Goal: Task Accomplishment & Management: Use online tool/utility

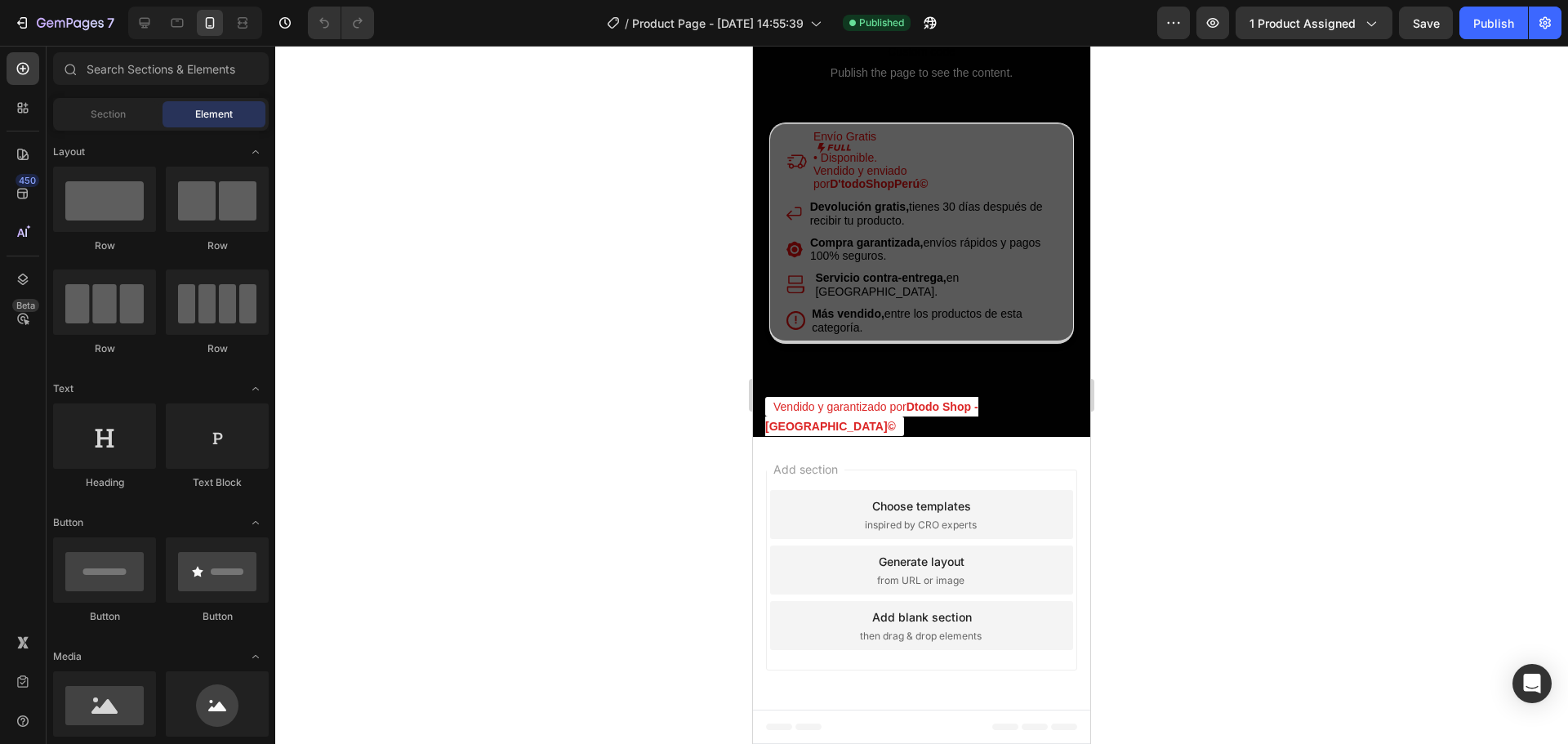
scroll to position [3430, 0]
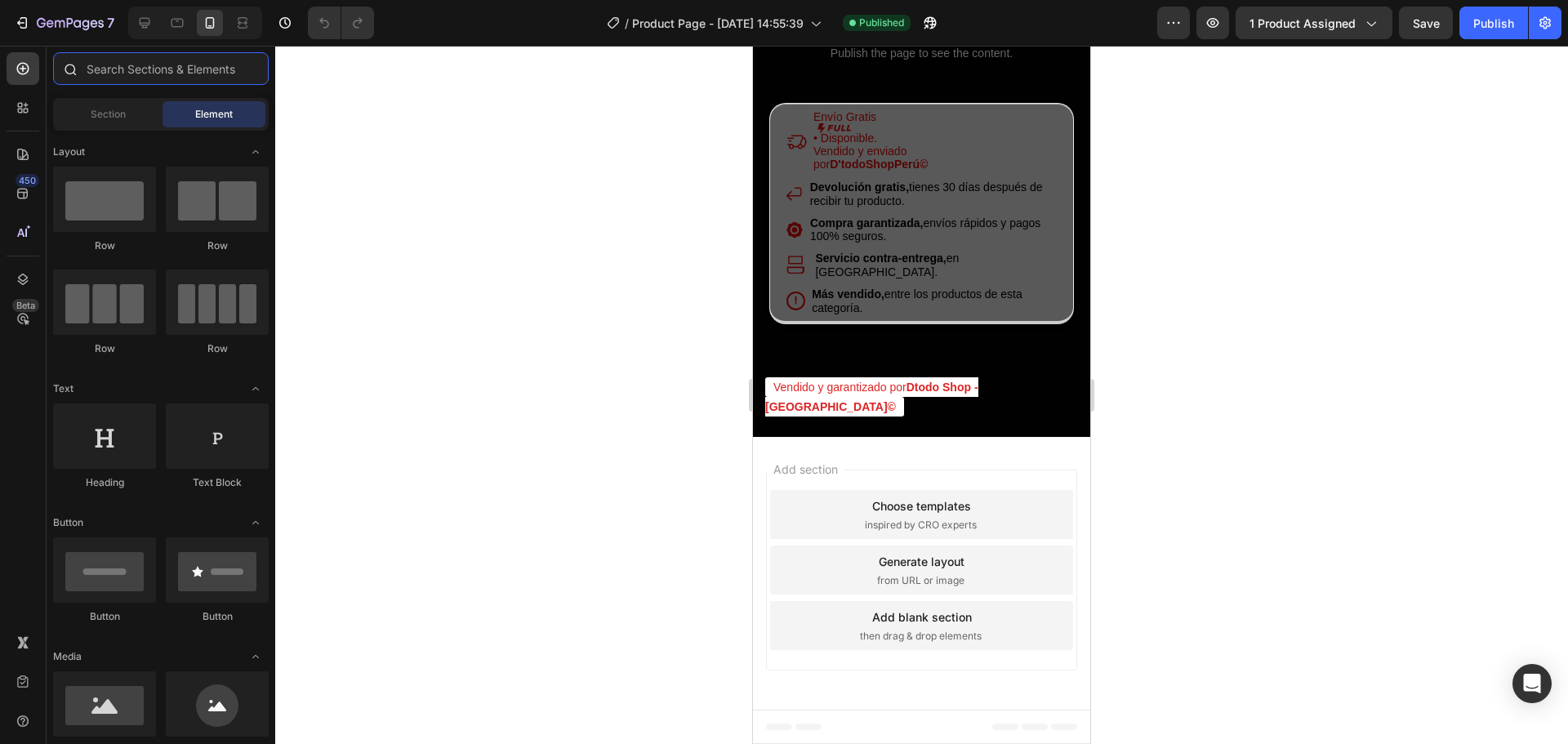
click at [126, 75] on input "text" at bounding box center [161, 68] width 216 height 32
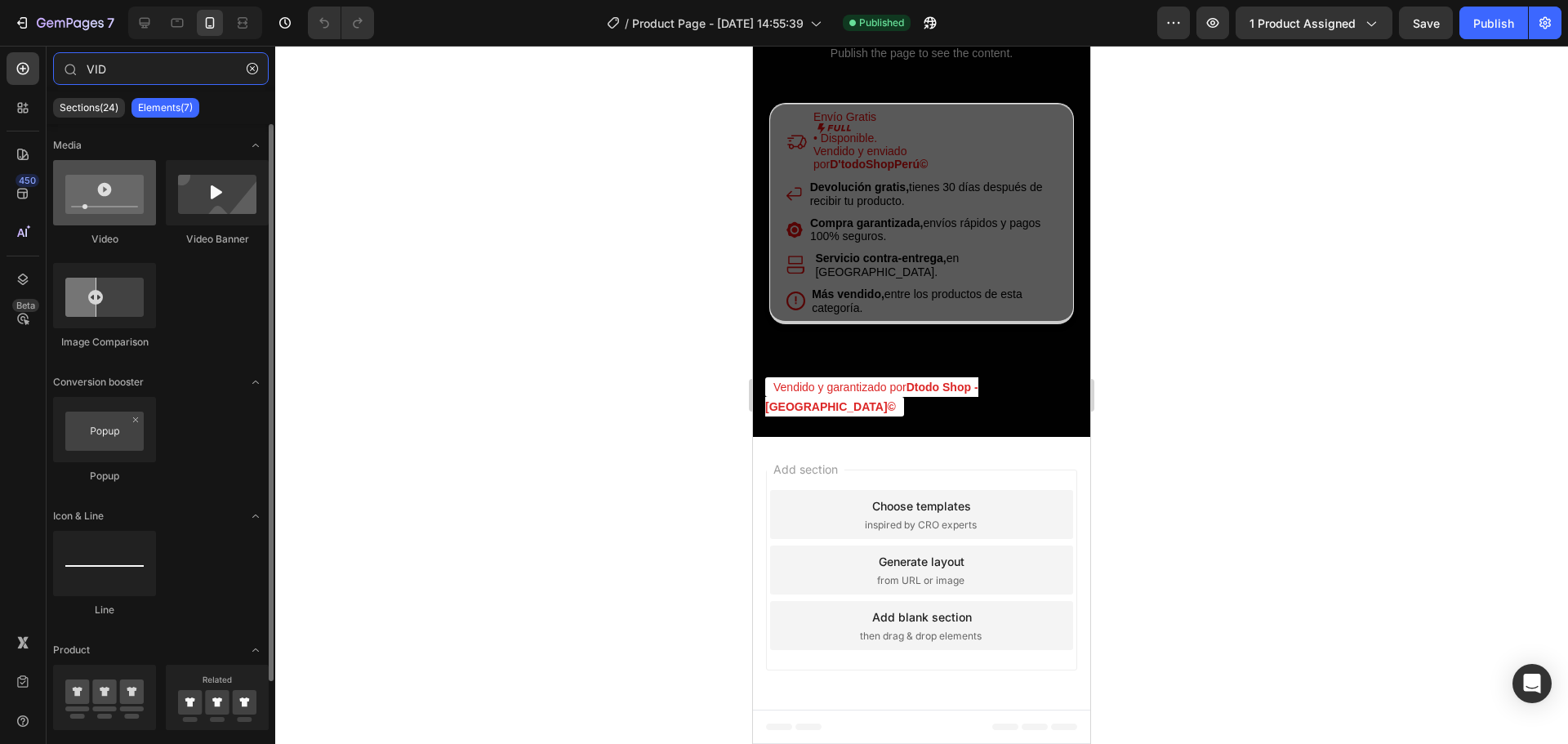
type input "VID"
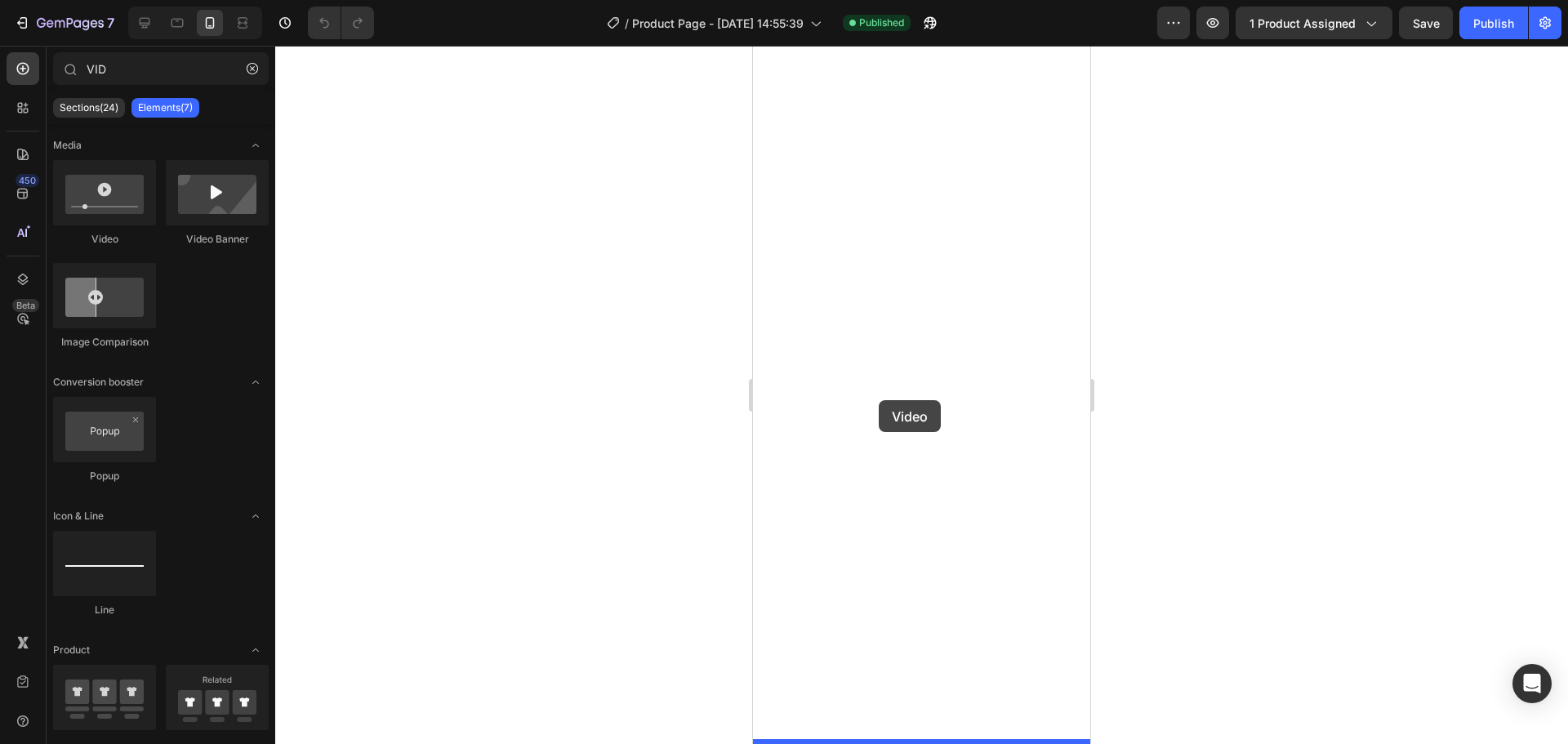
drag, startPoint x: 869, startPoint y: 232, endPoint x: 879, endPoint y: 400, distance: 168.3
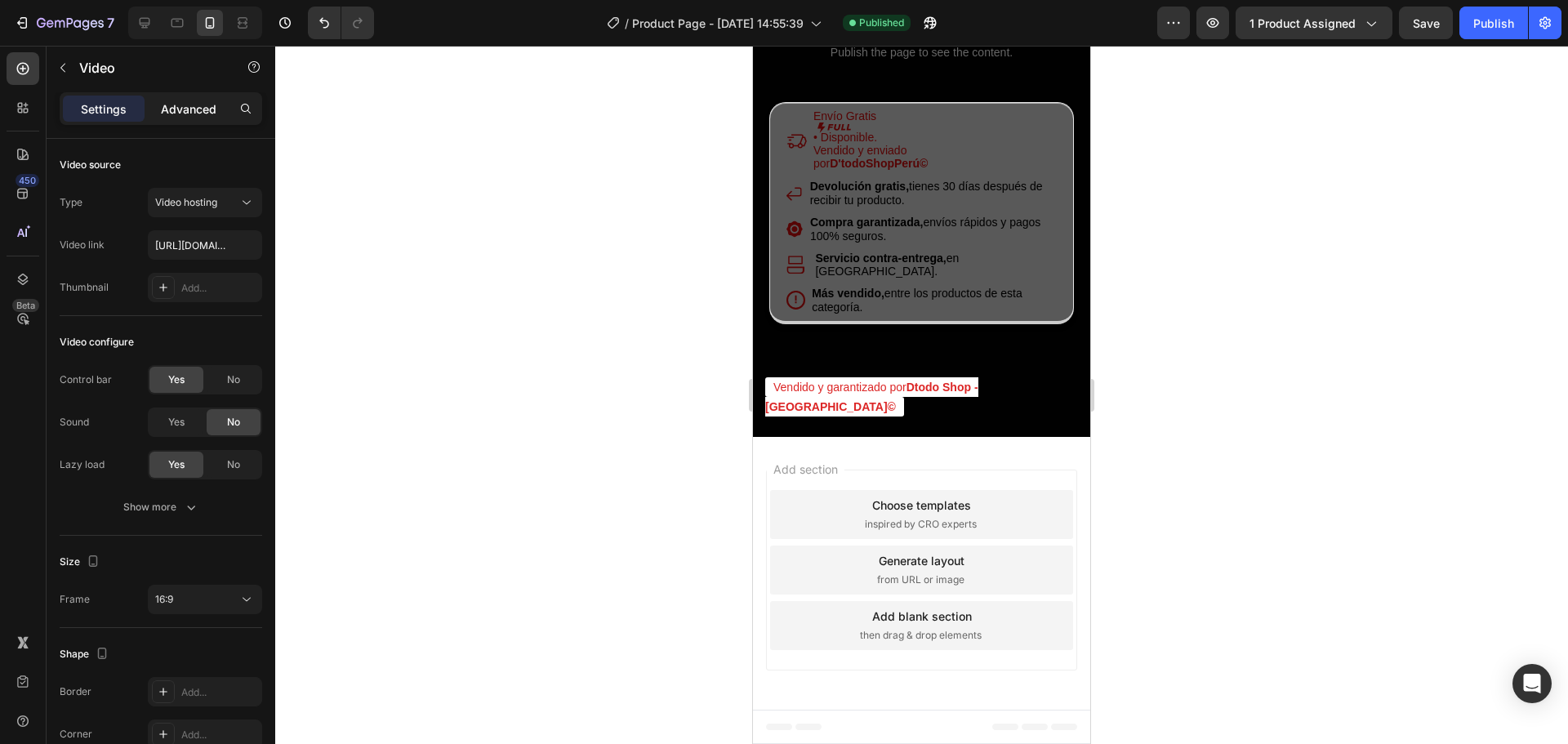
click at [196, 105] on p "Advanced" at bounding box center [189, 109] width 56 height 17
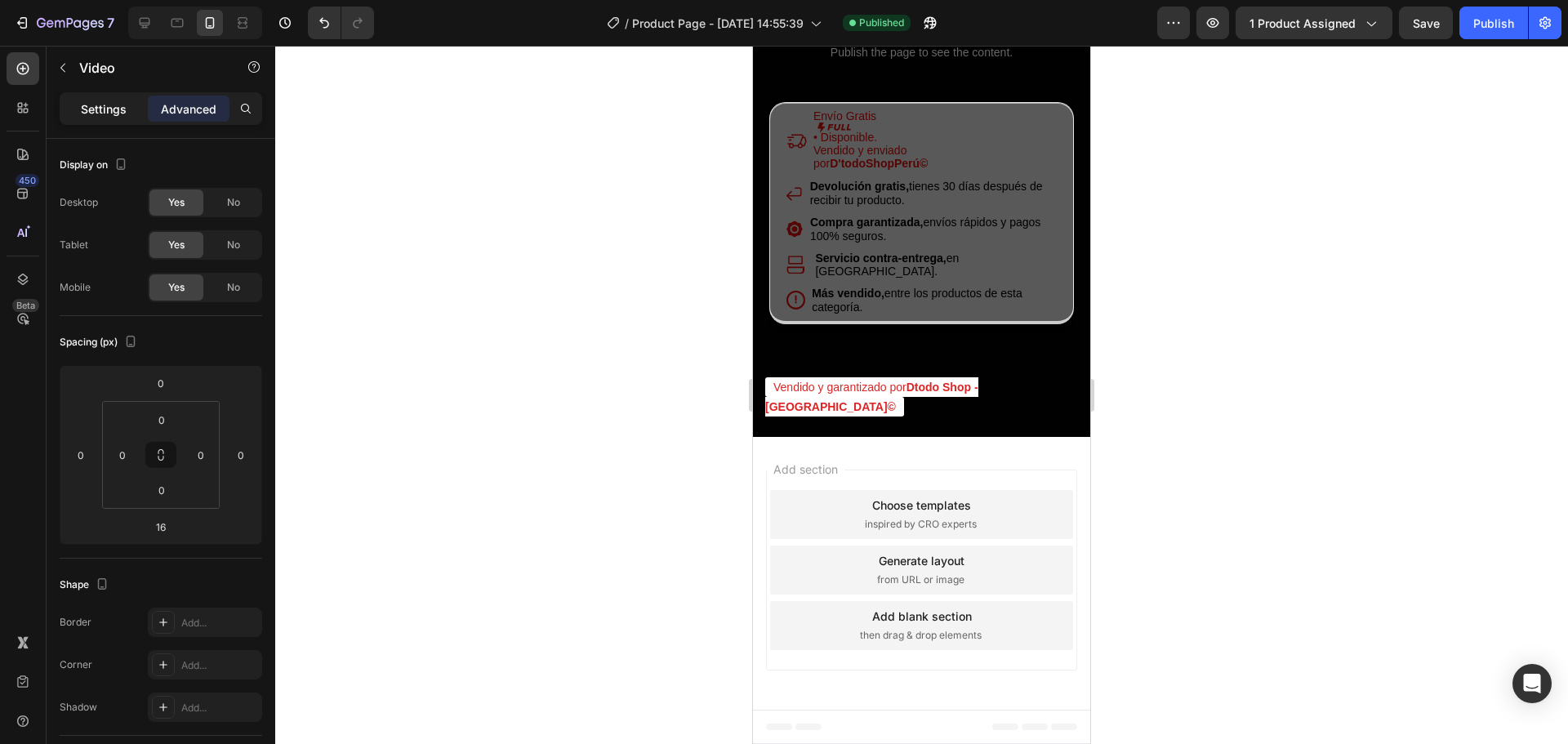
click at [105, 115] on p "Settings" at bounding box center [103, 109] width 46 height 17
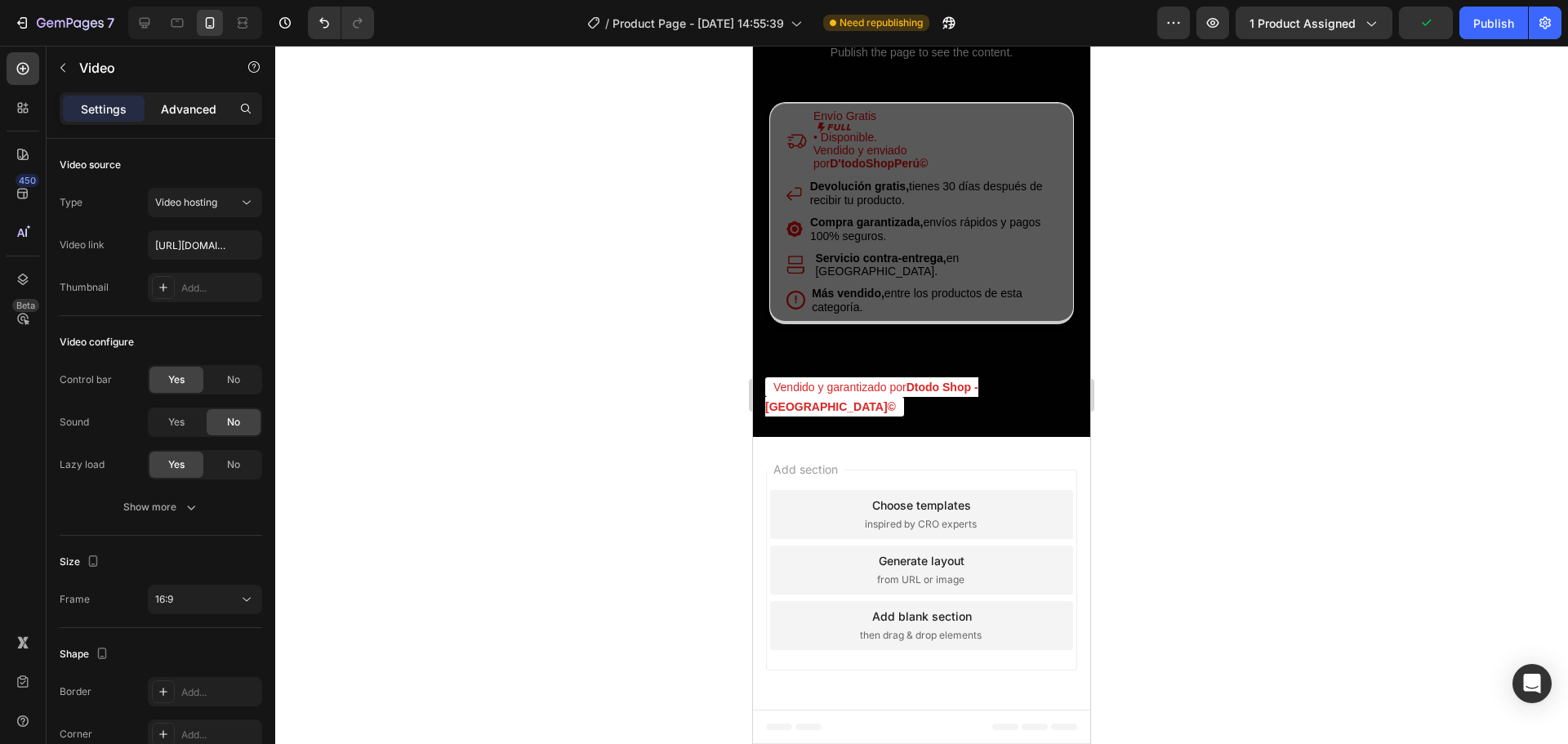
click at [213, 114] on p "Advanced" at bounding box center [189, 109] width 56 height 17
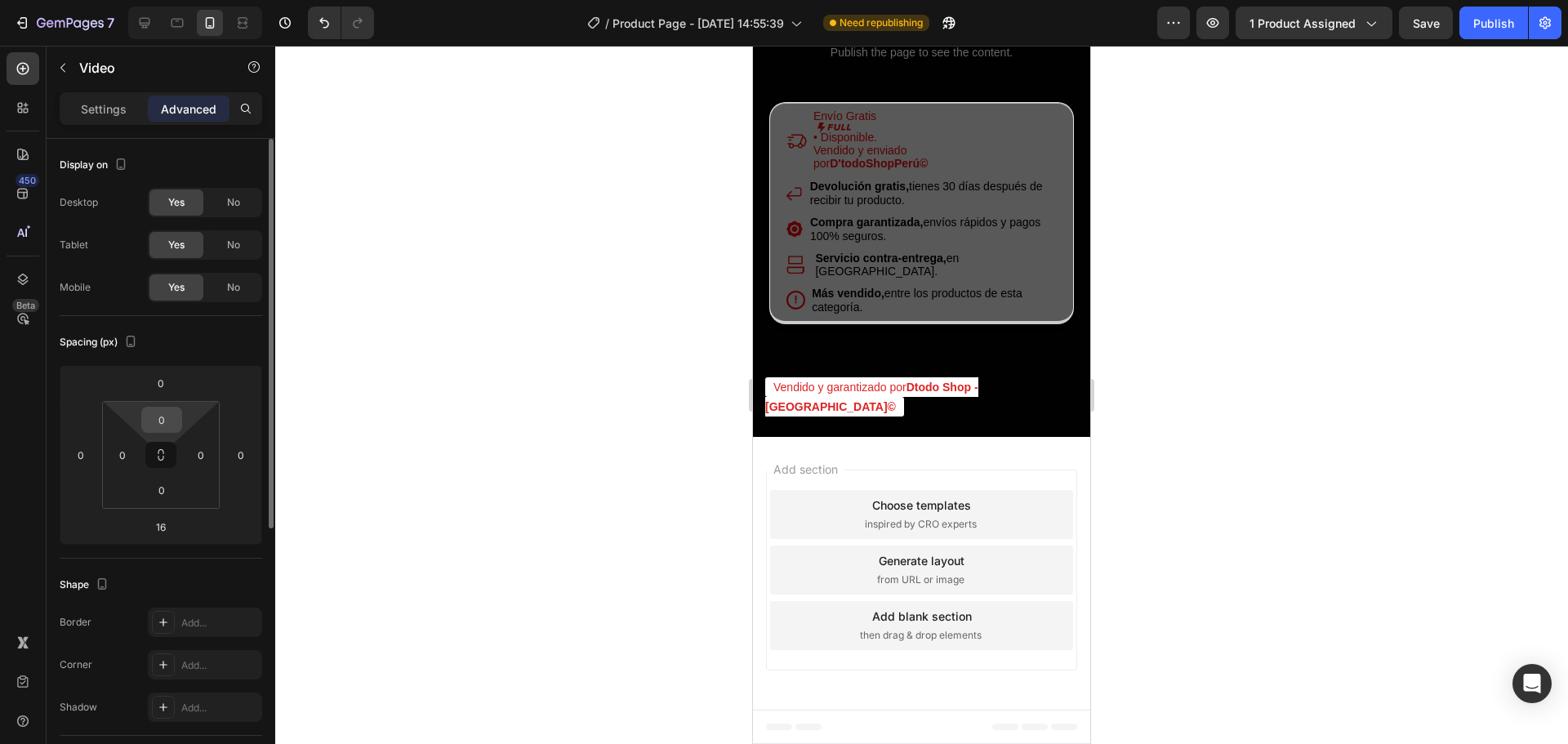
click at [167, 428] on input "0" at bounding box center [161, 420] width 32 height 25
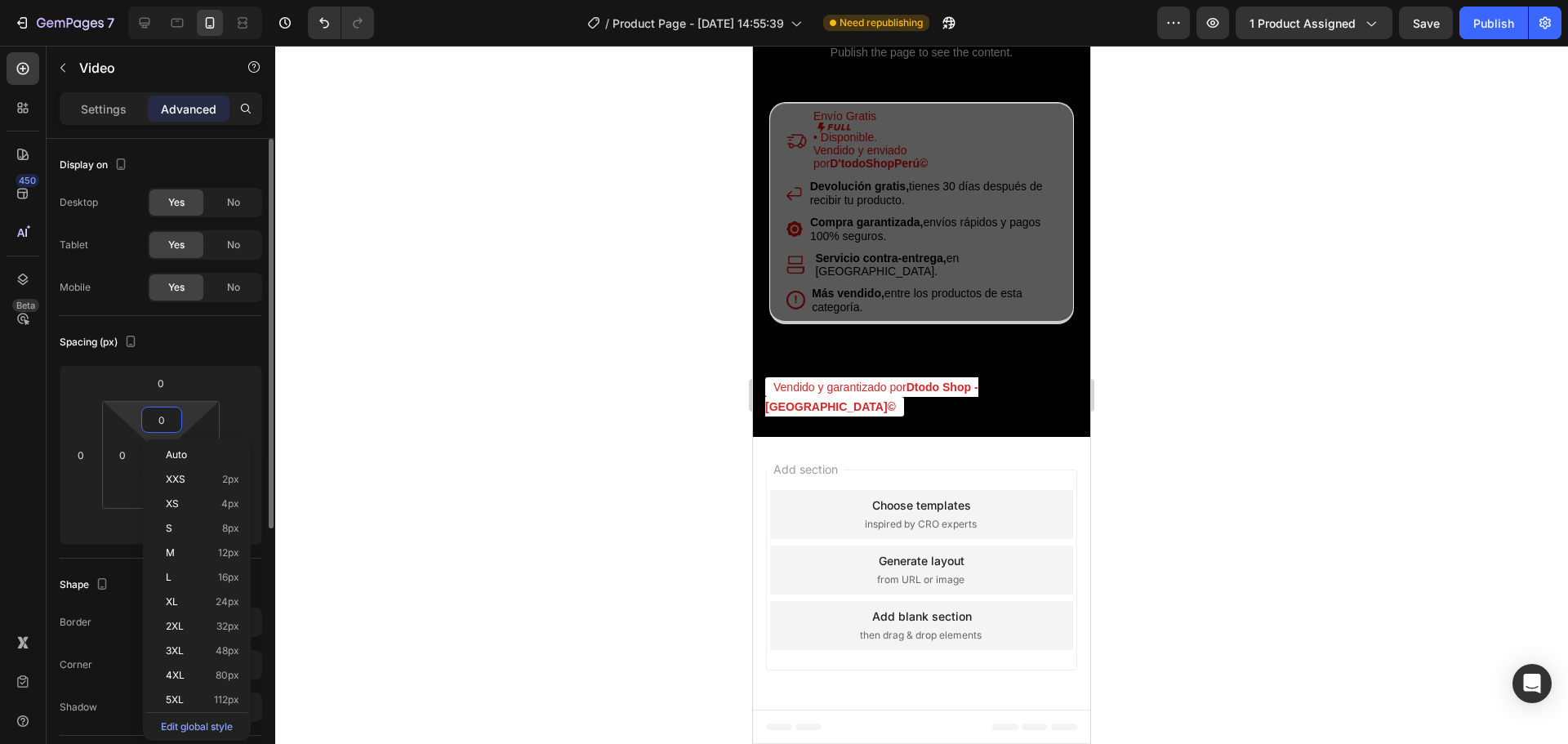
click at [169, 415] on input "0" at bounding box center [161, 420] width 32 height 25
click at [194, 0] on html "7 Version history / Product Page - [DATE] 14:55:39 Need republishing Preview 1 …" at bounding box center [784, 0] width 1568 height 0
type input "2"
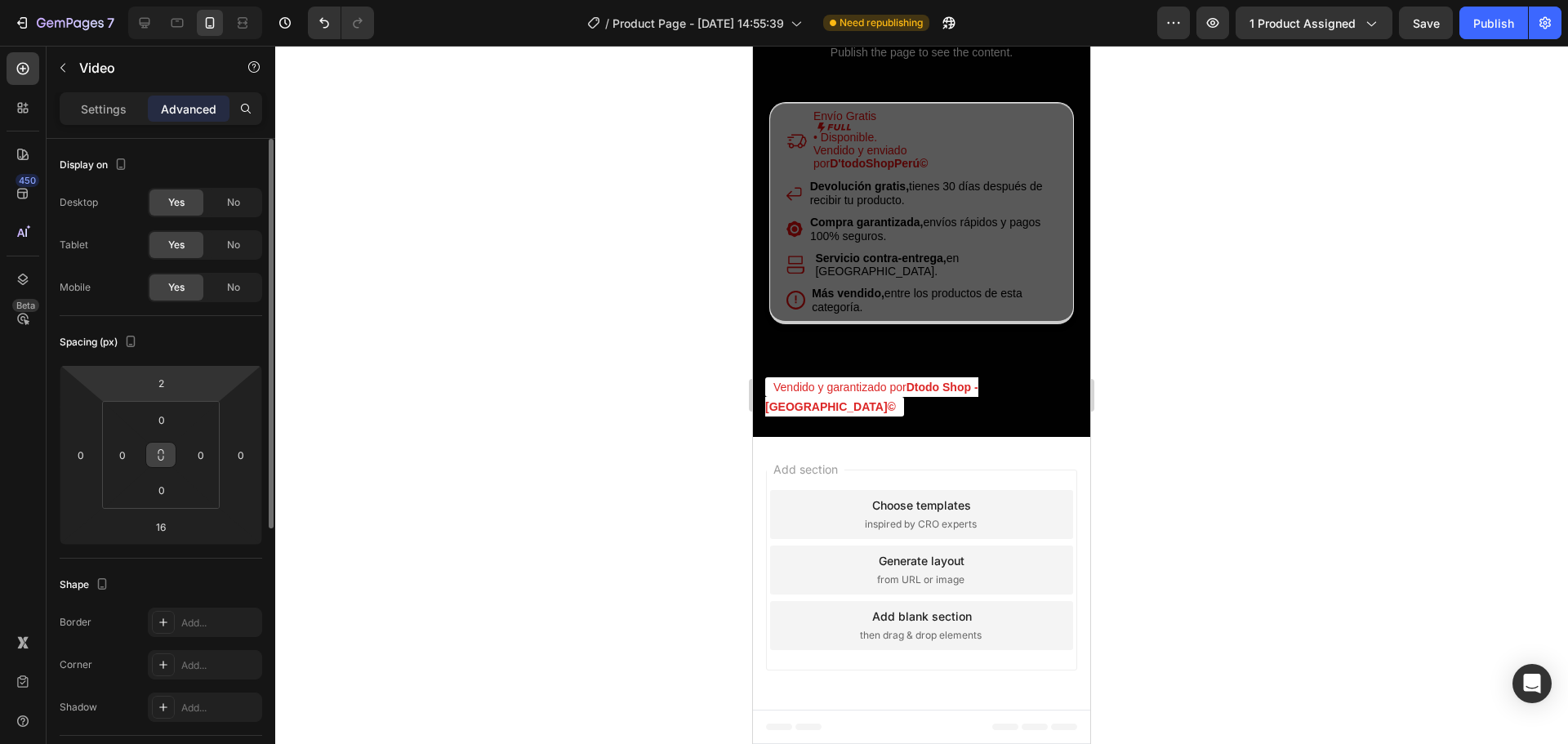
click at [153, 453] on button at bounding box center [160, 454] width 31 height 26
click at [158, 427] on input "0" at bounding box center [161, 420] width 32 height 25
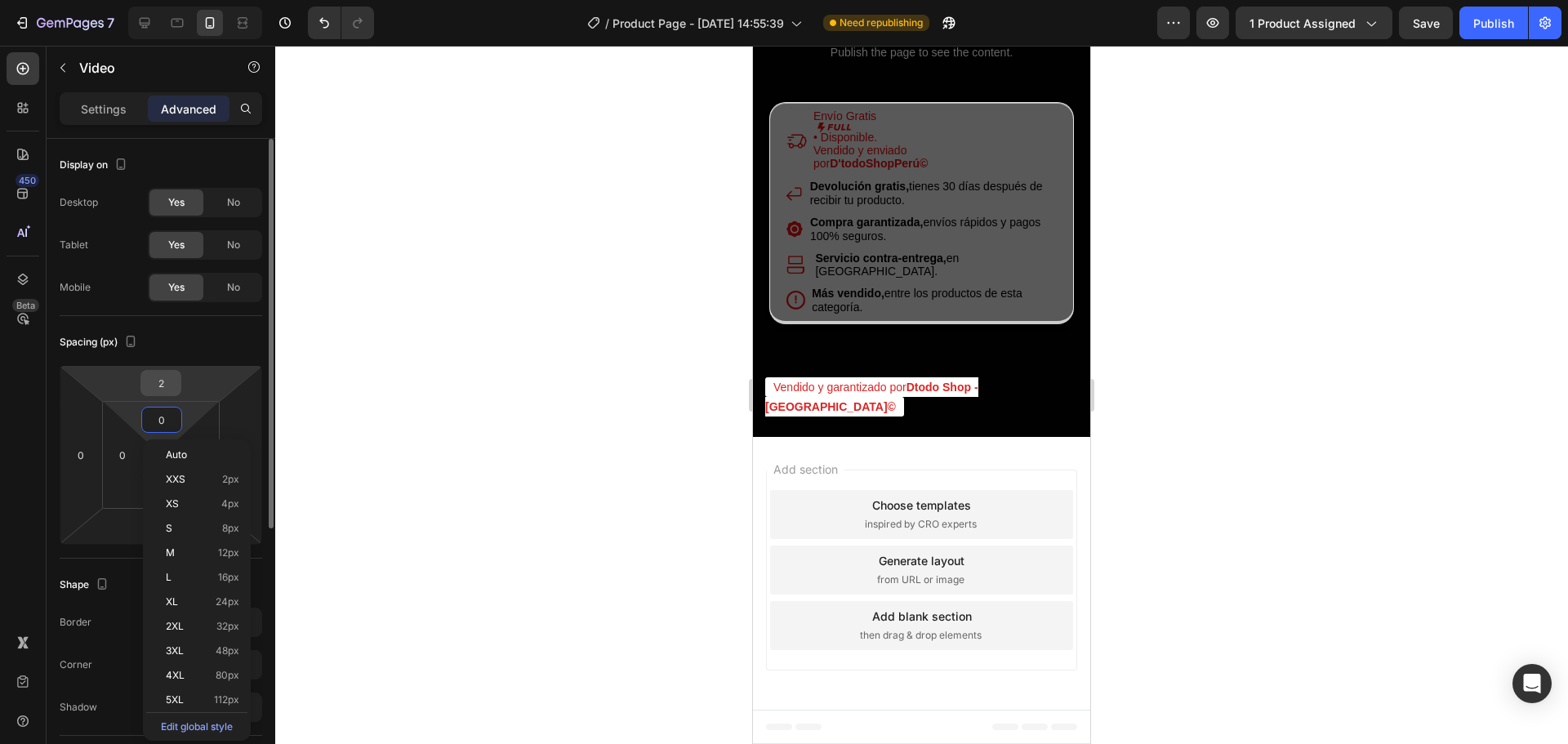
click at [164, 390] on input "2" at bounding box center [160, 384] width 32 height 25
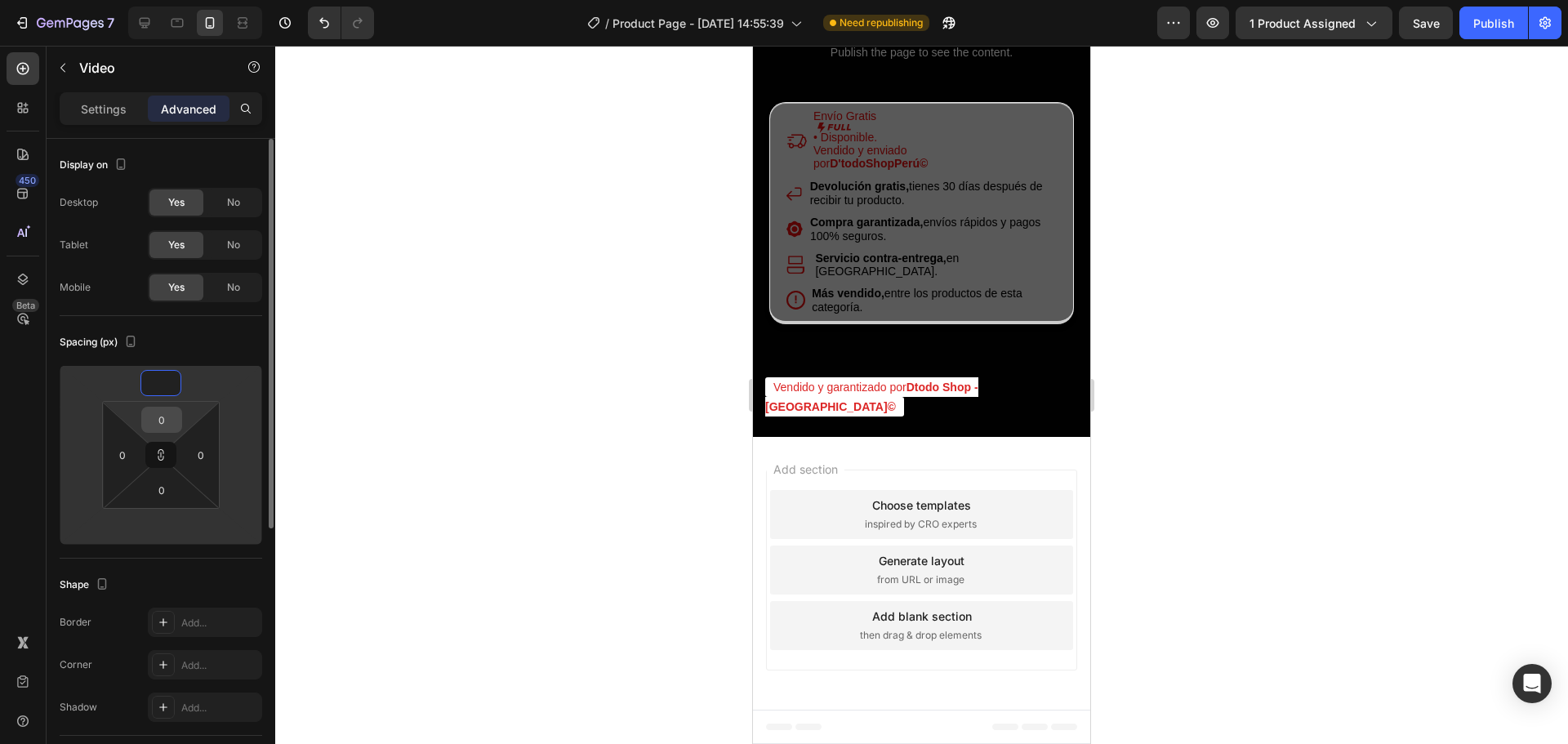
type input "1"
click at [169, 423] on input "0" at bounding box center [161, 420] width 32 height 25
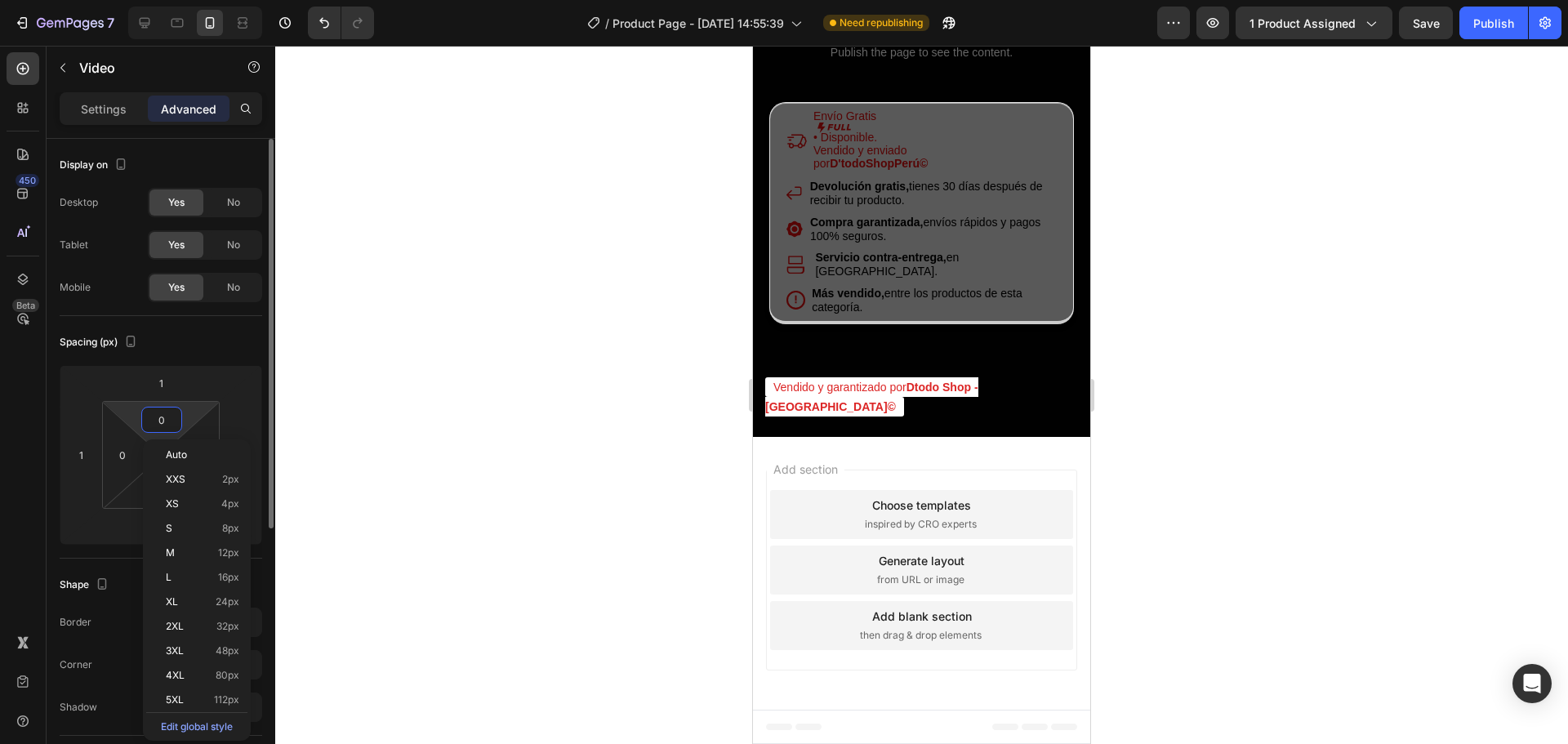
type input "5"
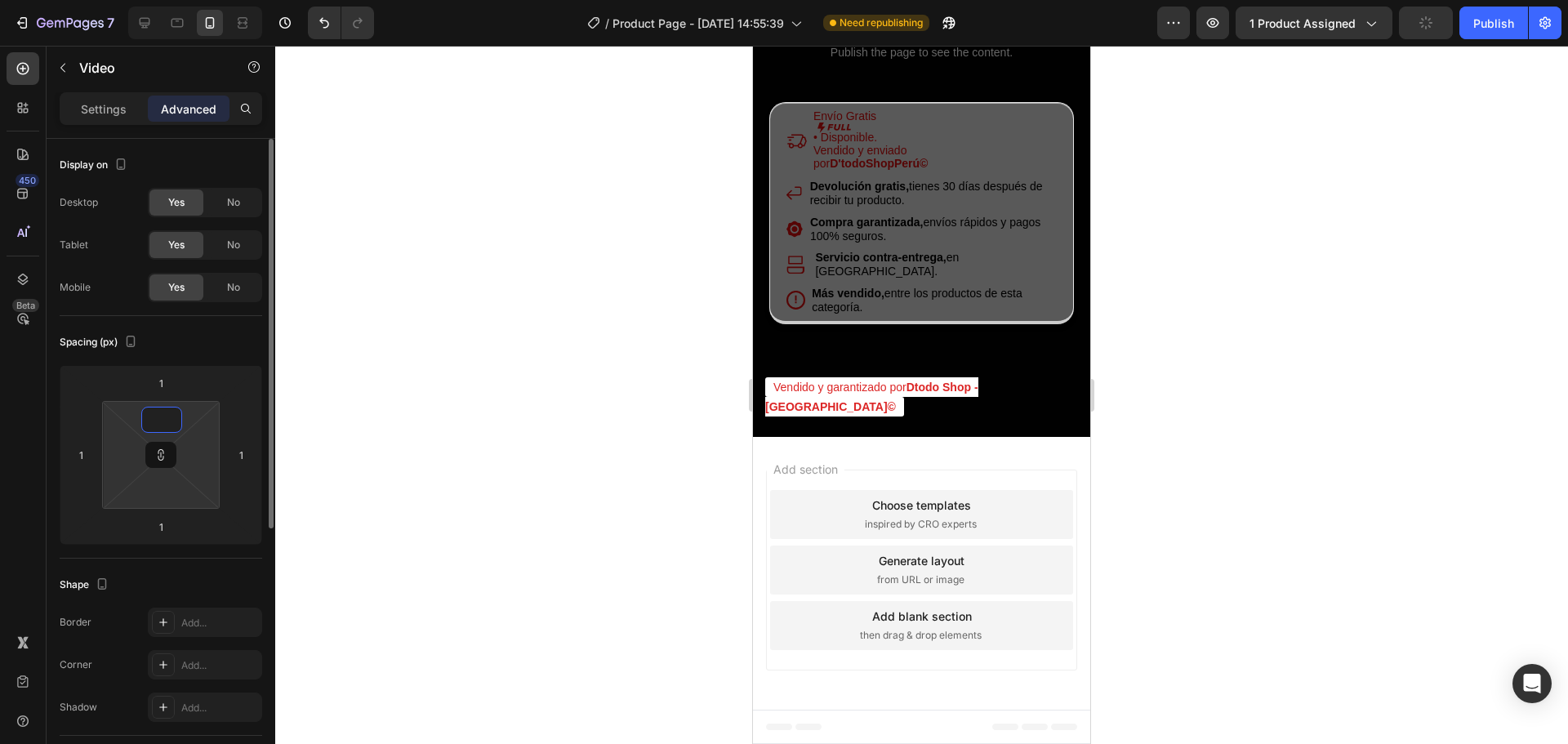
type input "2"
type input "20"
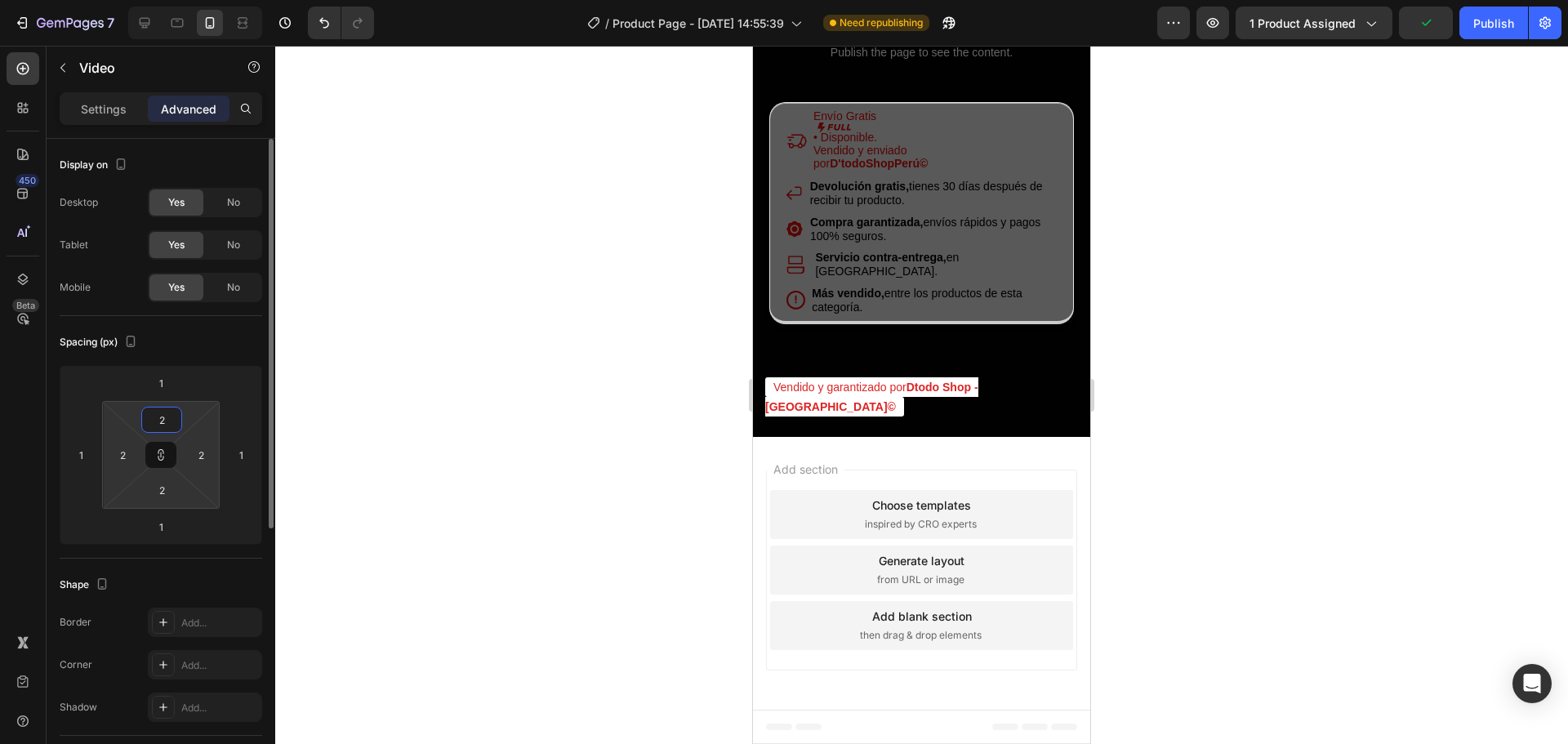
type input "20"
type input "2"
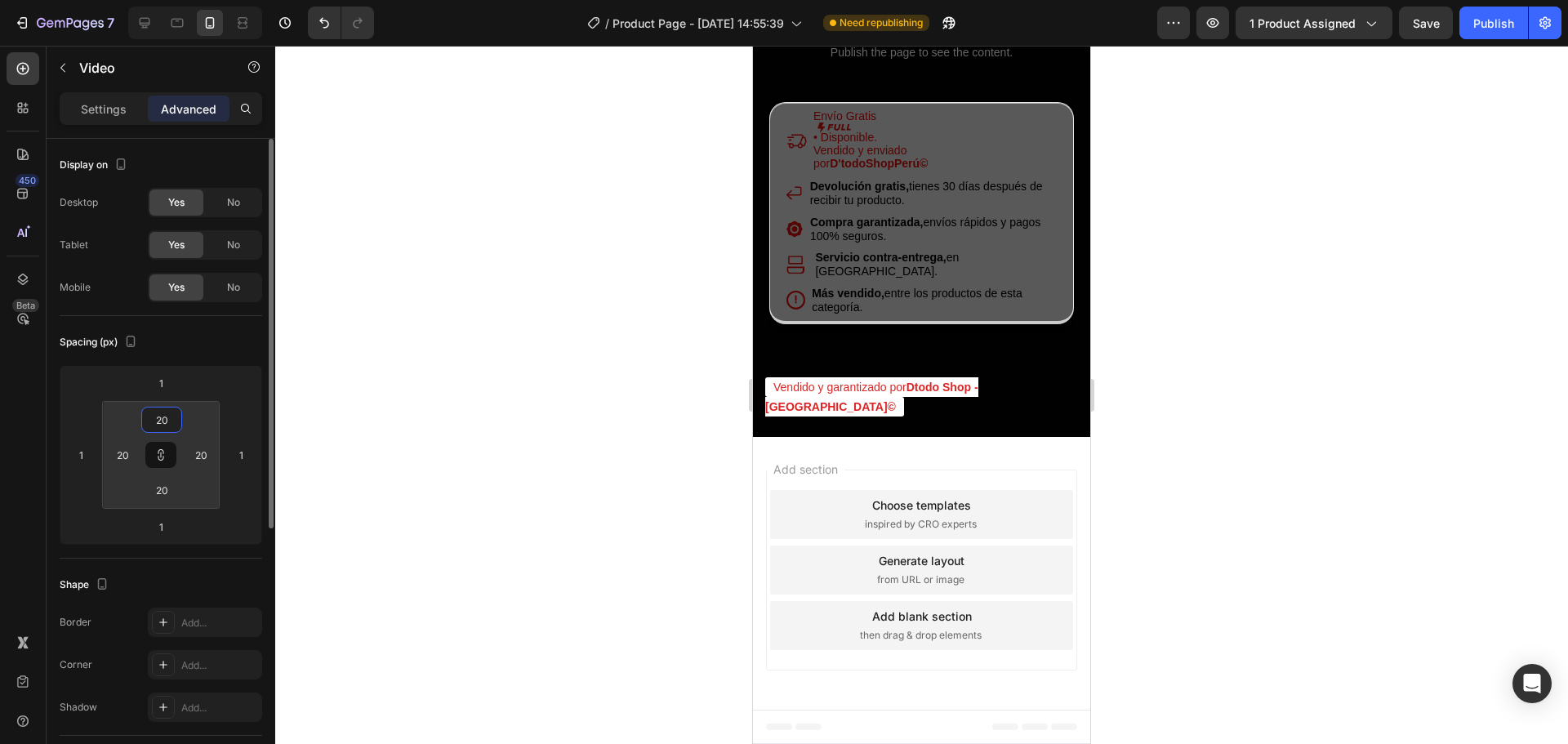
type input "2"
type input "1"
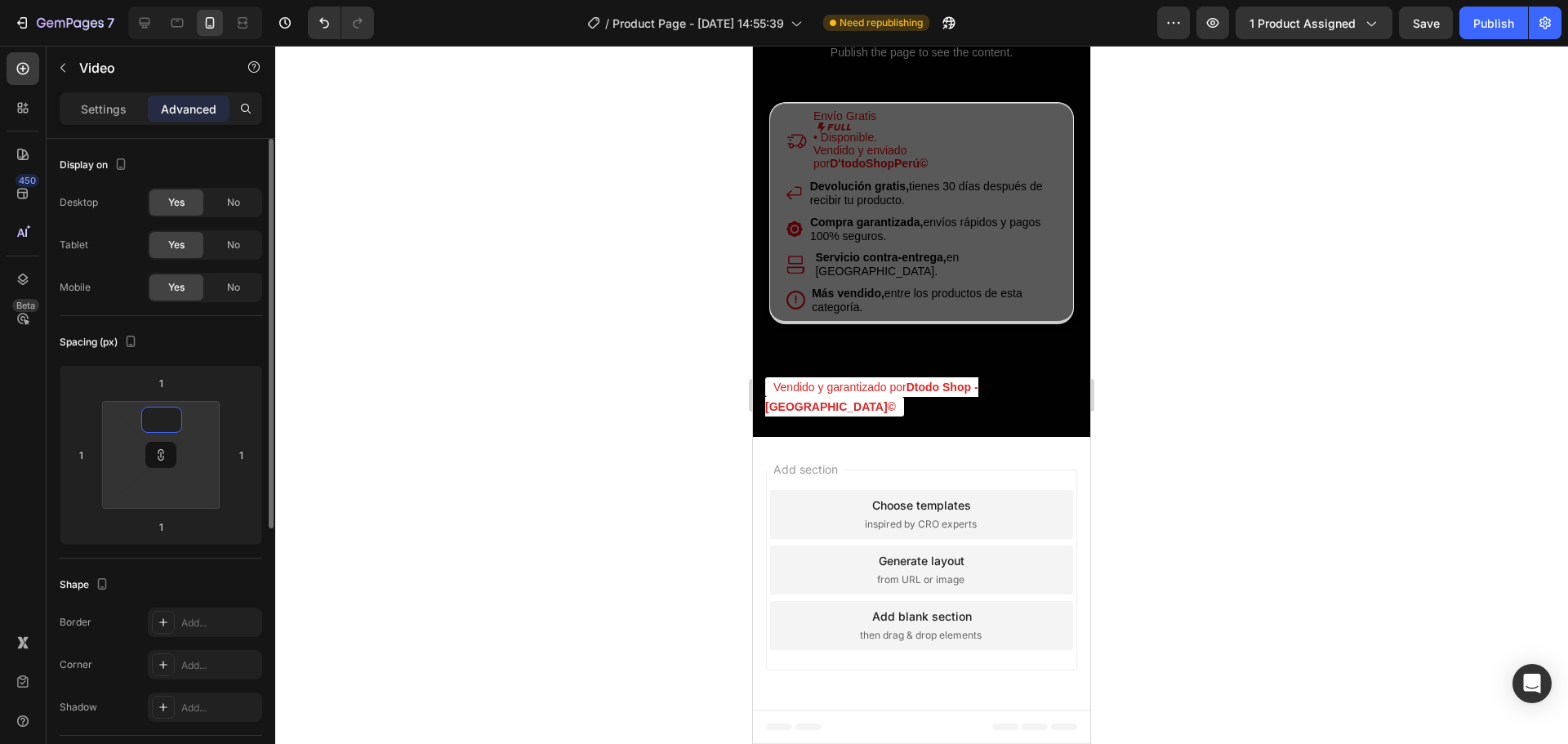
type input "1"
type input "15"
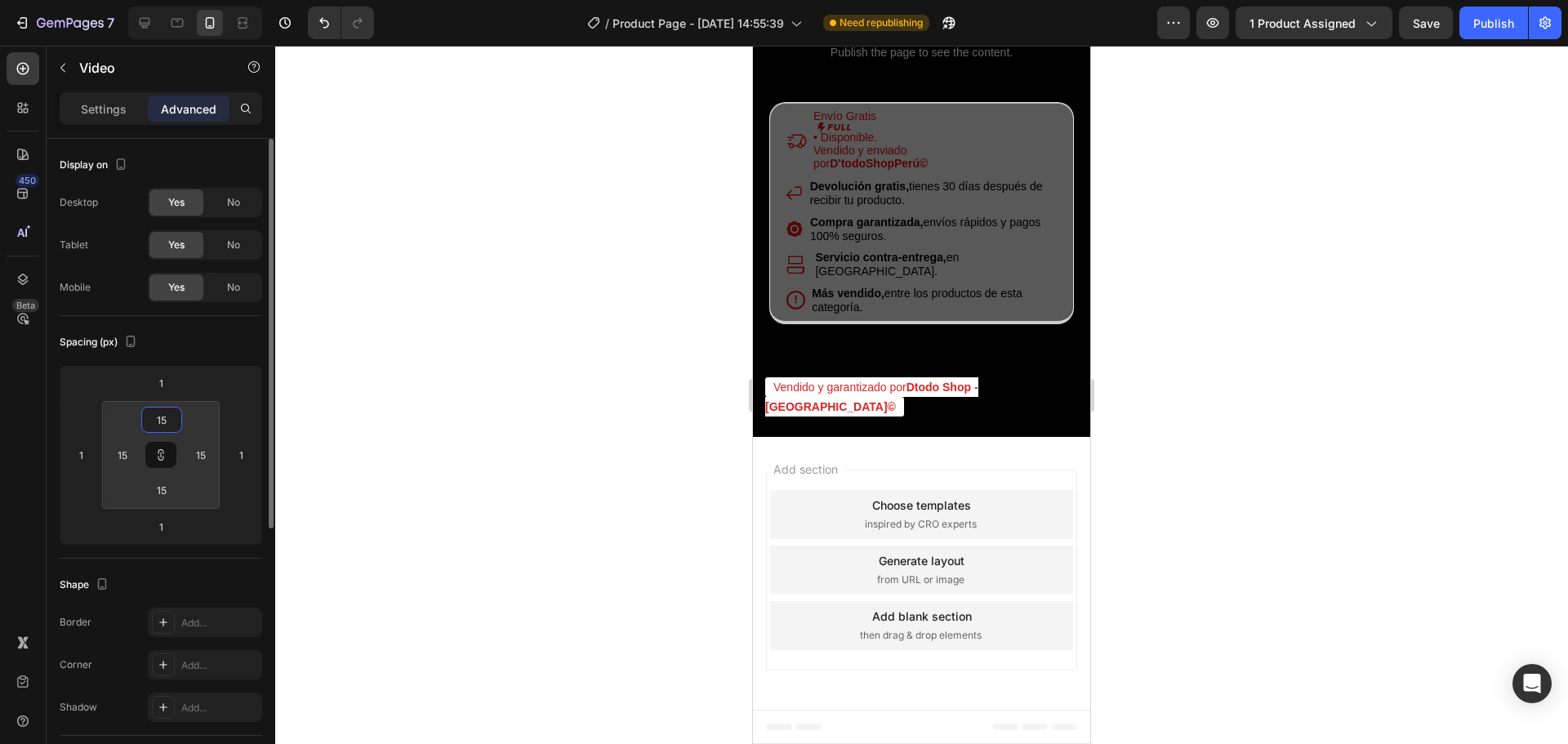
type input "15"
click at [218, 334] on div "Spacing (px)" at bounding box center [161, 341] width 203 height 26
click at [159, 614] on div at bounding box center [164, 623] width 23 height 23
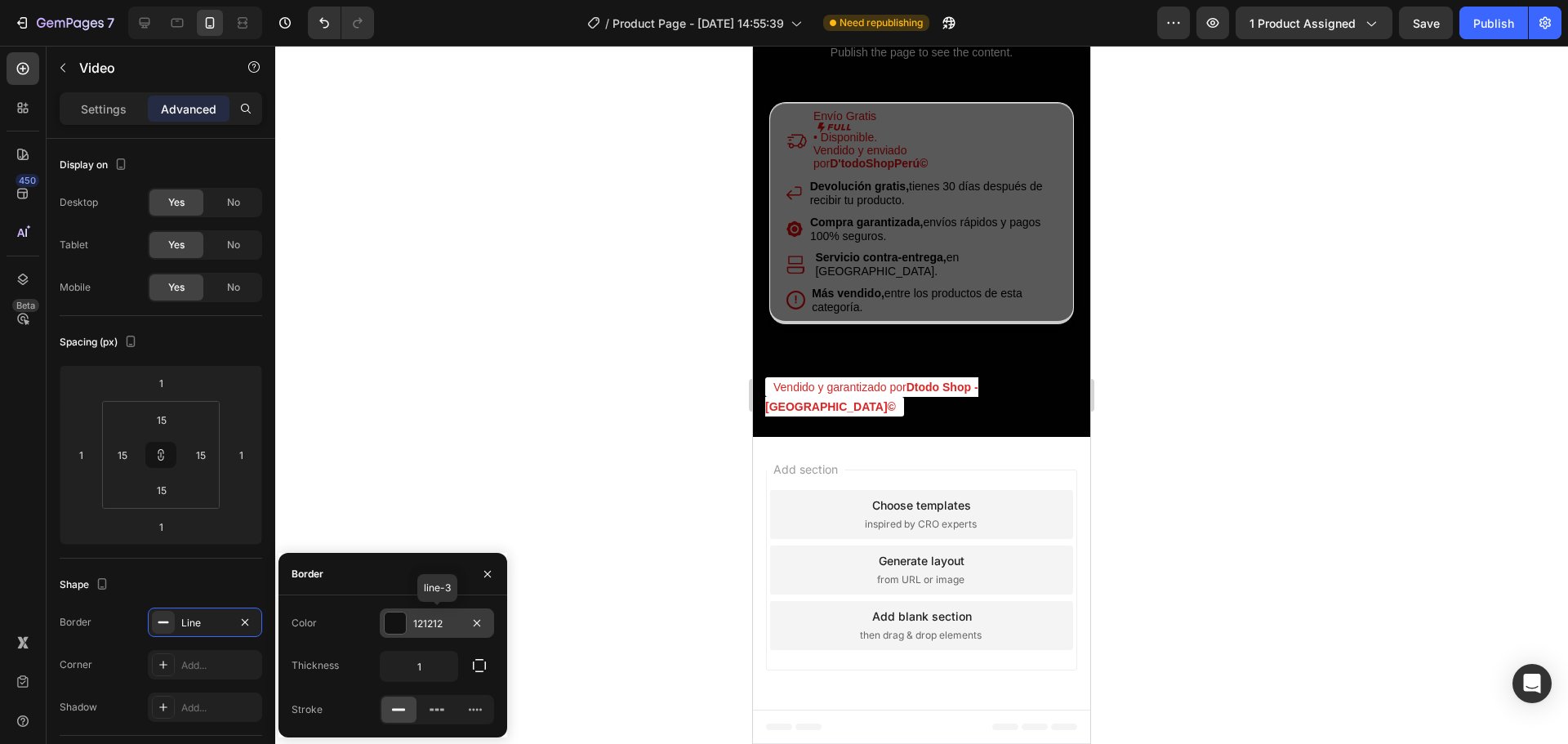
click at [399, 624] on div at bounding box center [395, 624] width 22 height 22
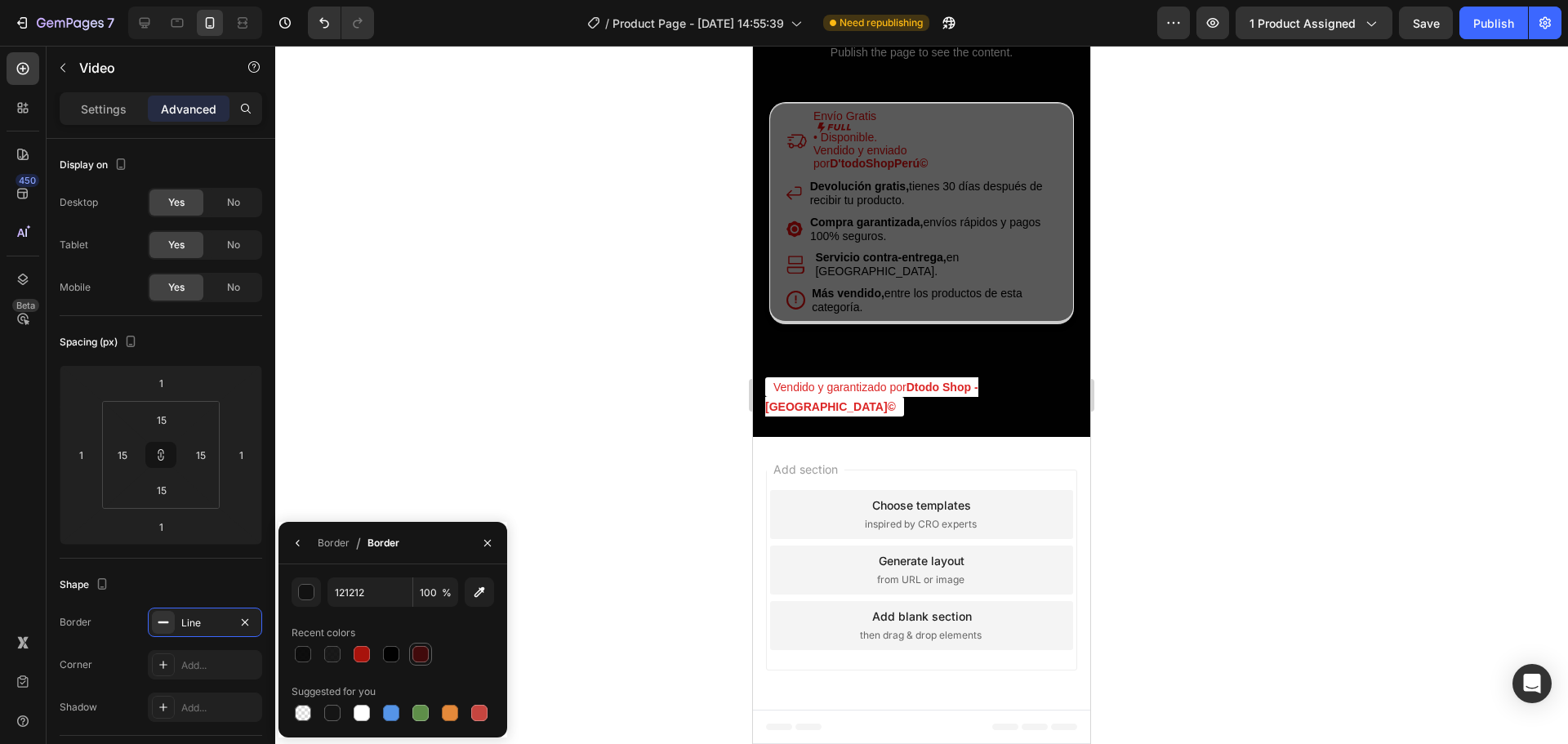
click at [416, 658] on div at bounding box center [421, 654] width 17 height 17
type input "410A0B"
click at [345, 542] on div "Border" at bounding box center [334, 543] width 32 height 15
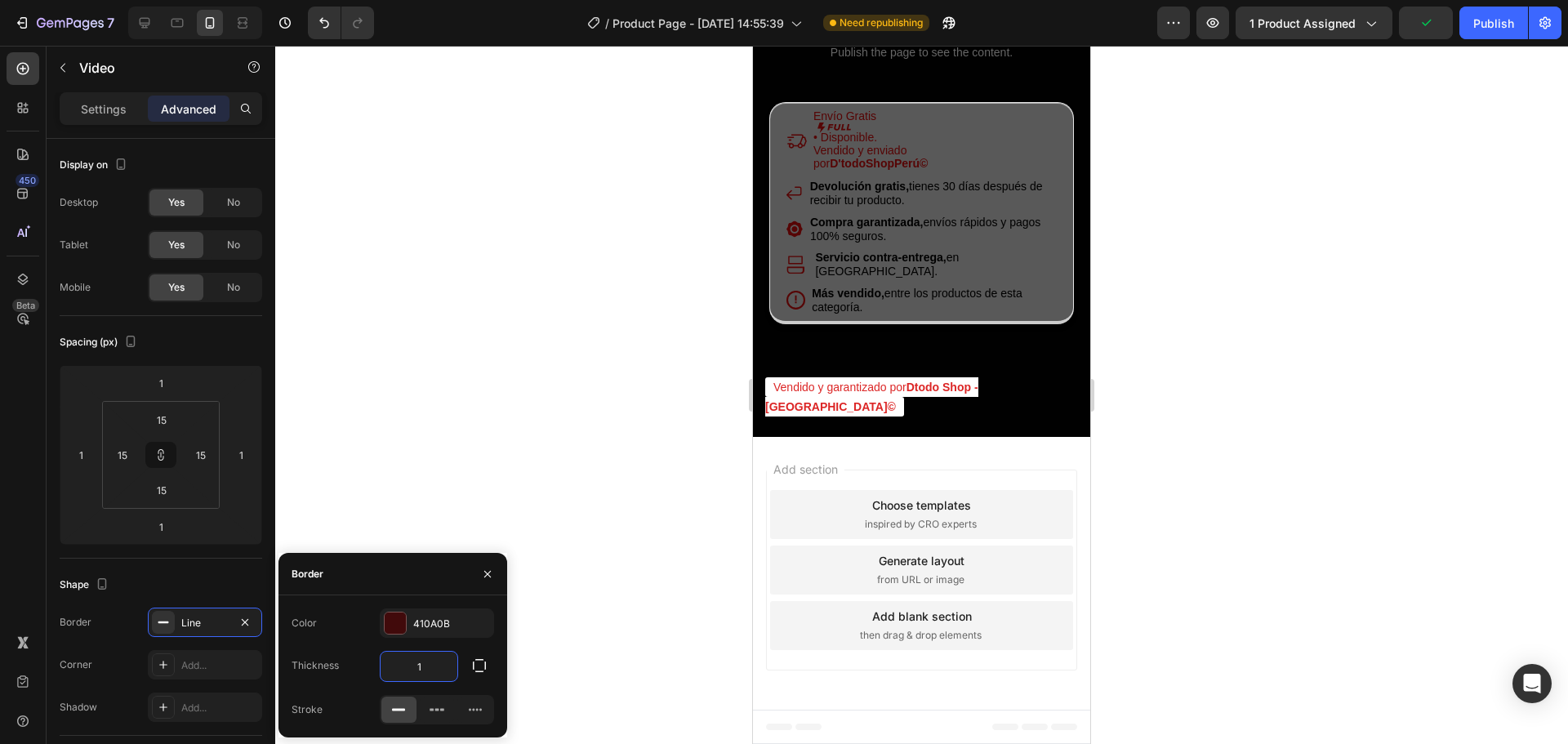
click at [429, 670] on input "1" at bounding box center [419, 666] width 76 height 29
type input "8"
type input "2"
type input "3"
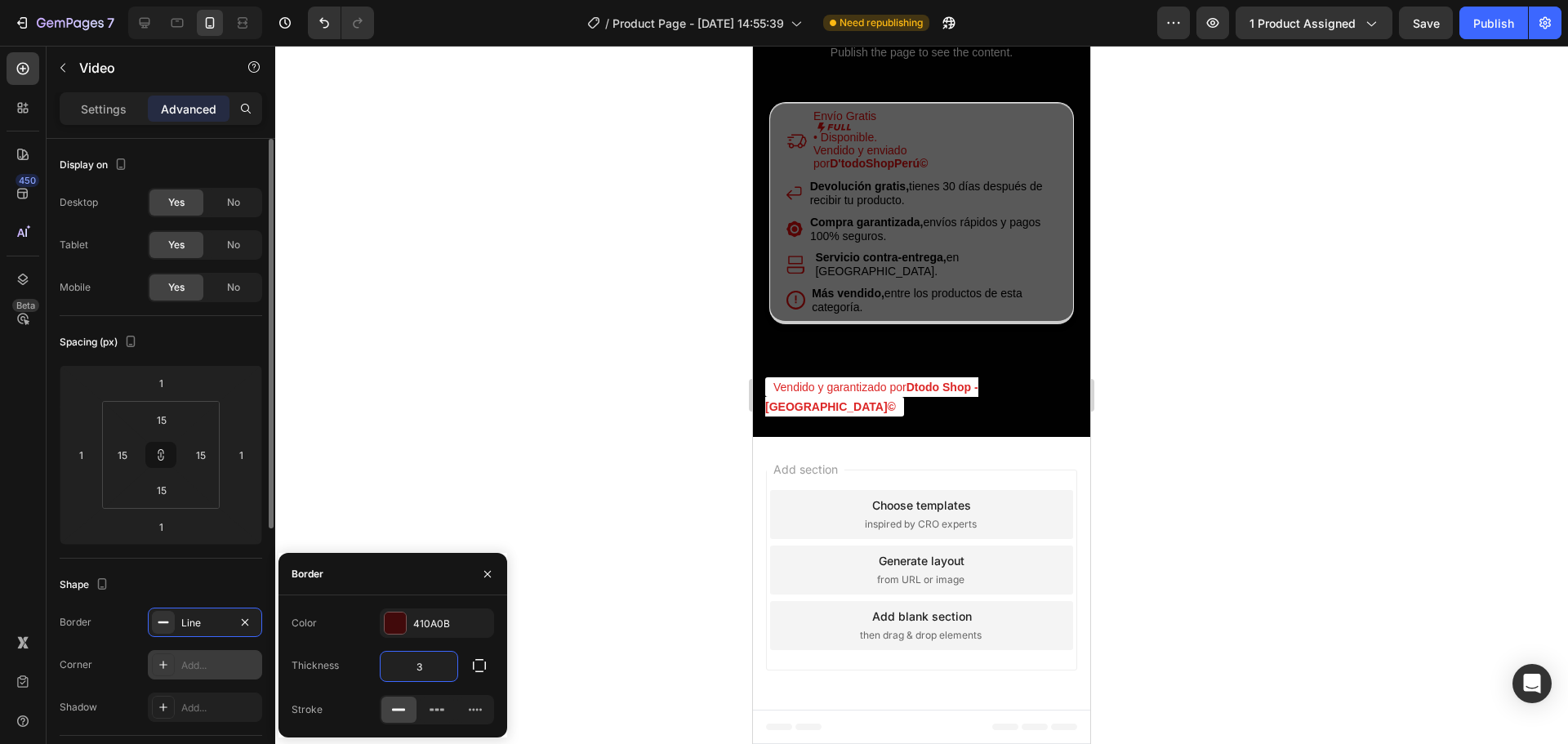
click at [156, 663] on div at bounding box center [164, 665] width 23 height 23
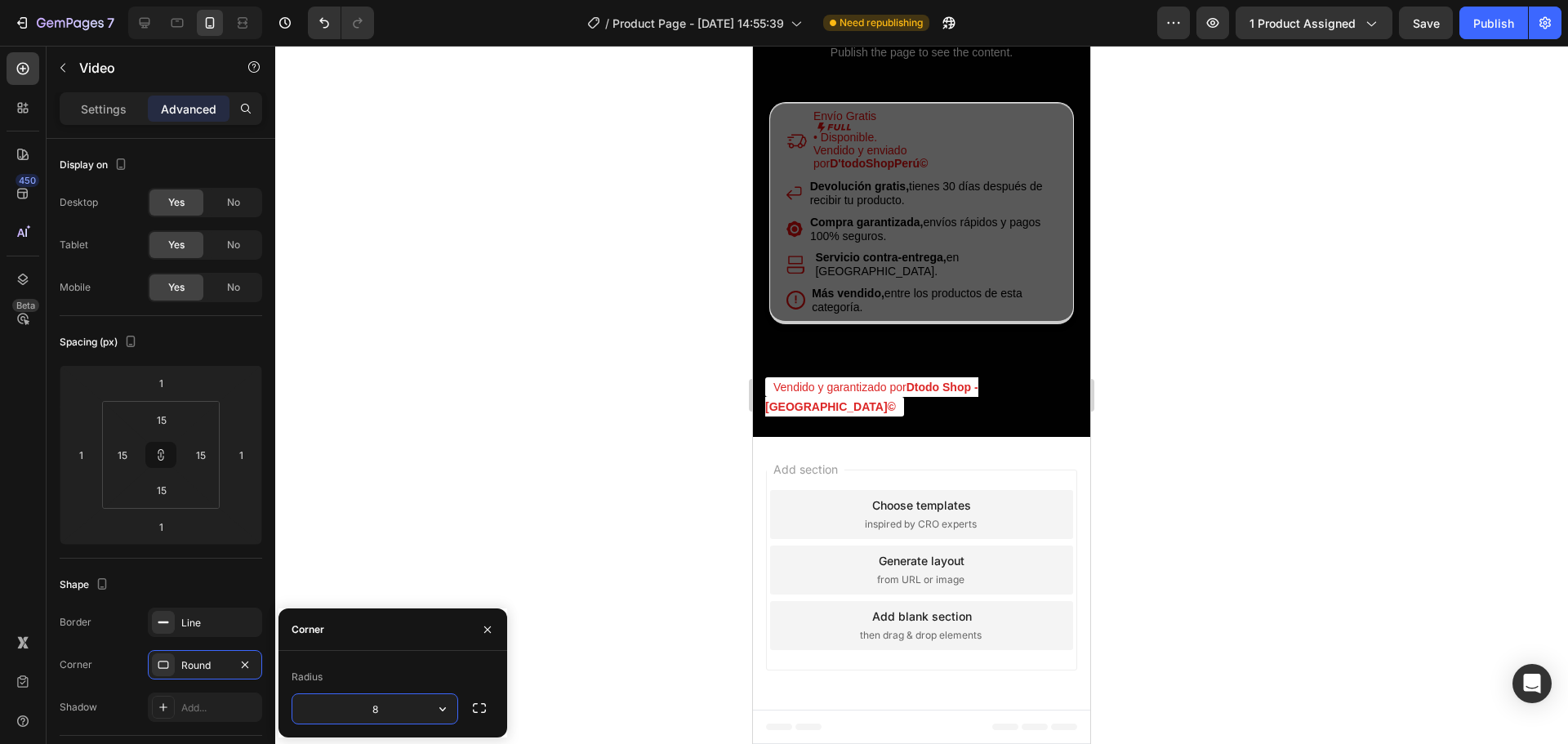
click at [396, 704] on input "8" at bounding box center [375, 708] width 165 height 29
type input "8"
type input "15"
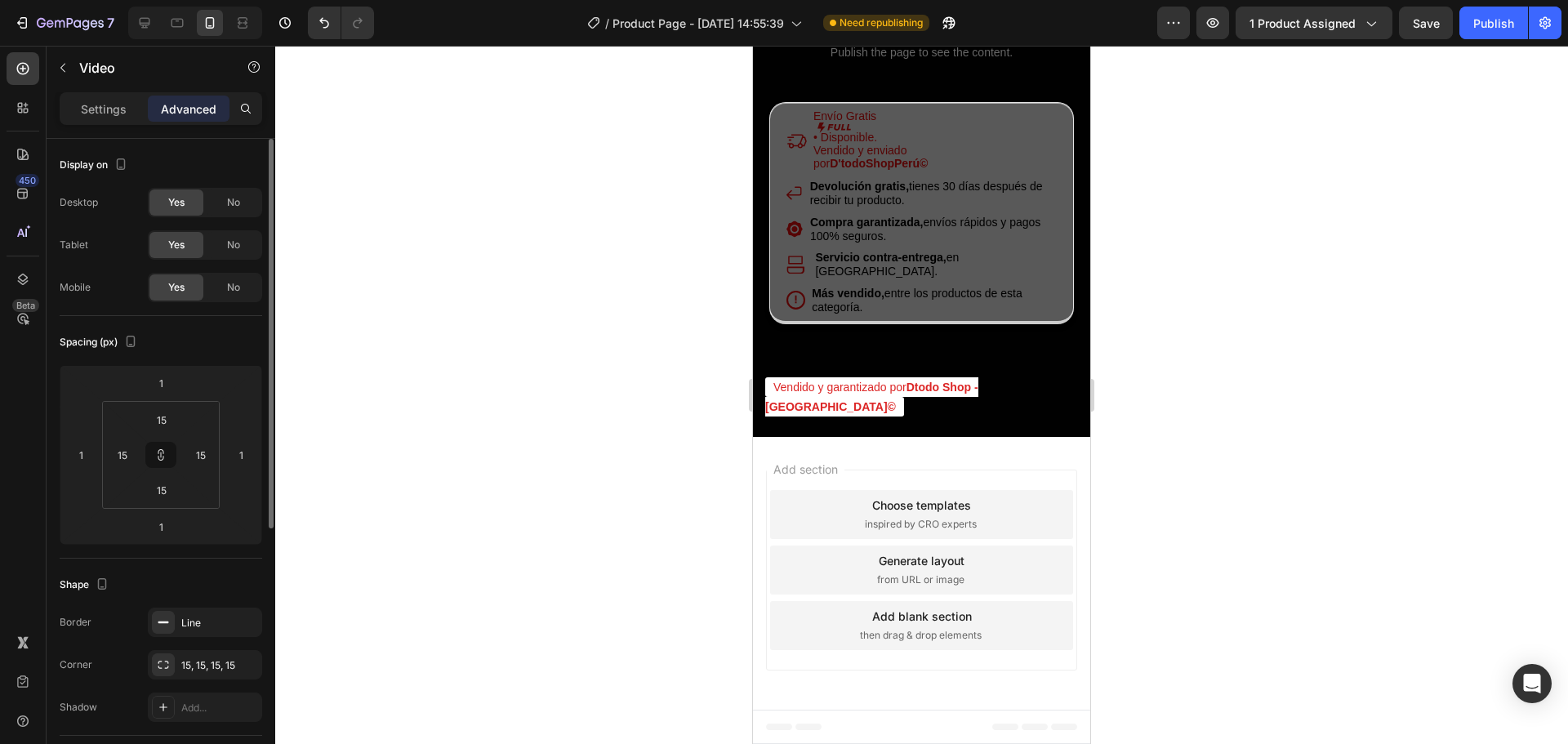
click at [204, 583] on div "Shape" at bounding box center [161, 584] width 203 height 26
click at [204, 105] on p "Advanced" at bounding box center [189, 109] width 56 height 17
click at [247, 452] on input "1" at bounding box center [241, 455] width 25 height 25
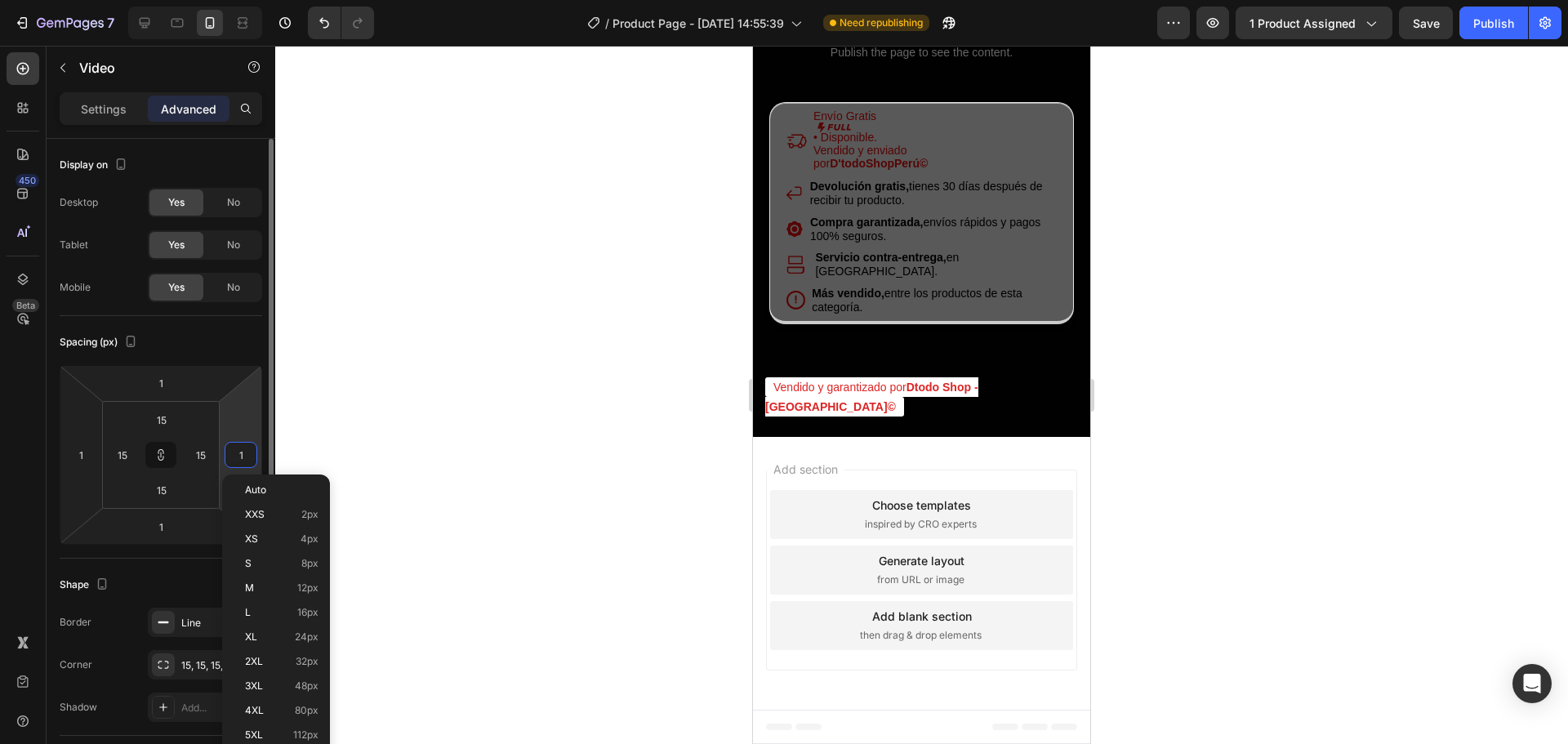
type input "15"
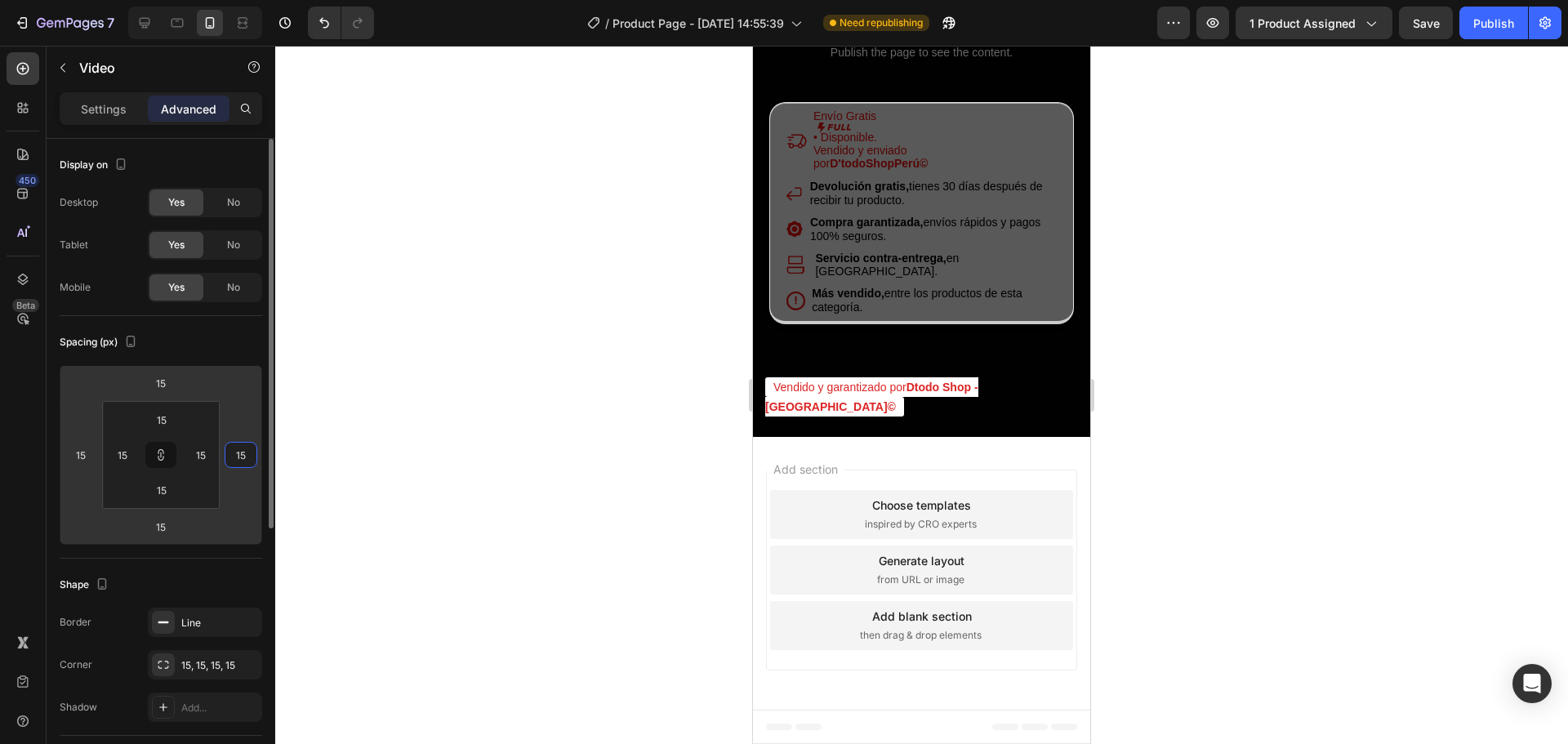
type input "15"
click at [216, 314] on div "Display on Desktop Yes No Tablet Yes No Mobile Yes No" at bounding box center [161, 227] width 203 height 177
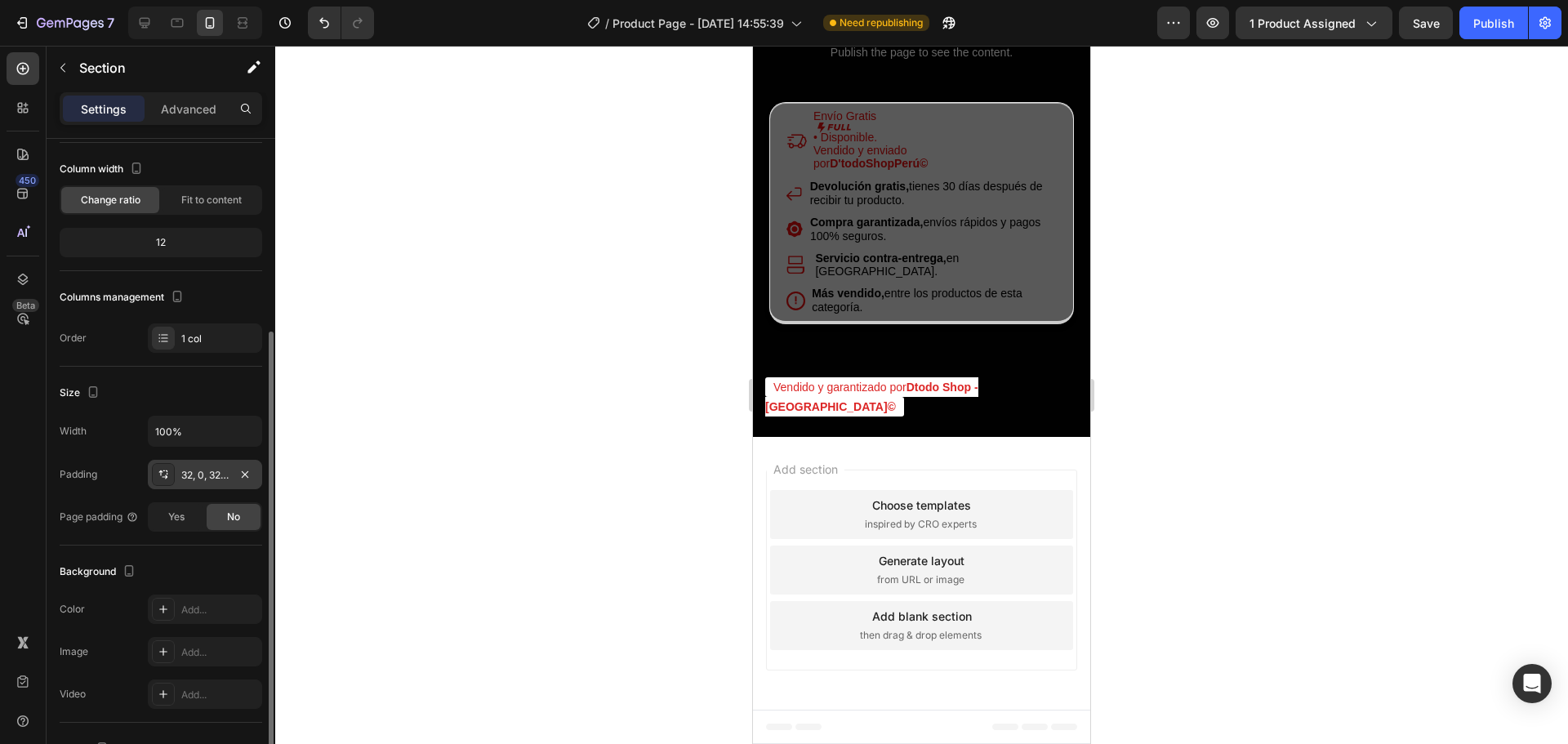
scroll to position [164, 0]
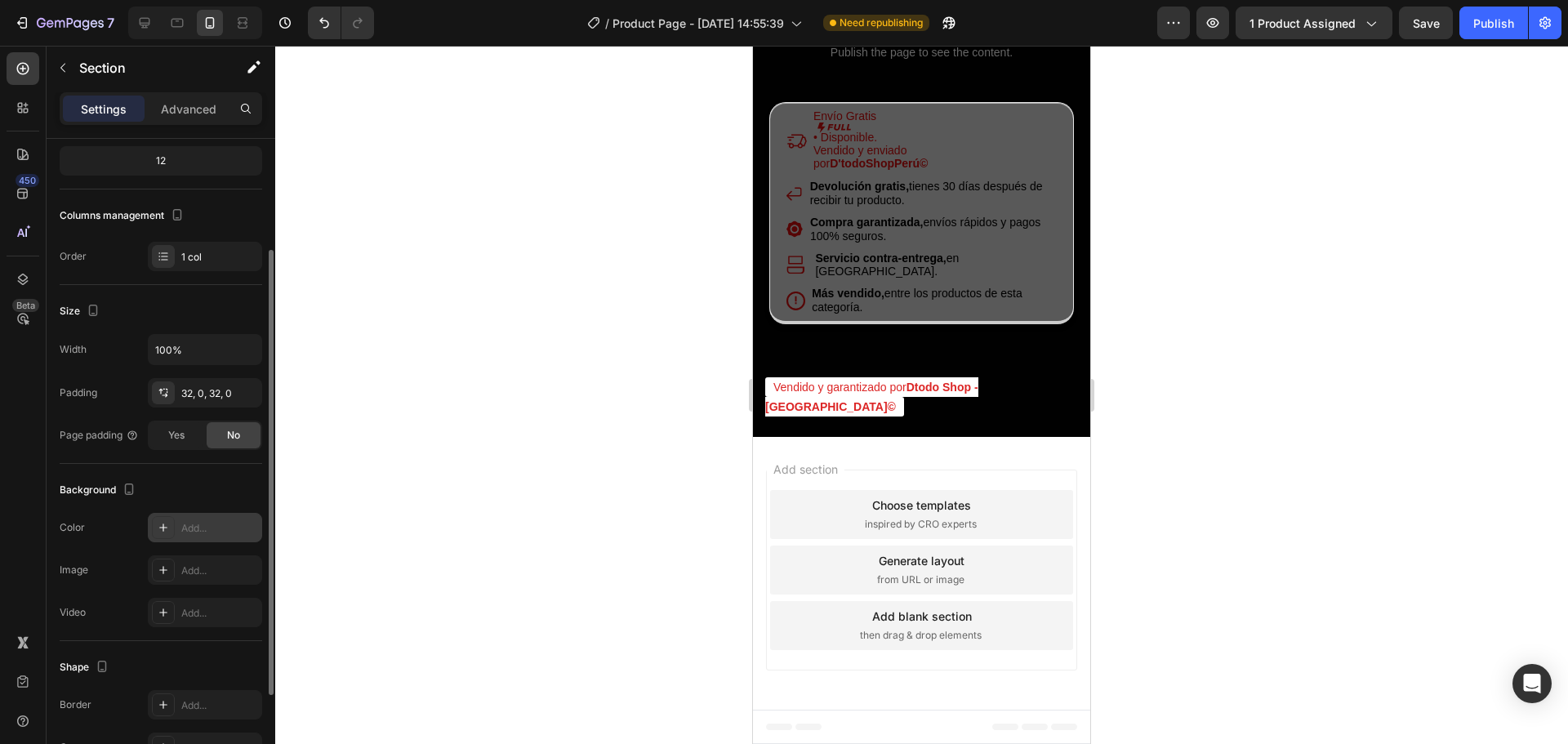
click at [159, 532] on icon at bounding box center [164, 528] width 13 height 13
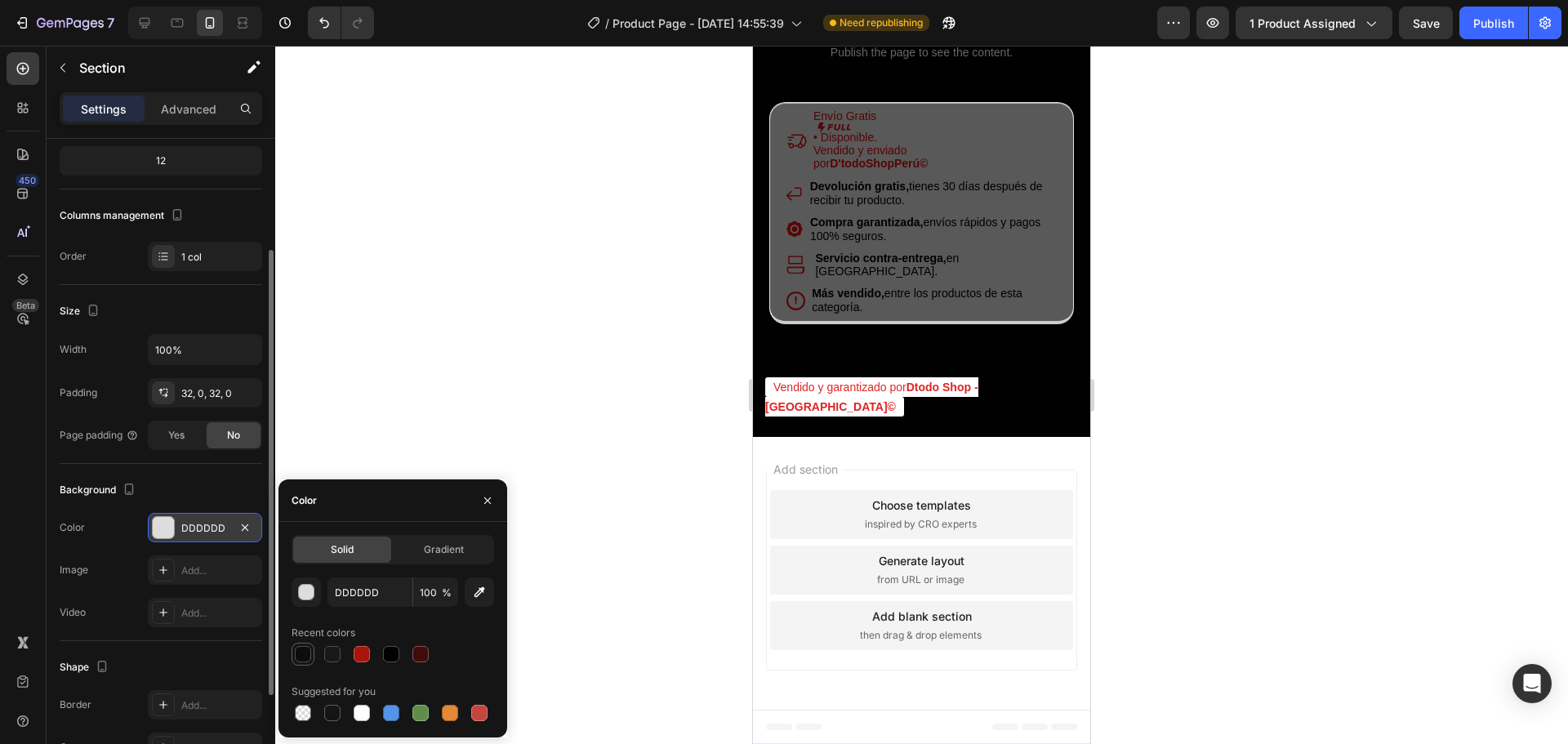
click at [308, 654] on div at bounding box center [303, 654] width 17 height 17
type input "010101"
type input "95"
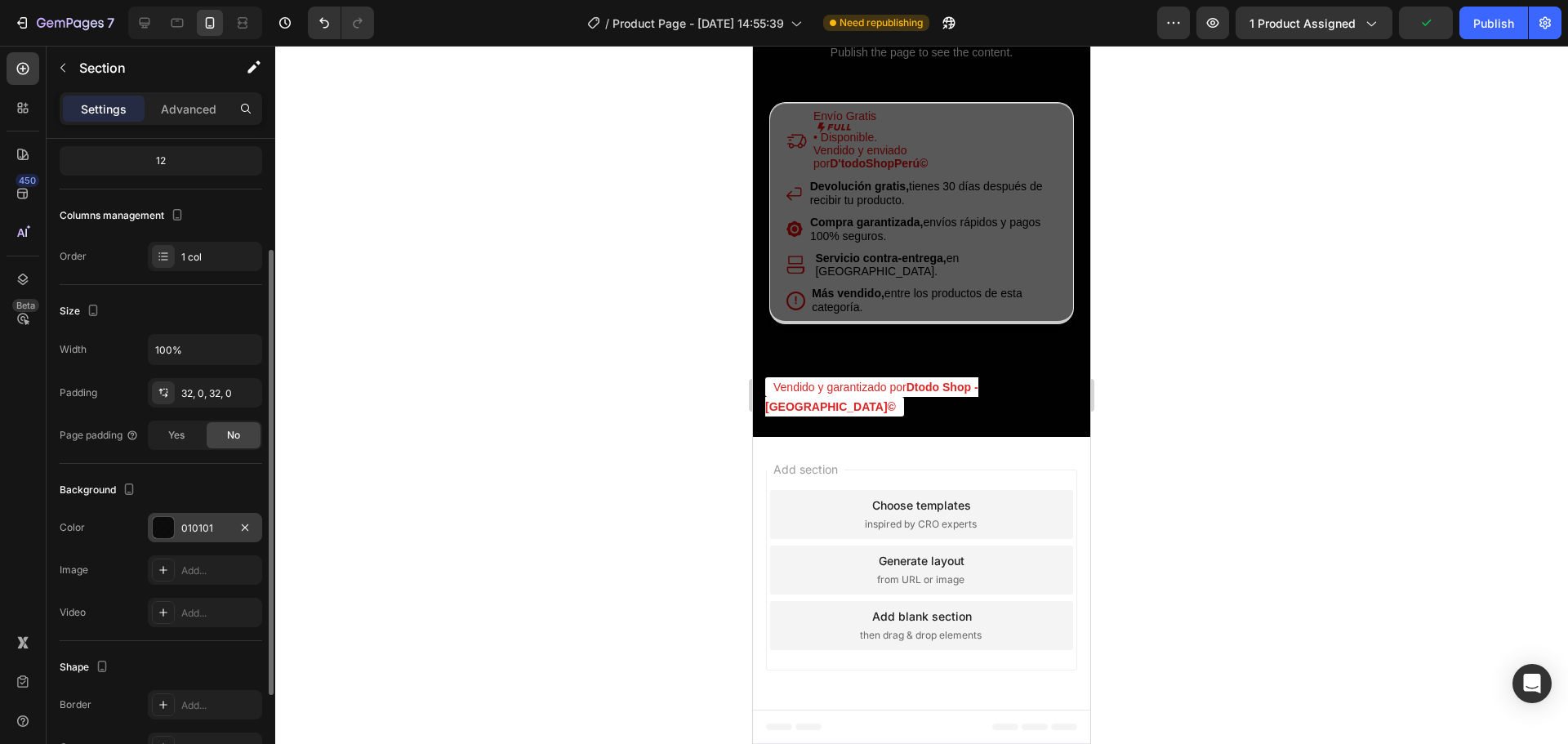
click at [311, 205] on div at bounding box center [921, 394] width 1293 height 698
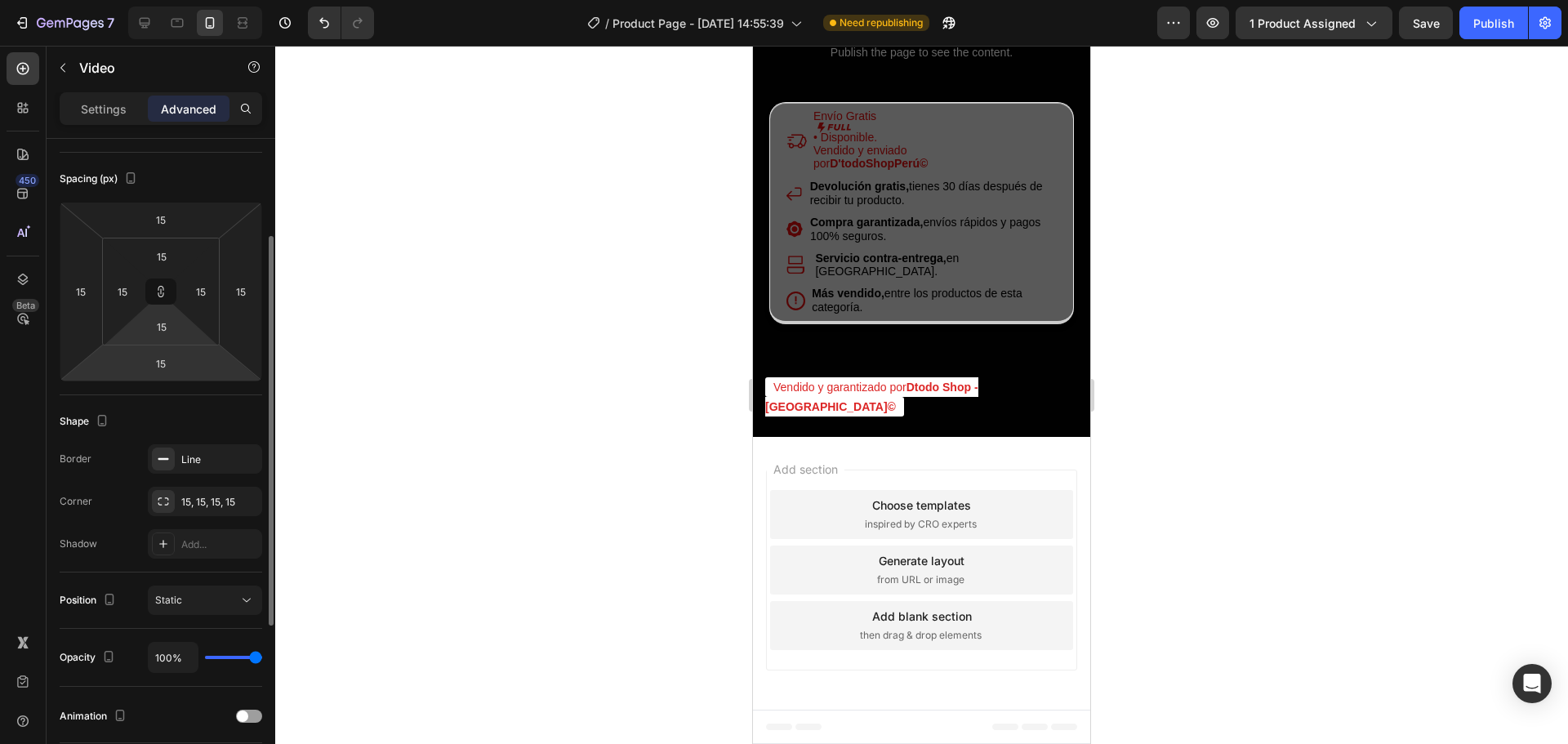
scroll to position [81, 0]
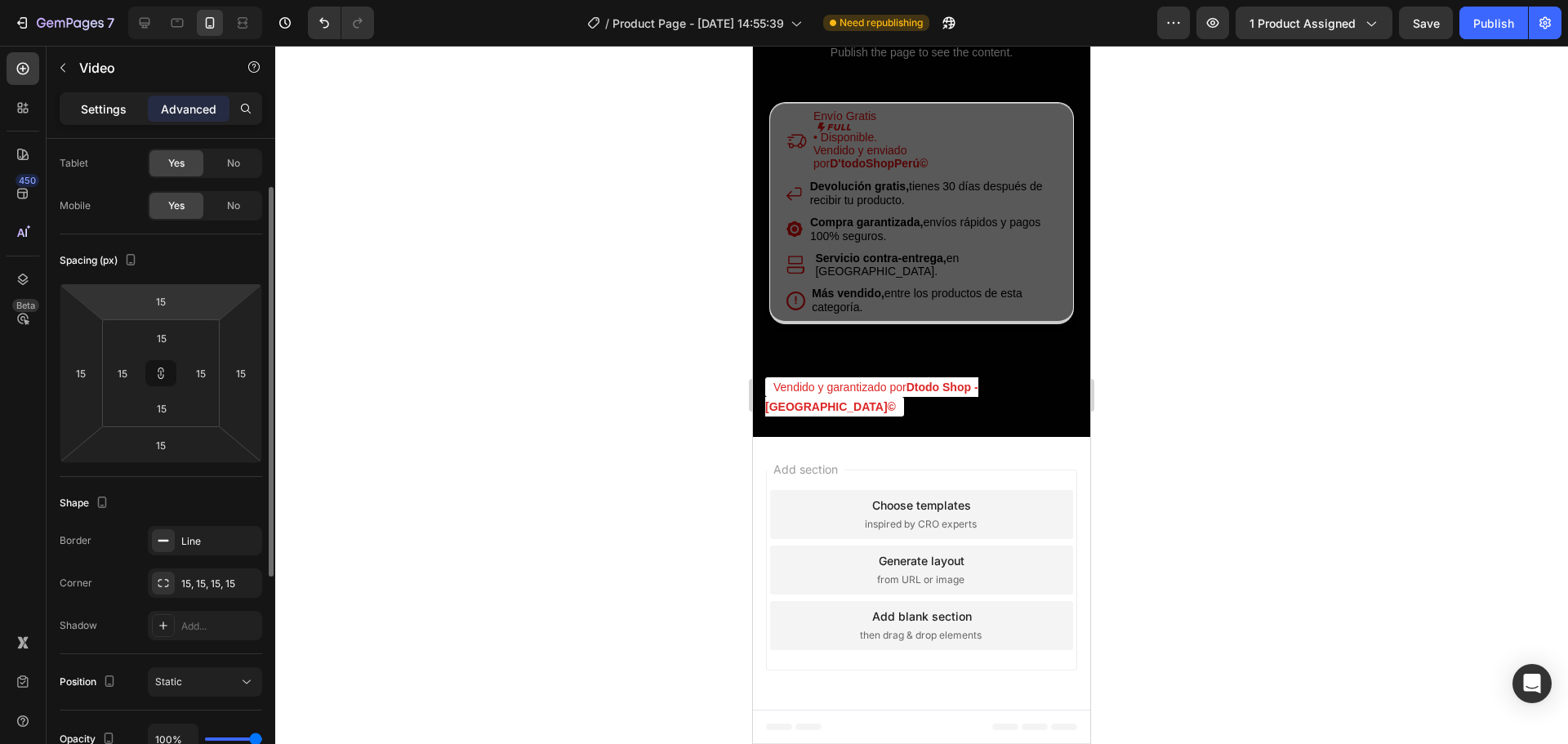
click at [123, 111] on p "Settings" at bounding box center [103, 109] width 46 height 17
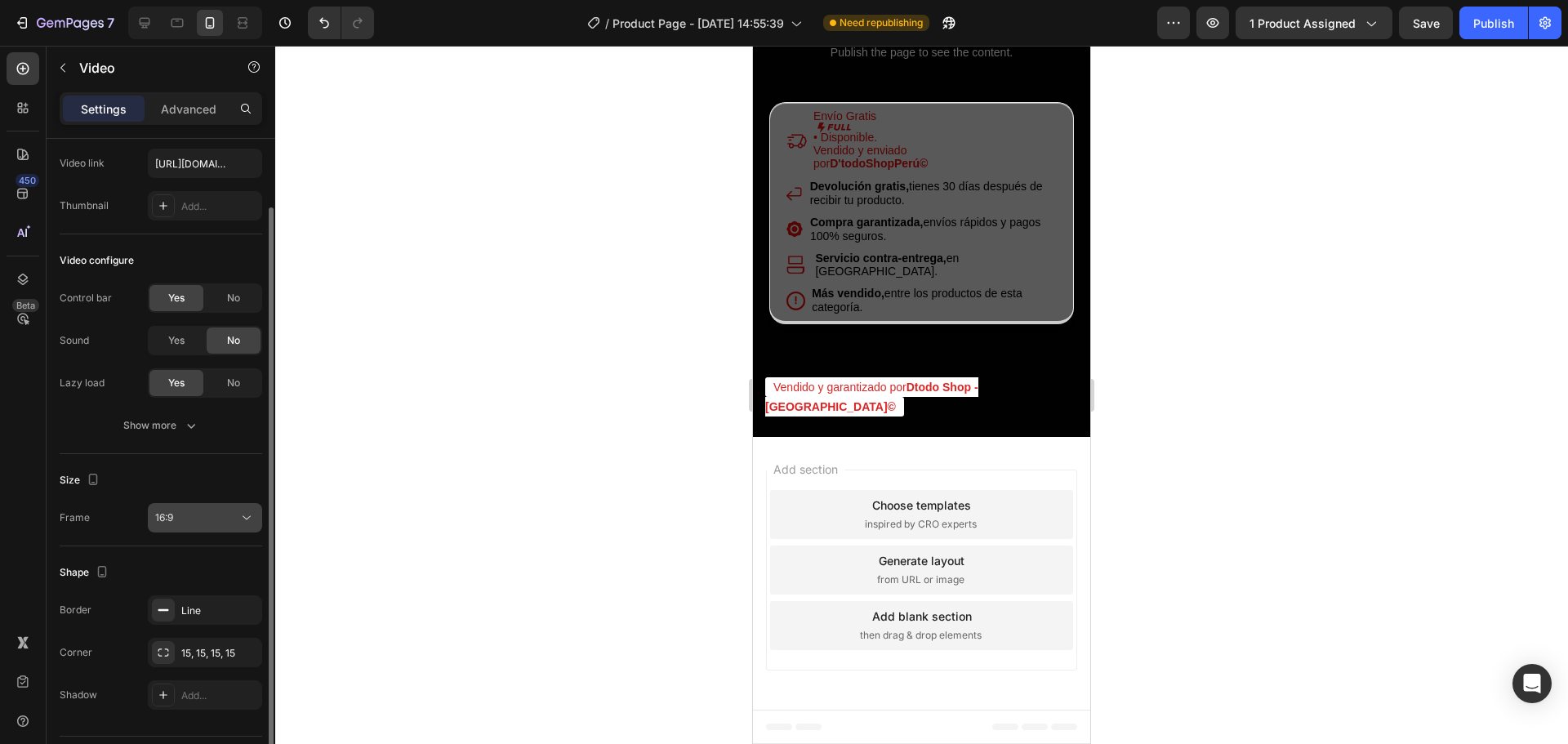
click at [213, 514] on div "16:9" at bounding box center [197, 518] width 83 height 15
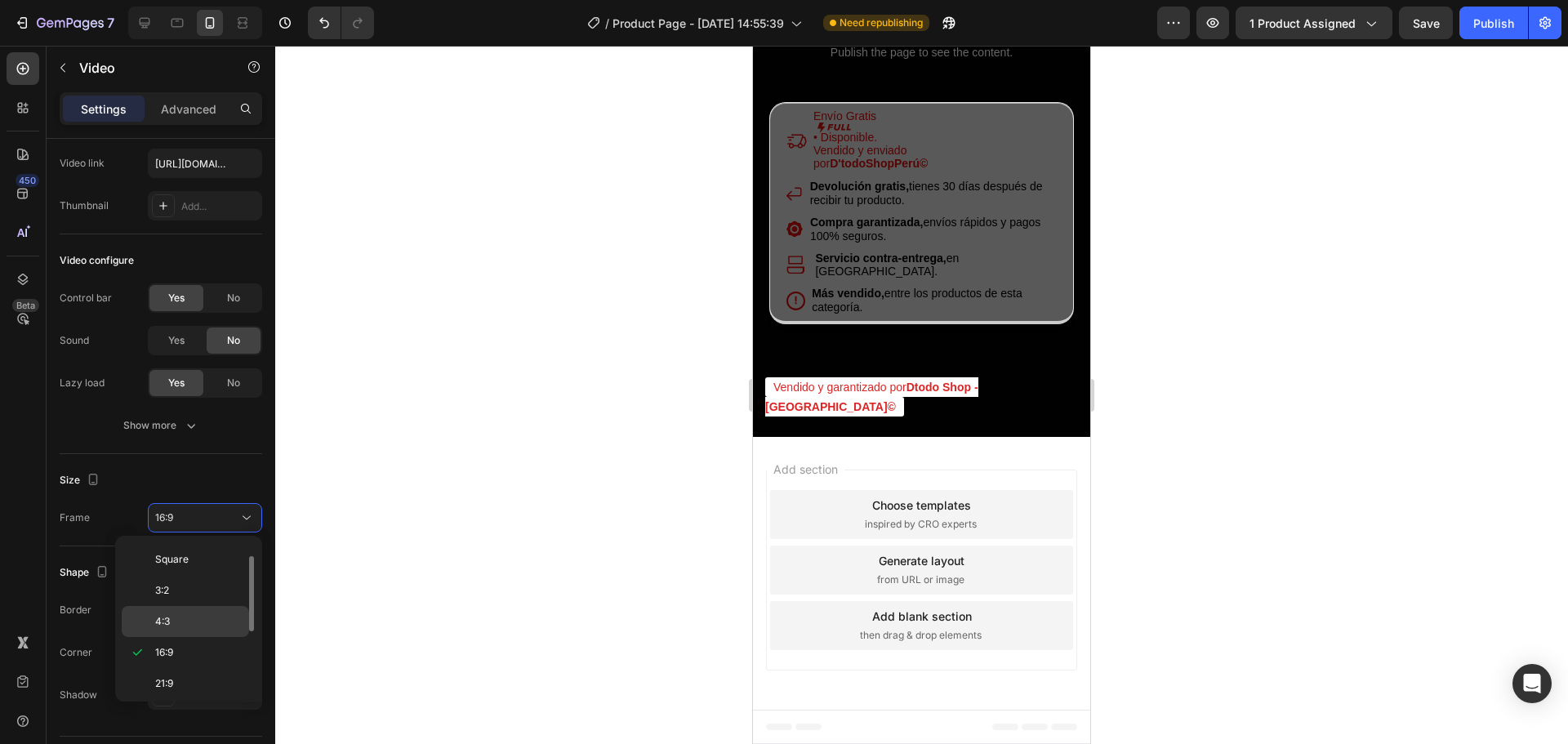
click at [186, 614] on p "4:3" at bounding box center [198, 622] width 86 height 15
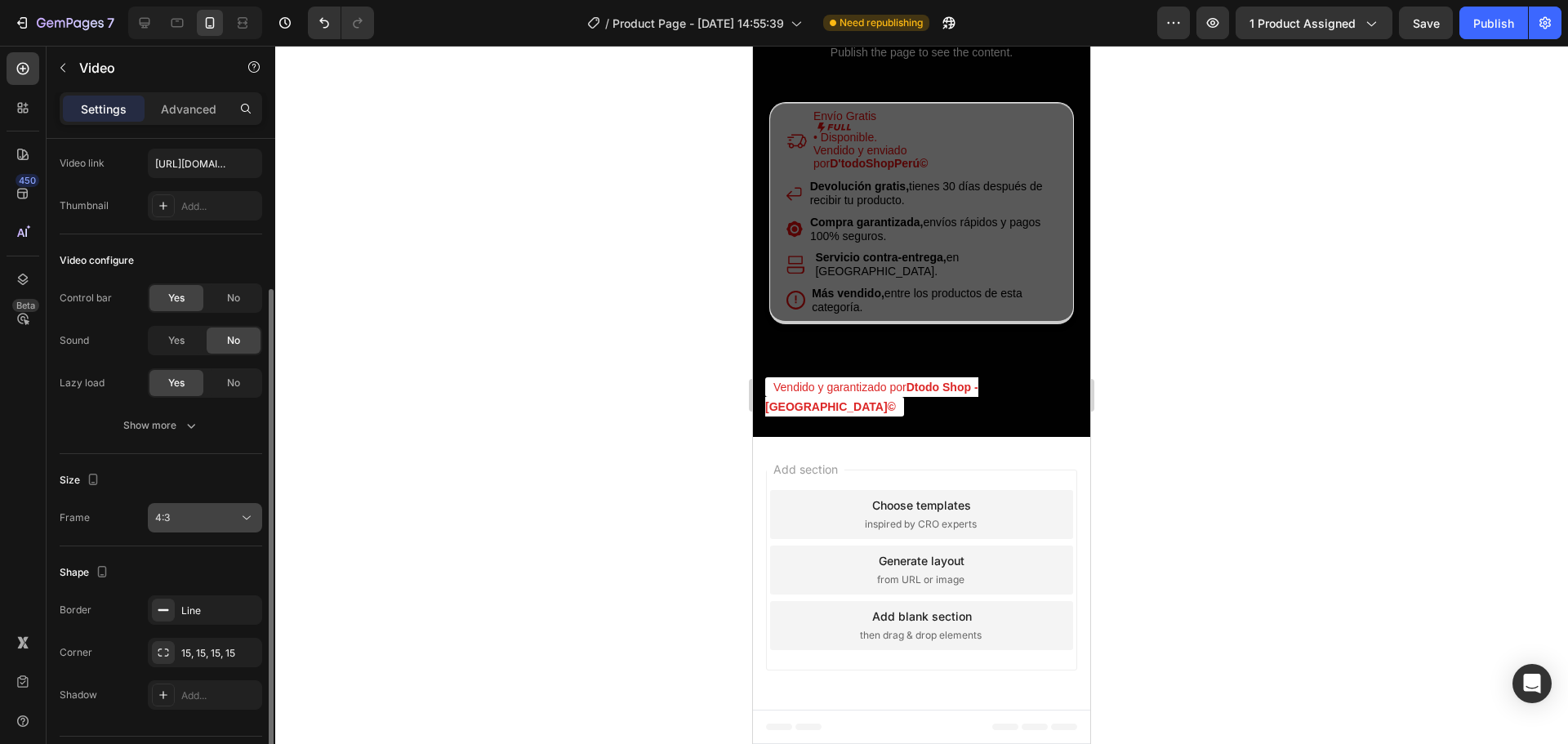
scroll to position [125, 0]
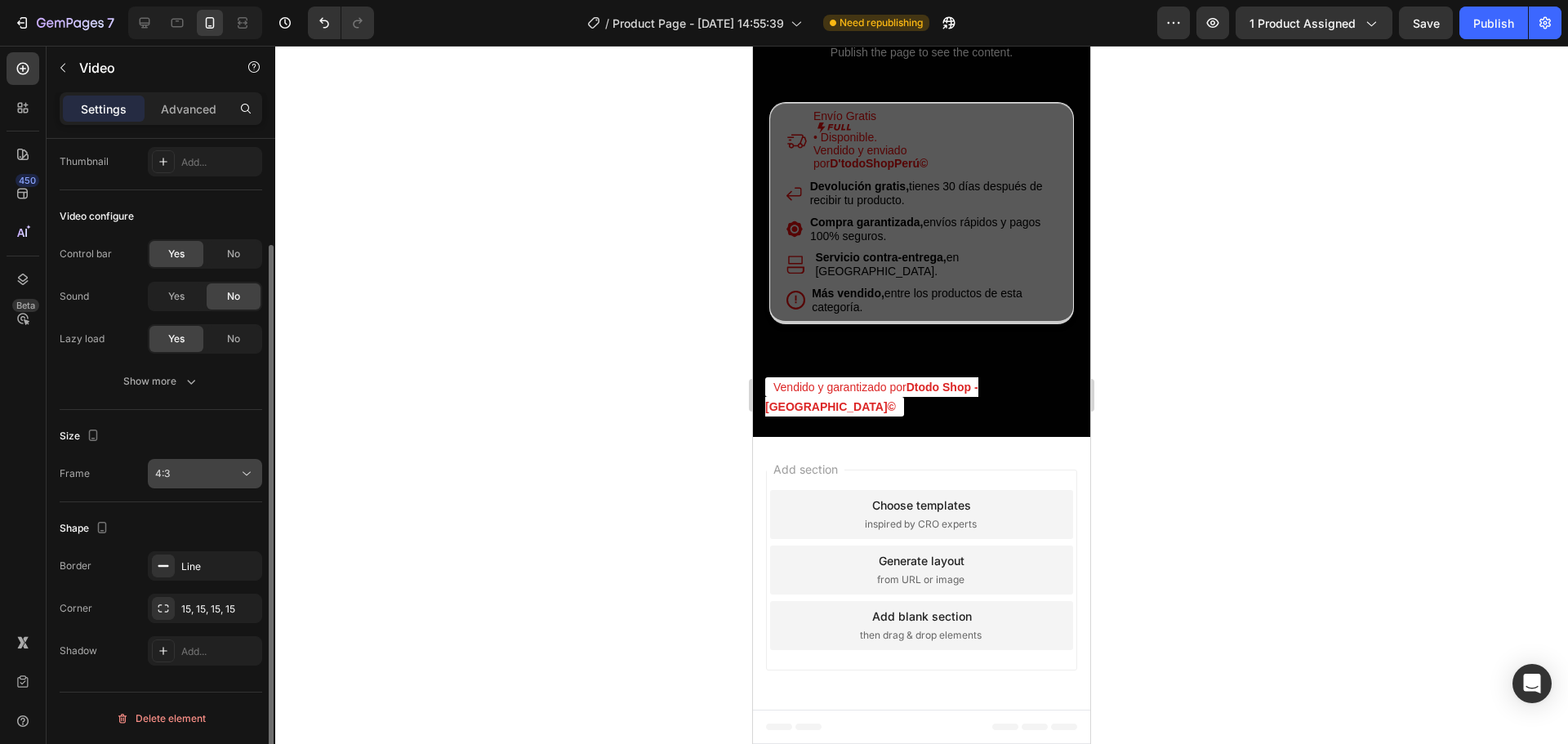
click at [213, 474] on div "4:3" at bounding box center [197, 474] width 83 height 15
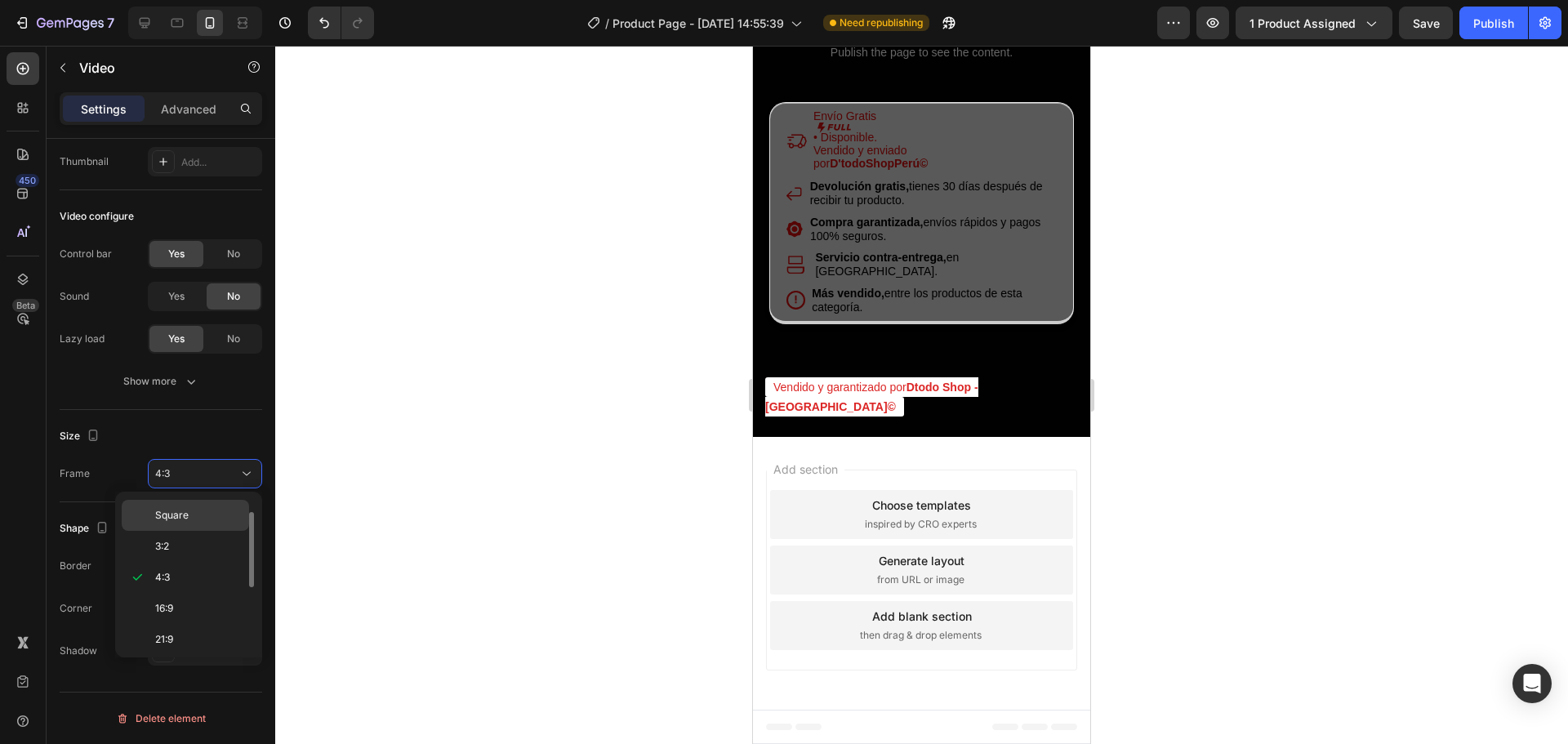
click at [187, 520] on span "Square" at bounding box center [172, 516] width 33 height 15
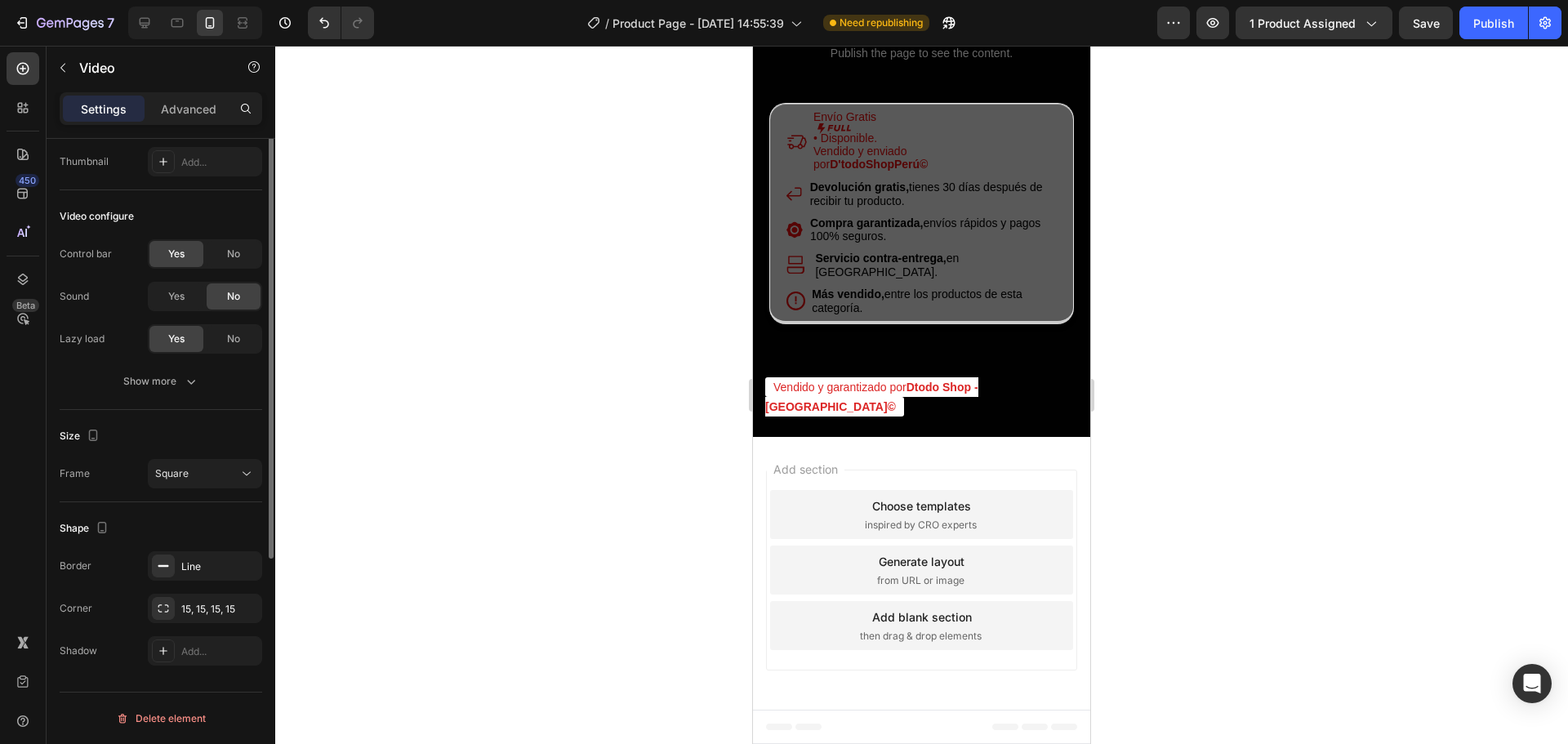
scroll to position [0, 0]
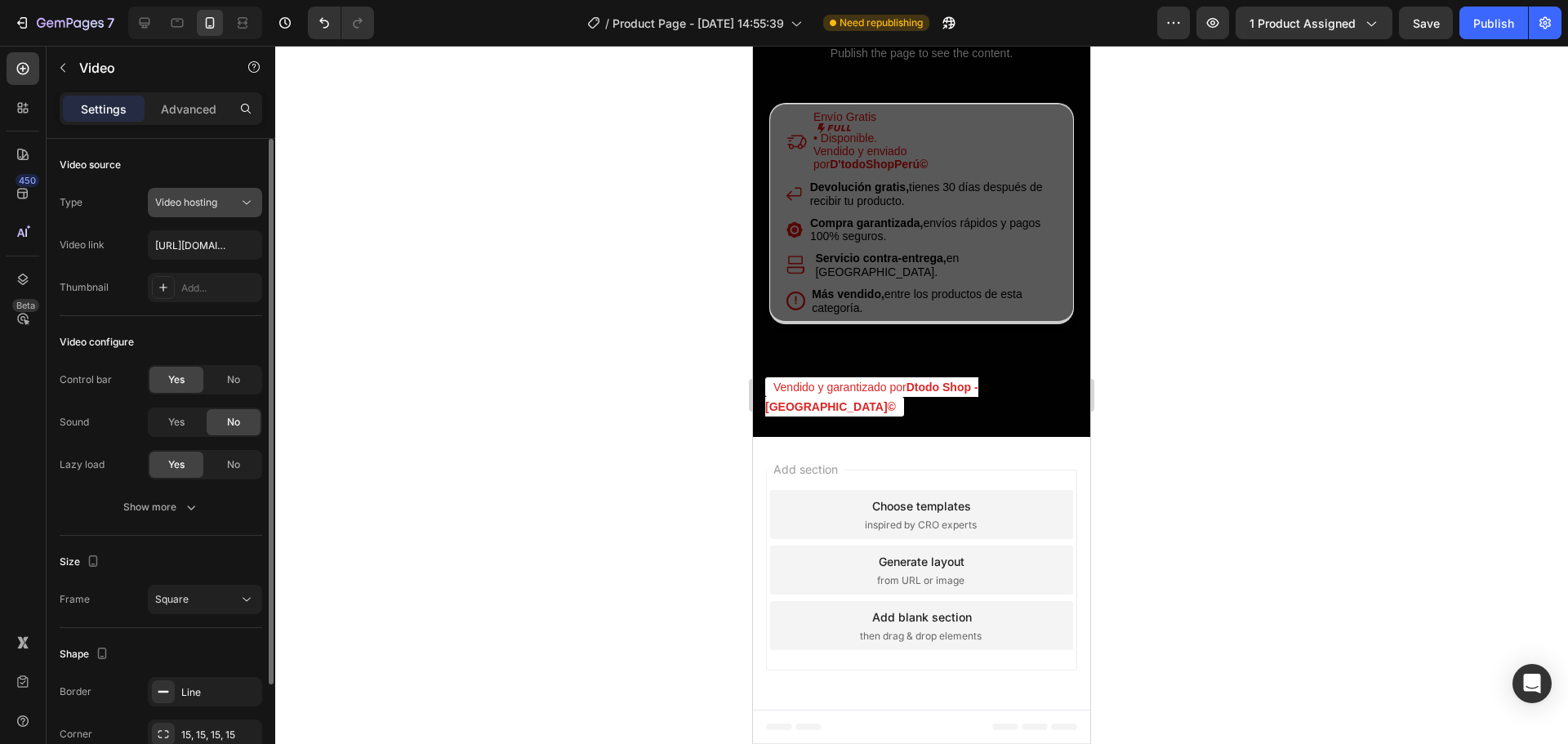
click at [229, 200] on div "Video hosting" at bounding box center [197, 203] width 83 height 15
click at [229, 201] on div "Video hosting" at bounding box center [197, 203] width 83 height 15
click at [184, 244] on input "[URL][DOMAIN_NAME]" at bounding box center [205, 244] width 115 height 29
paste input "6a99d395c87f4befb9b4497cc4794ca7"
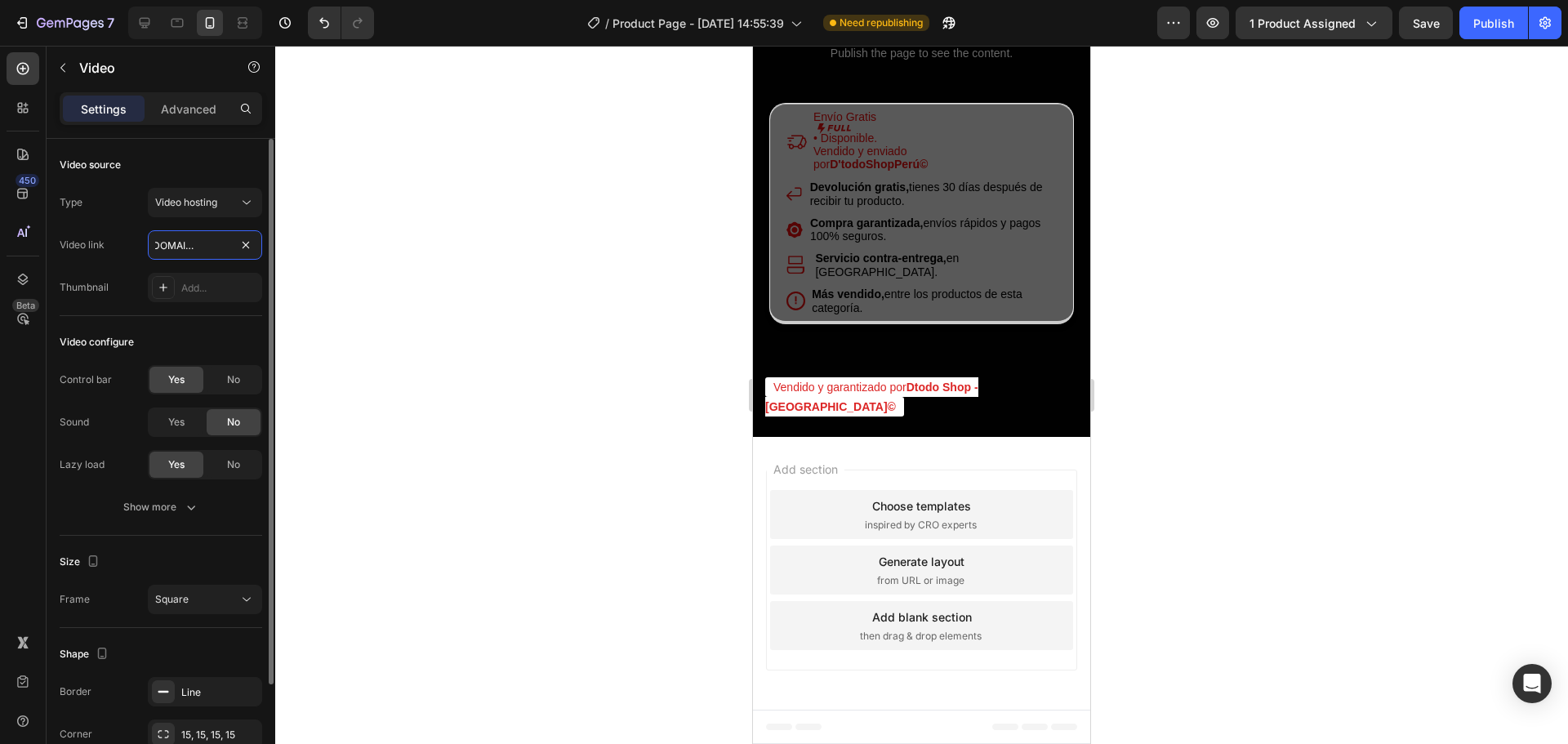
type input "[URL][DOMAIN_NAME]"
click at [135, 257] on div "Video link [URL][DOMAIN_NAME]" at bounding box center [161, 244] width 203 height 29
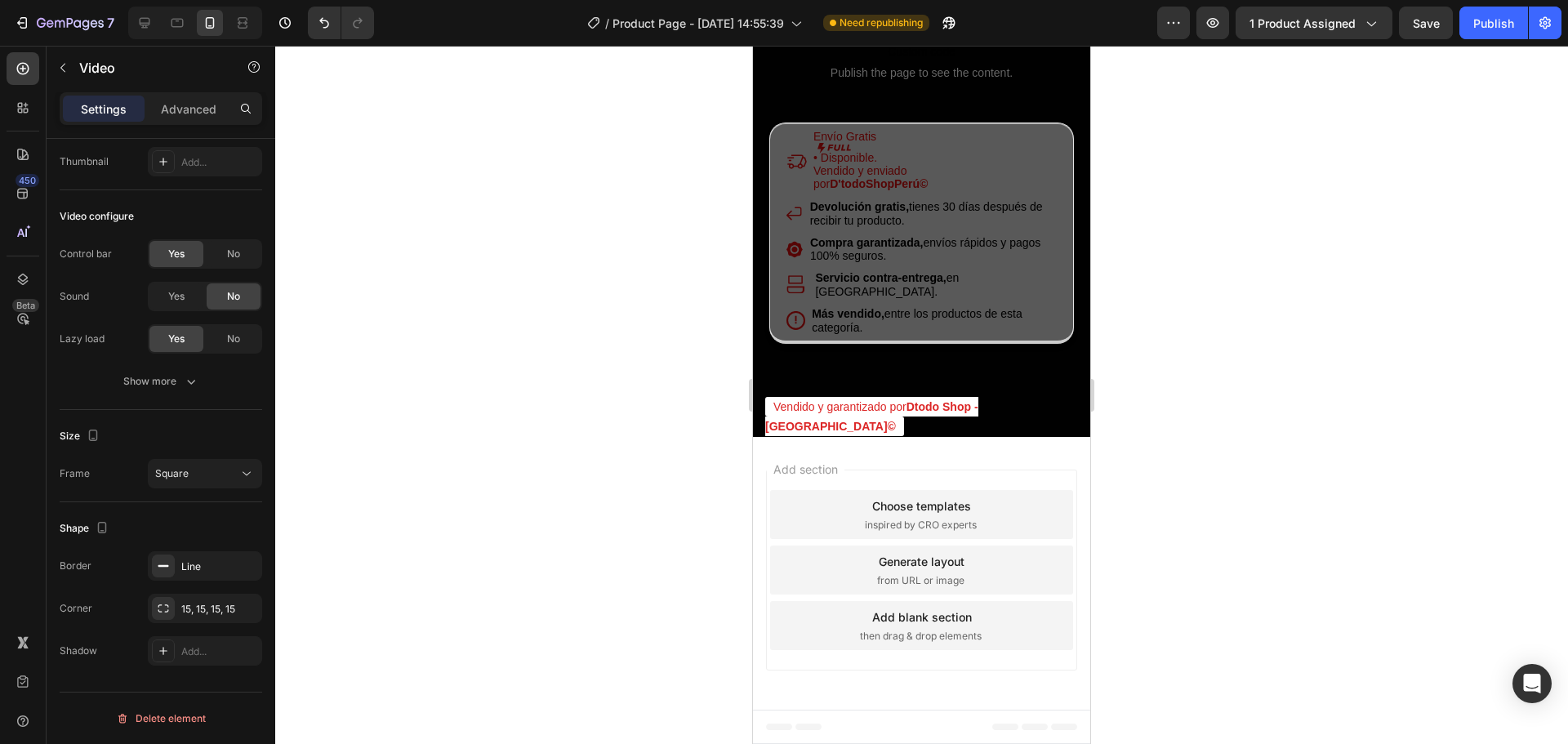
scroll to position [3594, 0]
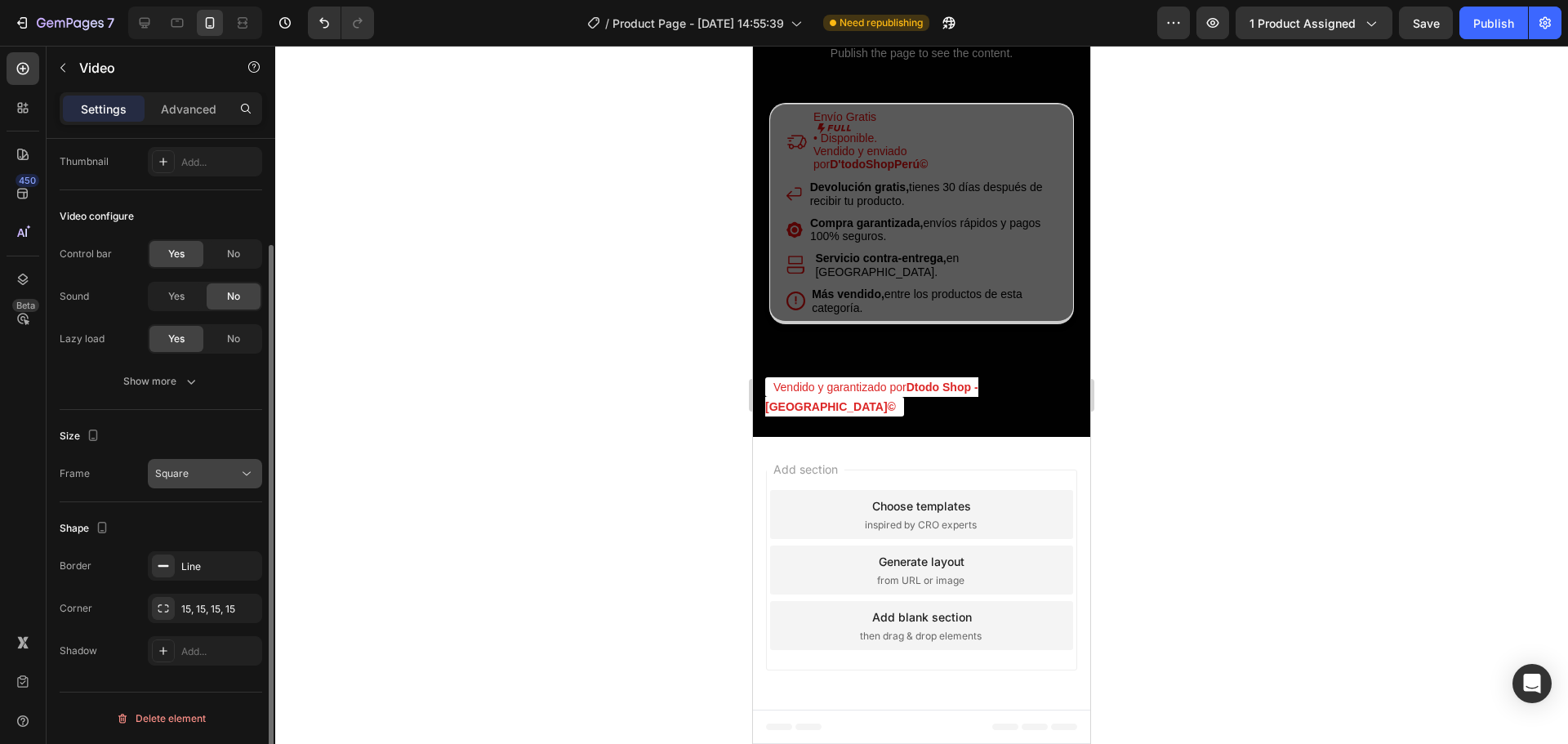
click at [245, 478] on icon at bounding box center [247, 474] width 17 height 17
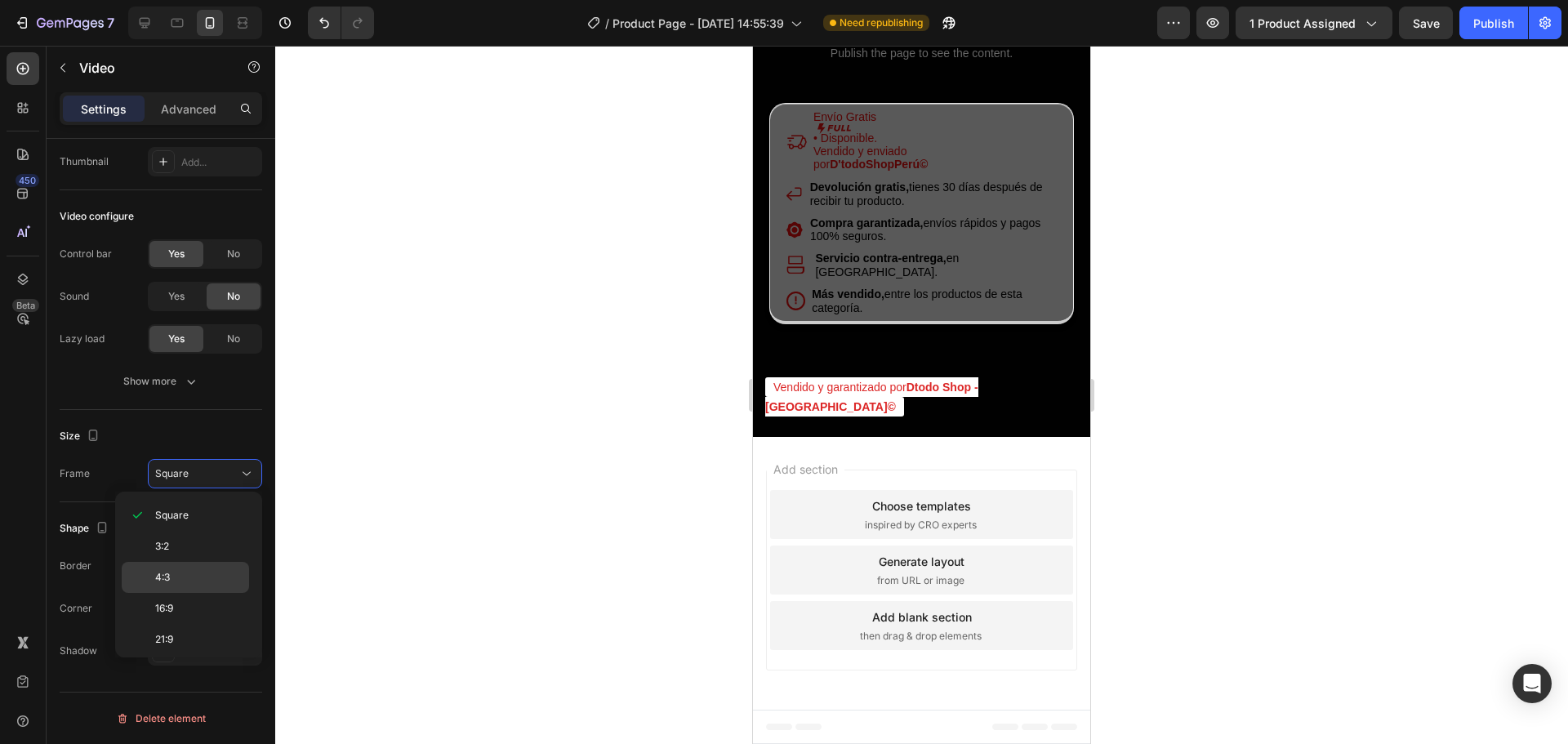
click at [197, 574] on p "4:3" at bounding box center [198, 578] width 86 height 15
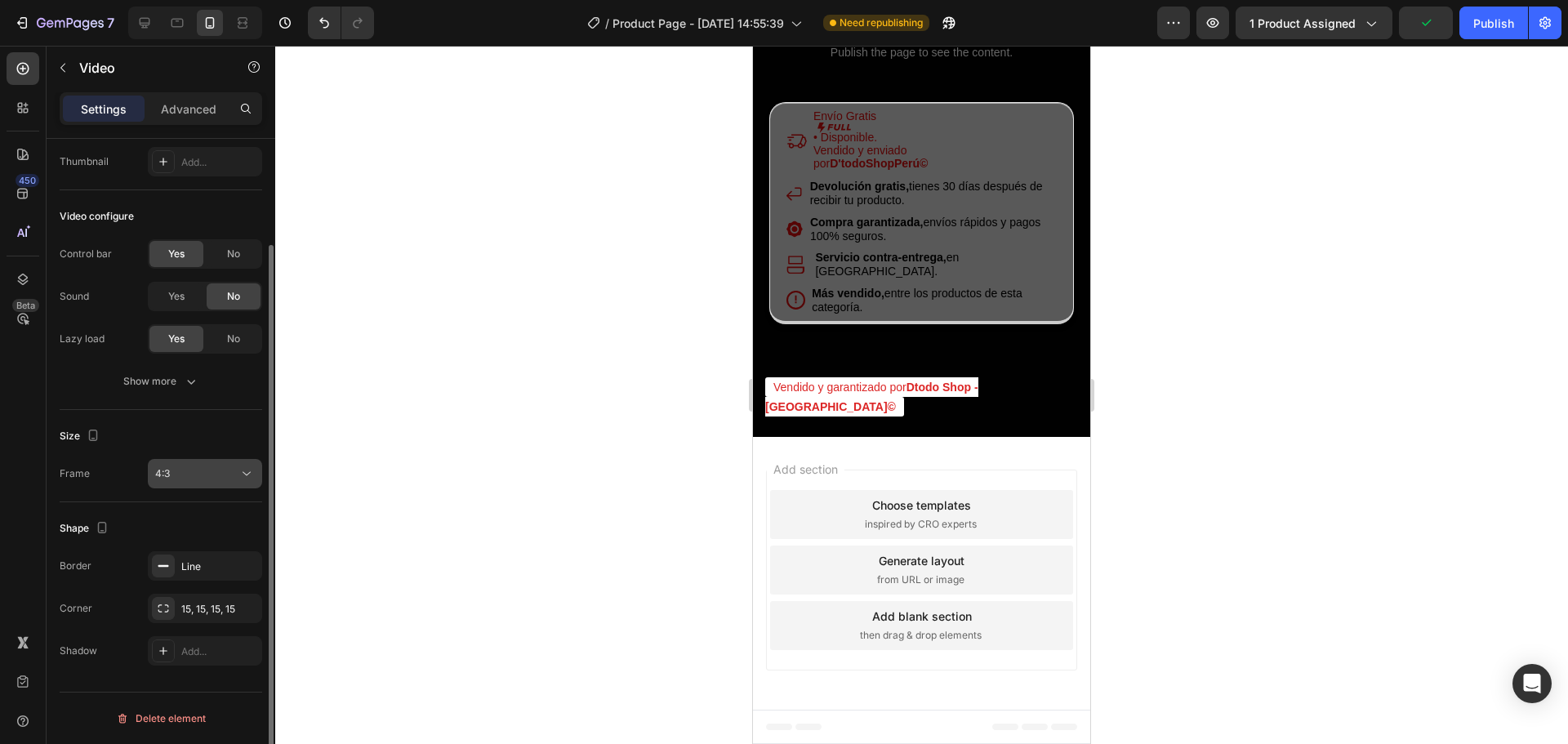
click at [235, 480] on div "4:3" at bounding box center [197, 474] width 83 height 15
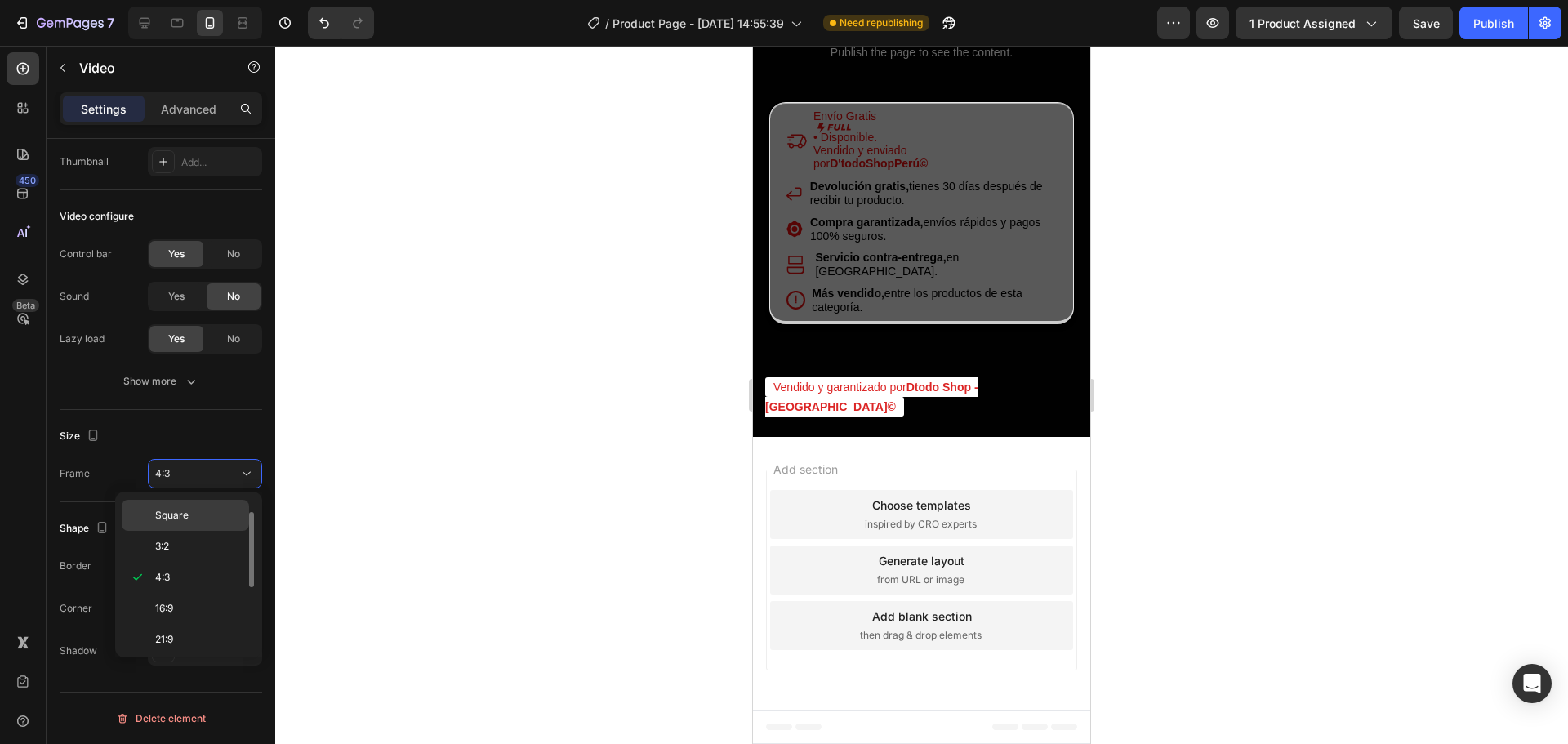
click at [208, 515] on p "Square" at bounding box center [198, 516] width 86 height 15
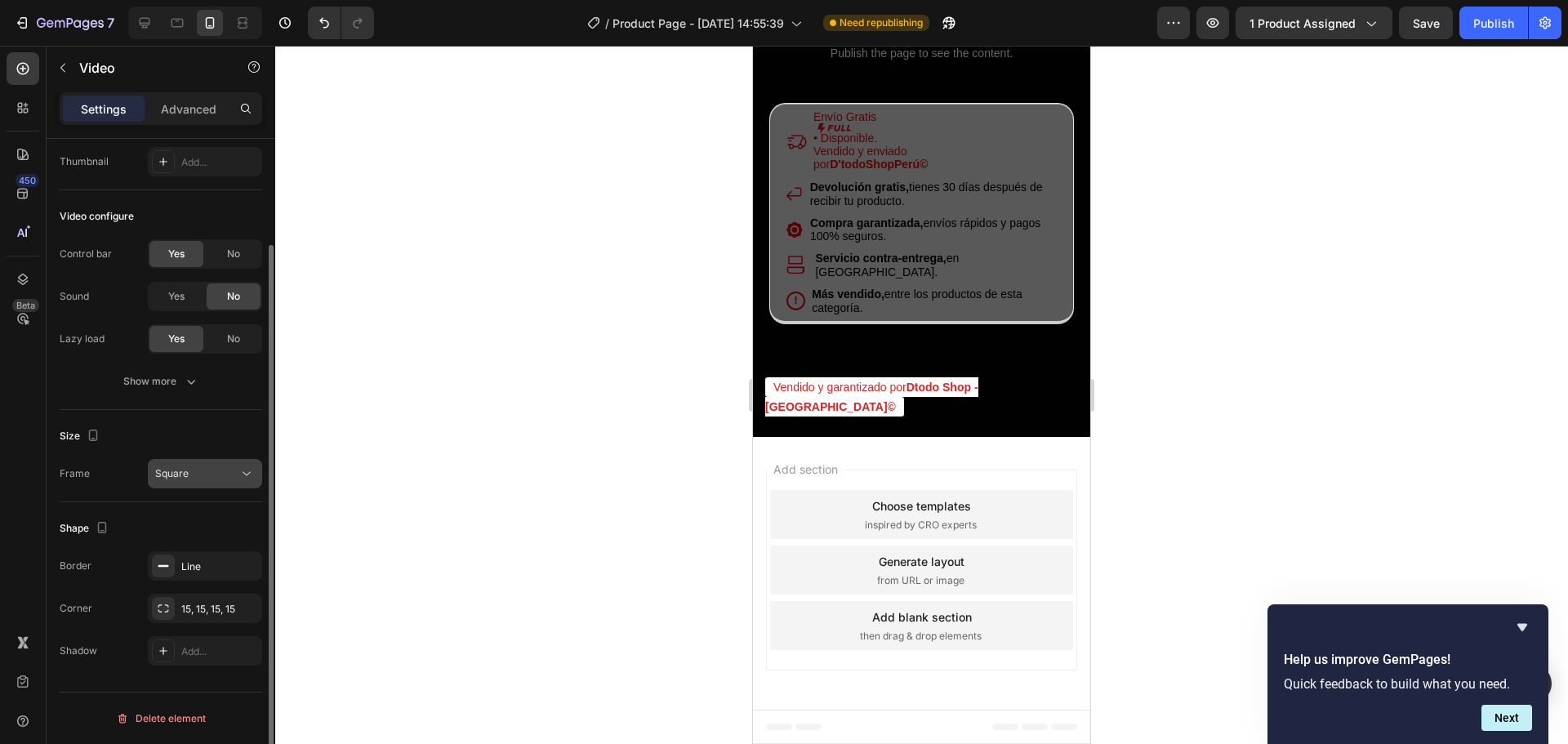
click at [200, 475] on div "Square" at bounding box center [197, 474] width 83 height 15
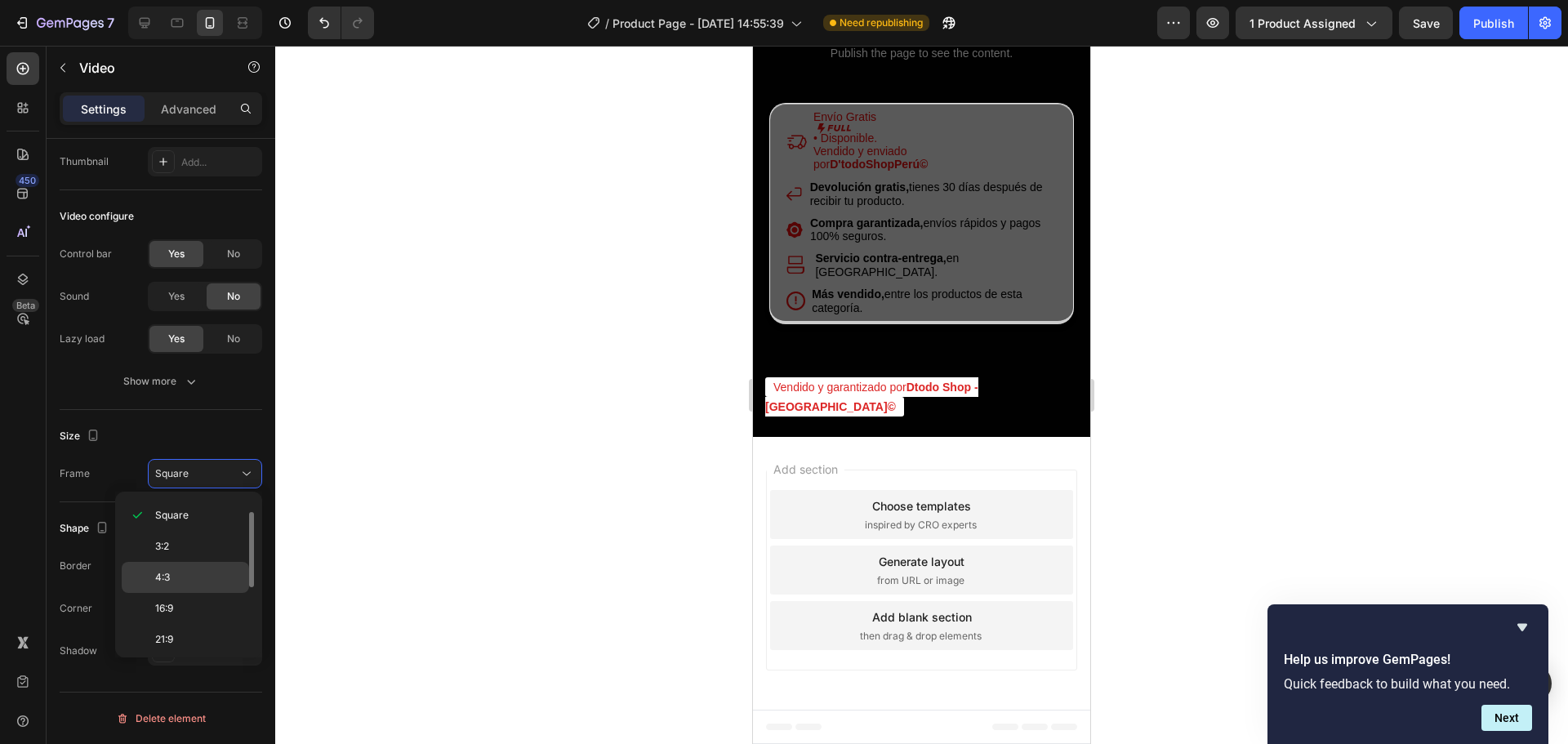
click at [173, 575] on p "4:3" at bounding box center [198, 578] width 86 height 15
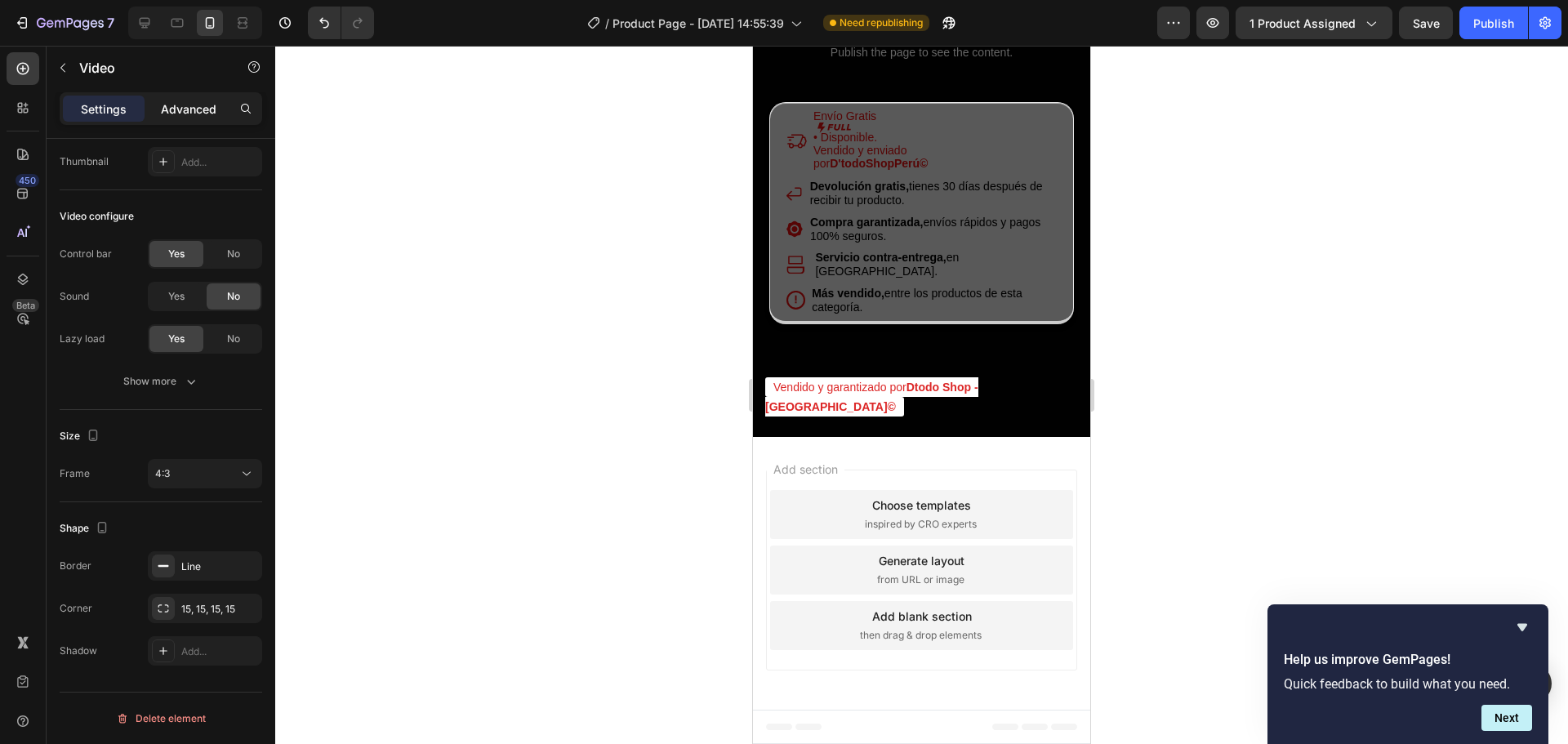
click at [198, 106] on p "Advanced" at bounding box center [189, 109] width 56 height 17
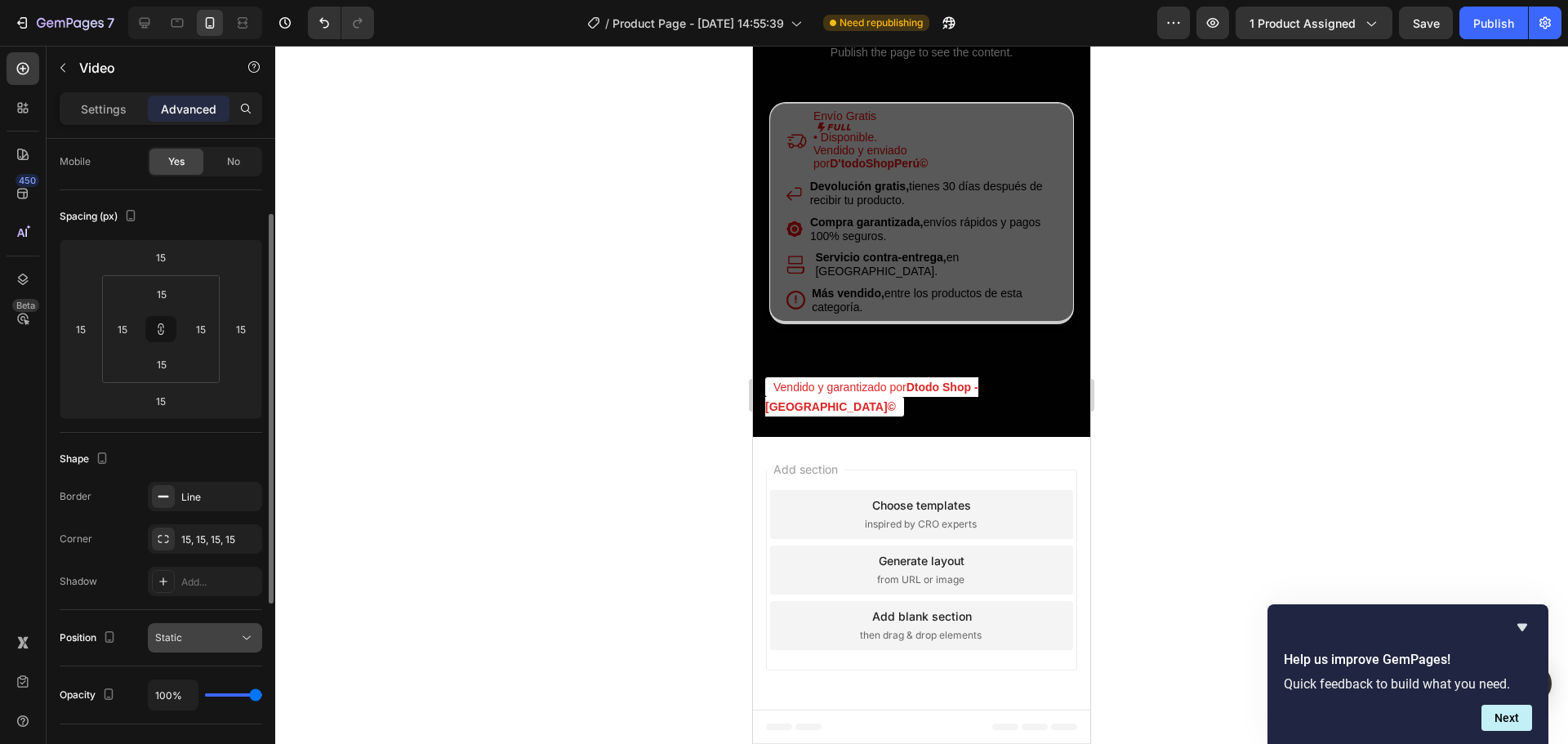
scroll to position [208, 0]
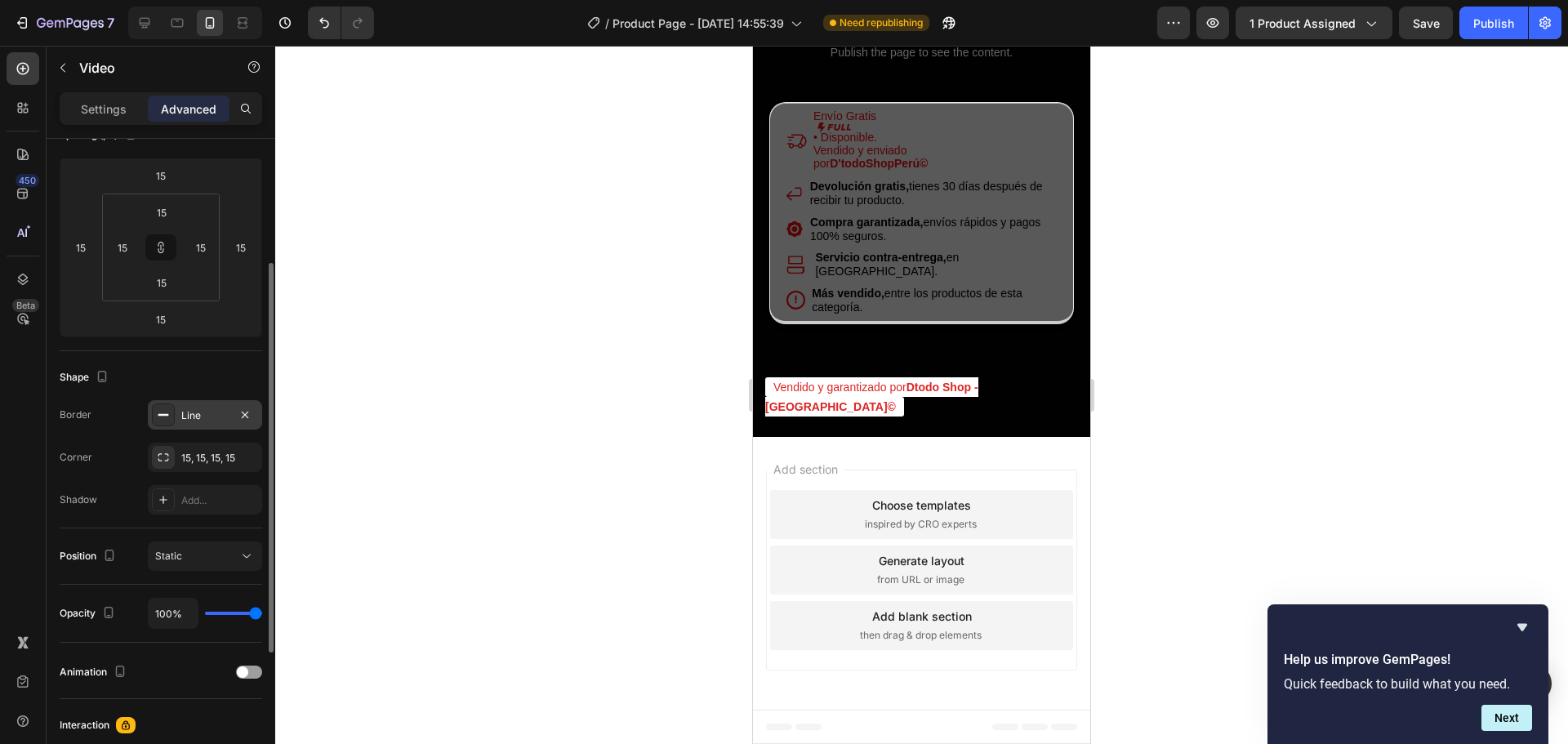
click at [203, 426] on div "Line" at bounding box center [205, 414] width 115 height 29
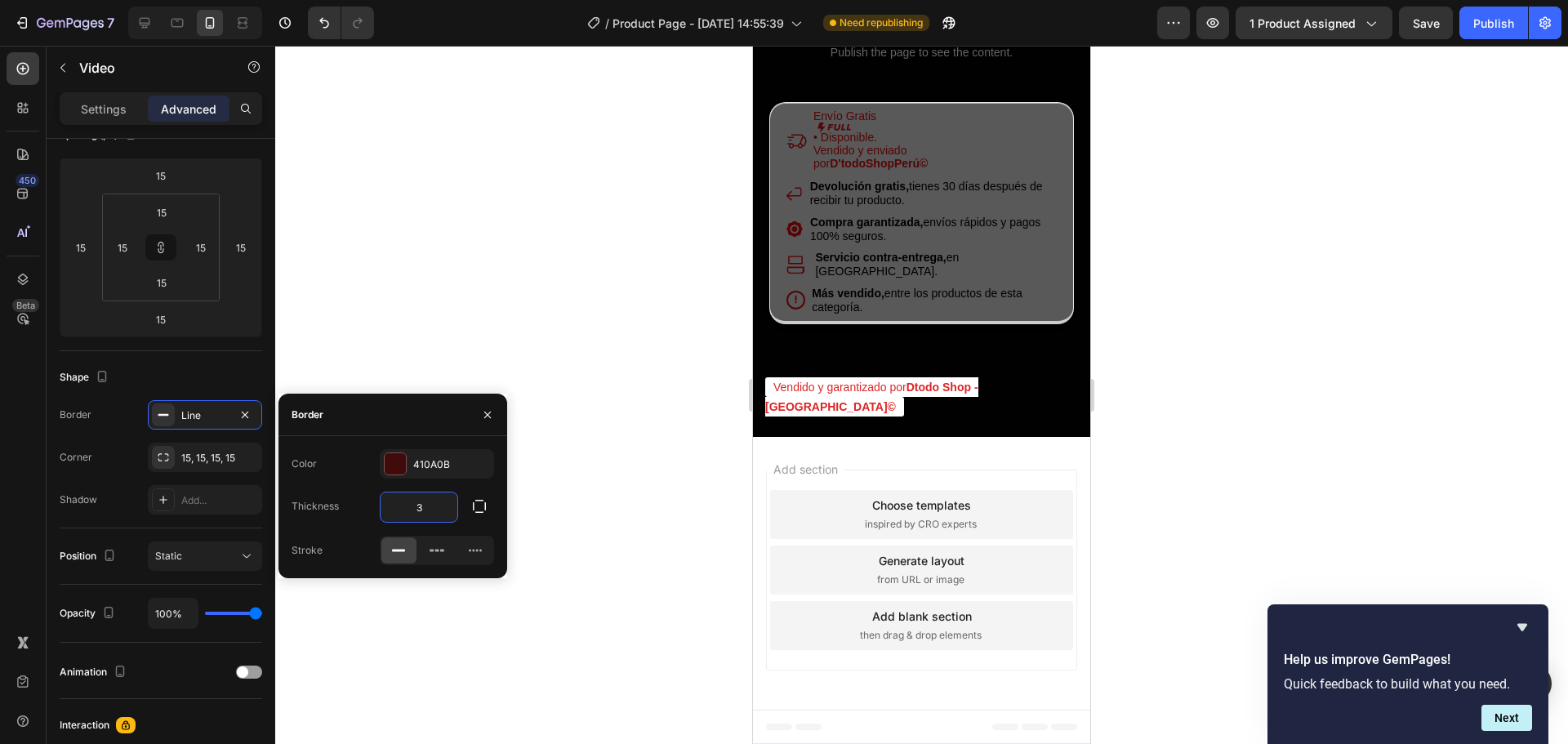
click at [423, 506] on input "3" at bounding box center [419, 507] width 76 height 29
type input "8"
type input "5"
click at [483, 320] on div at bounding box center [921, 394] width 1293 height 698
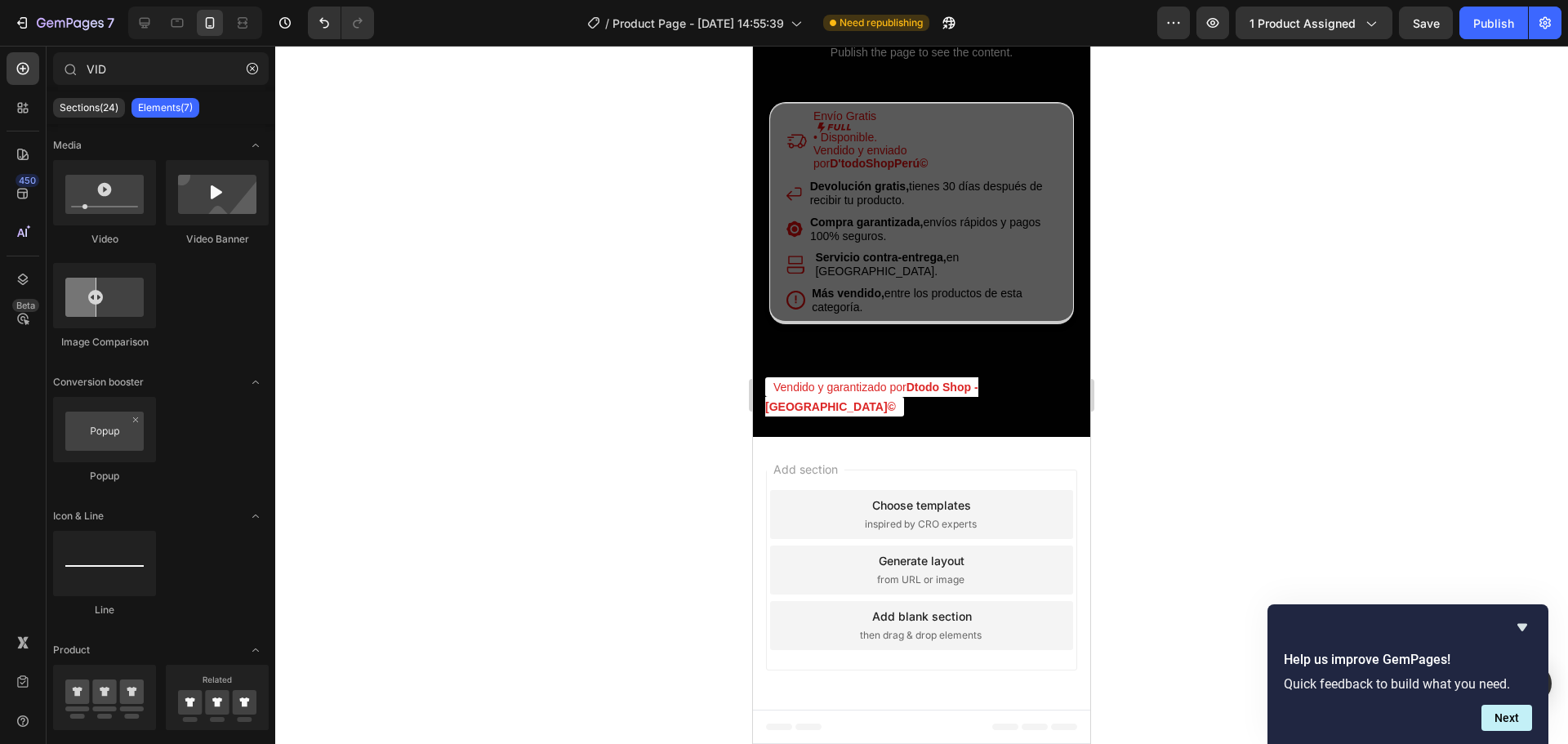
scroll to position [3512, 0]
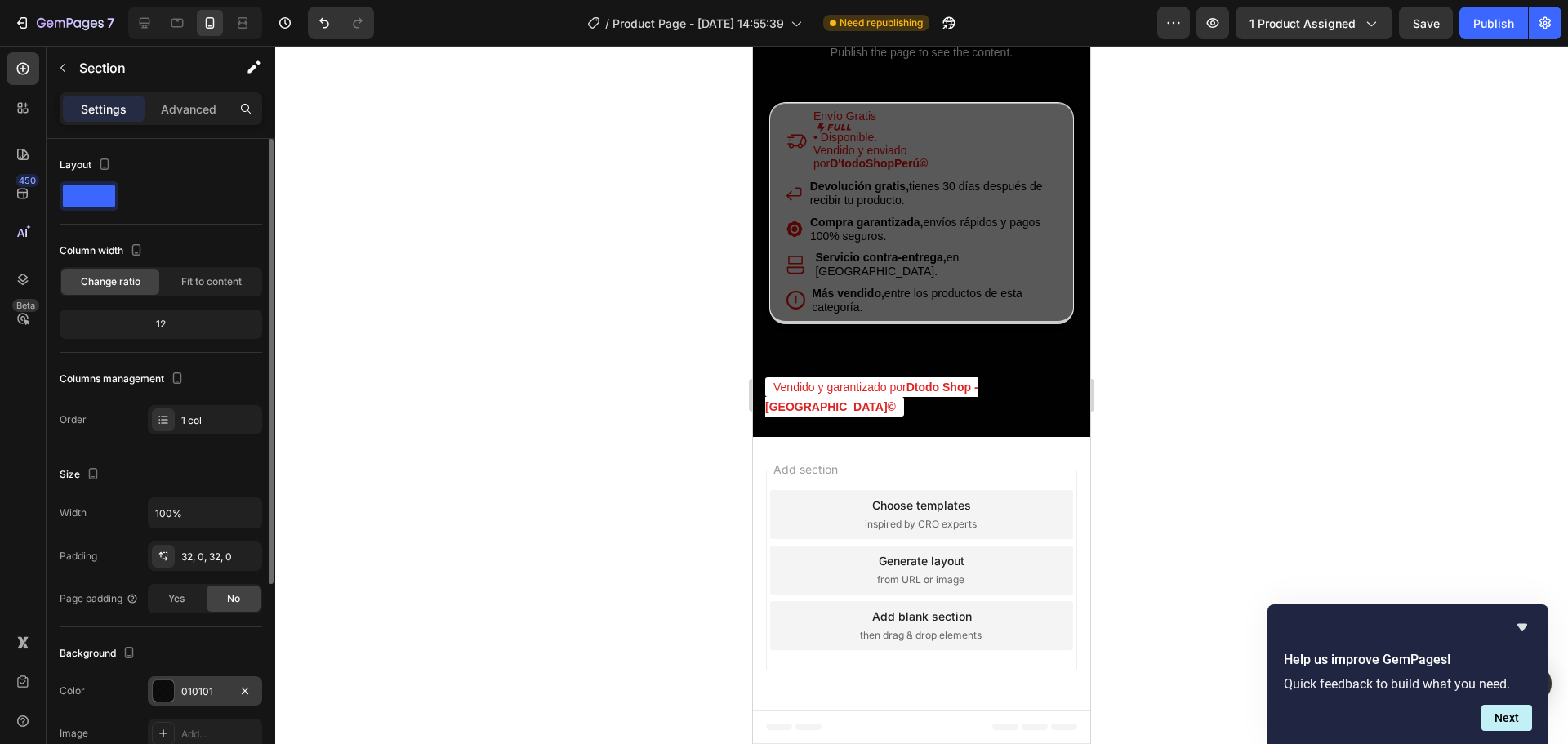
click at [171, 686] on div at bounding box center [164, 691] width 22 height 22
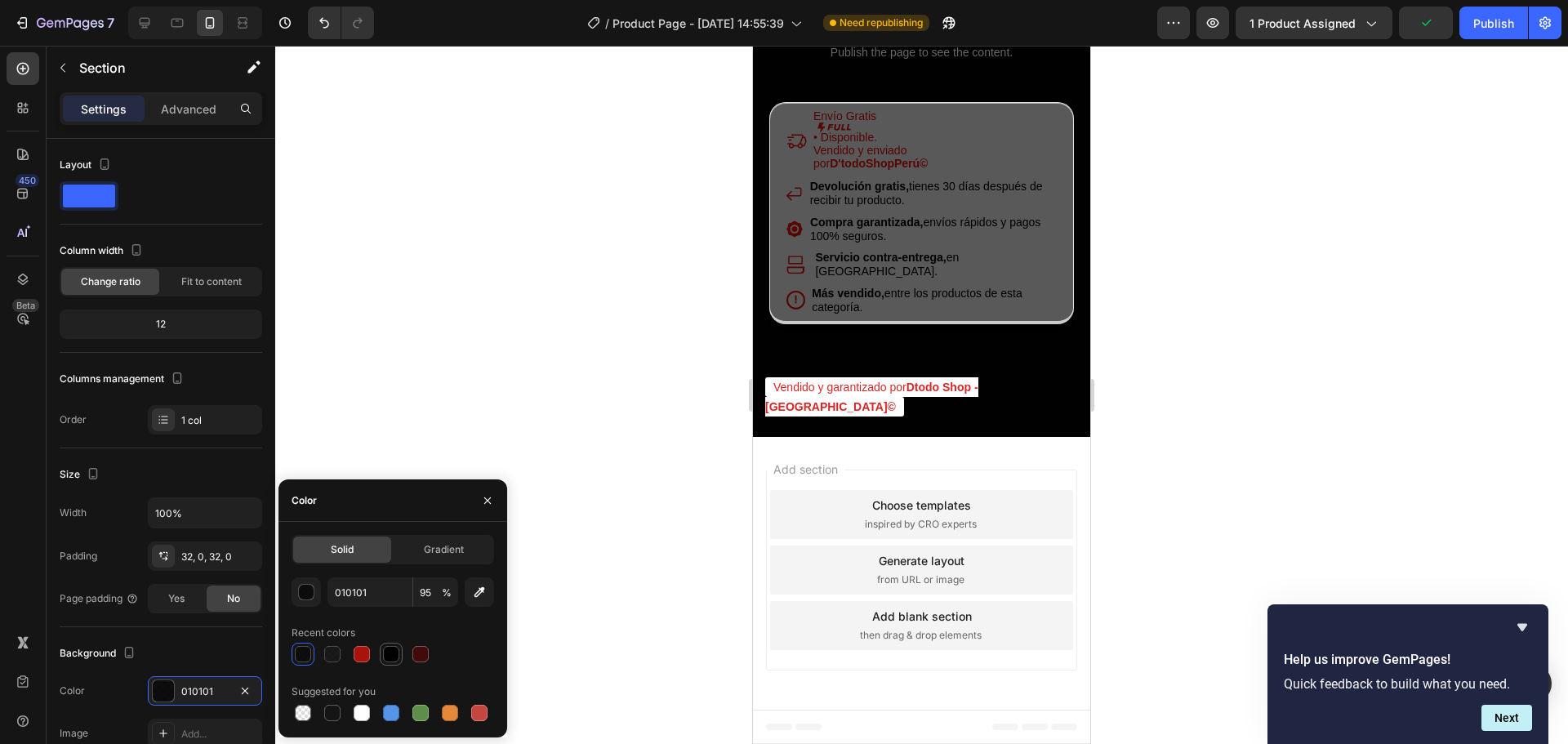
click at [389, 646] on div at bounding box center [391, 654] width 17 height 17
type input "100"
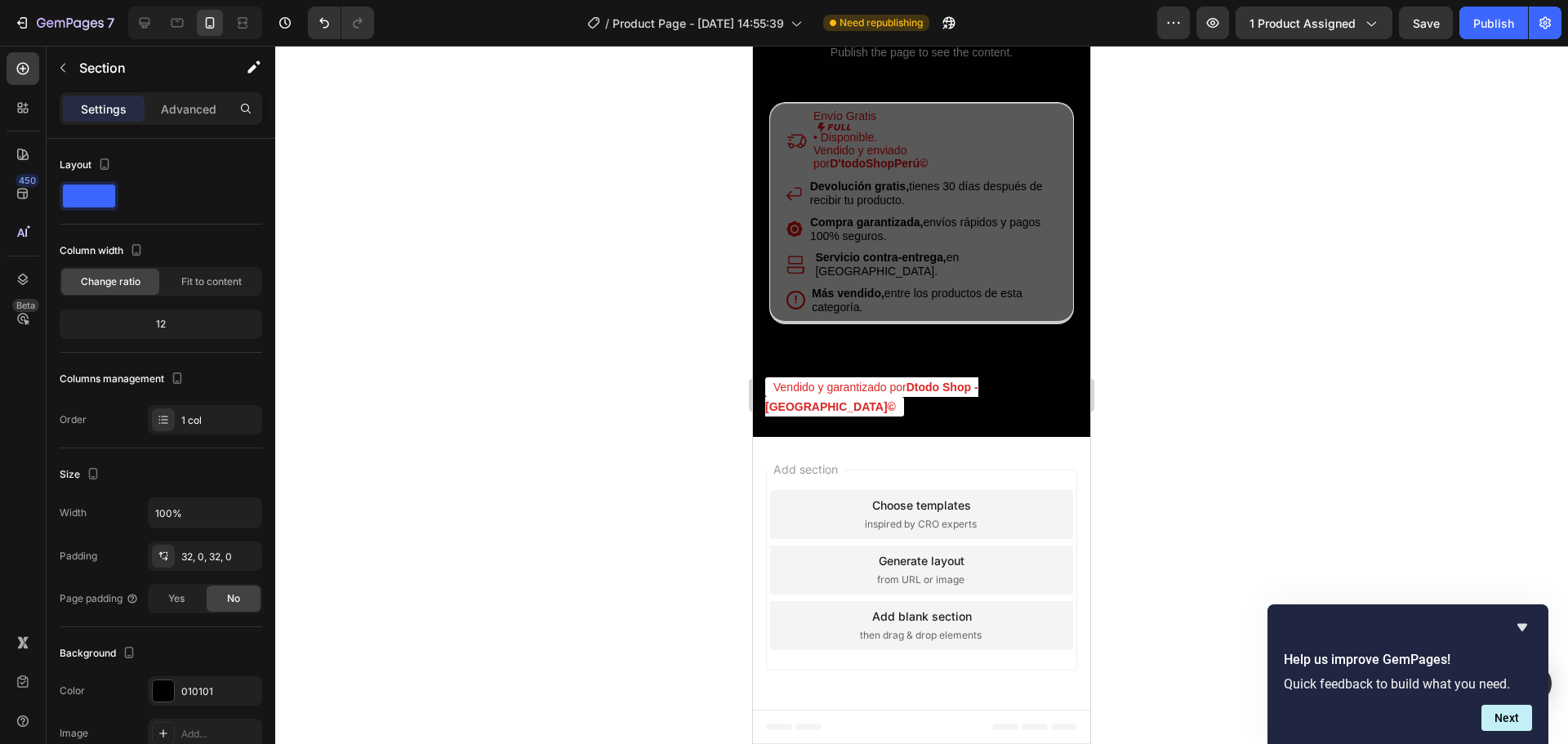
click at [536, 249] on div at bounding box center [921, 394] width 1293 height 698
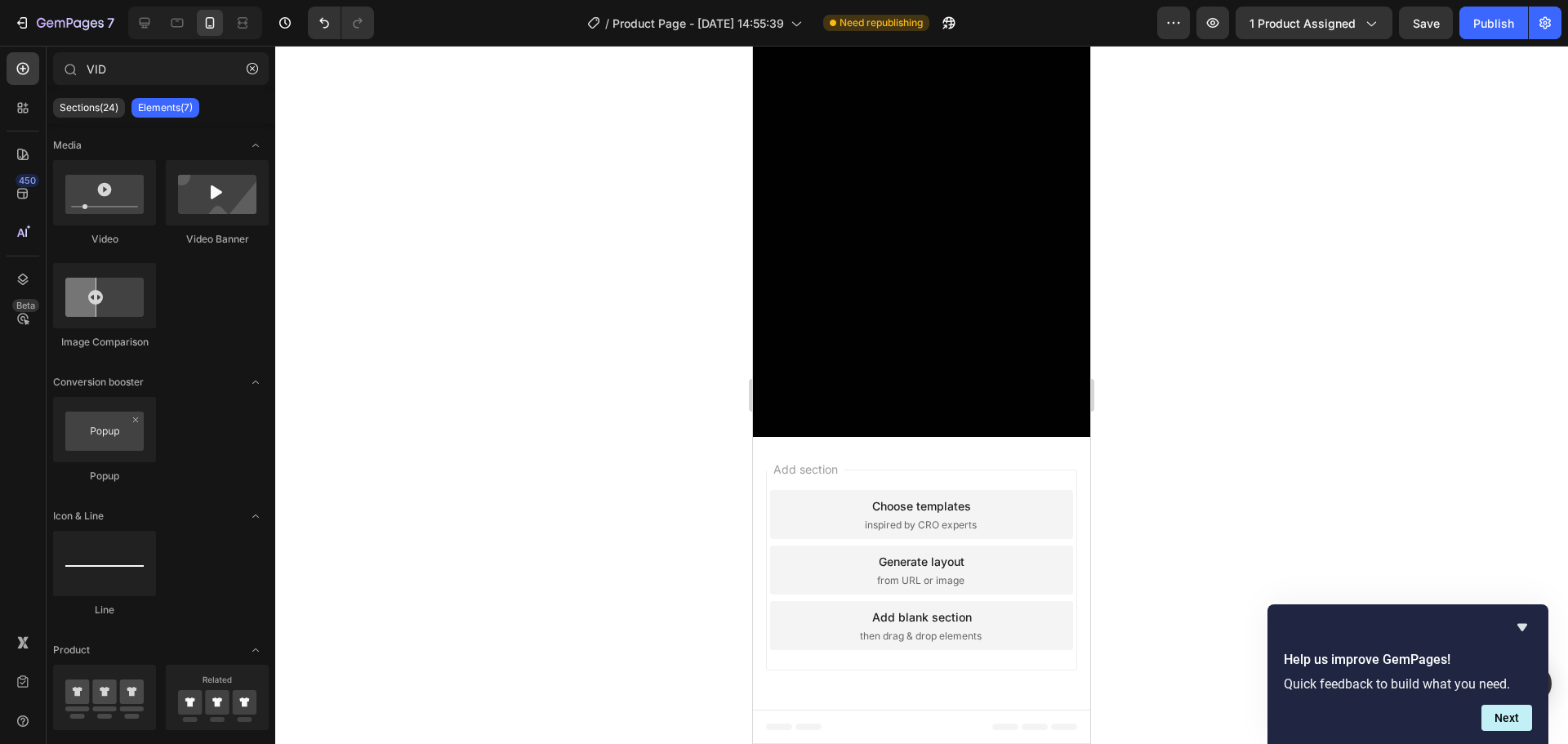
scroll to position [1470, 0]
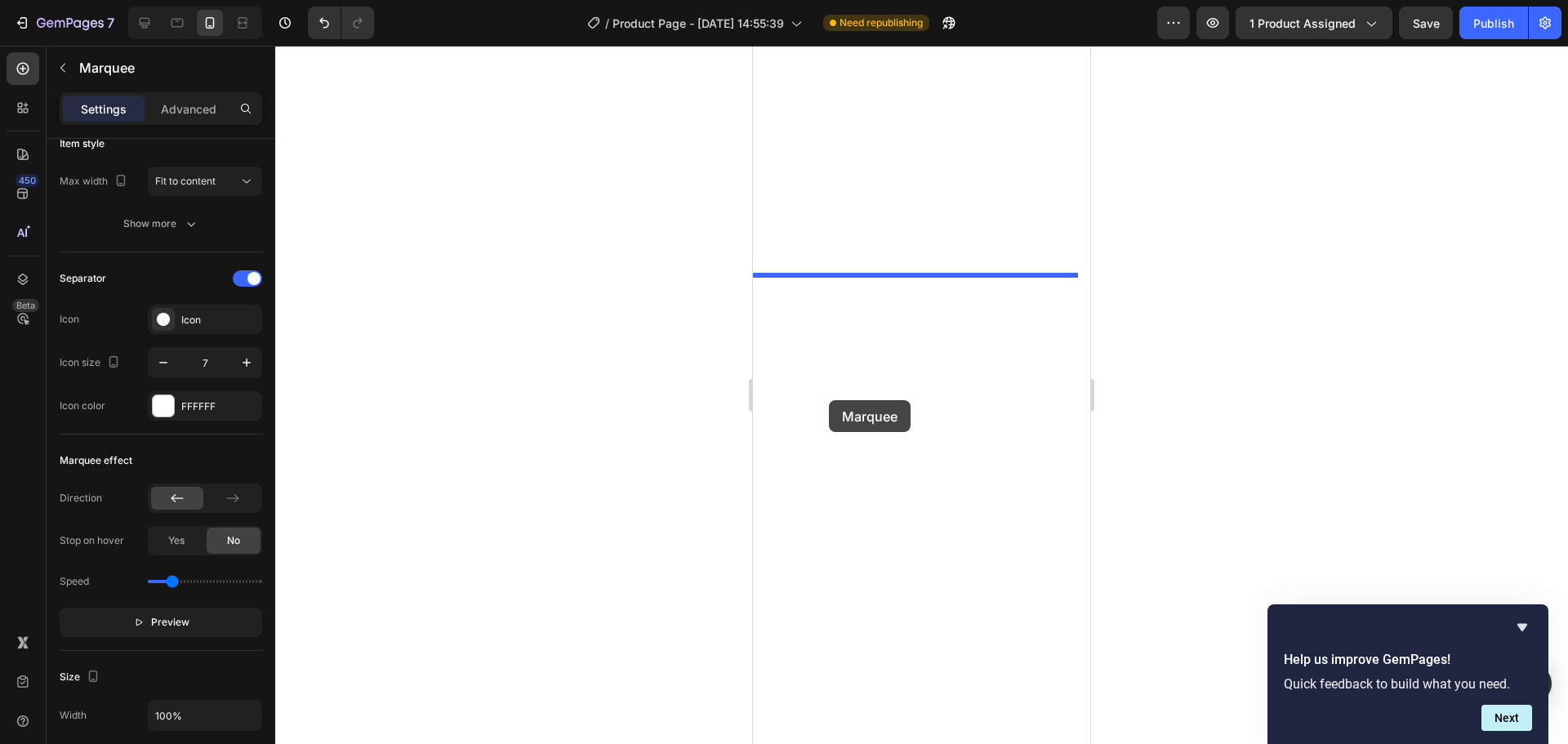
scroll to position [3349, 0]
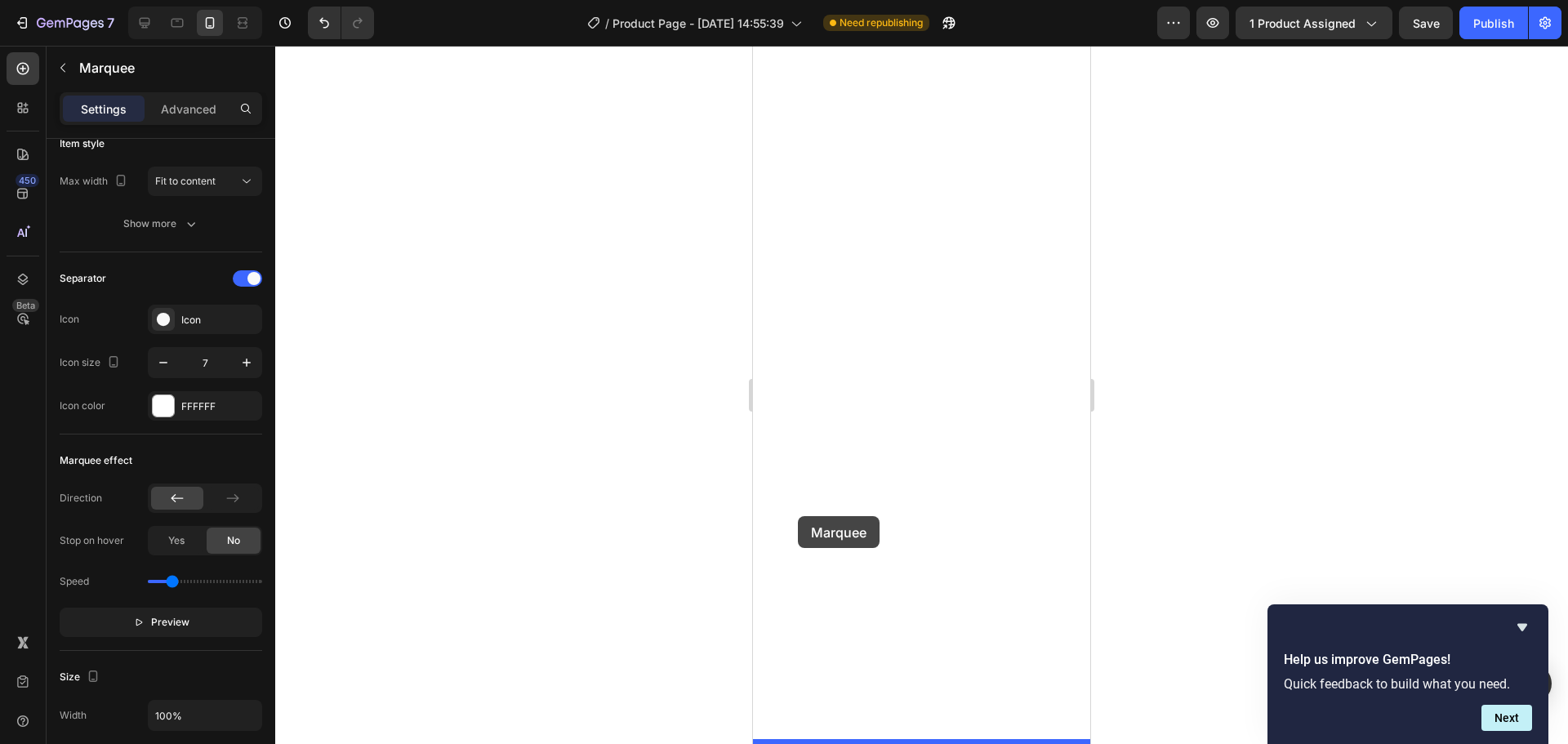
drag, startPoint x: 802, startPoint y: 311, endPoint x: 798, endPoint y: 516, distance: 205.0
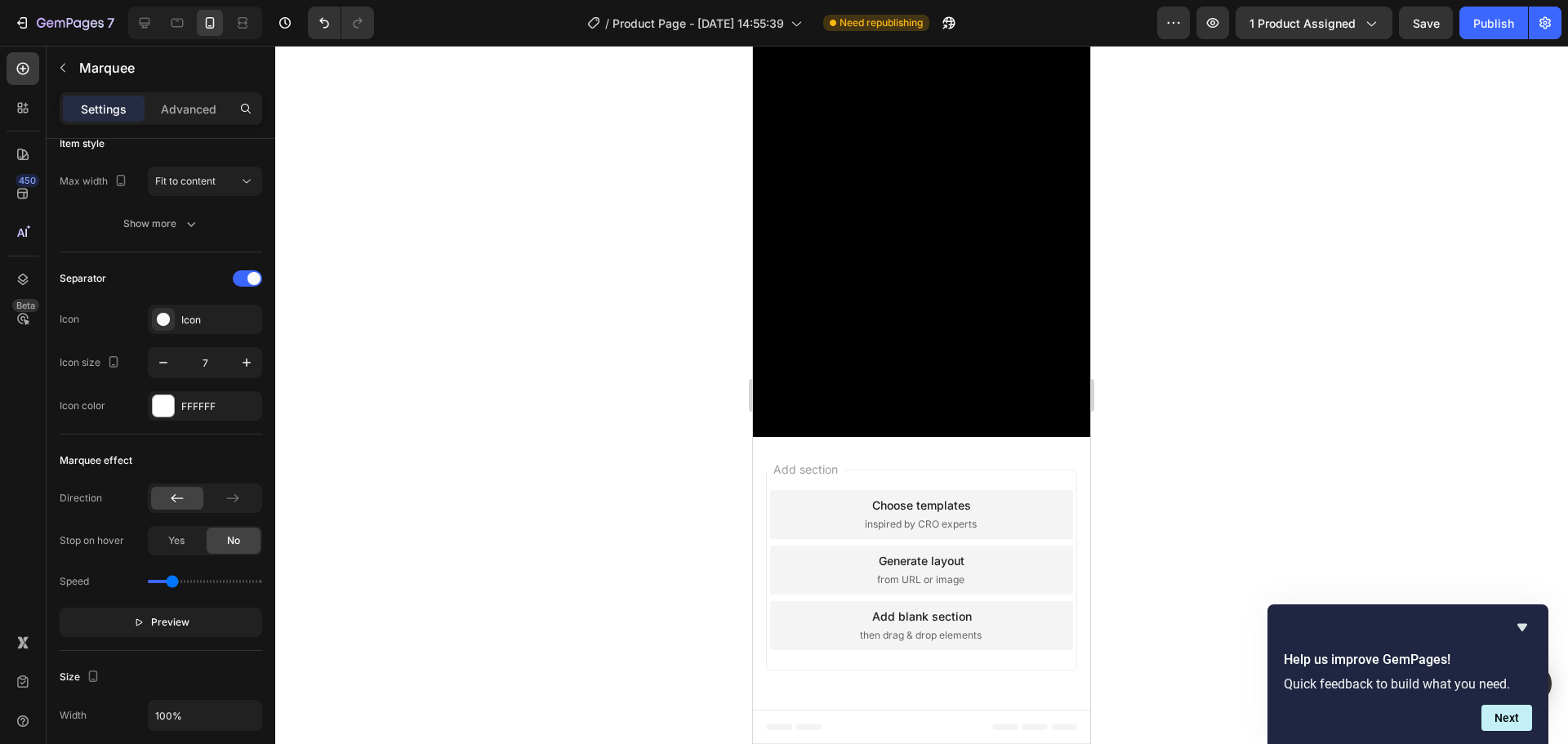
scroll to position [3316, 0]
click at [184, 105] on p "Advanced" at bounding box center [189, 109] width 56 height 17
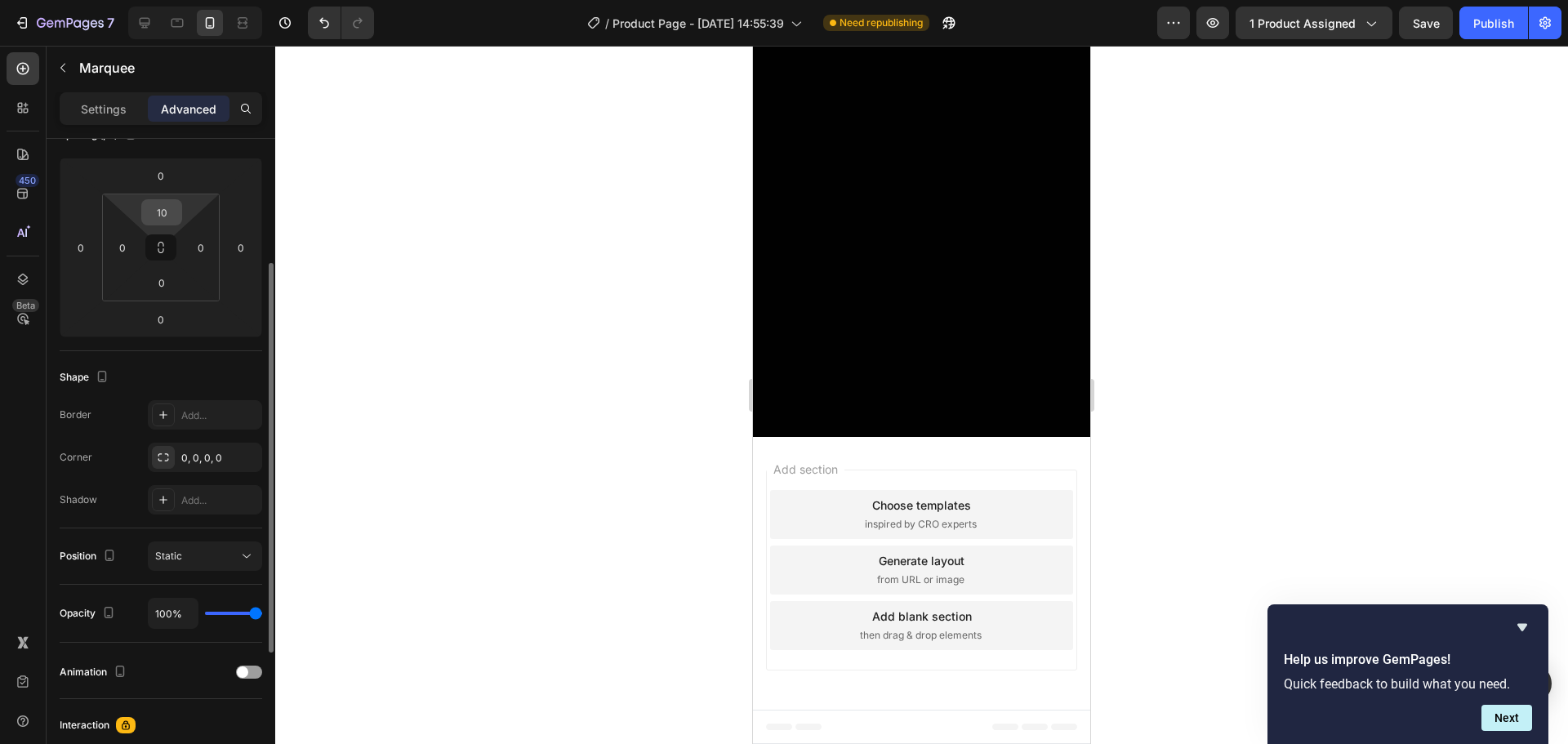
click at [163, 213] on input "10" at bounding box center [161, 213] width 32 height 25
type input "010"
click at [341, 295] on div at bounding box center [921, 394] width 1293 height 698
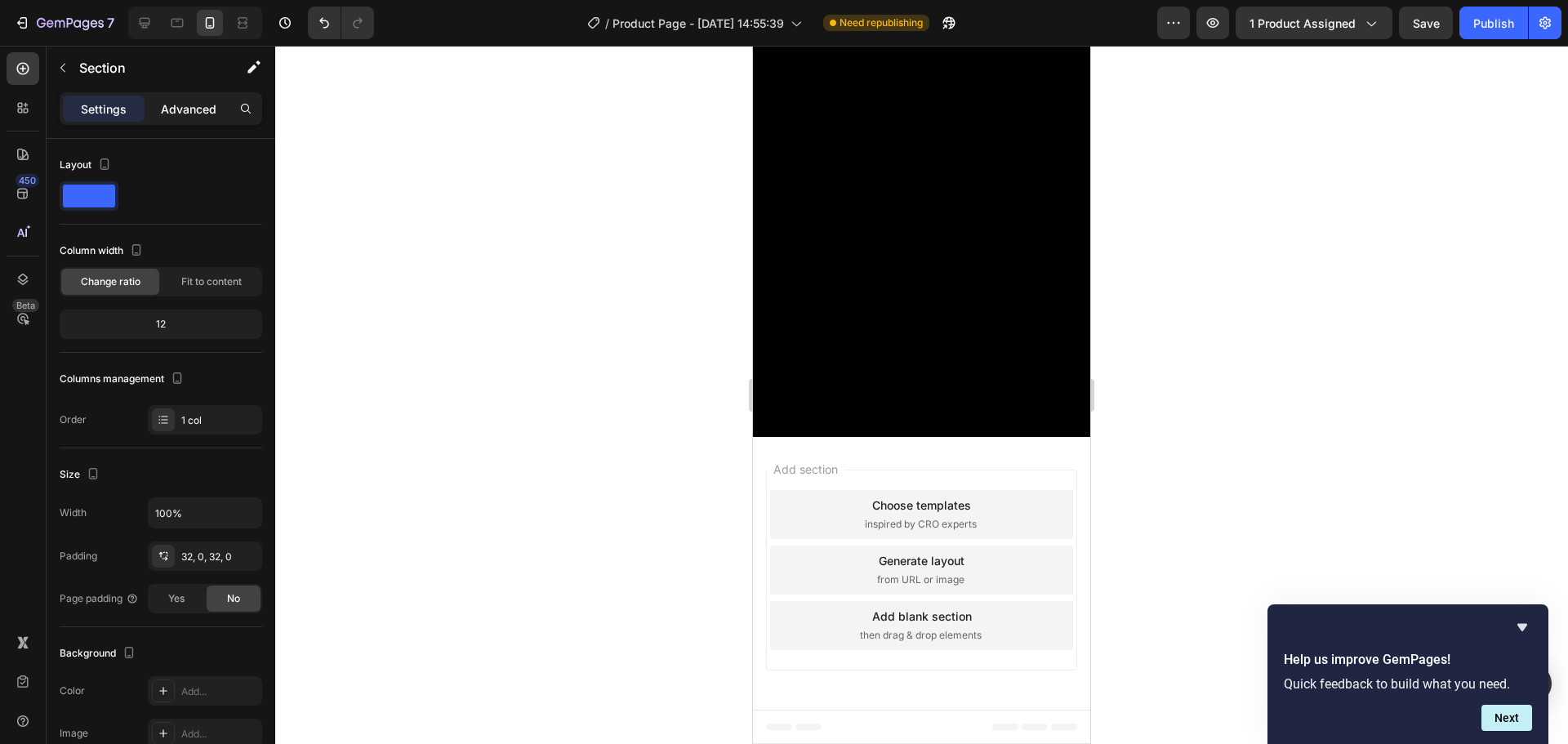
click at [185, 115] on p "Advanced" at bounding box center [189, 109] width 56 height 17
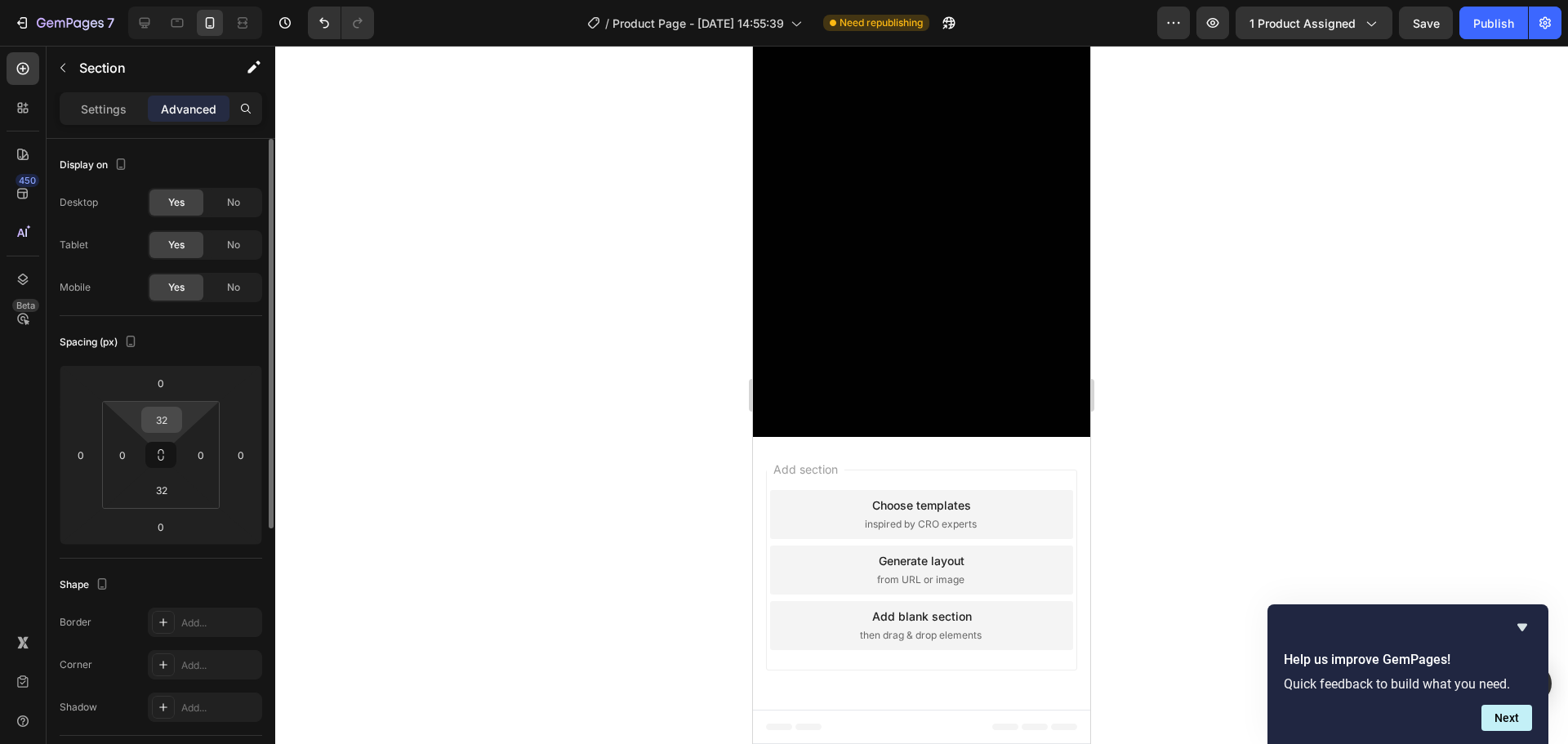
click at [164, 418] on input "32" at bounding box center [161, 420] width 32 height 25
type input "0"
click at [169, 484] on input "32" at bounding box center [161, 490] width 32 height 25
type input "0"
drag, startPoint x: 568, startPoint y: 418, endPoint x: 596, endPoint y: 425, distance: 28.9
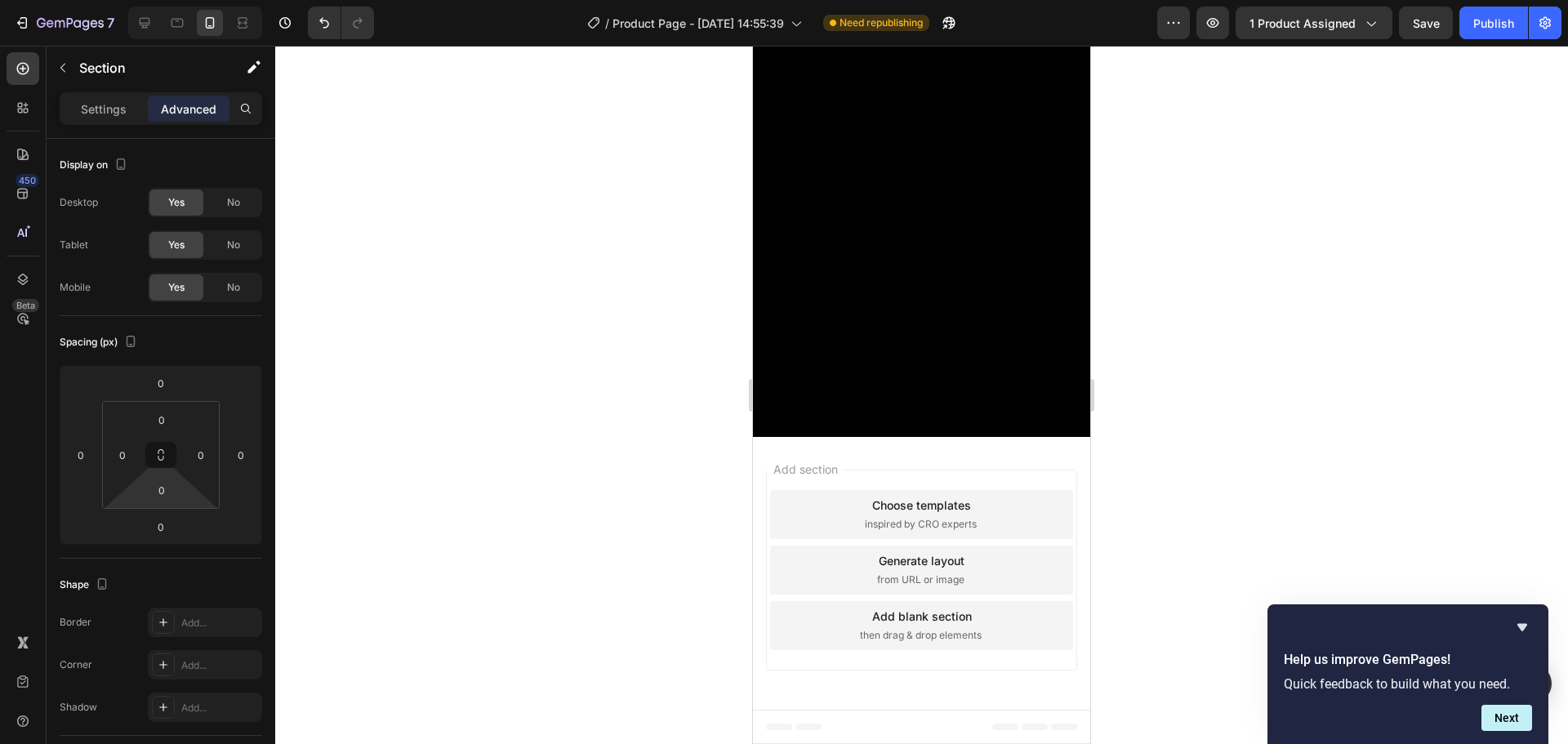
click at [570, 417] on div at bounding box center [921, 394] width 1293 height 698
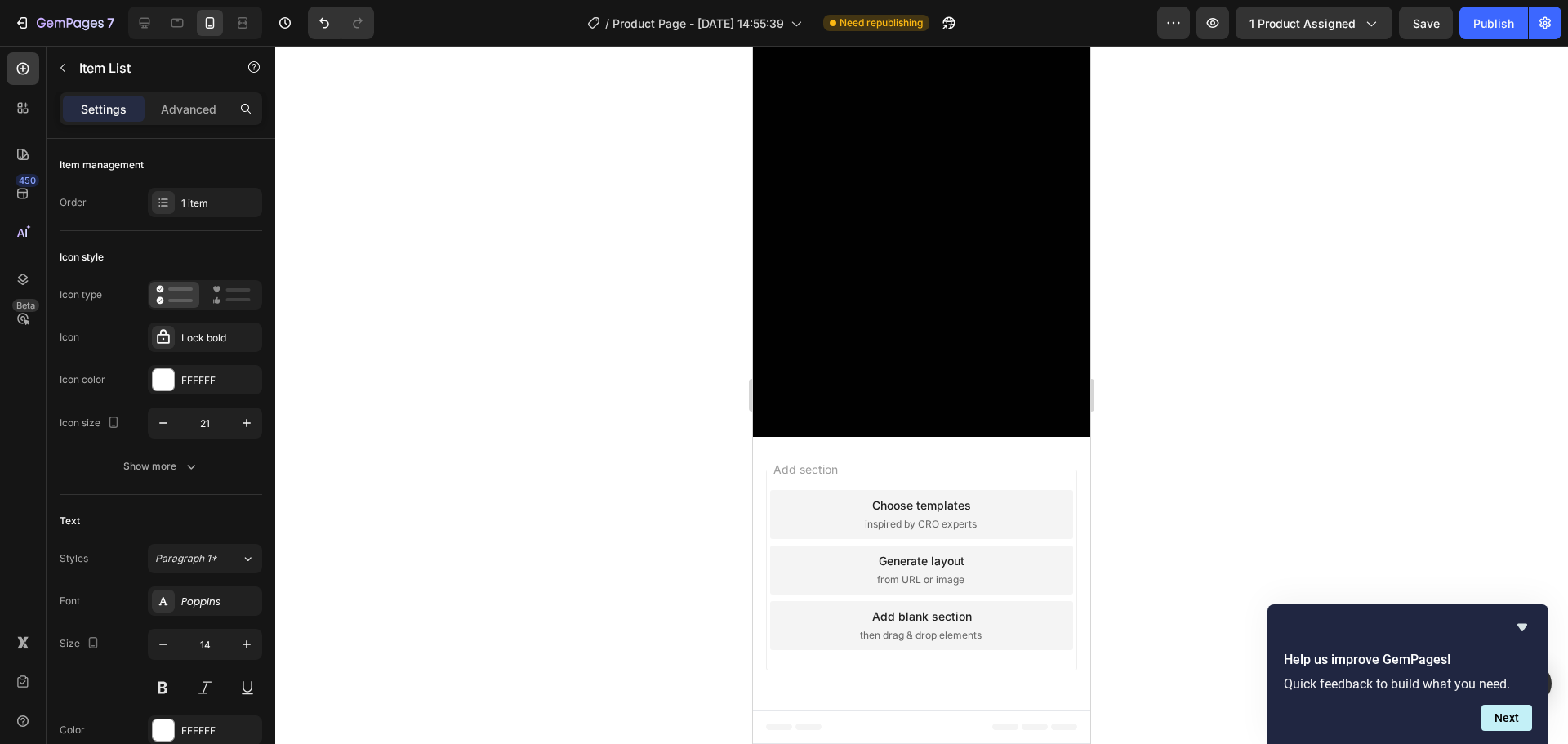
click at [1196, 509] on div at bounding box center [921, 394] width 1293 height 698
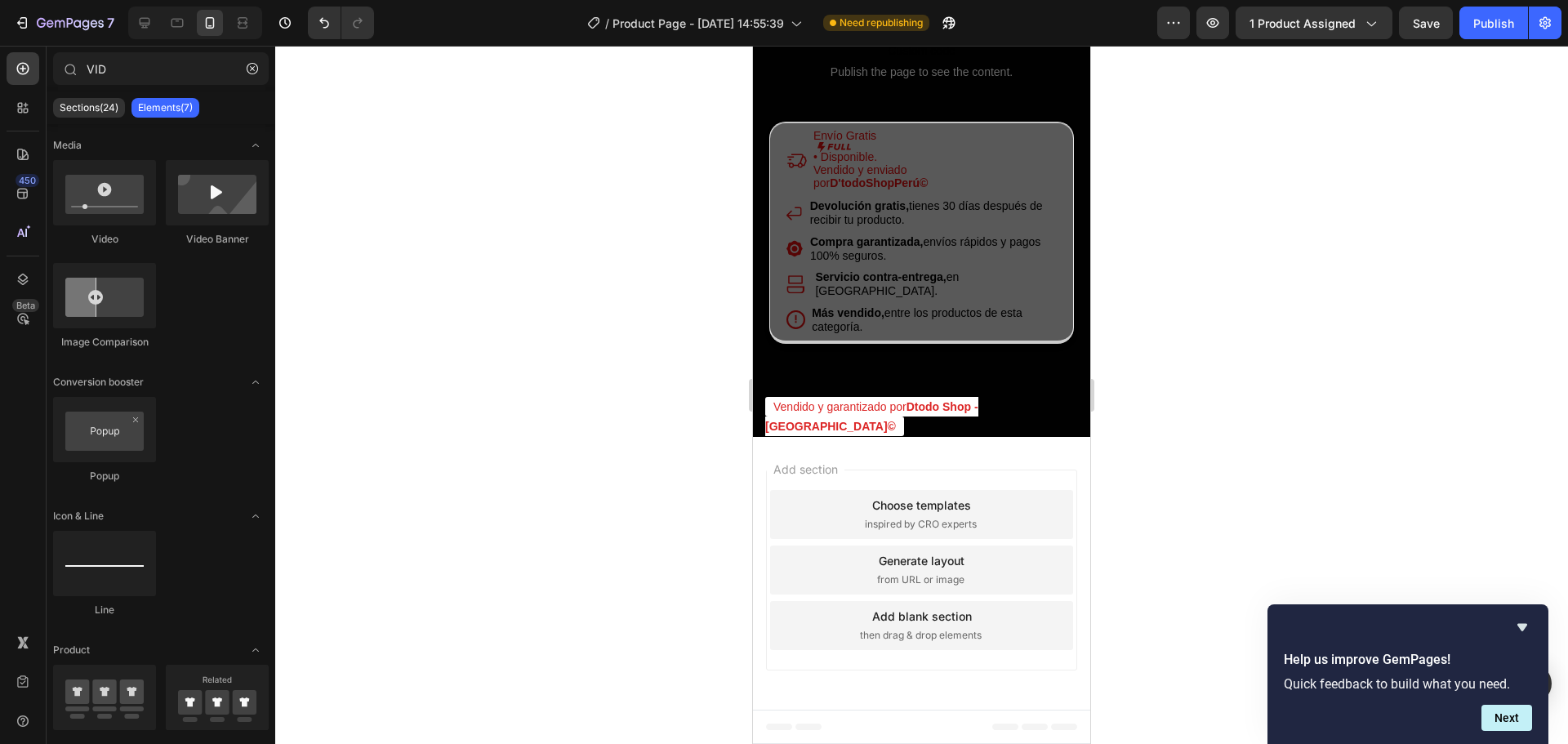
scroll to position [3561, 0]
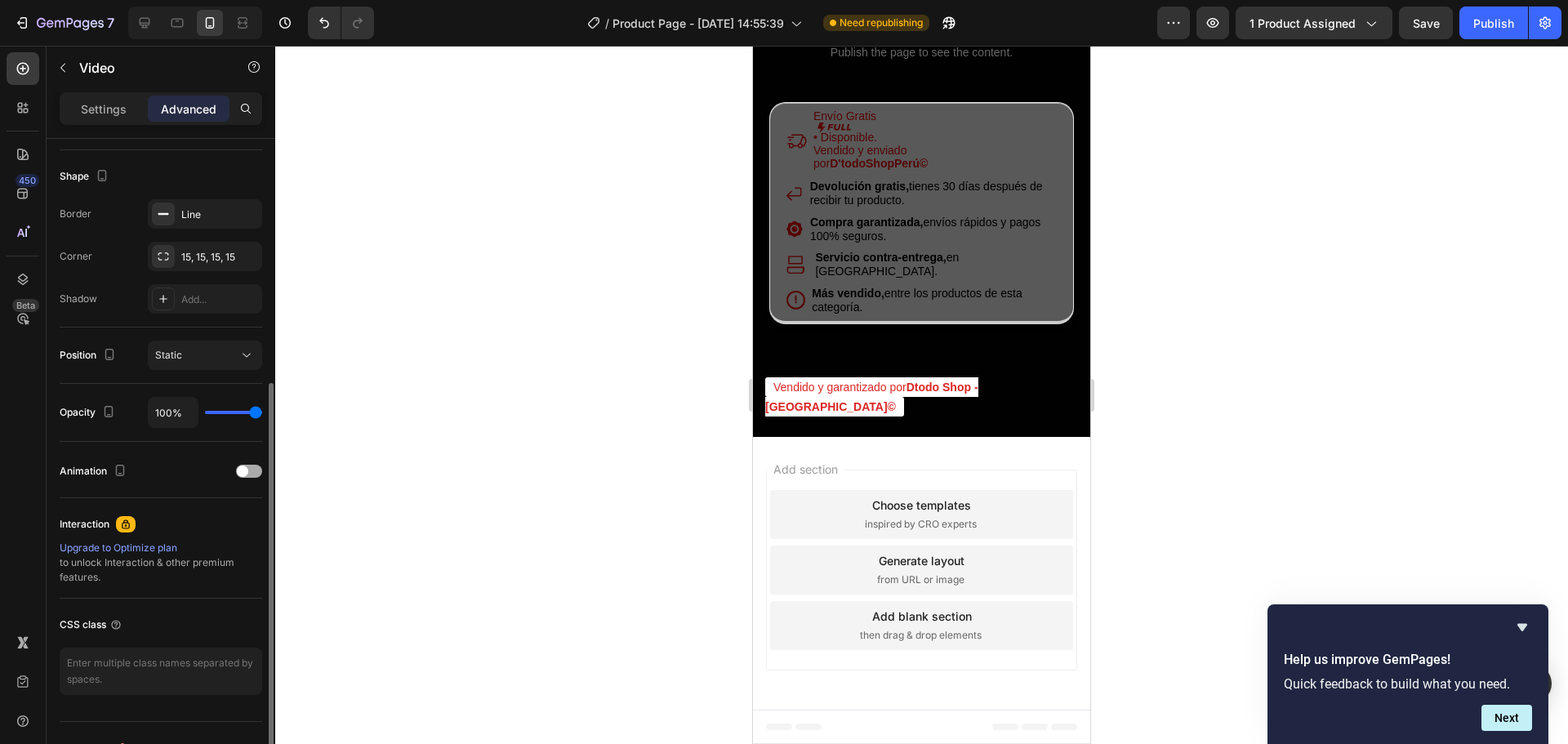
scroll to position [438, 0]
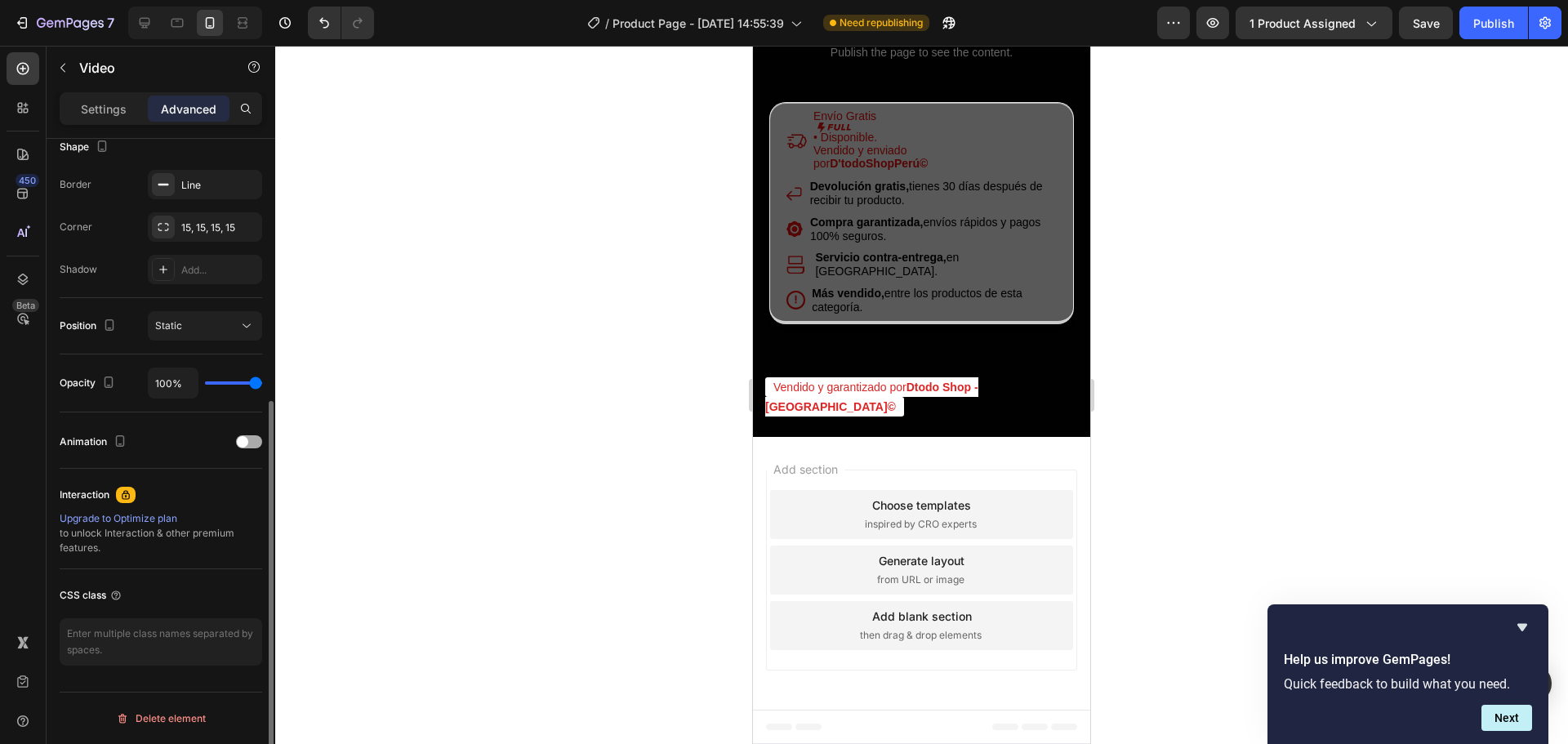
click at [246, 438] on span at bounding box center [243, 442] width 12 height 12
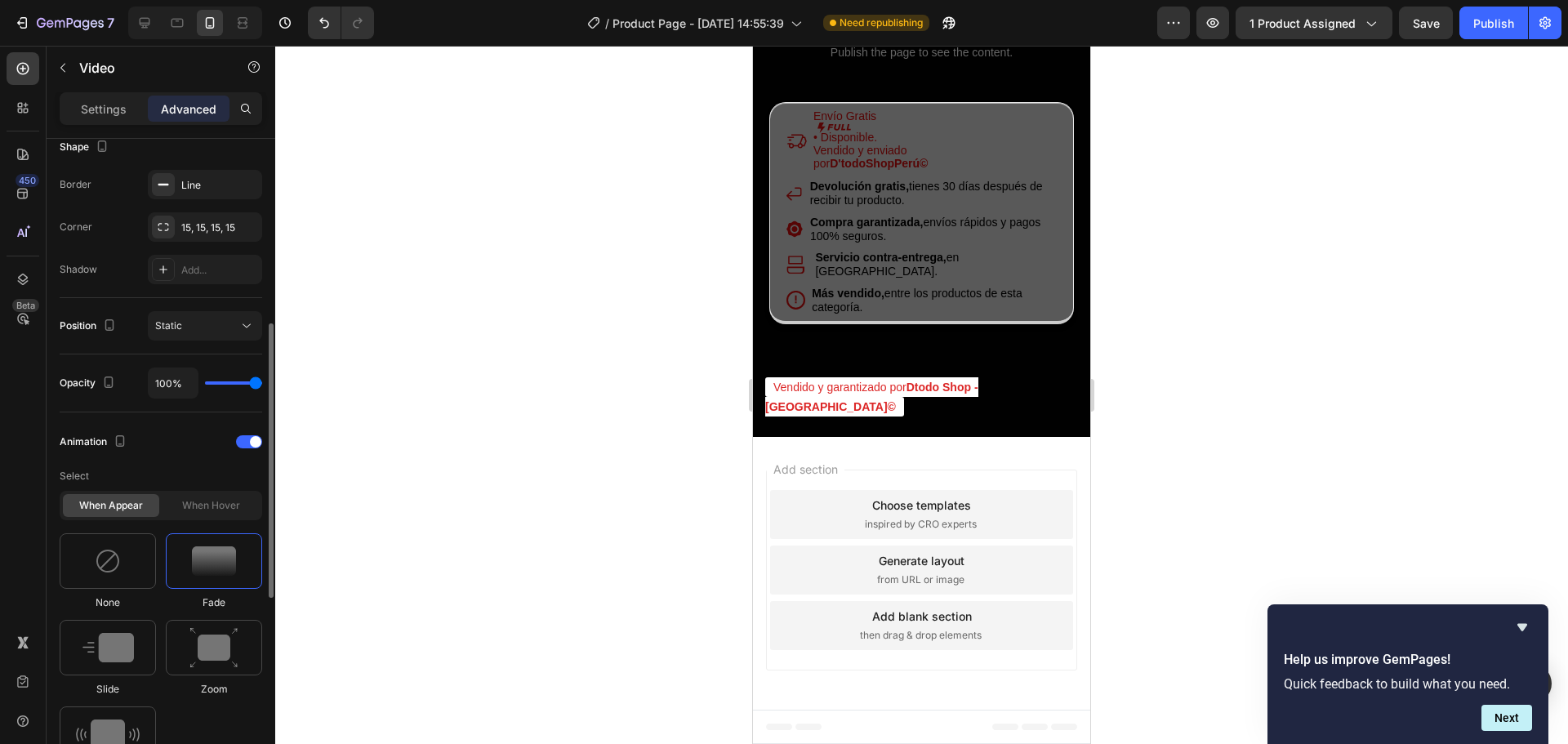
click at [183, 560] on div at bounding box center [214, 560] width 96 height 56
click at [125, 631] on div at bounding box center [108, 648] width 96 height 56
click at [209, 631] on img at bounding box center [213, 648] width 49 height 42
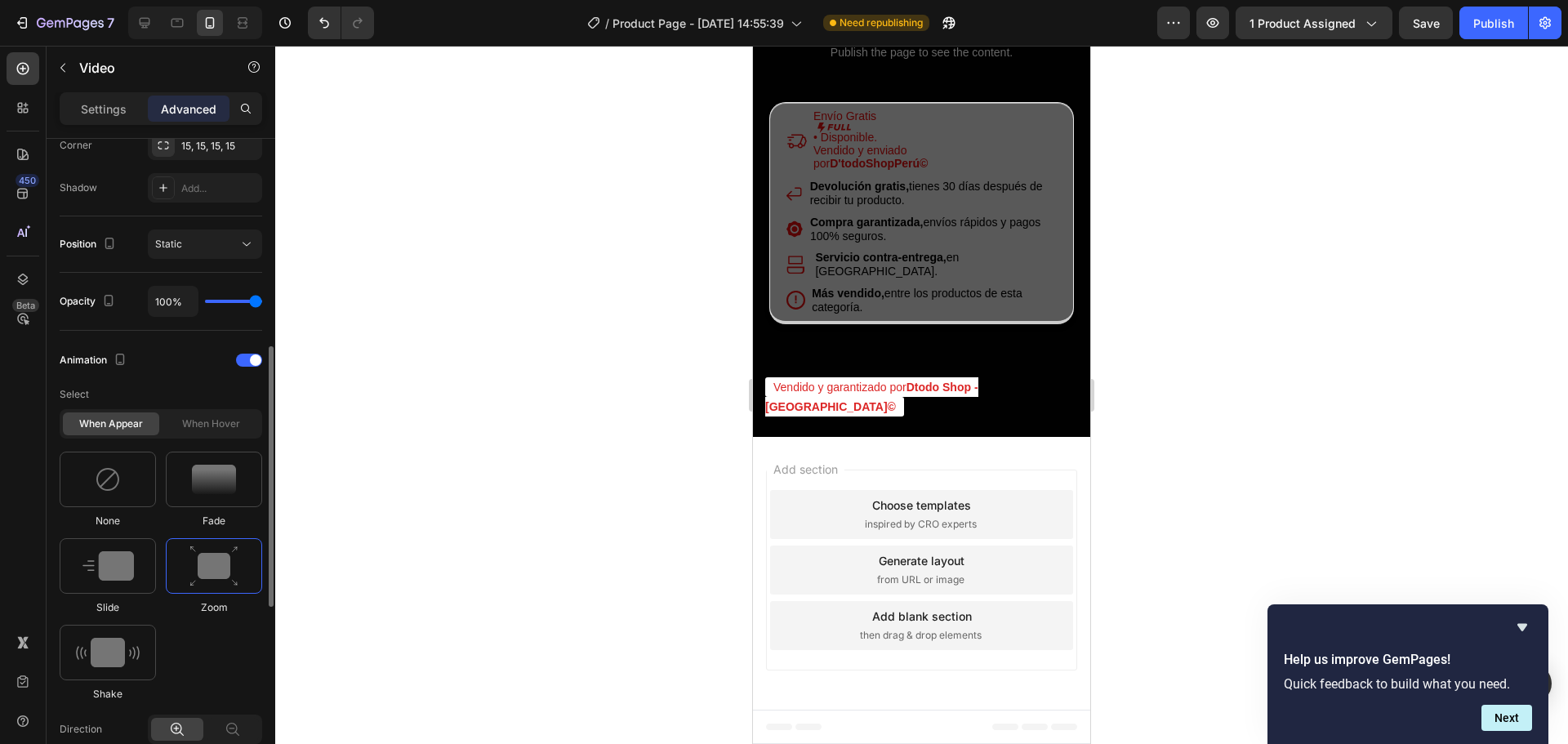
scroll to position [601, 0]
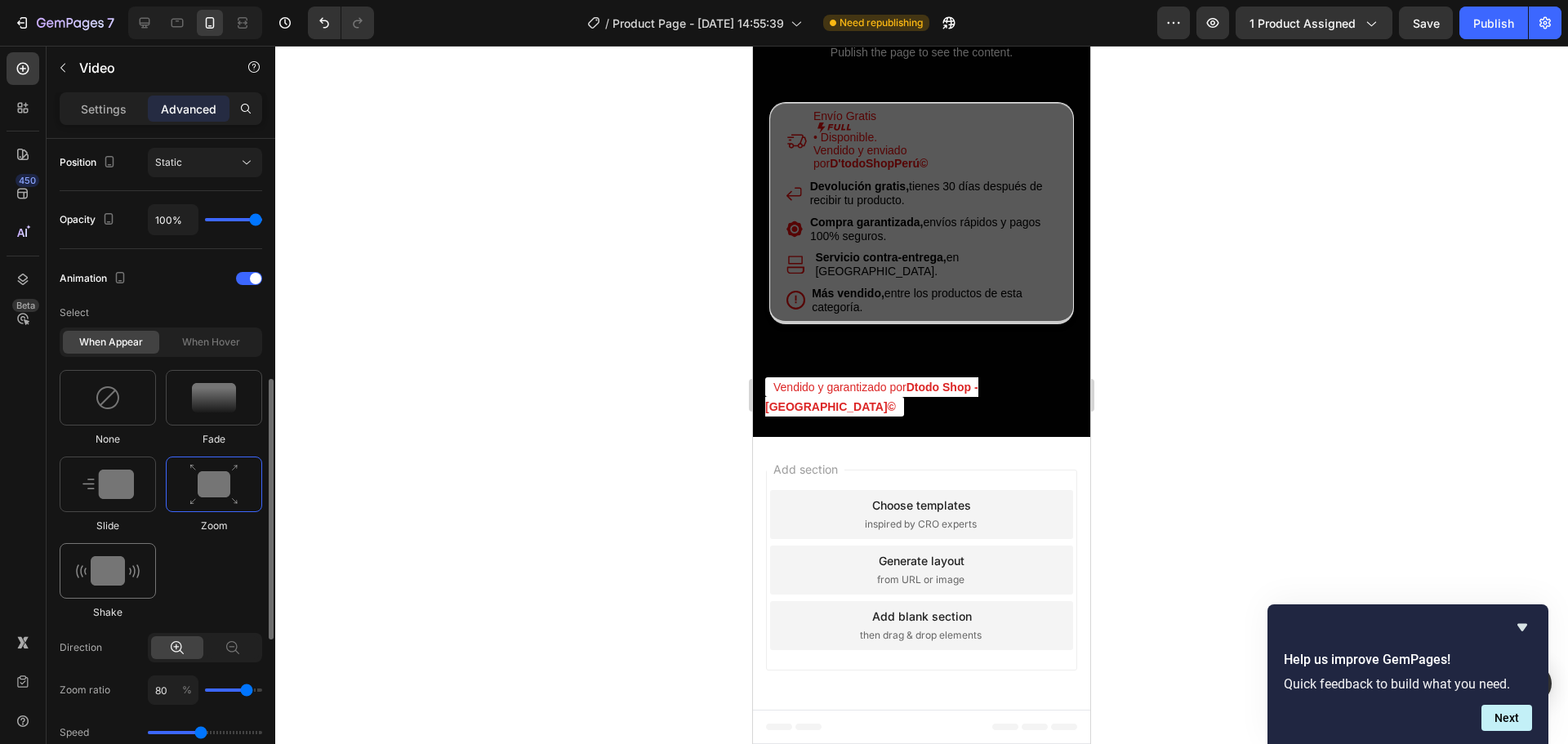
click at [125, 580] on img at bounding box center [107, 570] width 64 height 29
click at [208, 404] on img at bounding box center [213, 397] width 44 height 29
drag, startPoint x: 197, startPoint y: 645, endPoint x: 185, endPoint y: 646, distance: 12.0
click at [185, 646] on input "range" at bounding box center [205, 648] width 115 height 3
click at [178, 646] on input "range" at bounding box center [205, 648] width 115 height 3
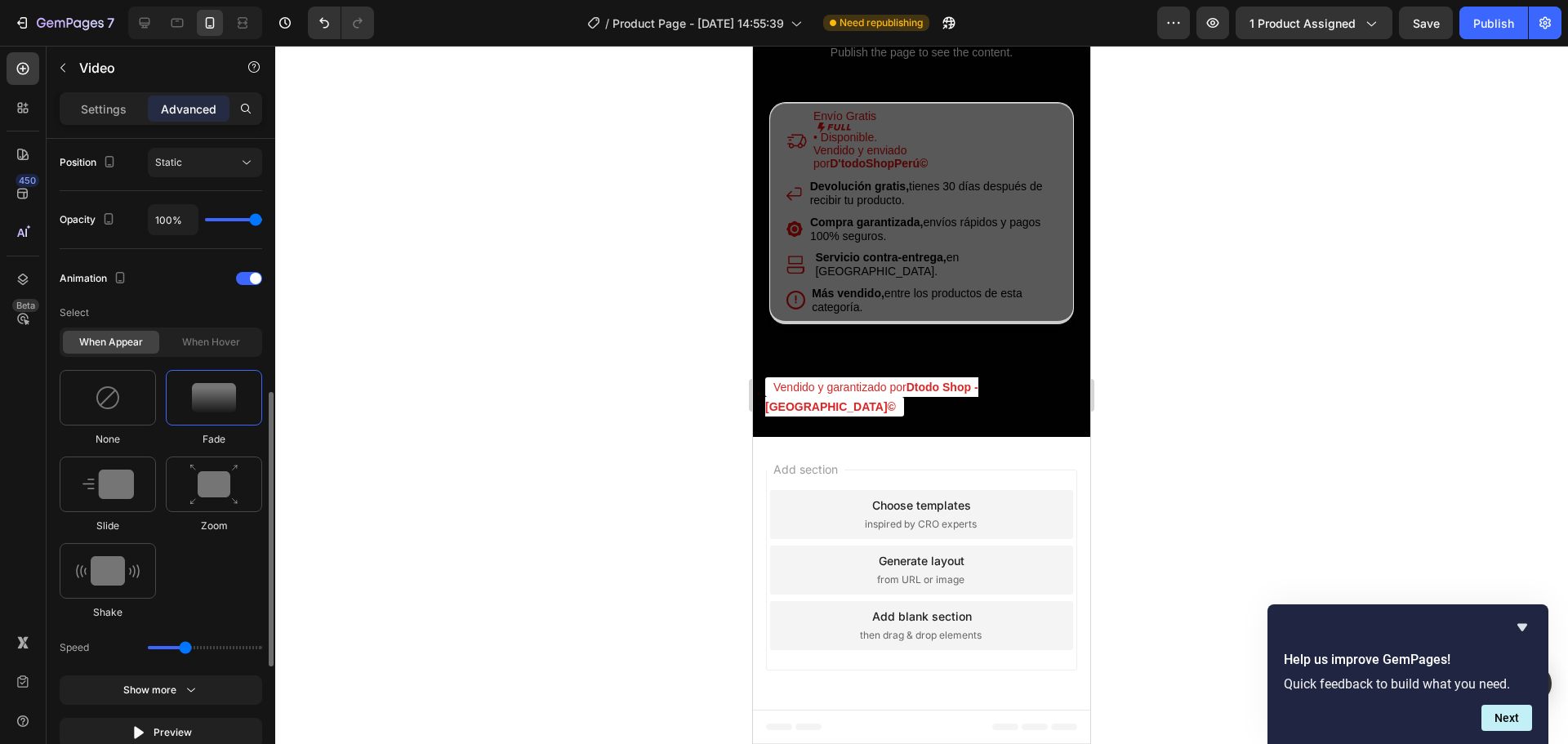
type input "1.3"
click at [184, 647] on input "range" at bounding box center [205, 648] width 115 height 3
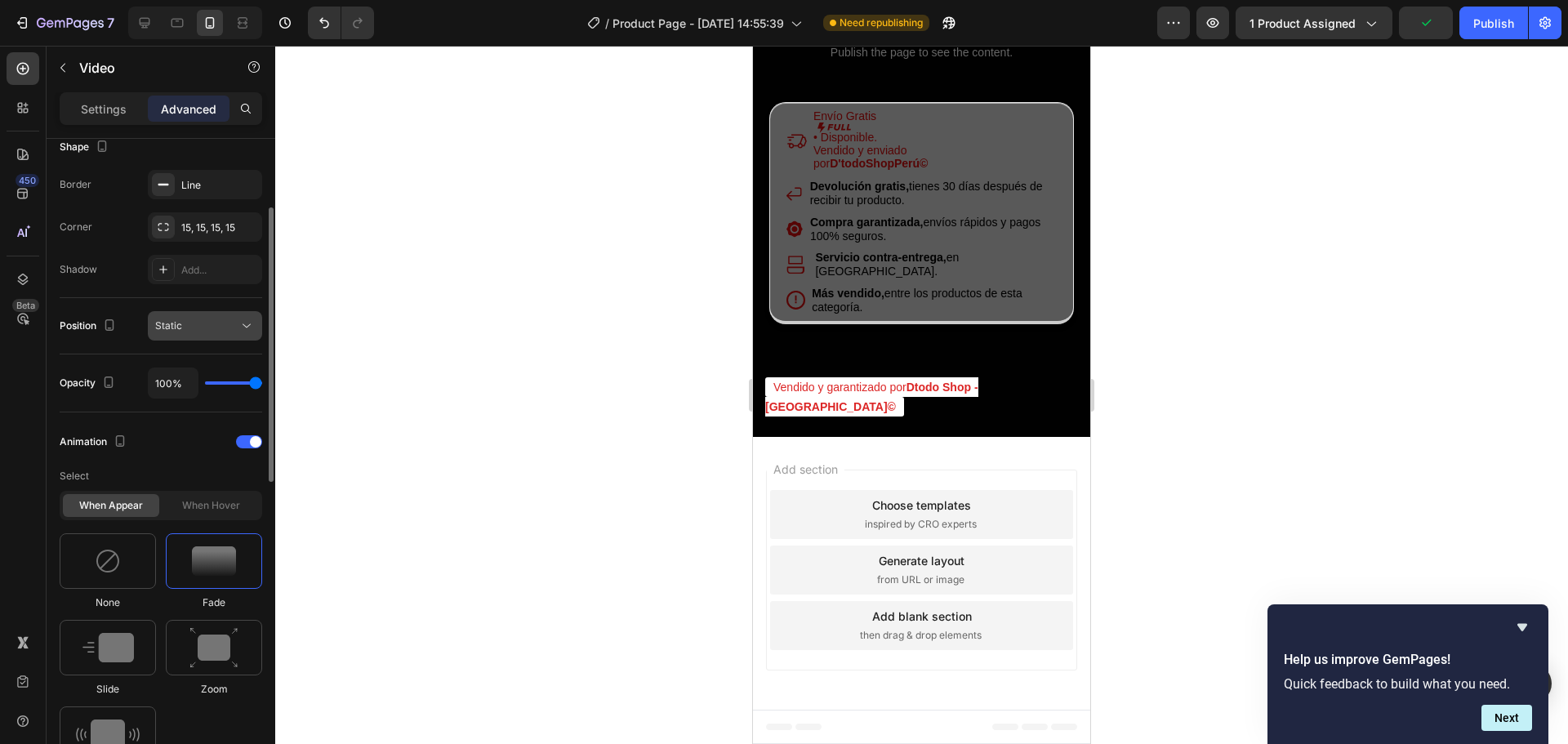
scroll to position [356, 0]
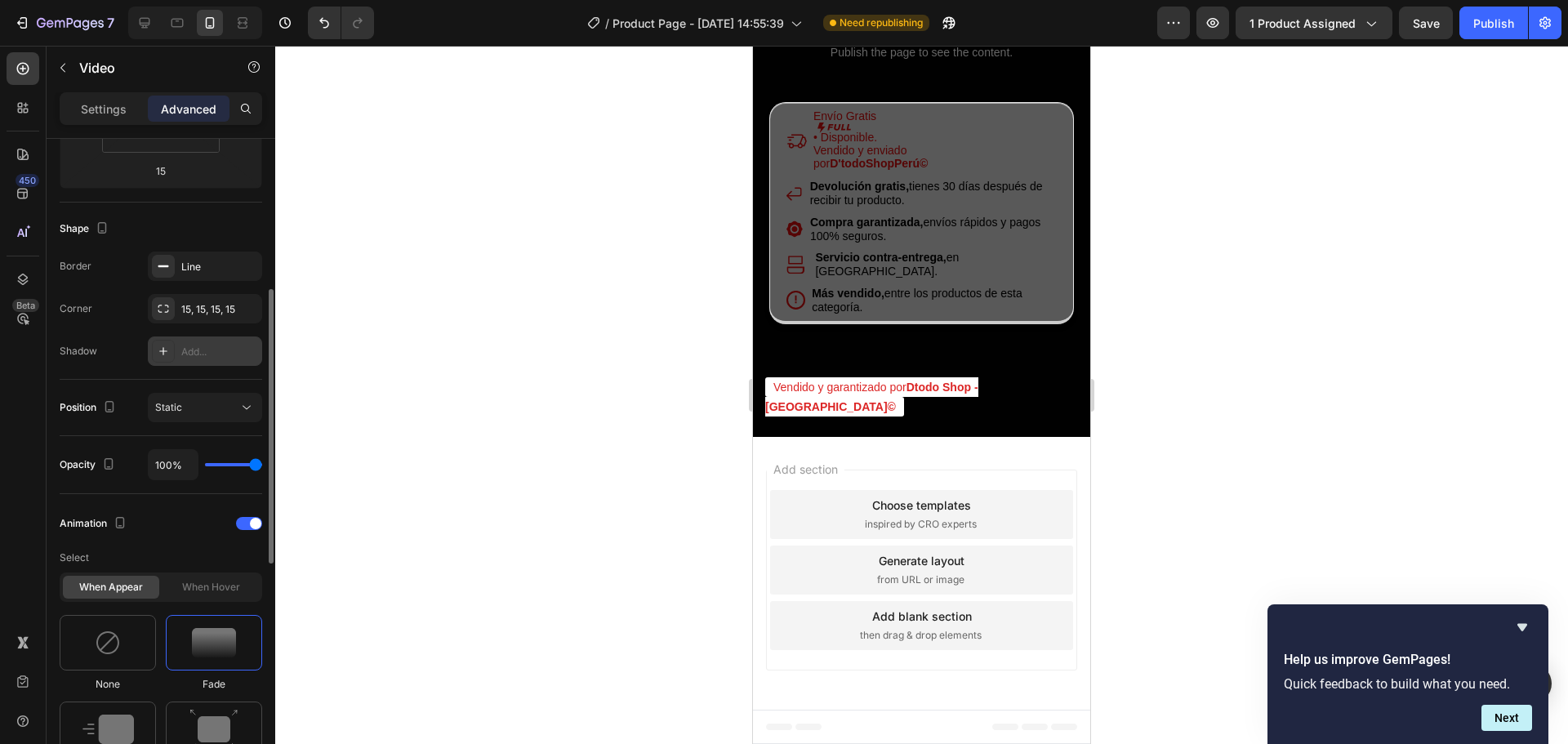
click at [212, 365] on div "Add..." at bounding box center [205, 350] width 115 height 29
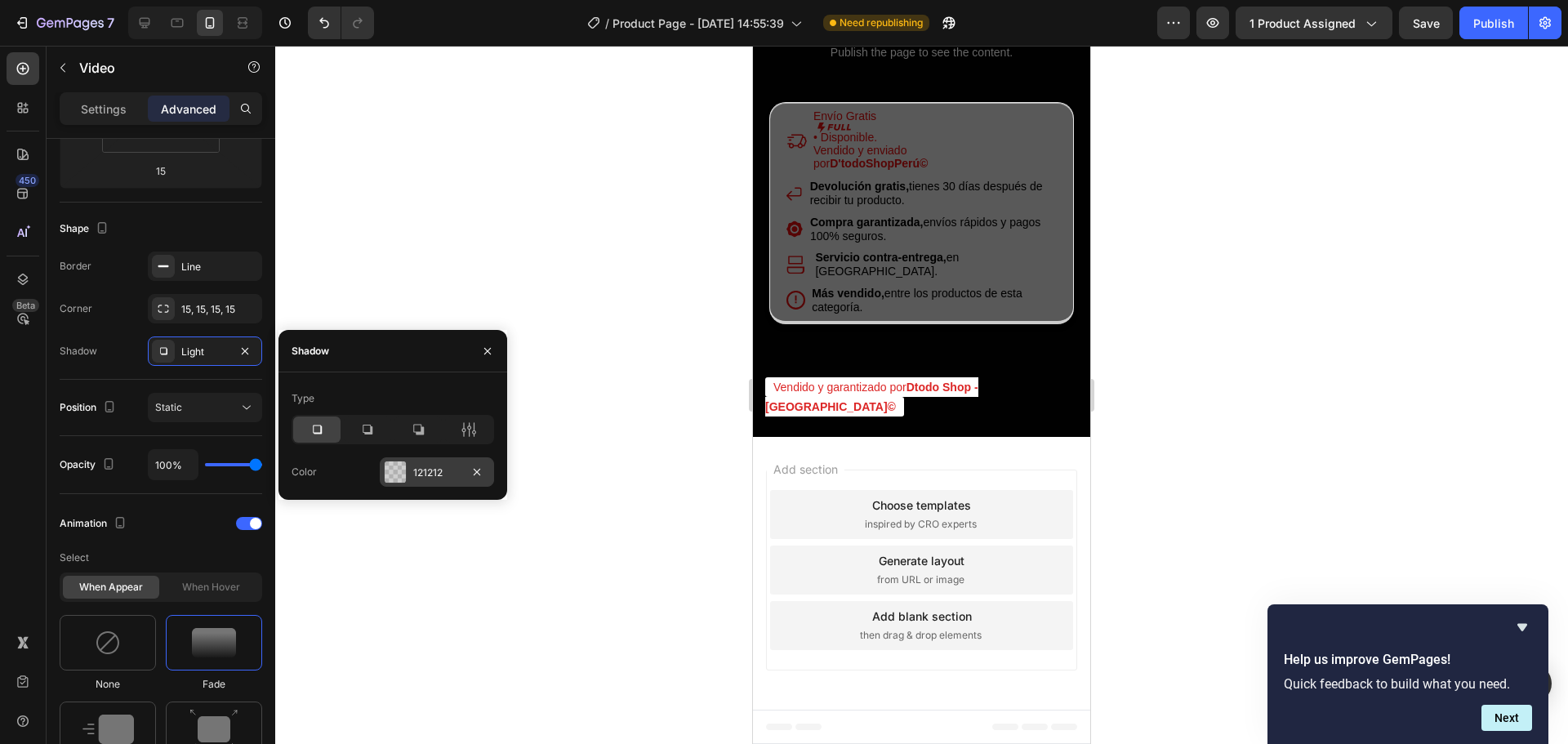
click at [385, 463] on div at bounding box center [395, 472] width 22 height 22
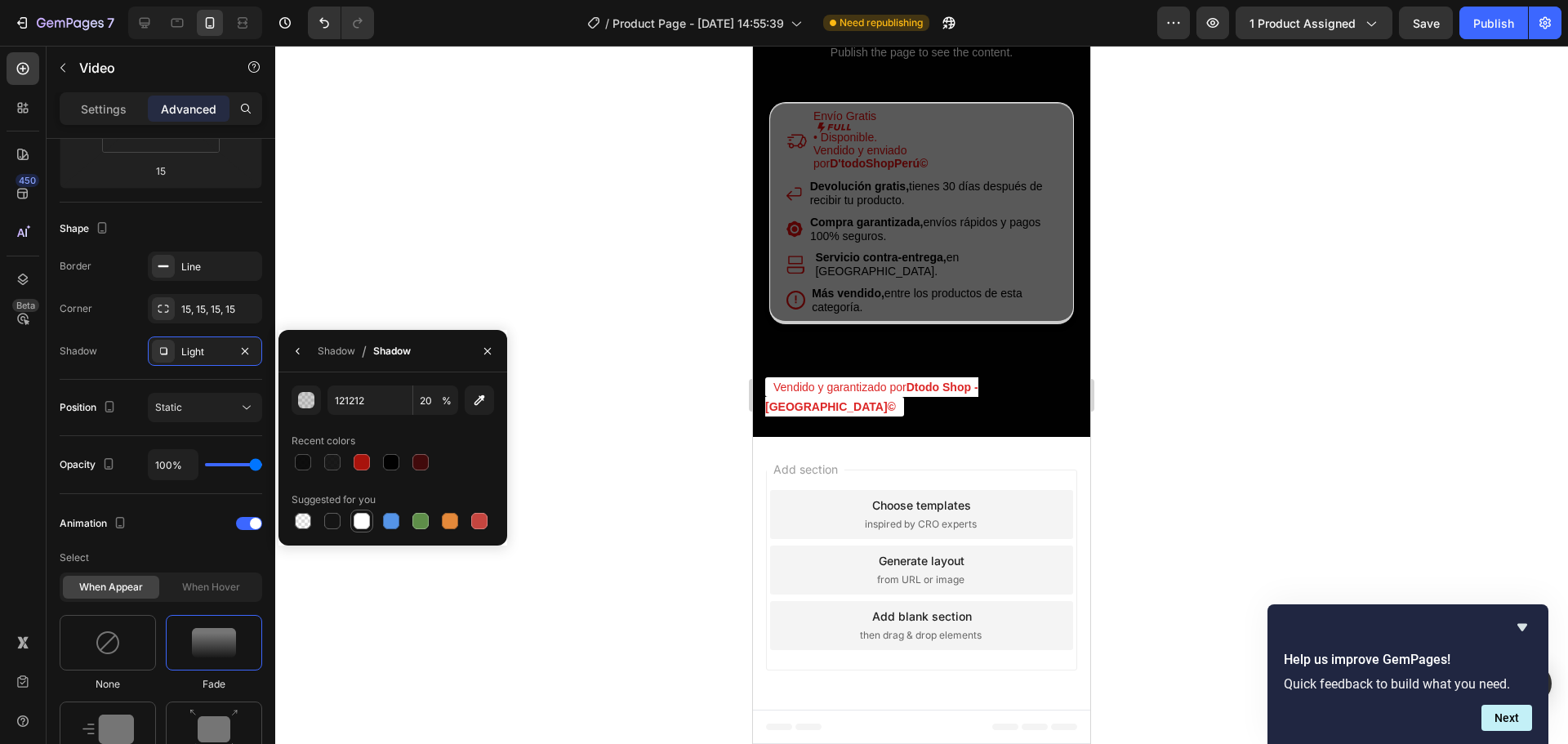
click at [362, 516] on div at bounding box center [362, 521] width 17 height 17
type input "FFFFFF"
type input "100"
click at [355, 466] on div at bounding box center [362, 463] width 17 height 17
type input "A8130C"
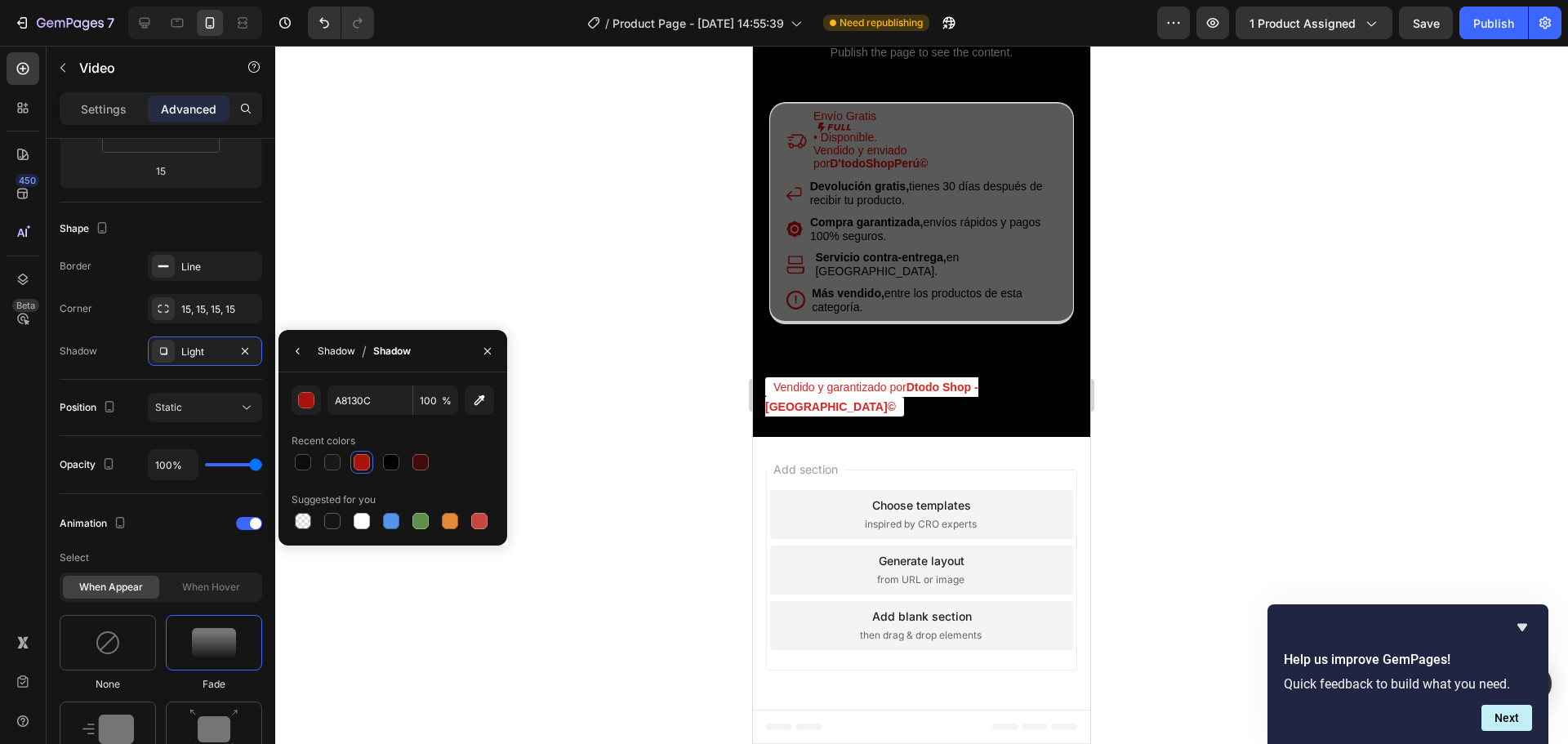
click at [323, 355] on div "Shadow" at bounding box center [336, 351] width 37 height 15
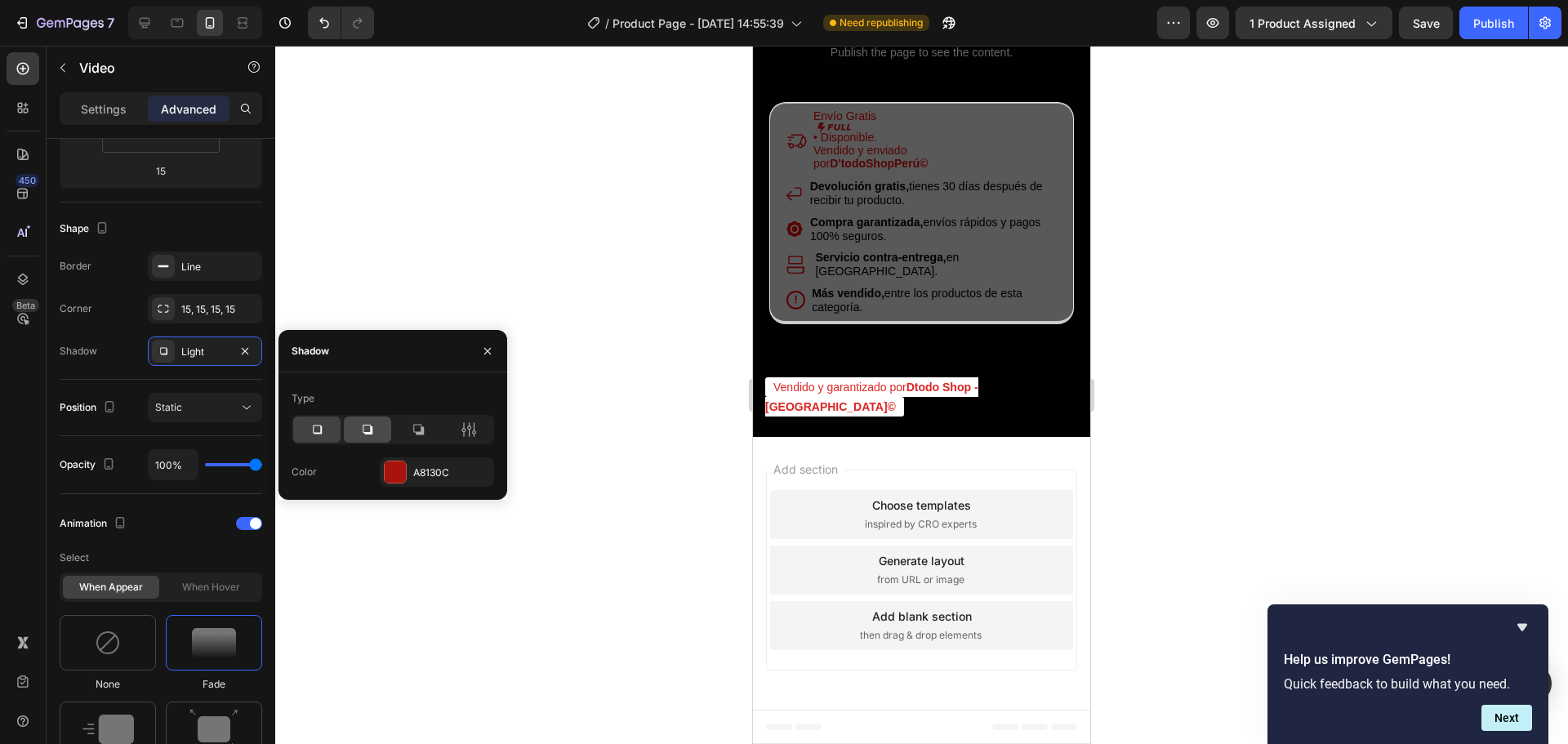
click at [372, 425] on icon at bounding box center [368, 430] width 17 height 17
click at [423, 425] on icon at bounding box center [419, 430] width 17 height 17
click at [370, 427] on icon at bounding box center [368, 430] width 17 height 17
click at [243, 219] on div "Shape" at bounding box center [161, 228] width 203 height 26
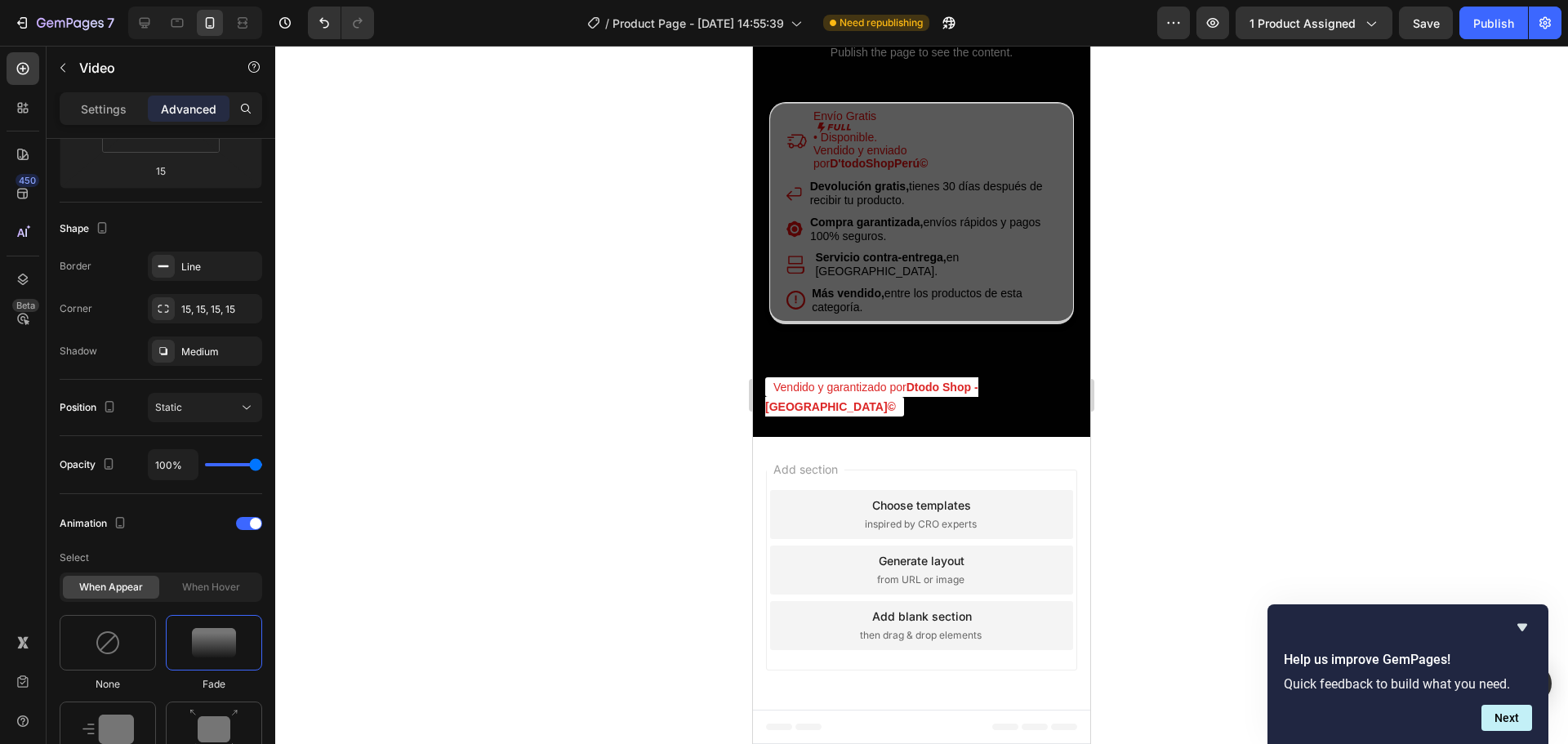
click at [94, 105] on p "Settings" at bounding box center [103, 109] width 46 height 17
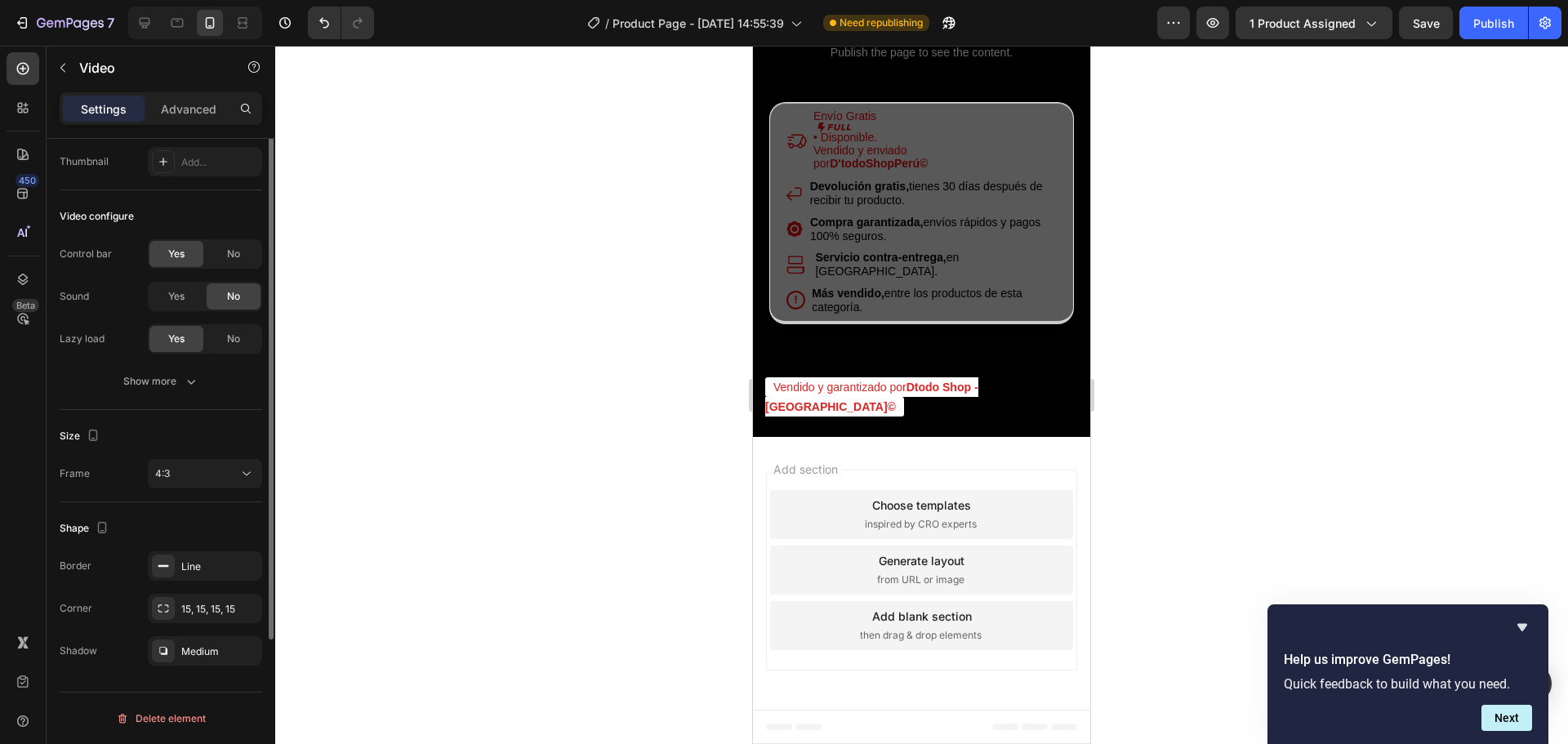
scroll to position [44, 0]
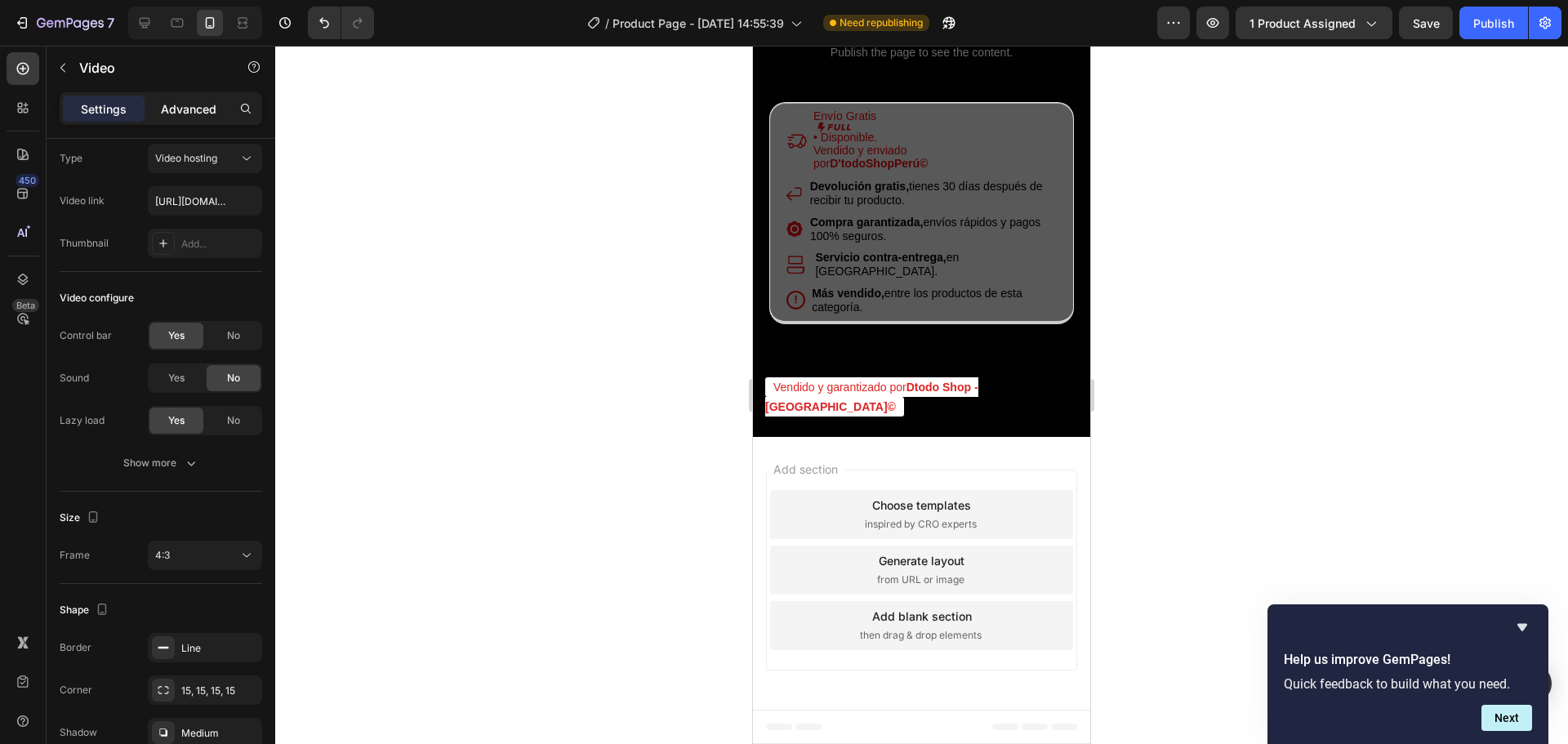
click at [187, 120] on div "Advanced" at bounding box center [189, 108] width 81 height 26
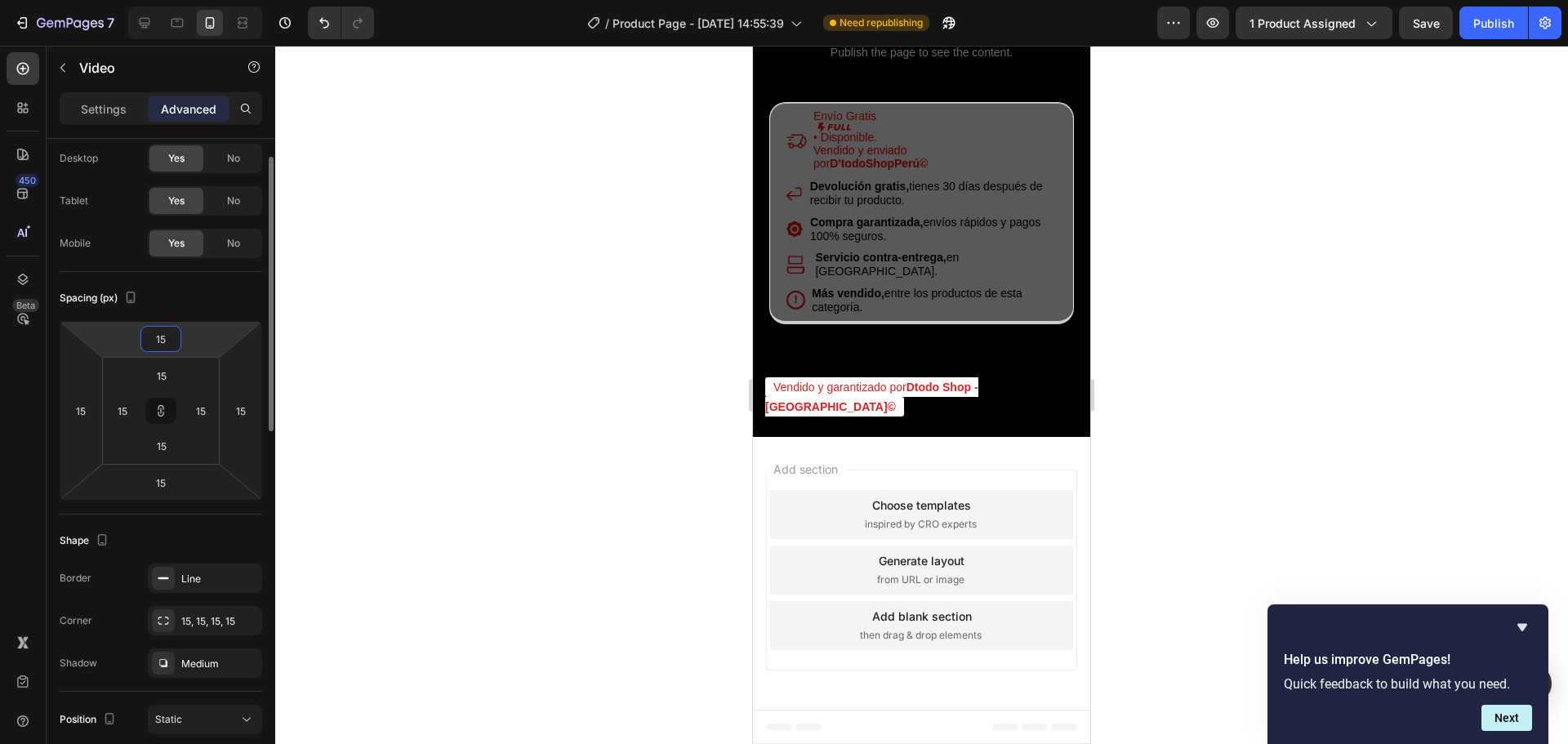
click at [163, 345] on input "15" at bounding box center [160, 339] width 32 height 25
type input "1"
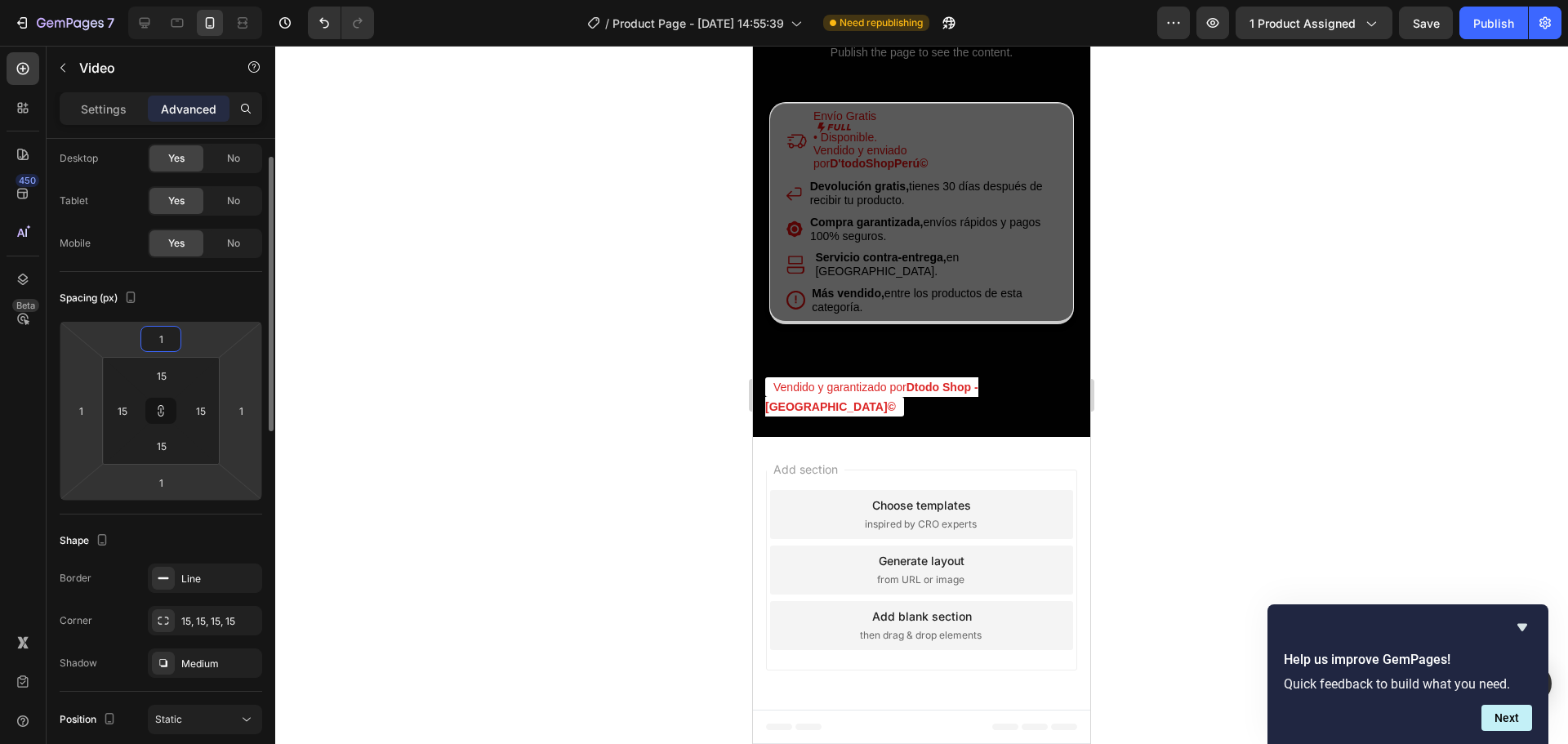
type input "10"
type input "1"
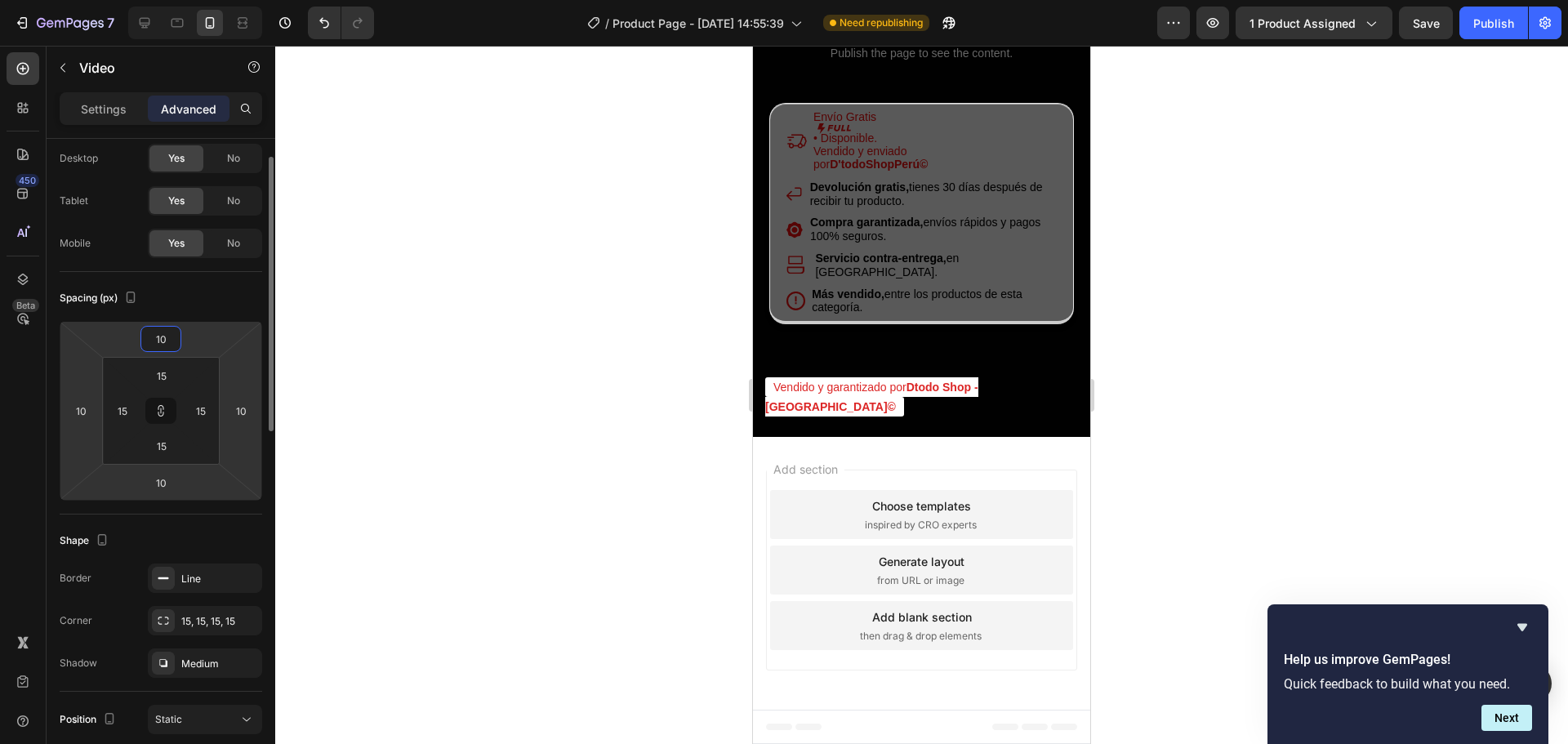
type input "1"
type input "12"
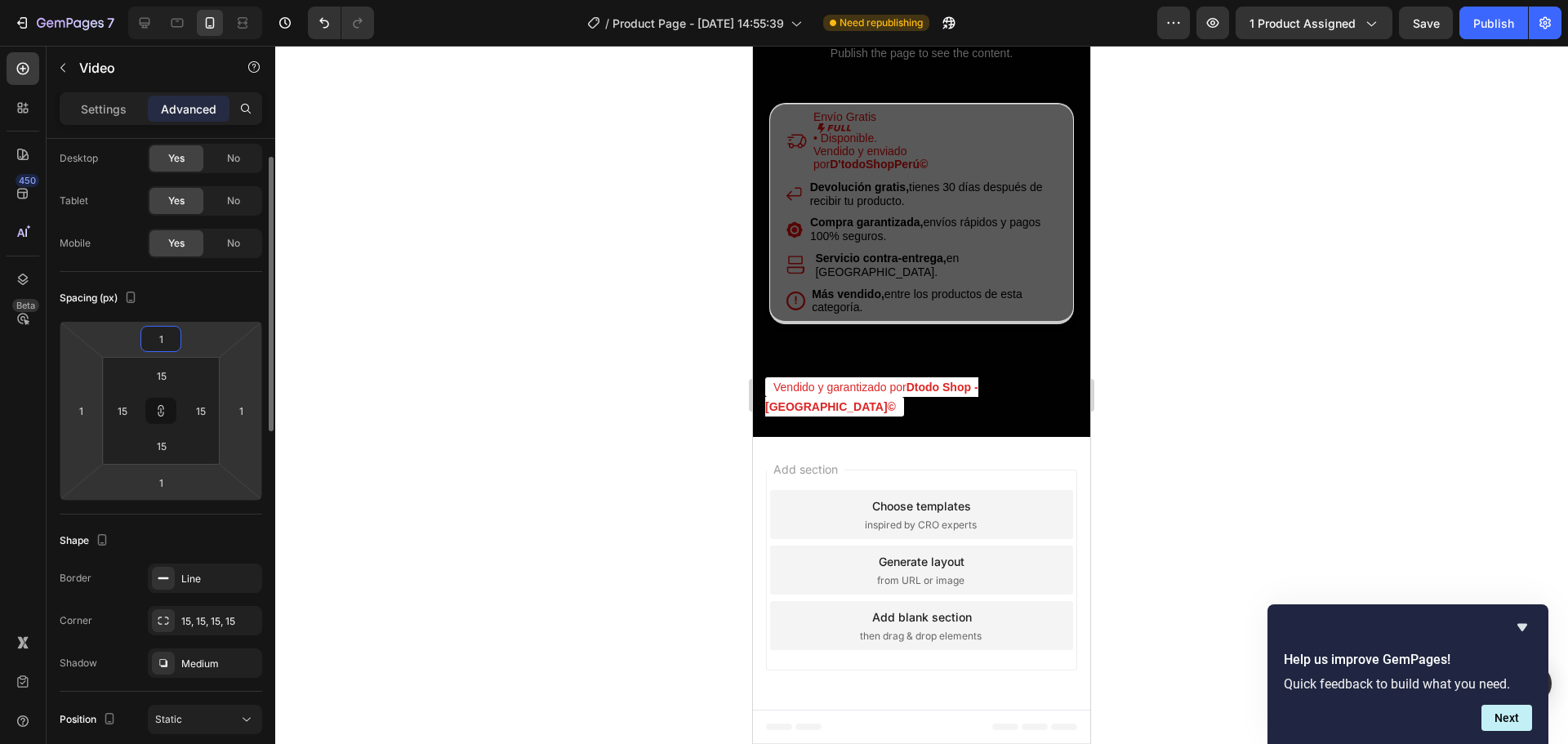
type input "12"
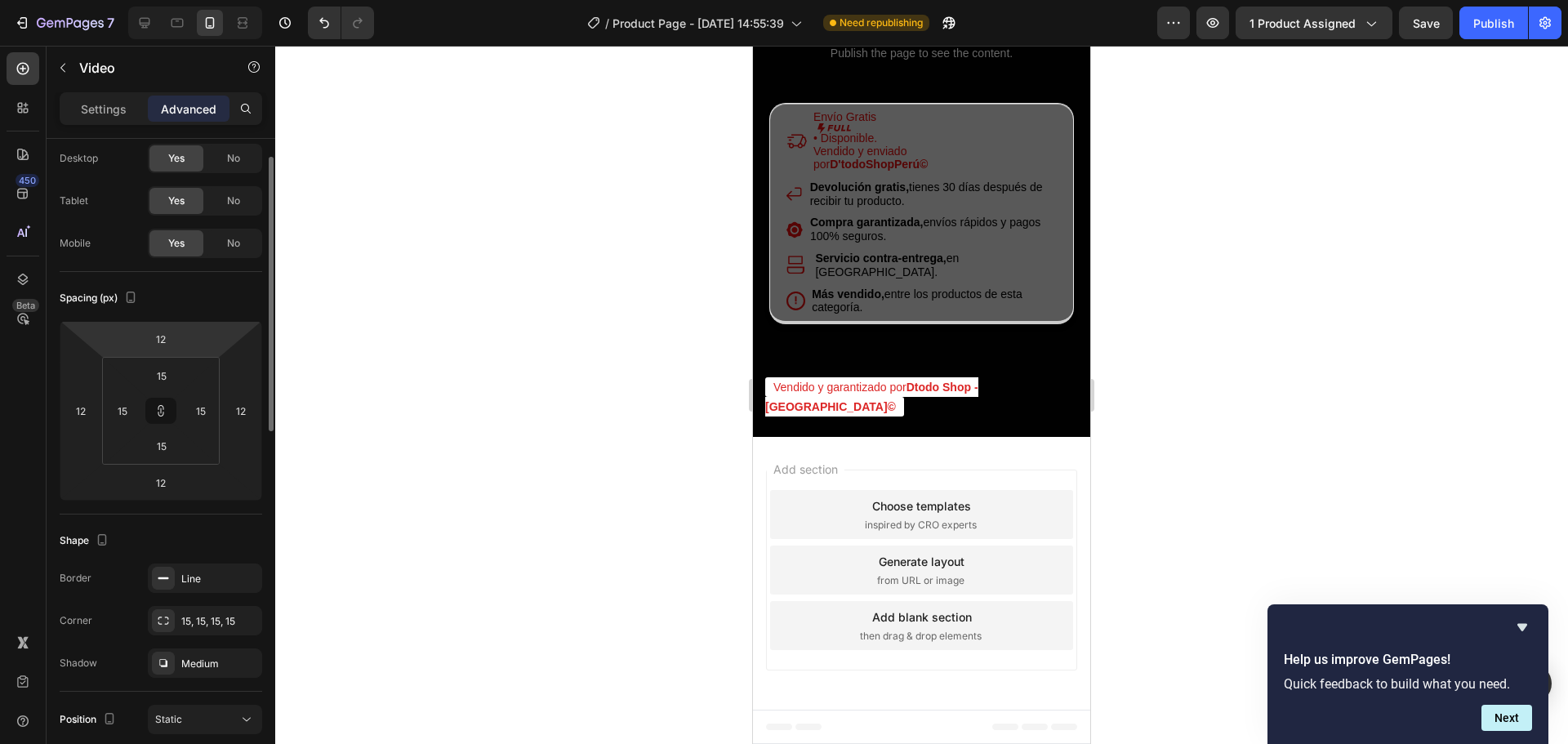
click at [217, 268] on div "Display on Desktop Yes No Tablet Yes No Mobile Yes No" at bounding box center [161, 183] width 203 height 177
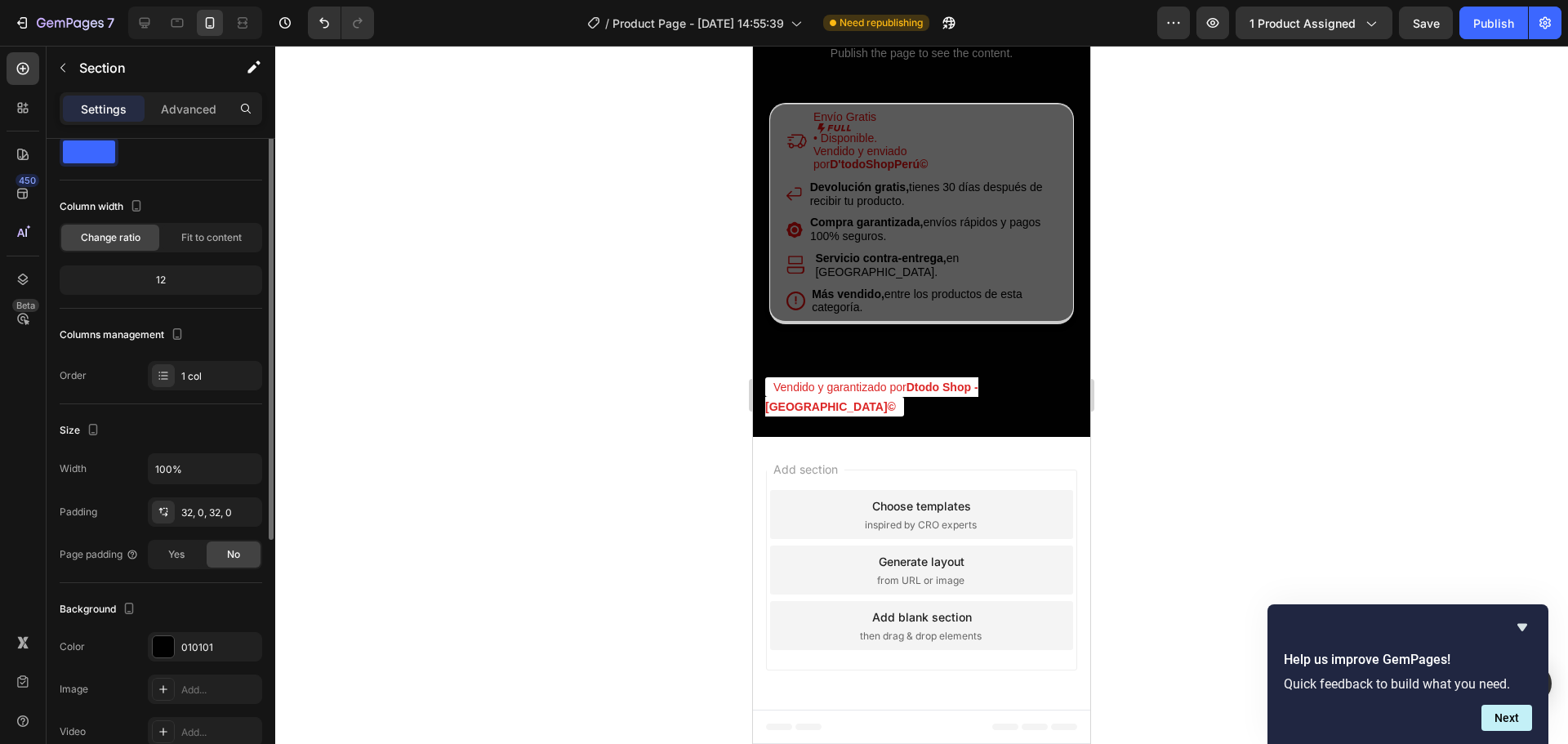
scroll to position [0, 0]
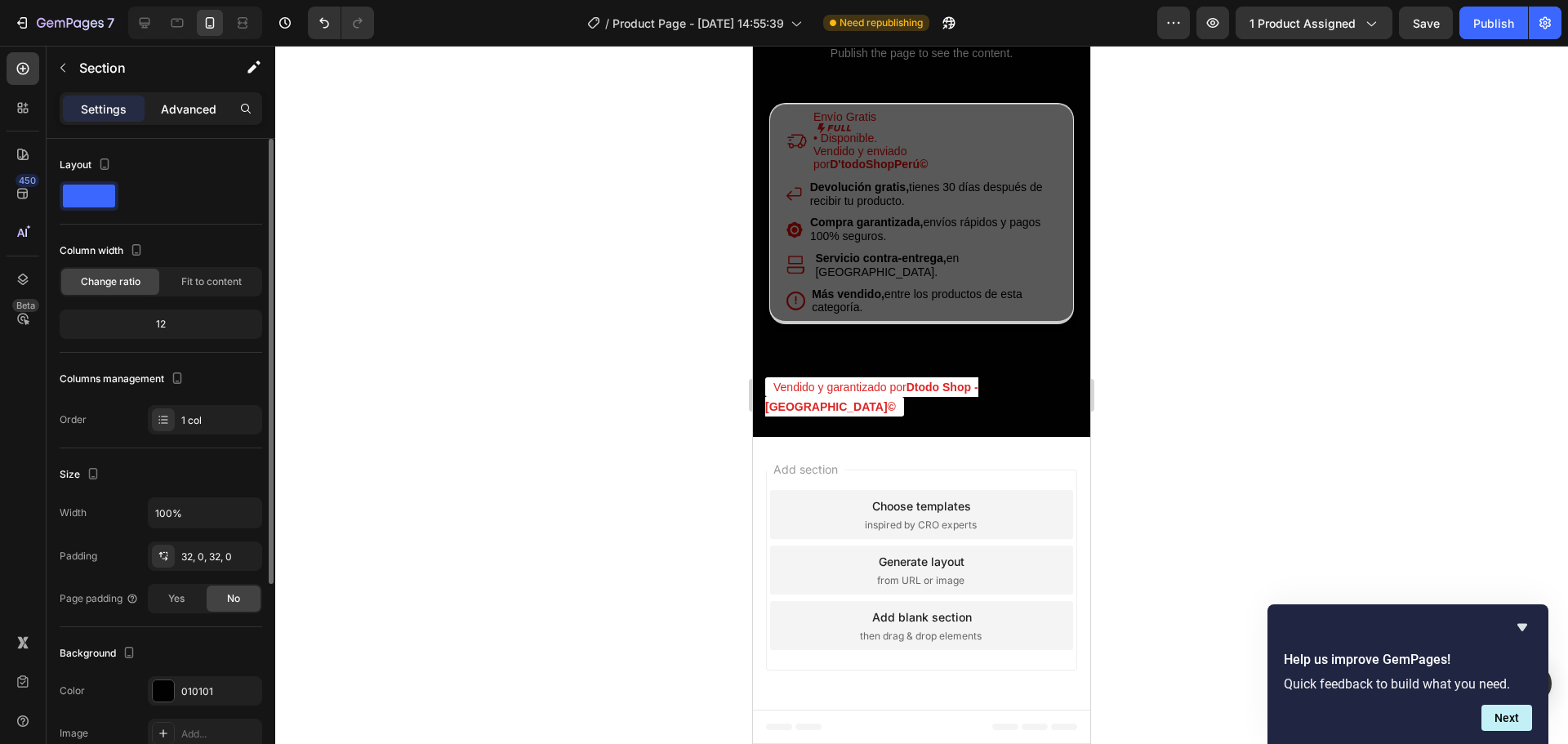
click at [182, 110] on p "Advanced" at bounding box center [189, 109] width 56 height 17
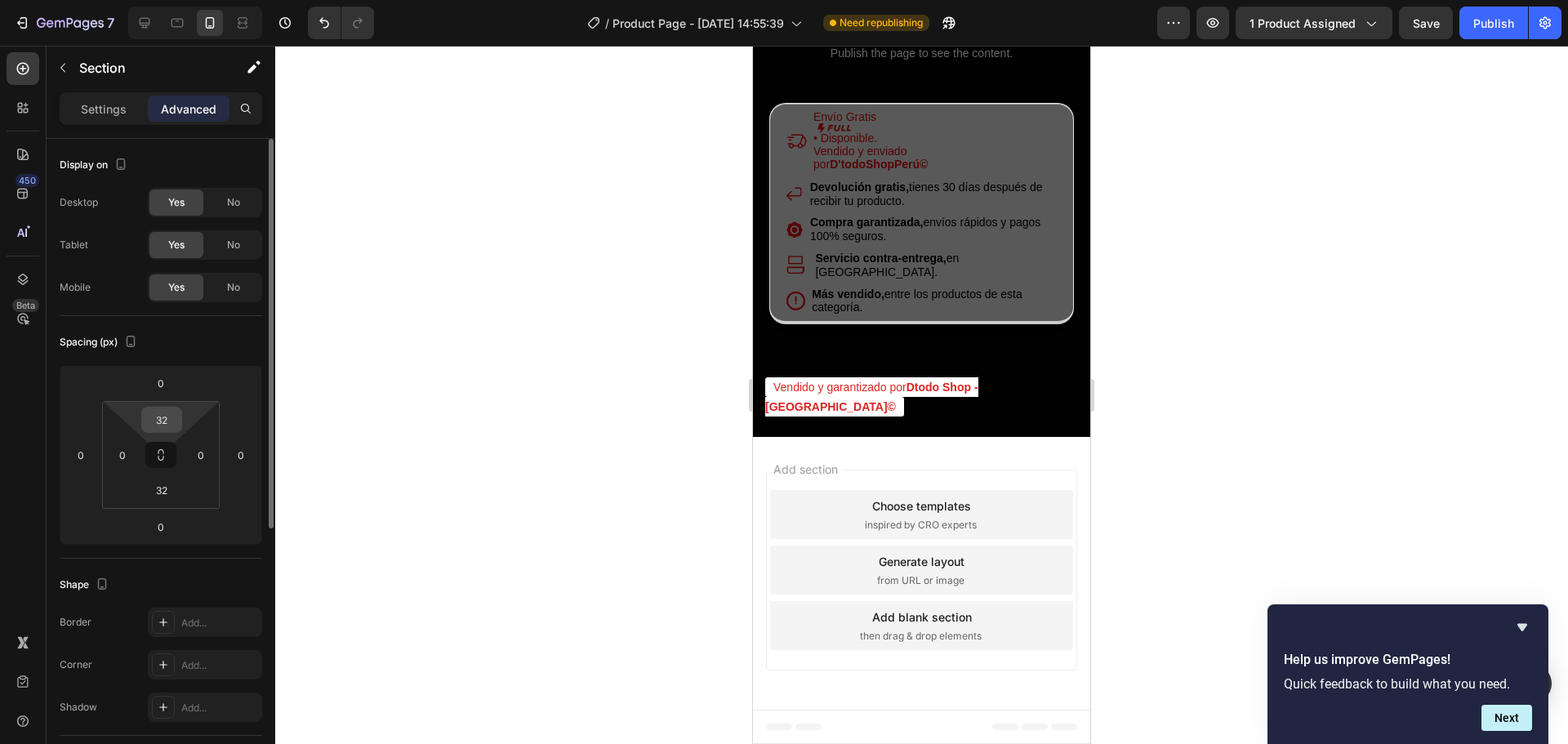
click at [163, 421] on input "32" at bounding box center [161, 420] width 32 height 25
type input "15"
click at [164, 486] on input "32" at bounding box center [161, 490] width 32 height 25
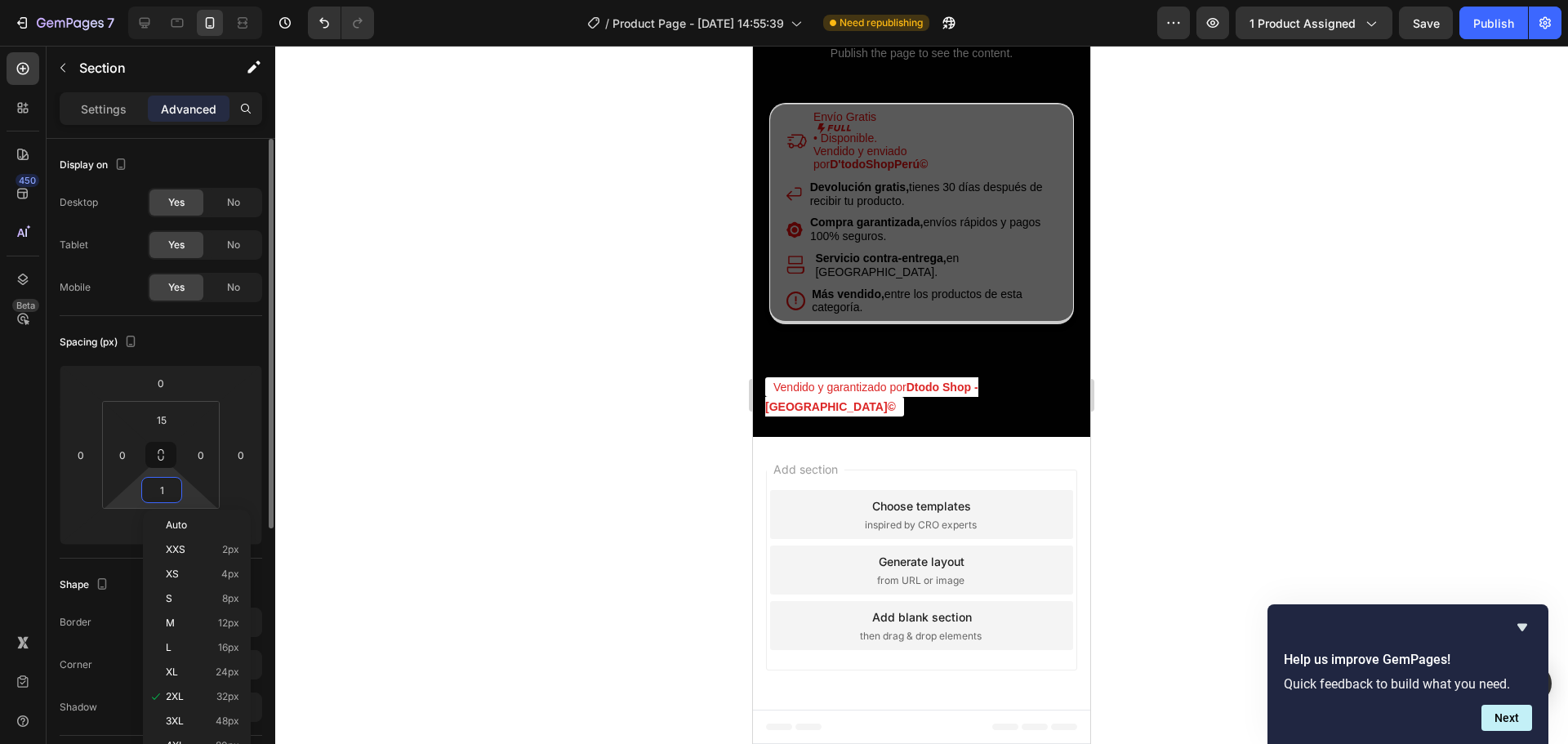
type input "15"
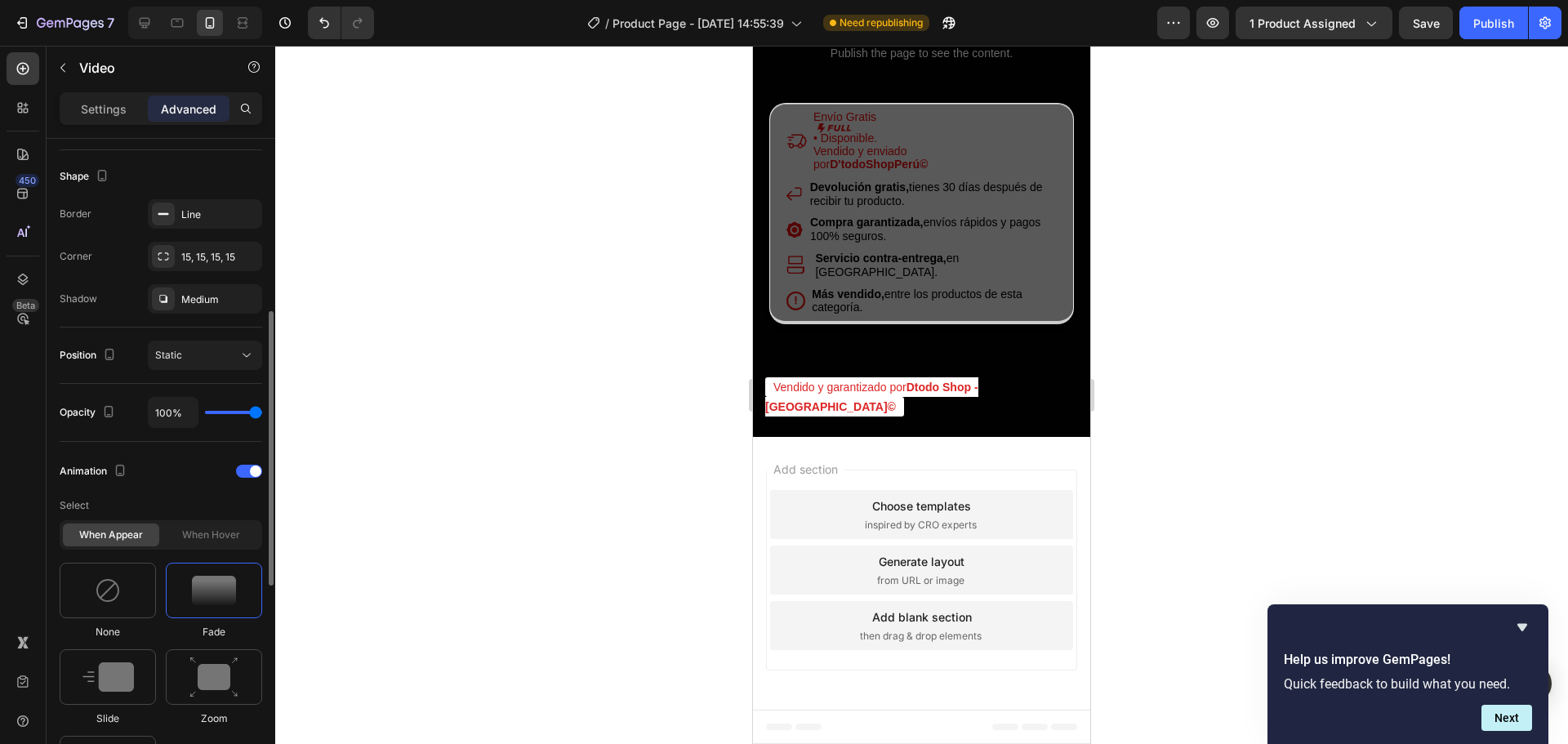
scroll to position [490, 0]
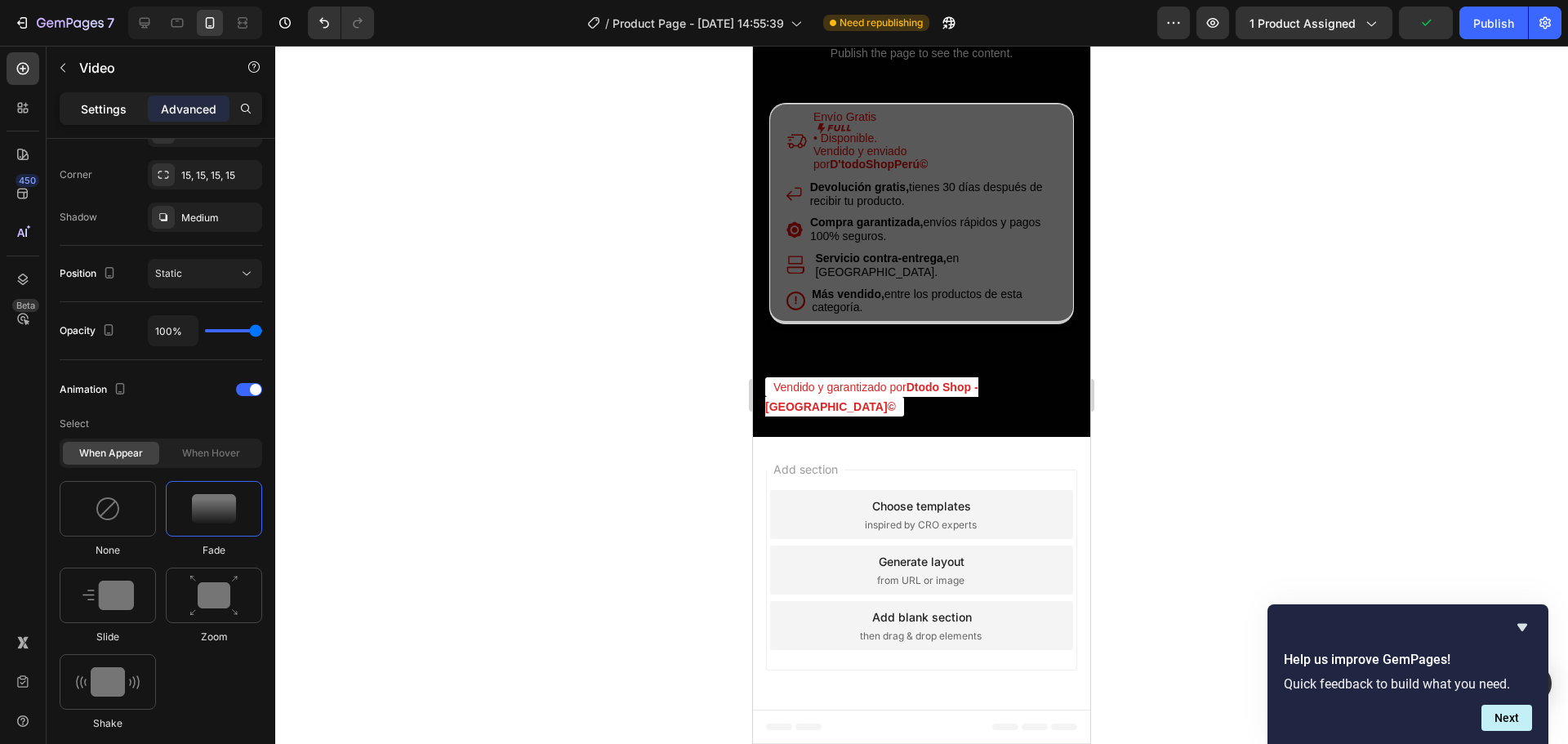
click at [109, 100] on p "Settings" at bounding box center [103, 109] width 46 height 17
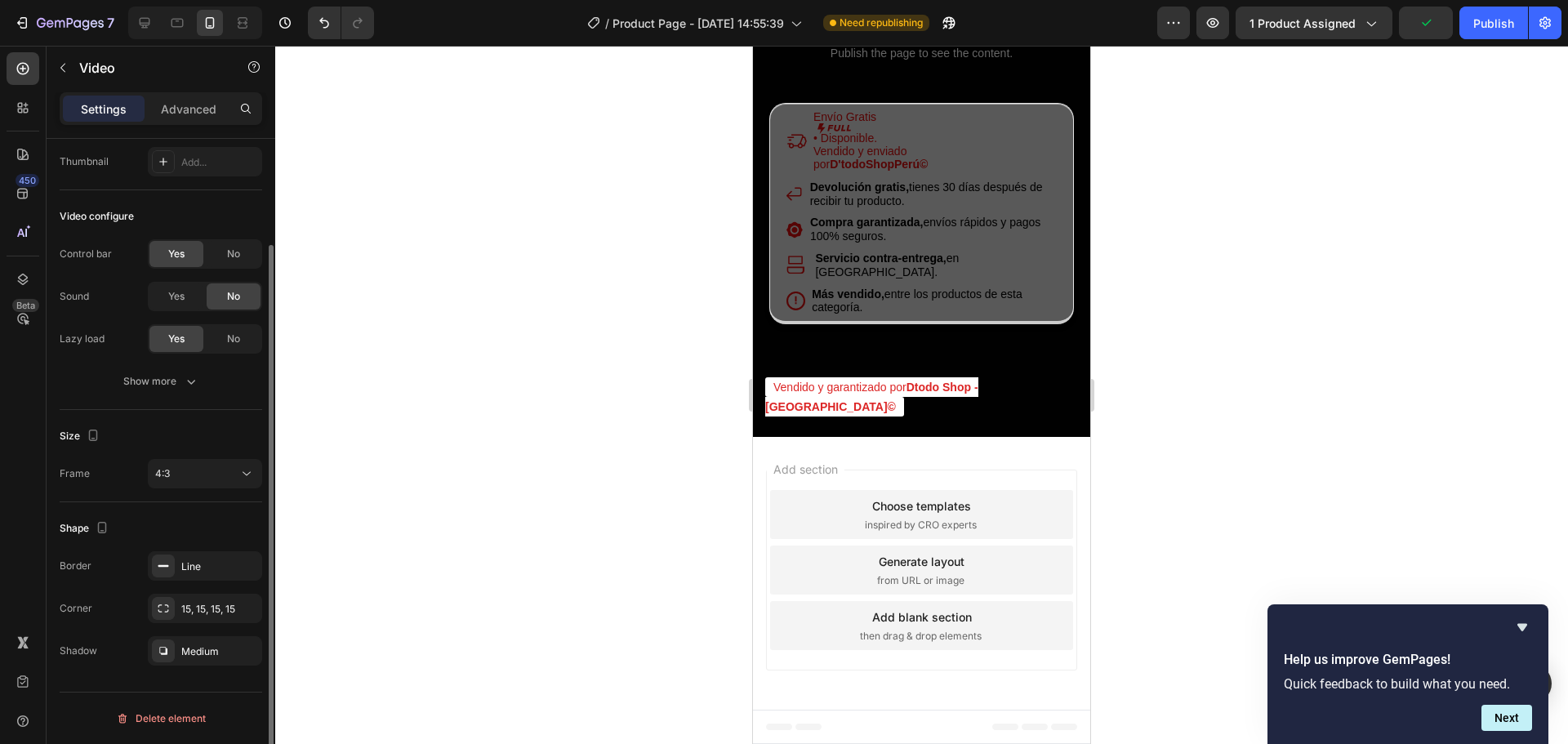
scroll to position [125, 0]
drag, startPoint x: 116, startPoint y: 251, endPoint x: 50, endPoint y: 257, distance: 66.3
click at [50, 257] on div "Video source Type Video hosting Video link [URL][DOMAIN_NAME] Thumbnail Add... …" at bounding box center [160, 402] width 228 height 777
click at [167, 293] on div "Yes" at bounding box center [176, 296] width 54 height 26
drag, startPoint x: 110, startPoint y: 338, endPoint x: 59, endPoint y: 344, distance: 51.4
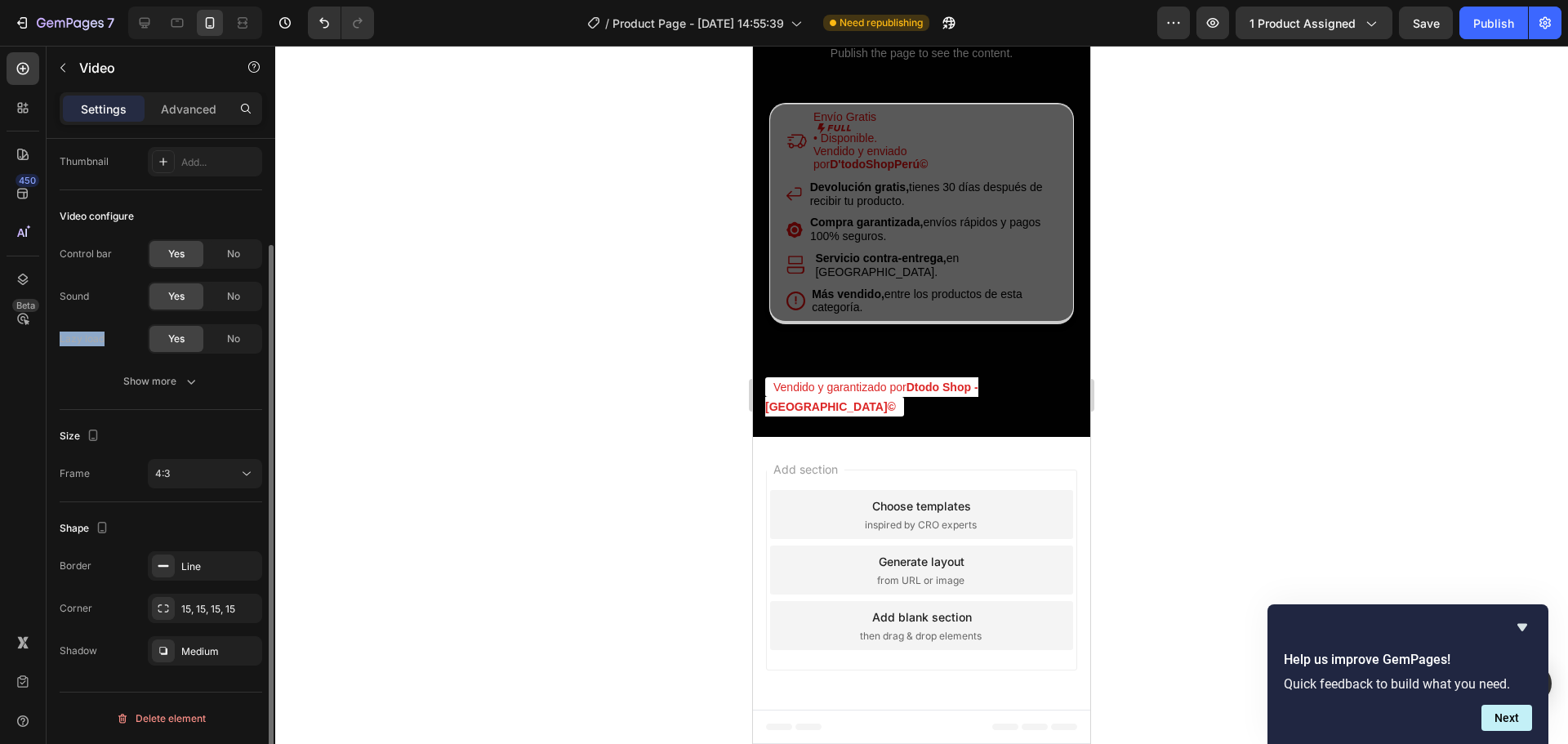
click at [59, 344] on div "Video source Type Video hosting Video link [URL][DOMAIN_NAME] Thumbnail Add... …" at bounding box center [160, 402] width 228 height 777
click at [174, 379] on div "Show more" at bounding box center [161, 381] width 76 height 17
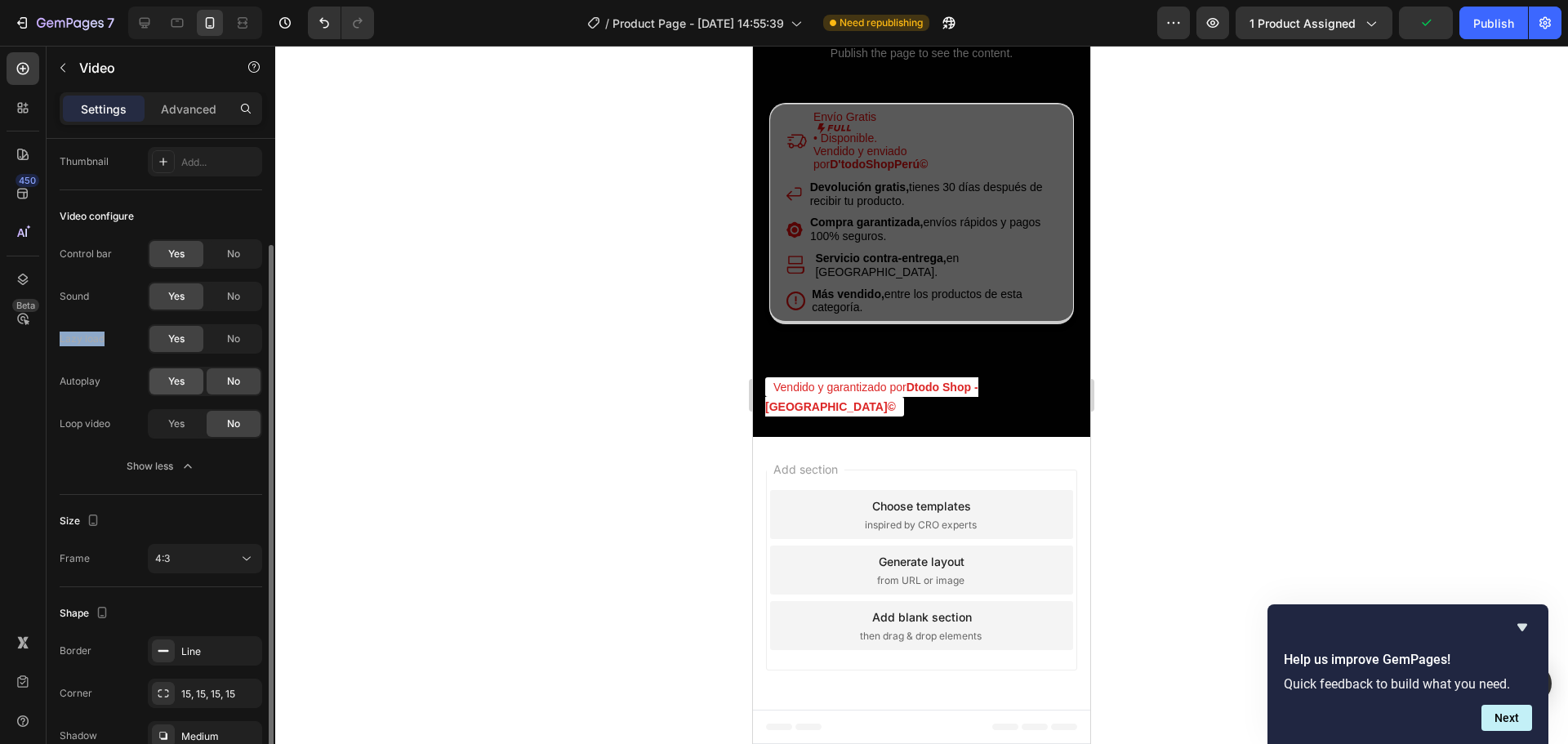
click at [165, 376] on div "Yes" at bounding box center [176, 381] width 54 height 26
click at [184, 422] on span "Yes" at bounding box center [177, 424] width 17 height 15
click at [98, 357] on div "Control bar Yes No Sound Yes No Lazy load Yes No Autoplay Yes No Loop video Yes…" at bounding box center [161, 360] width 203 height 242
click at [694, 337] on div at bounding box center [921, 394] width 1293 height 698
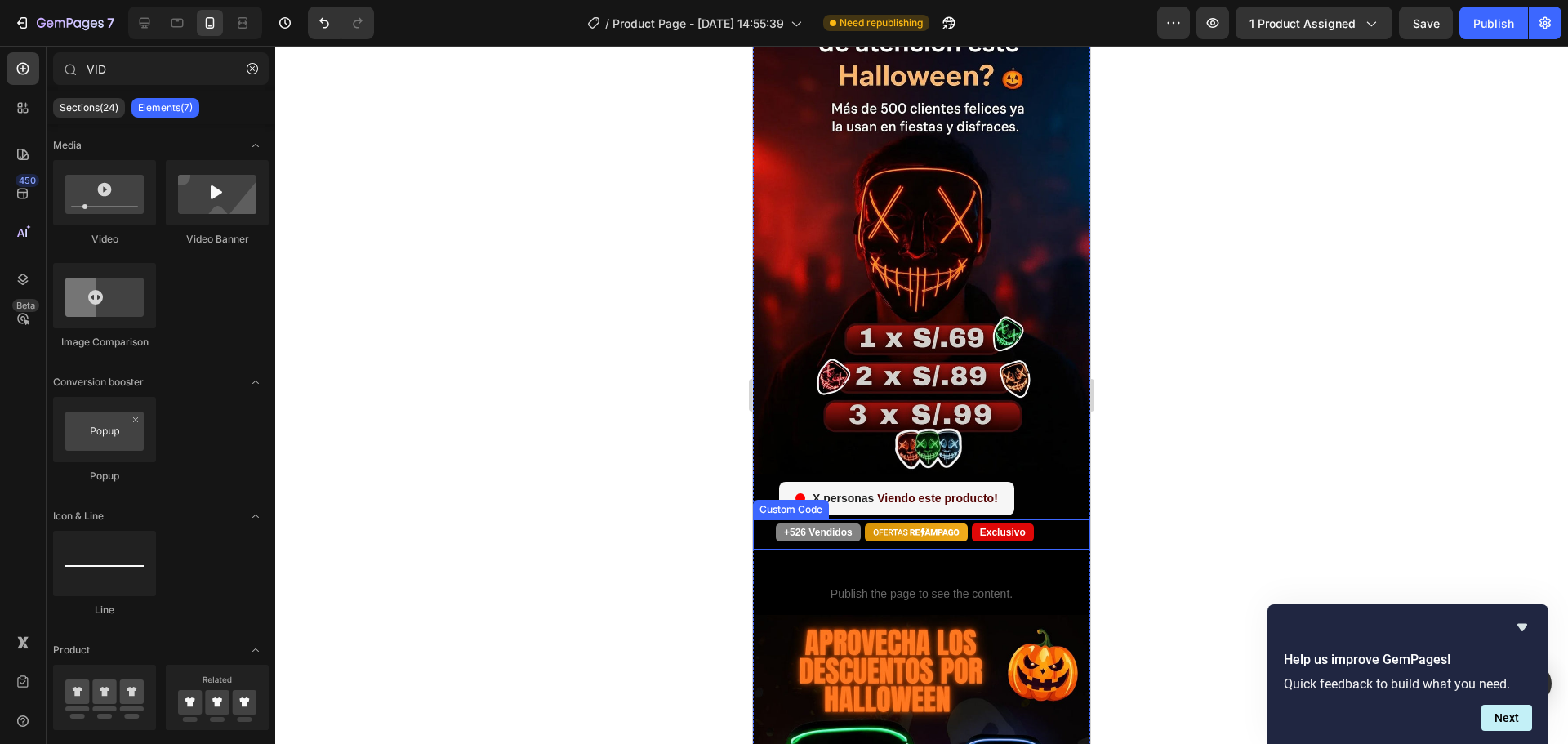
scroll to position [0, 0]
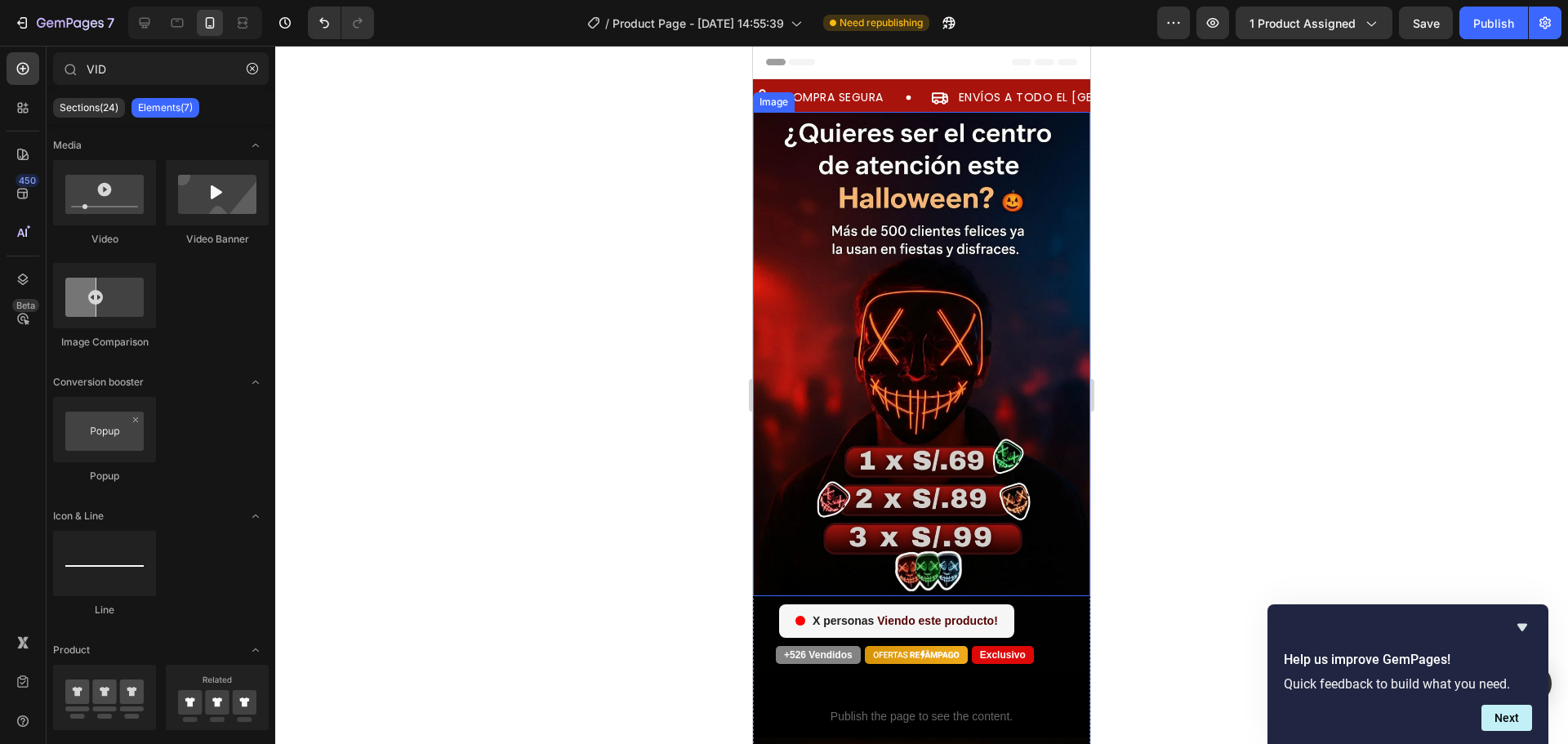
click at [898, 419] on img at bounding box center [922, 354] width 337 height 484
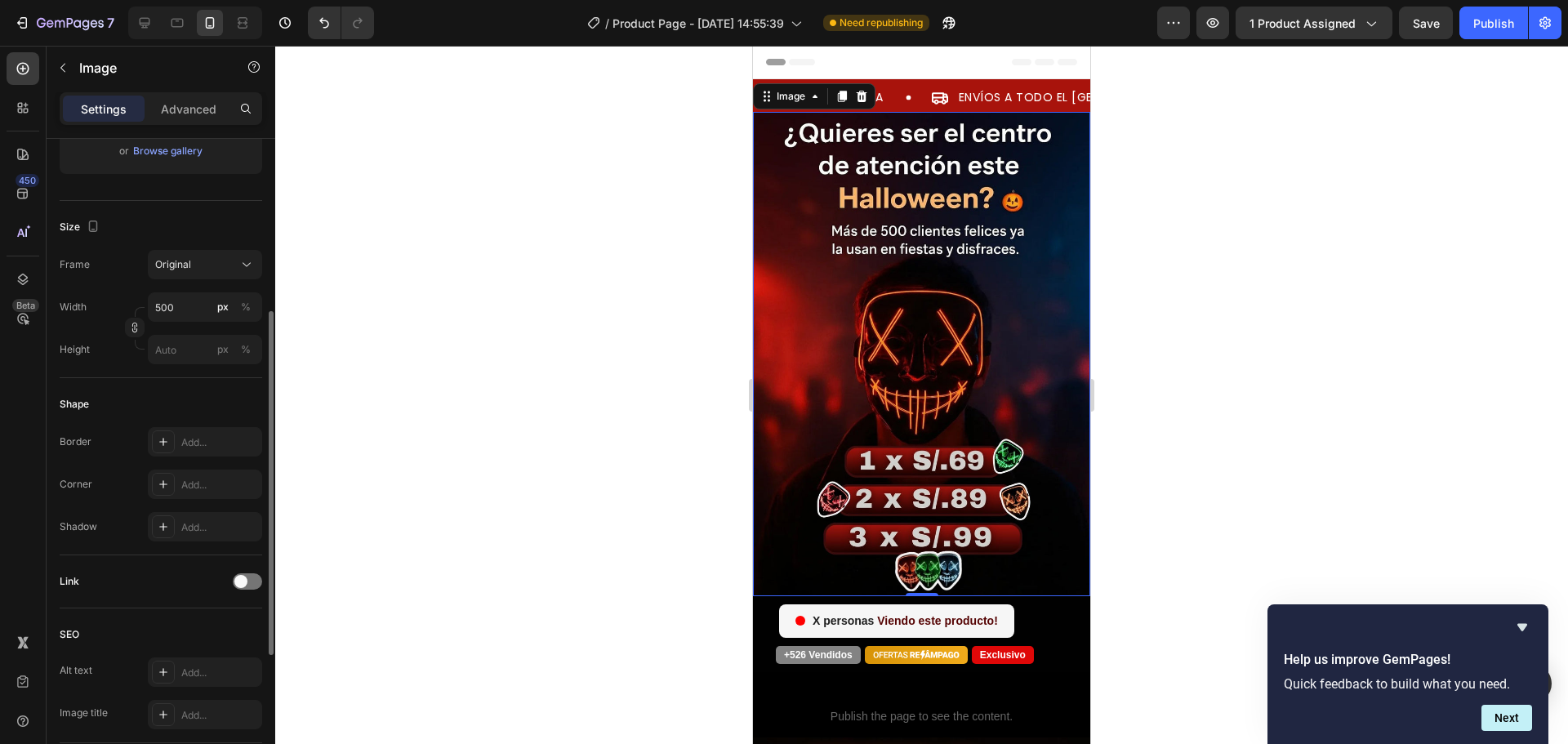
scroll to position [581, 0]
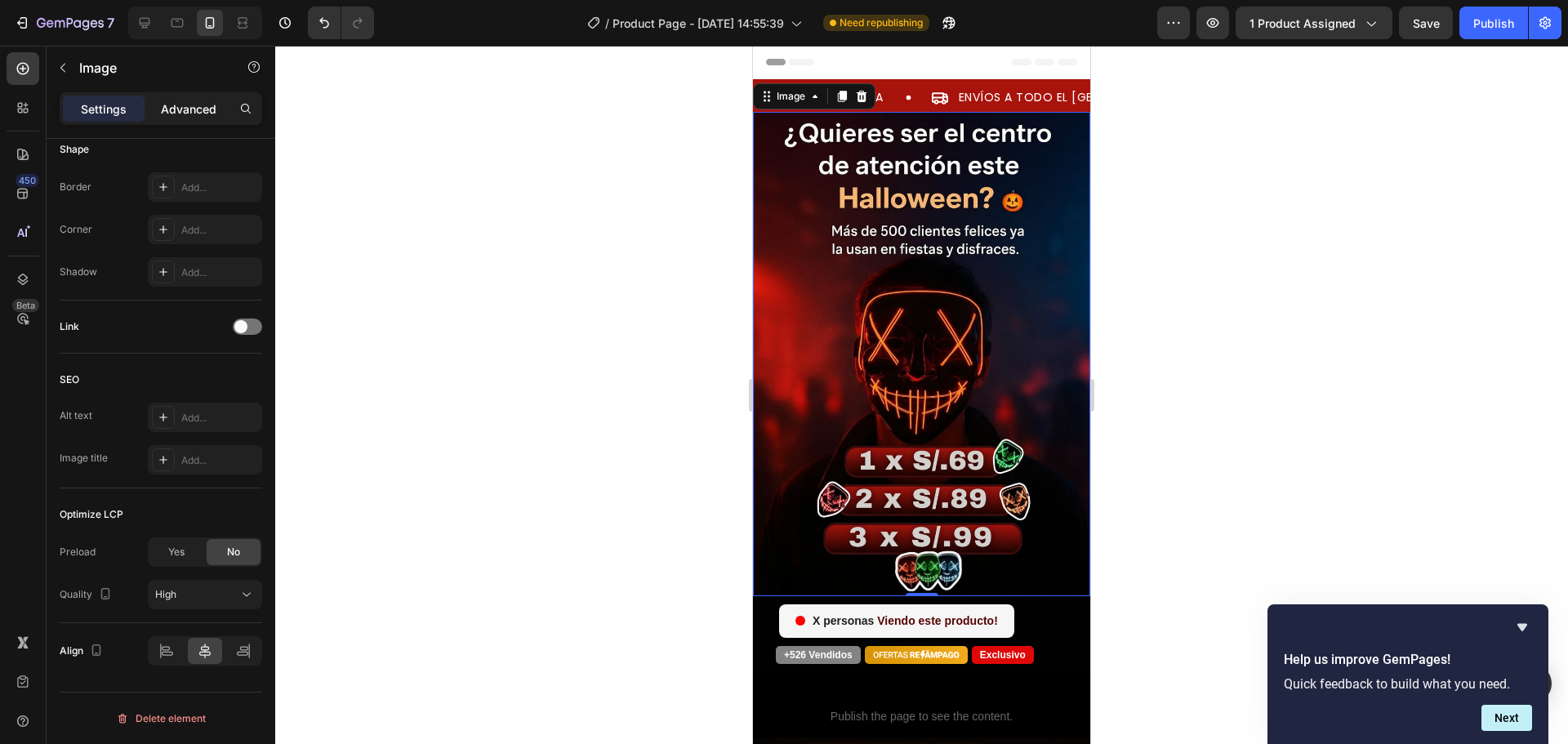
click at [190, 117] on p "Advanced" at bounding box center [189, 109] width 56 height 17
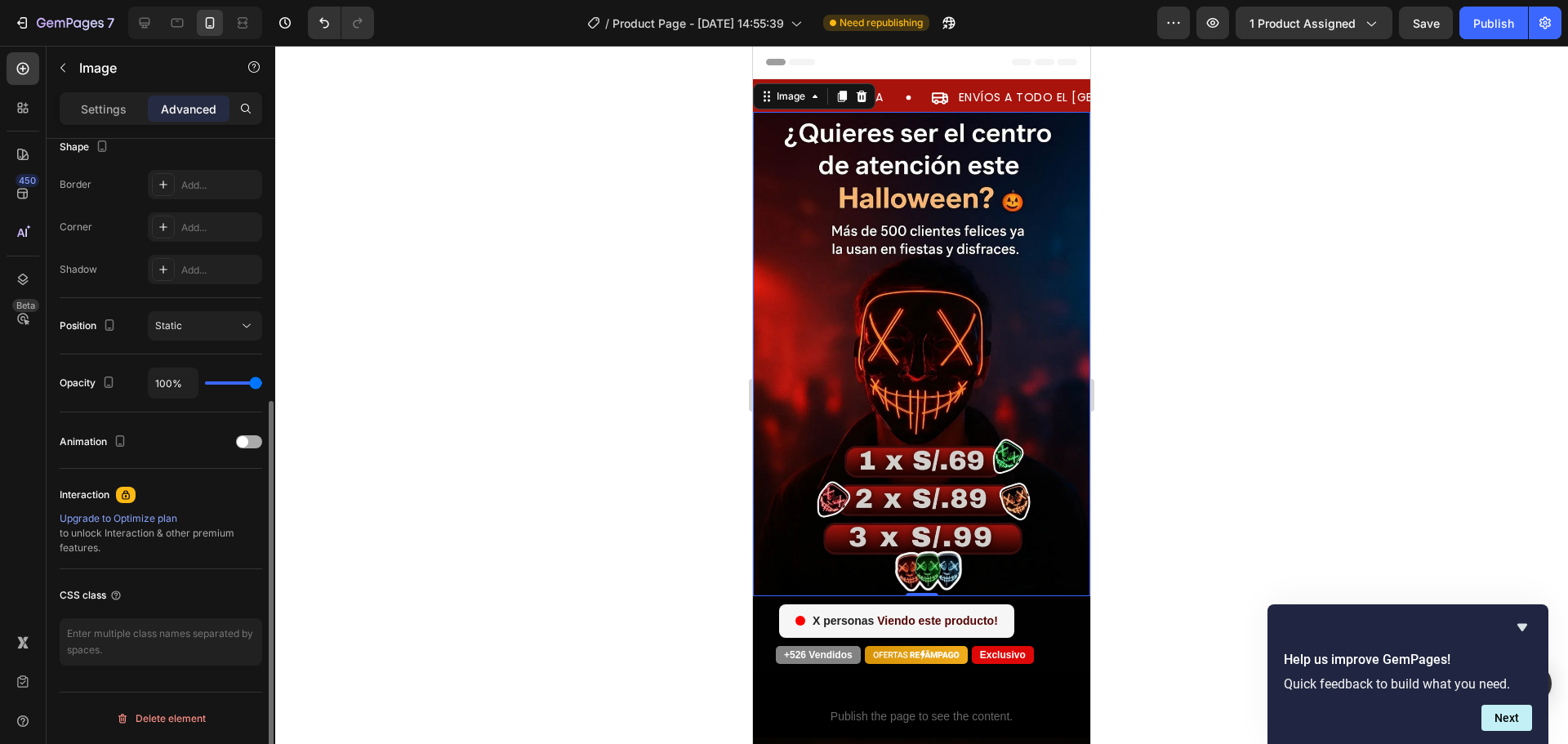
scroll to position [438, 0]
click at [247, 445] on div at bounding box center [248, 442] width 26 height 13
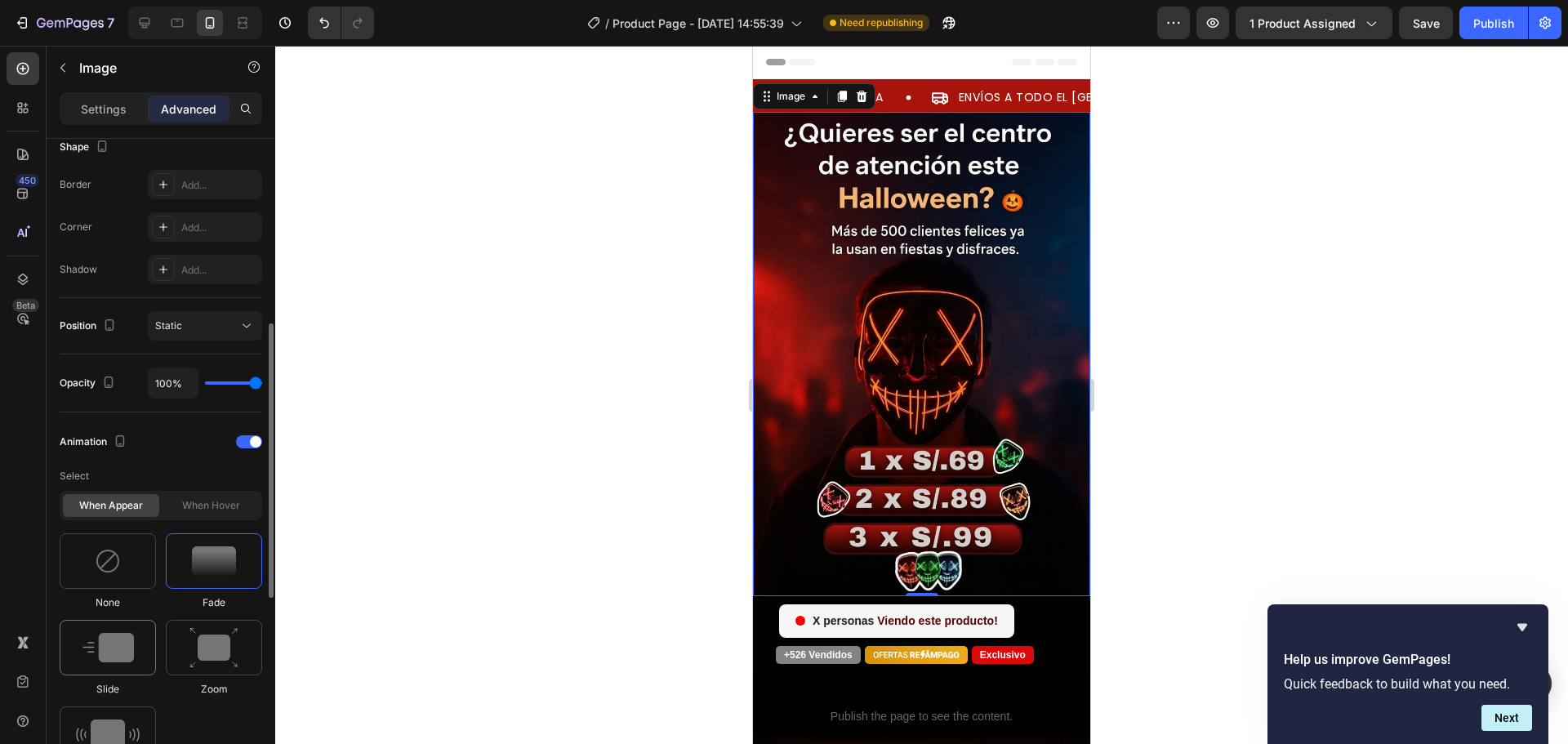
click at [133, 653] on img at bounding box center [108, 647] width 51 height 29
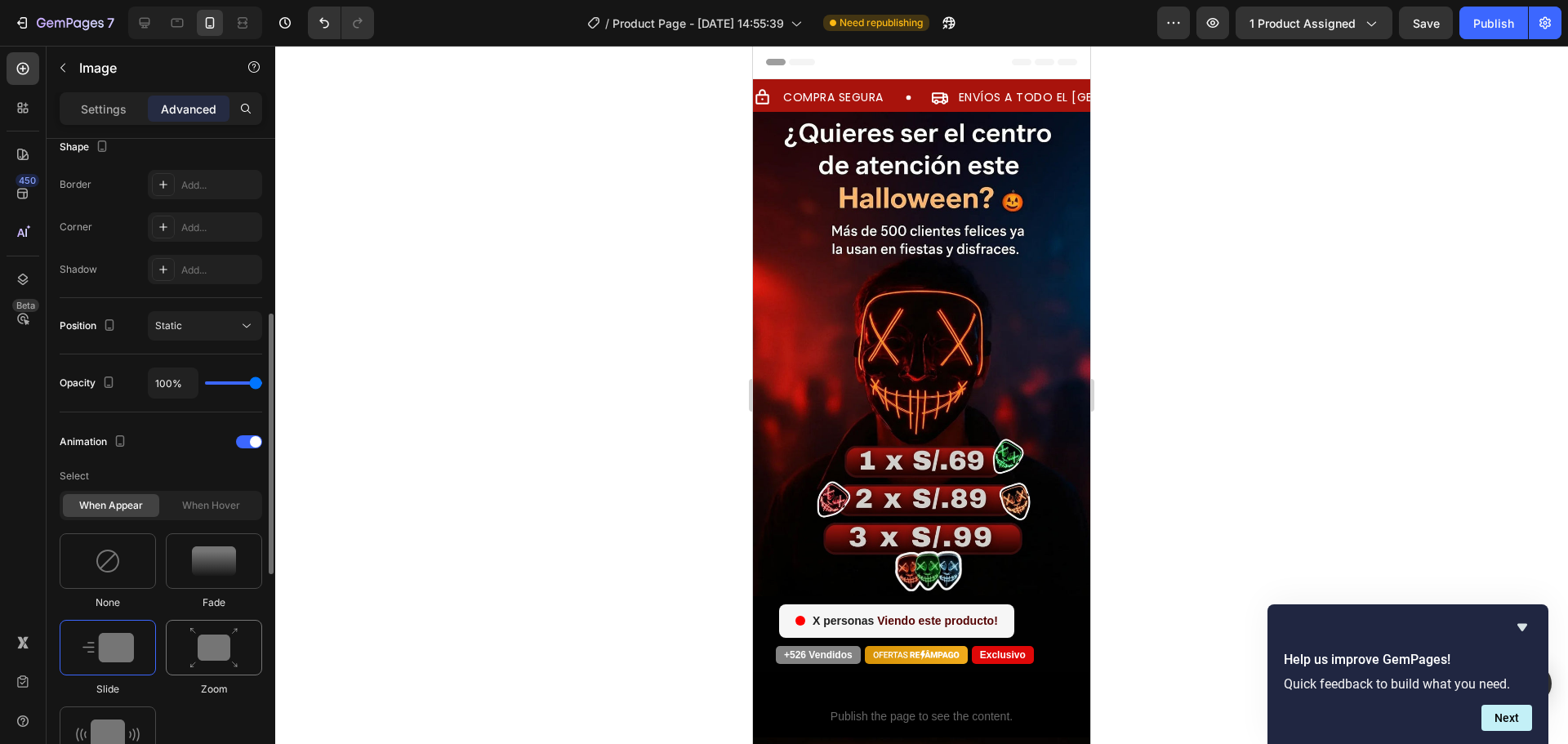
click at [203, 632] on img at bounding box center [213, 648] width 49 height 42
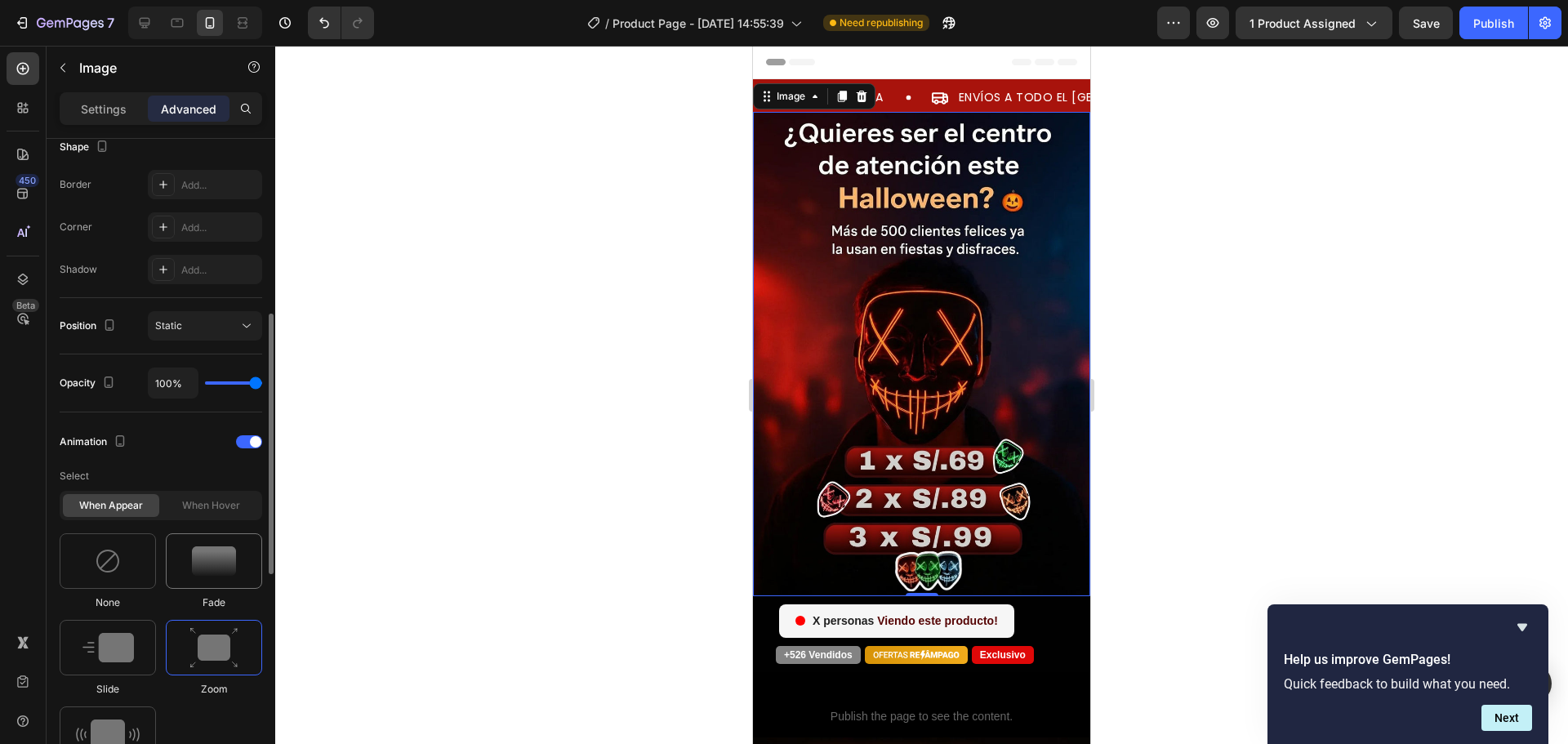
click at [227, 571] on img at bounding box center [213, 560] width 44 height 29
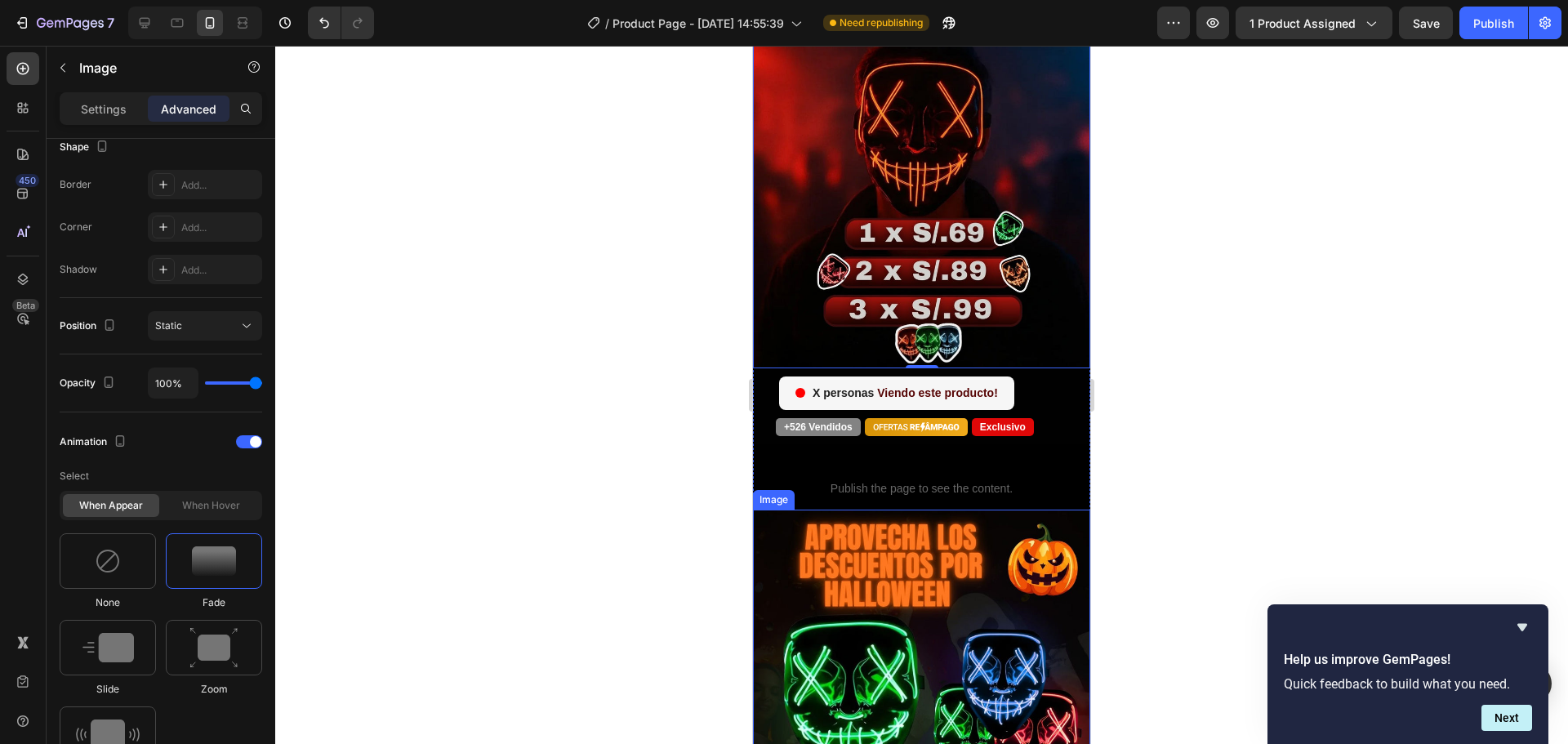
scroll to position [245, 0]
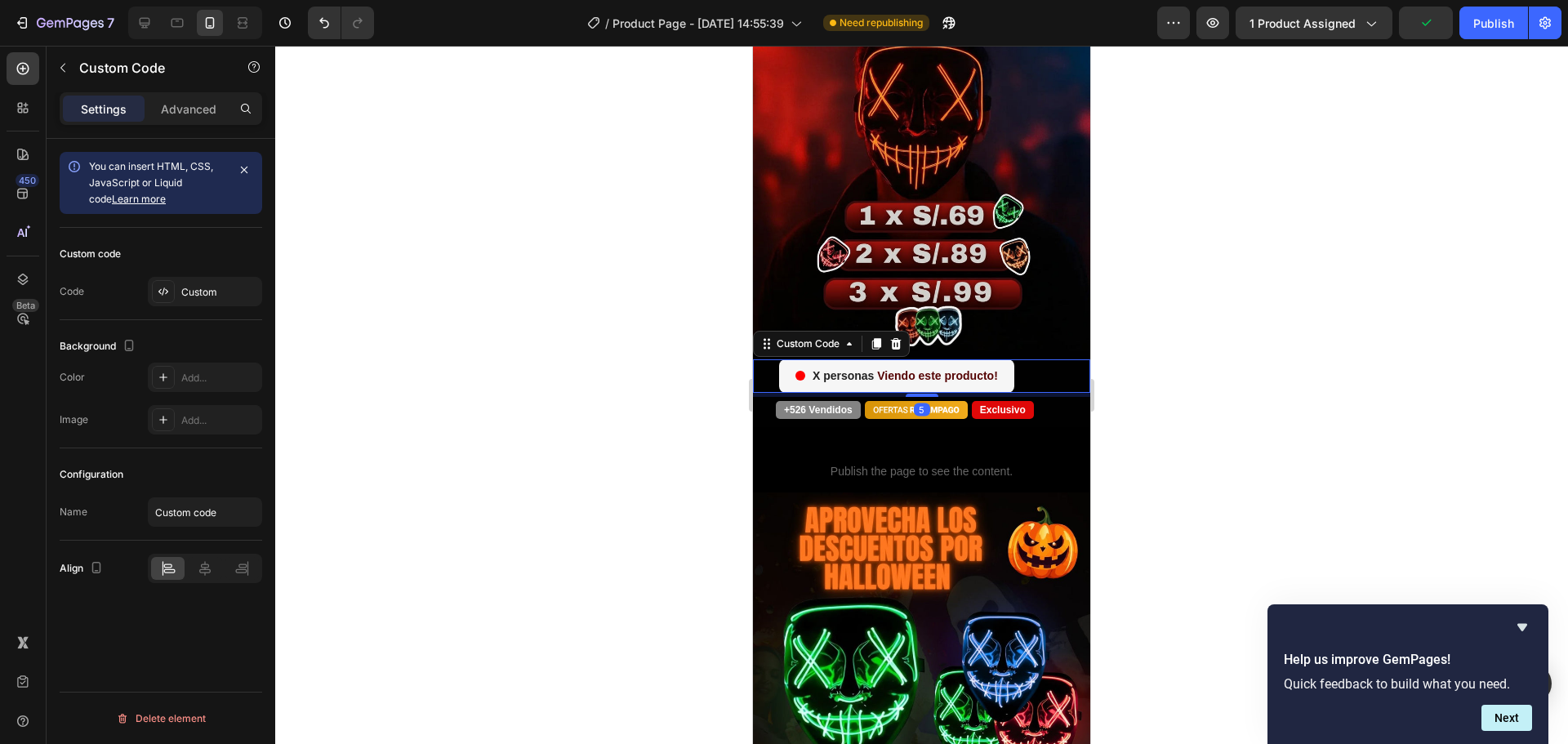
click at [1049, 360] on div "personas Viendo este producto!" at bounding box center [934, 376] width 311 height 33
click at [177, 108] on p "Advanced" at bounding box center [189, 109] width 56 height 17
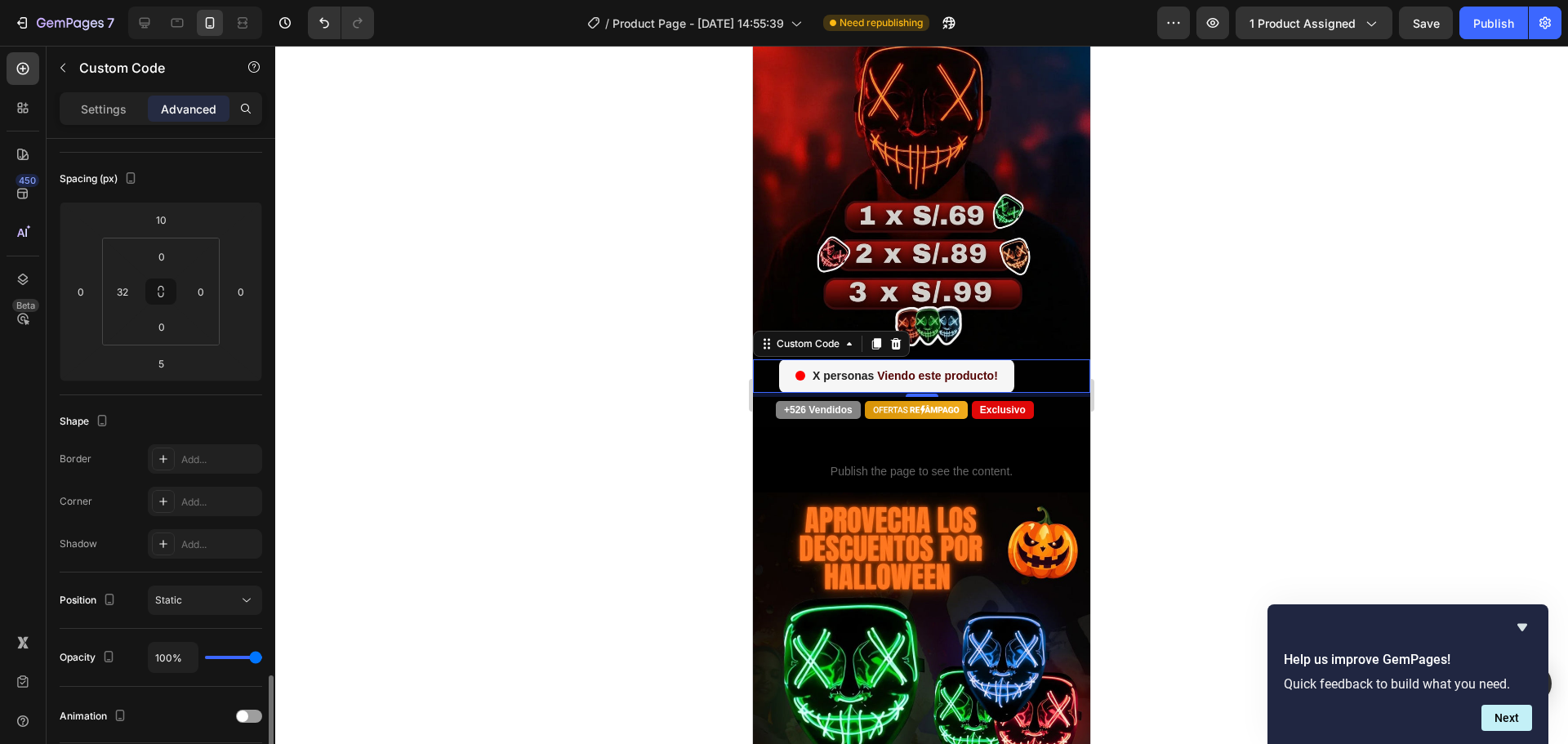
scroll to position [438, 0]
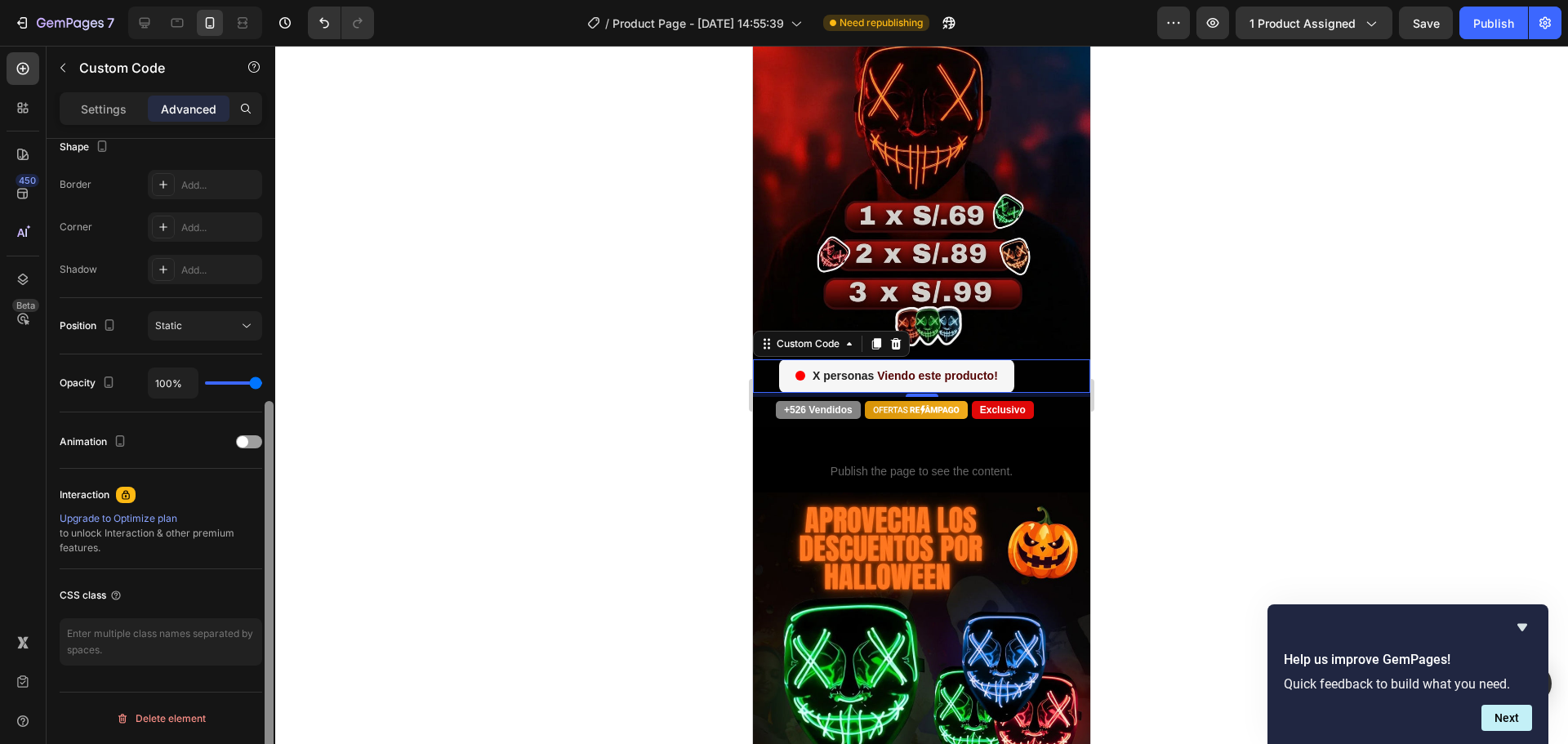
click at [267, 442] on div at bounding box center [269, 464] width 12 height 652
click at [254, 435] on div at bounding box center [248, 442] width 26 height 13
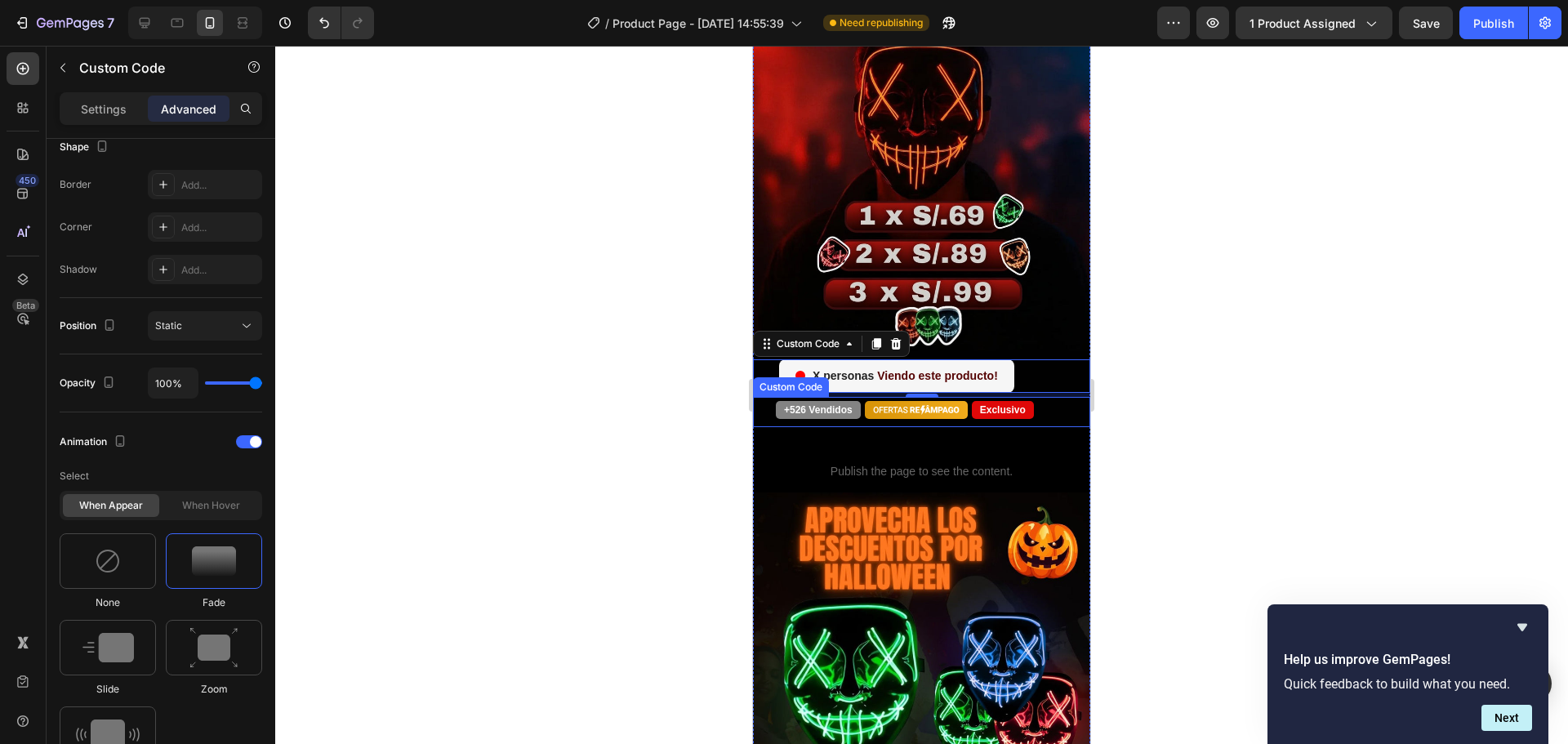
click at [762, 397] on div "+526 Vendidos Exclusivo Custom Code" at bounding box center [922, 412] width 337 height 30
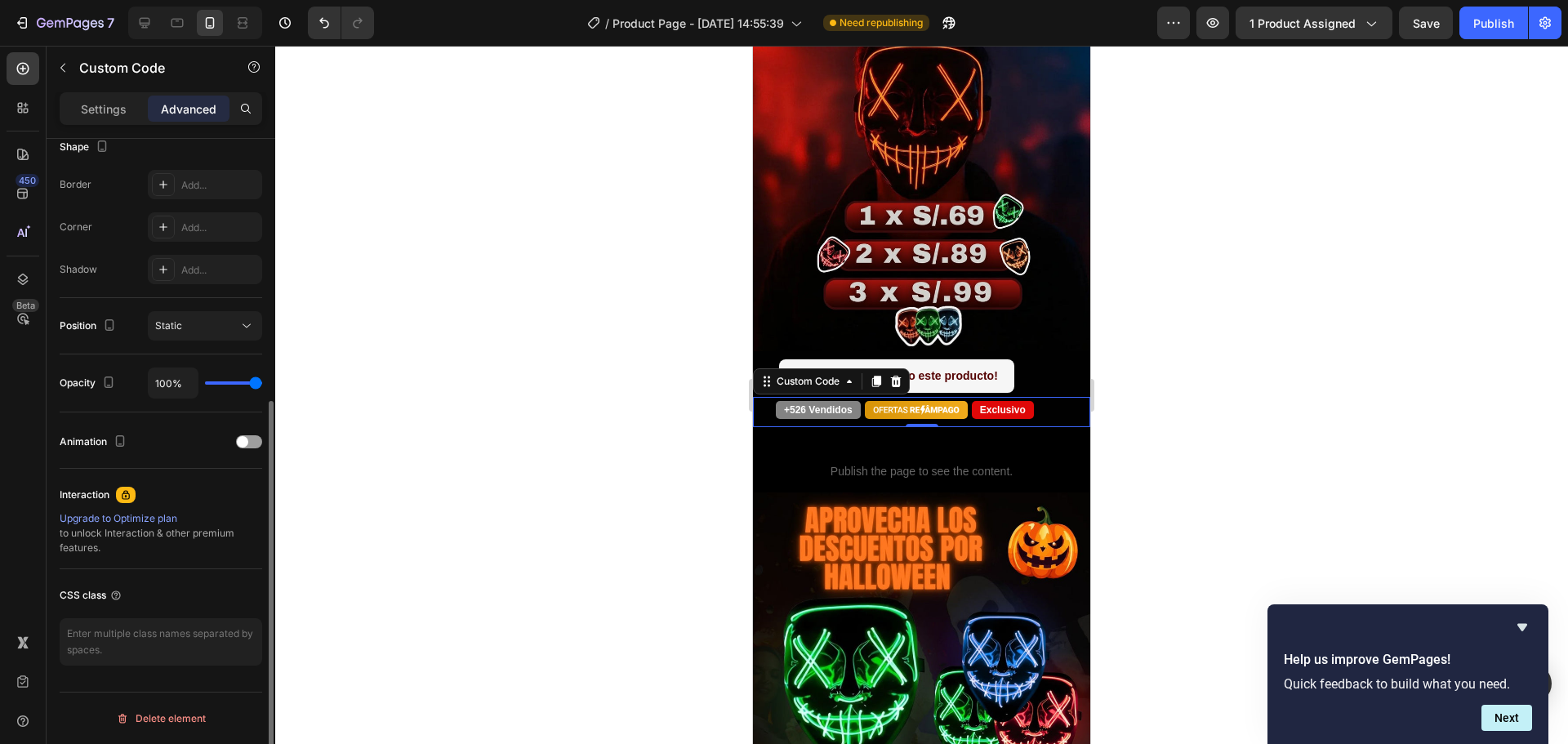
click at [262, 433] on div "Display on Desktop Yes No Tablet Yes No Mobile Yes No Spacing (px) 0 0 0 0 0 28…" at bounding box center [160, 246] width 228 height 1089
click at [258, 437] on div at bounding box center [248, 442] width 26 height 13
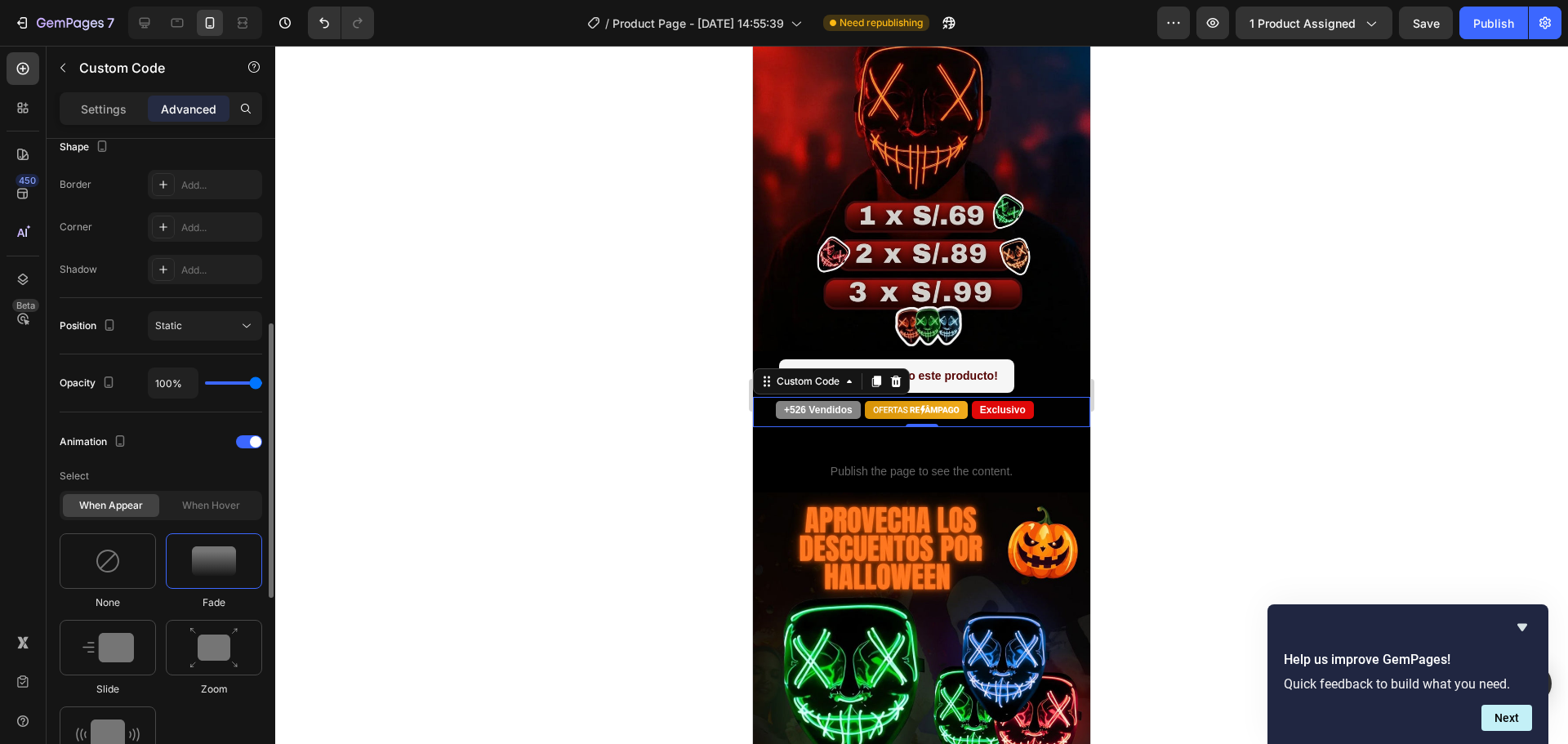
click at [189, 565] on div at bounding box center [214, 560] width 96 height 56
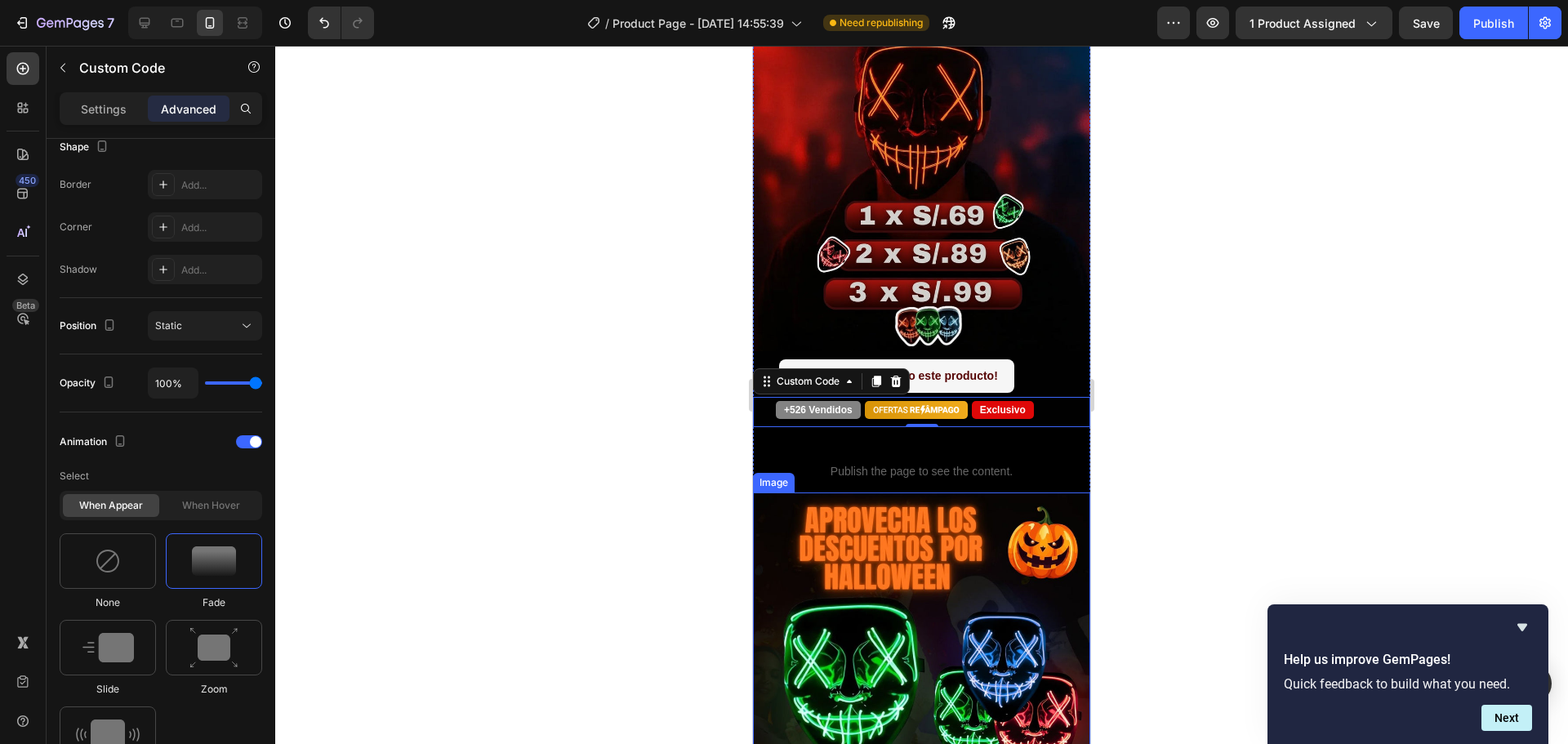
click at [787, 492] on img at bounding box center [922, 734] width 337 height 484
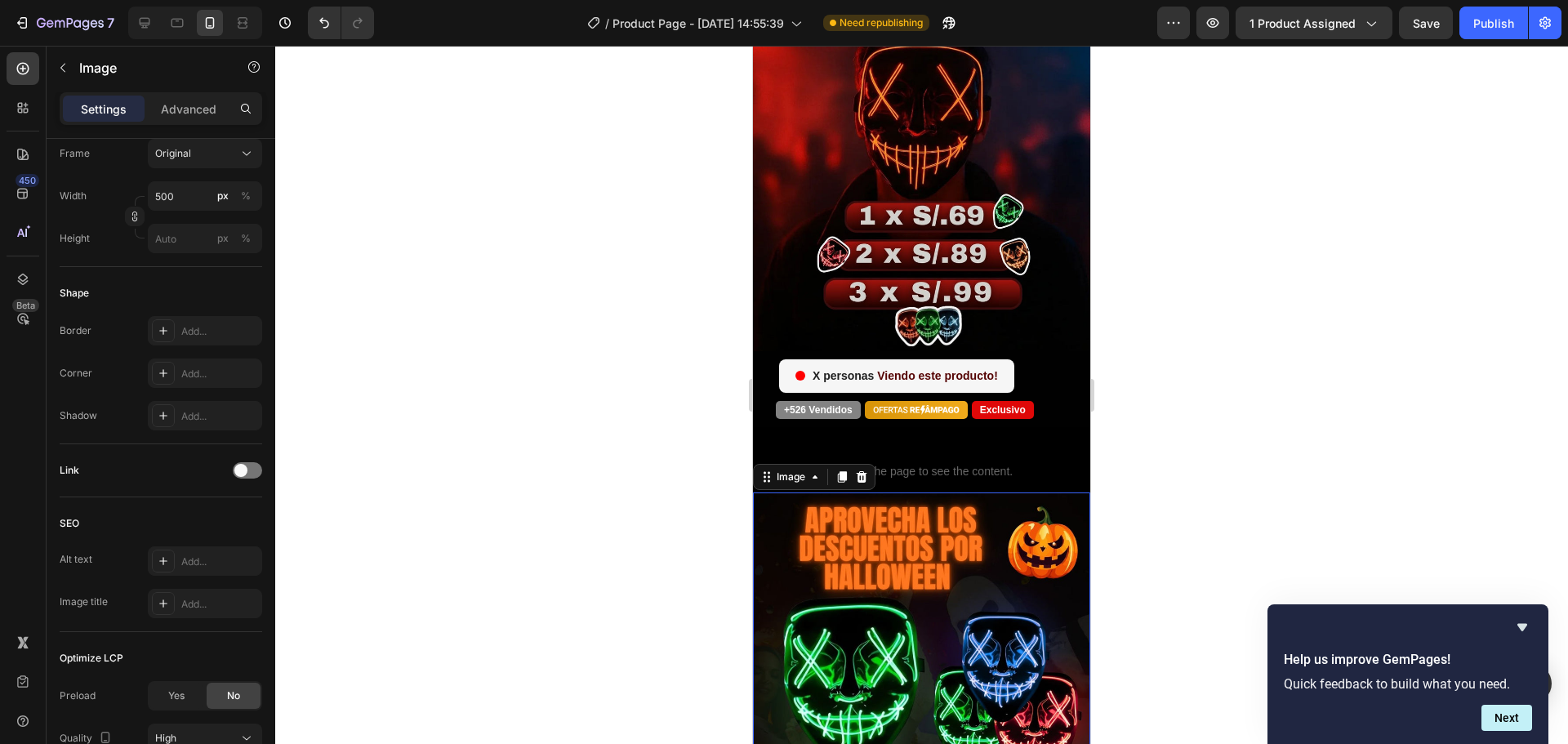
scroll to position [0, 0]
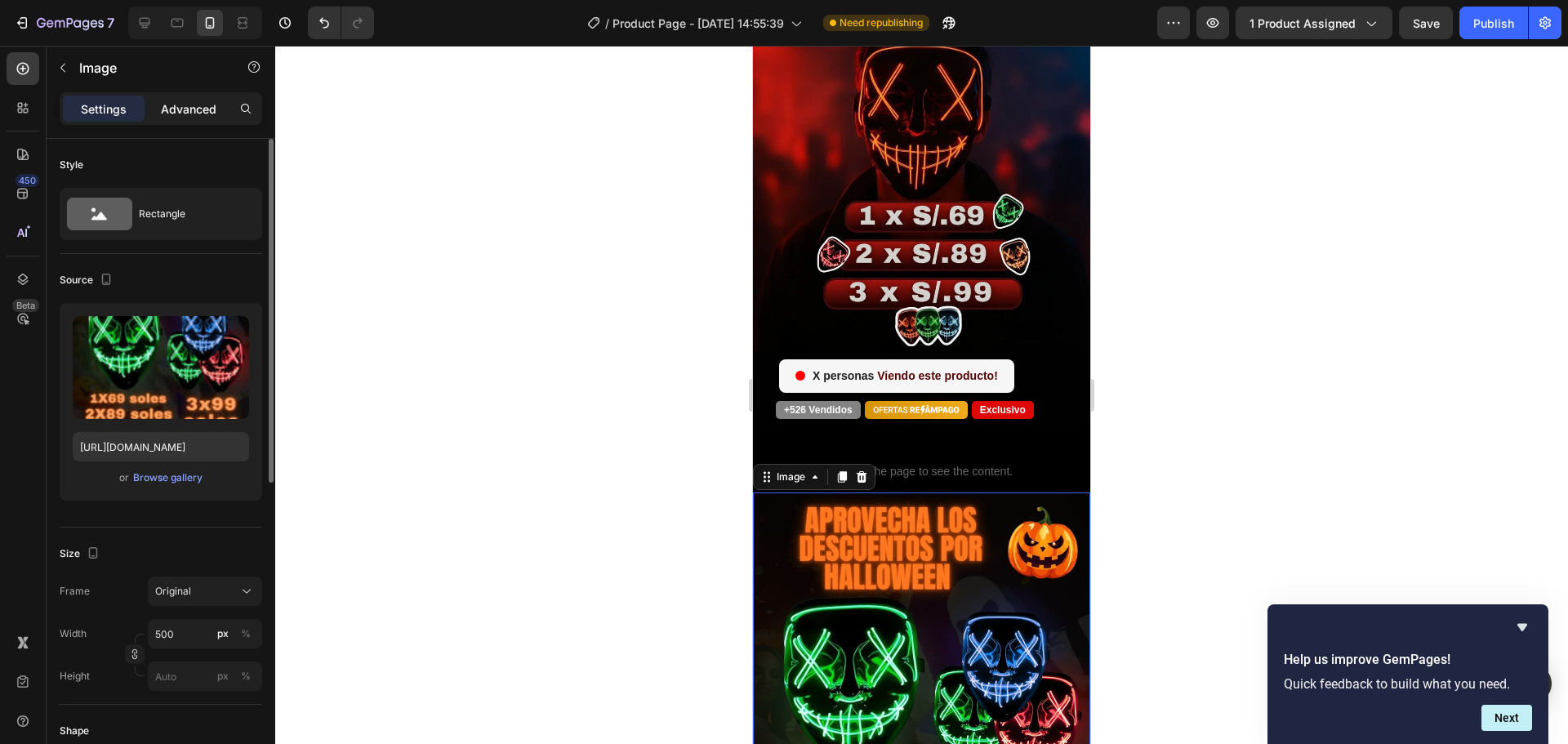
click at [208, 98] on div "Advanced" at bounding box center [189, 108] width 81 height 26
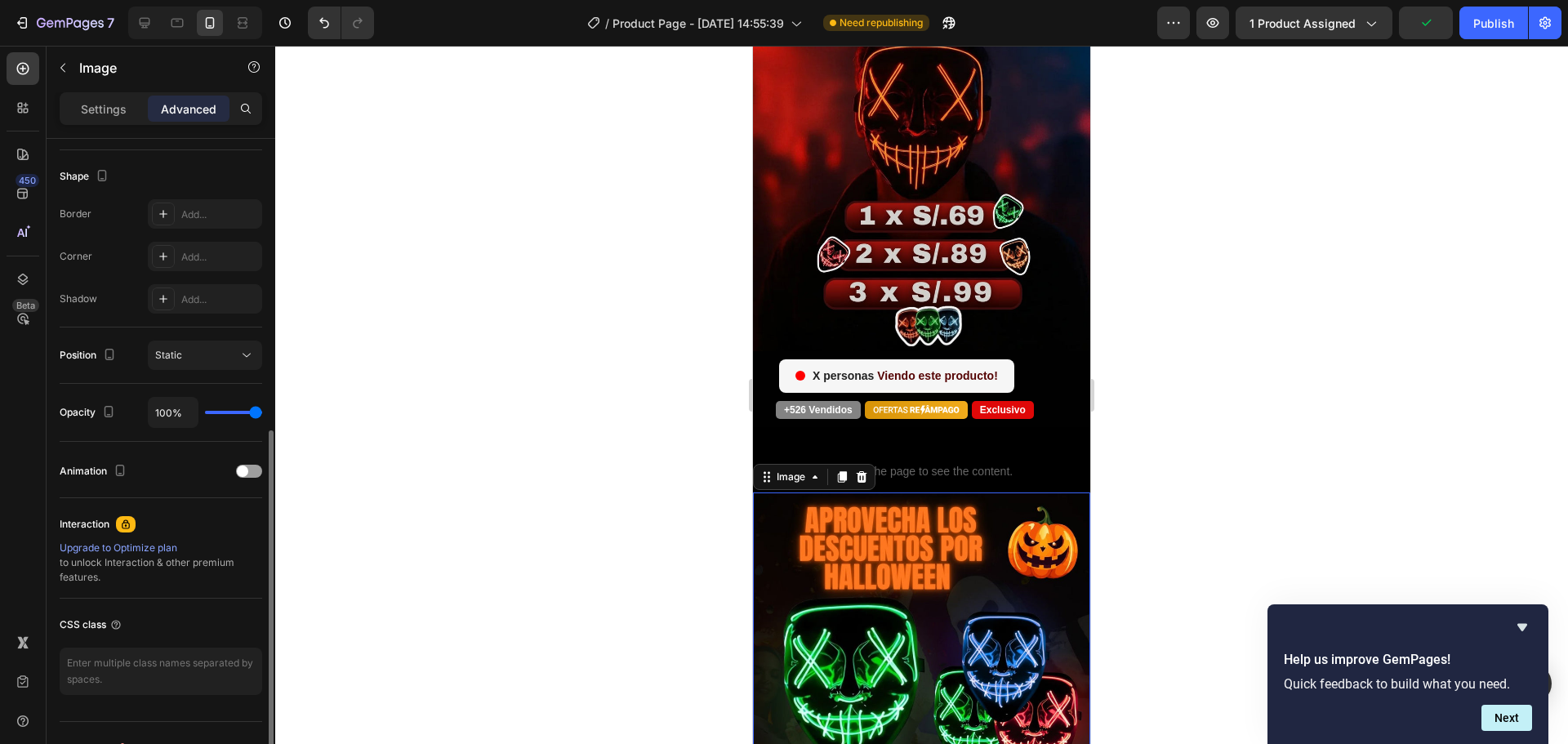
scroll to position [438, 0]
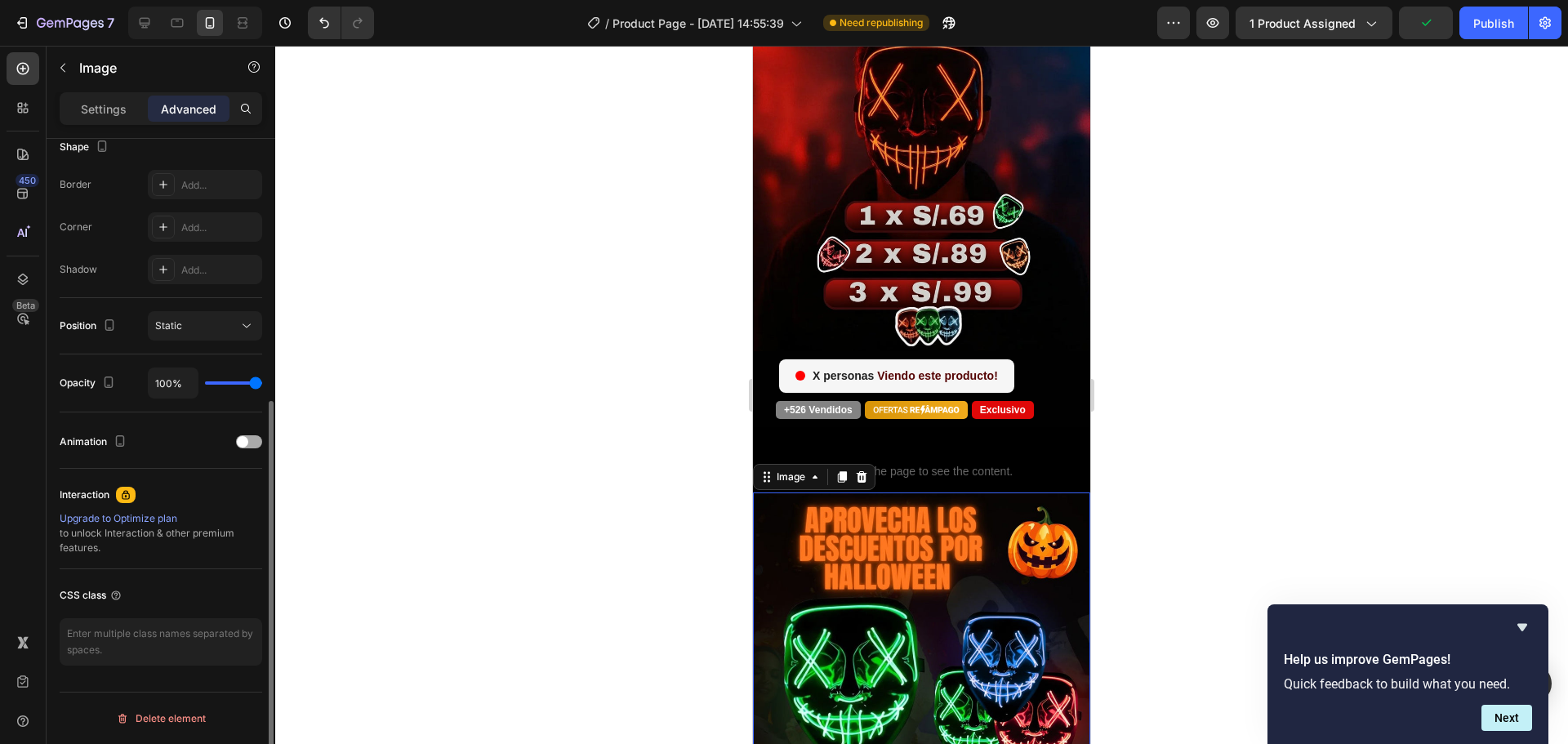
click at [251, 436] on div at bounding box center [248, 442] width 26 height 13
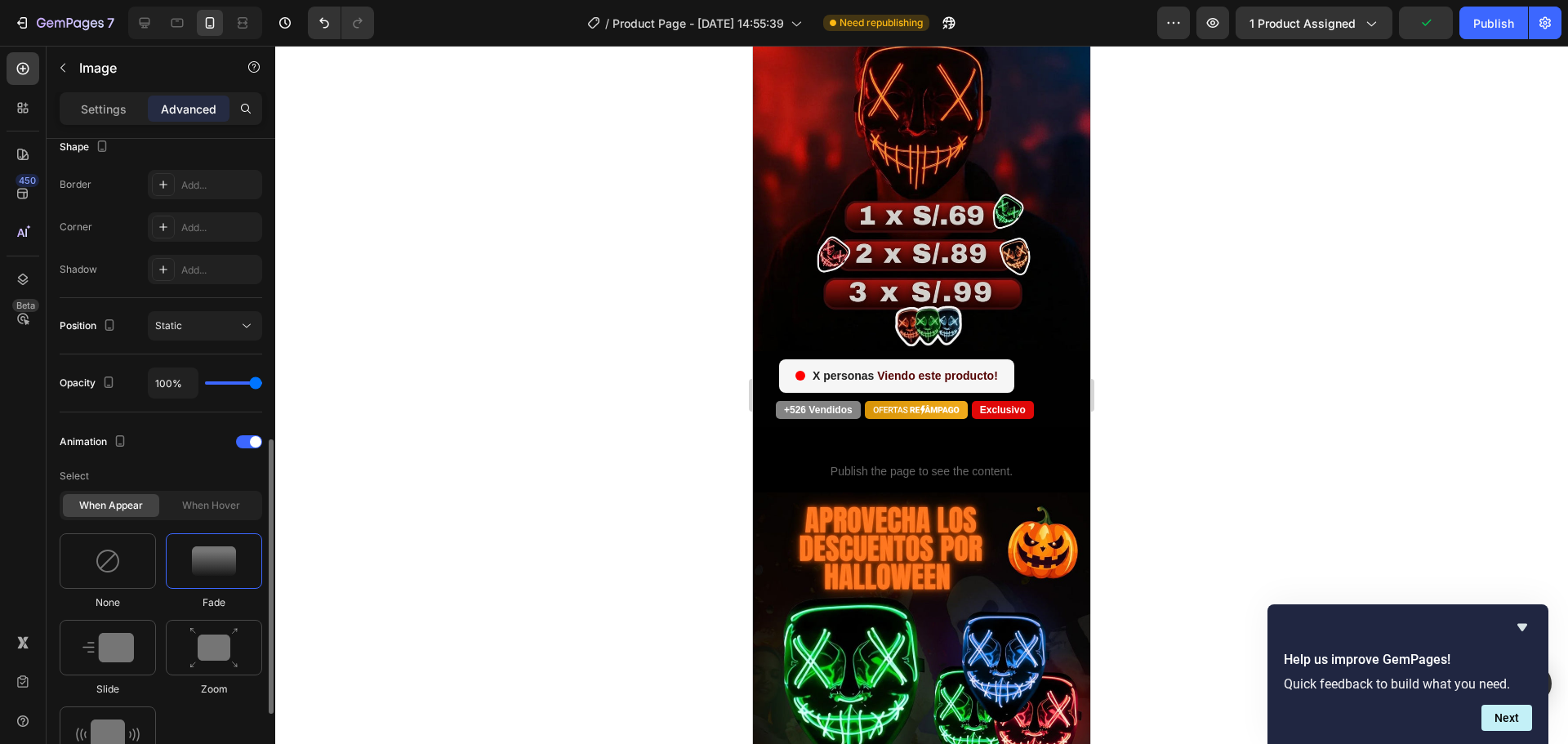
scroll to position [520, 0]
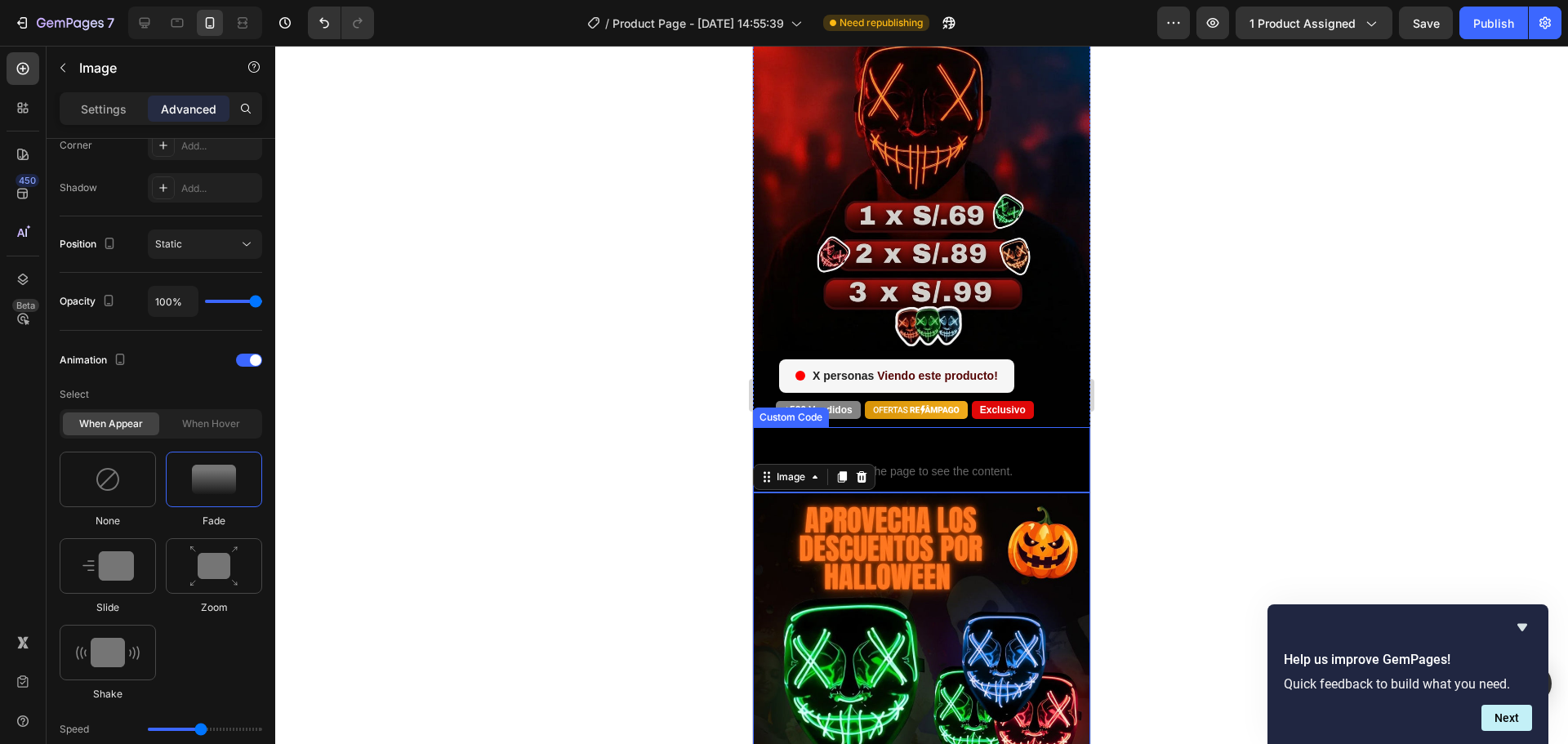
click at [926, 440] on span "Custom code" at bounding box center [922, 450] width 337 height 20
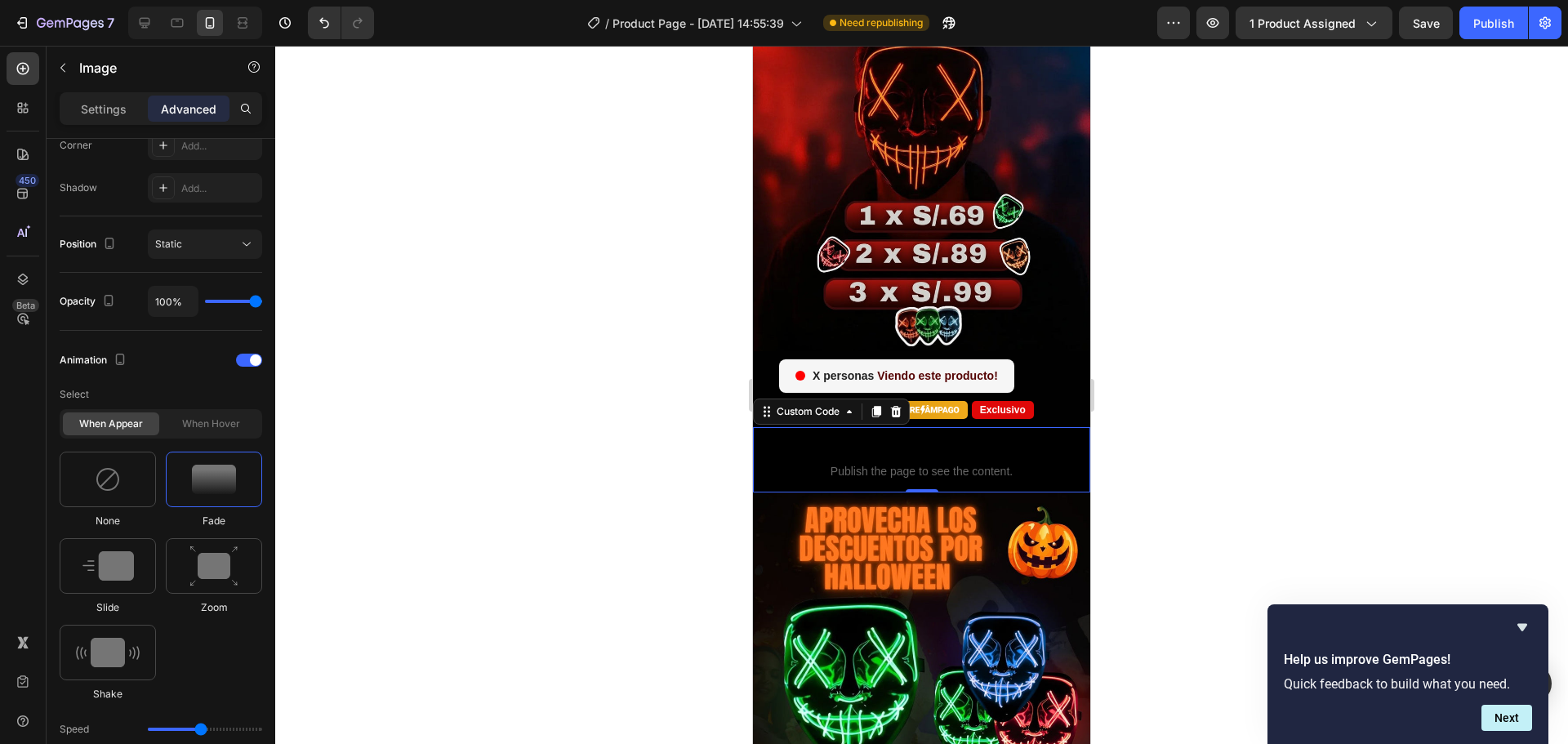
scroll to position [0, 0]
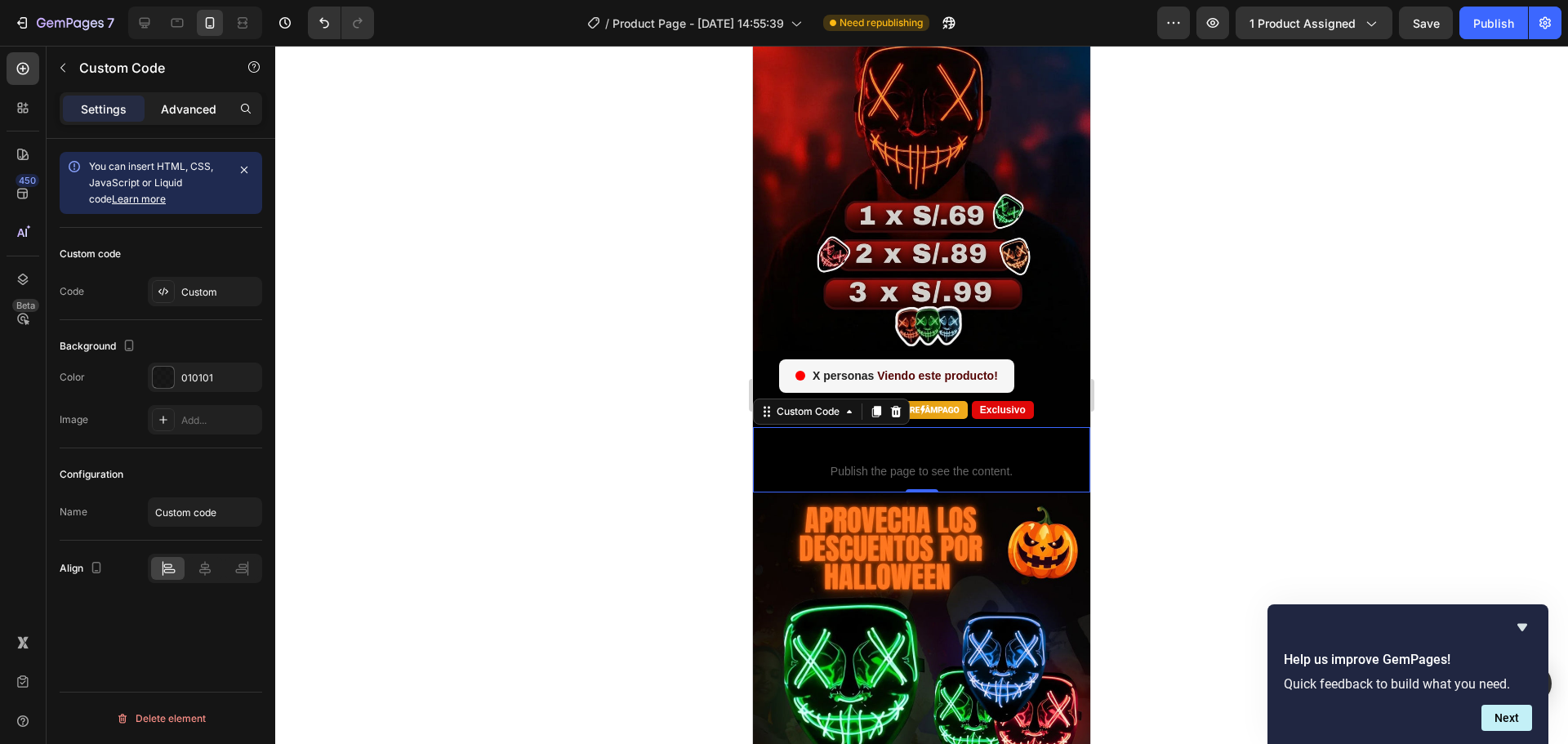
click at [192, 100] on p "Advanced" at bounding box center [189, 109] width 56 height 17
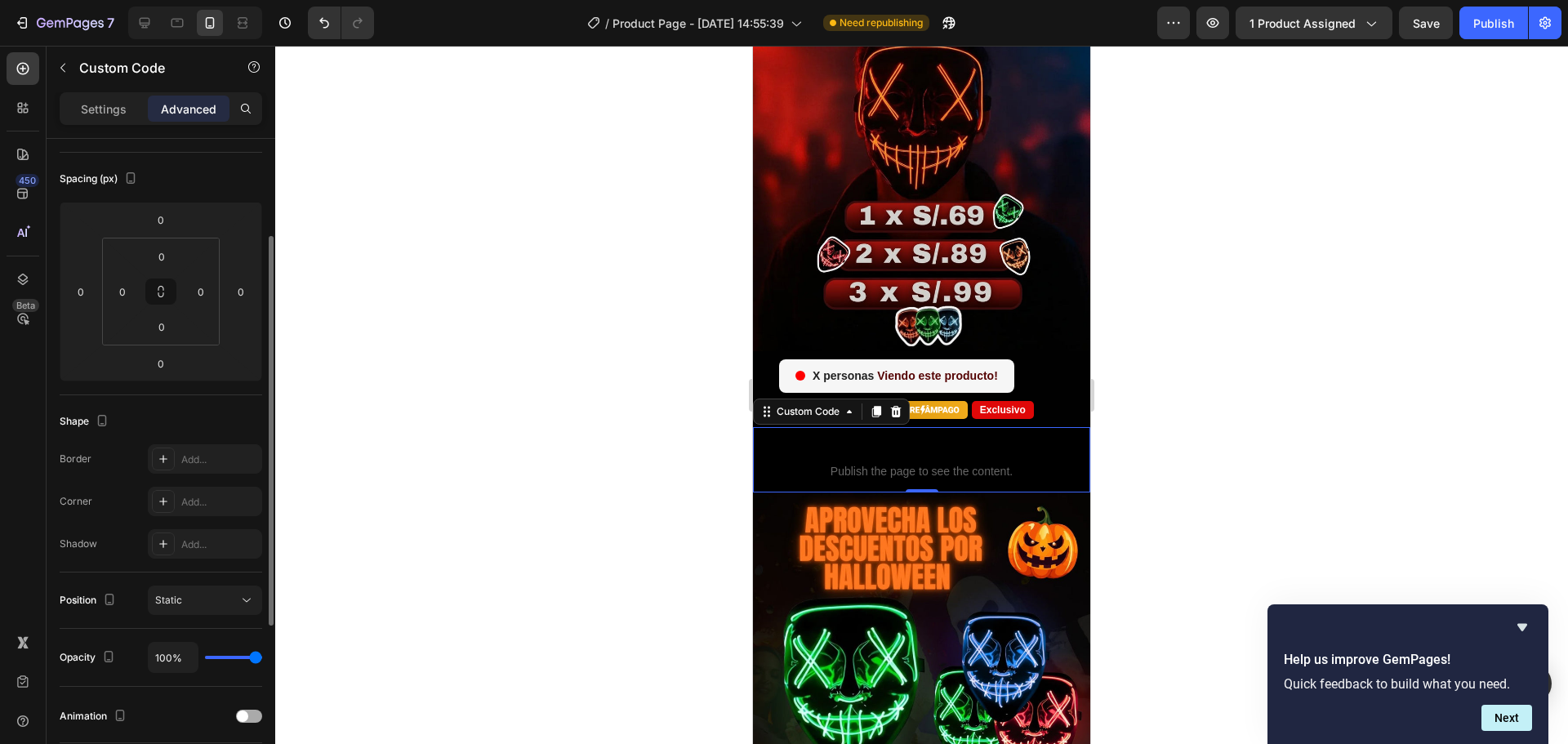
scroll to position [326, 0]
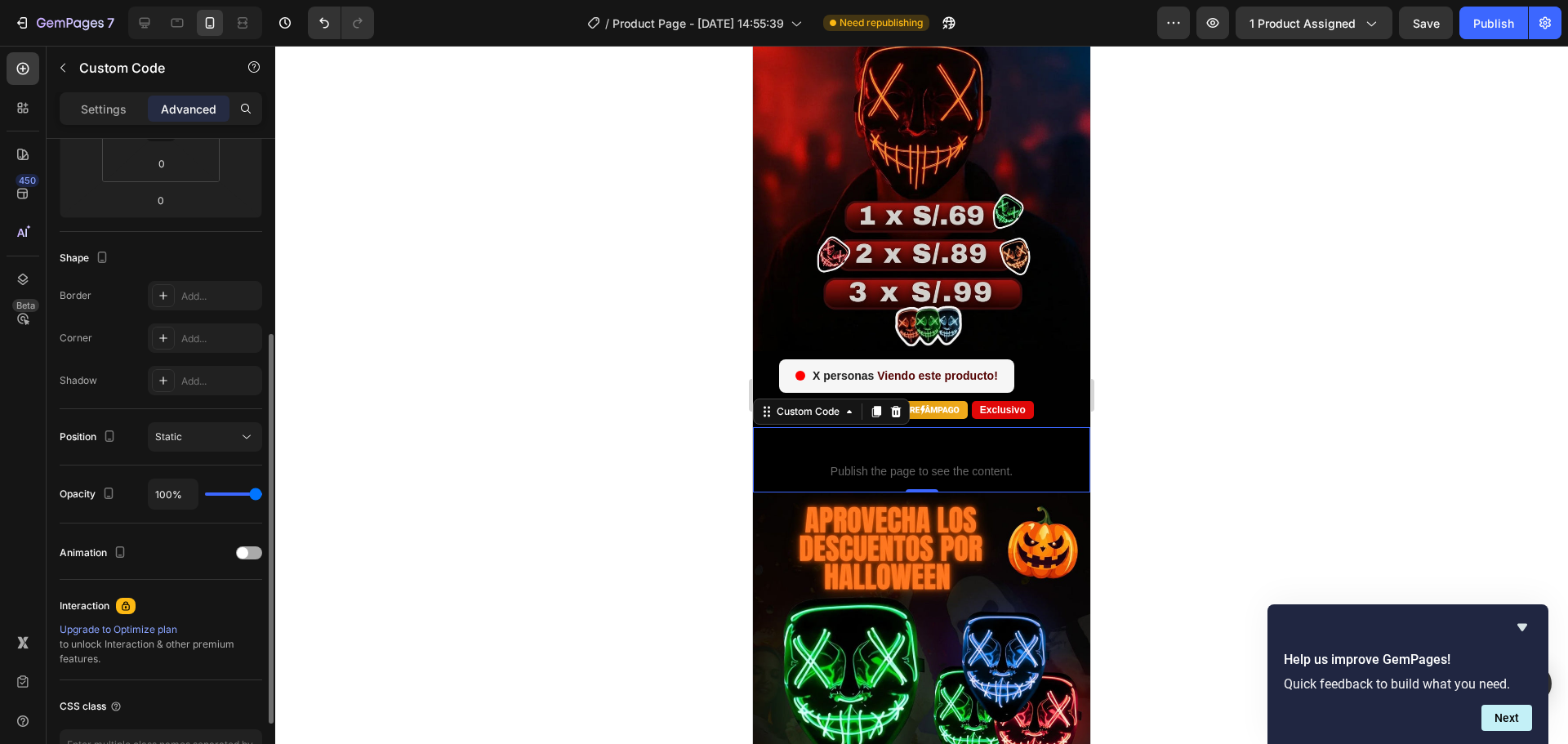
click at [255, 549] on div at bounding box center [248, 553] width 26 height 13
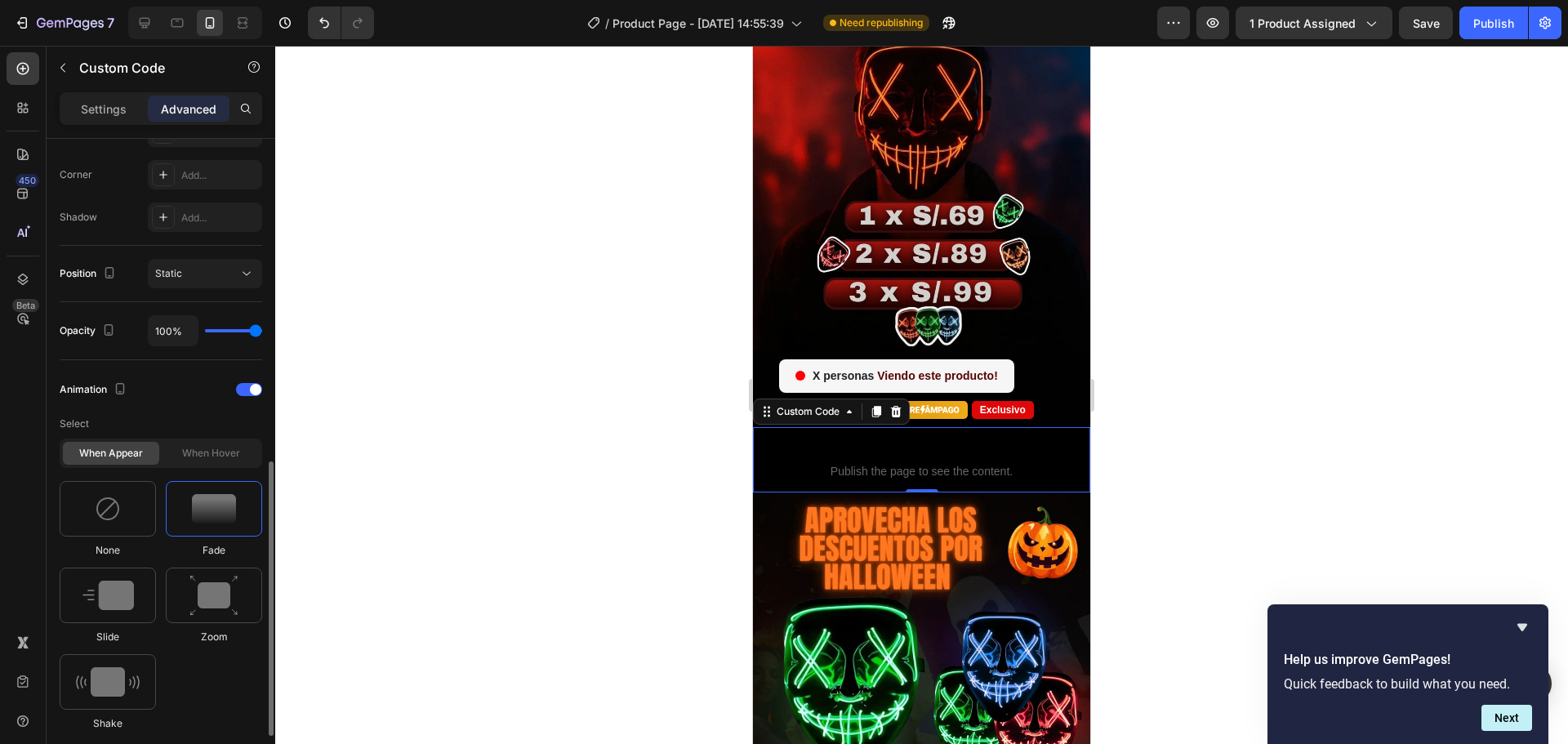
scroll to position [571, 0]
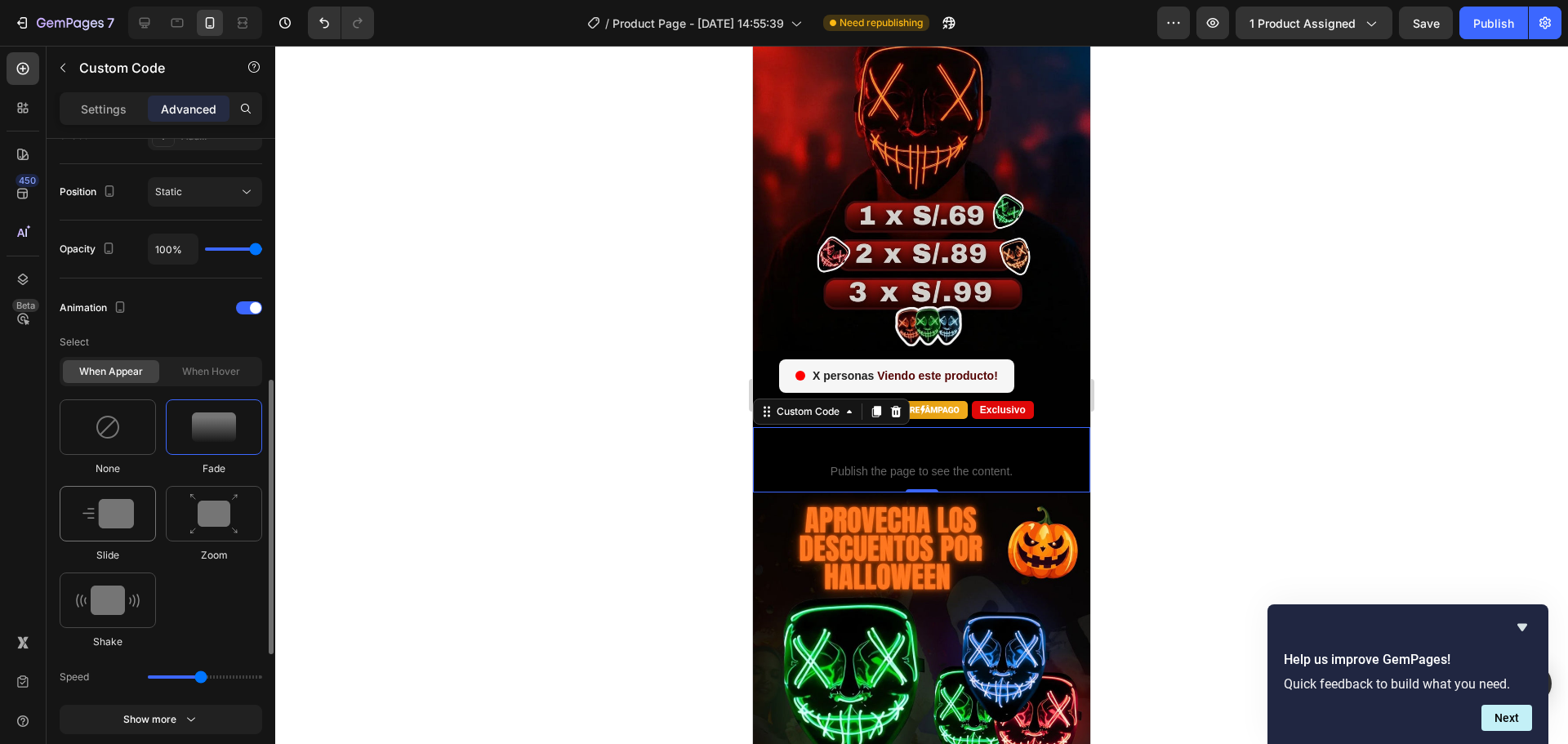
click at [109, 521] on img at bounding box center [108, 513] width 51 height 29
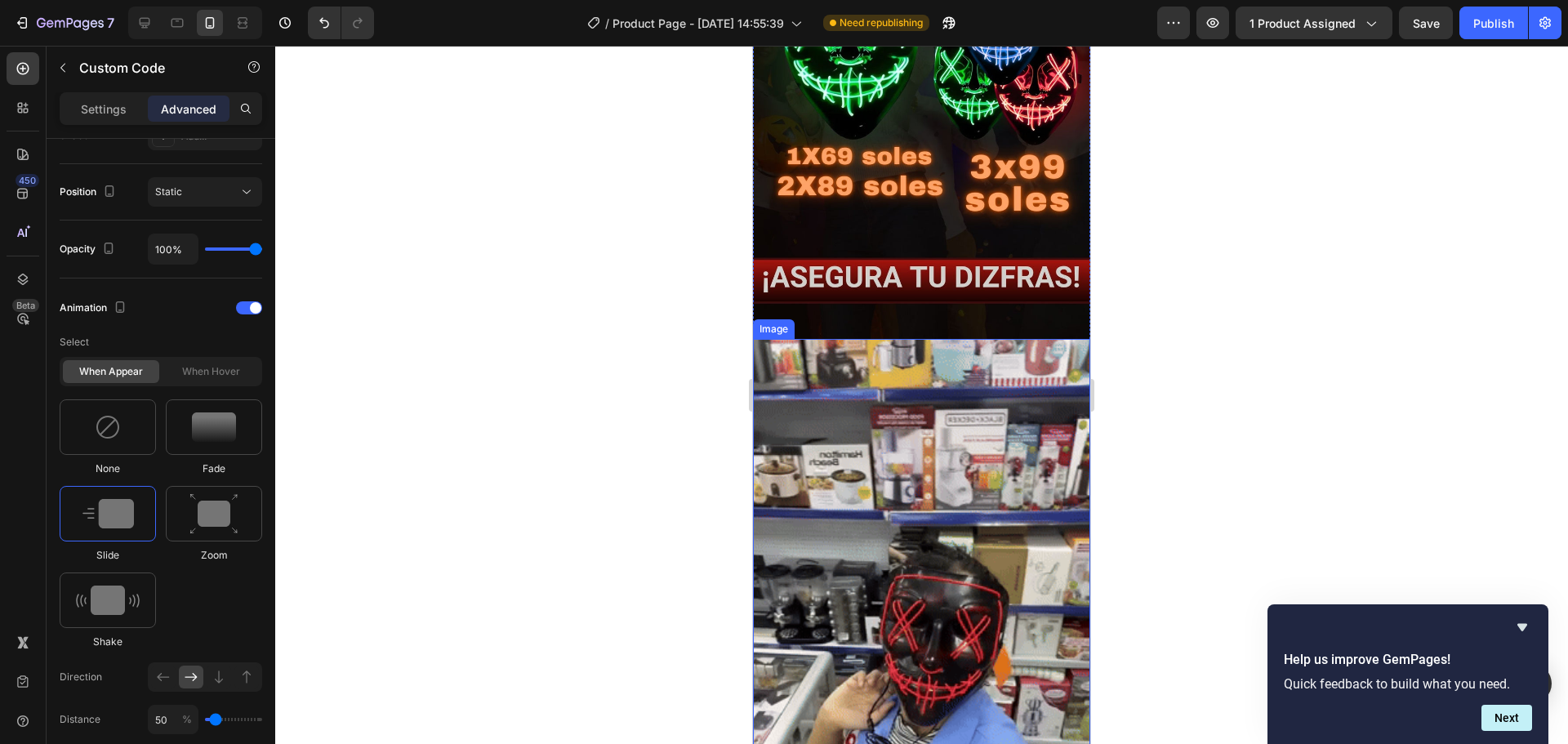
scroll to position [898, 0]
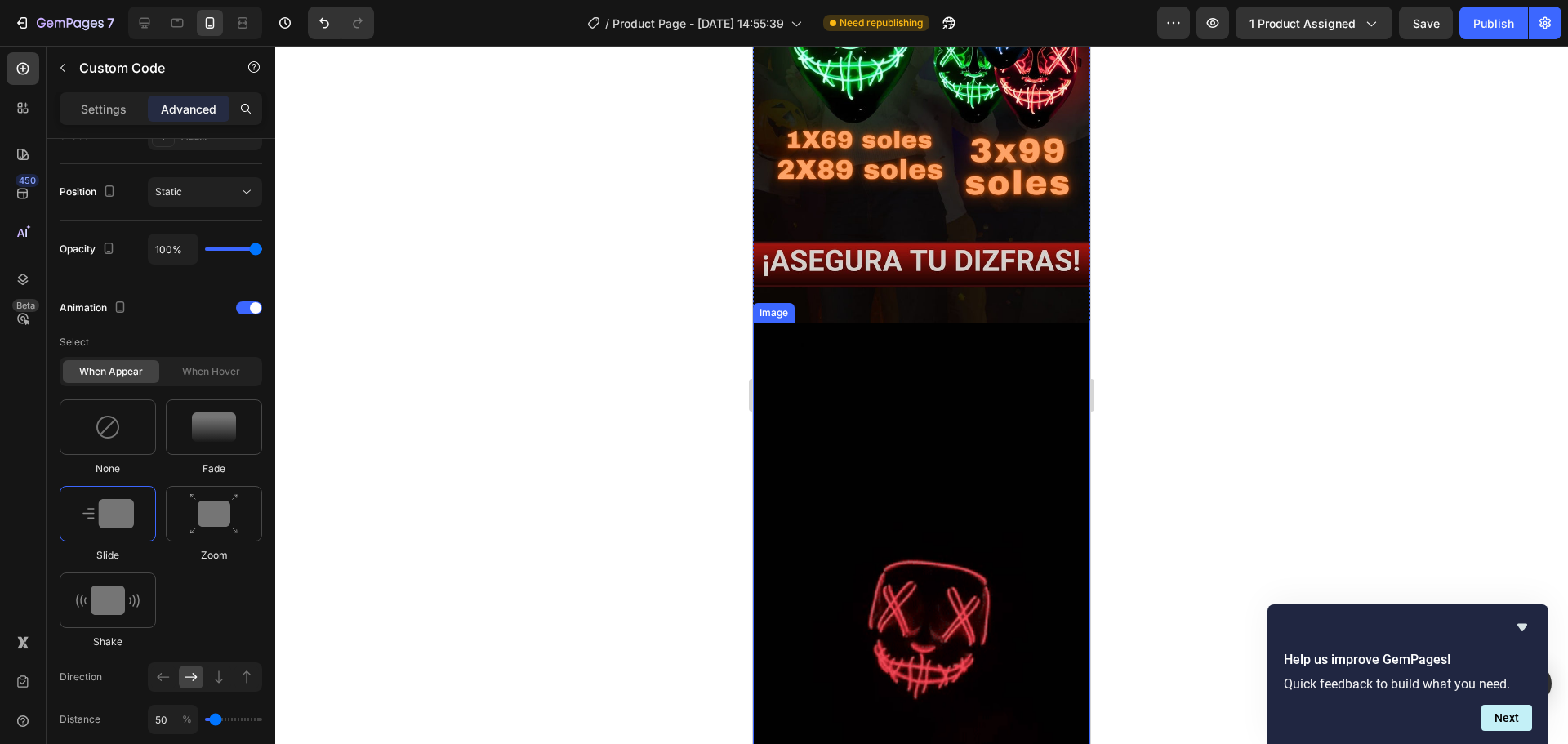
click at [831, 413] on img at bounding box center [922, 623] width 337 height 600
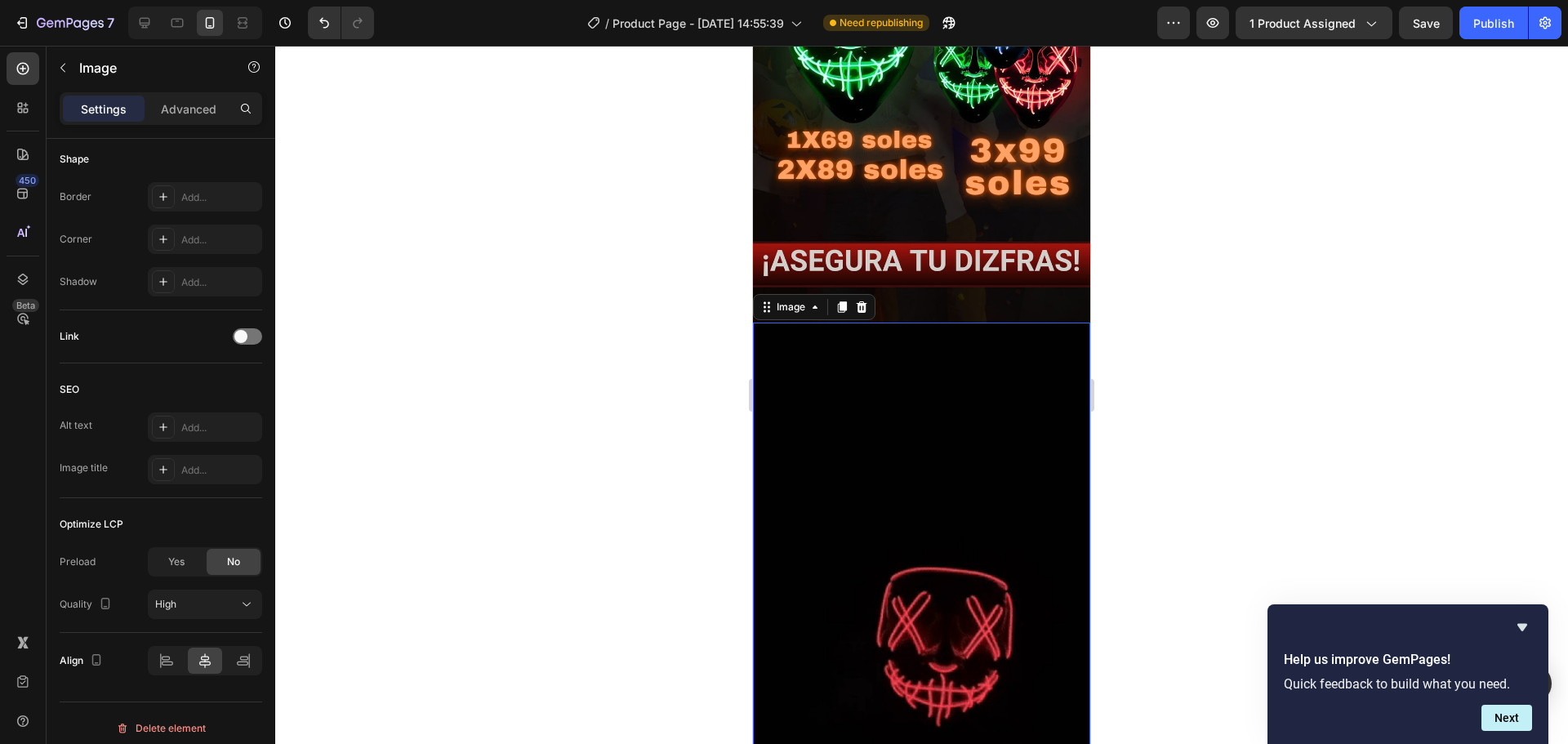
scroll to position [0, 0]
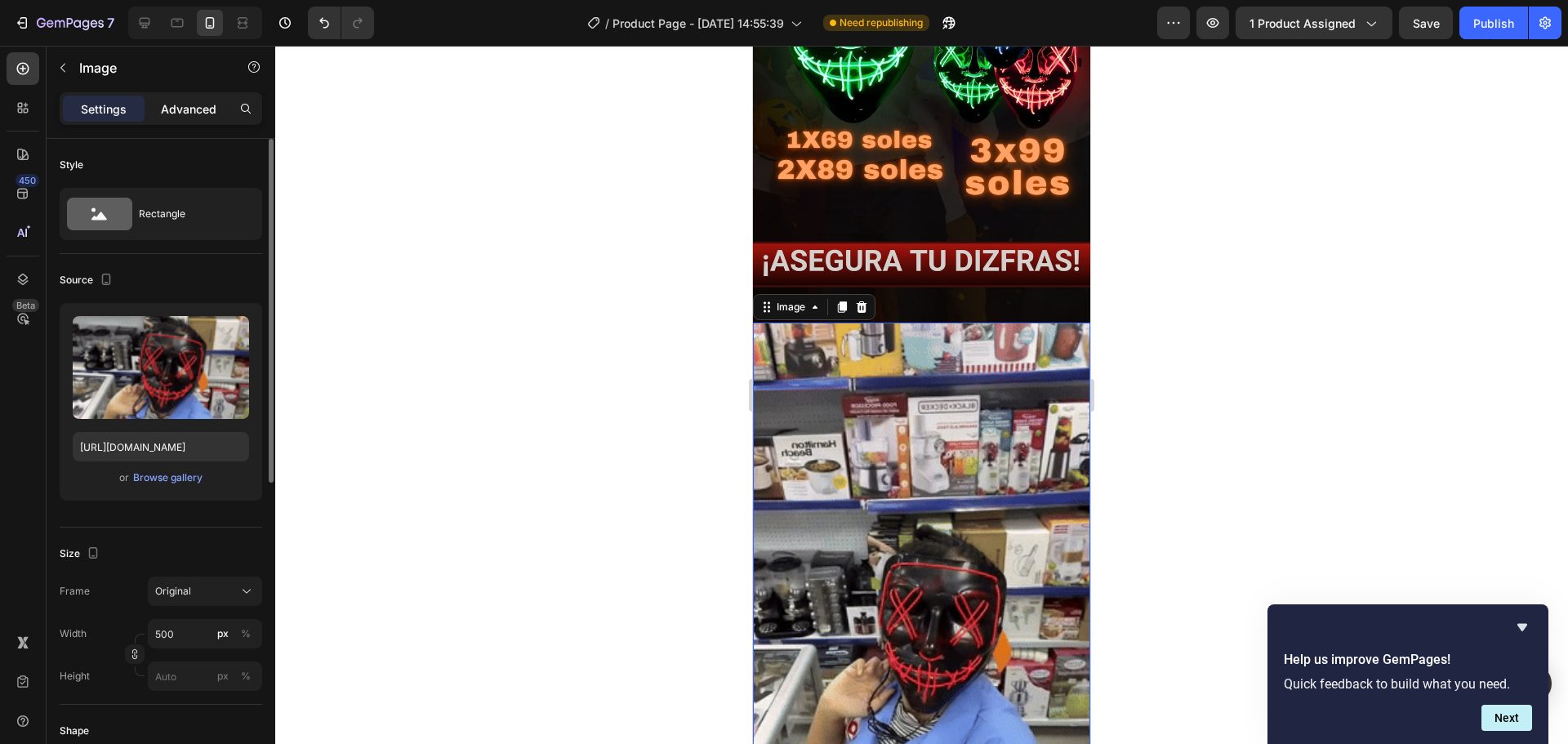
click at [196, 98] on div "Advanced" at bounding box center [189, 108] width 81 height 26
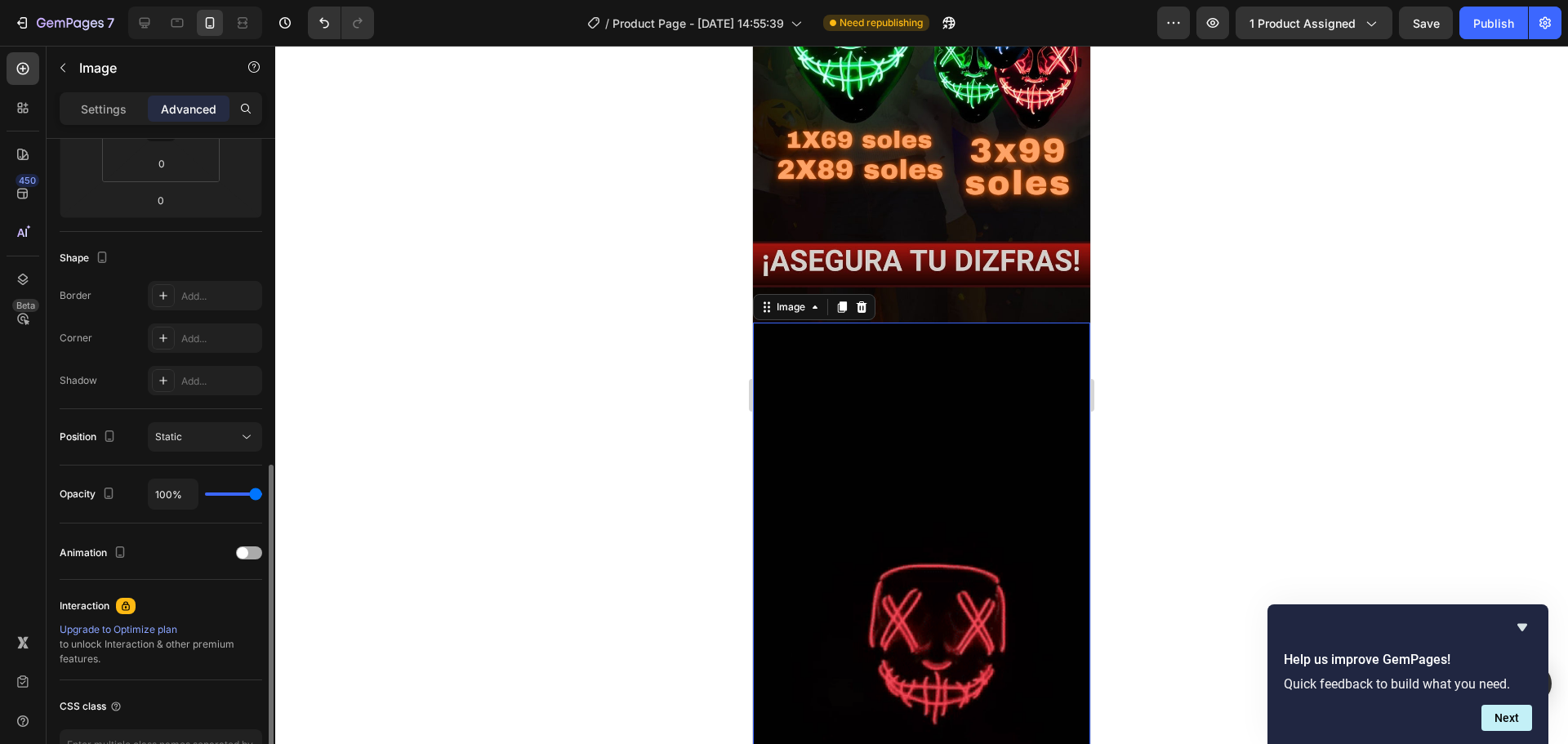
scroll to position [409, 0]
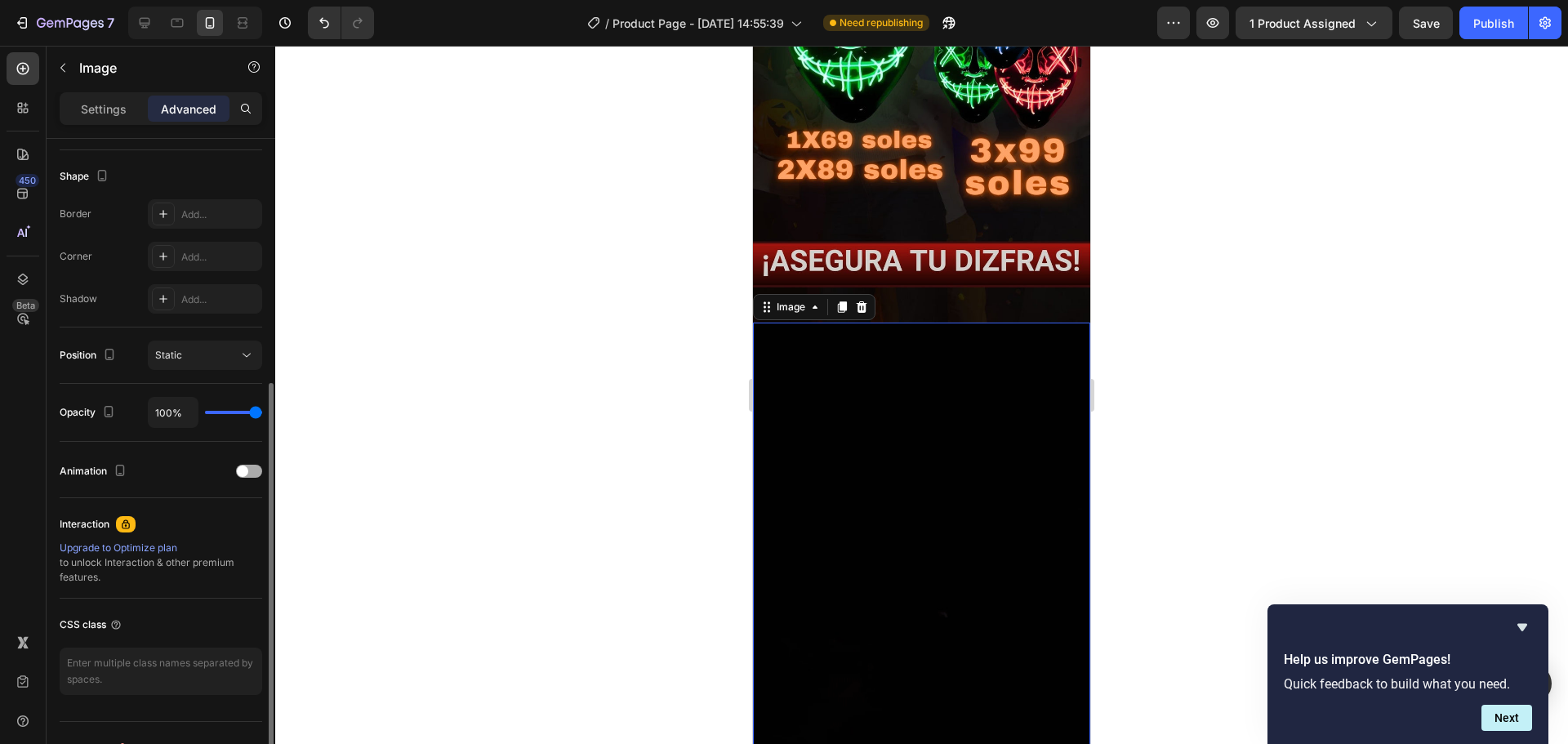
click at [241, 479] on div "Animation" at bounding box center [161, 471] width 203 height 26
click at [254, 473] on div at bounding box center [248, 472] width 26 height 13
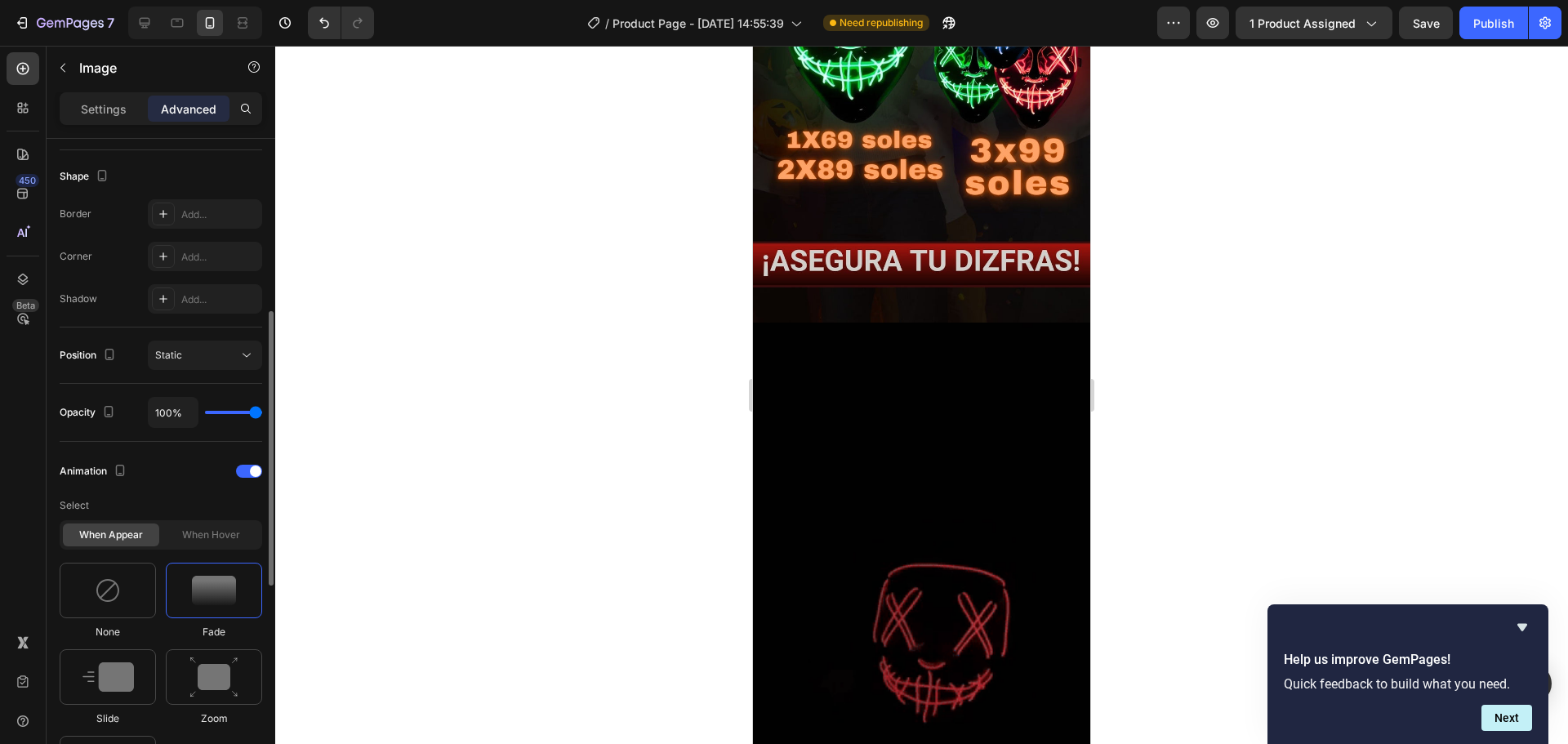
click at [210, 576] on img at bounding box center [213, 590] width 44 height 29
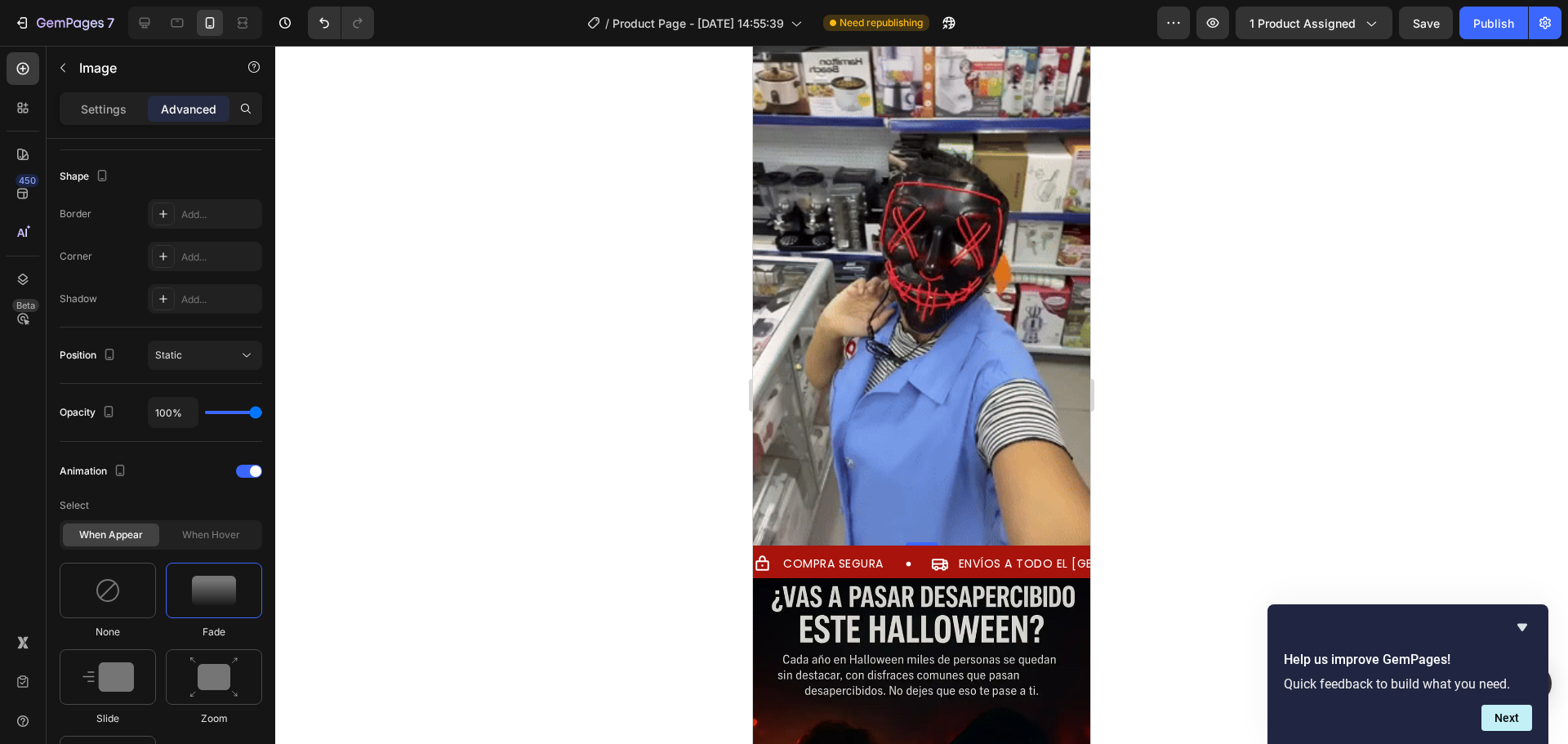
scroll to position [1307, 0]
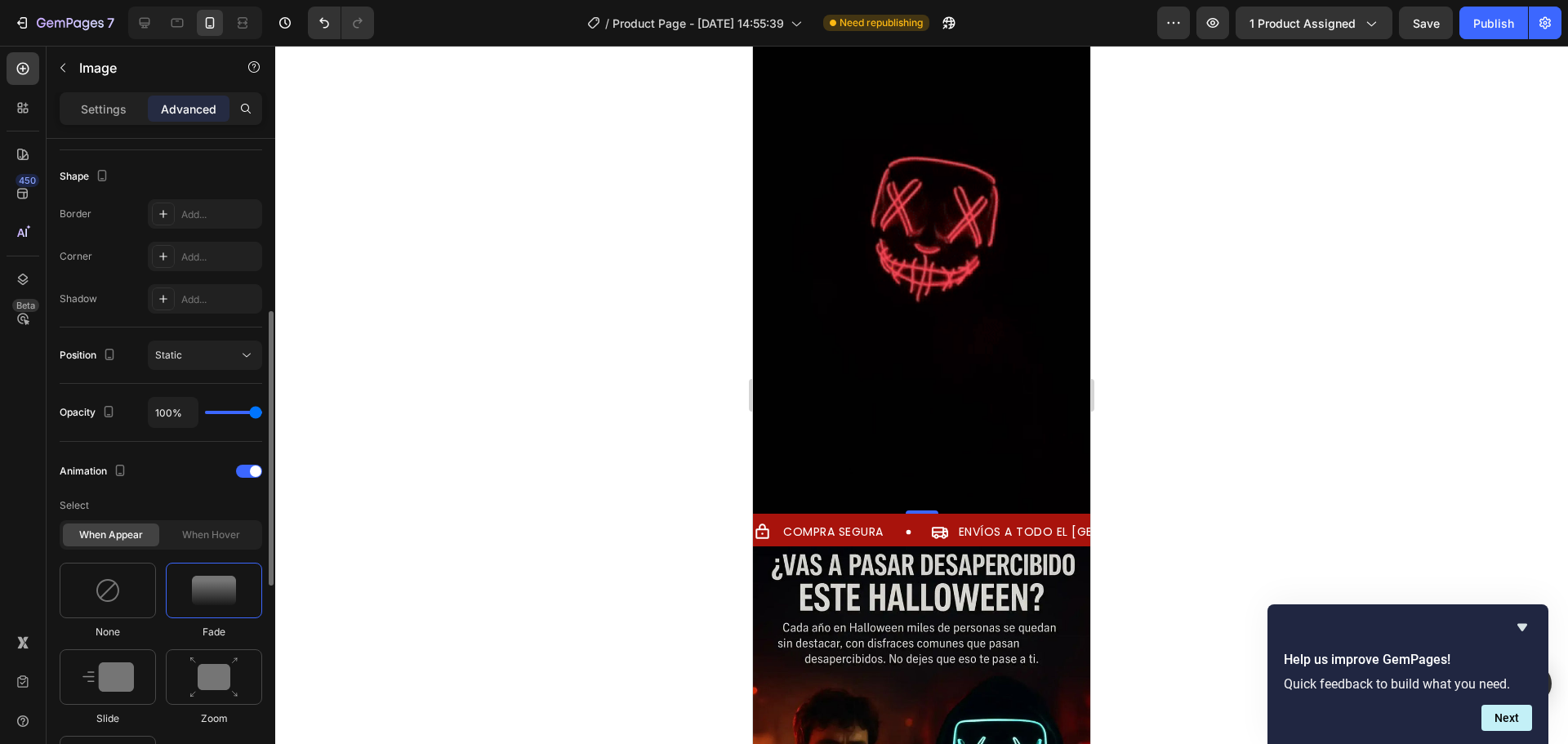
click at [223, 600] on img at bounding box center [213, 590] width 44 height 29
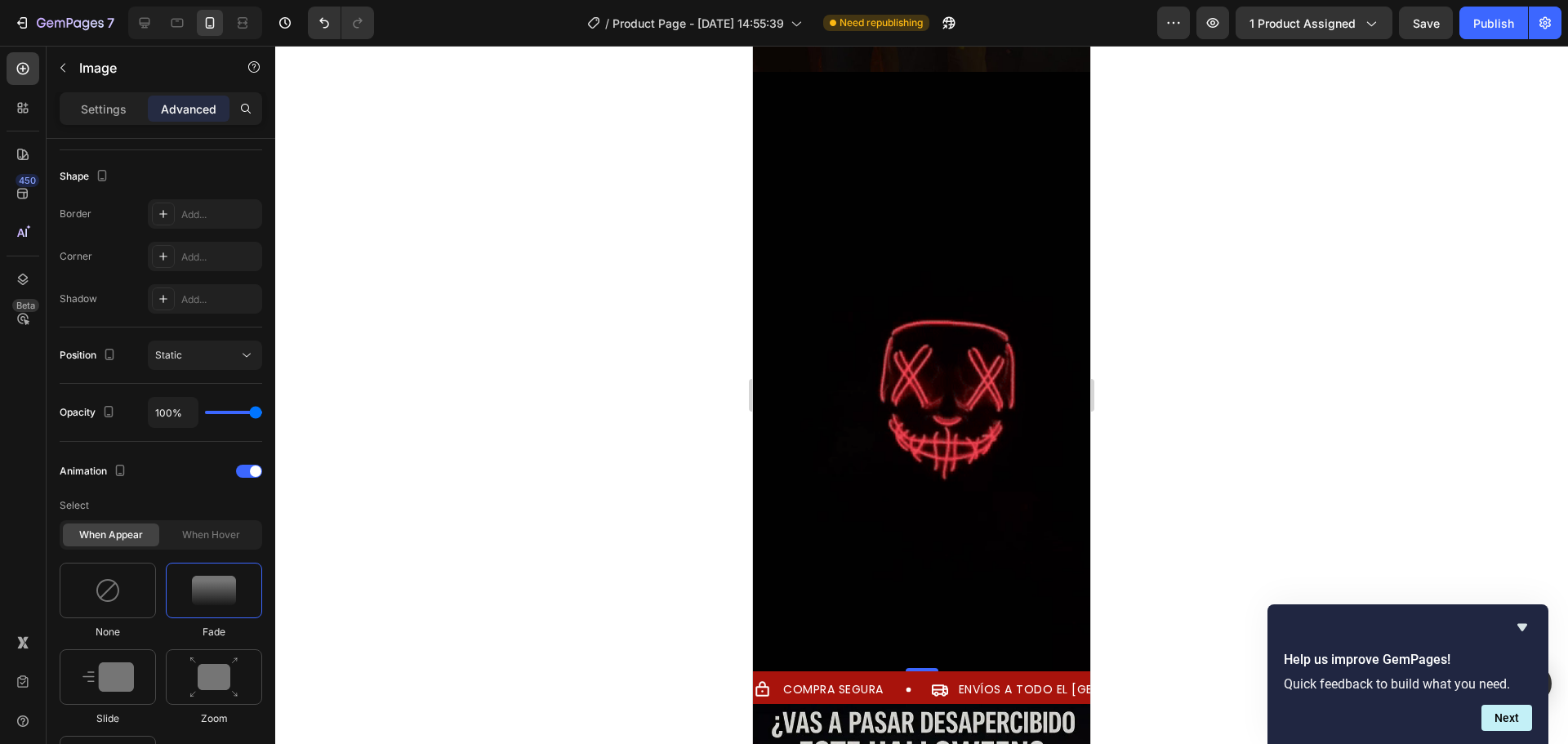
scroll to position [1143, 0]
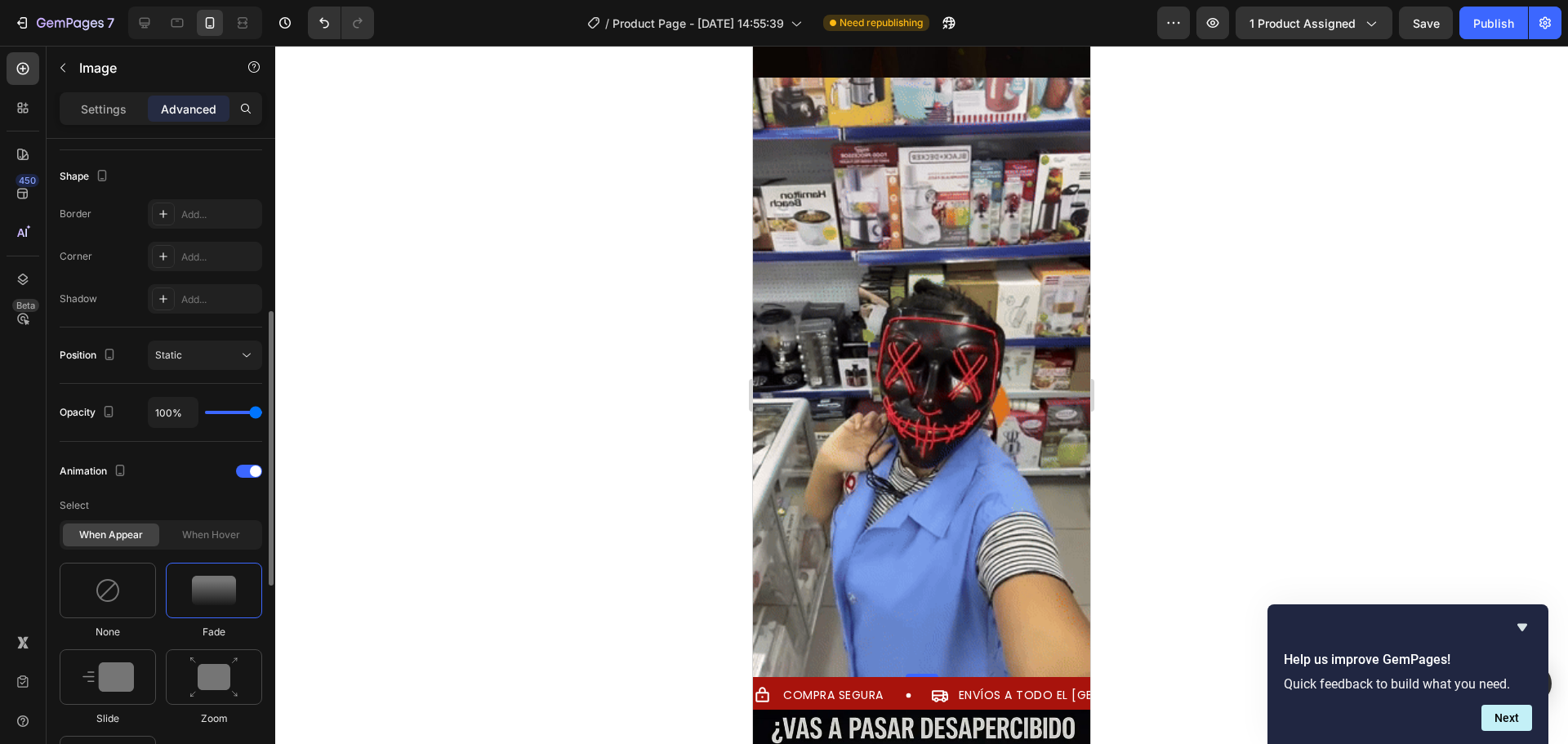
click at [213, 609] on div at bounding box center [214, 590] width 96 height 56
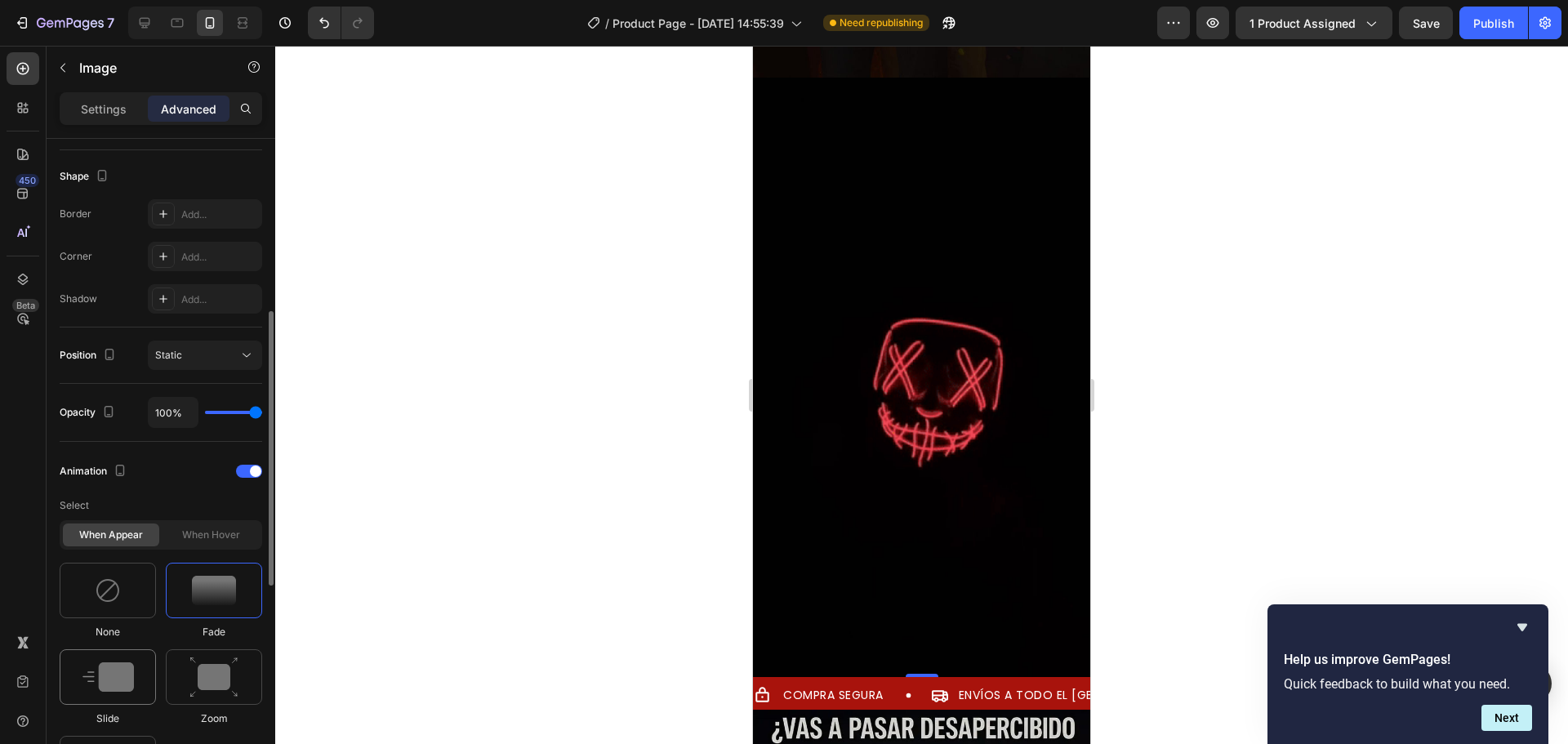
click at [139, 673] on div at bounding box center [108, 677] width 96 height 56
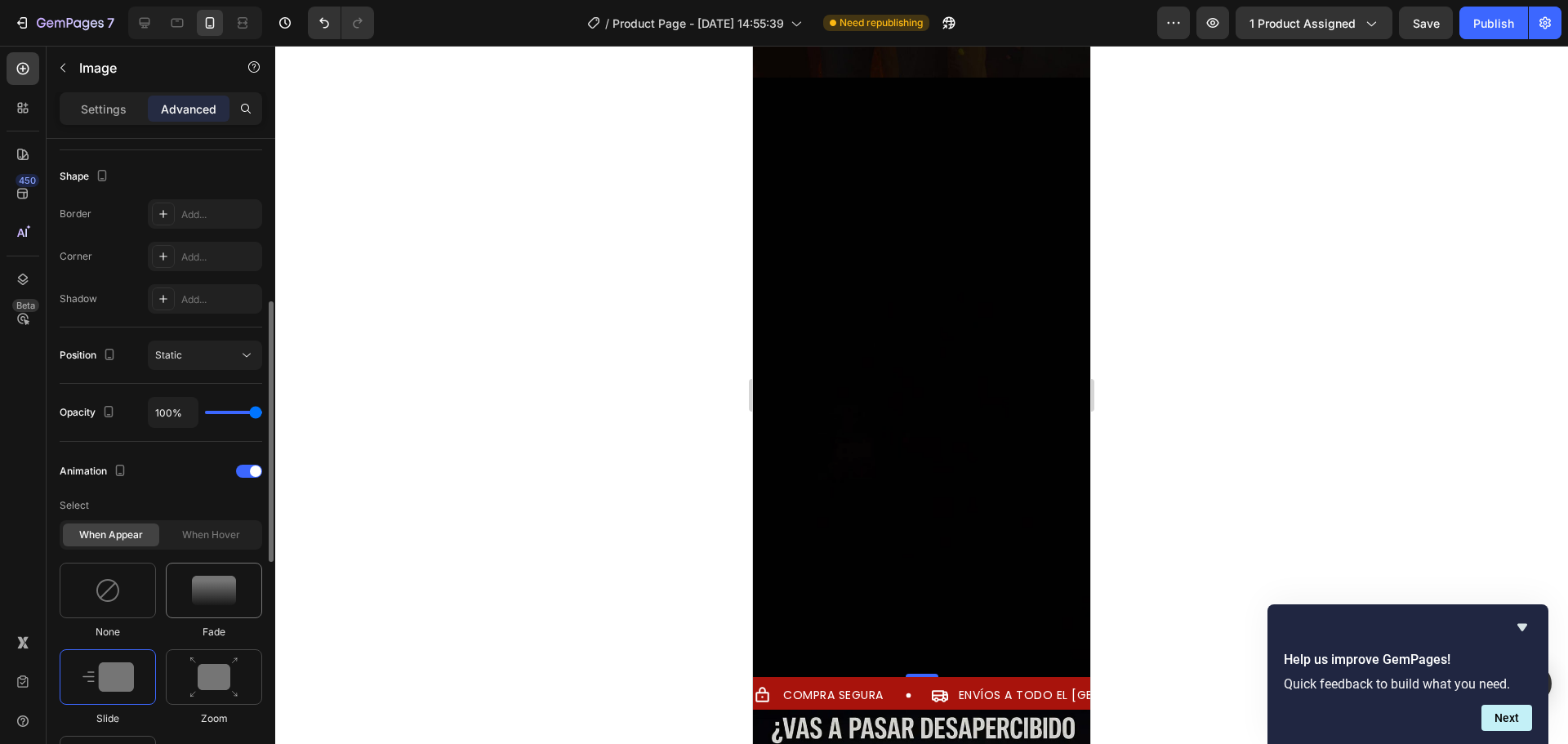
click at [204, 612] on div at bounding box center [214, 590] width 96 height 56
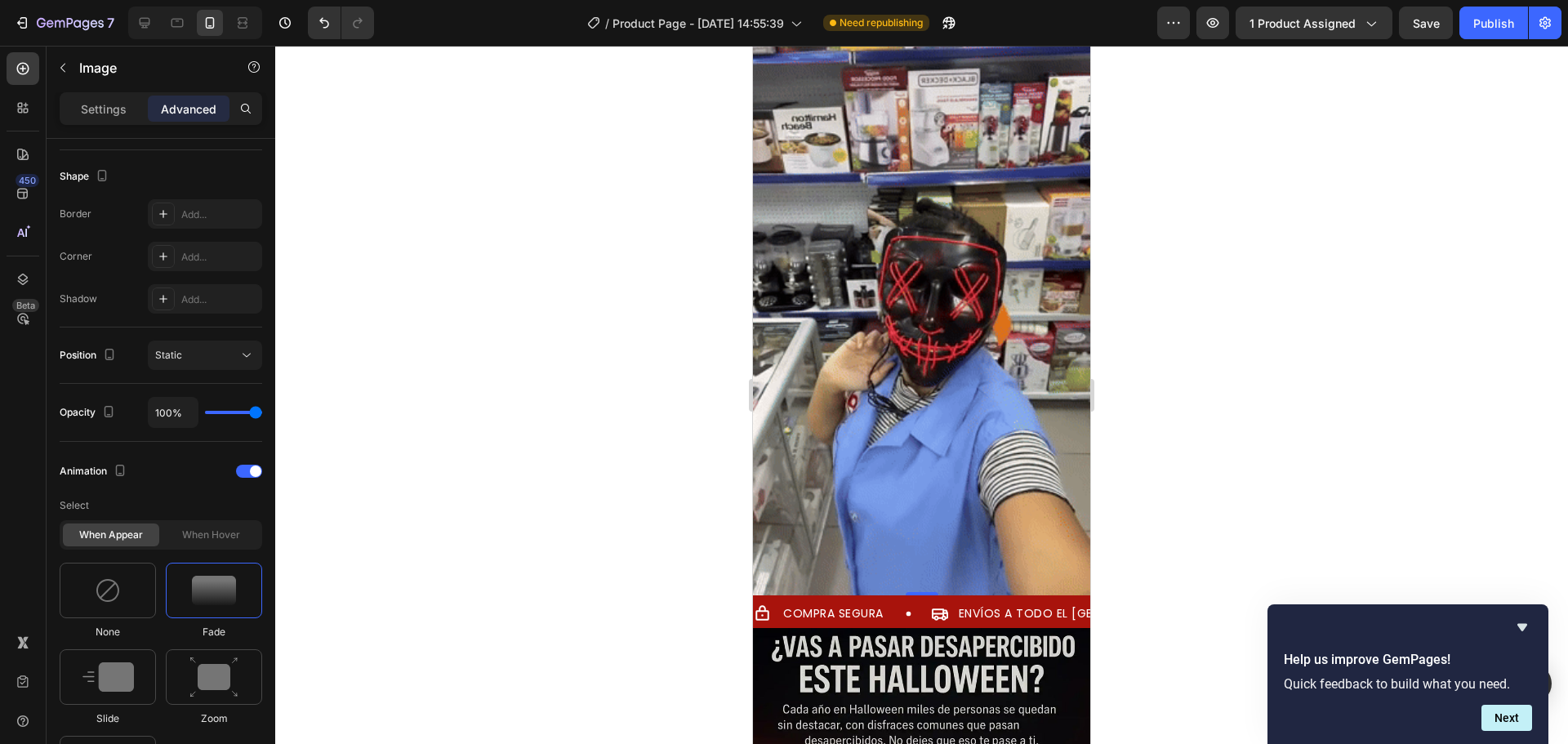
scroll to position [1388, 0]
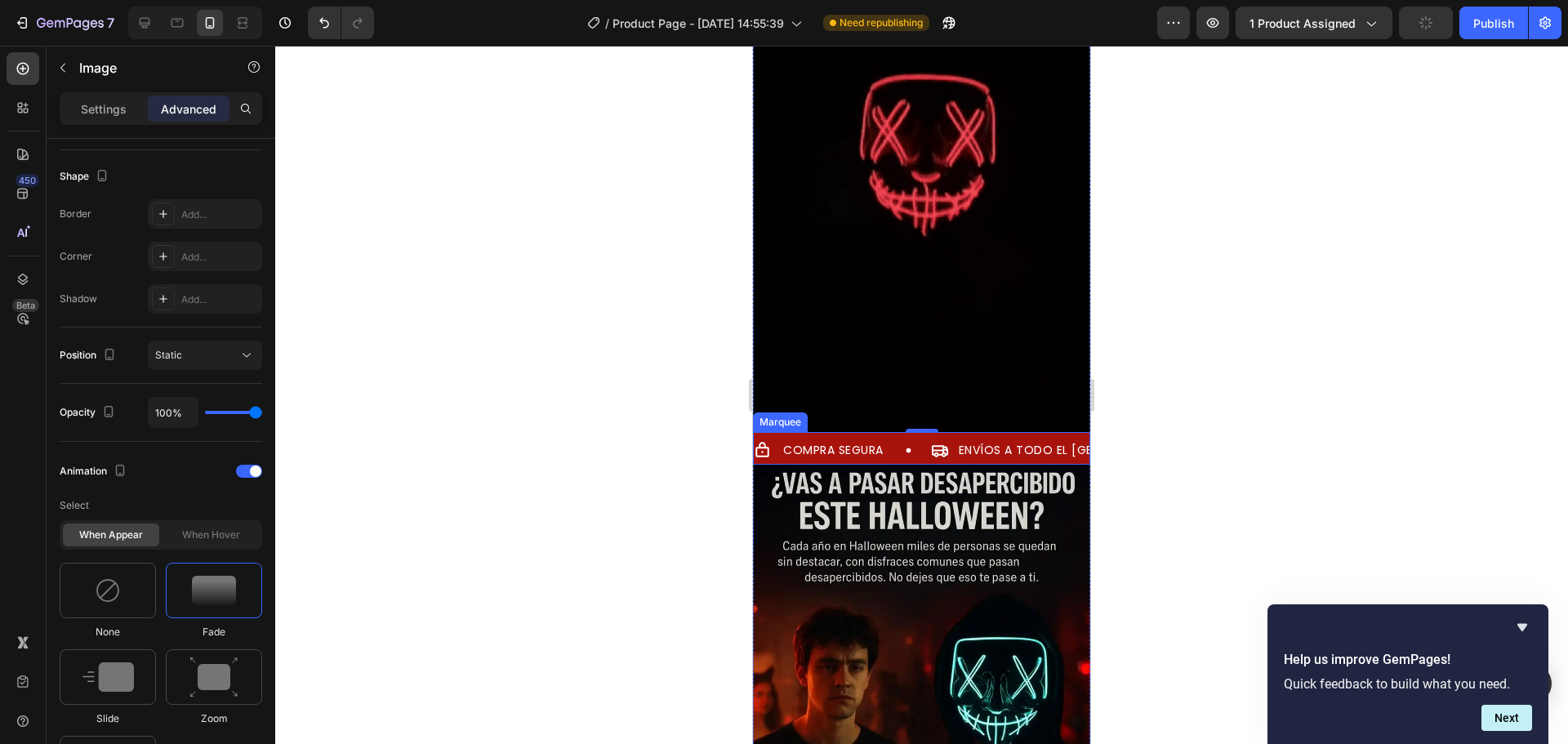
click at [861, 432] on div "COMPRA SEGURA Item List ENVÍOS A TODO EL [GEOGRAPHIC_DATA] Item List GARANTÍA D…" at bounding box center [922, 448] width 337 height 32
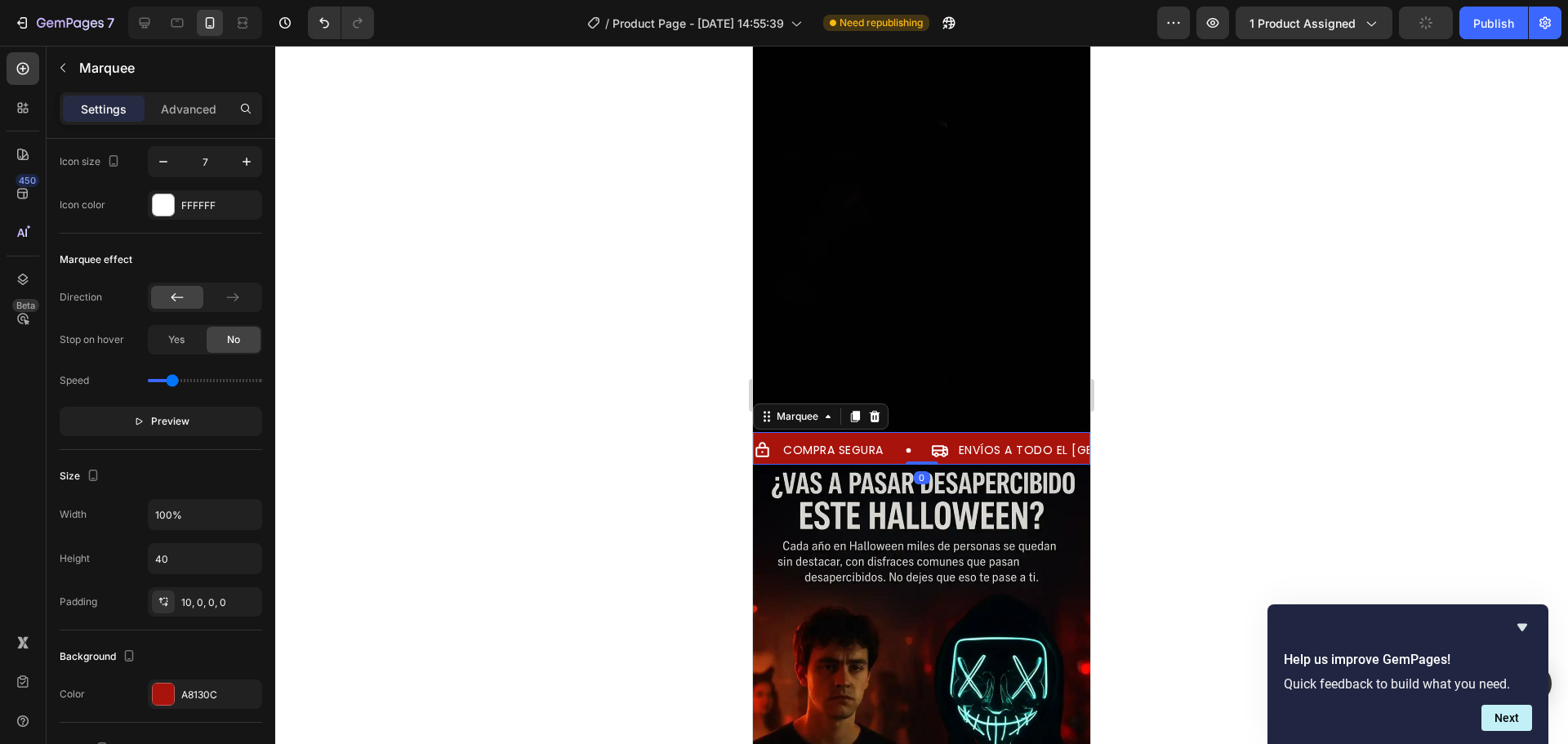
scroll to position [0, 0]
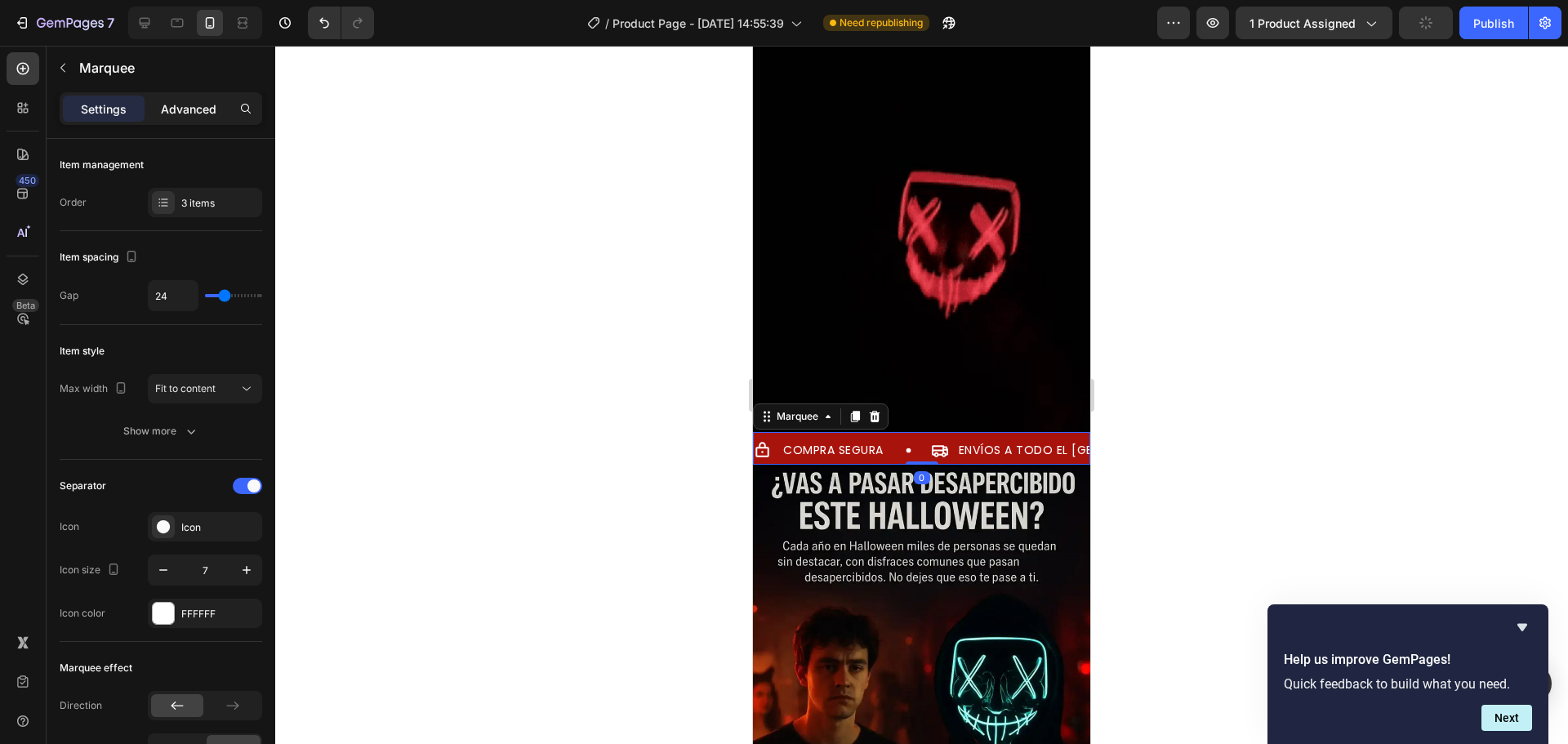
click at [173, 102] on p "Advanced" at bounding box center [189, 109] width 56 height 17
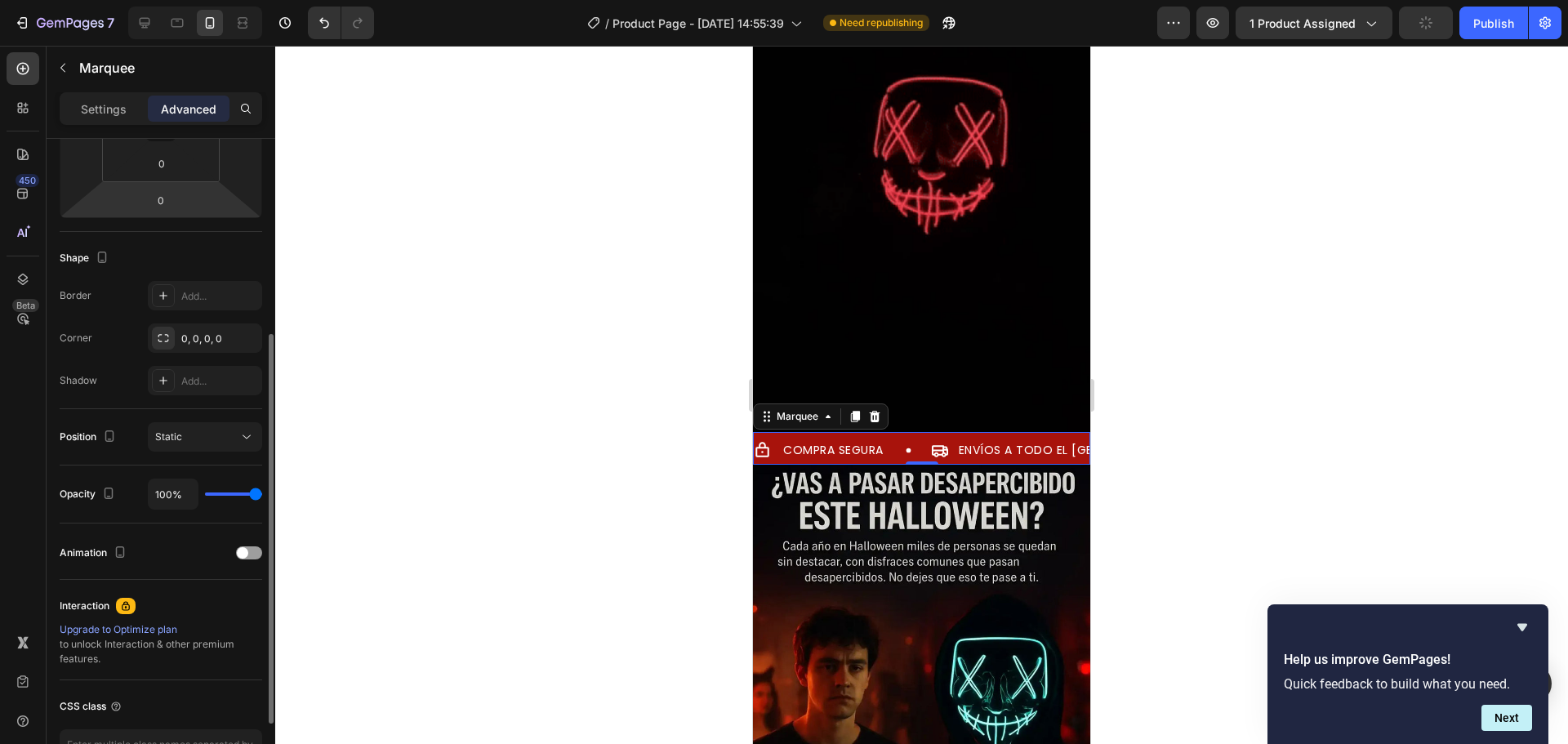
scroll to position [438, 0]
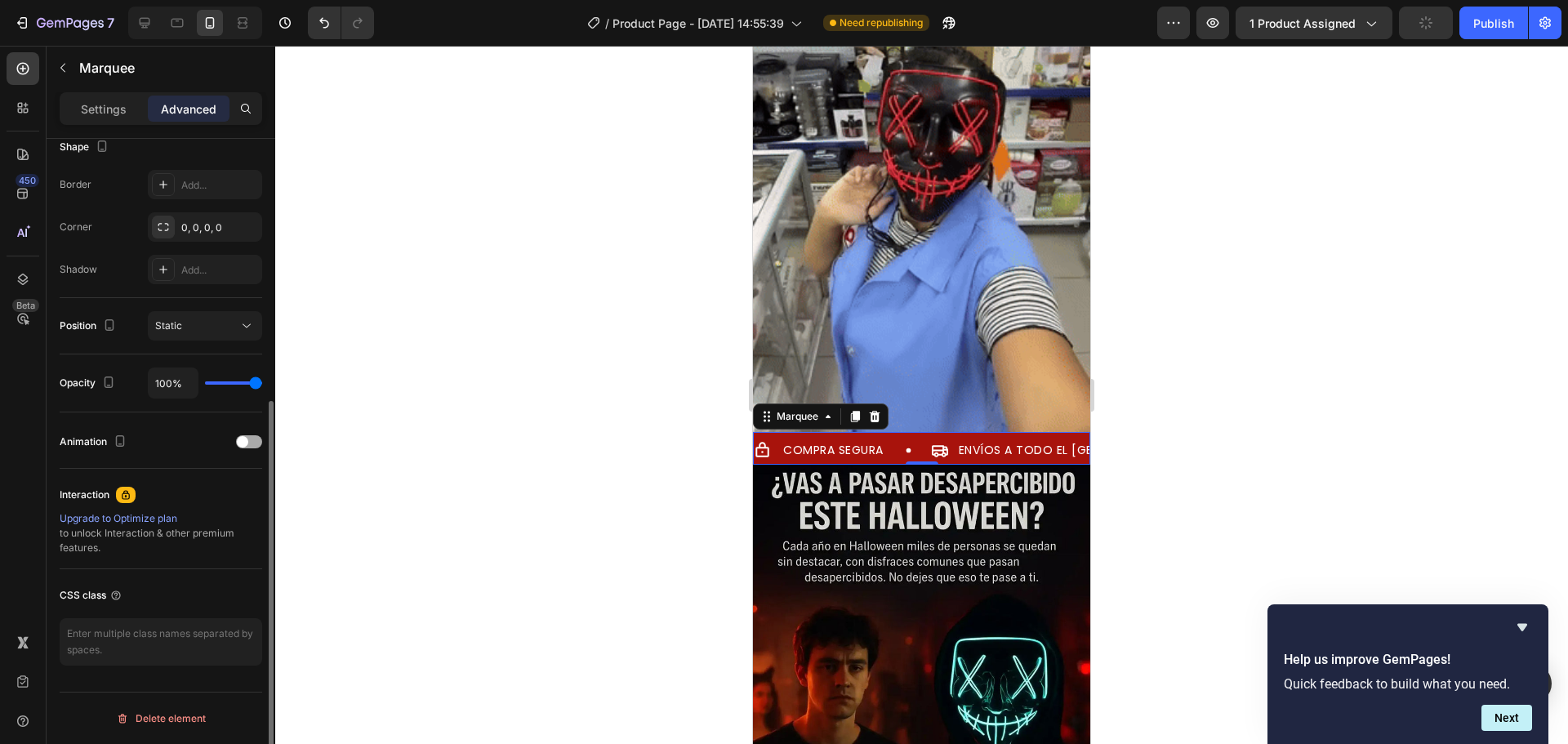
click at [252, 443] on div at bounding box center [248, 442] width 26 height 13
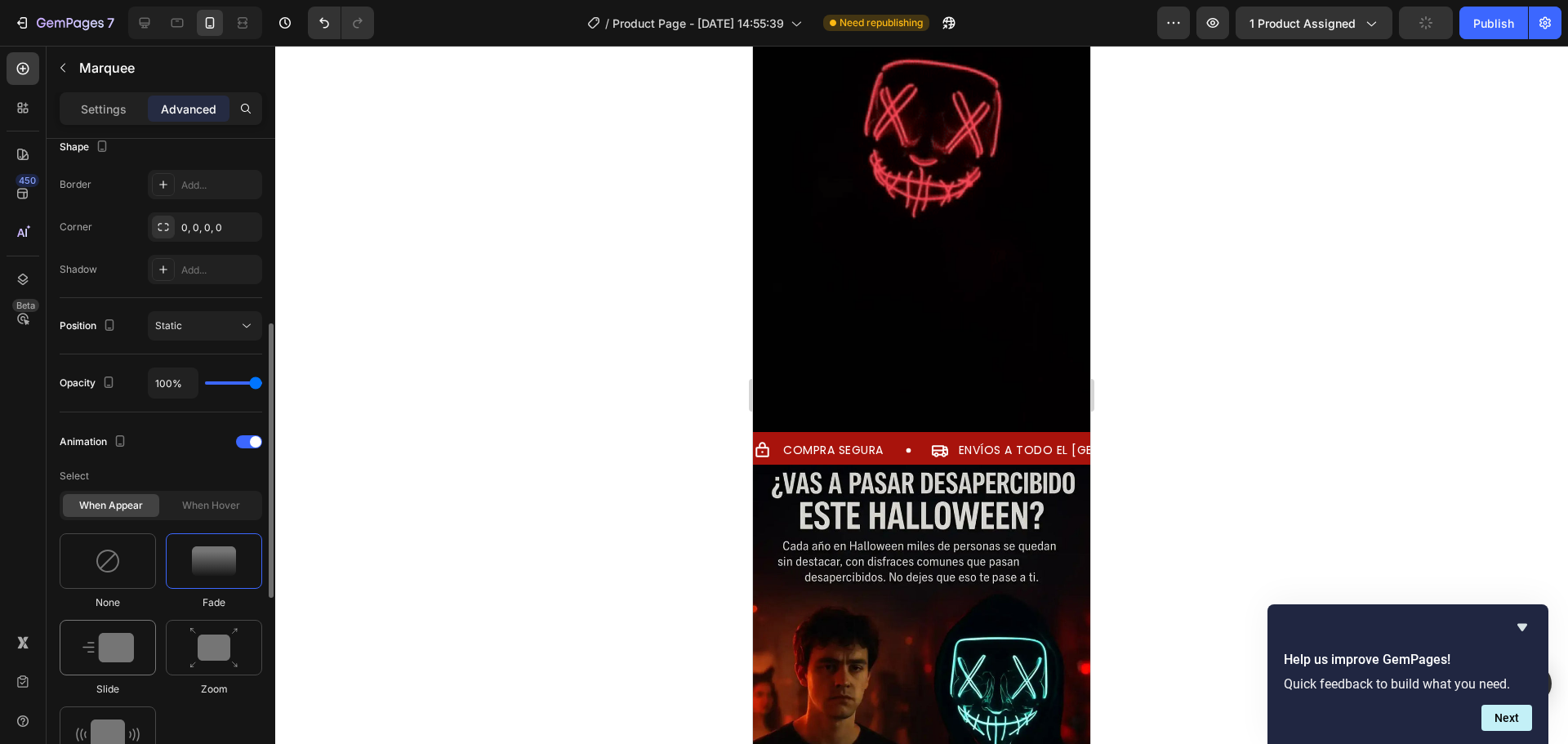
click at [111, 625] on div at bounding box center [108, 648] width 96 height 56
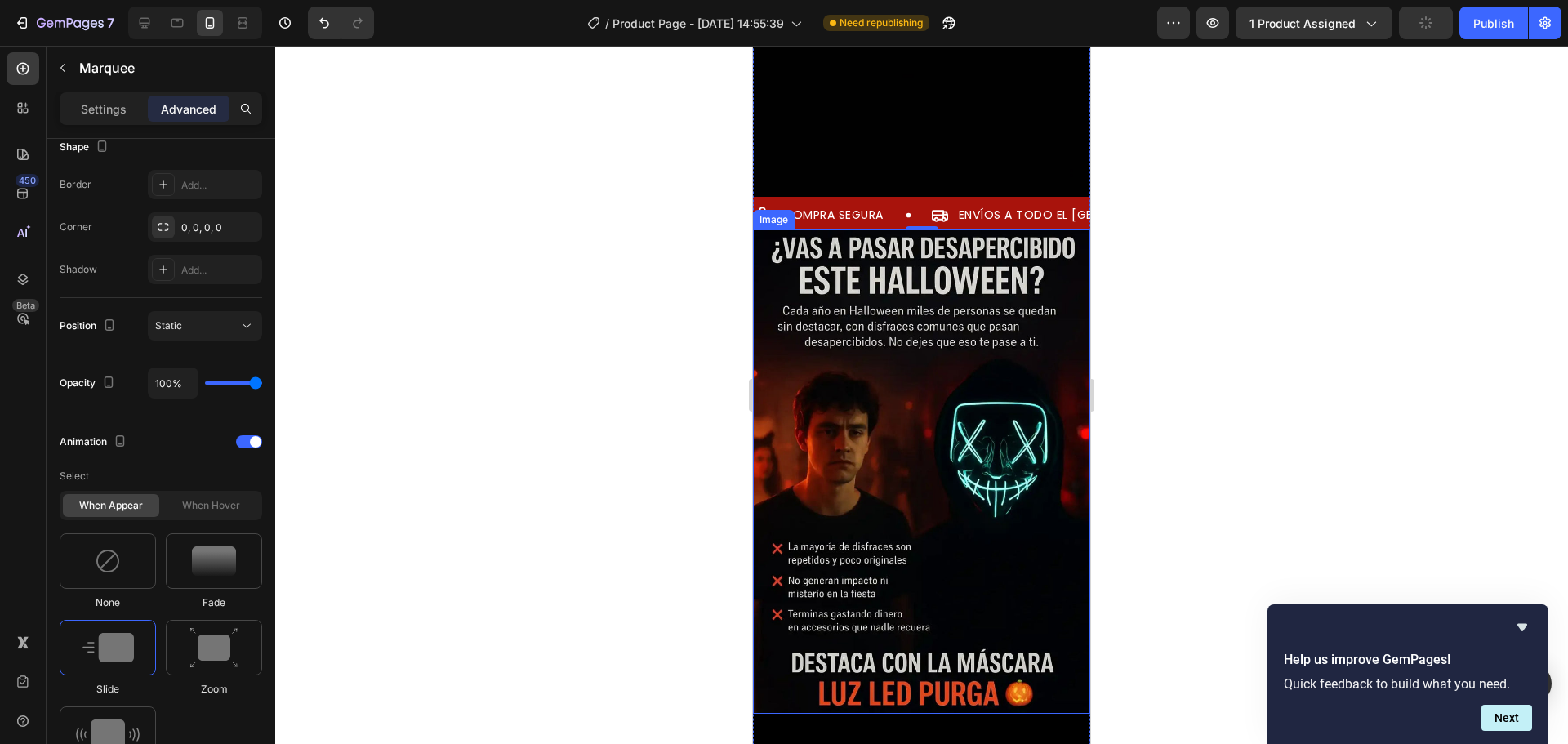
scroll to position [1633, 0]
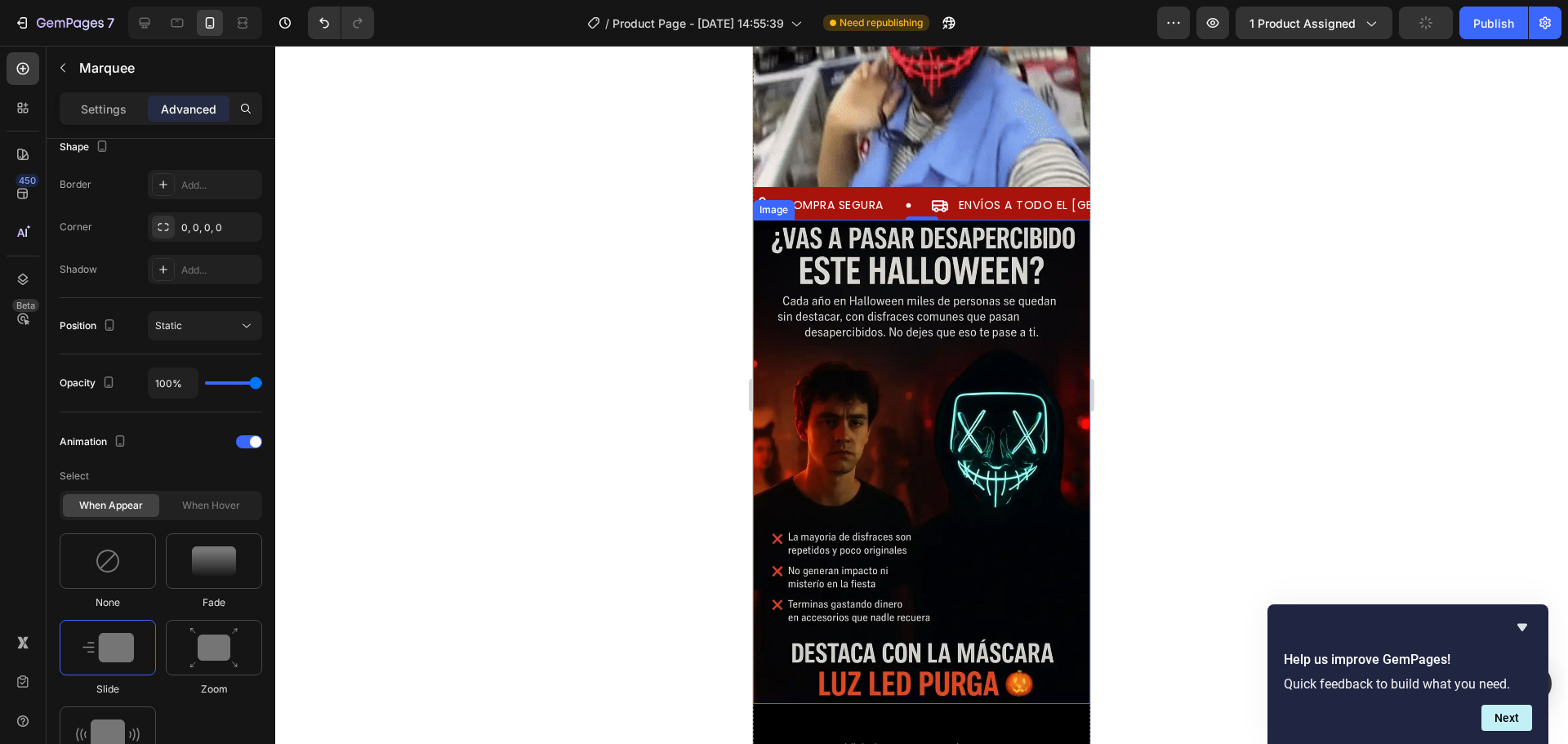
drag, startPoint x: 880, startPoint y: 427, endPoint x: 843, endPoint y: 436, distance: 38.1
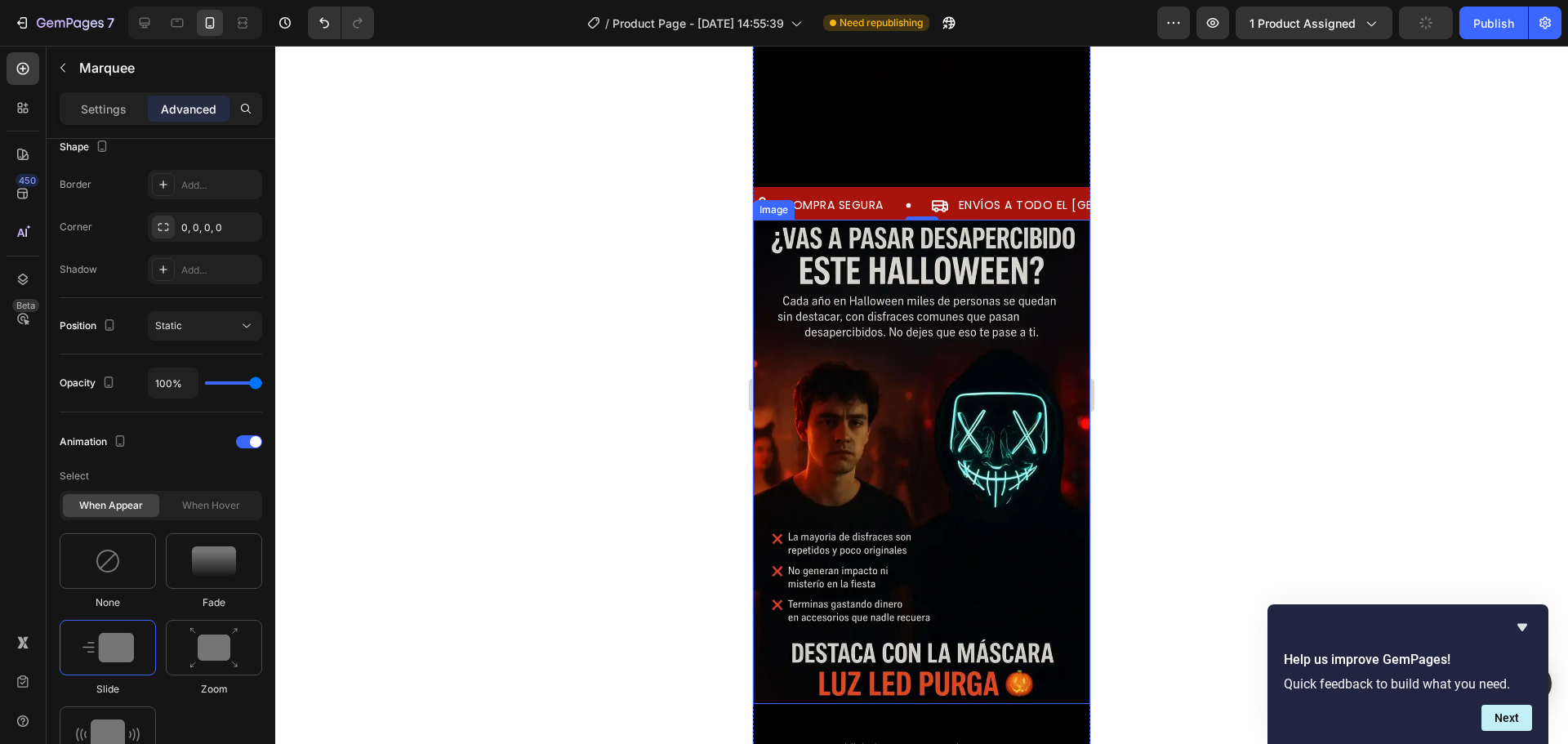
click at [880, 426] on img at bounding box center [922, 462] width 337 height 484
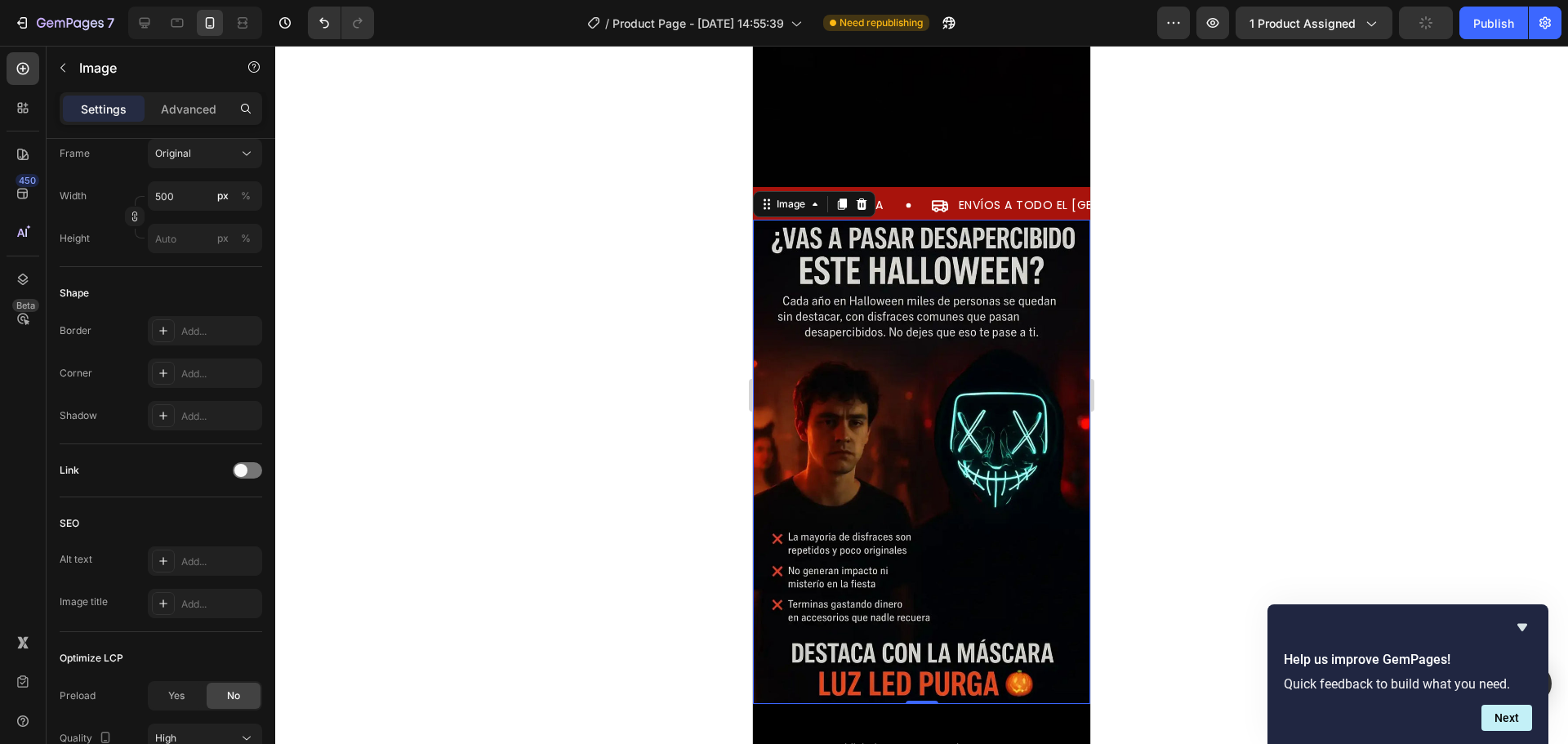
scroll to position [0, 0]
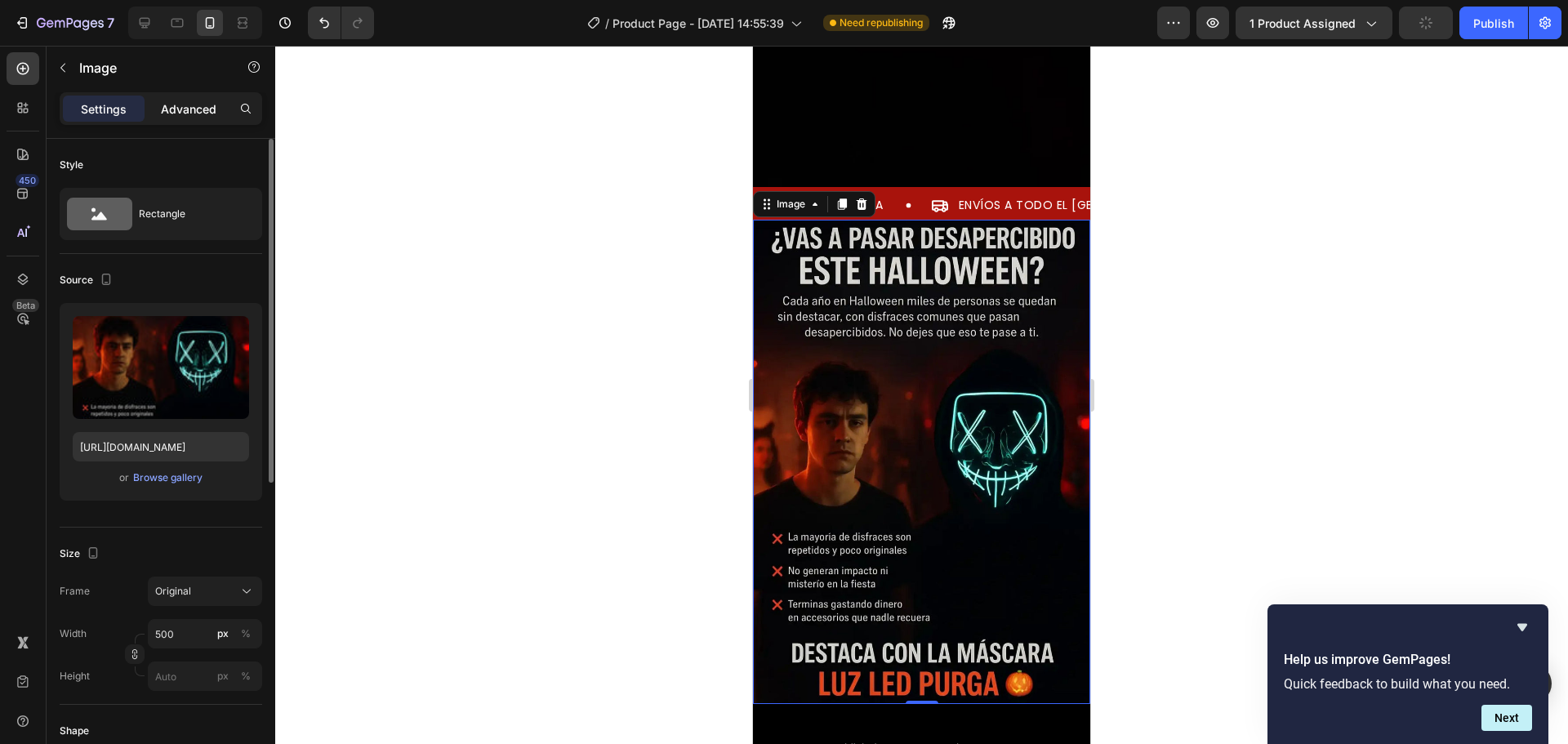
click at [199, 102] on p "Advanced" at bounding box center [189, 109] width 56 height 17
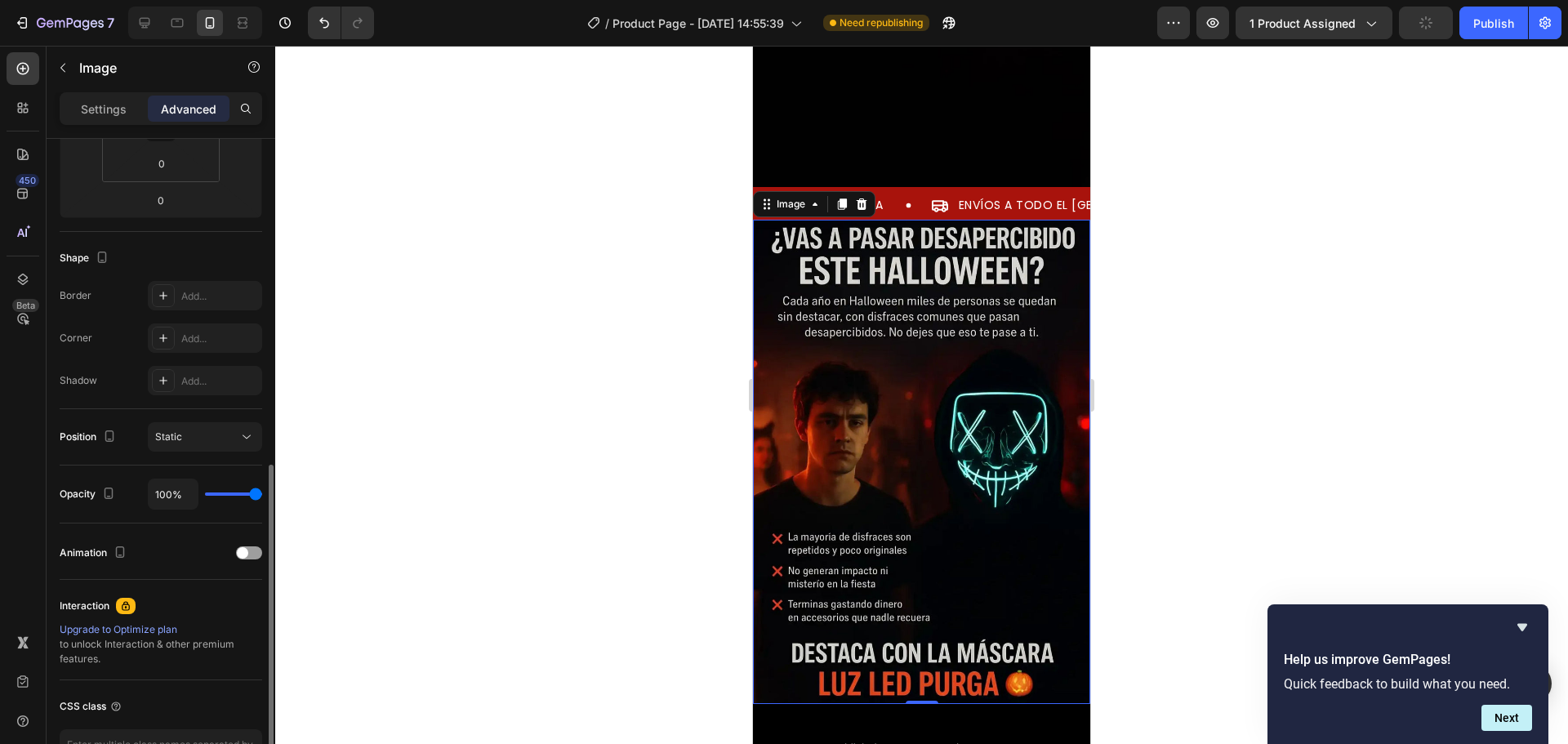
scroll to position [438, 0]
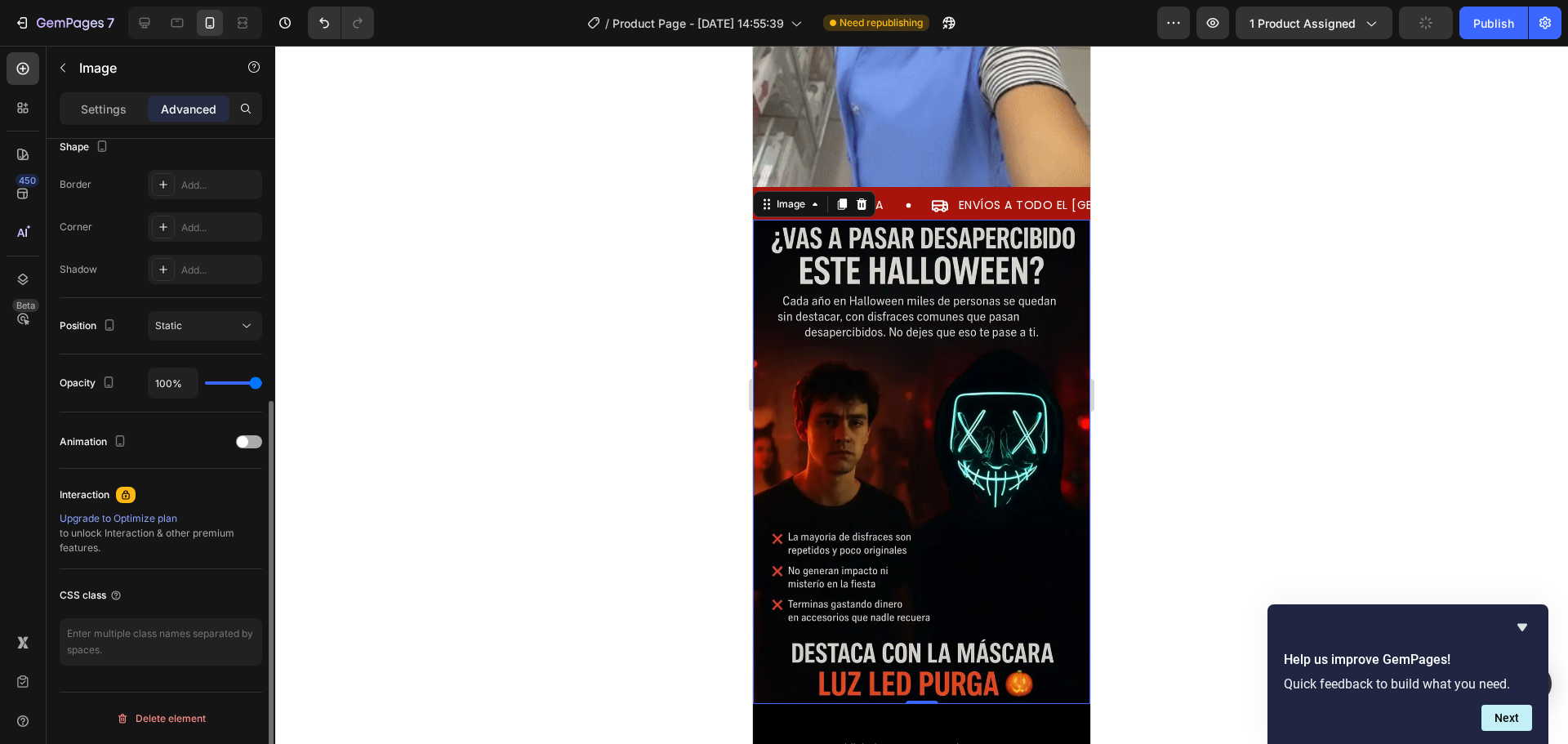
click at [244, 433] on div "Animation" at bounding box center [161, 441] width 203 height 26
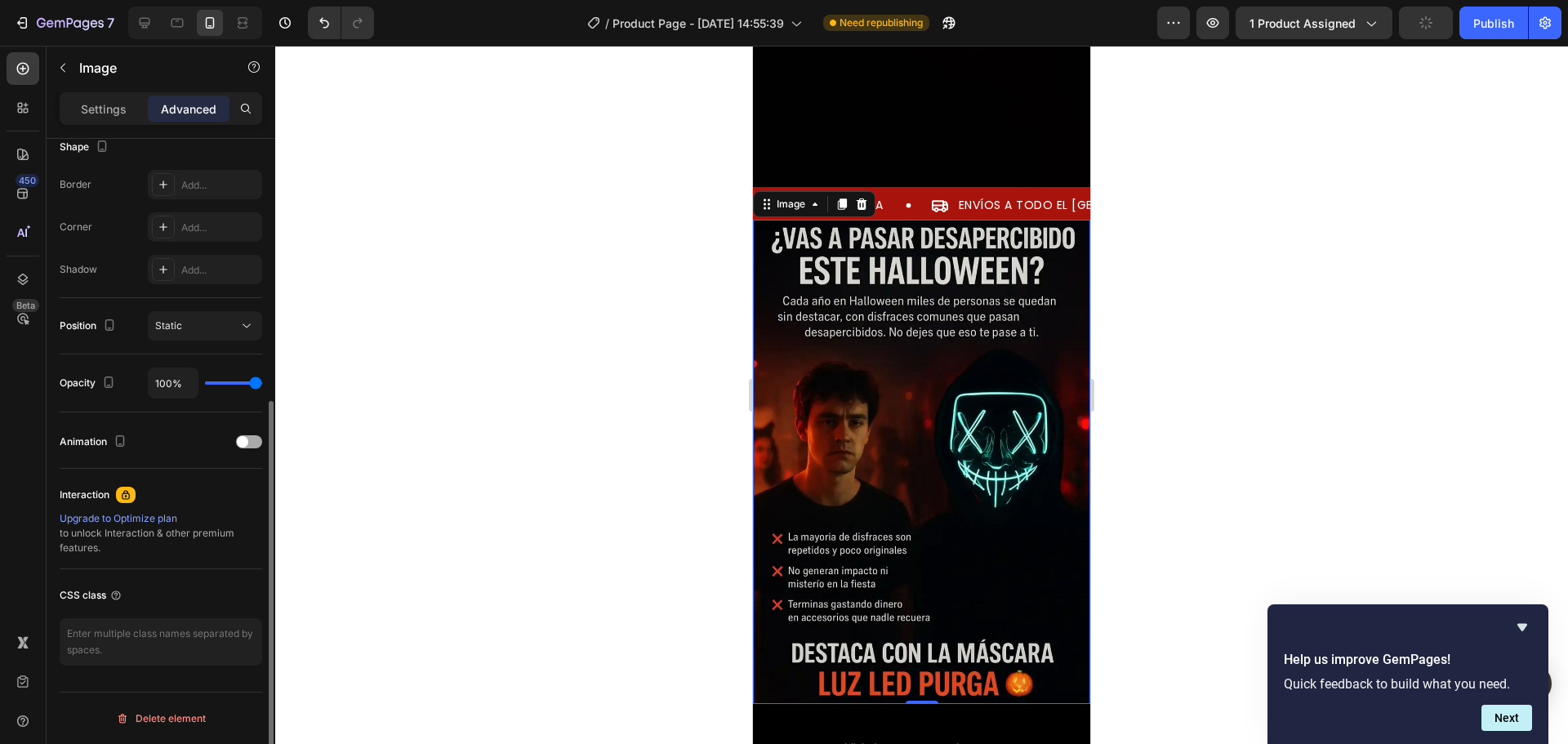
click at [259, 438] on div at bounding box center [248, 442] width 26 height 13
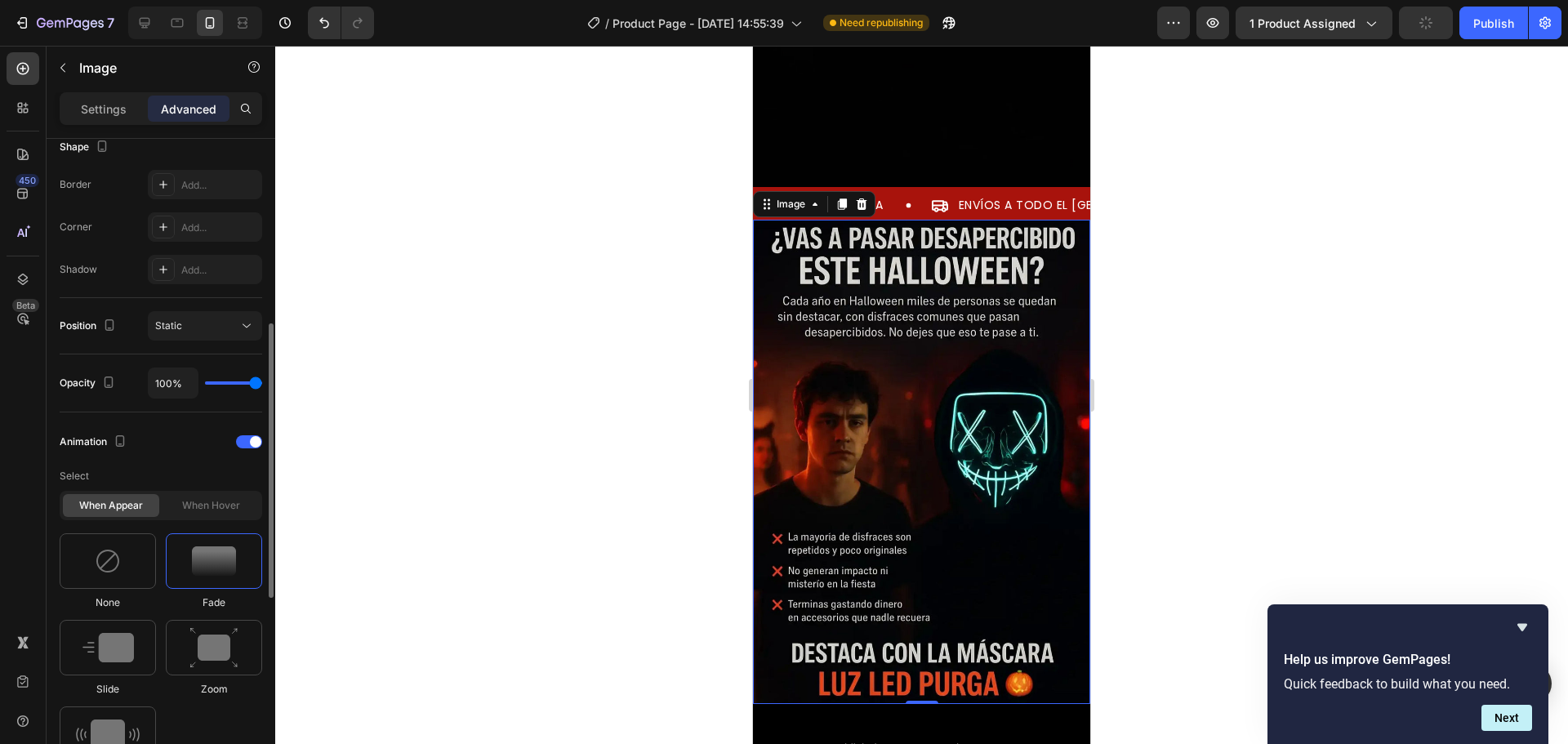
click at [219, 544] on div at bounding box center [214, 560] width 96 height 56
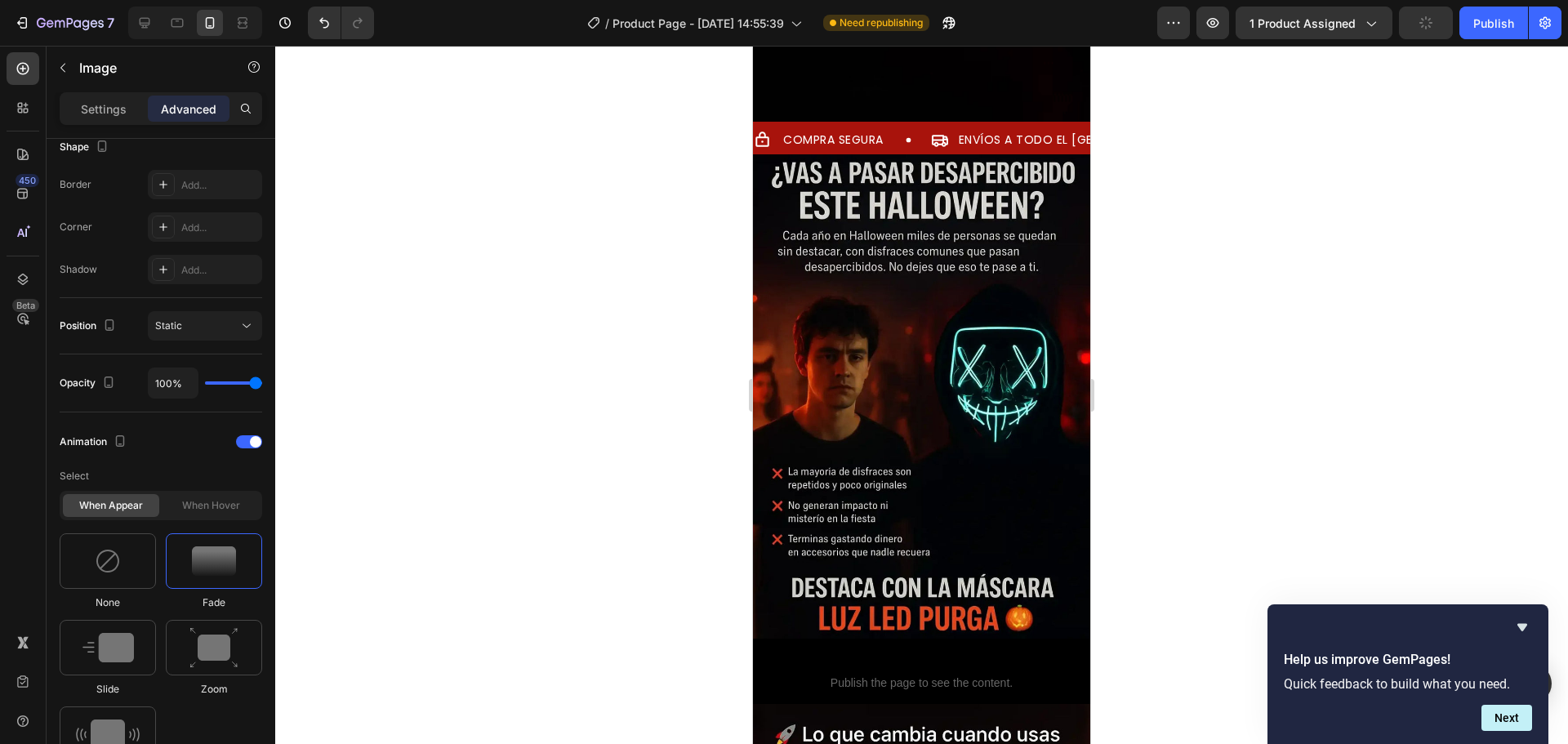
scroll to position [1960, 0]
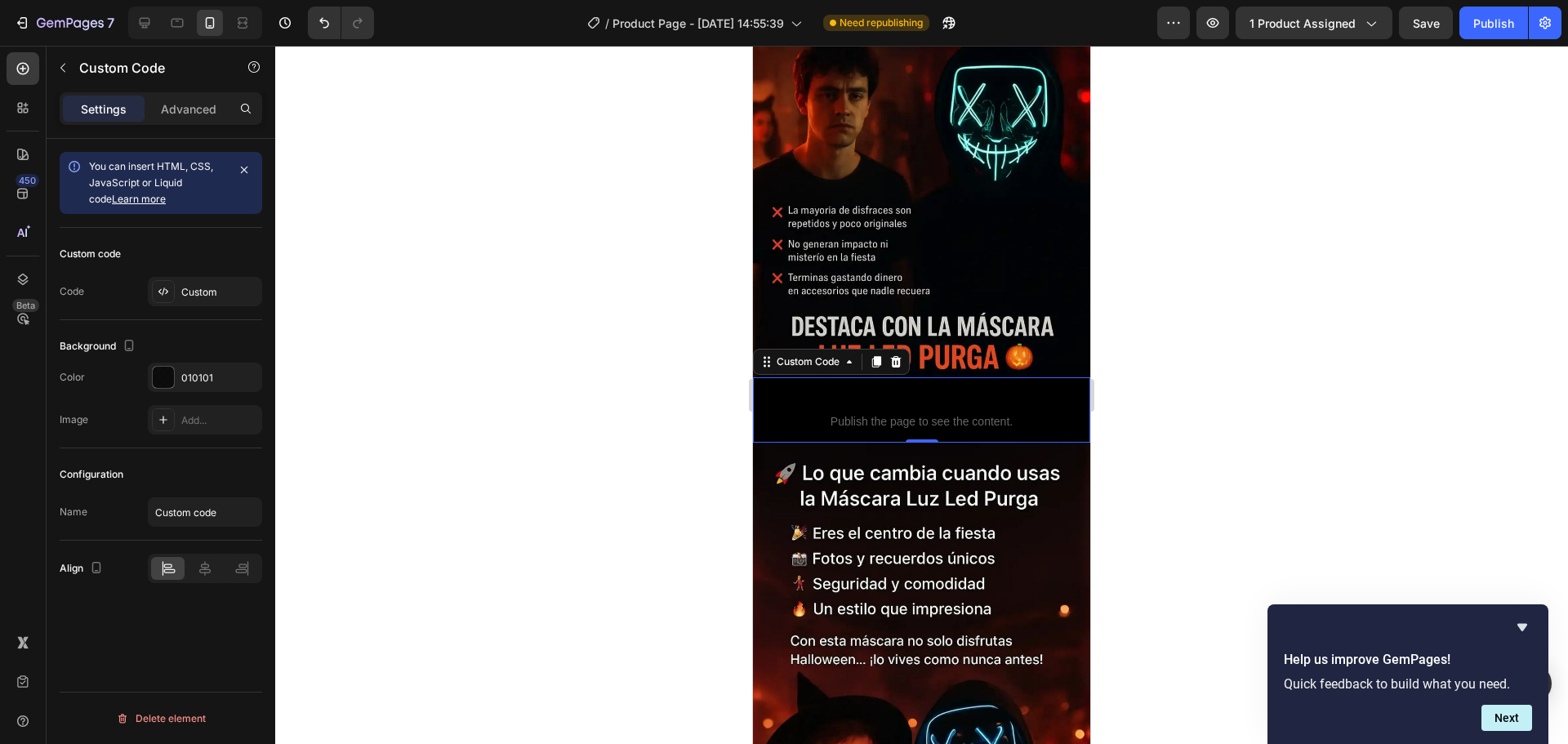
click at [782, 390] on span "Custom code" at bounding box center [922, 400] width 337 height 20
click at [210, 120] on div "Advanced" at bounding box center [189, 108] width 81 height 26
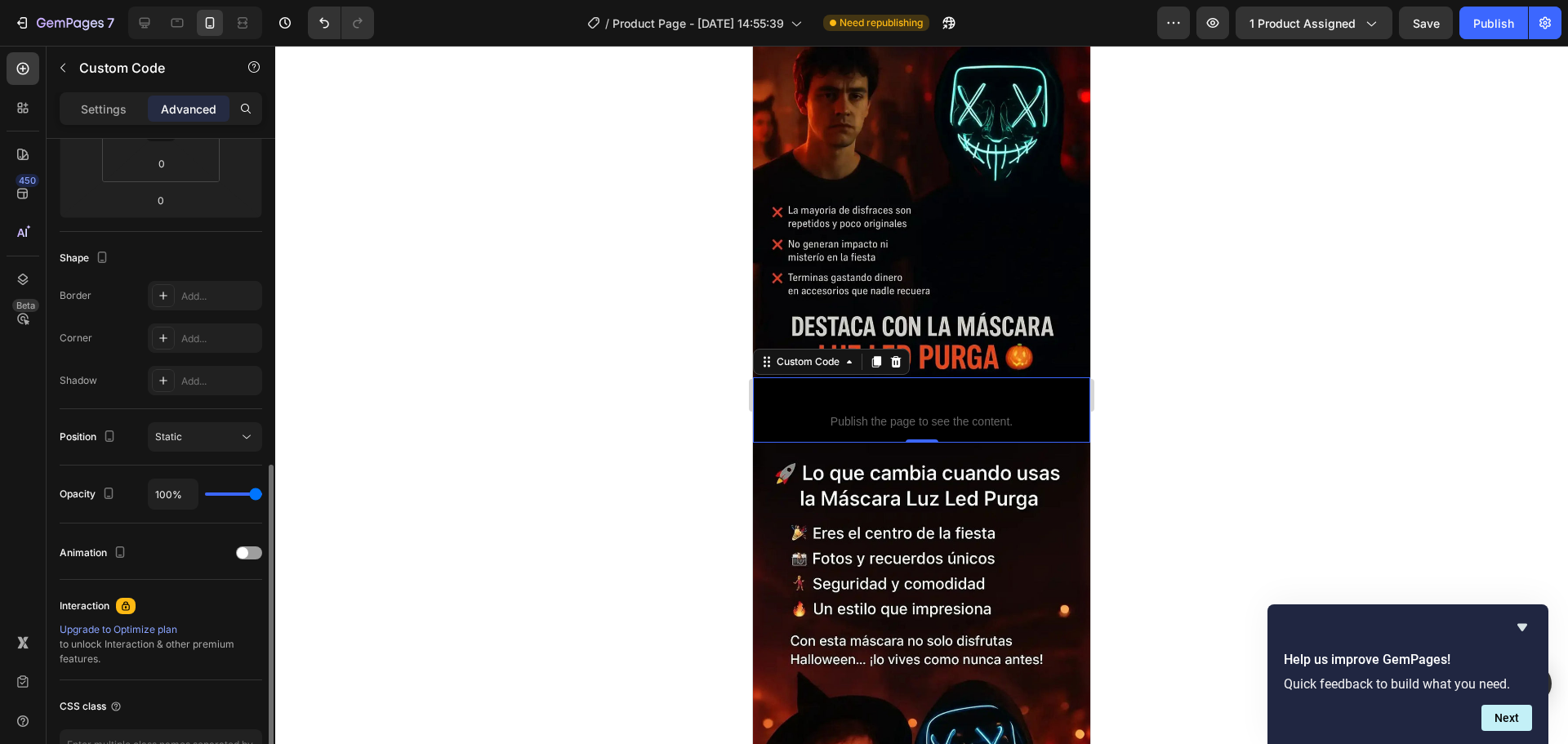
scroll to position [409, 0]
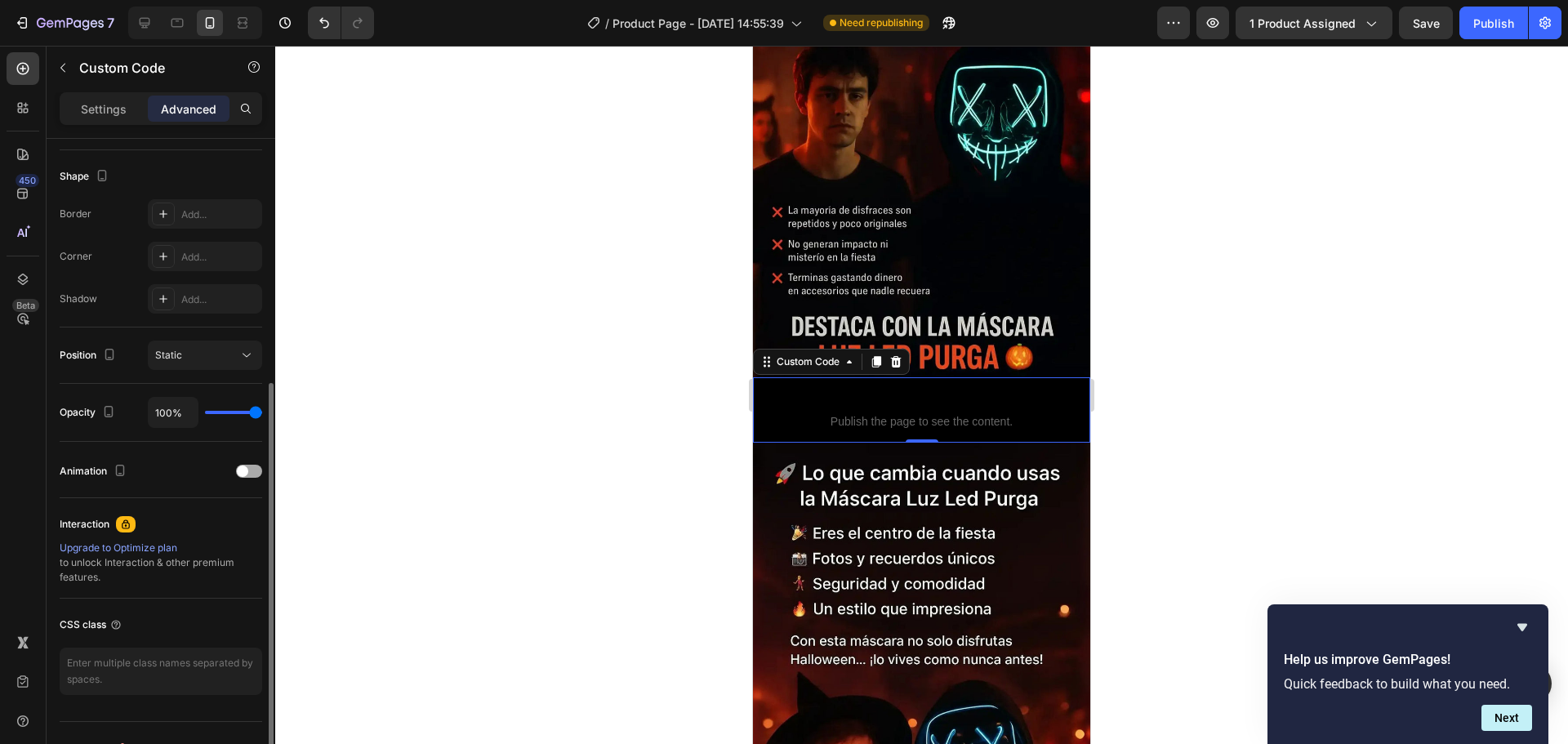
click at [251, 467] on div at bounding box center [248, 472] width 26 height 13
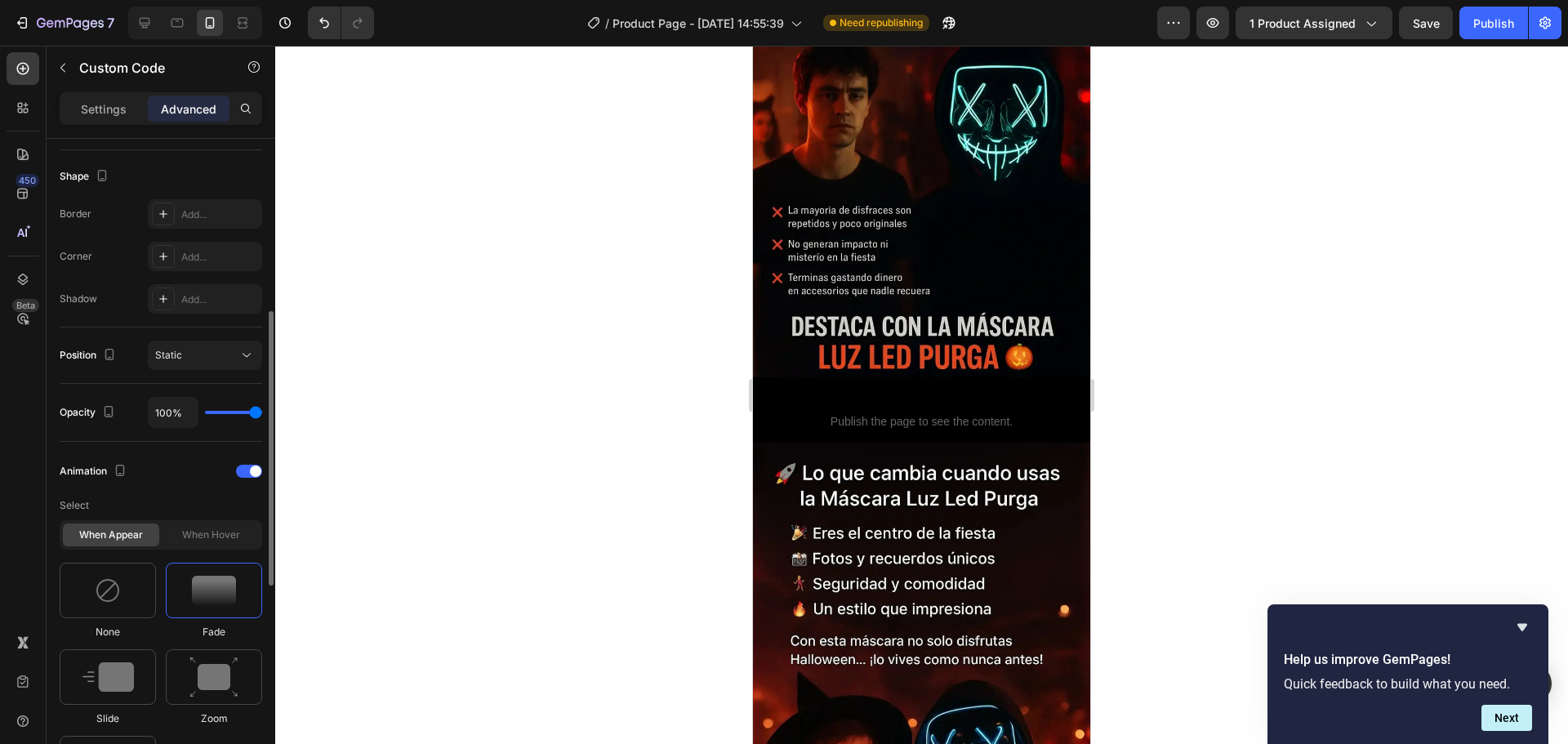
drag, startPoint x: 120, startPoint y: 658, endPoint x: 153, endPoint y: 629, distance: 43.9
click at [120, 656] on div at bounding box center [108, 677] width 96 height 56
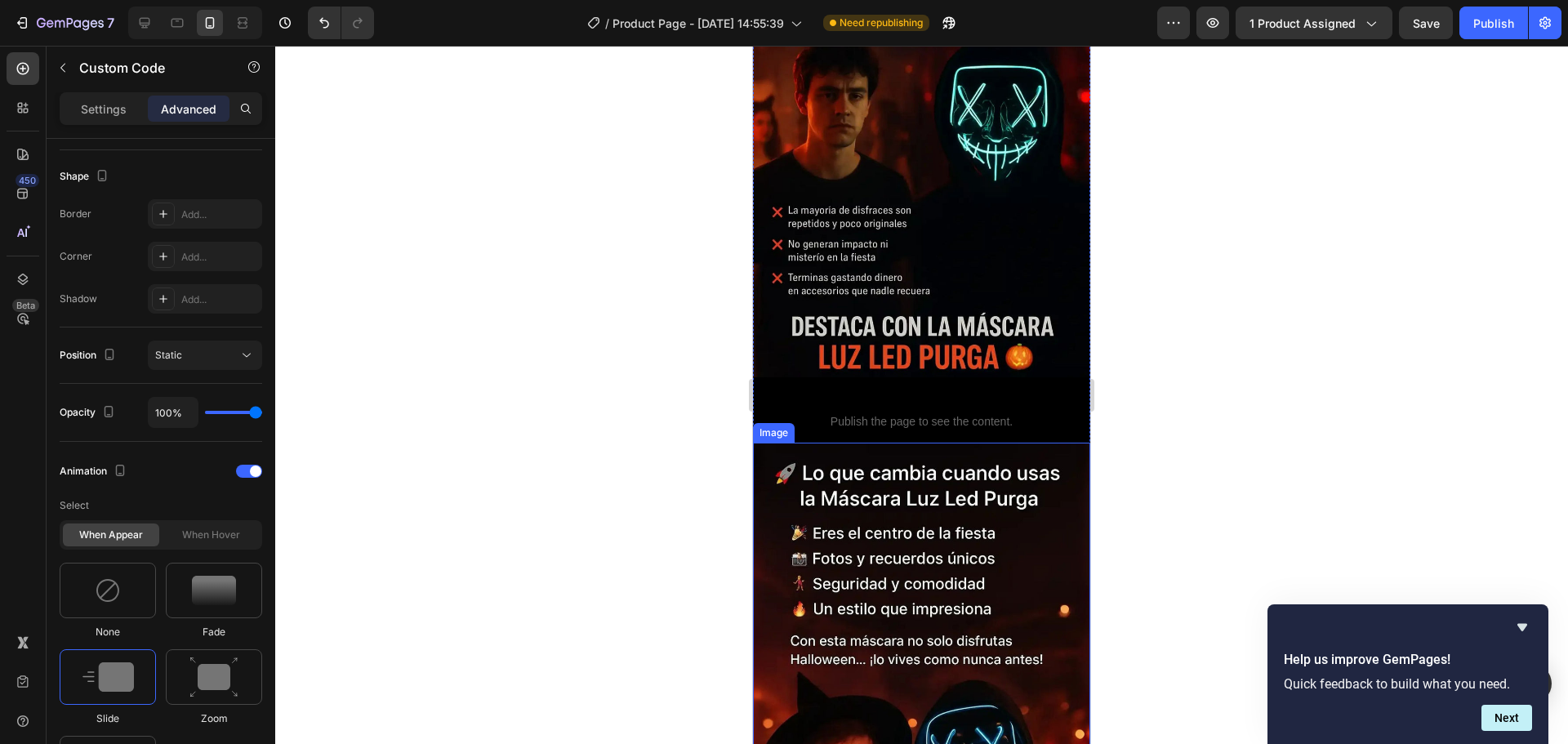
click at [811, 454] on img at bounding box center [922, 684] width 337 height 484
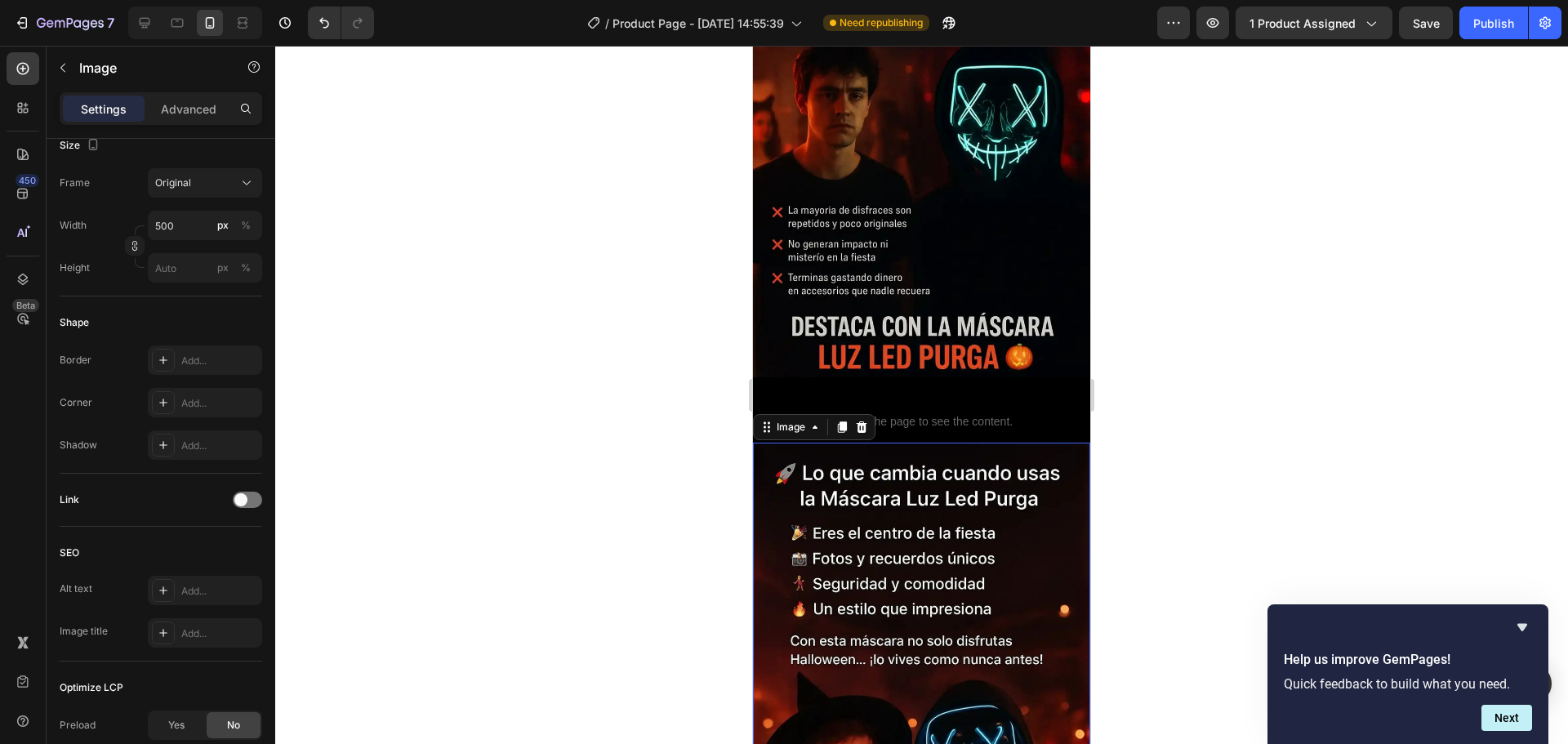
scroll to position [0, 0]
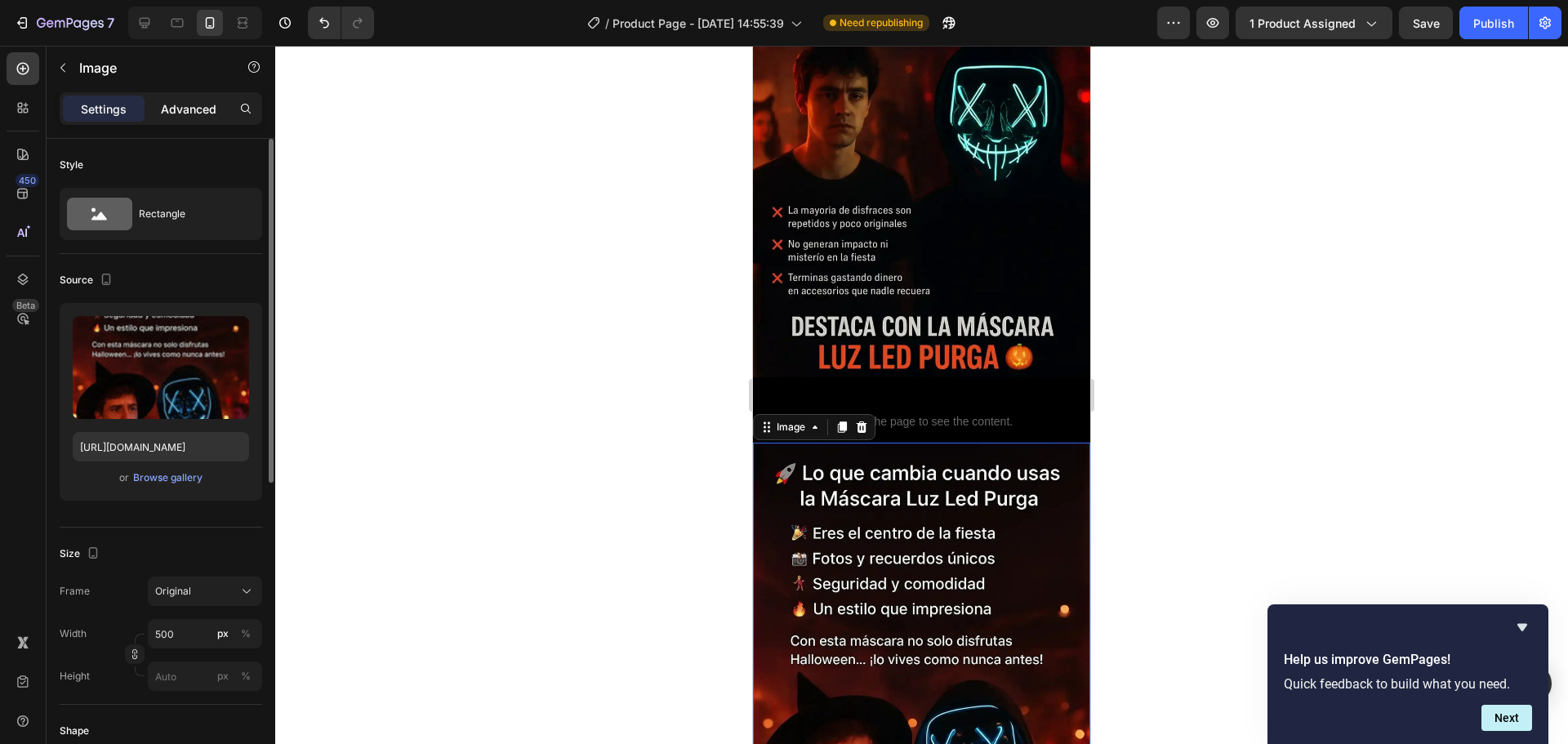
click at [189, 108] on p "Advanced" at bounding box center [189, 109] width 56 height 17
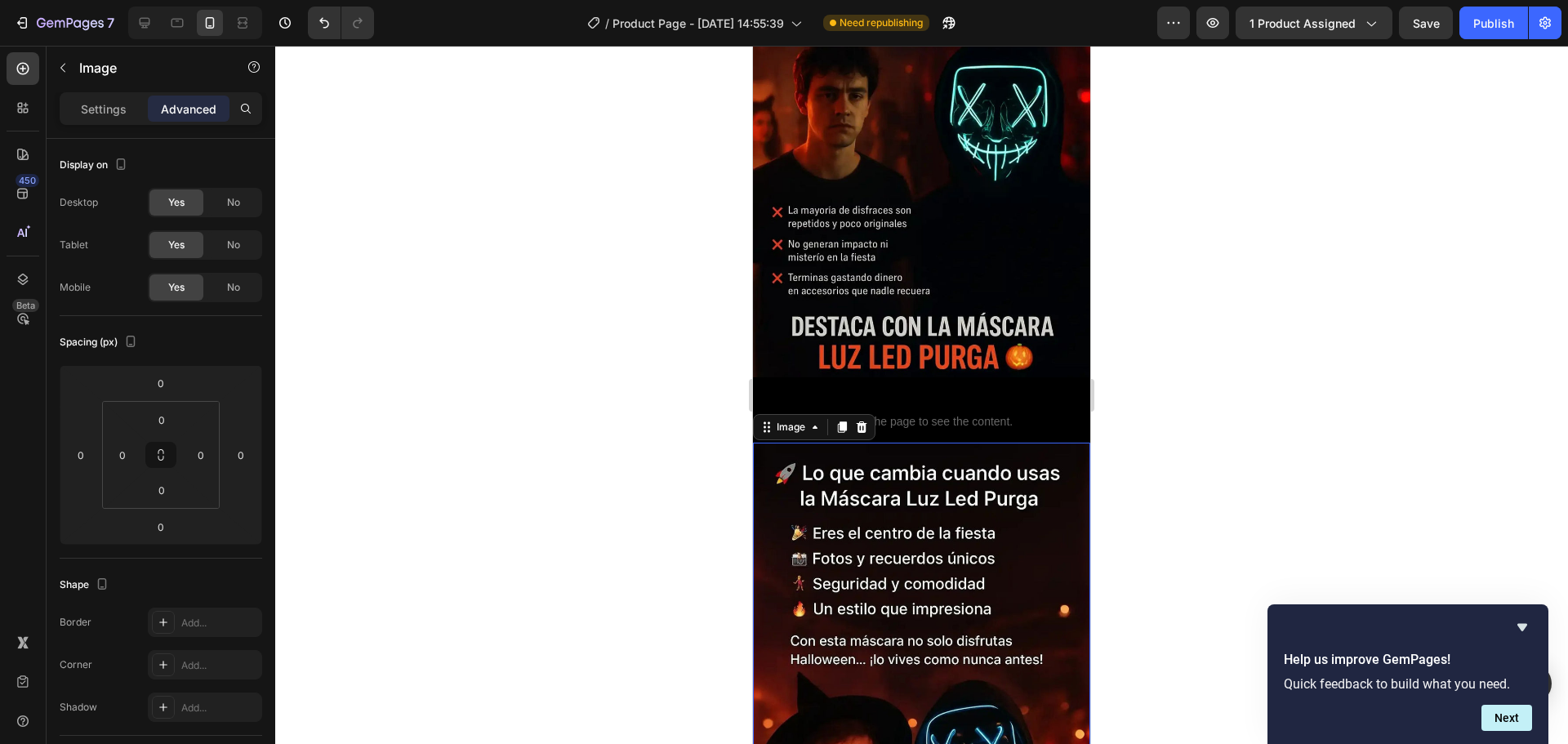
scroll to position [438, 0]
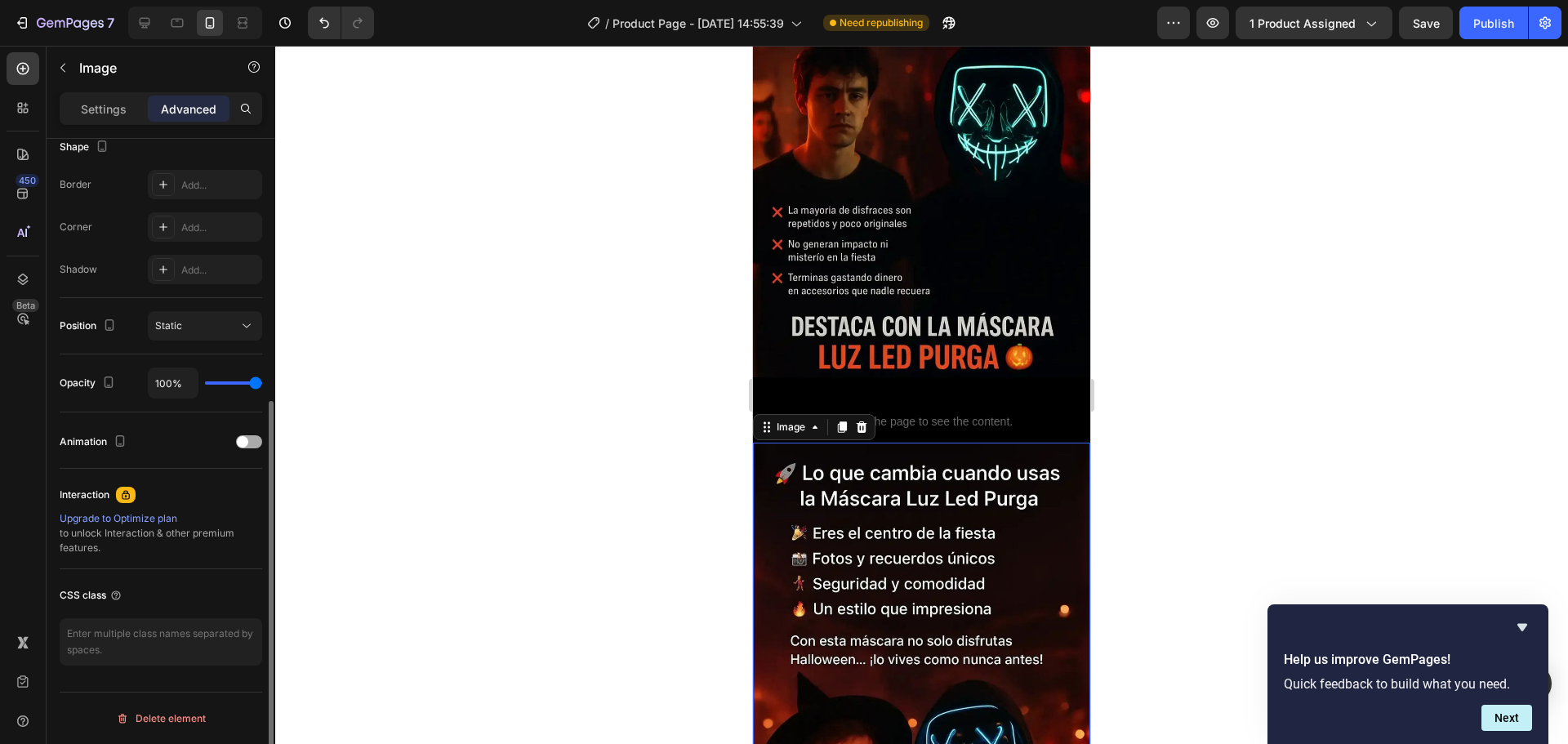
click at [249, 434] on div "Animation" at bounding box center [161, 441] width 203 height 26
click at [252, 441] on div at bounding box center [248, 442] width 26 height 13
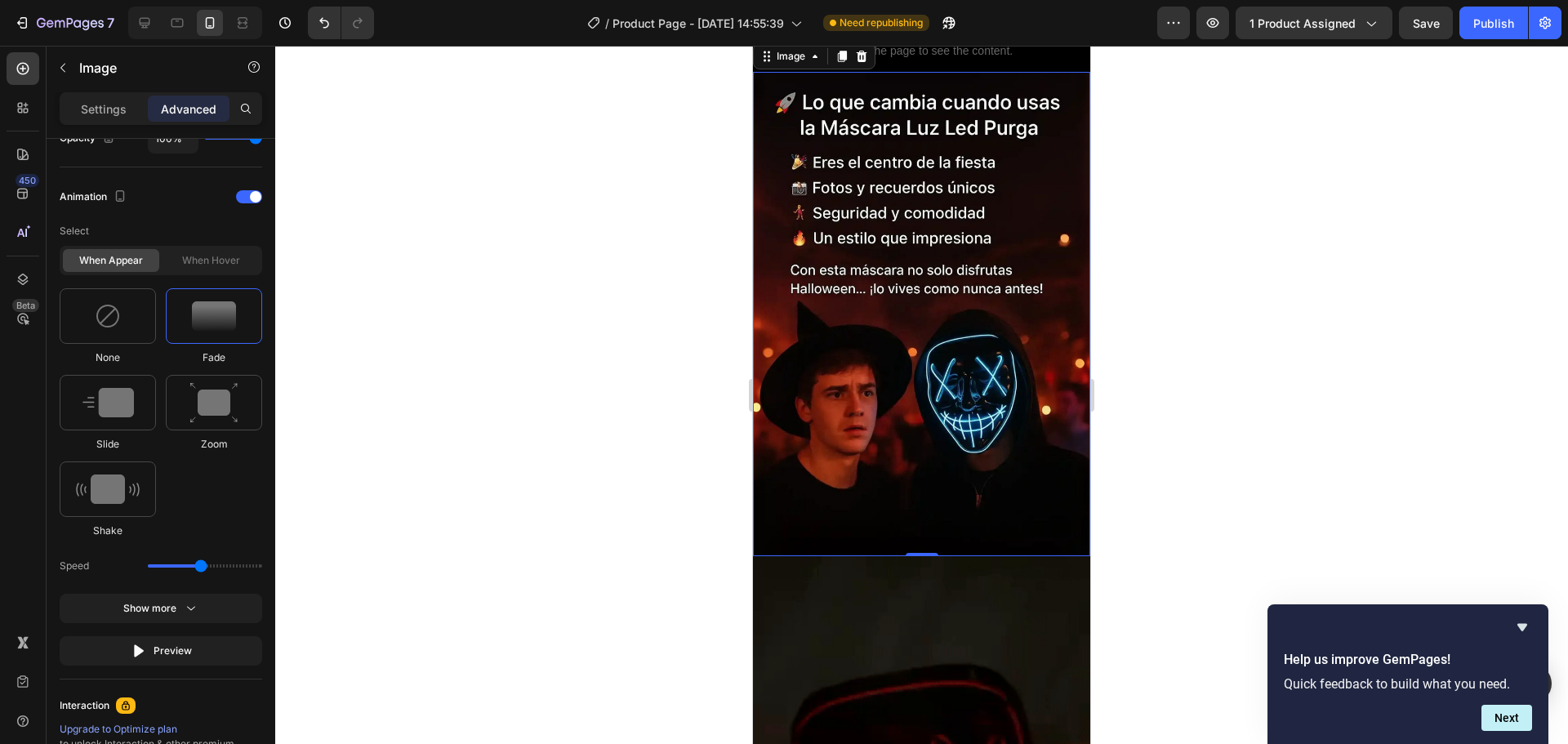
scroll to position [2450, 0]
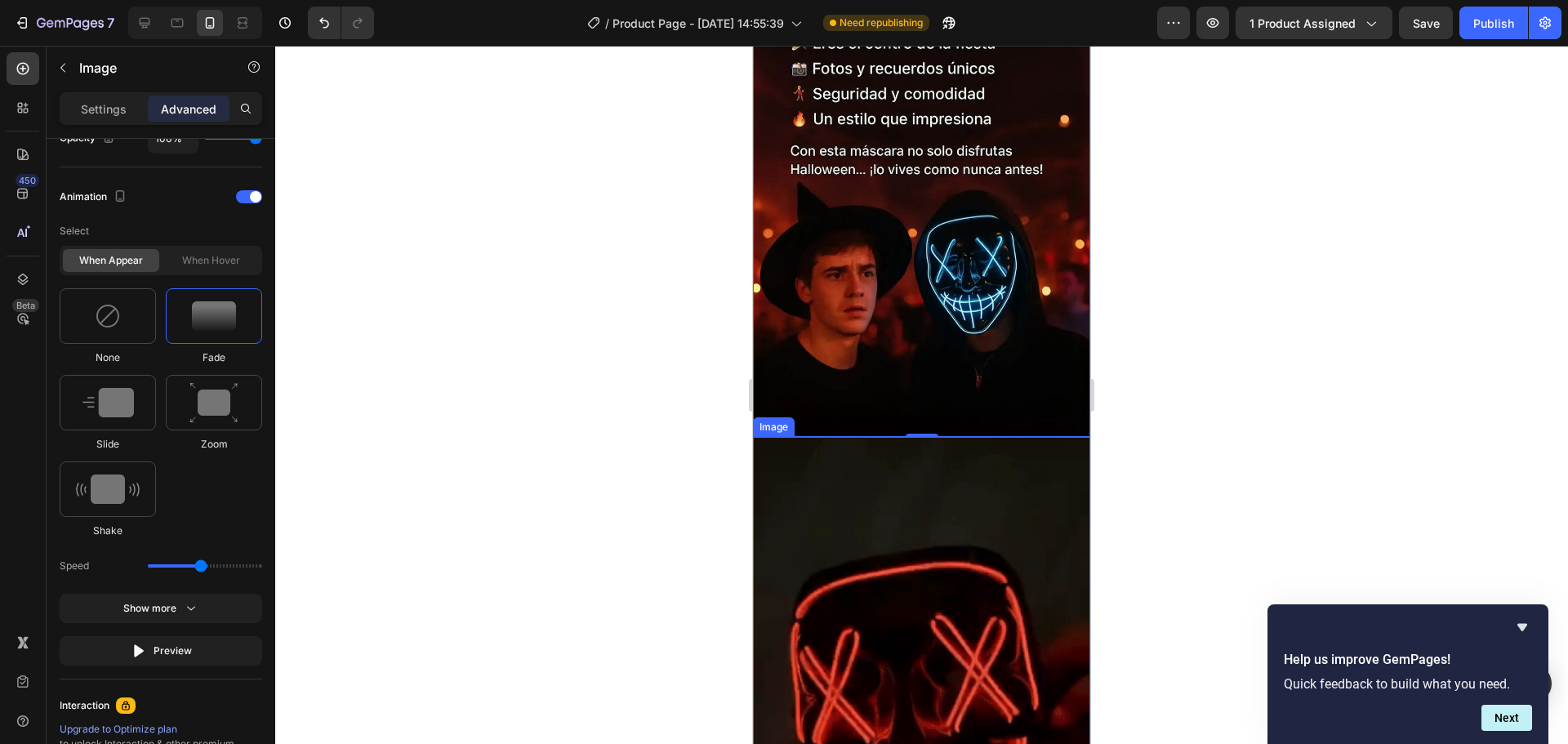
click at [859, 437] on img at bounding box center [922, 734] width 337 height 595
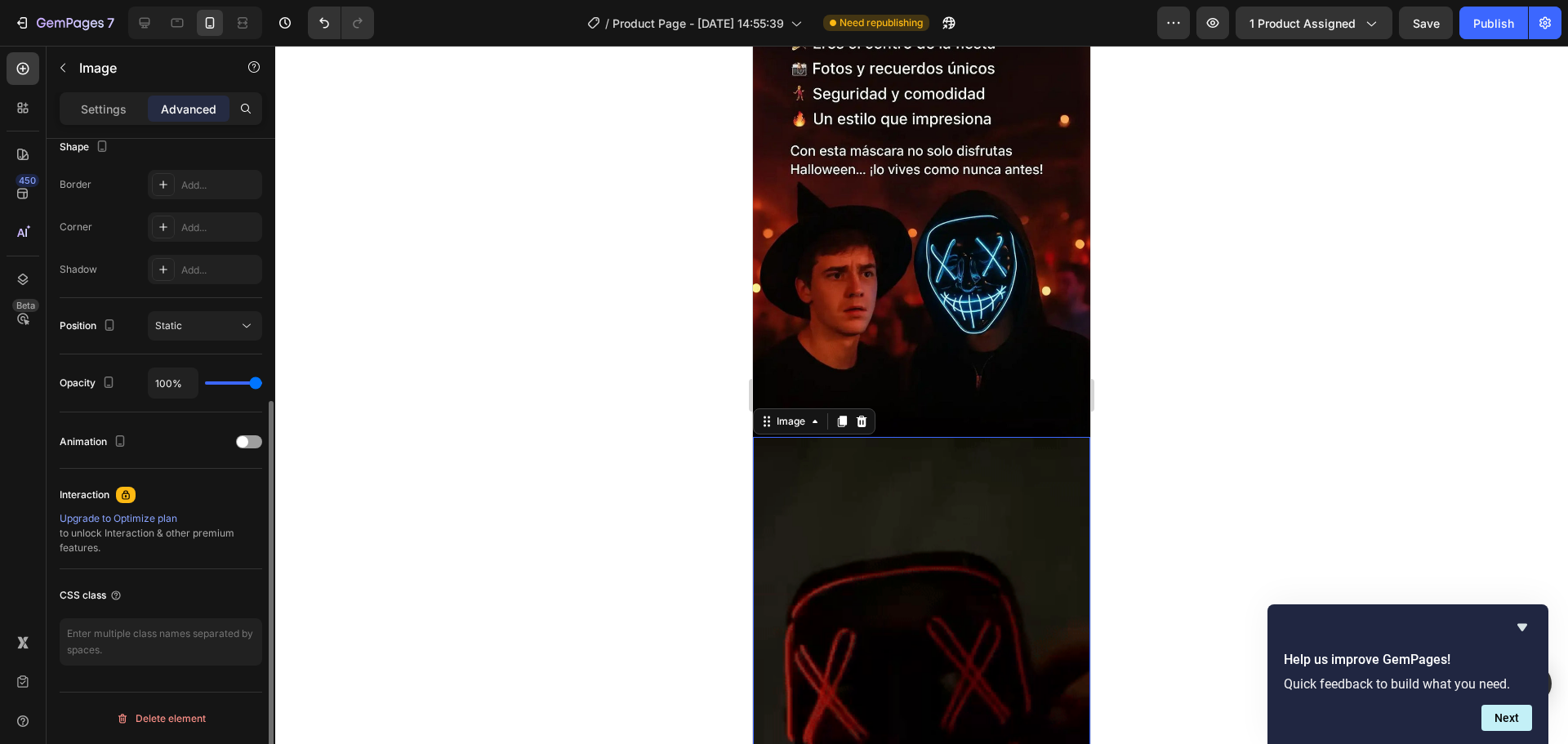
scroll to position [438, 0]
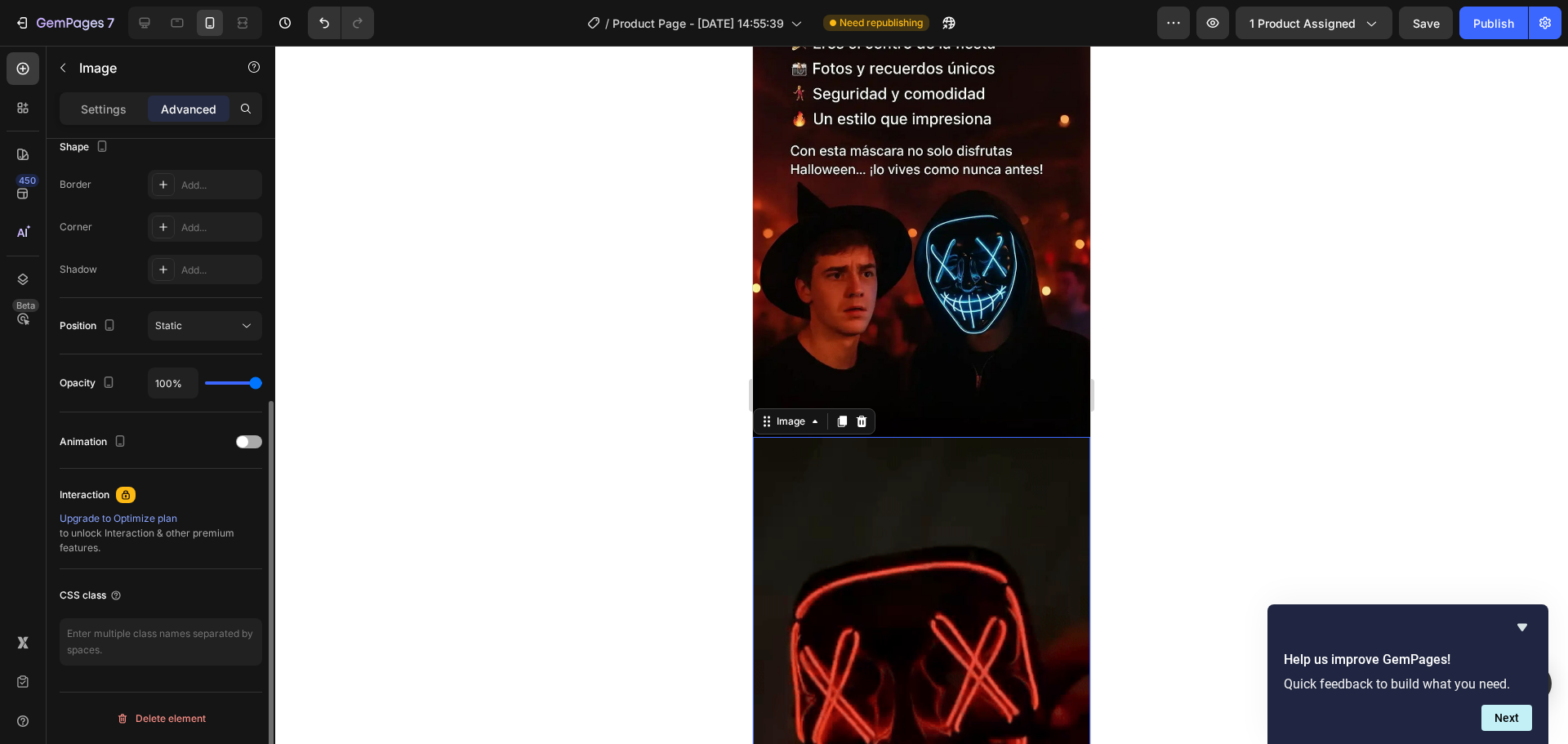
click at [241, 448] on div "Animation" at bounding box center [161, 441] width 203 height 26
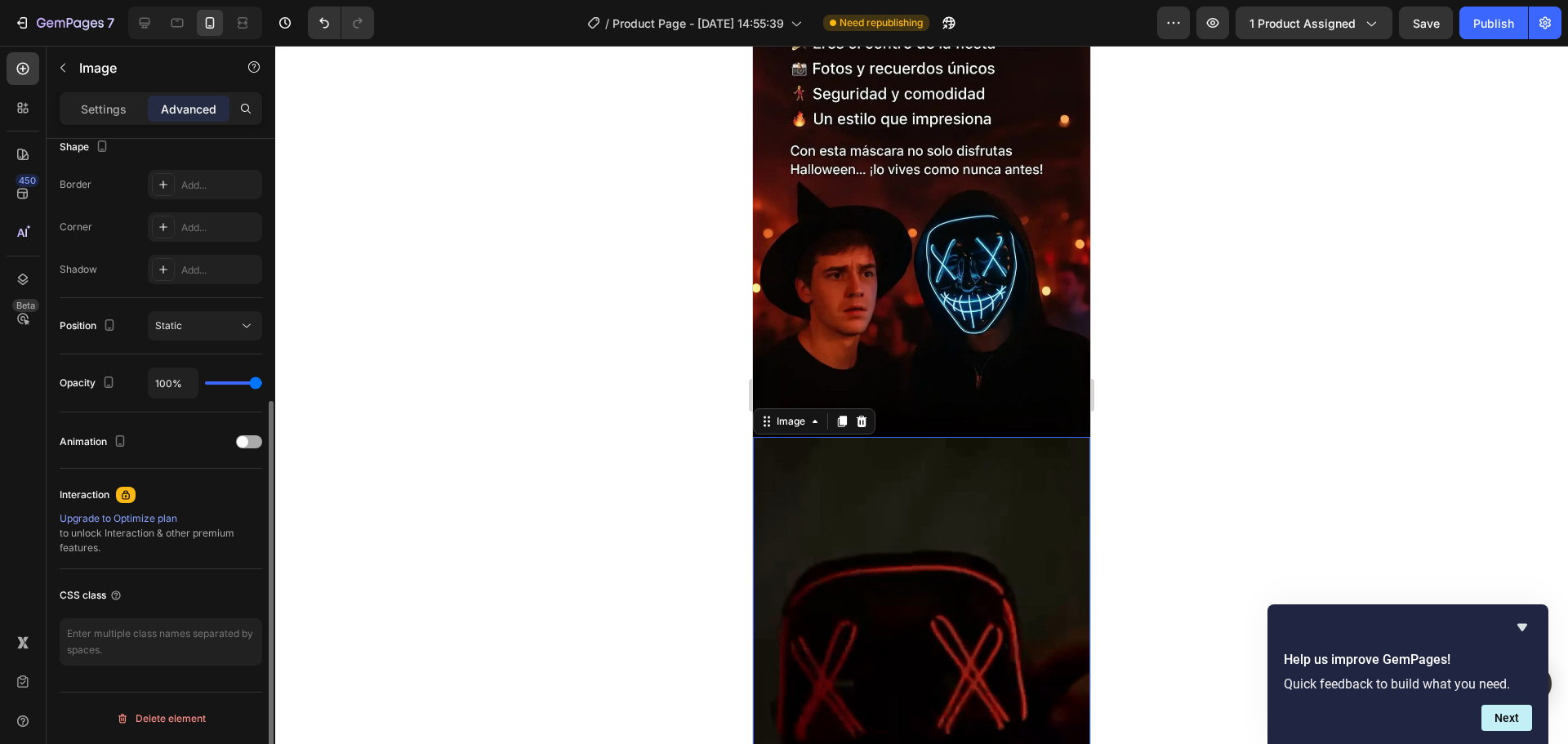
click at [248, 440] on div at bounding box center [248, 442] width 26 height 13
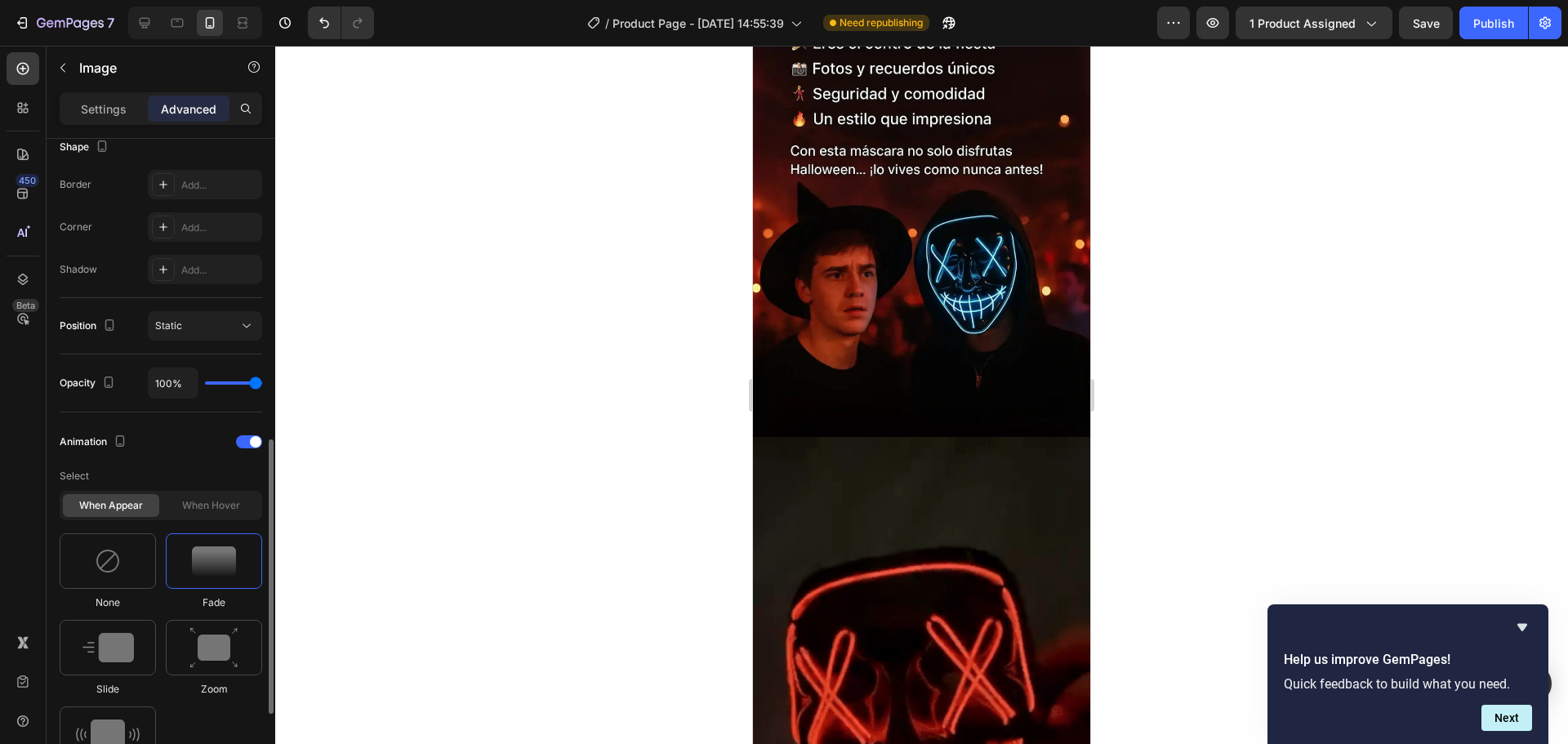
scroll to position [601, 0]
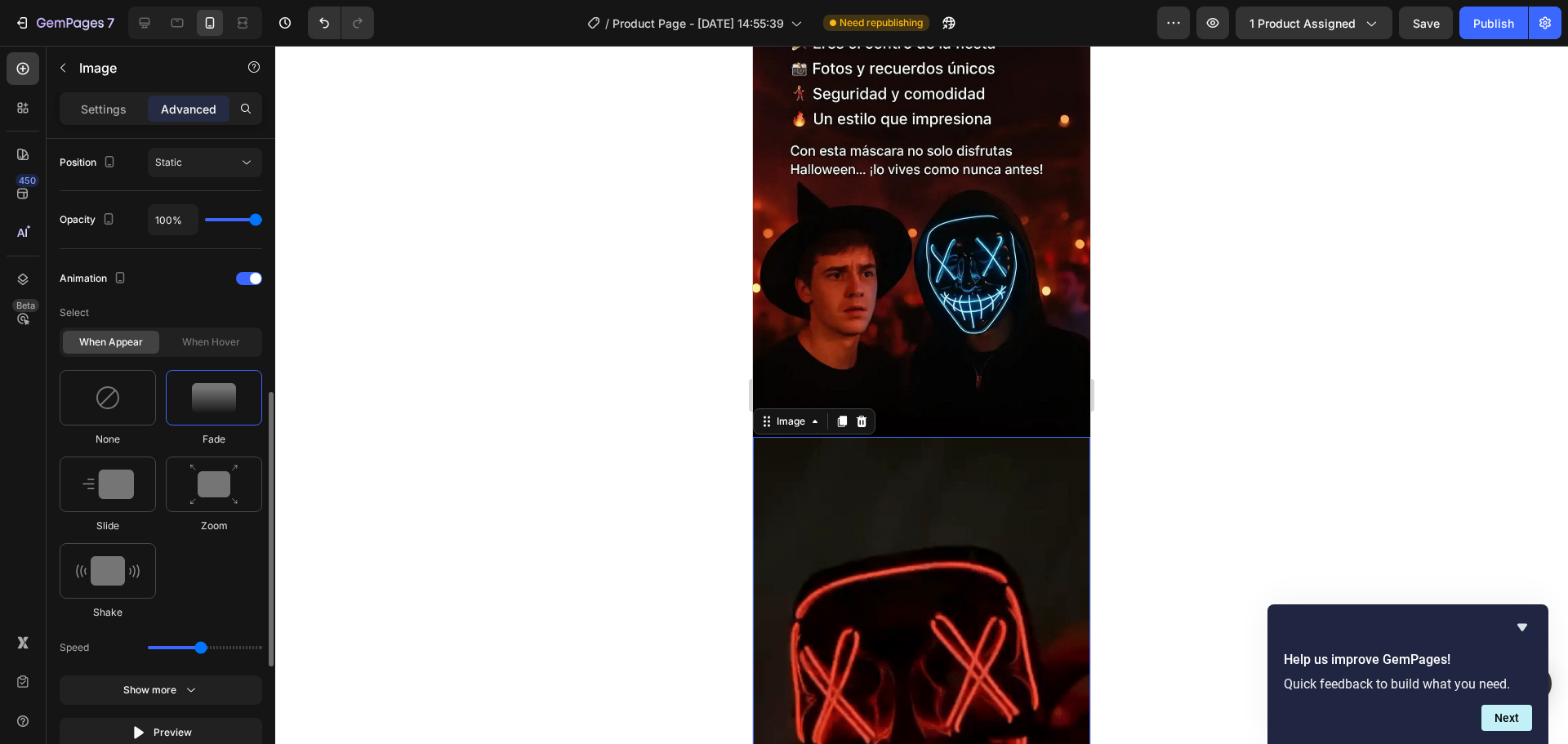
click at [217, 399] on img at bounding box center [213, 397] width 44 height 29
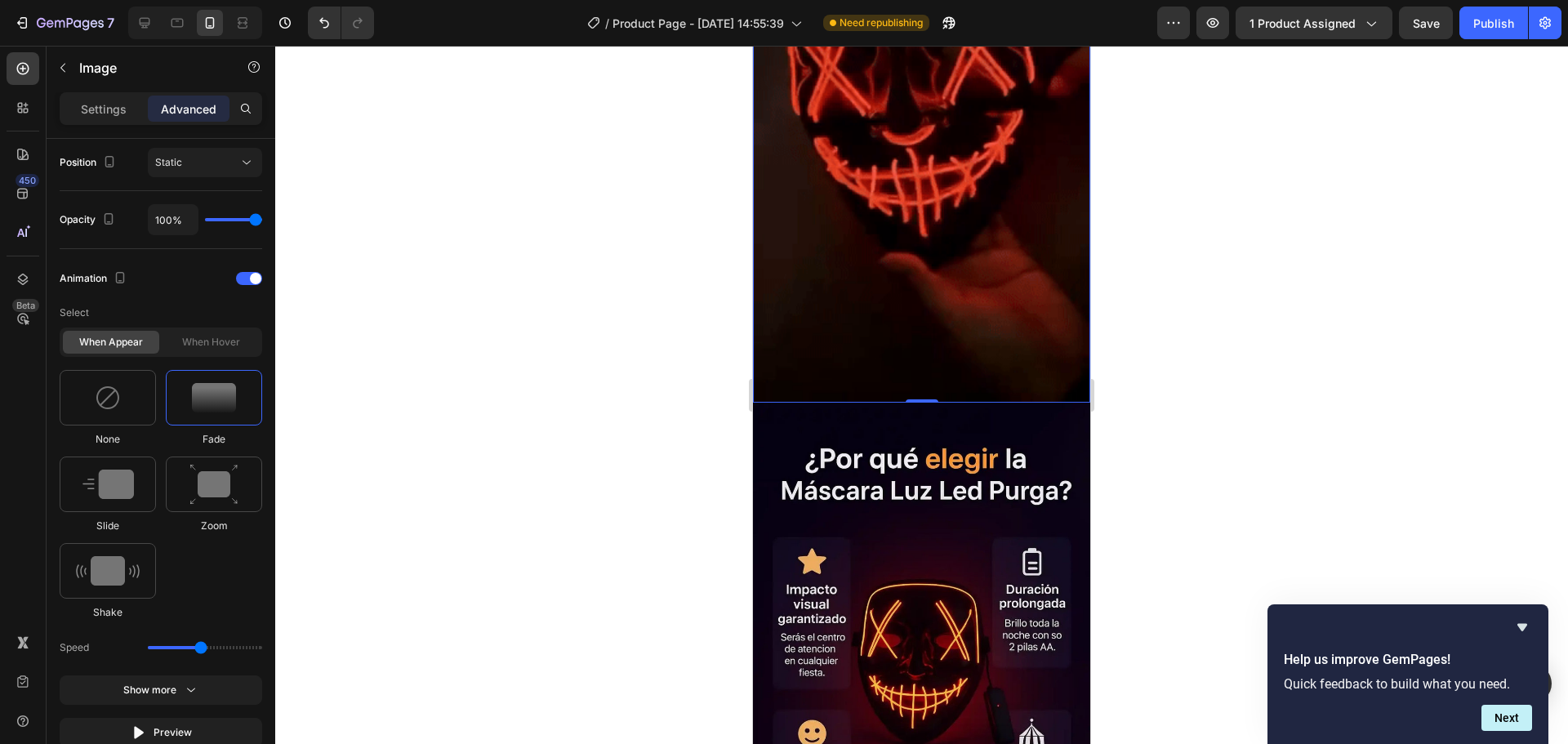
scroll to position [3103, 0]
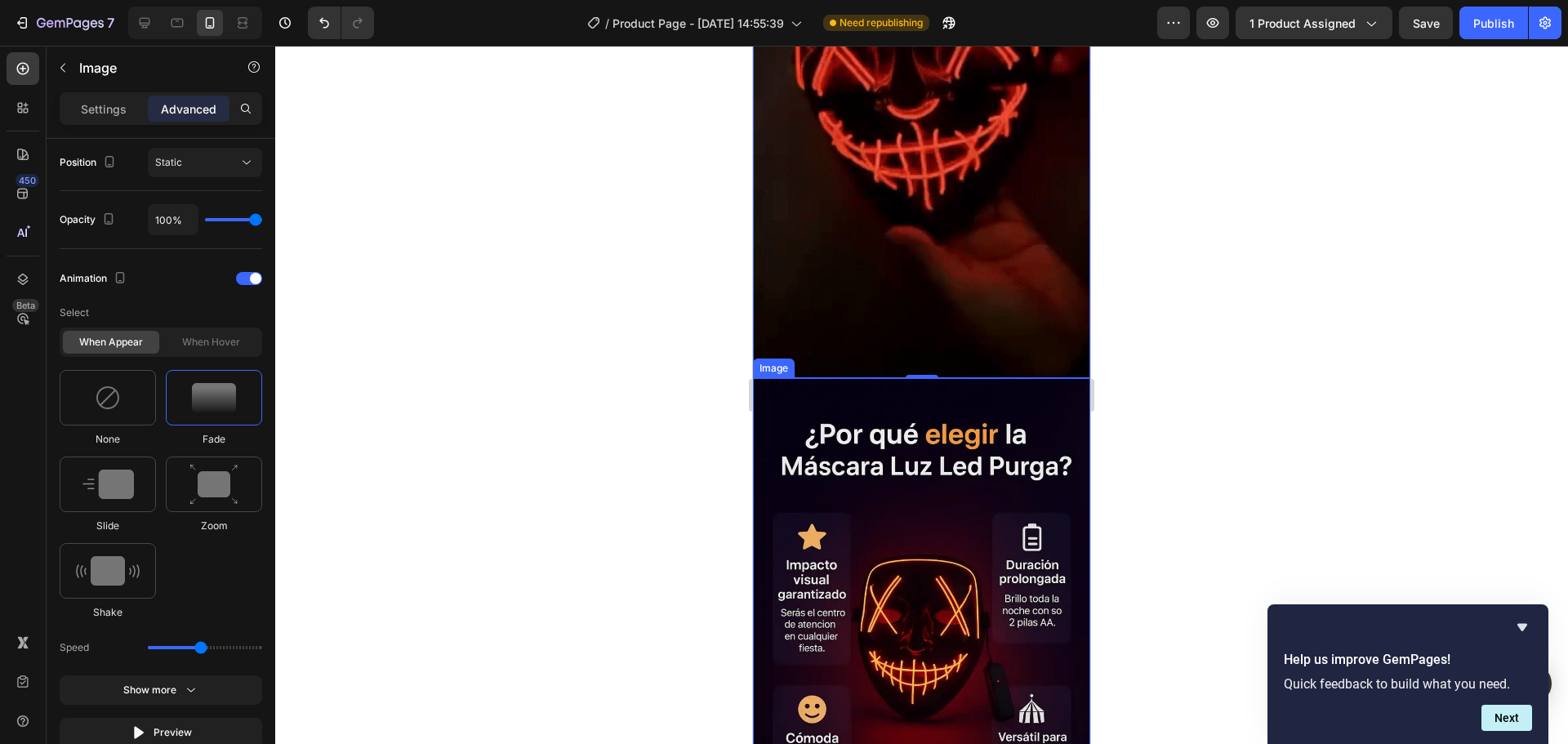
click at [835, 379] on img at bounding box center [922, 619] width 337 height 484
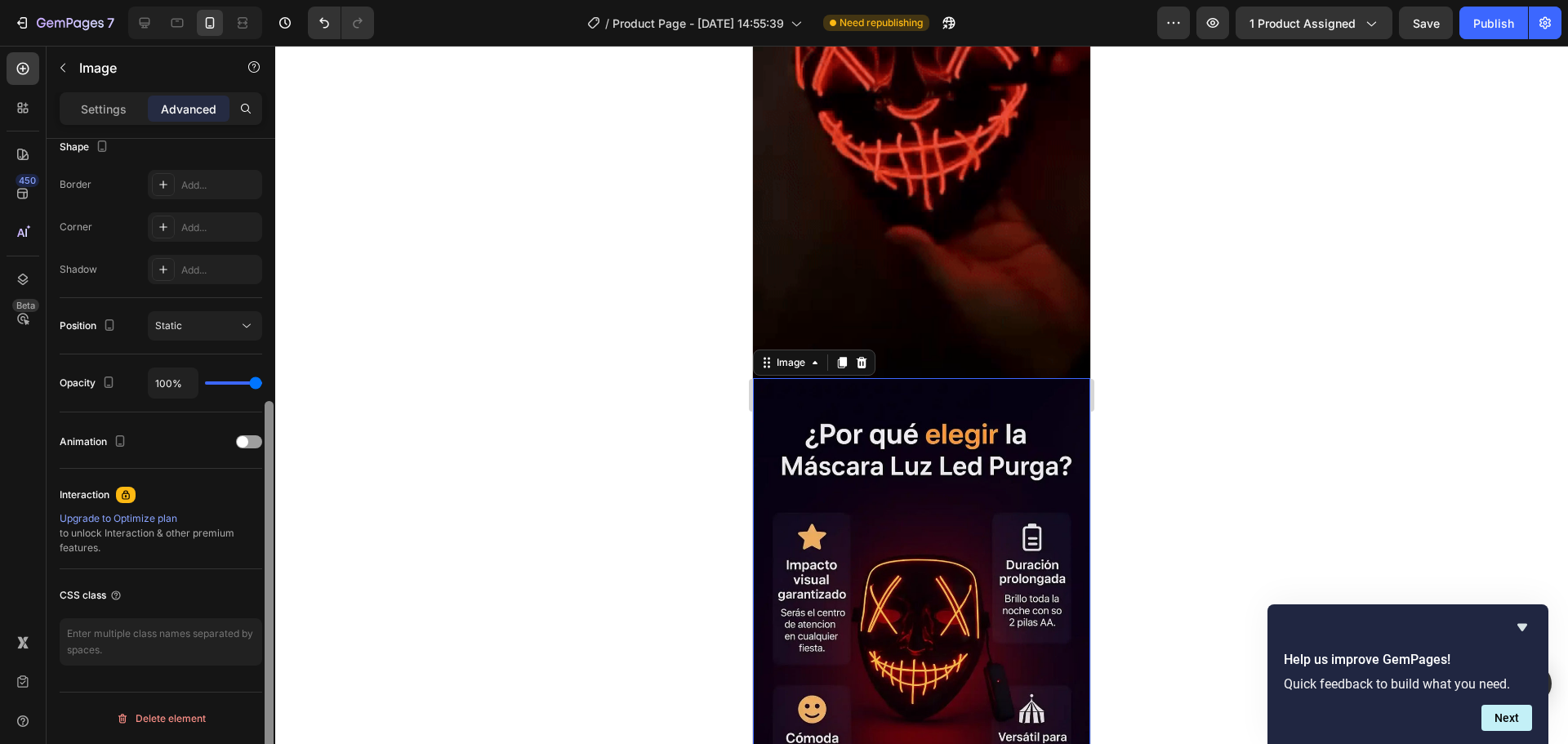
scroll to position [438, 0]
click at [242, 444] on span at bounding box center [243, 442] width 12 height 12
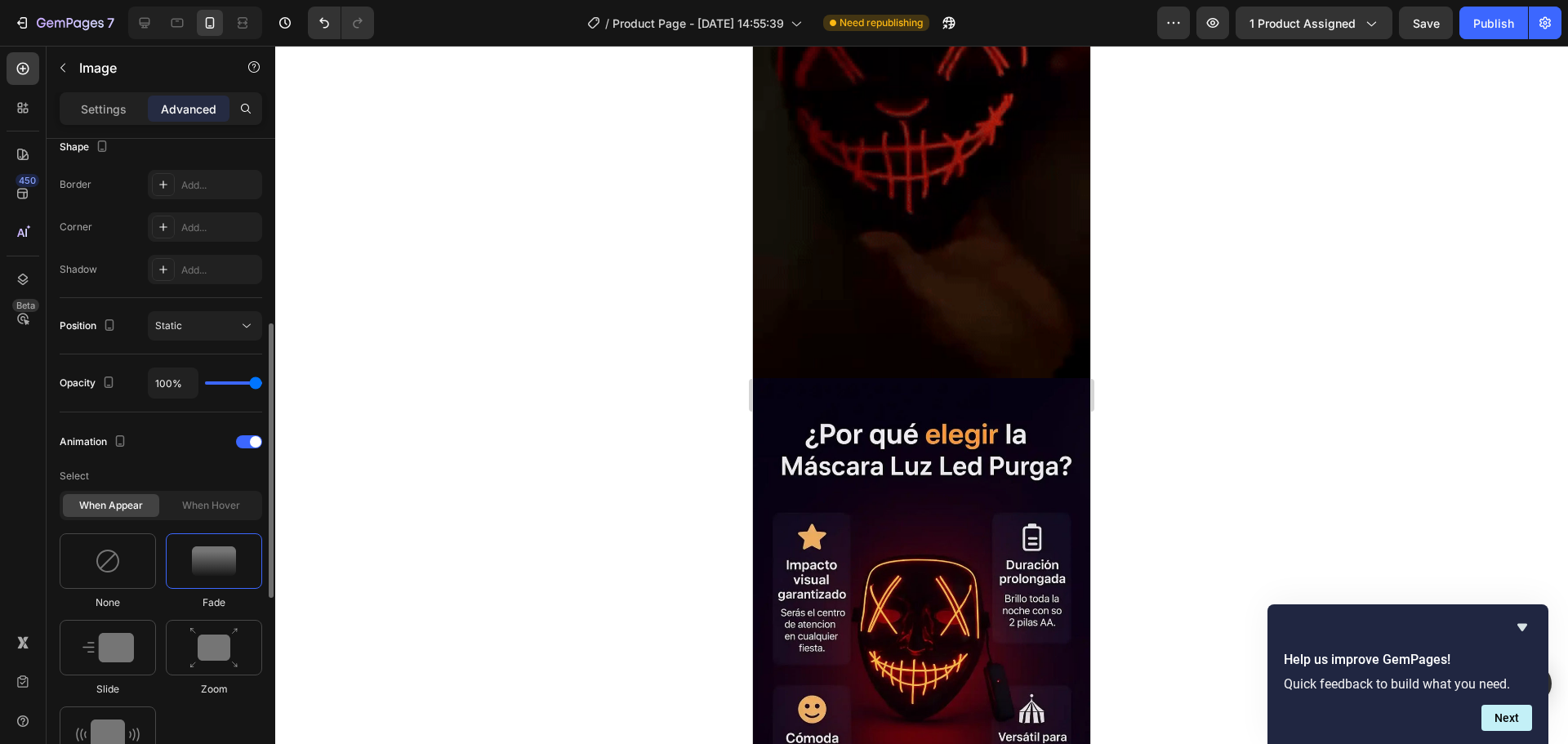
scroll to position [601, 0]
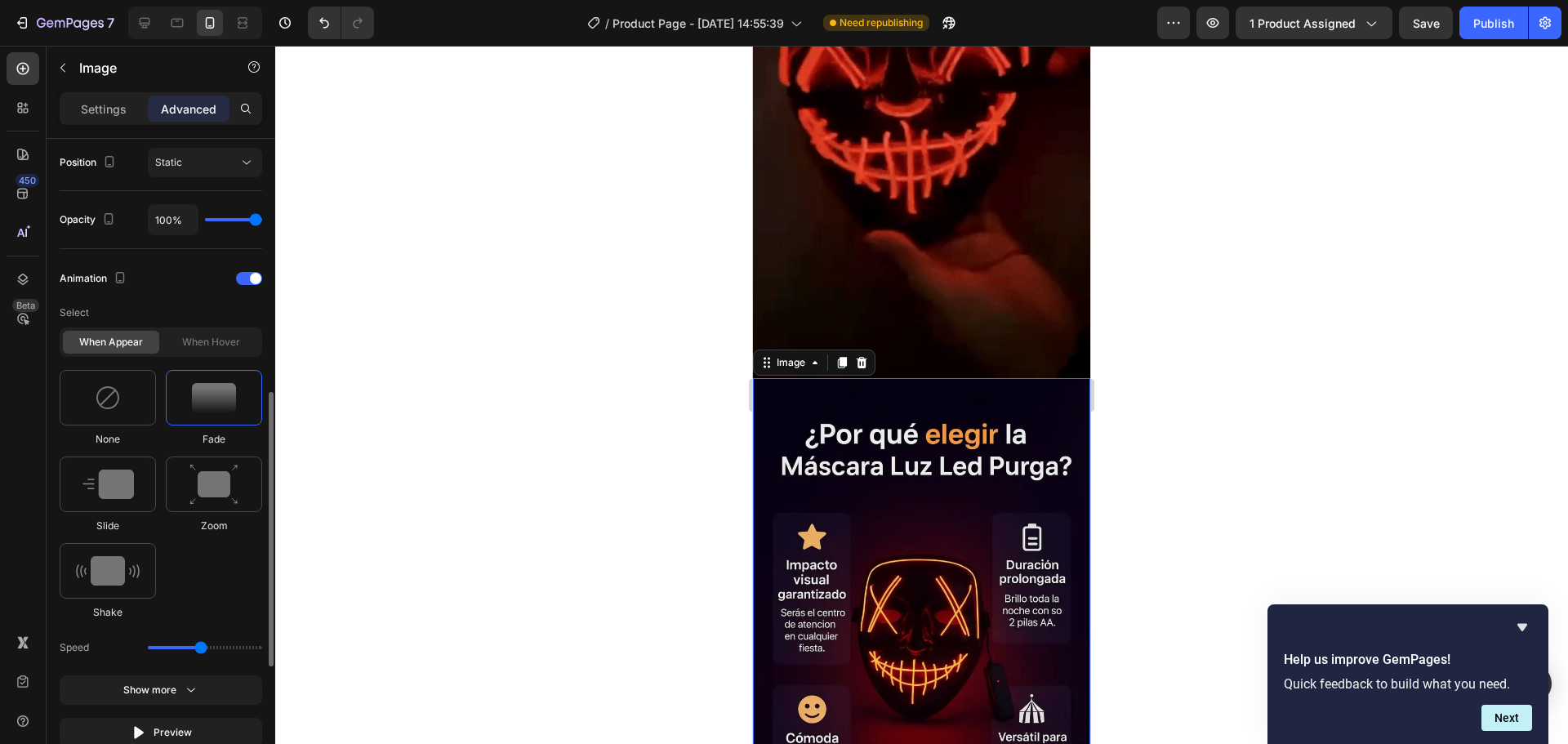
click at [216, 400] on img at bounding box center [213, 397] width 44 height 29
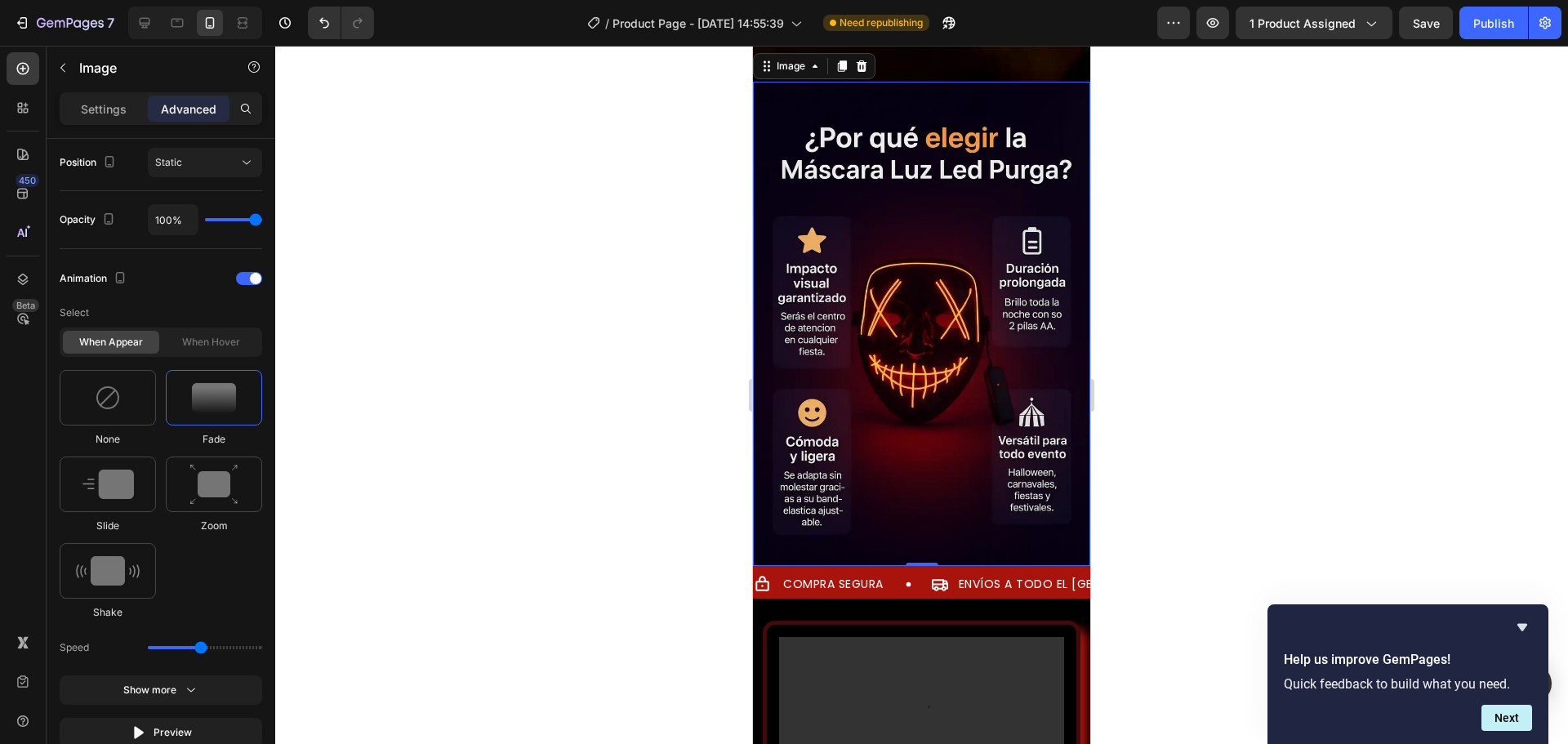
scroll to position [3512, 0]
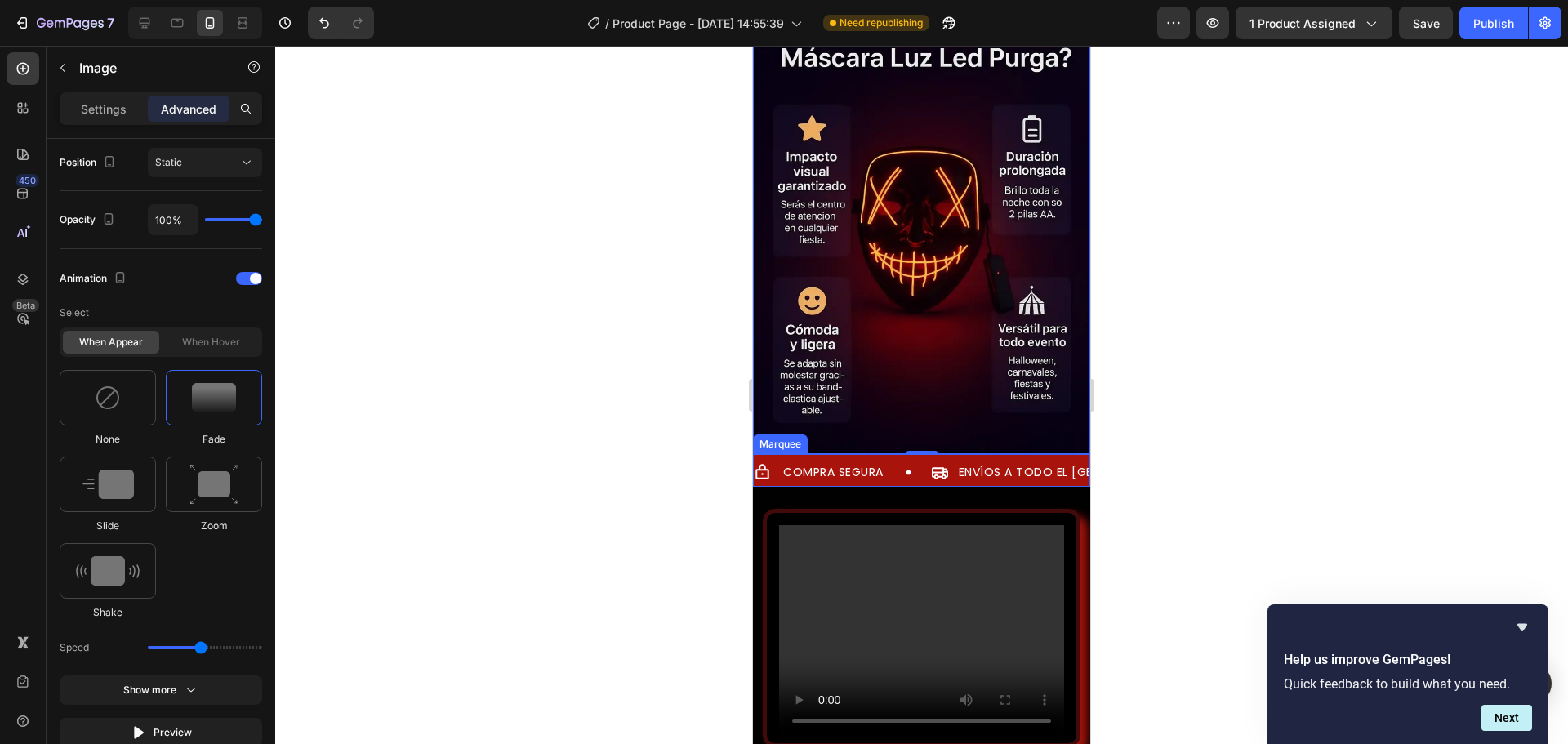
click at [843, 454] on div "COMPRA SEGURA Item List ENVÍOS A TODO EL [GEOGRAPHIC_DATA] Item List GARANTÍA D…" at bounding box center [922, 470] width 337 height 32
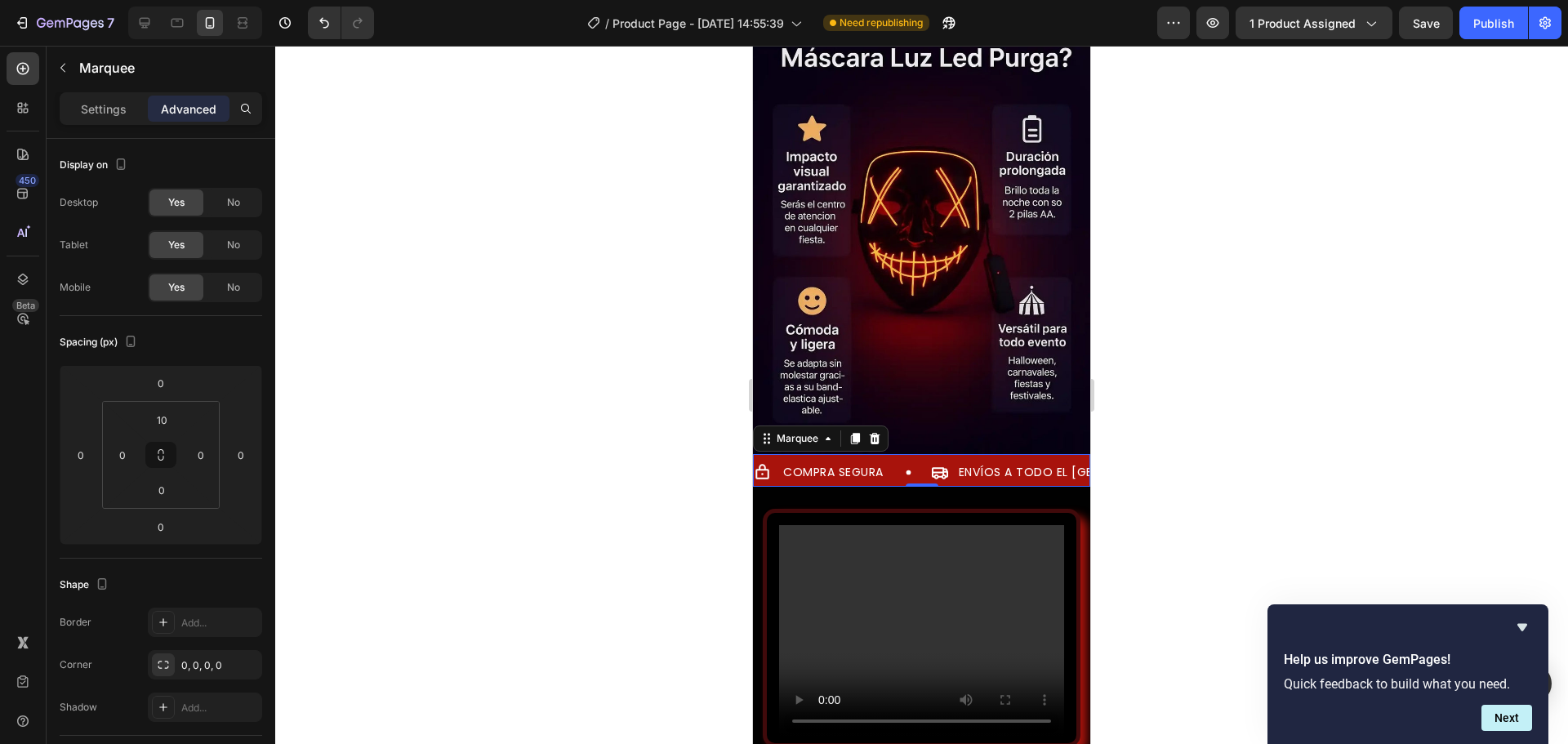
scroll to position [438, 0]
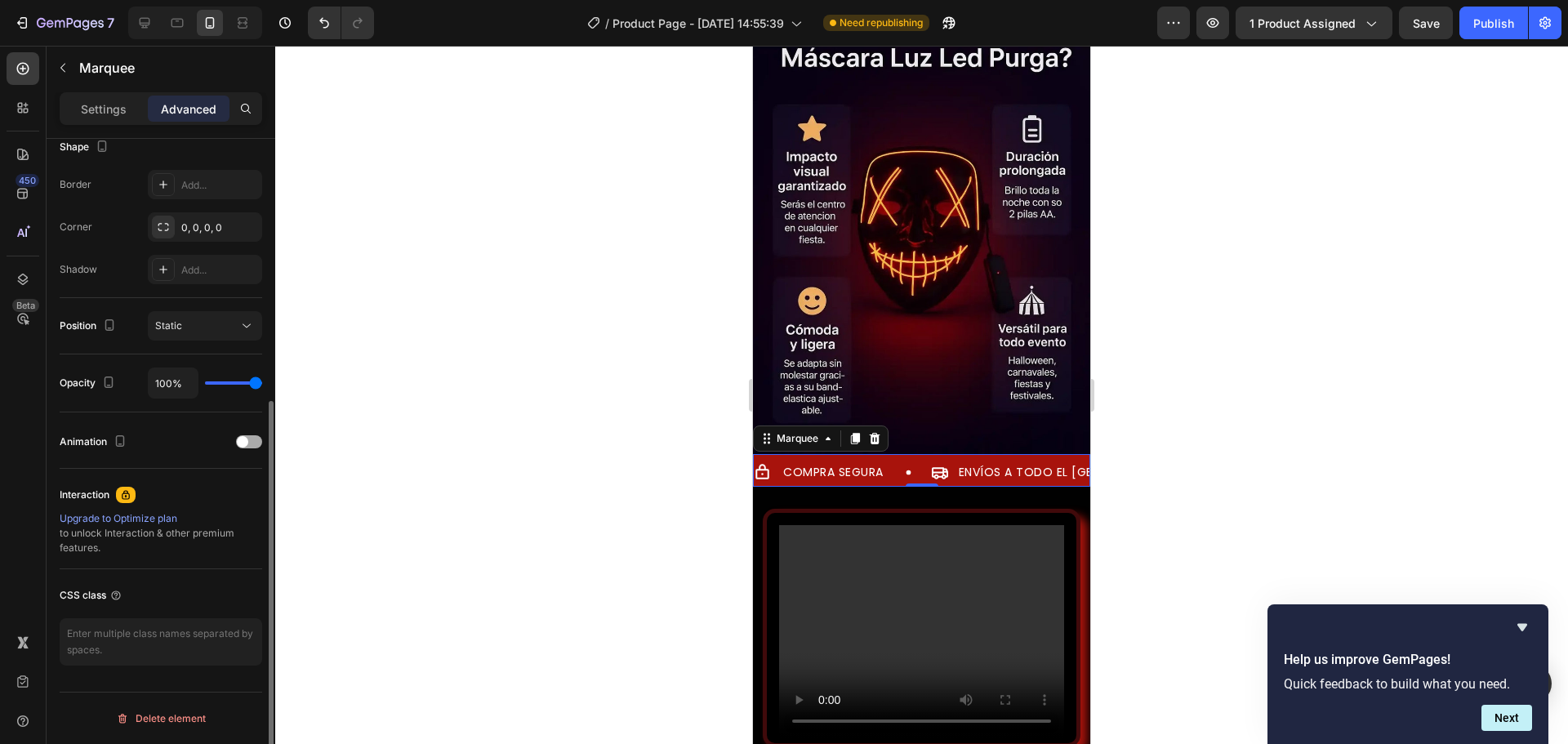
click at [250, 439] on div at bounding box center [248, 442] width 26 height 13
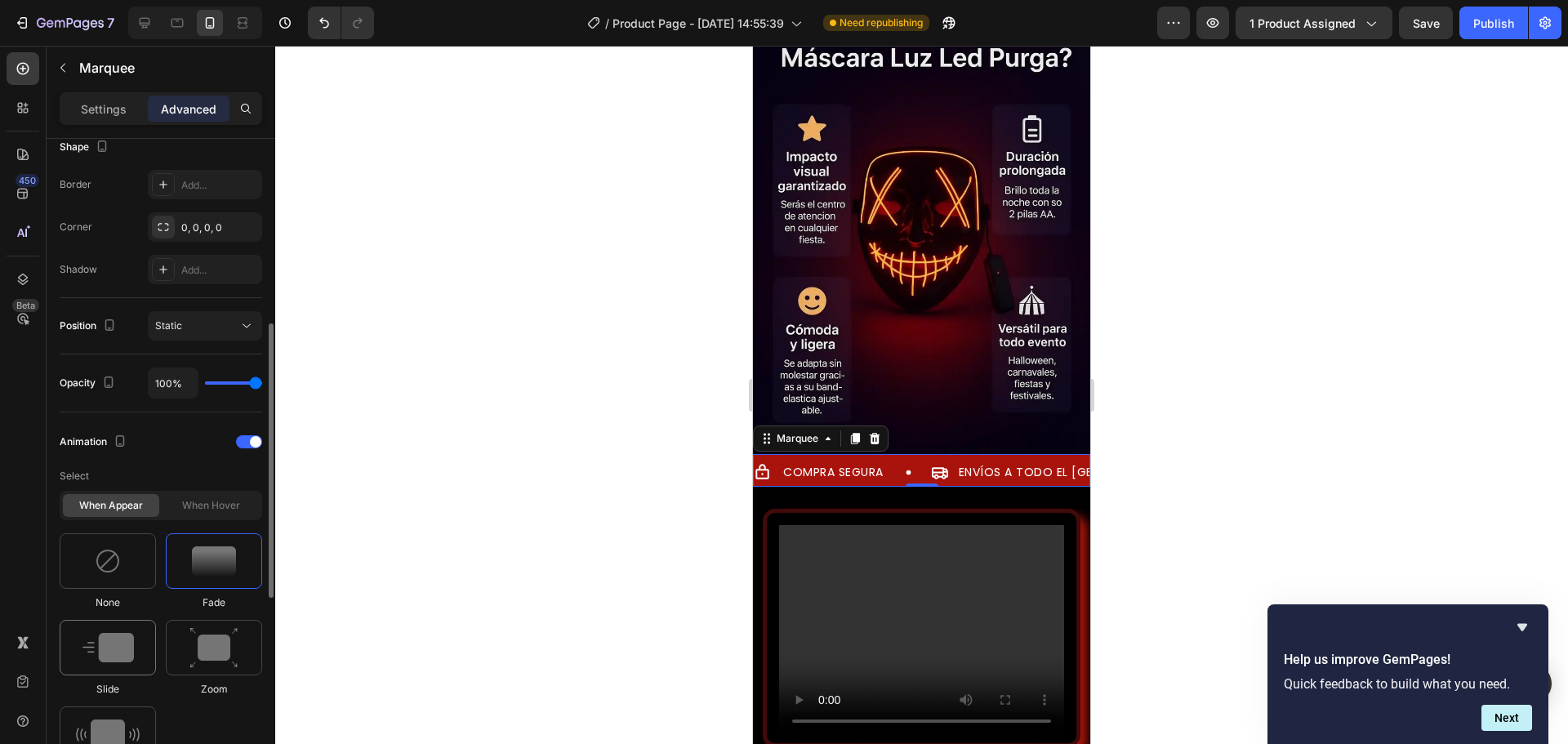
click at [112, 642] on img at bounding box center [108, 647] width 51 height 29
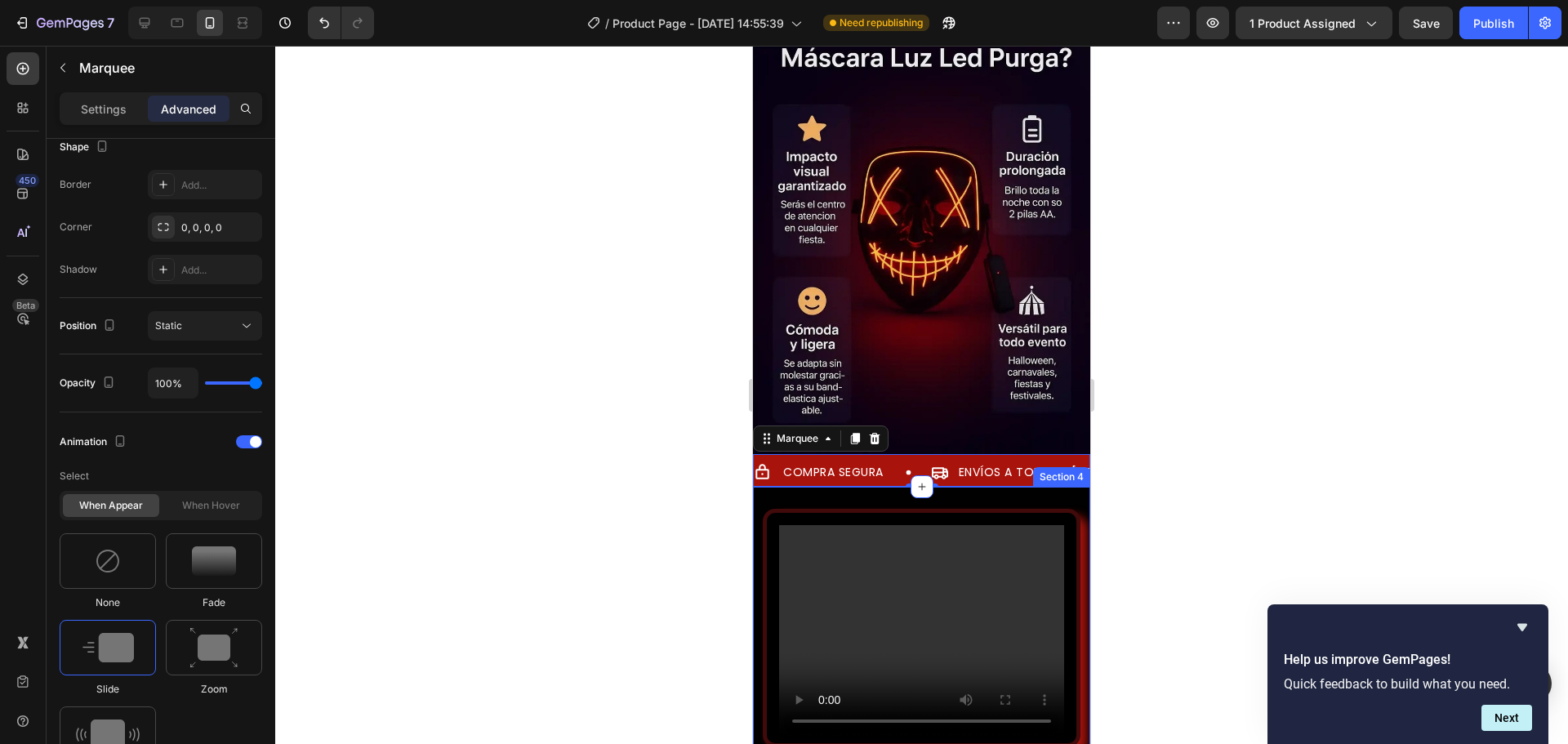
click at [778, 487] on div "Video Section 4" at bounding box center [922, 628] width 337 height 282
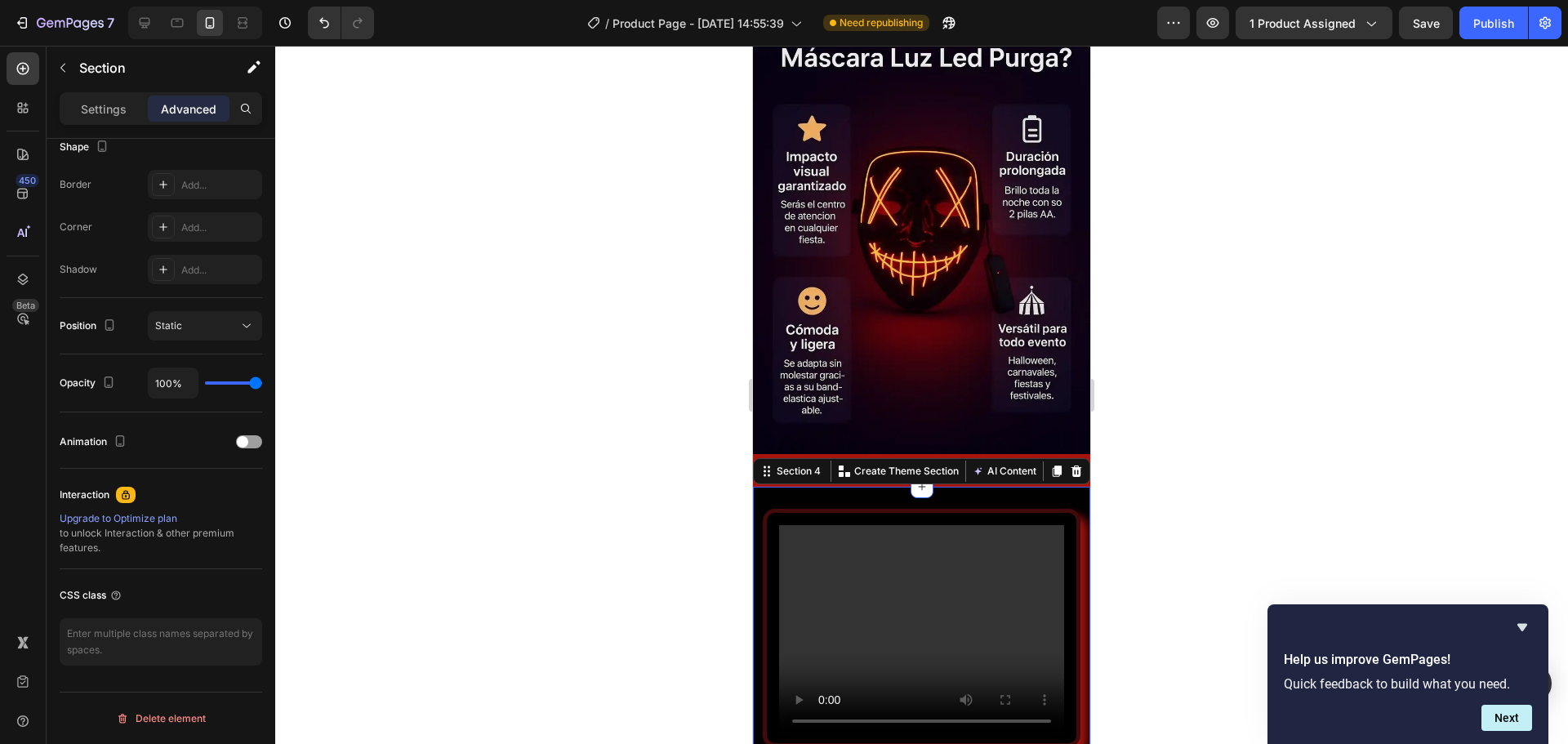
click at [851, 499] on div "Video" at bounding box center [922, 628] width 337 height 258
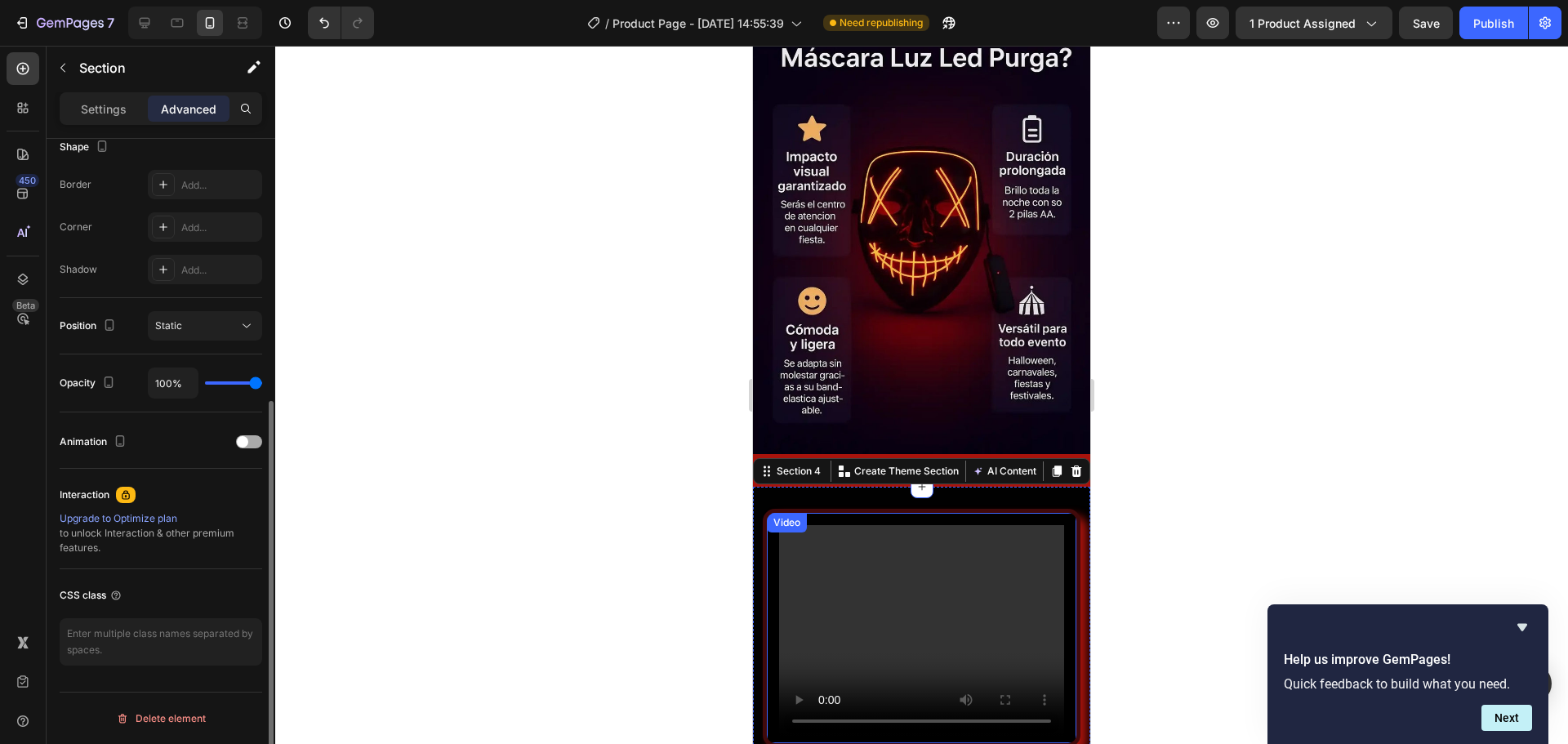
click at [256, 448] on div "Animation" at bounding box center [161, 441] width 203 height 26
click at [256, 441] on div at bounding box center [248, 442] width 26 height 13
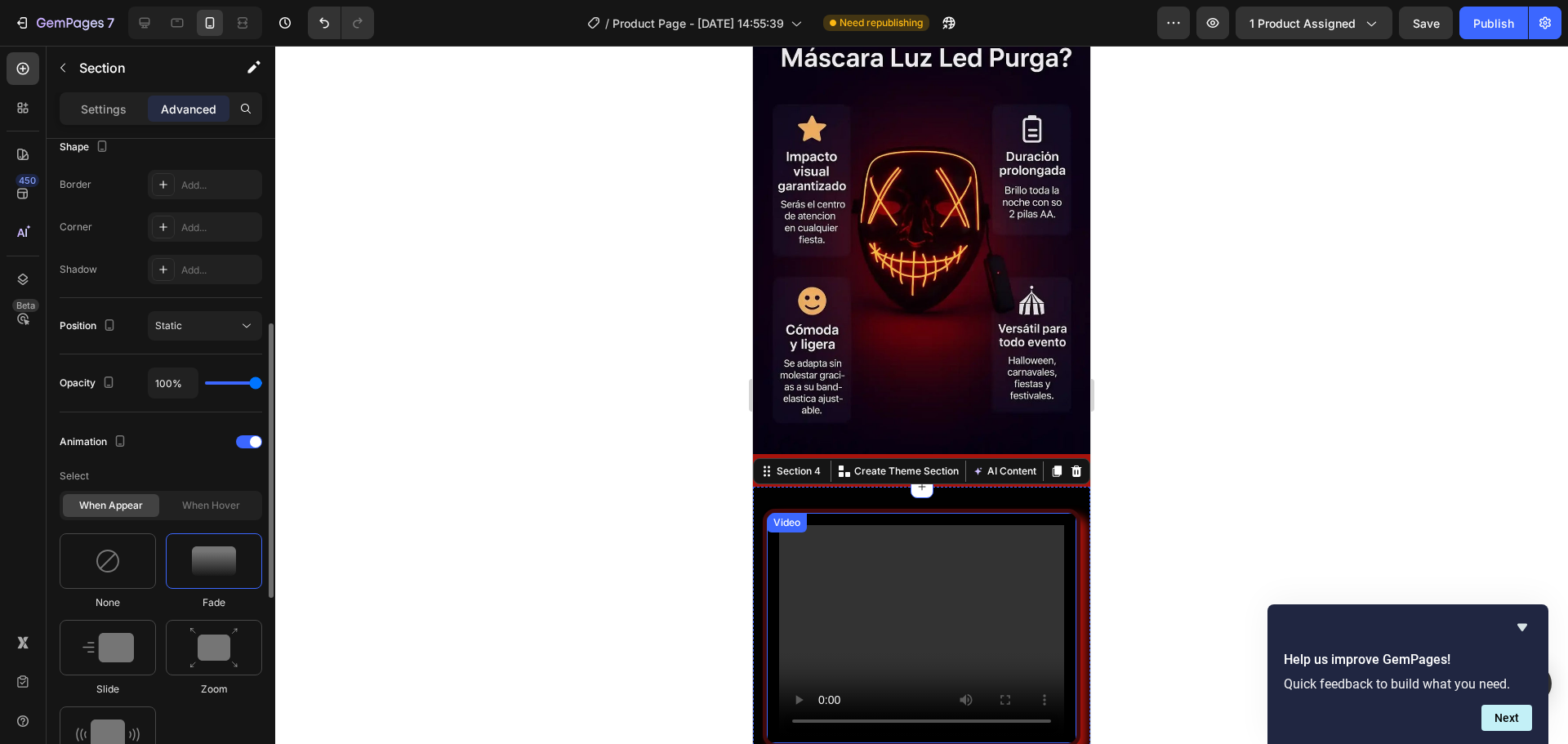
click at [233, 564] on img at bounding box center [213, 560] width 44 height 29
click at [220, 628] on img at bounding box center [213, 648] width 49 height 42
click at [219, 627] on img at bounding box center [213, 648] width 49 height 42
click at [120, 648] on img at bounding box center [108, 647] width 51 height 29
click at [233, 567] on img at bounding box center [213, 560] width 44 height 29
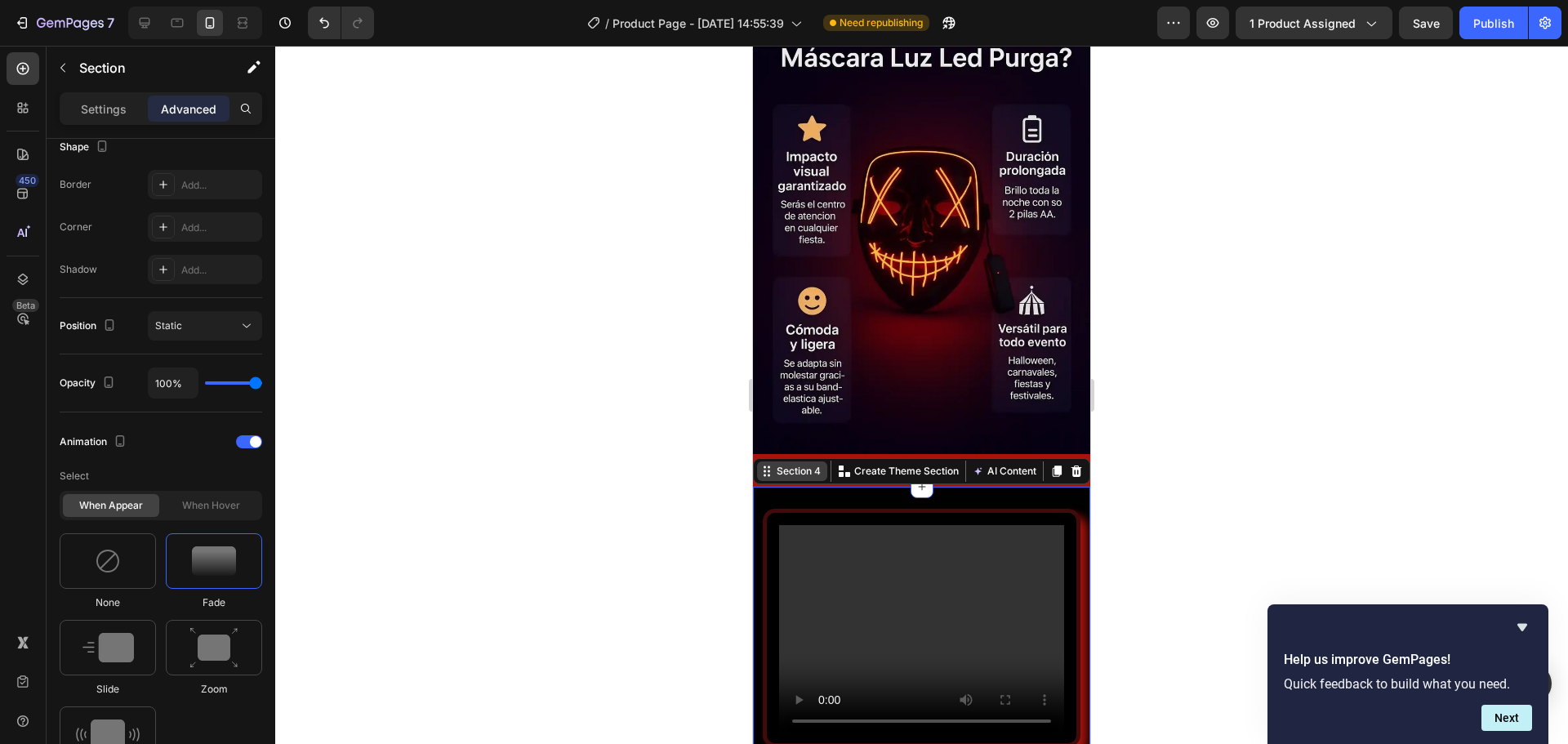
click at [804, 464] on div "Section 4" at bounding box center [798, 472] width 51 height 15
click at [822, 487] on div "Video Section 4 You can create reusable sections Create Theme Section AI Conten…" at bounding box center [922, 628] width 337 height 282
click at [811, 464] on div "Section 4" at bounding box center [798, 472] width 51 height 15
drag, startPoint x: 115, startPoint y: 109, endPoint x: 114, endPoint y: 184, distance: 75.0
click at [115, 109] on p "Settings" at bounding box center [103, 109] width 46 height 17
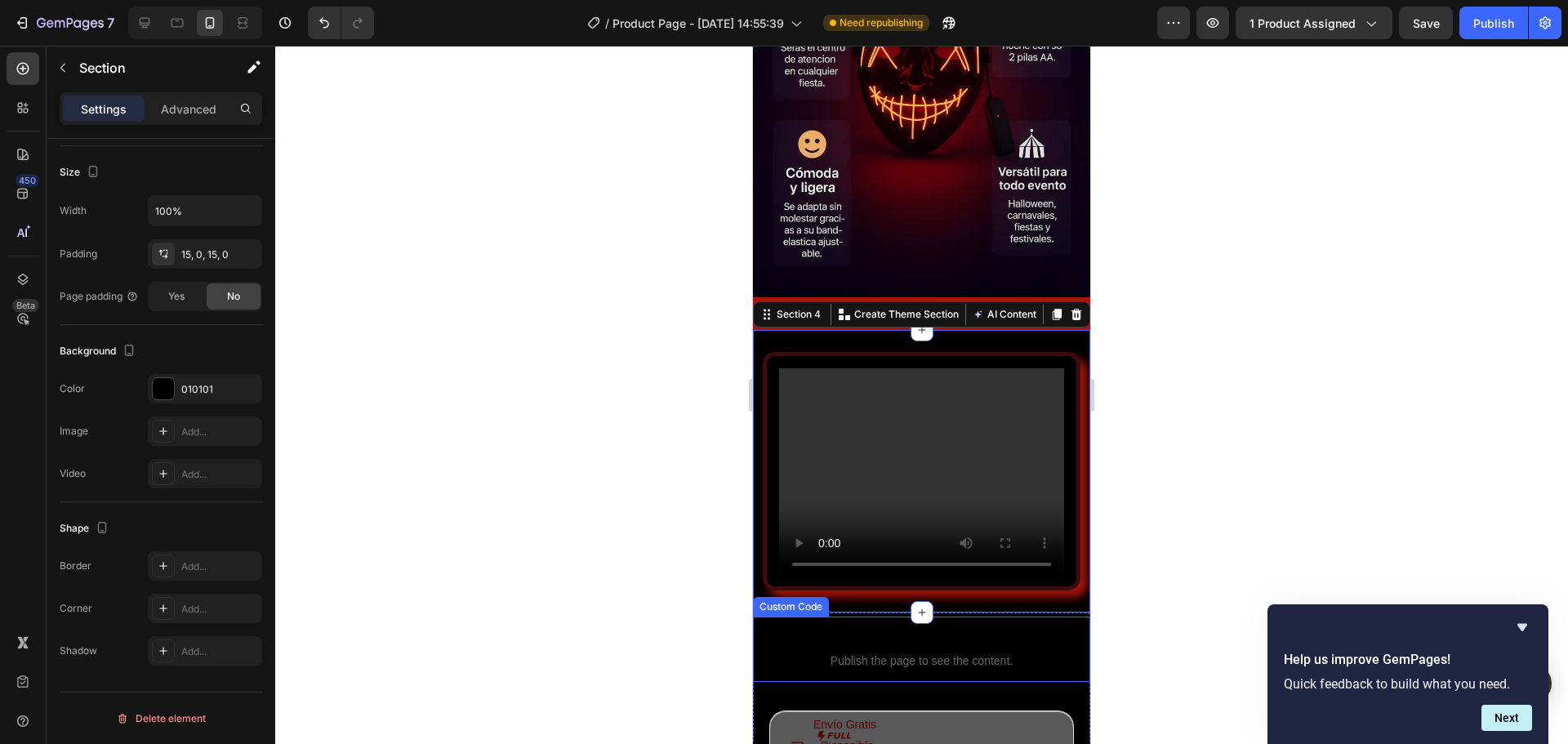
scroll to position [3675, 0]
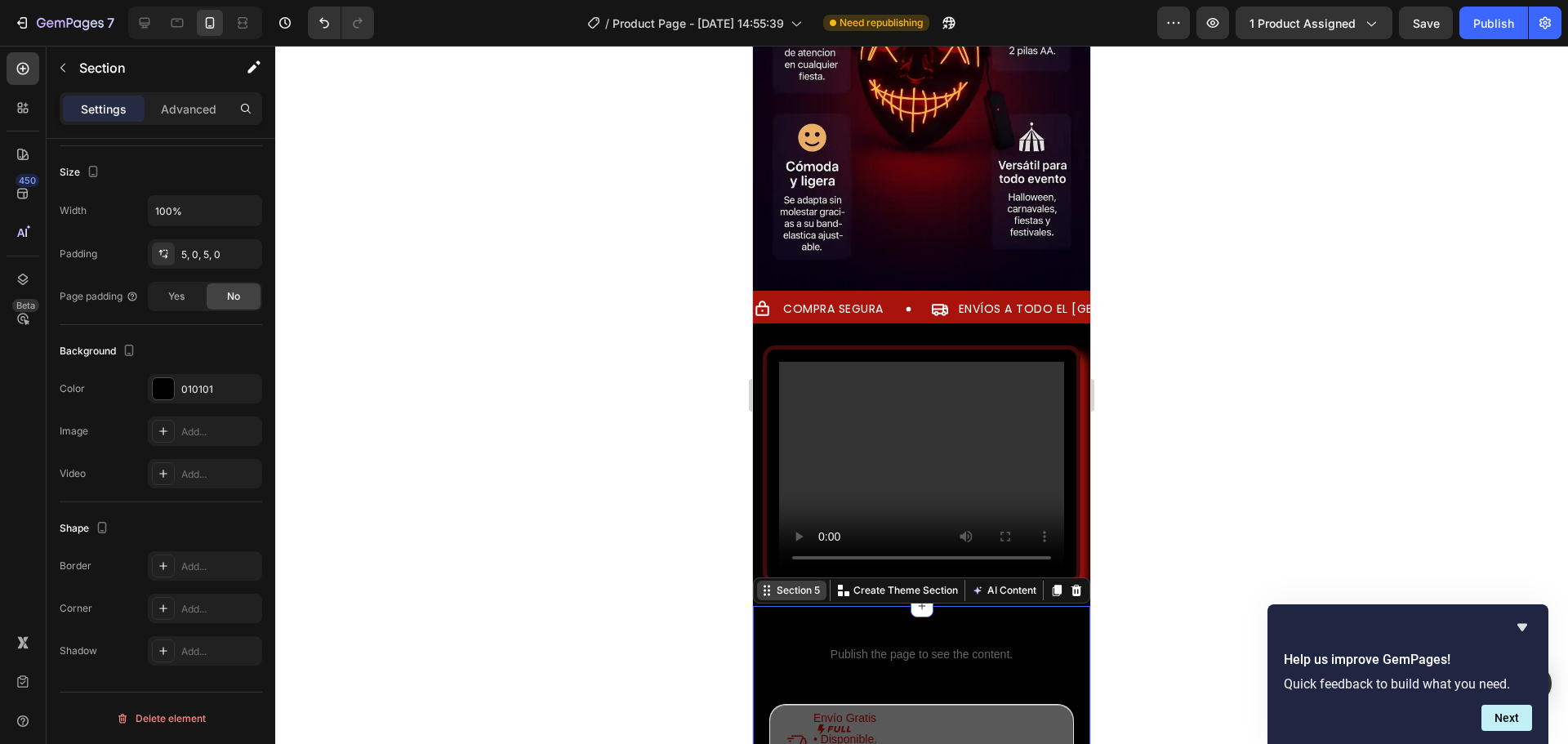
click at [802, 583] on div "Section 5" at bounding box center [798, 590] width 50 height 15
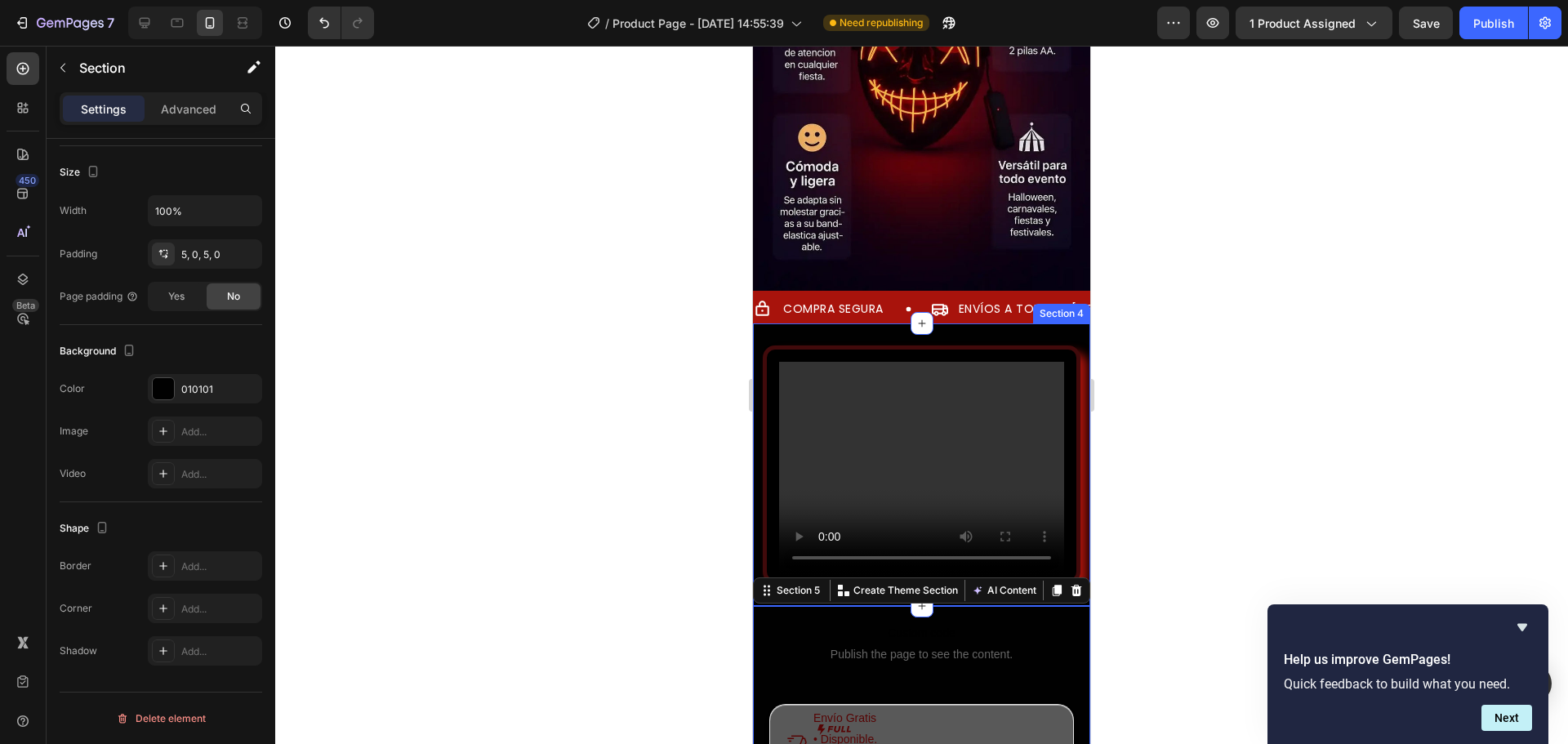
click at [816, 323] on div "Video Section 4" at bounding box center [922, 464] width 337 height 282
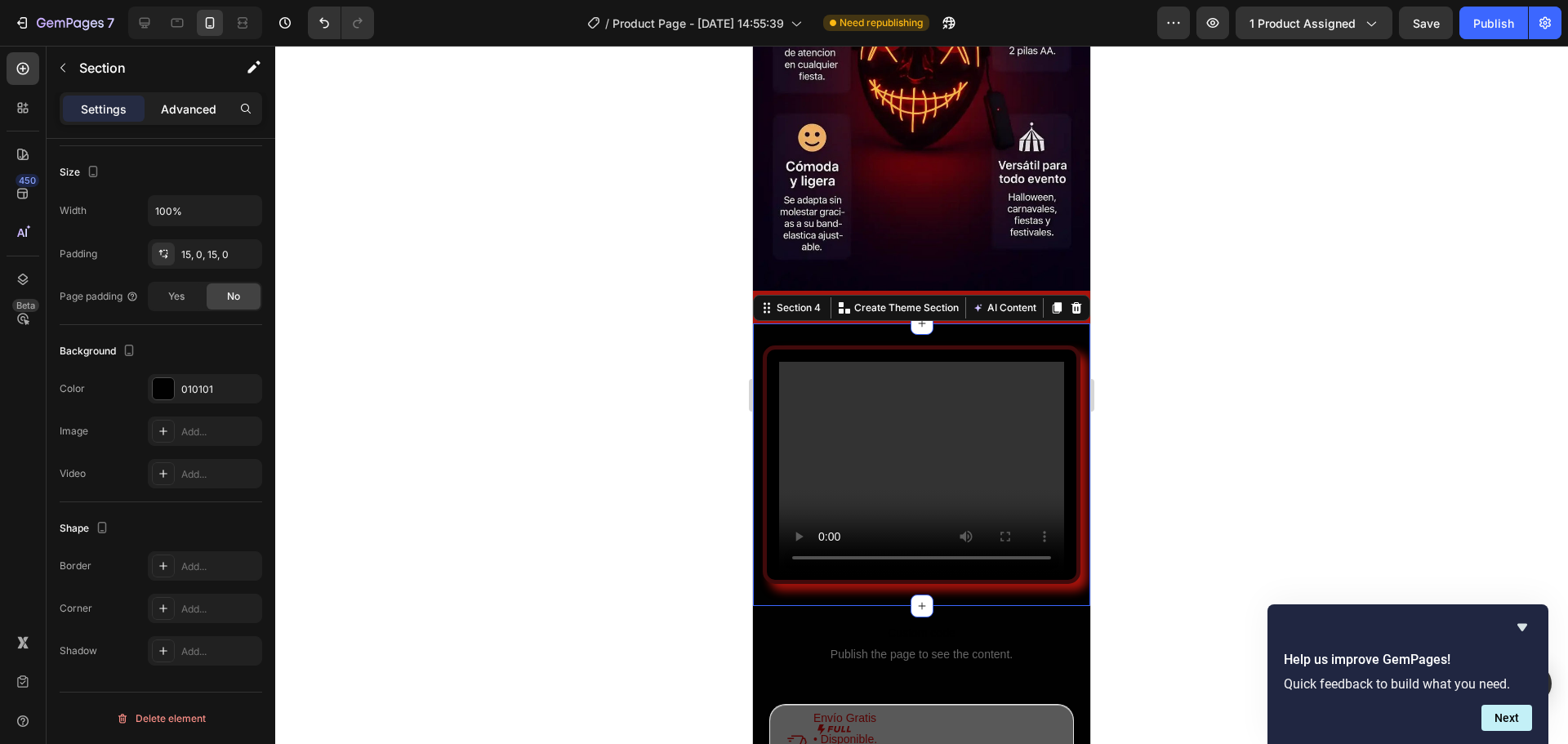
click at [183, 110] on p "Advanced" at bounding box center [189, 109] width 56 height 17
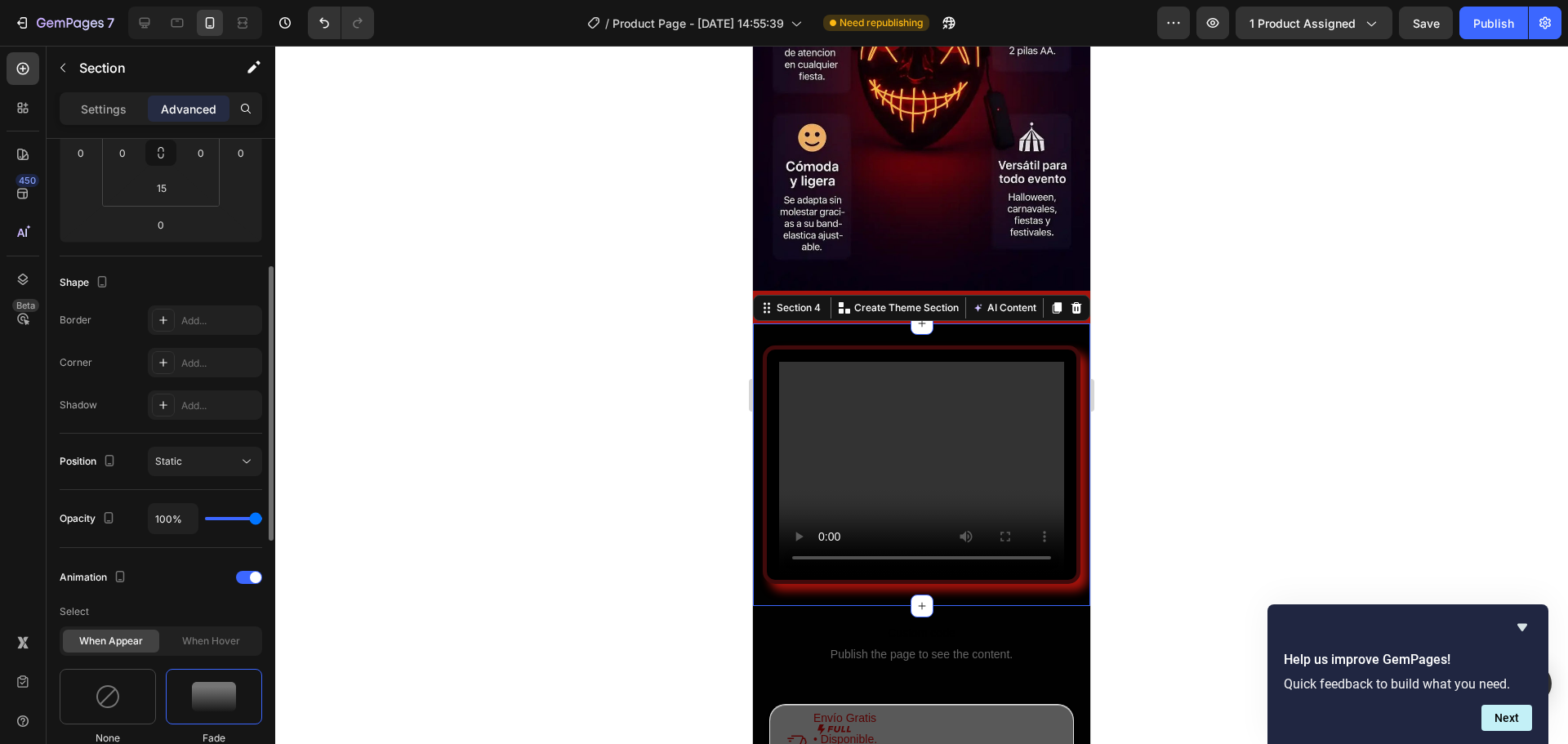
scroll to position [547, 0]
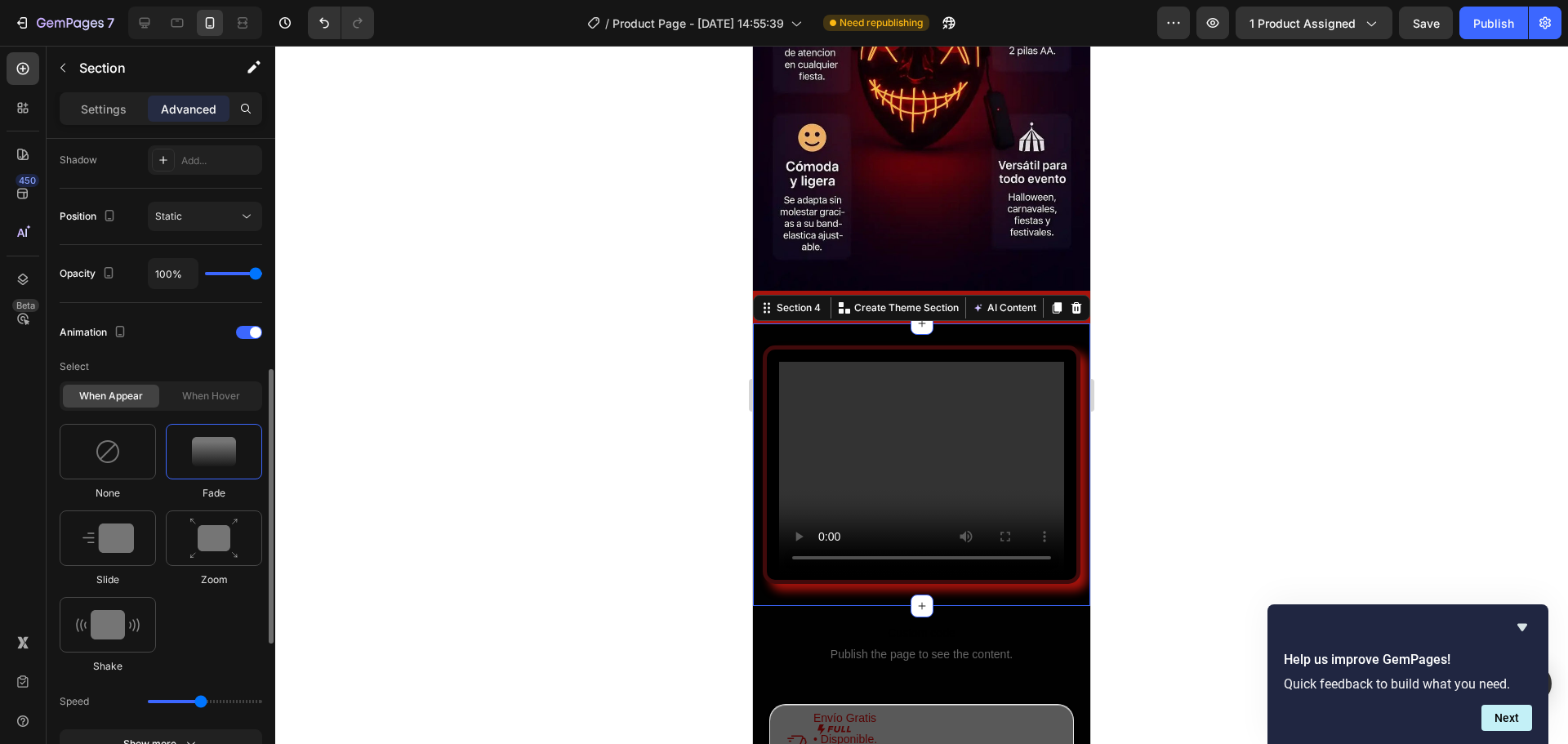
click at [213, 453] on img at bounding box center [213, 451] width 44 height 29
click at [904, 95] on img at bounding box center [922, 48] width 337 height 484
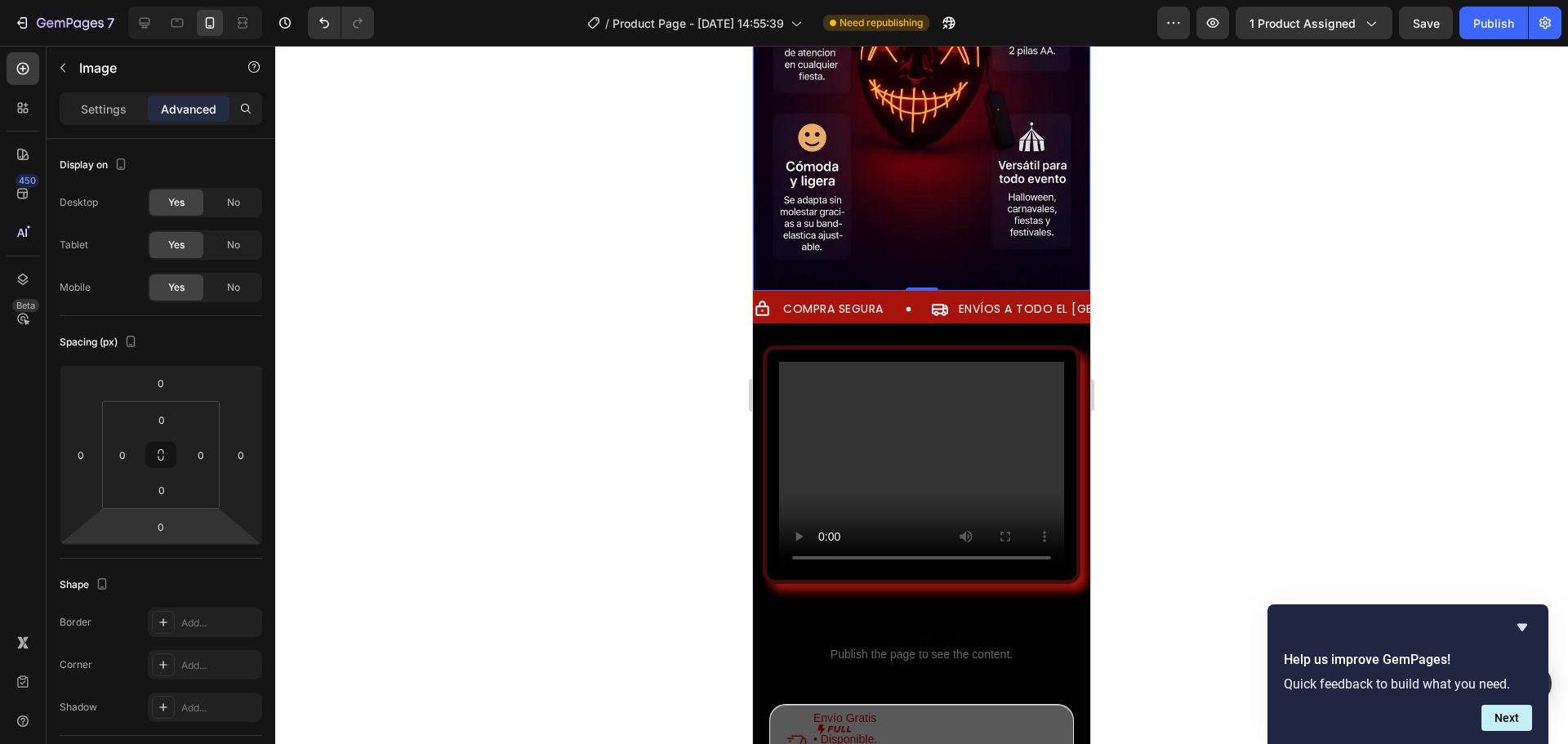
scroll to position [653, 0]
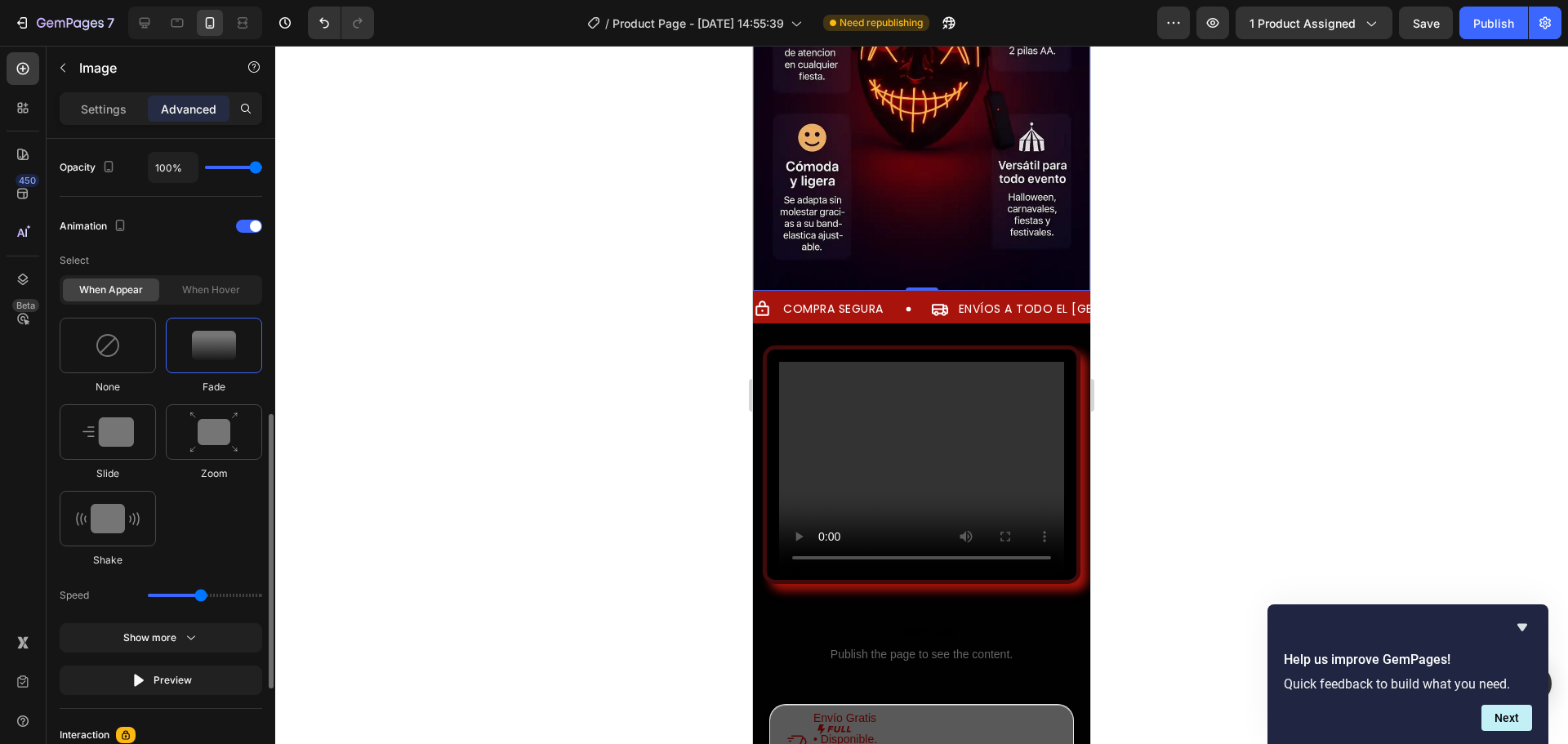
click at [223, 346] on img at bounding box center [213, 345] width 44 height 29
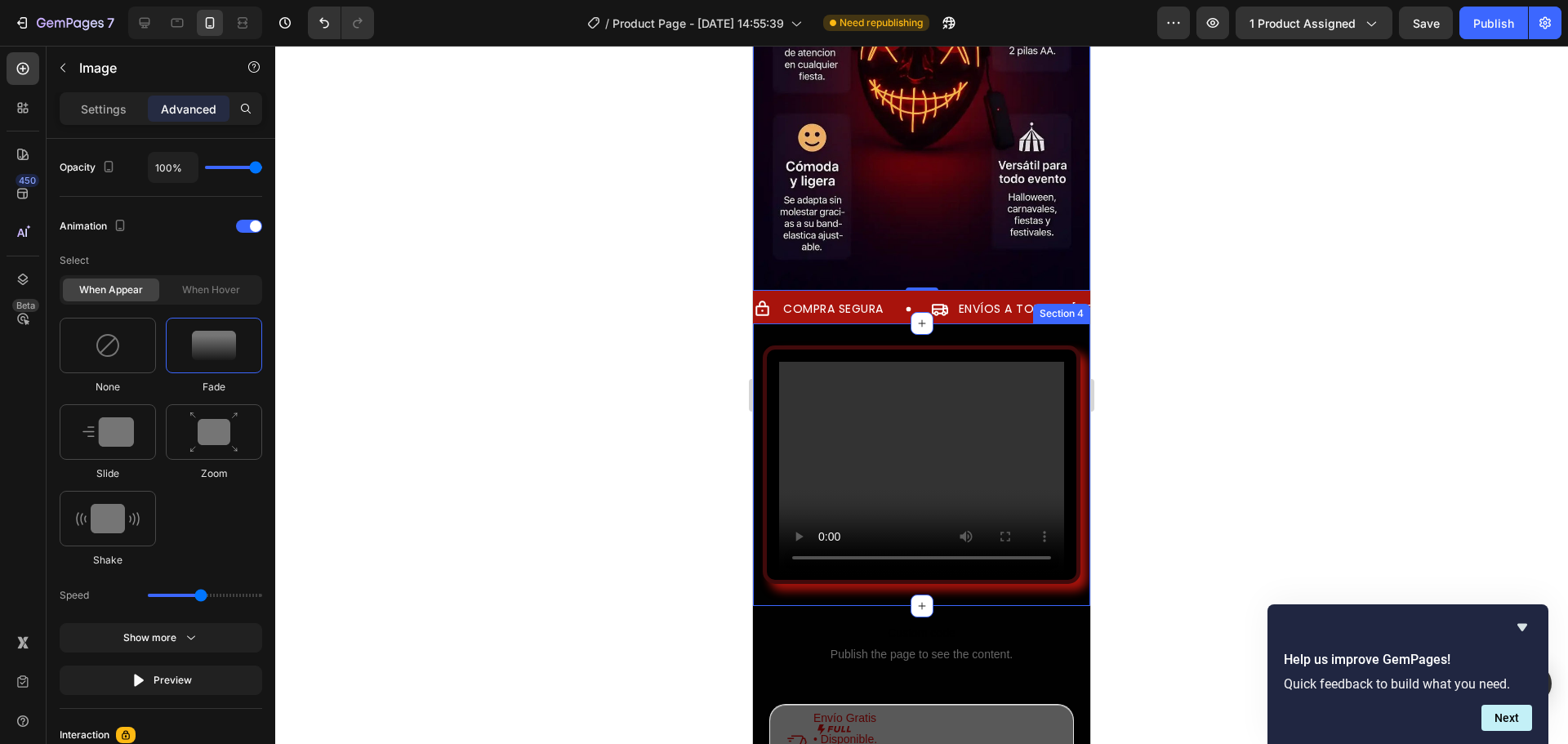
click at [862, 323] on div "Video Section 4" at bounding box center [922, 464] width 337 height 282
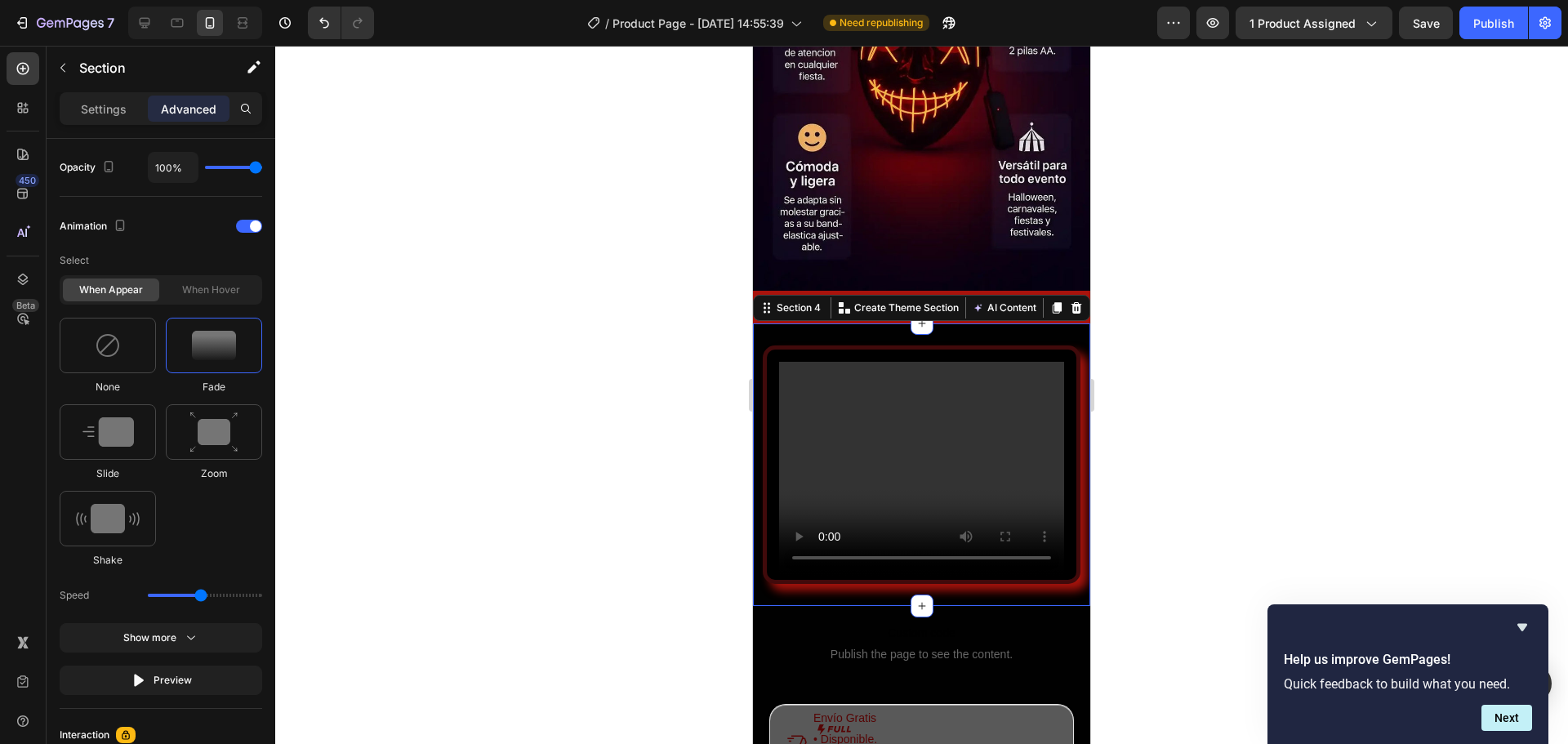
scroll to position [0, 0]
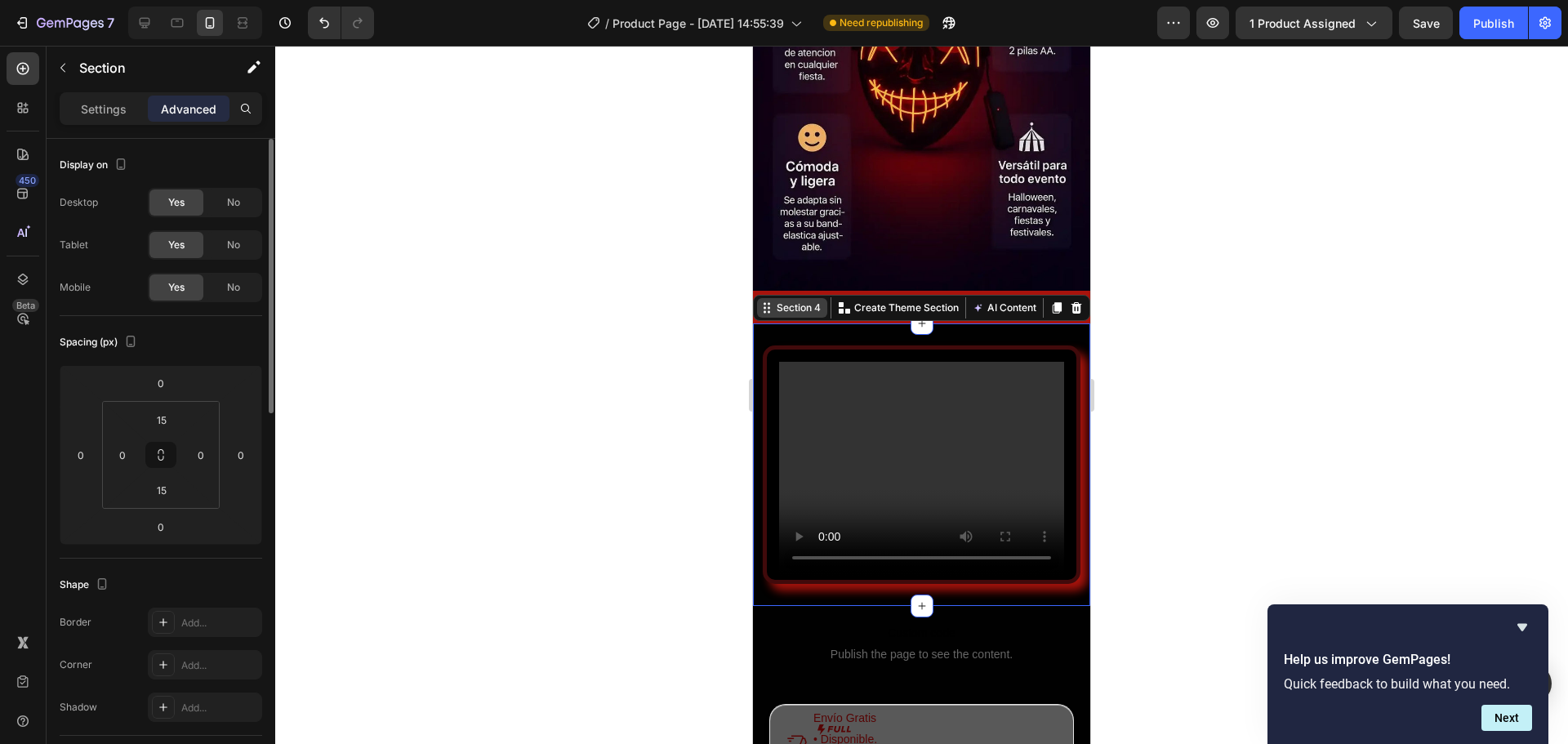
click at [817, 301] on div "Section 4" at bounding box center [798, 308] width 51 height 15
click at [797, 301] on div "Section 4" at bounding box center [798, 308] width 51 height 15
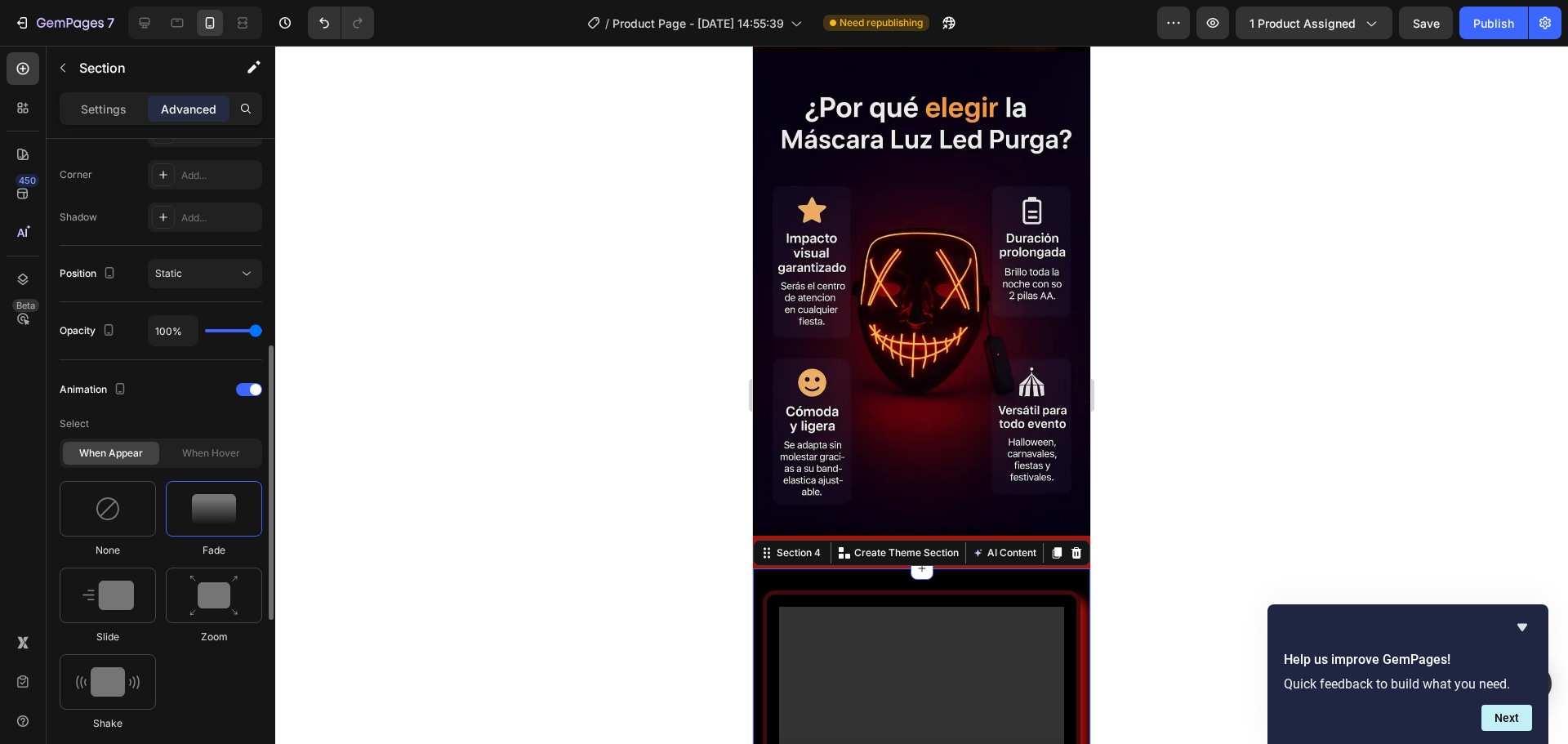
scroll to position [571, 0]
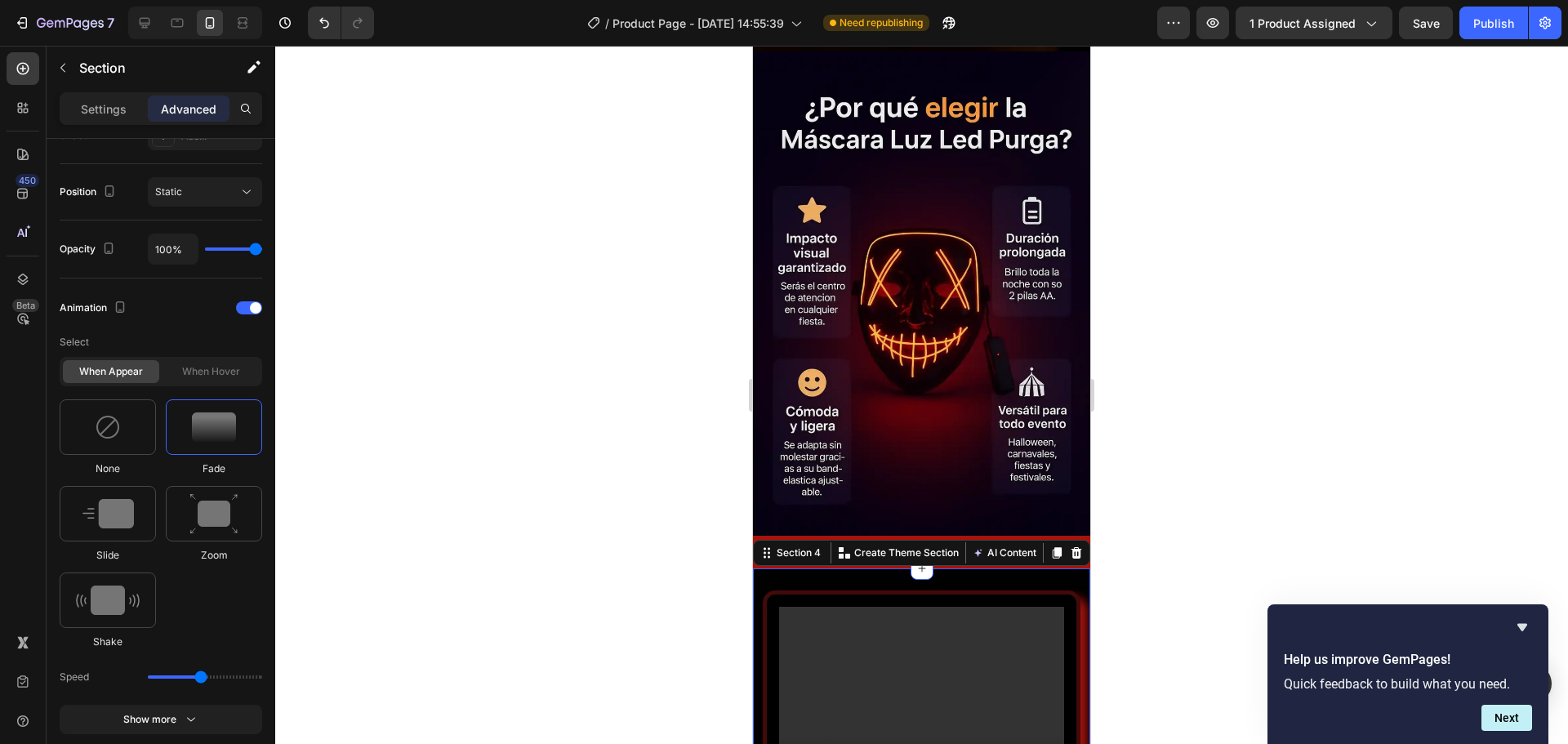
click at [762, 580] on div "Video" at bounding box center [922, 709] width 337 height 258
click at [115, 116] on p "Settings" at bounding box center [103, 109] width 46 height 17
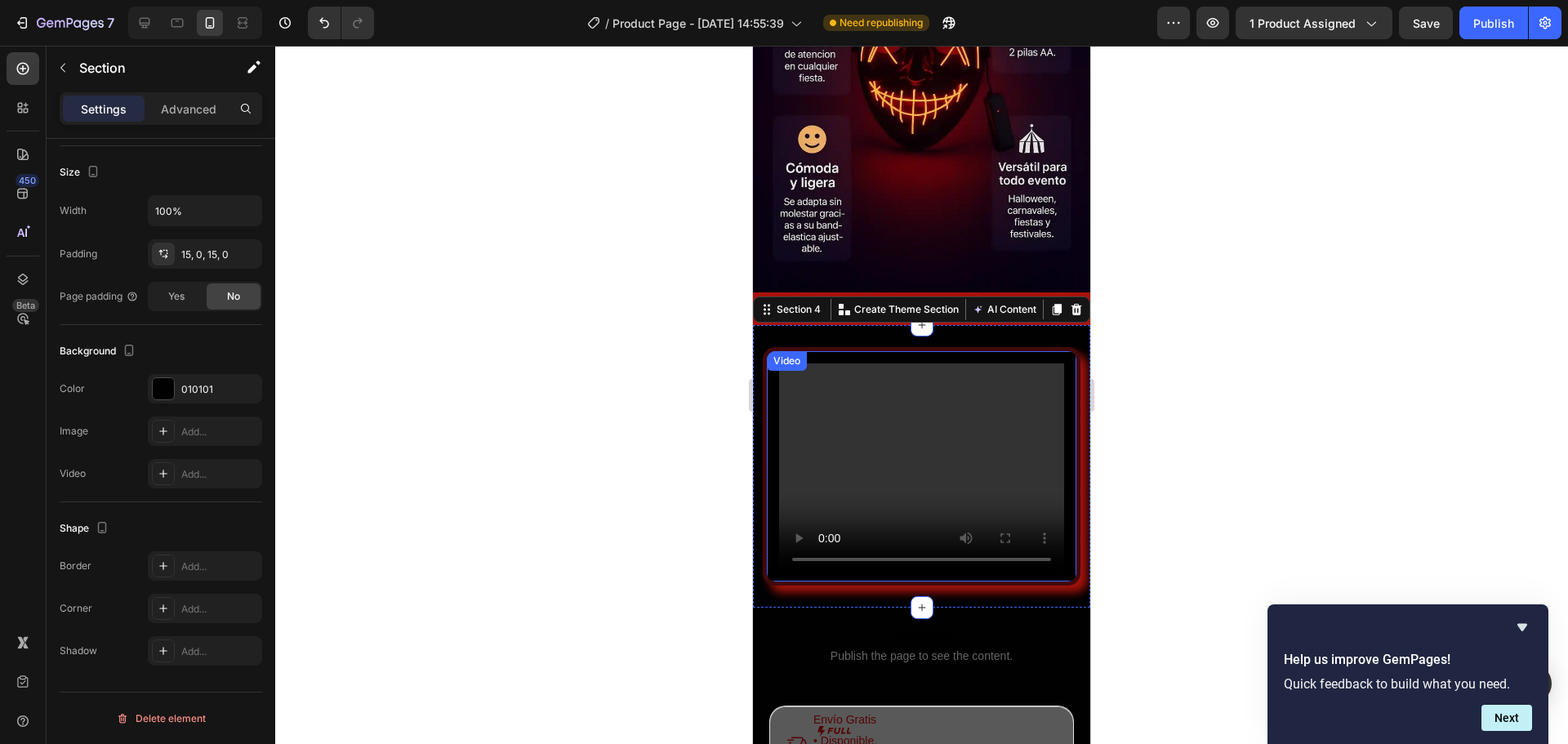
scroll to position [3675, 0]
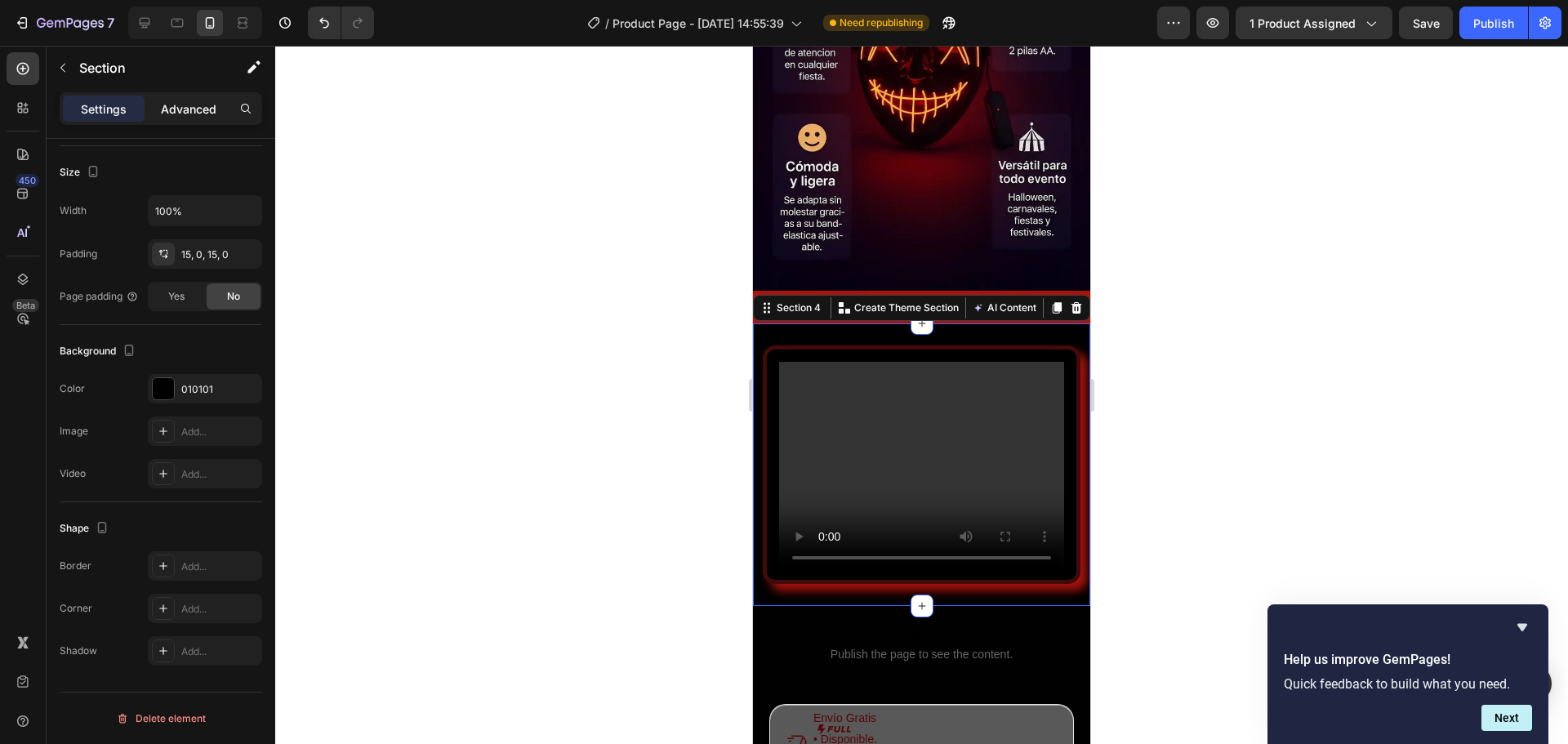
click at [195, 102] on p "Advanced" at bounding box center [189, 109] width 56 height 17
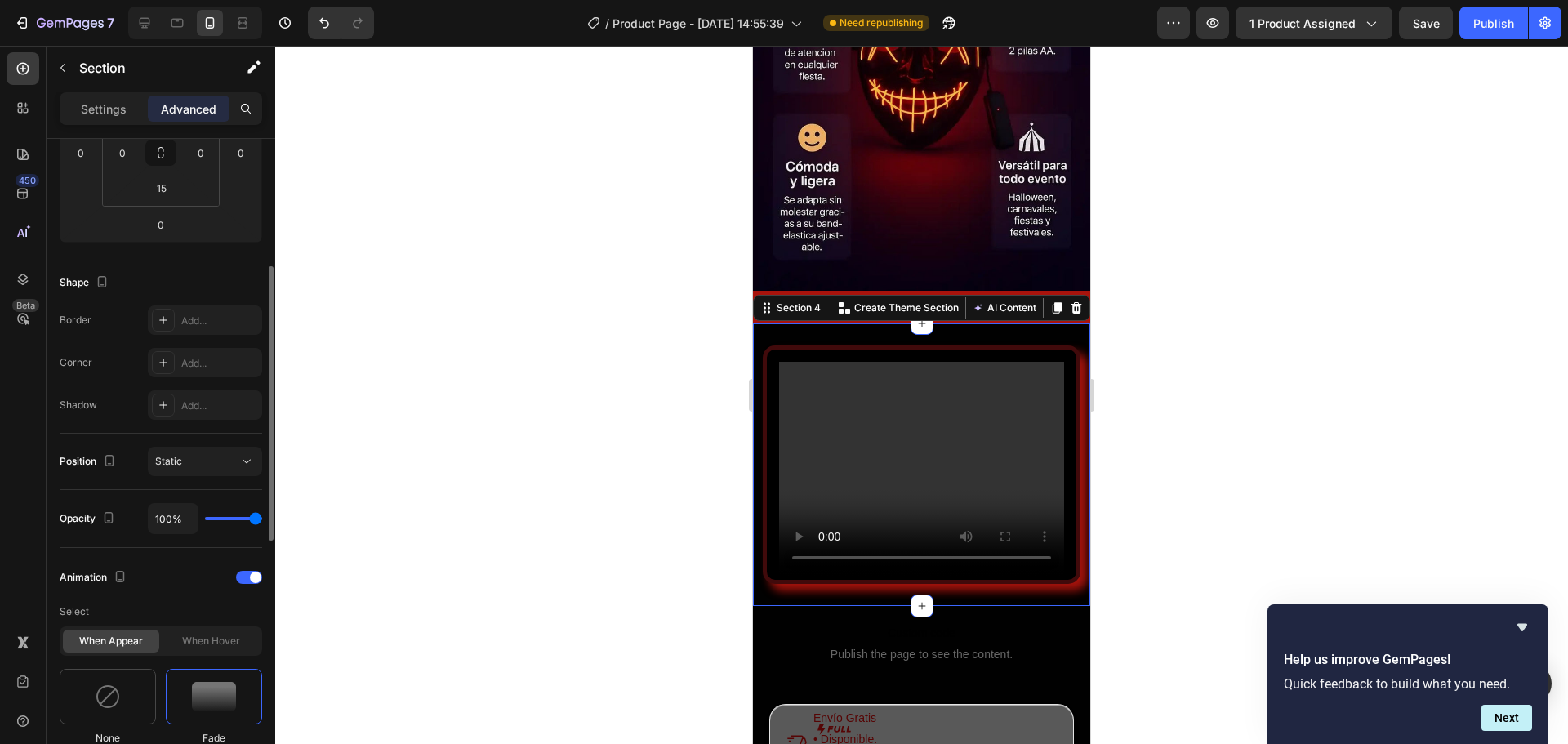
click at [209, 682] on img at bounding box center [213, 696] width 44 height 29
click at [105, 684] on img at bounding box center [107, 696] width 26 height 26
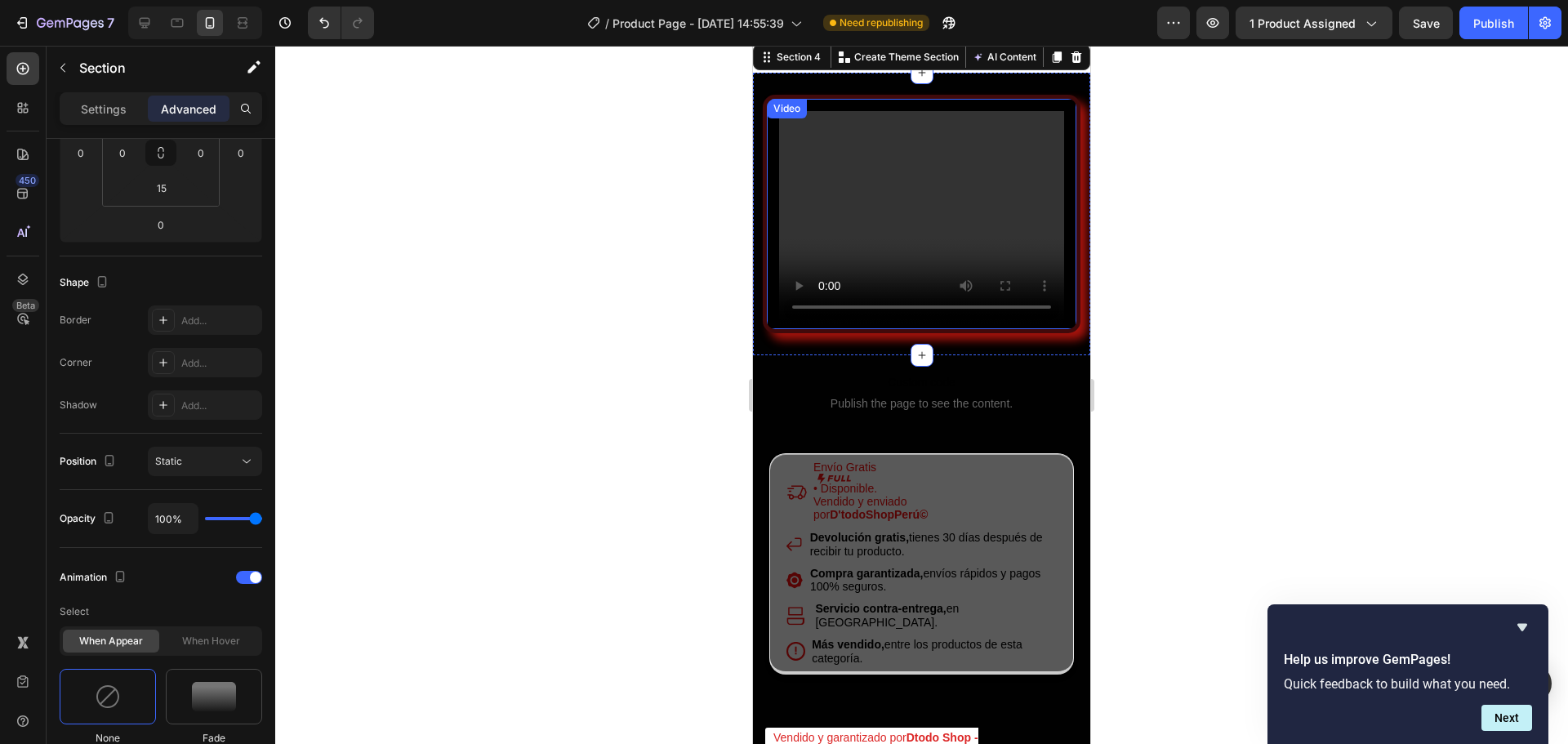
scroll to position [3839, 0]
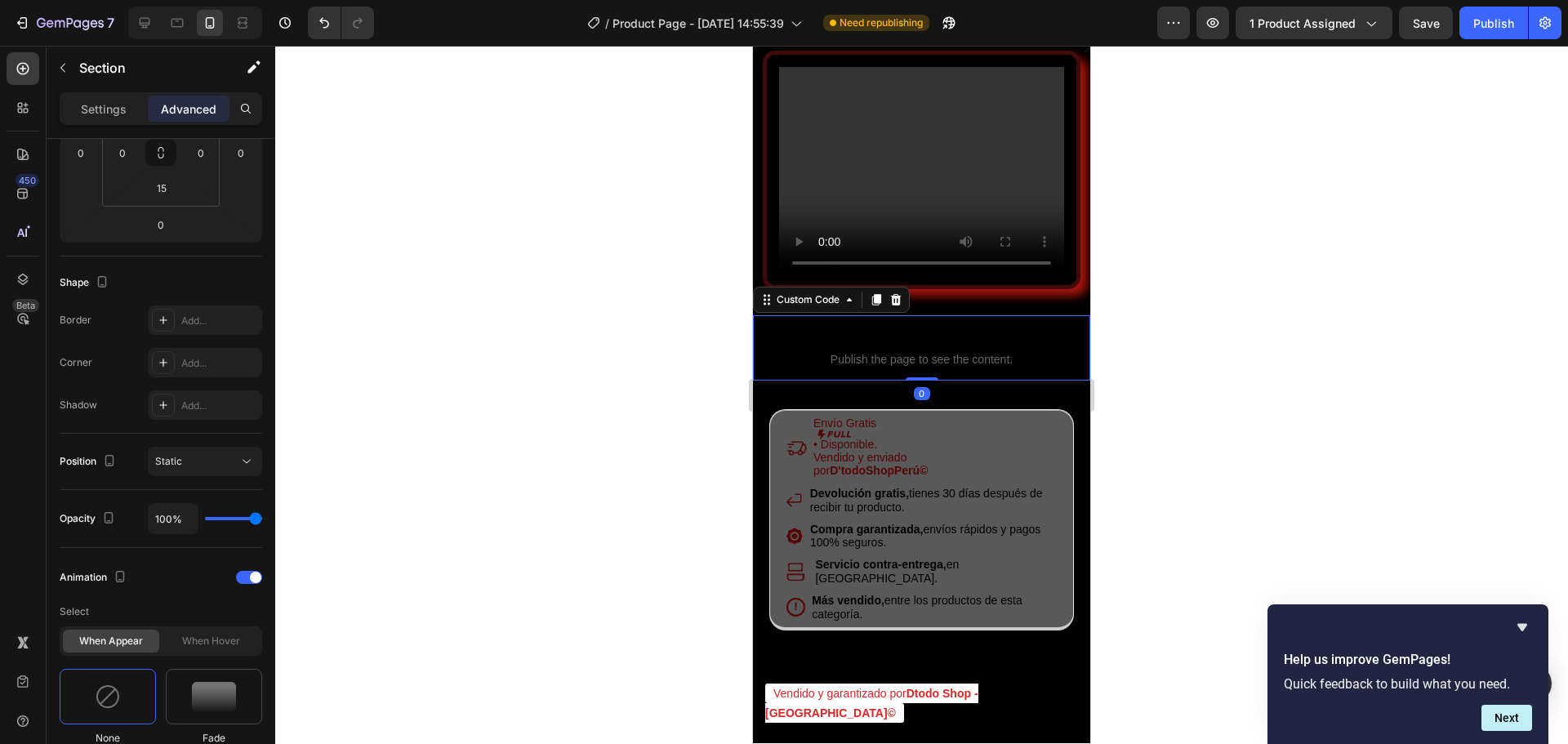
click at [781, 330] on span "Custom code" at bounding box center [922, 338] width 337 height 20
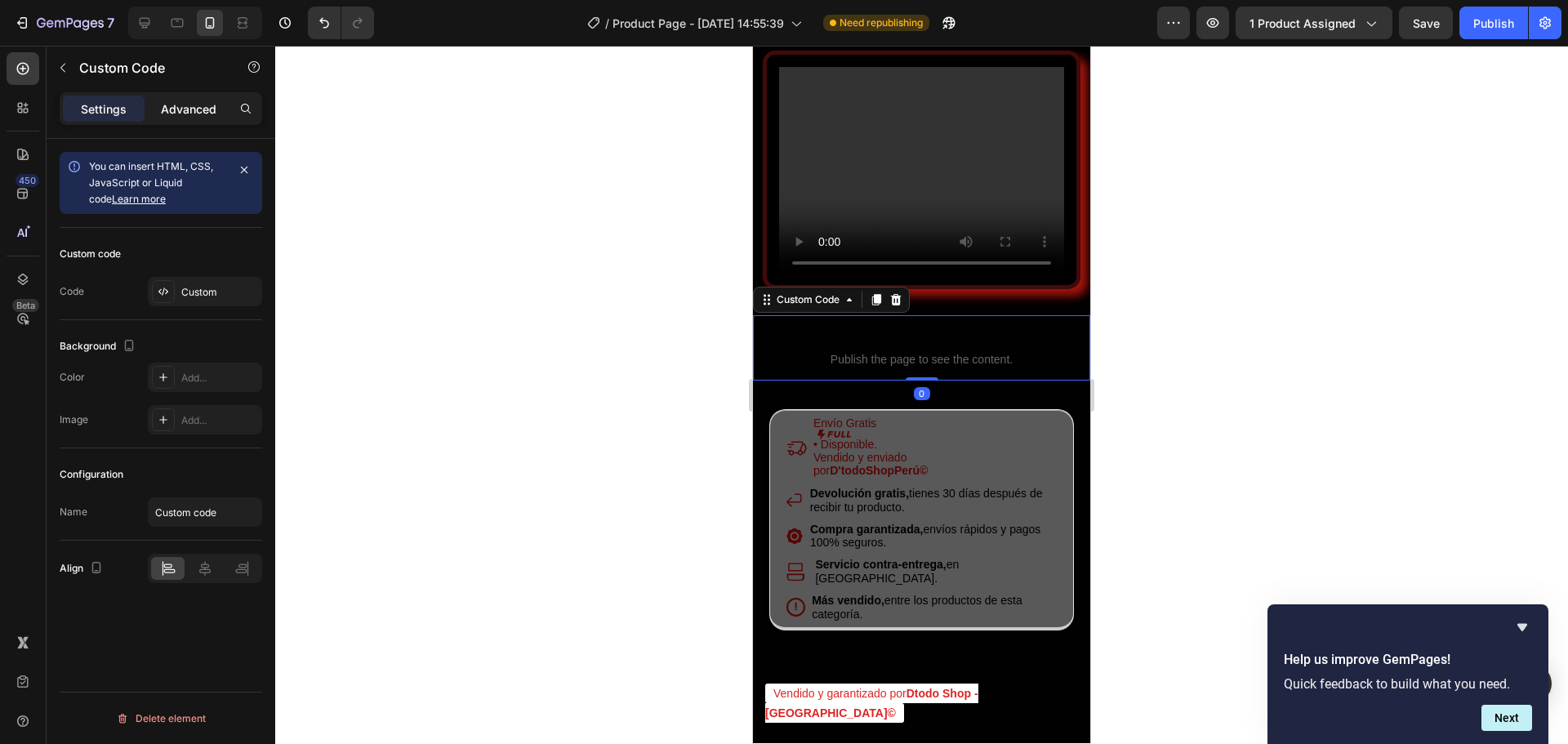
click at [208, 109] on p "Advanced" at bounding box center [189, 109] width 56 height 17
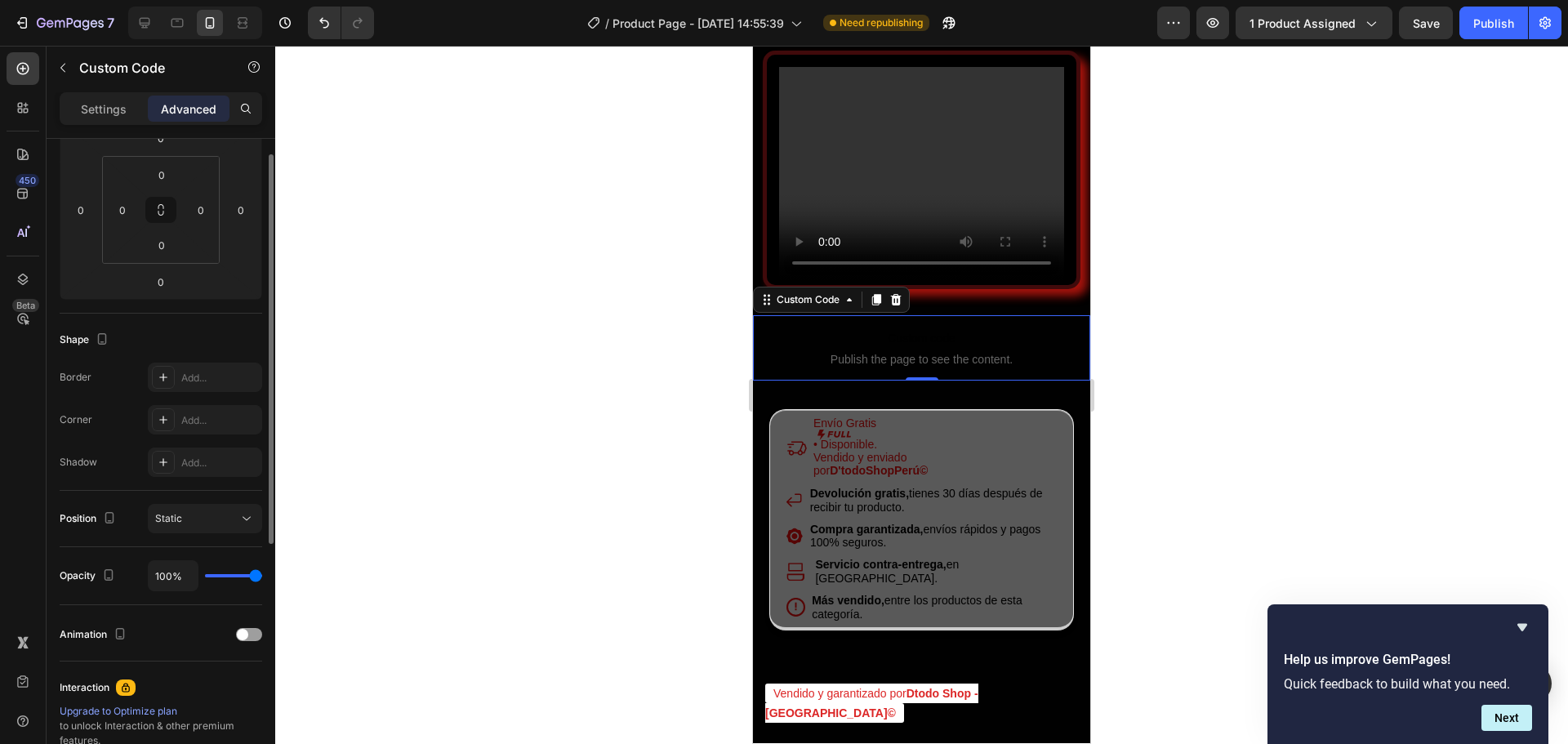
scroll to position [409, 0]
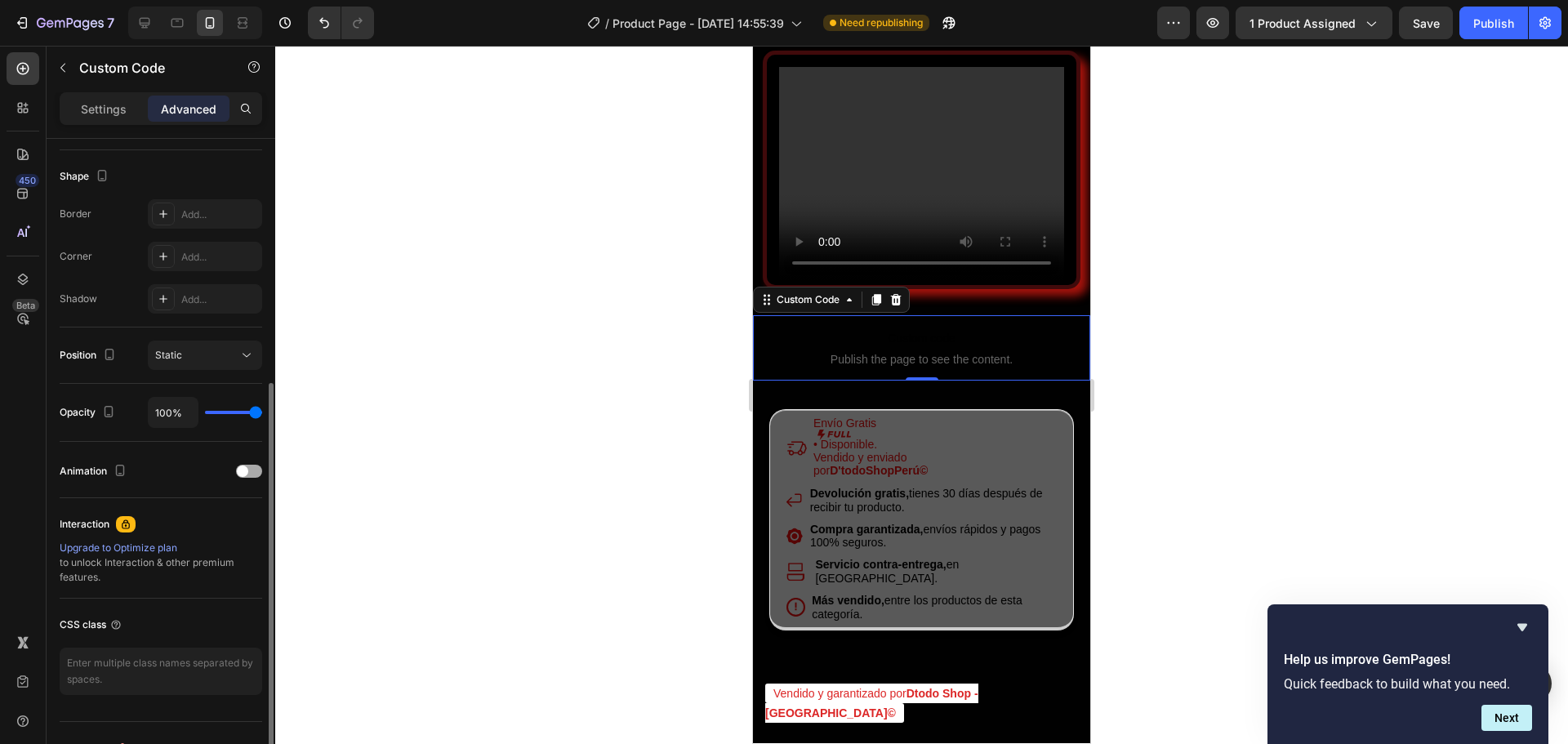
click at [247, 471] on span at bounding box center [243, 472] width 12 height 12
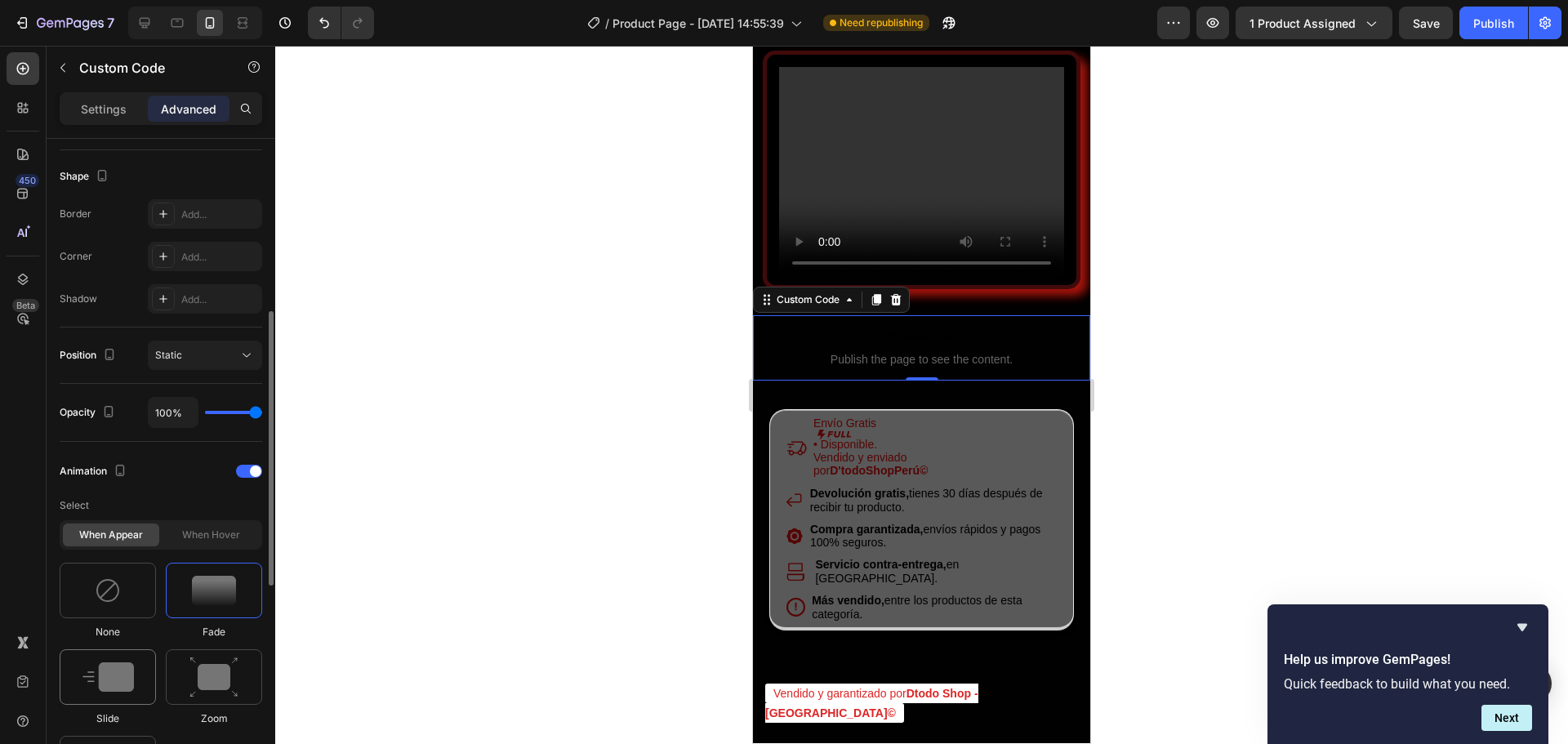
click at [103, 651] on div at bounding box center [108, 677] width 96 height 56
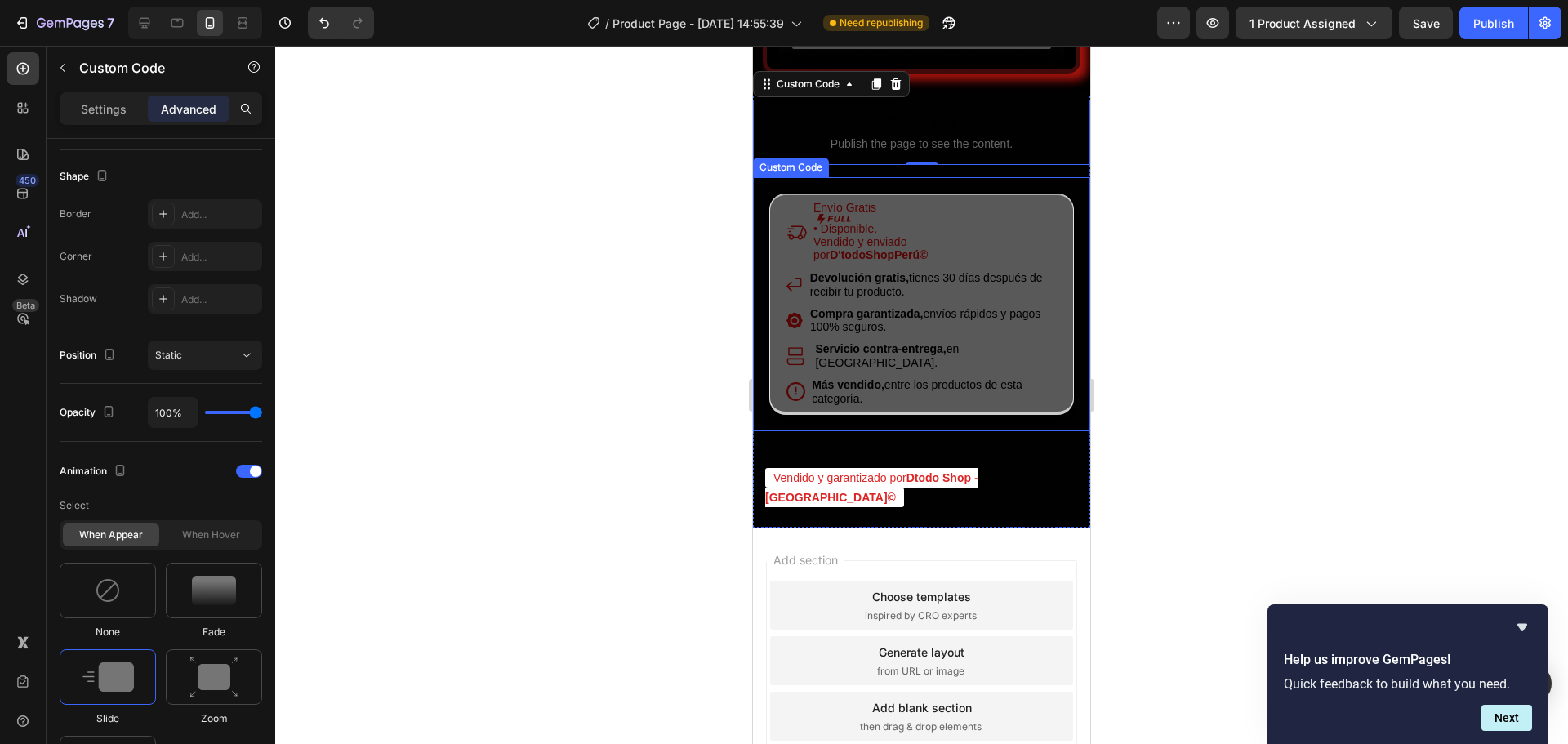
scroll to position [4084, 0]
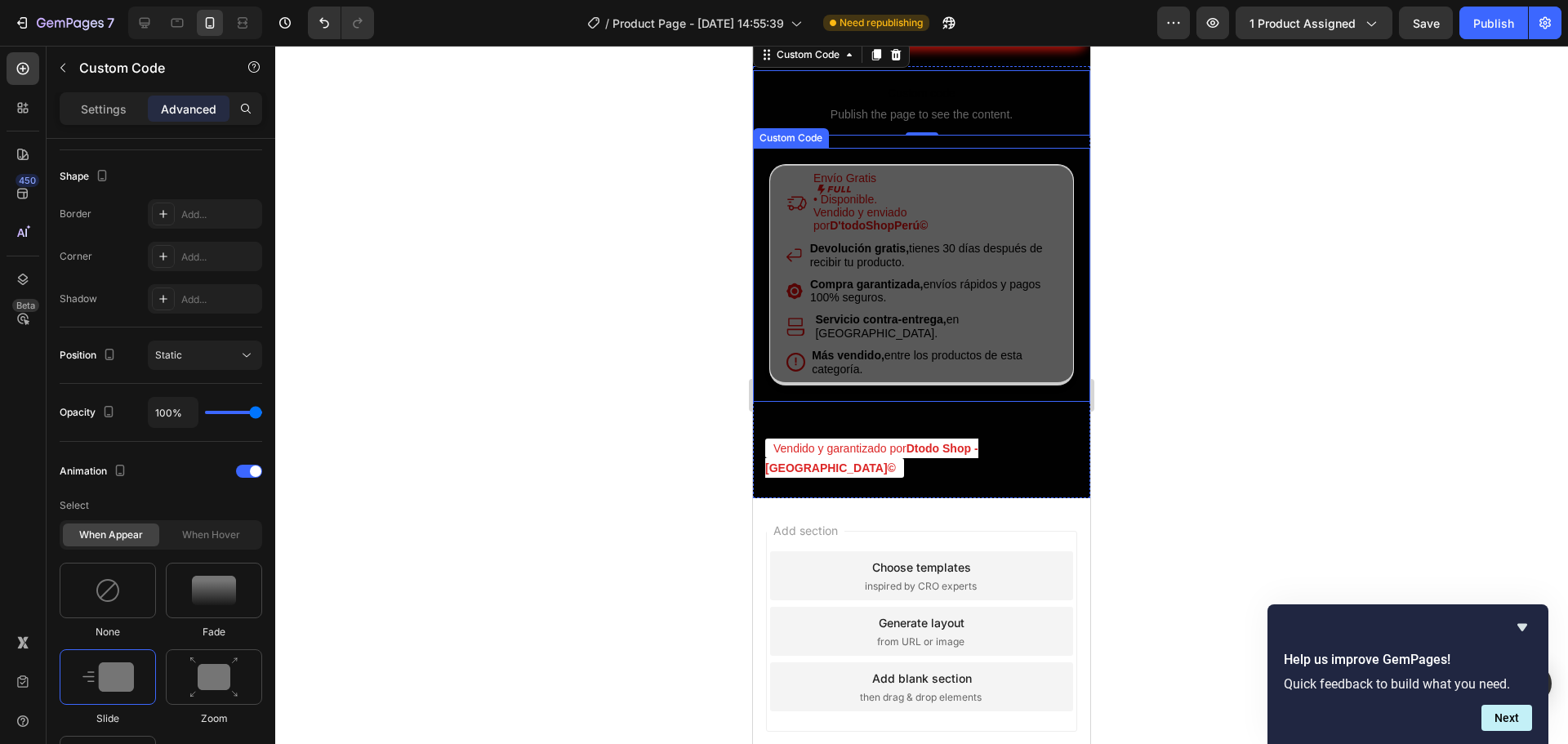
click at [760, 385] on div "Envío Gratis • Disponible. Vendido y enviado por D'todoShopPerú© Devolución gra…" at bounding box center [922, 275] width 337 height 254
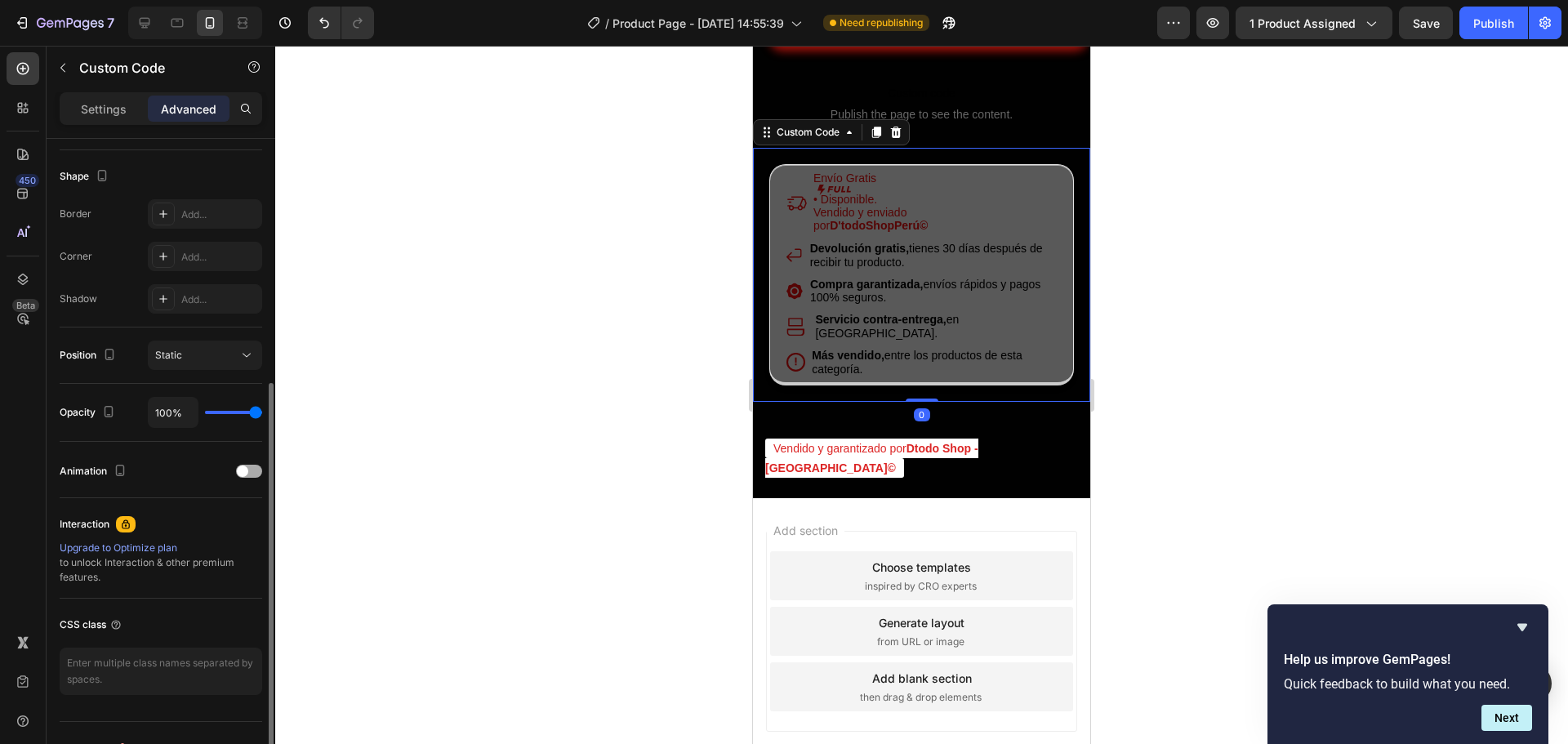
click at [247, 469] on span at bounding box center [243, 472] width 12 height 12
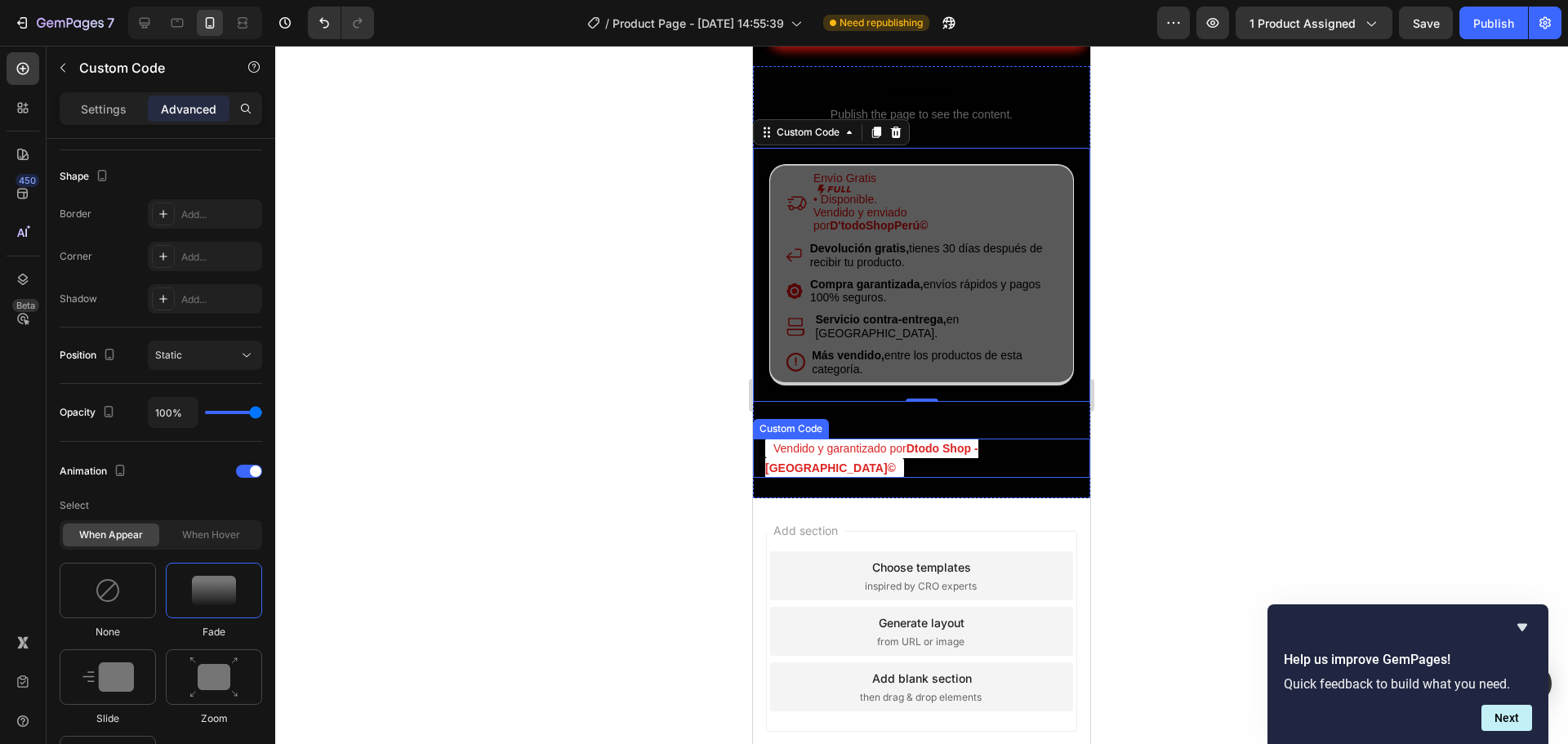
click at [765, 446] on div "Vendido y garantizado por Dtodo Shop - [GEOGRAPHIC_DATA]© Custom Code" at bounding box center [922, 458] width 337 height 39
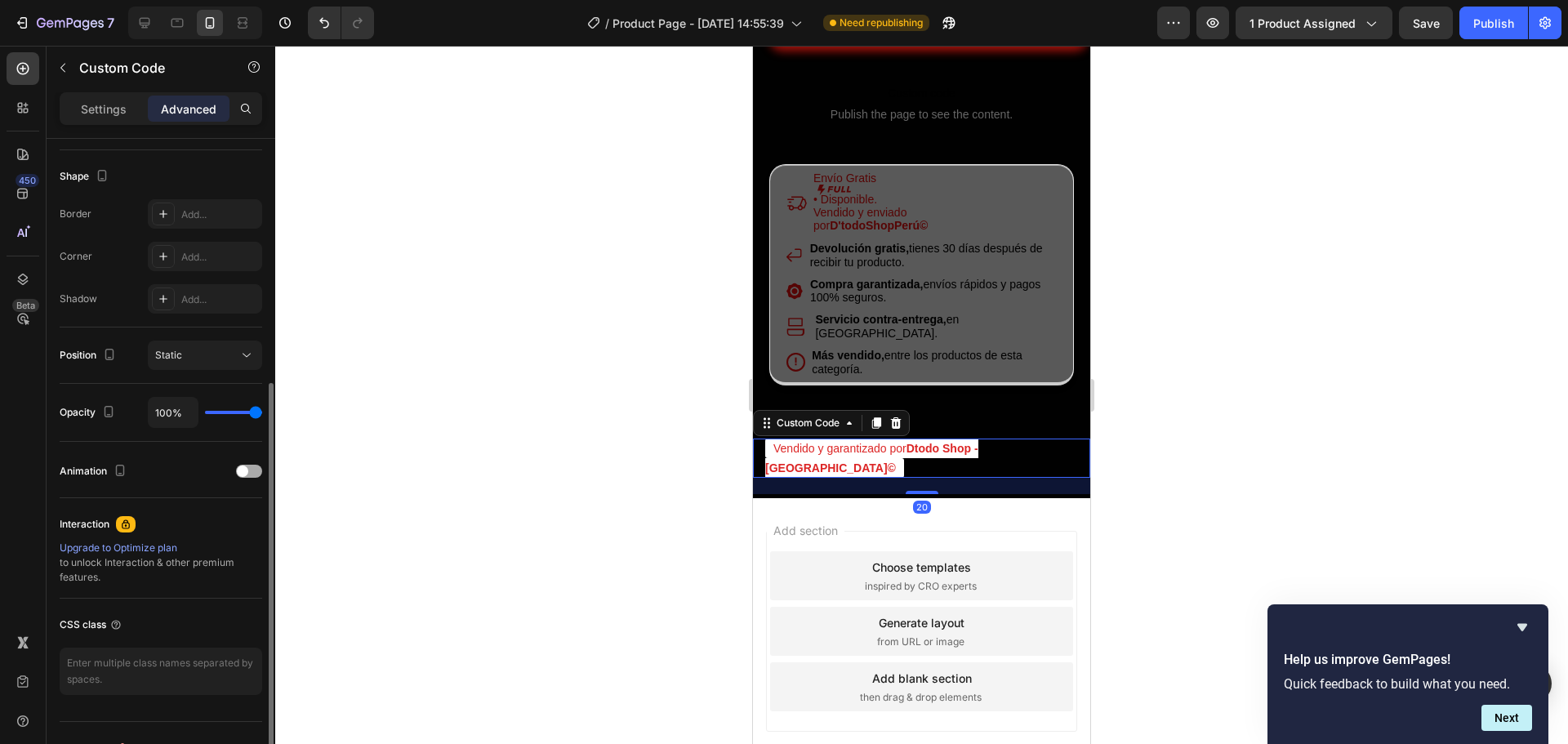
click at [247, 474] on span at bounding box center [243, 472] width 12 height 12
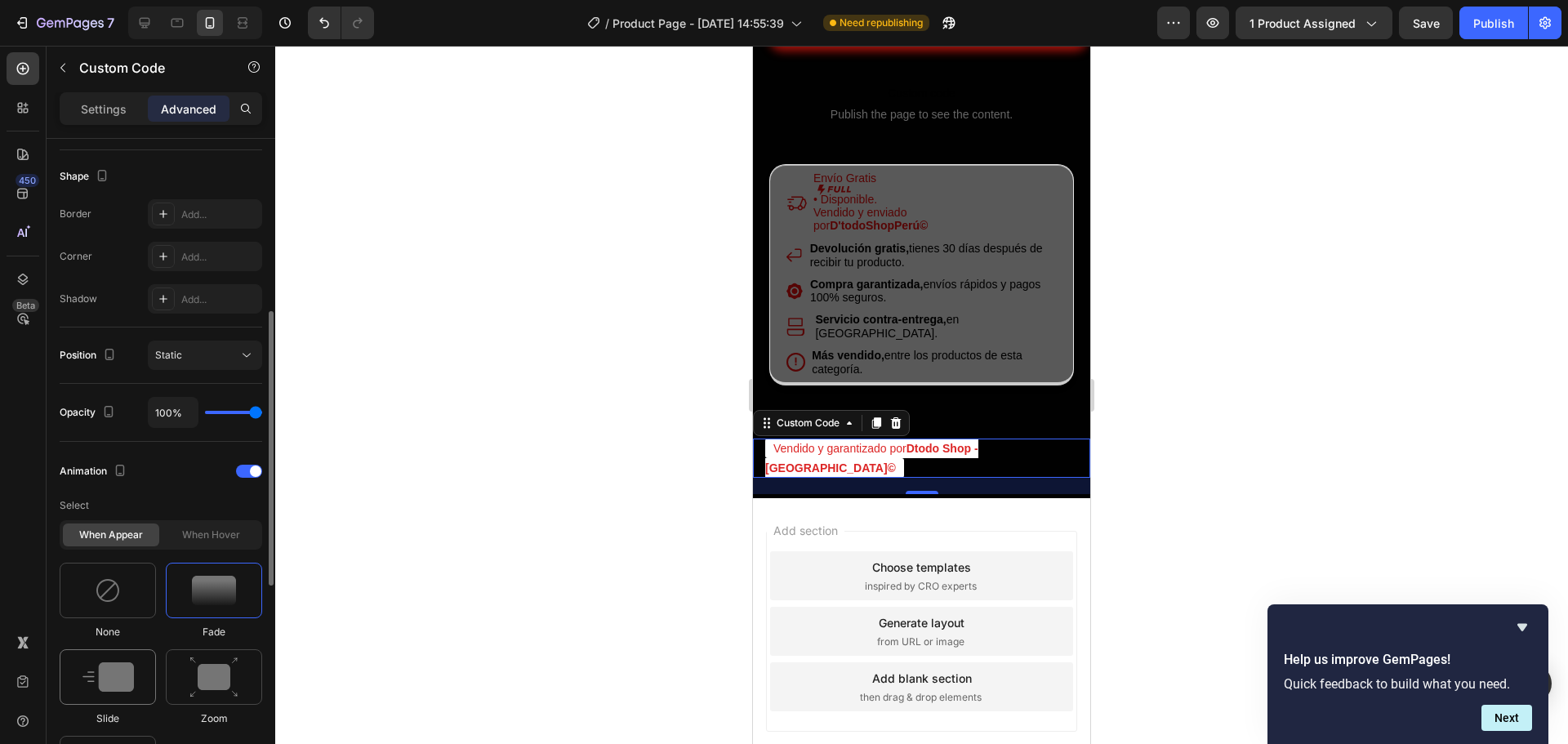
click at [100, 675] on img at bounding box center [108, 677] width 51 height 29
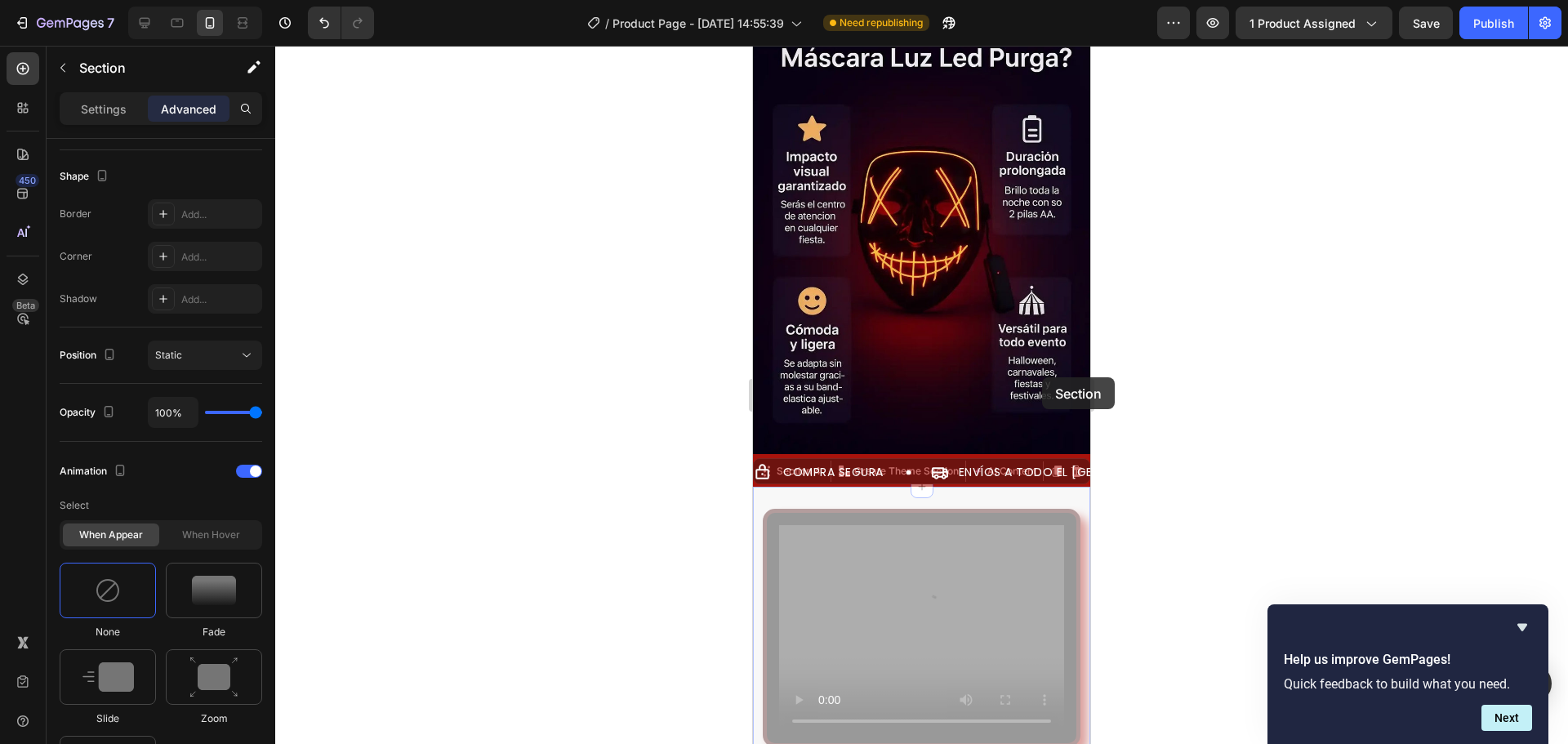
scroll to position [0, 0]
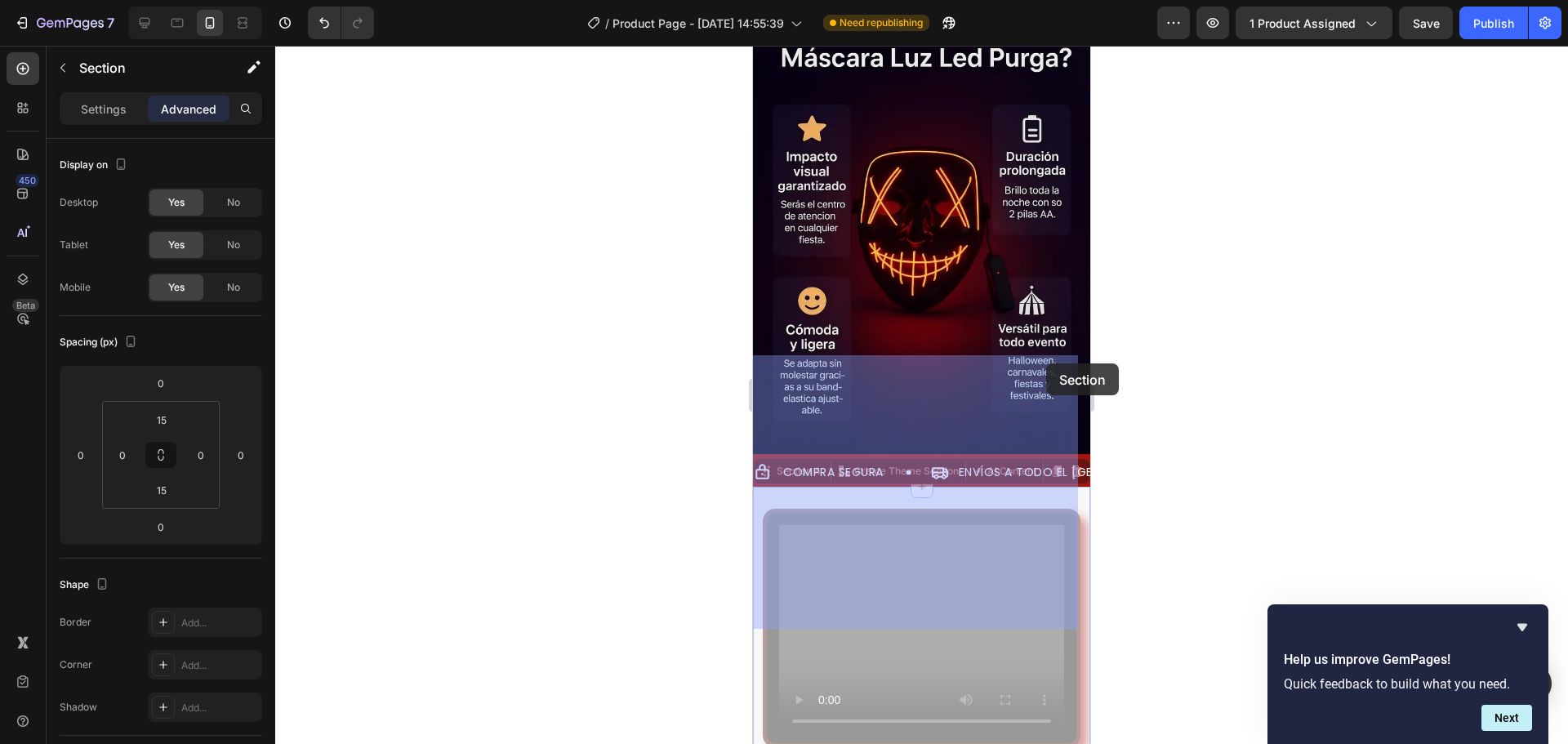
drag, startPoint x: 1046, startPoint y: 368, endPoint x: 1855, endPoint y: 391, distance: 809.3
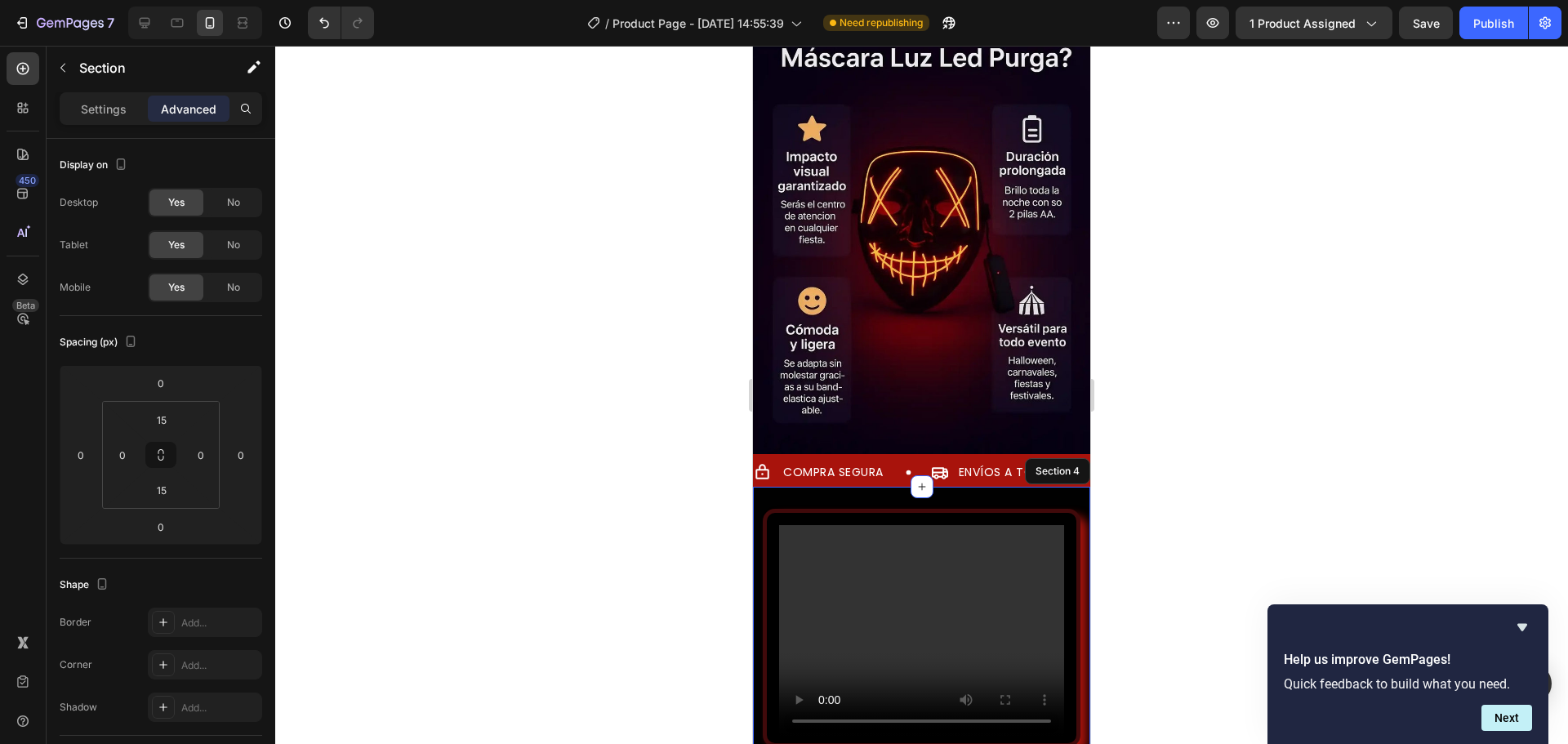
click at [1042, 499] on div "Video" at bounding box center [922, 628] width 337 height 258
click at [844, 487] on div "Video Section 4" at bounding box center [922, 628] width 337 height 282
click at [835, 525] on video at bounding box center [921, 632] width 285 height 214
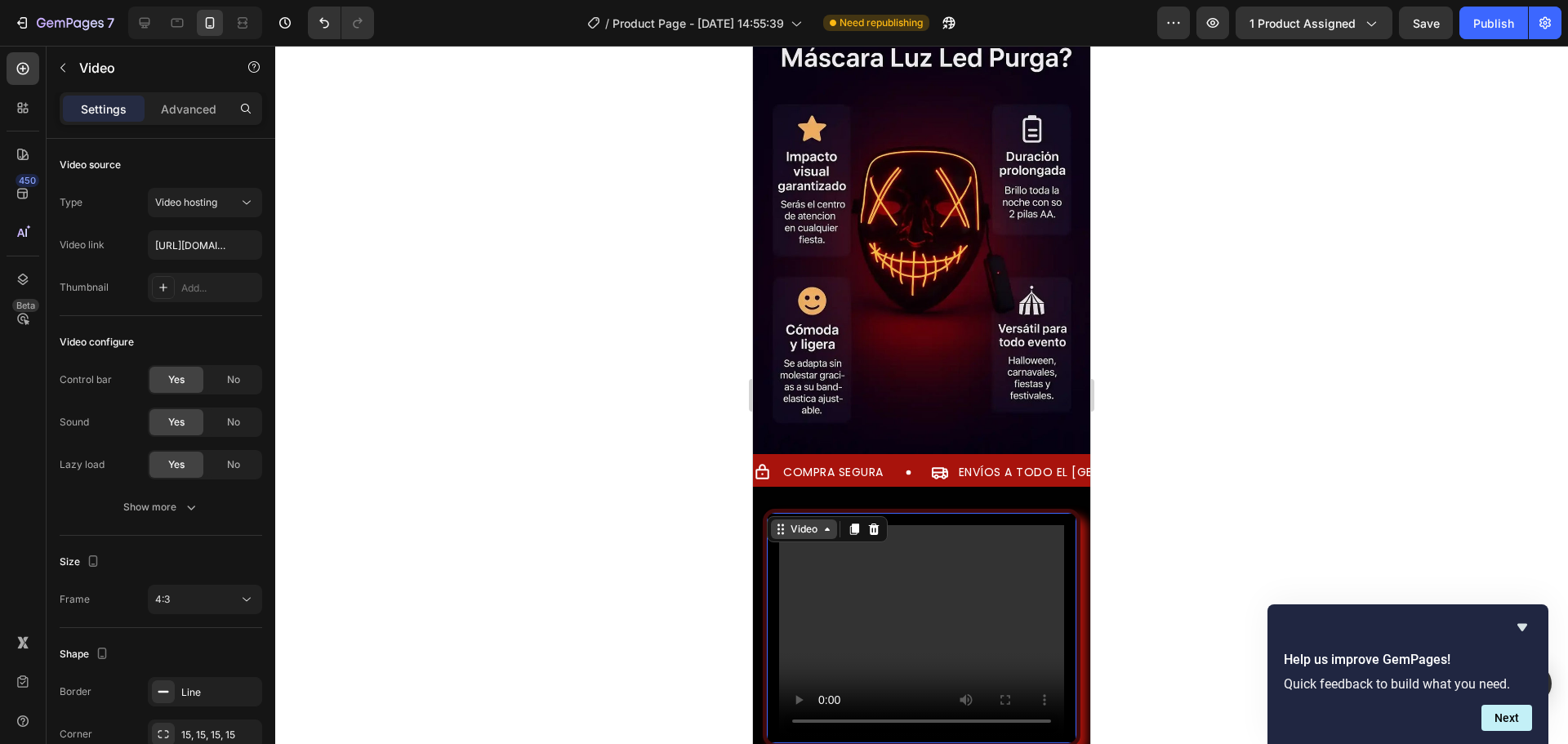
click at [829, 522] on icon at bounding box center [827, 529] width 13 height 13
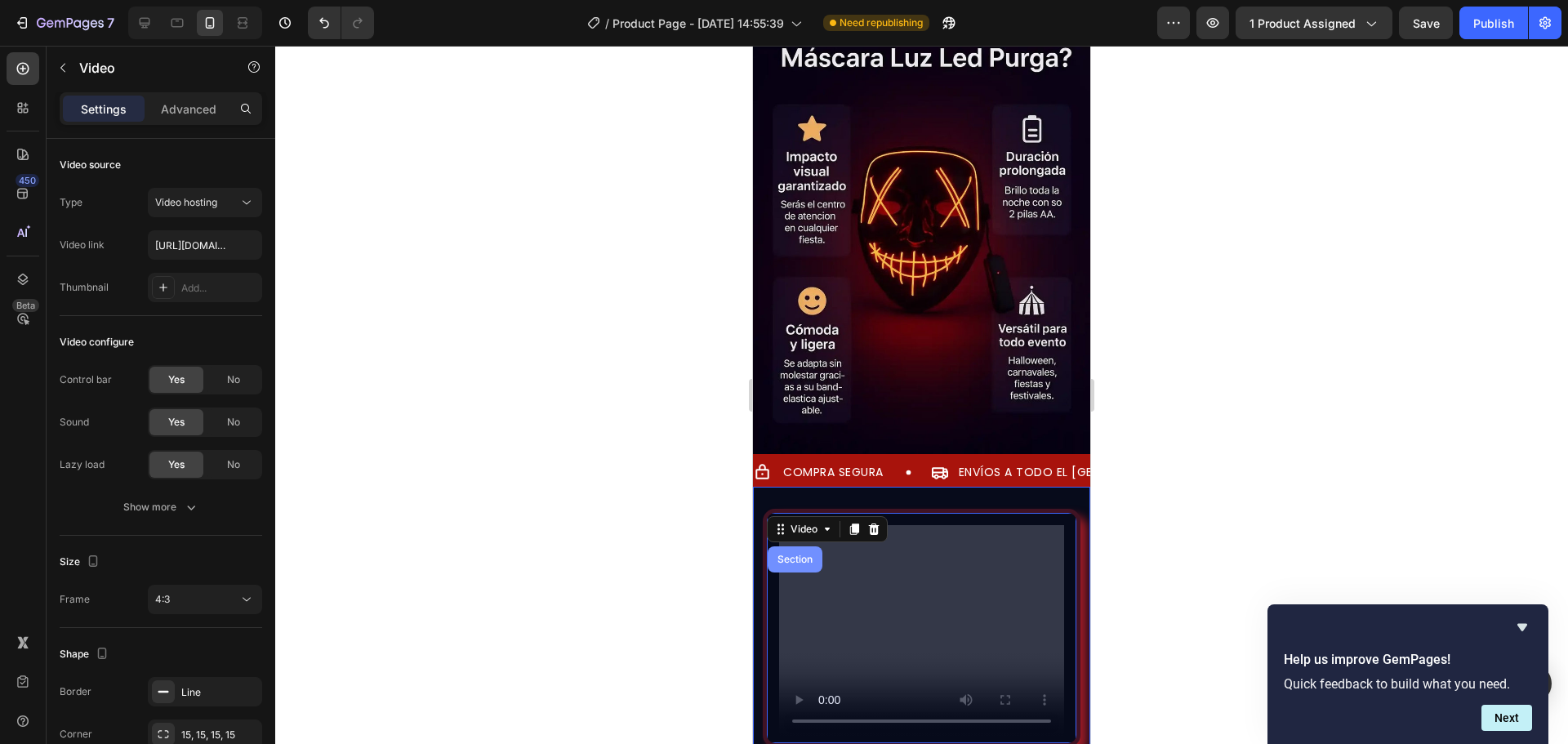
click at [802, 555] on div "Section" at bounding box center [795, 560] width 42 height 10
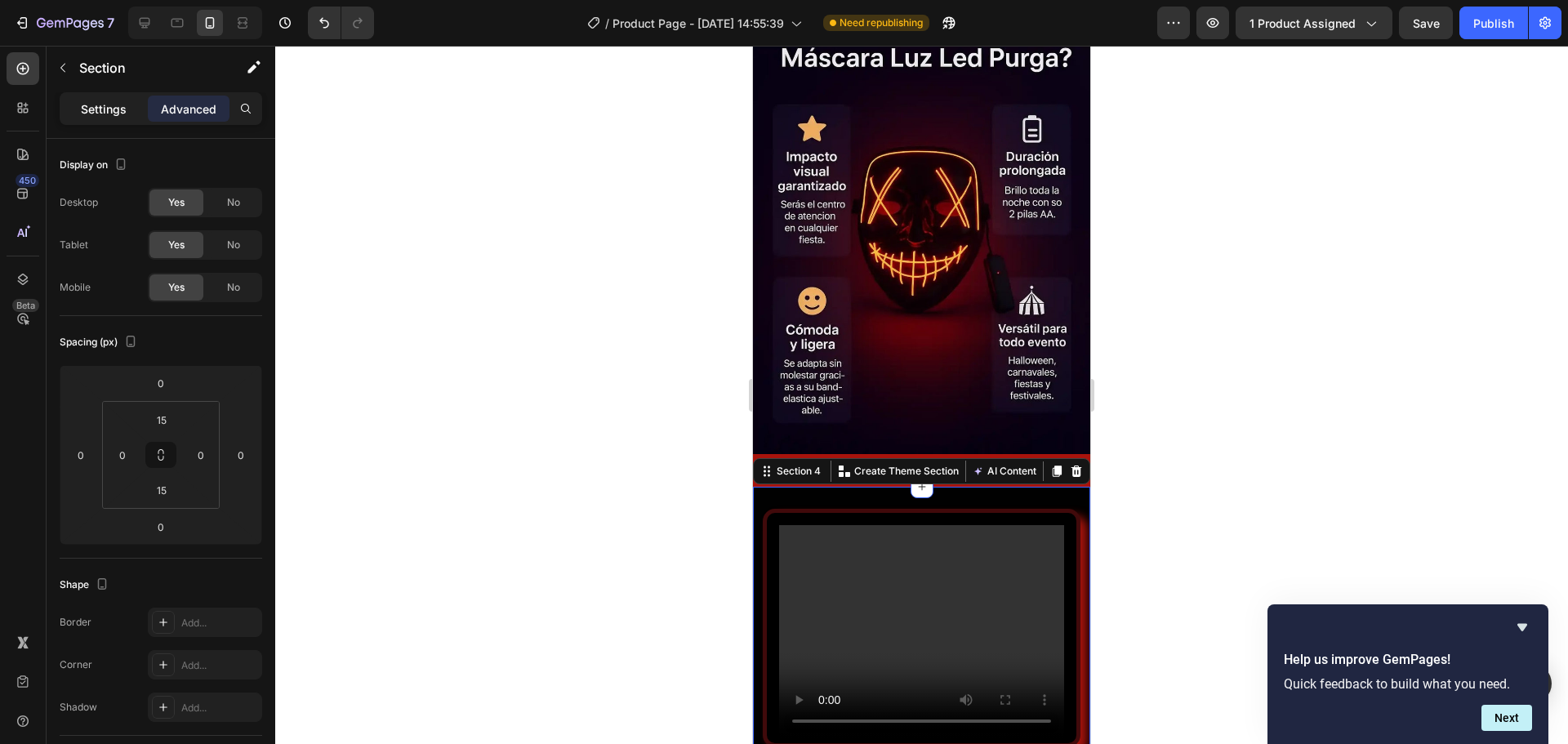
click at [106, 108] on p "Settings" at bounding box center [103, 109] width 46 height 17
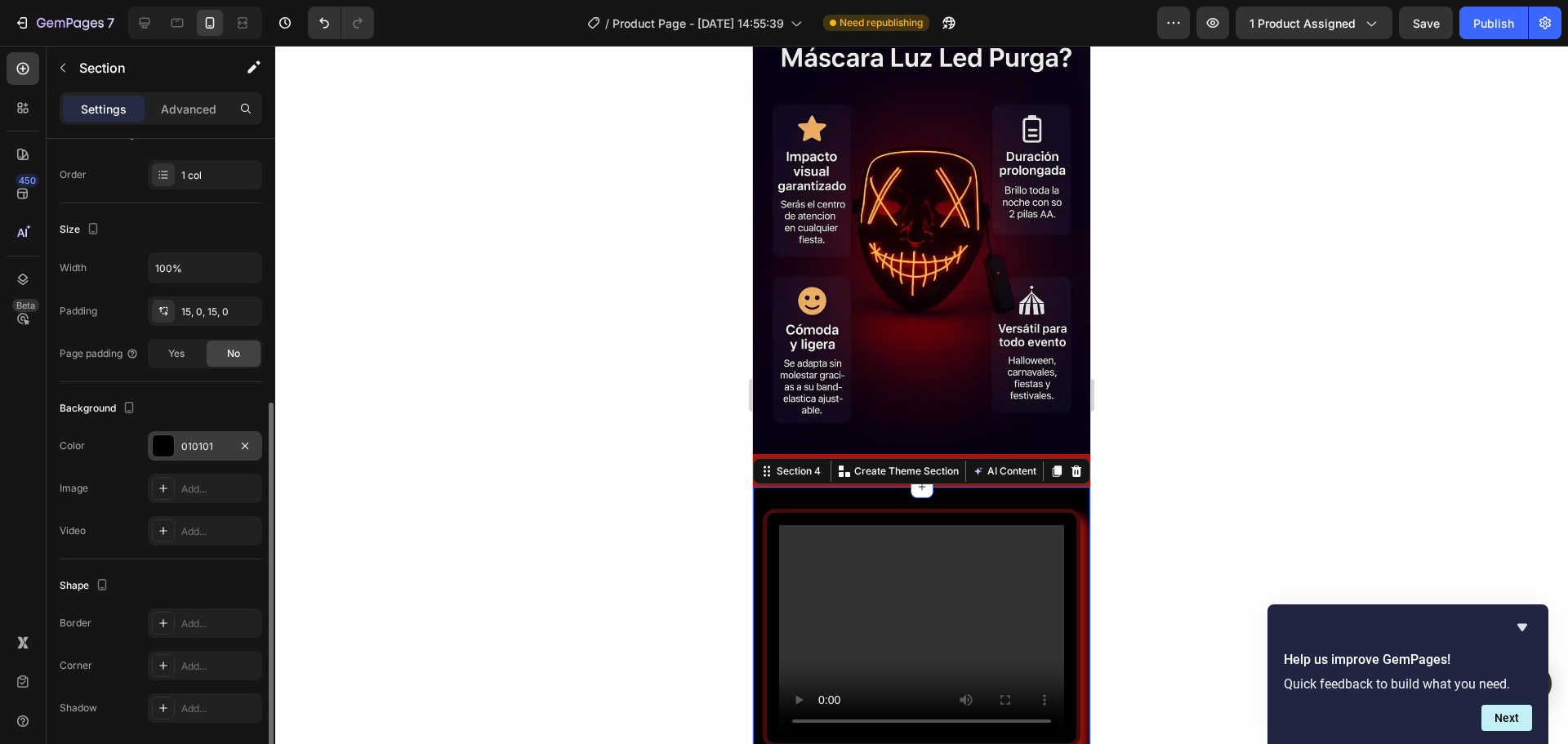
scroll to position [302, 0]
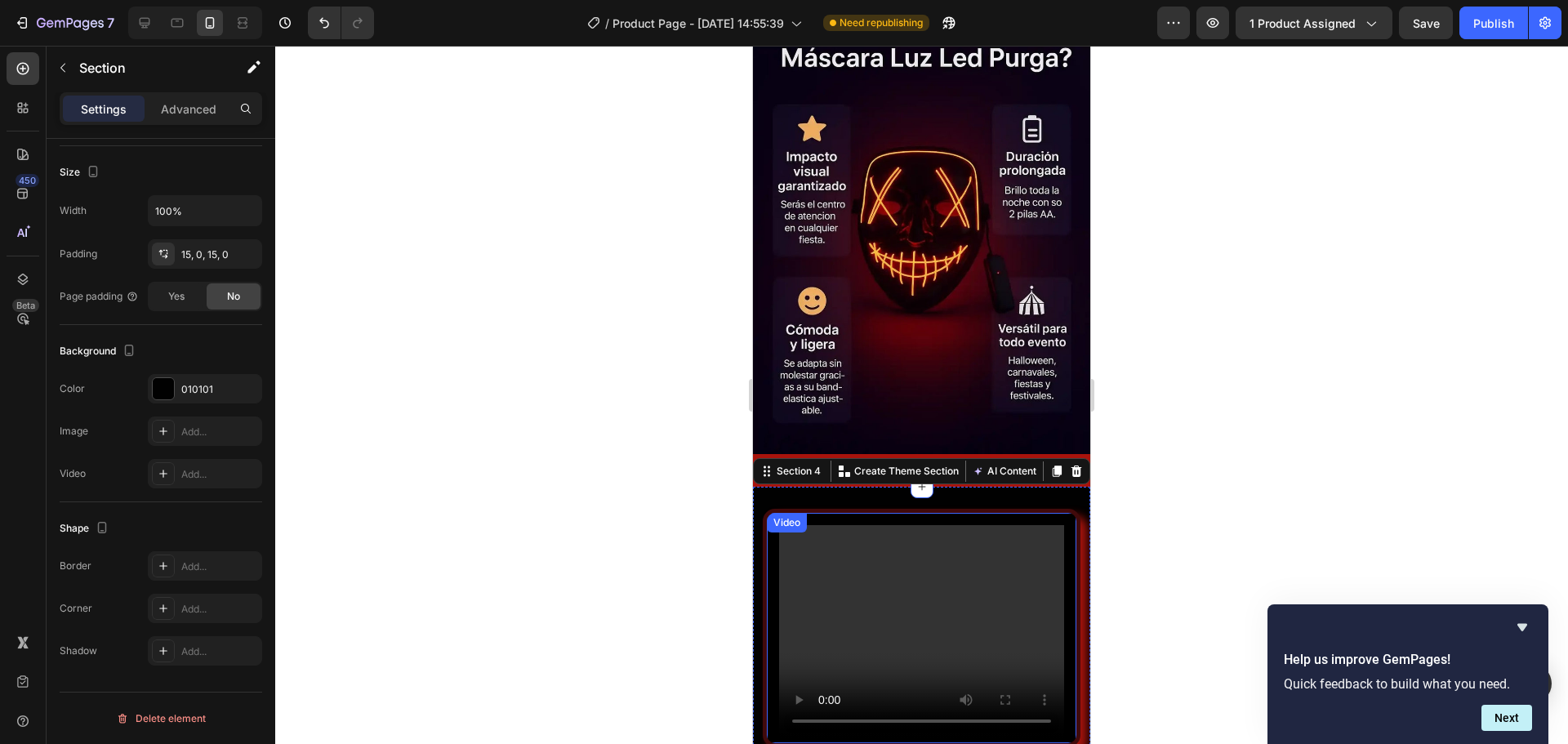
click at [805, 525] on video at bounding box center [921, 632] width 285 height 214
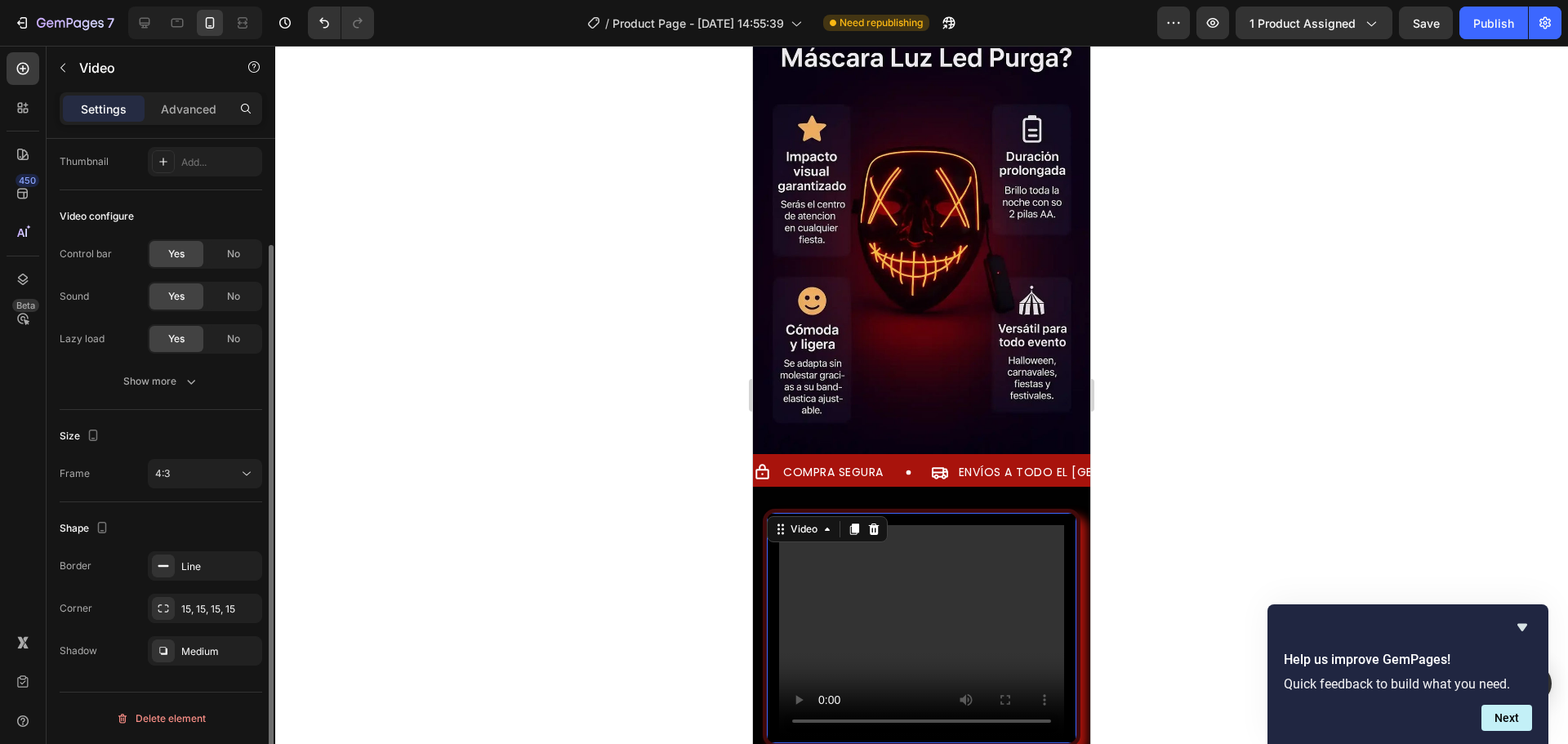
scroll to position [0, 0]
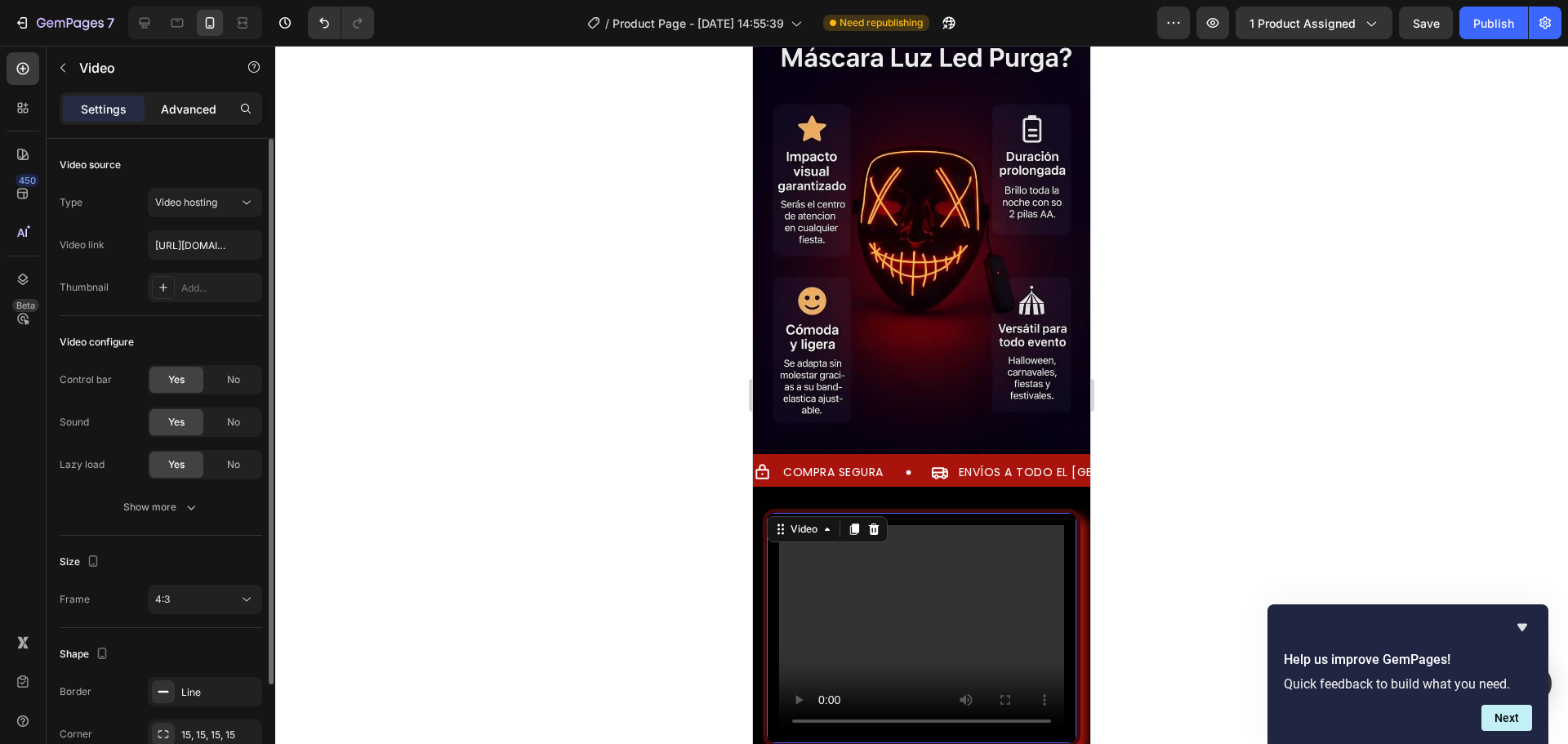
click at [178, 99] on div "Advanced" at bounding box center [189, 108] width 81 height 26
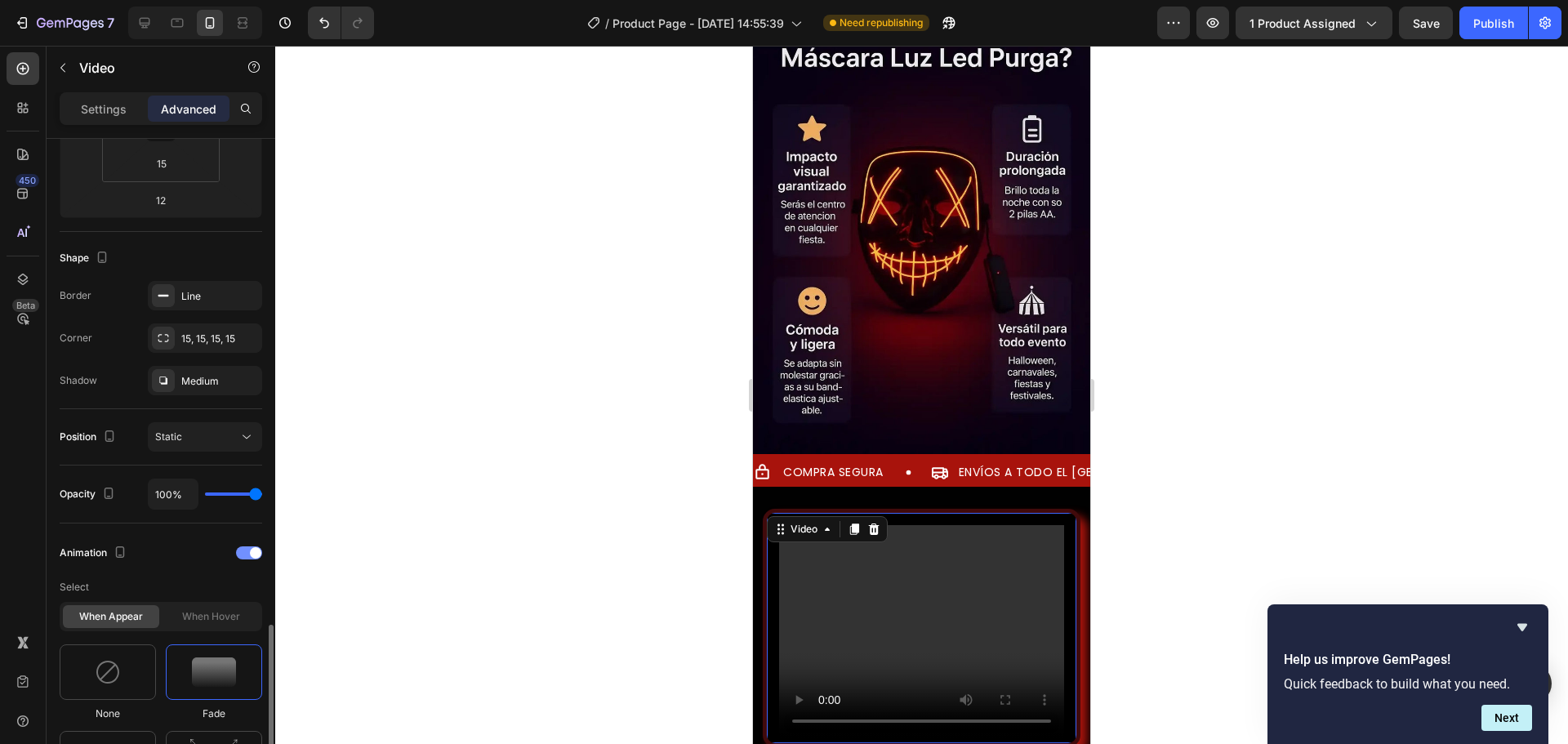
scroll to position [571, 0]
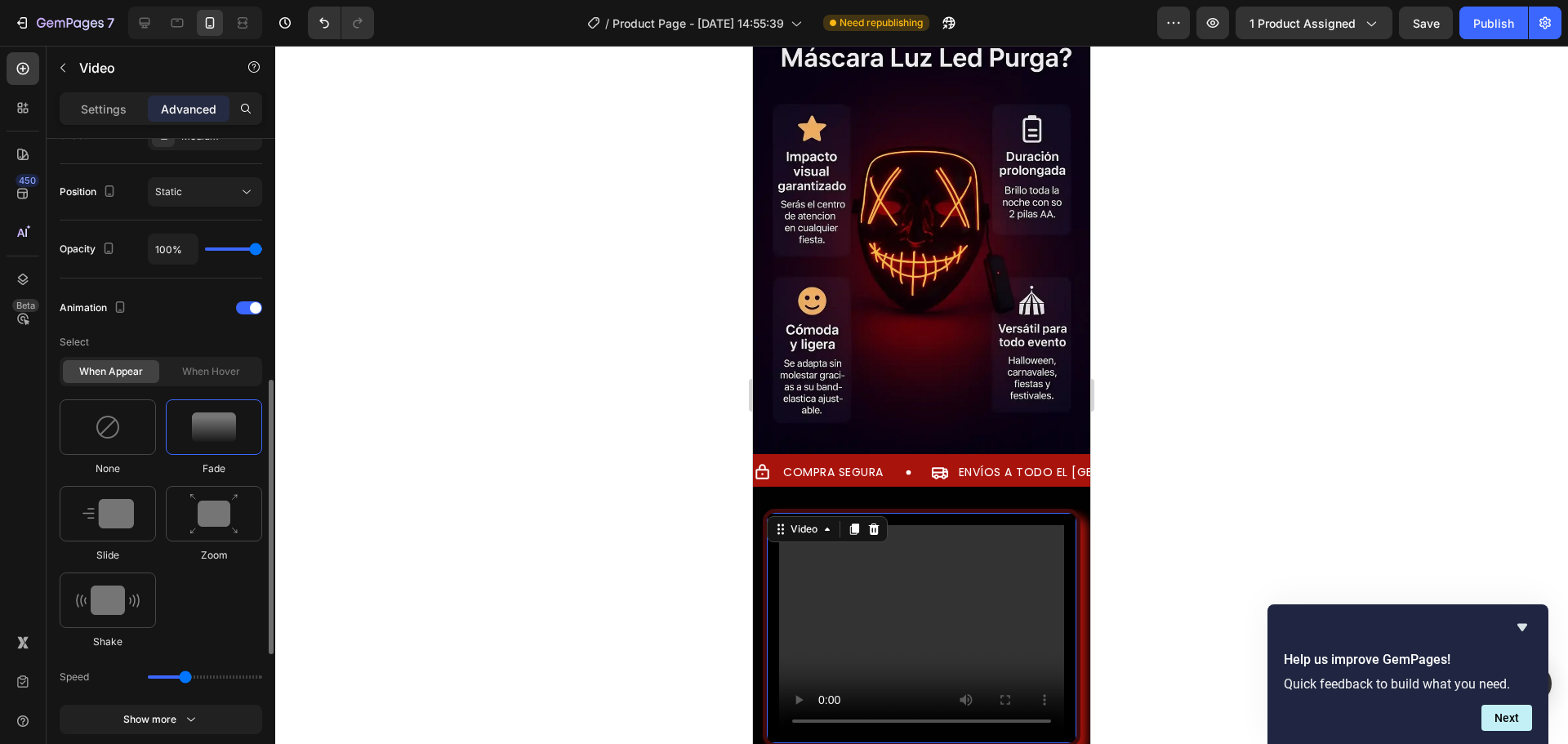
click at [223, 433] on img at bounding box center [213, 427] width 44 height 29
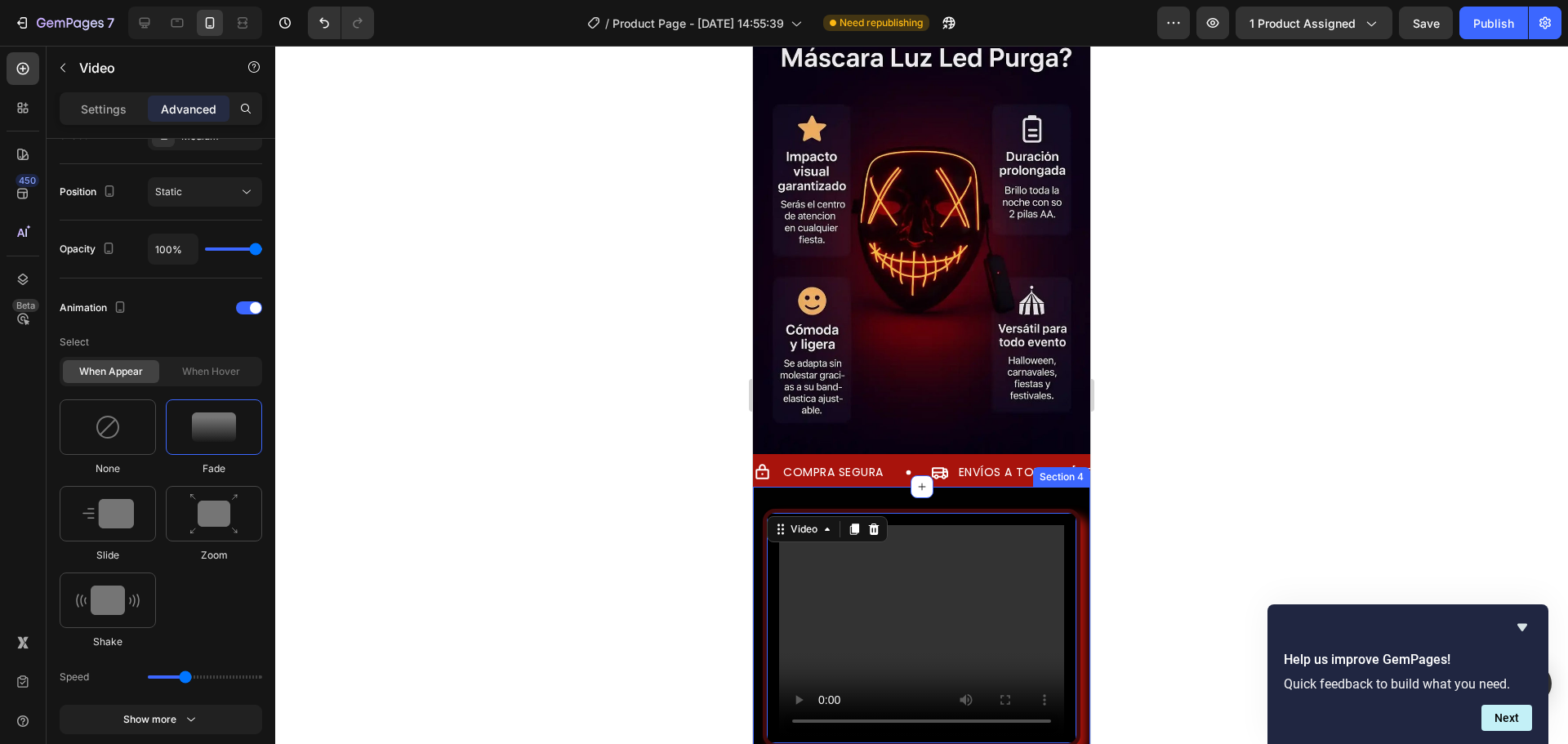
click at [773, 487] on div "Video 12 Section 4" at bounding box center [922, 628] width 337 height 282
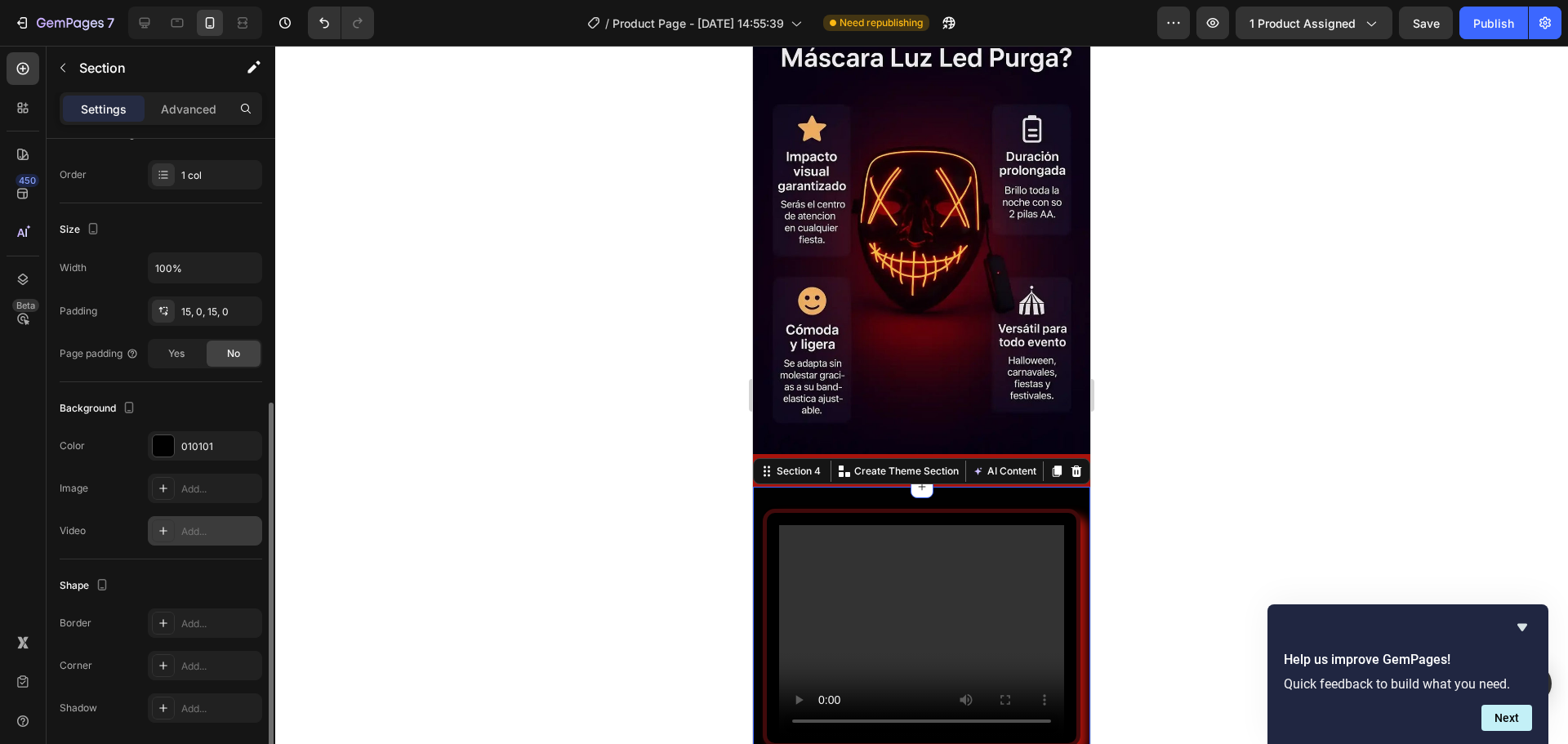
scroll to position [302, 0]
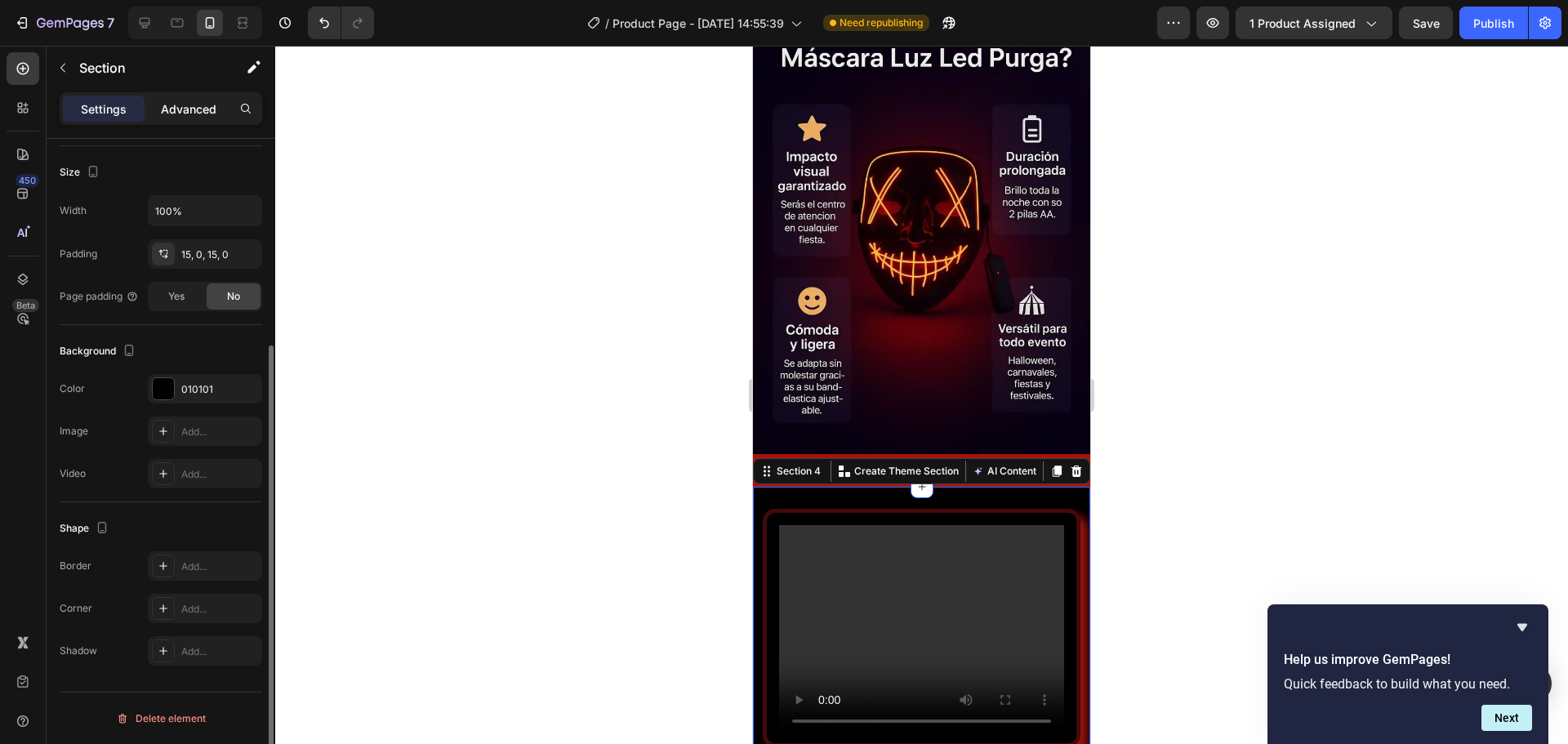
click at [193, 112] on p "Advanced" at bounding box center [189, 109] width 56 height 17
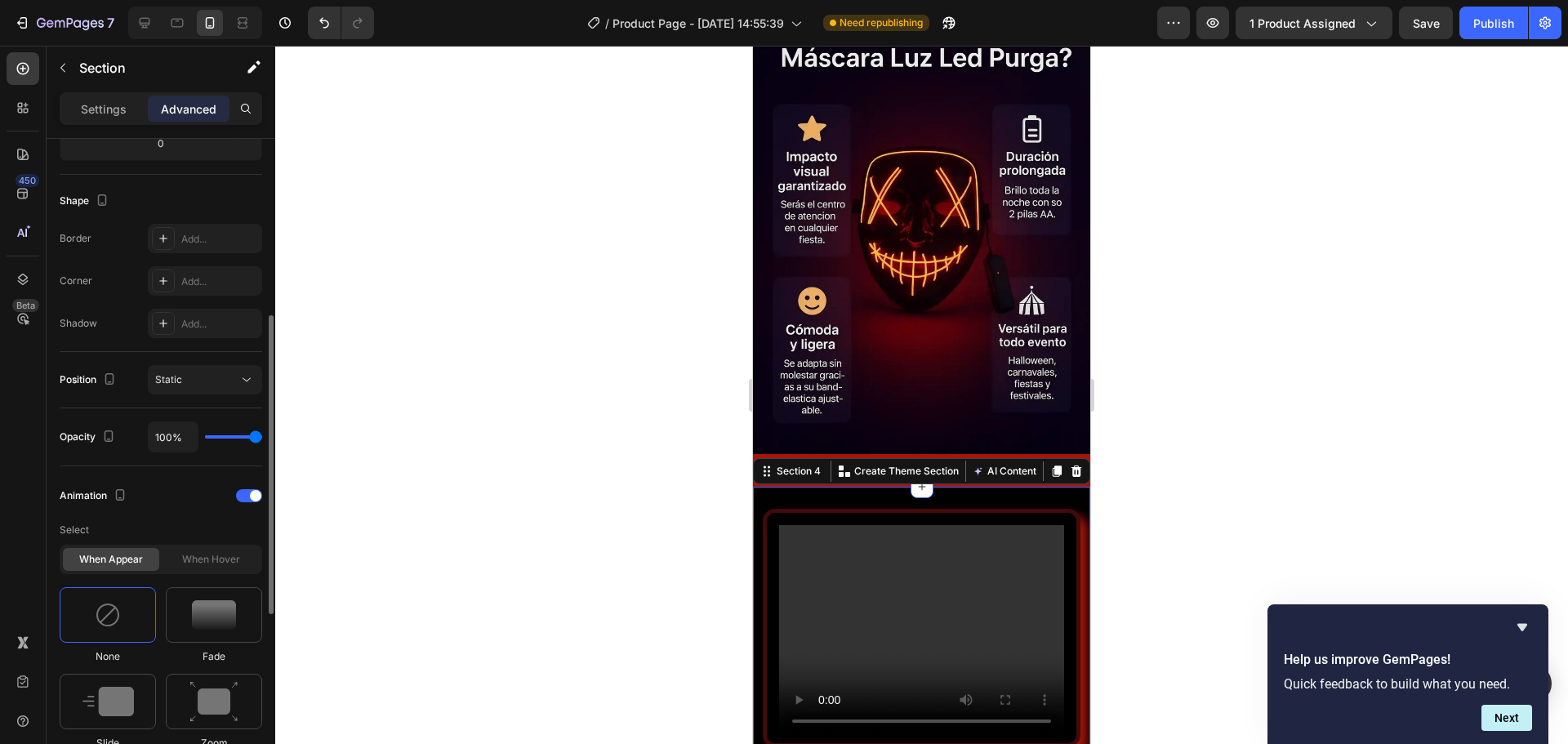
scroll to position [466, 0]
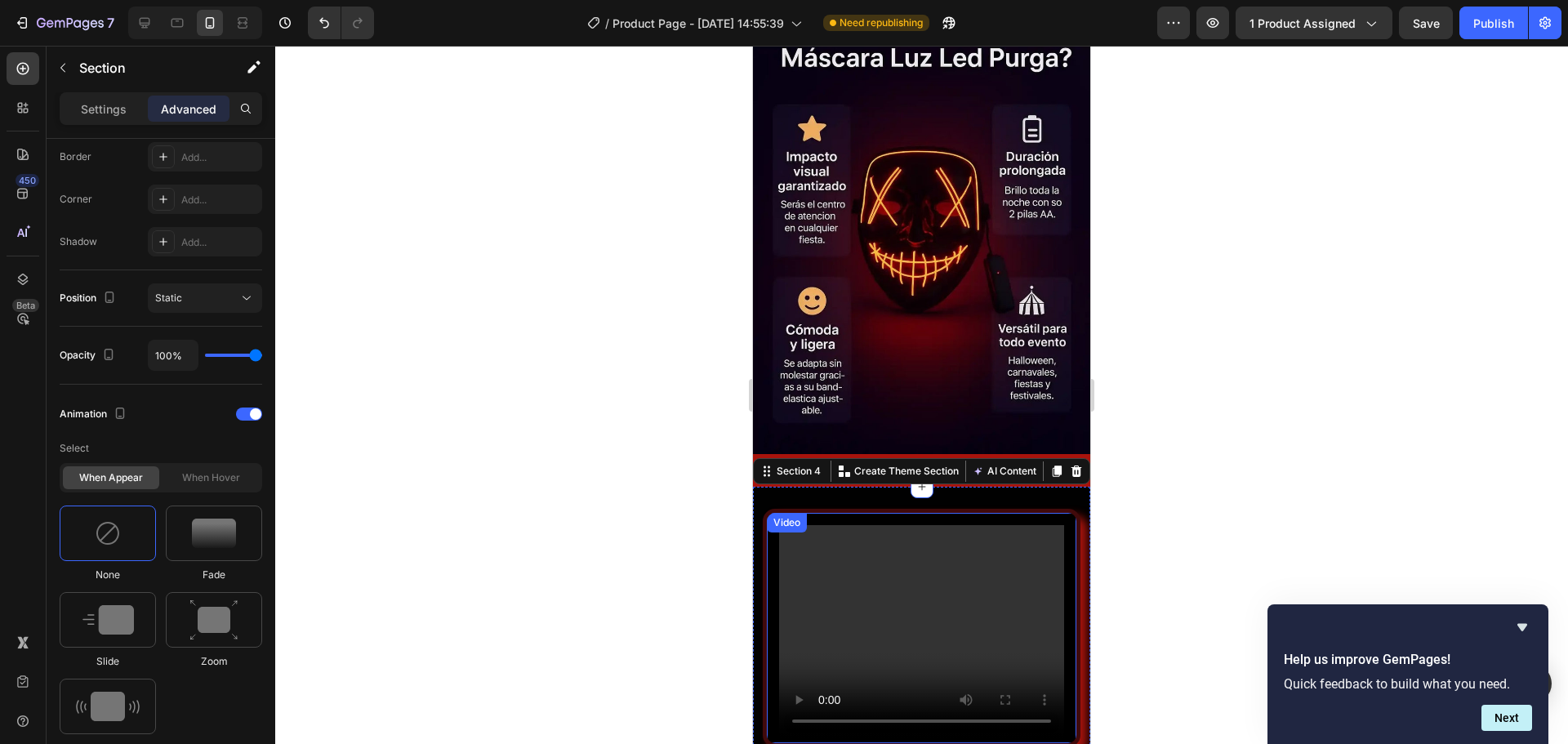
click at [848, 525] on video at bounding box center [921, 632] width 285 height 214
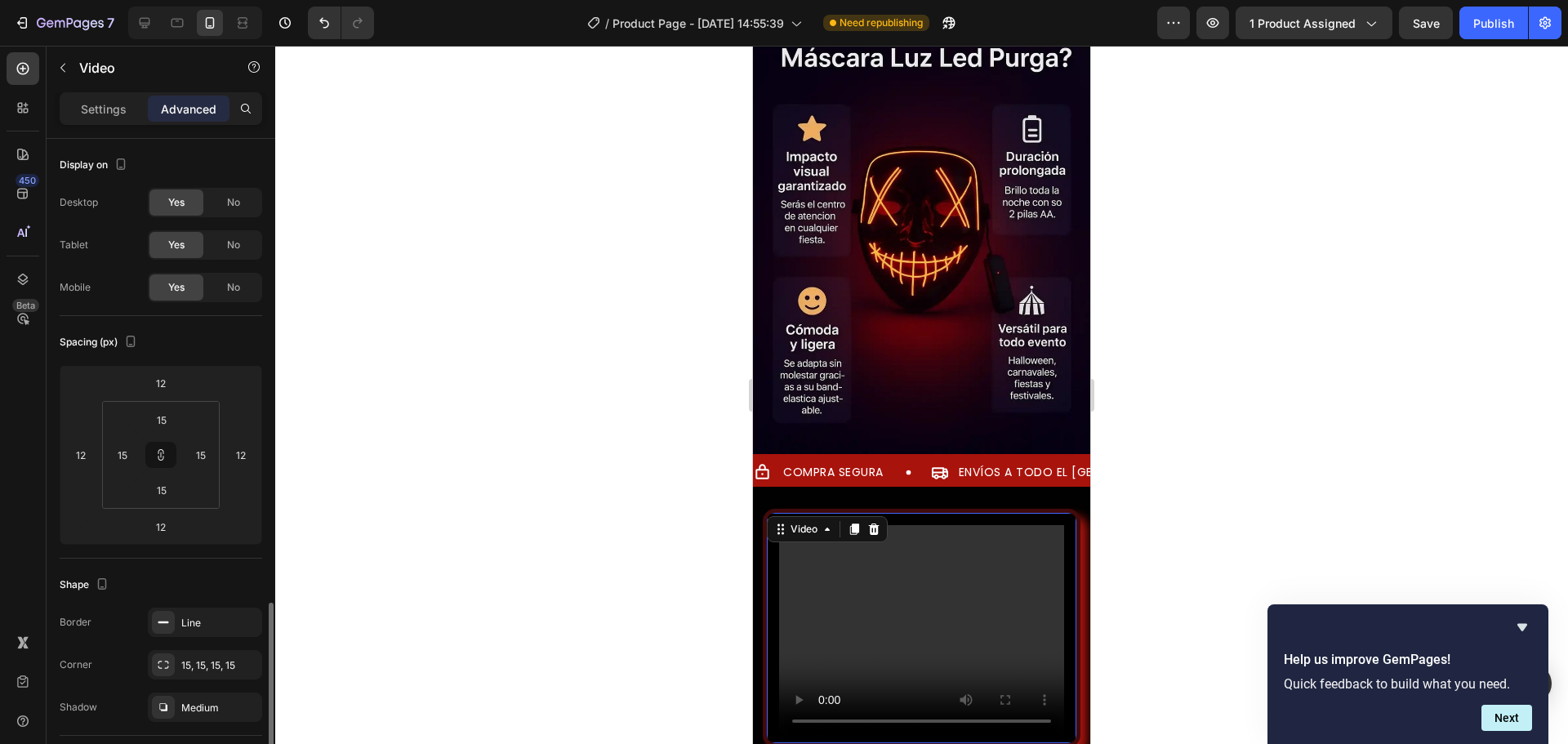
scroll to position [409, 0]
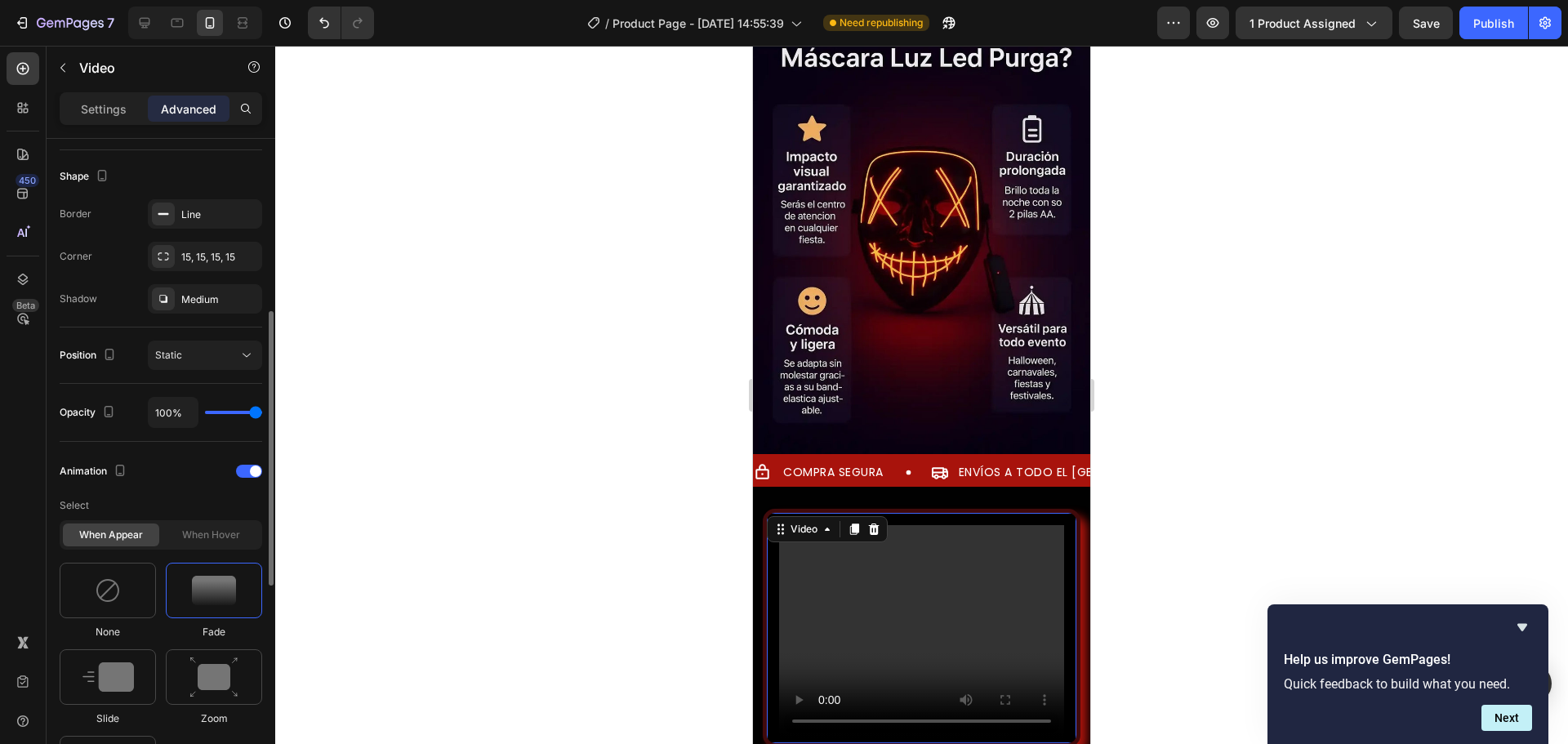
click at [208, 595] on img at bounding box center [213, 590] width 44 height 29
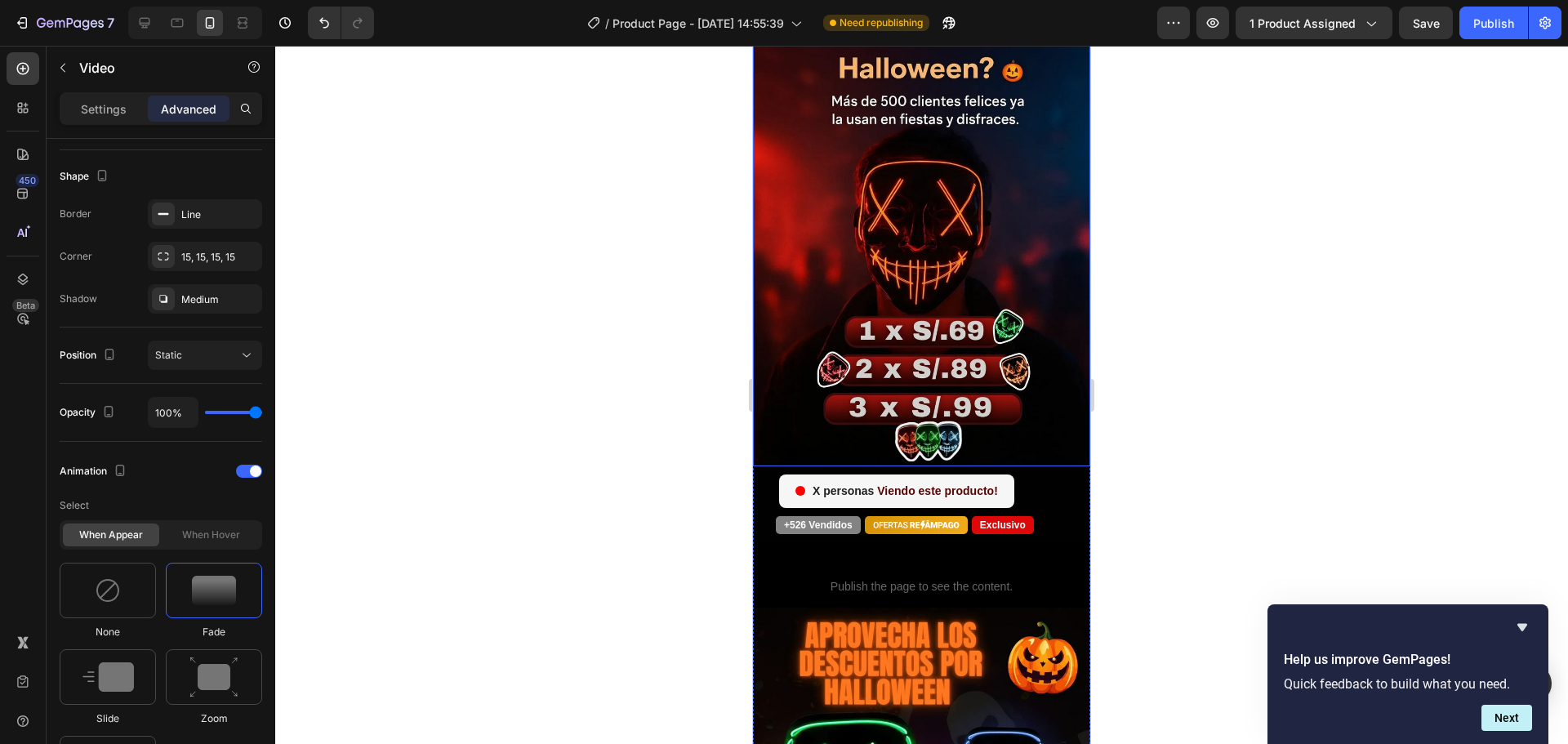
scroll to position [0, 0]
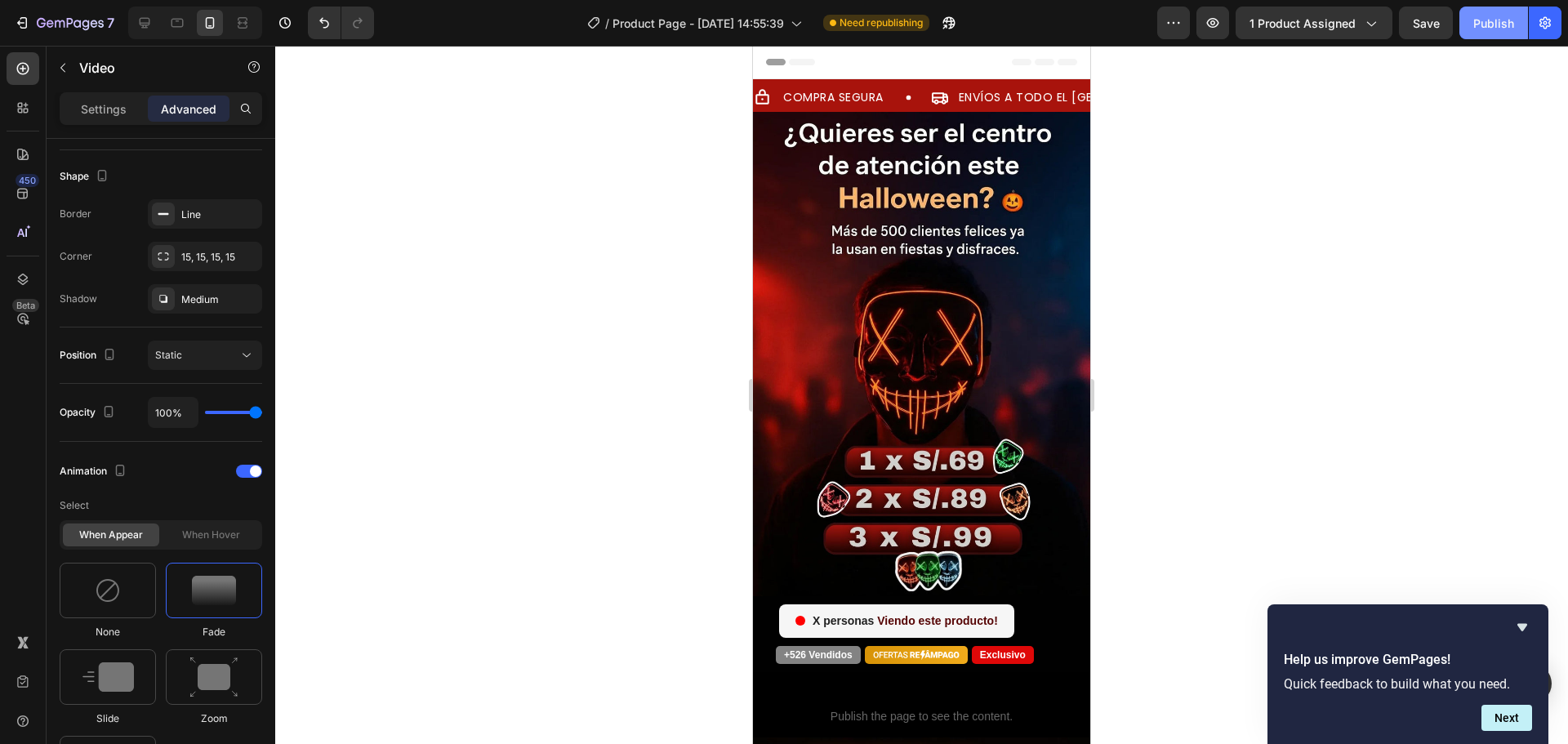
click at [1487, 22] on div "Publish" at bounding box center [1493, 23] width 41 height 17
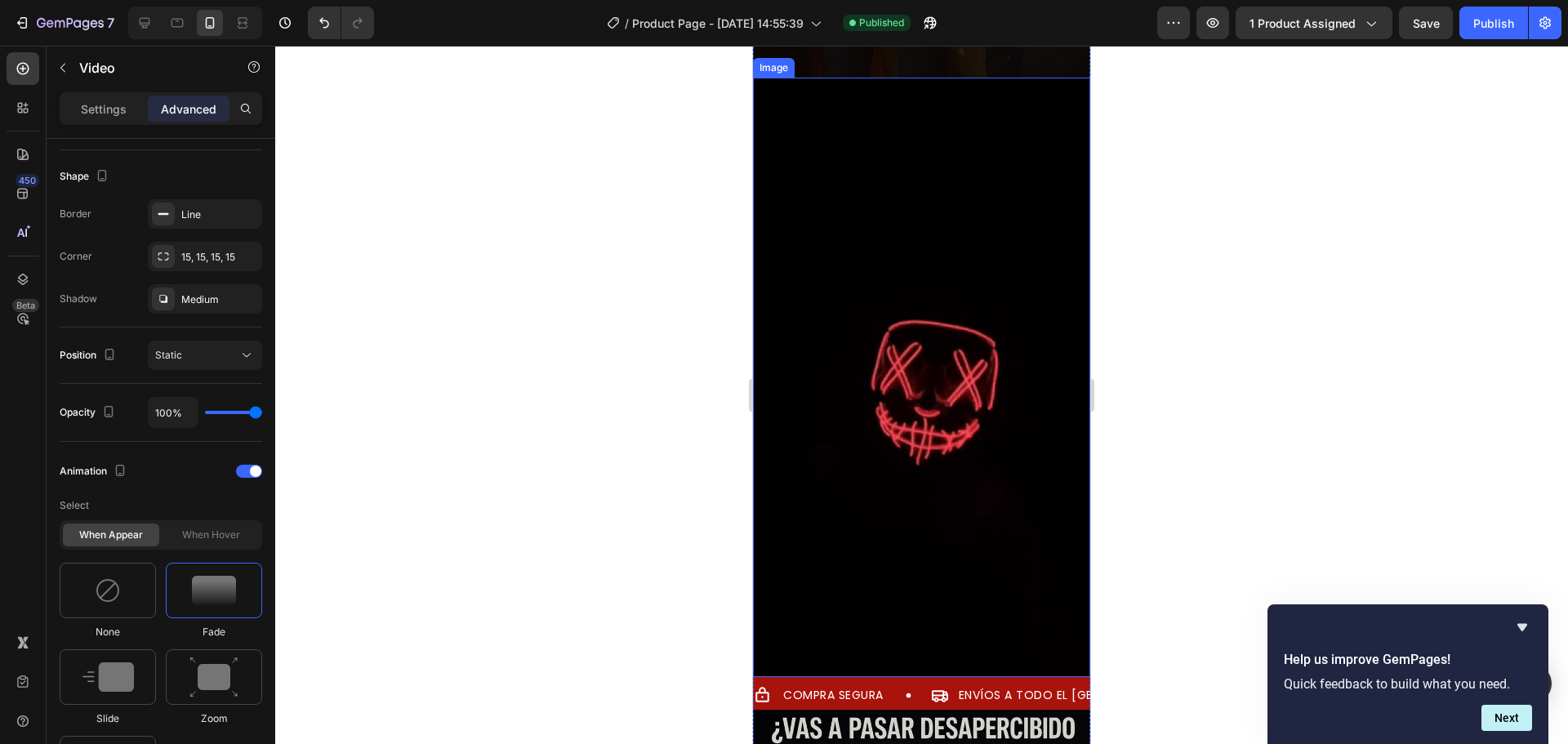
scroll to position [1225, 0]
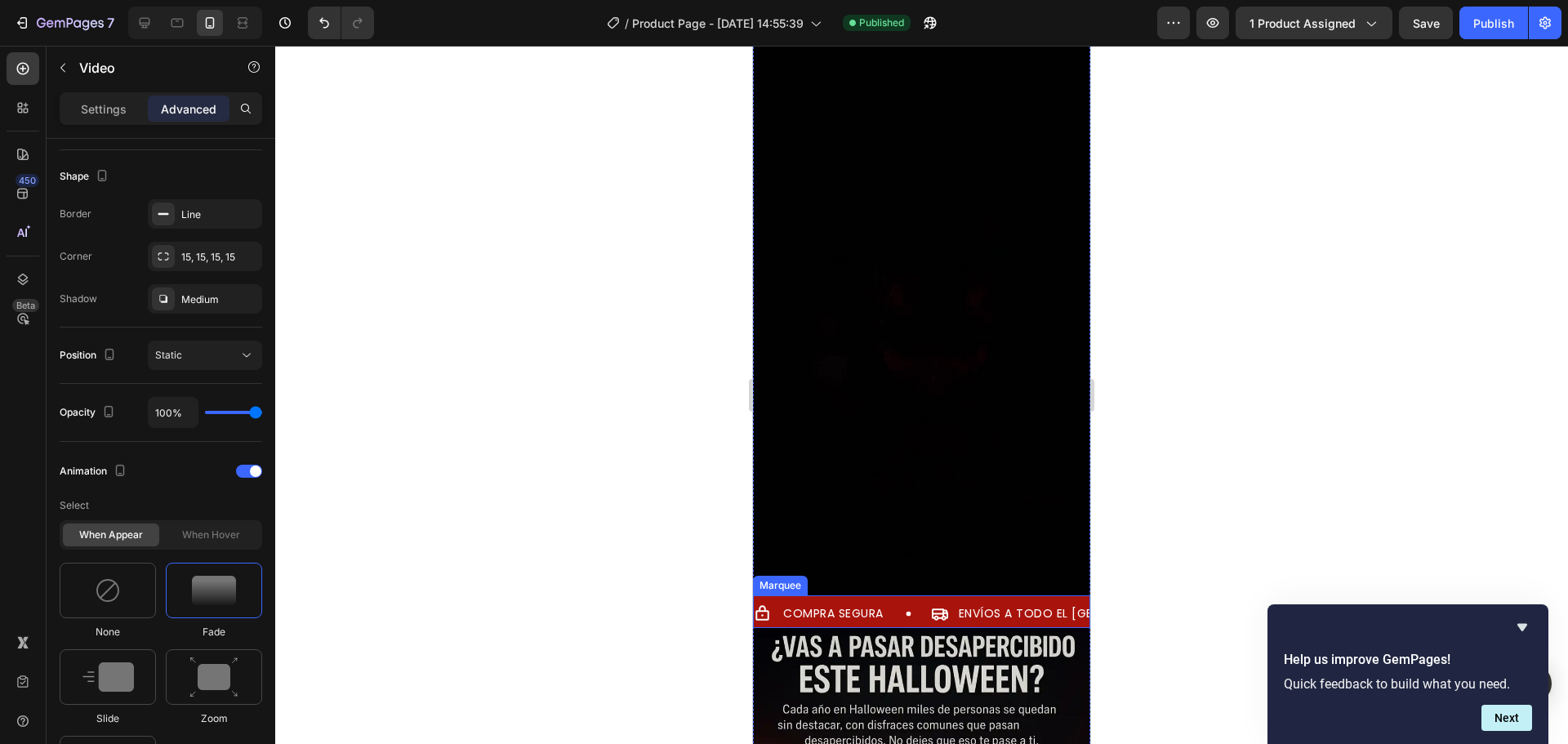
click at [860, 595] on div "COMPRA SEGURA Item List ENVÍOS A TODO EL [GEOGRAPHIC_DATA] Item List GARANTÍA D…" at bounding box center [922, 611] width 337 height 32
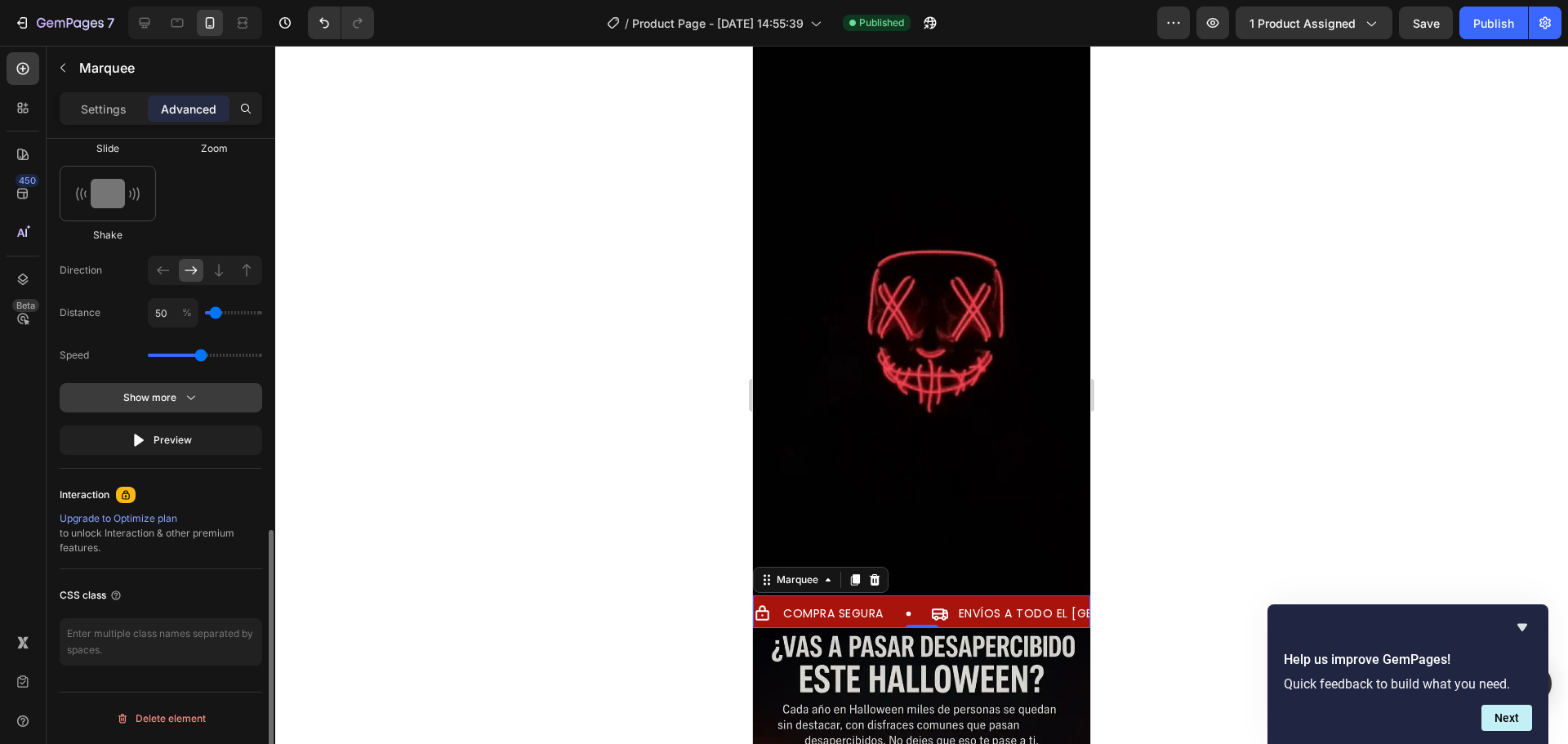
scroll to position [815, 0]
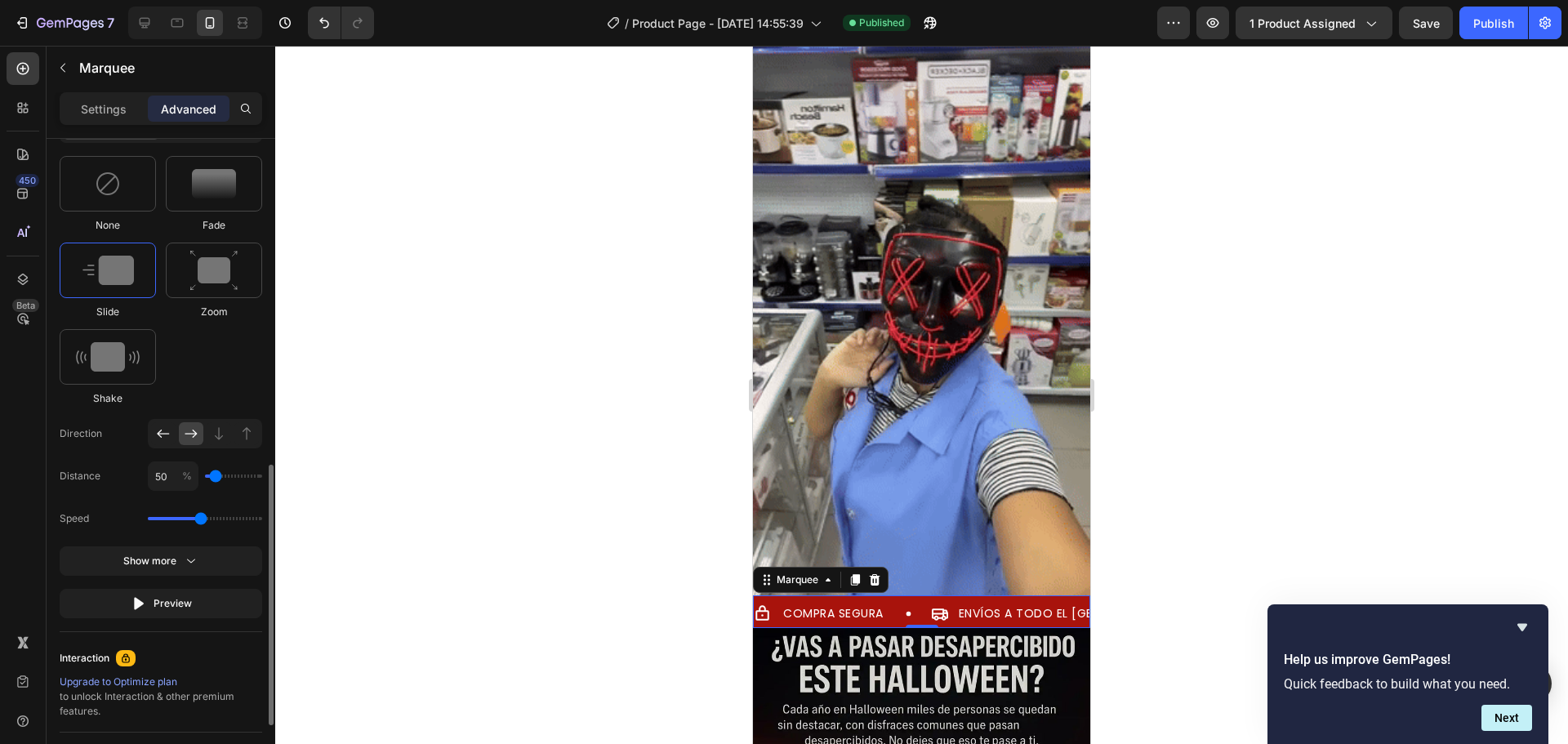
click at [162, 435] on icon at bounding box center [164, 433] width 17 height 17
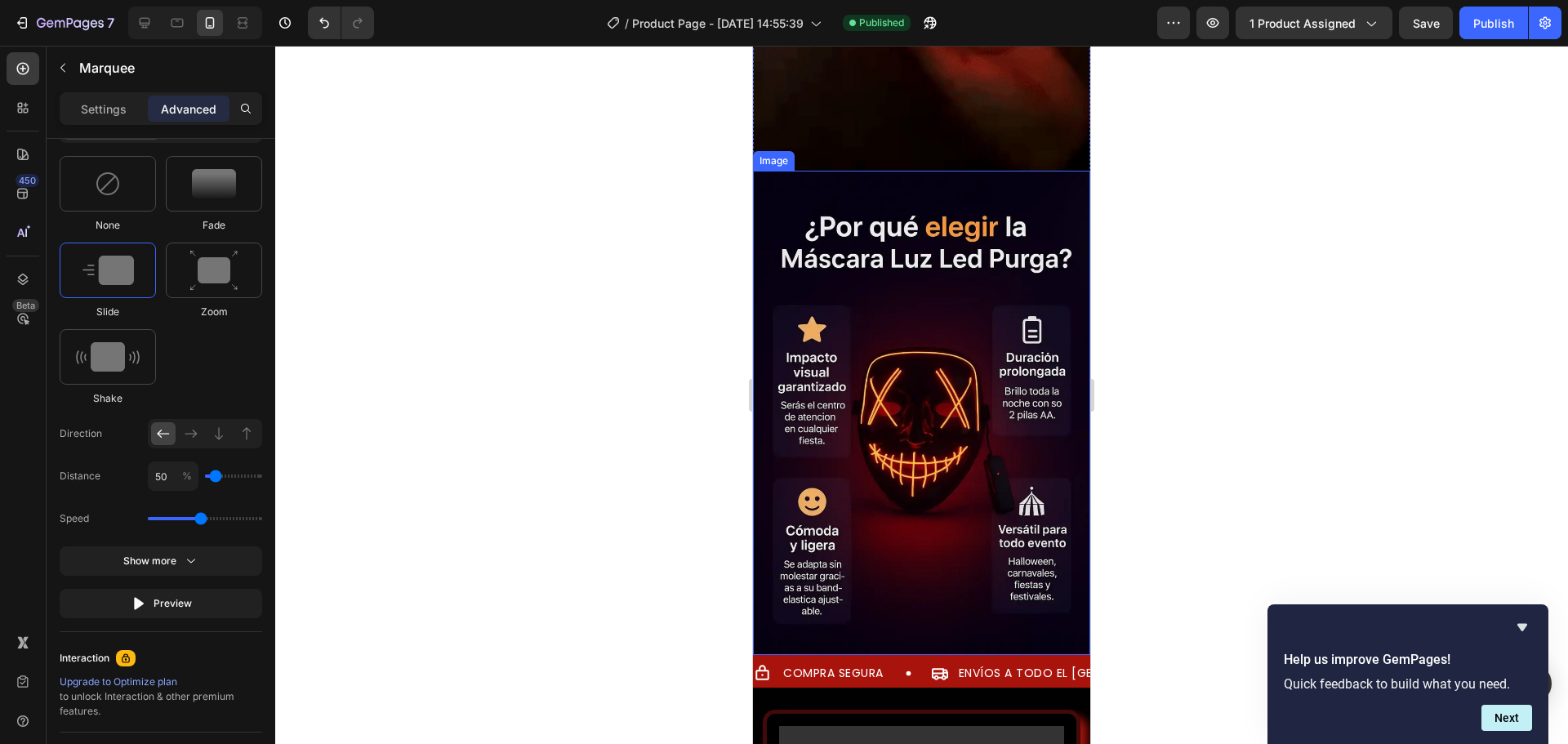
scroll to position [3349, 0]
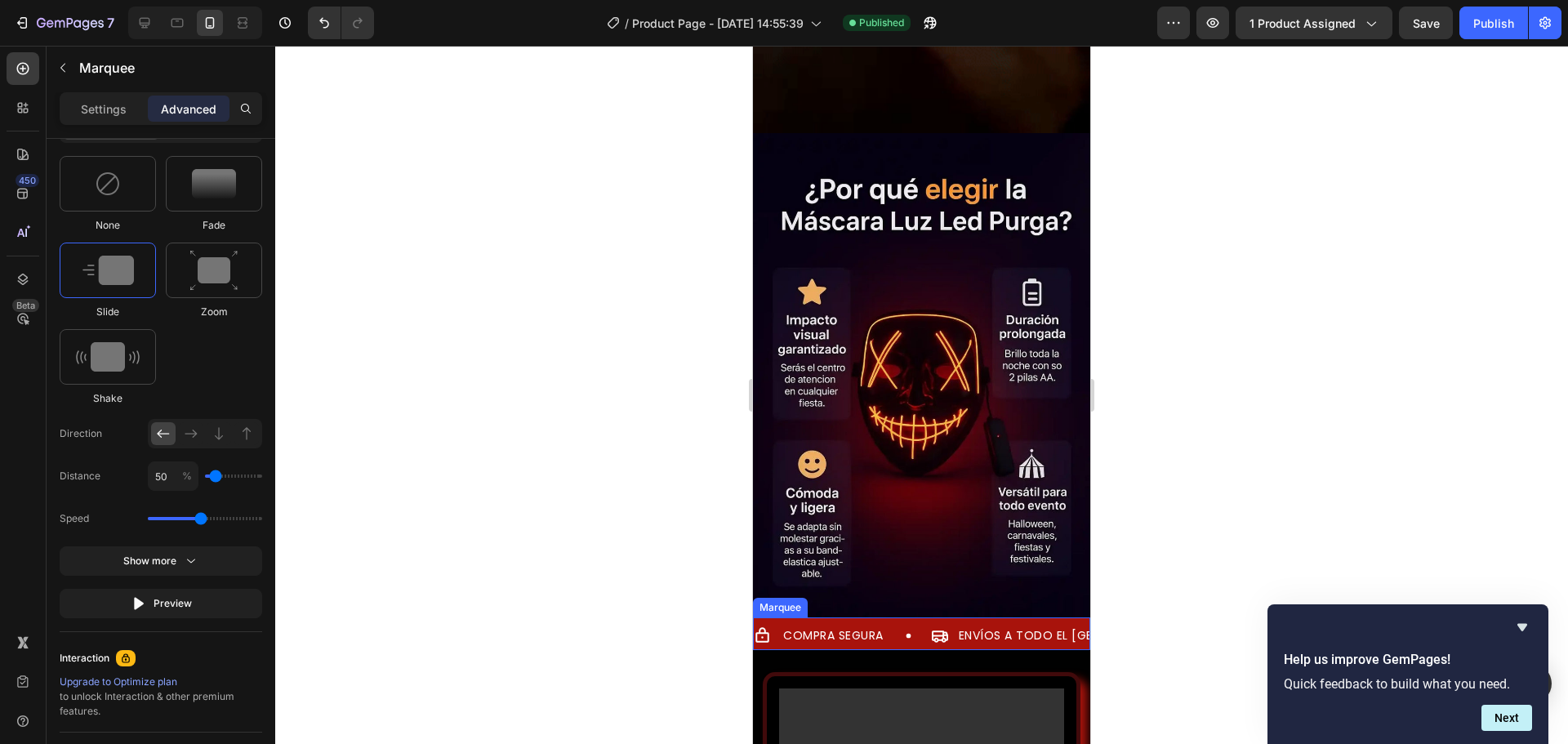
click at [820, 618] on div "COMPRA SEGURA Item List ENVÍOS A TODO EL [GEOGRAPHIC_DATA] Item List GARANTÍA D…" at bounding box center [922, 634] width 337 height 32
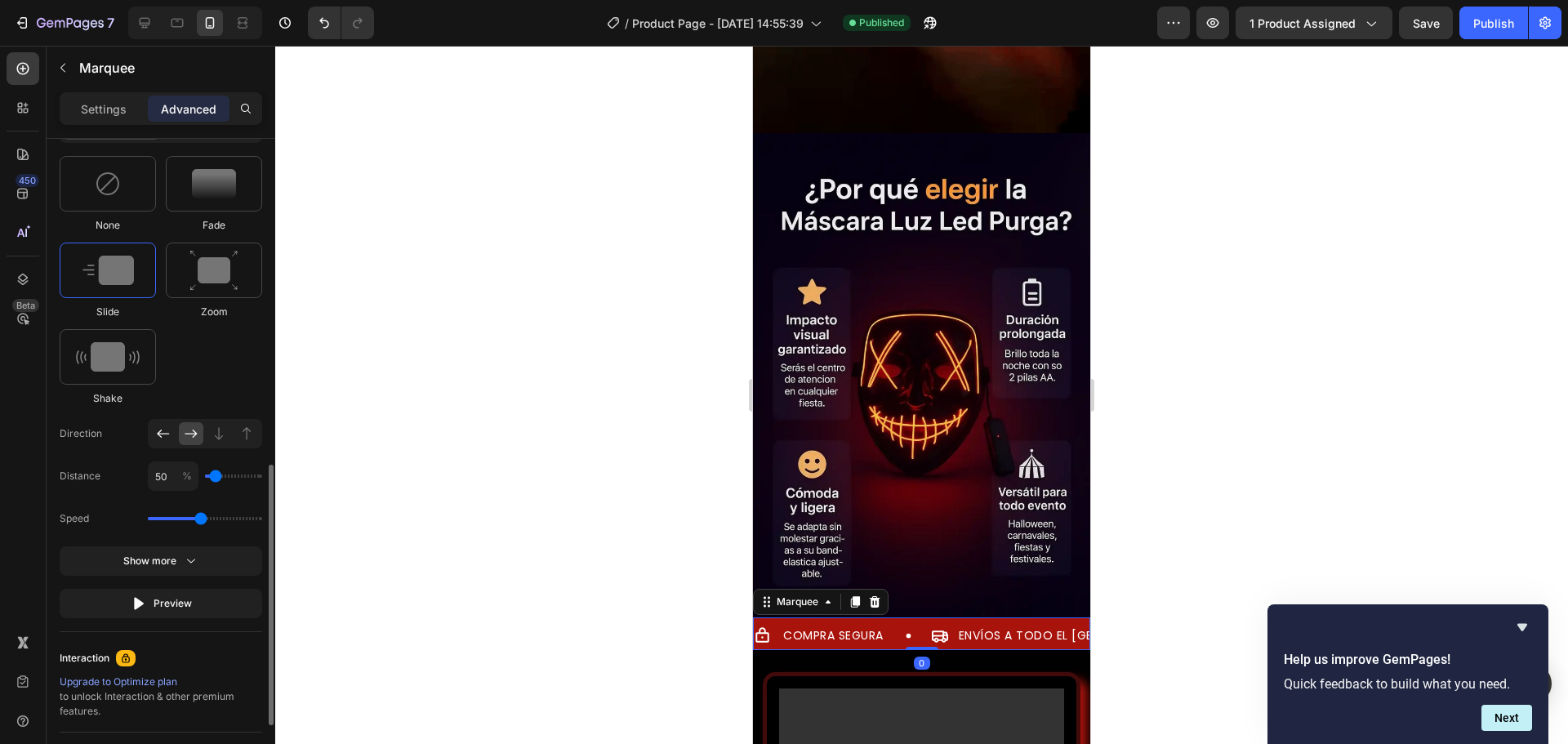
click at [169, 436] on icon at bounding box center [164, 433] width 17 height 17
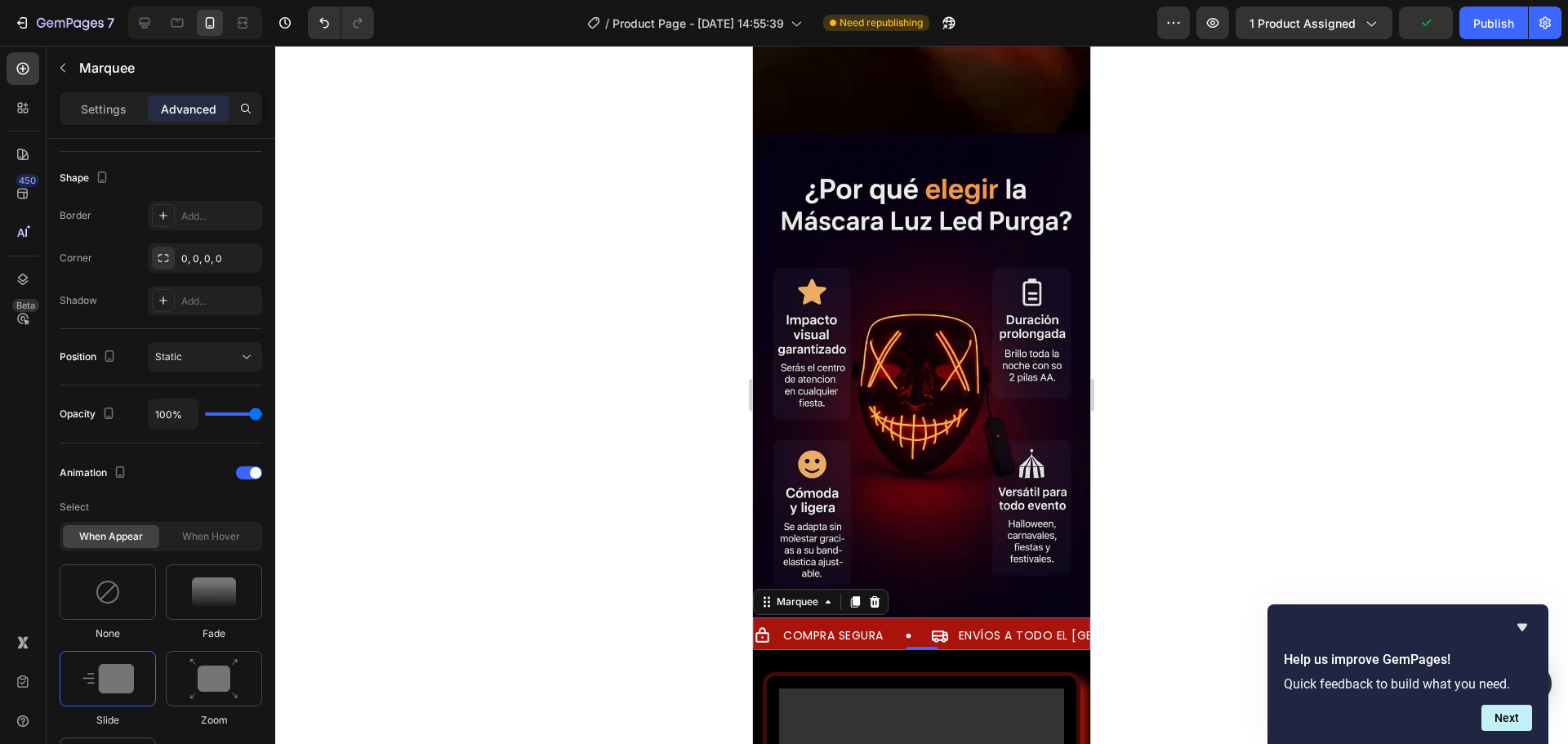
scroll to position [0, 0]
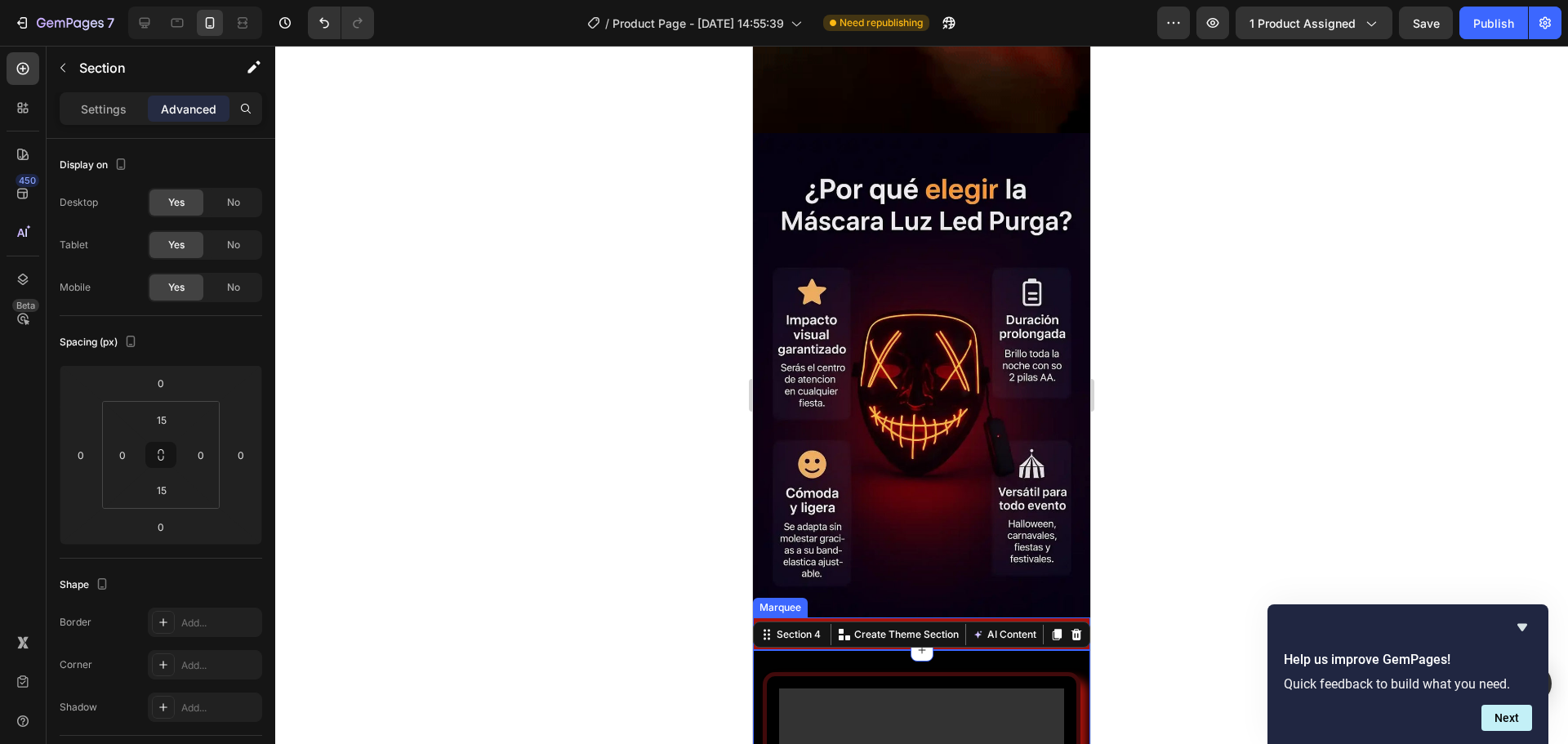
click at [835, 625] on div "COMPRA SEGURA Item List ENVÍOS A TODO EL [GEOGRAPHIC_DATA] Item List GARANTÍA D…" at bounding box center [922, 638] width 337 height 25
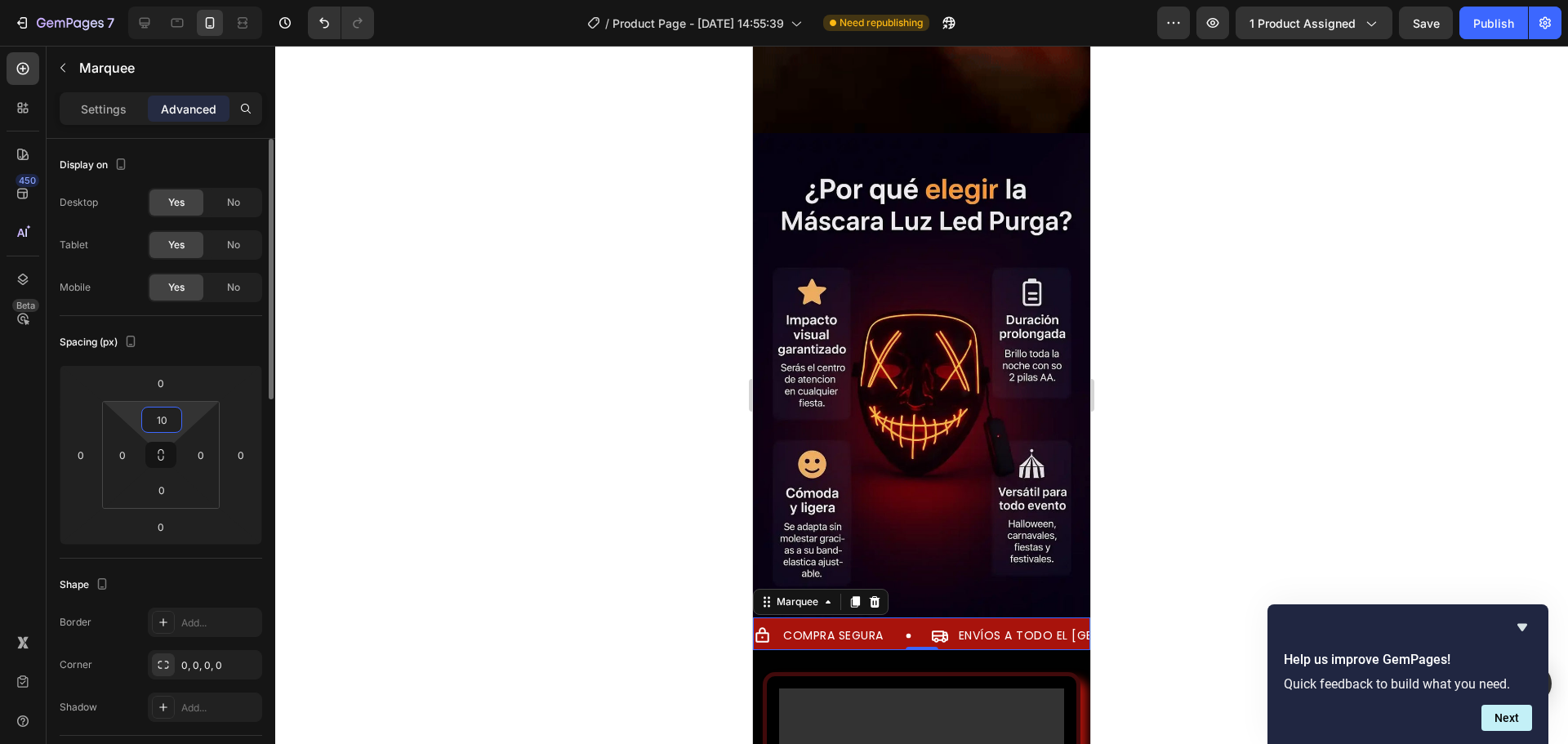
click at [174, 420] on input "10" at bounding box center [161, 420] width 32 height 25
type input "010"
click at [297, 373] on div at bounding box center [921, 394] width 1293 height 698
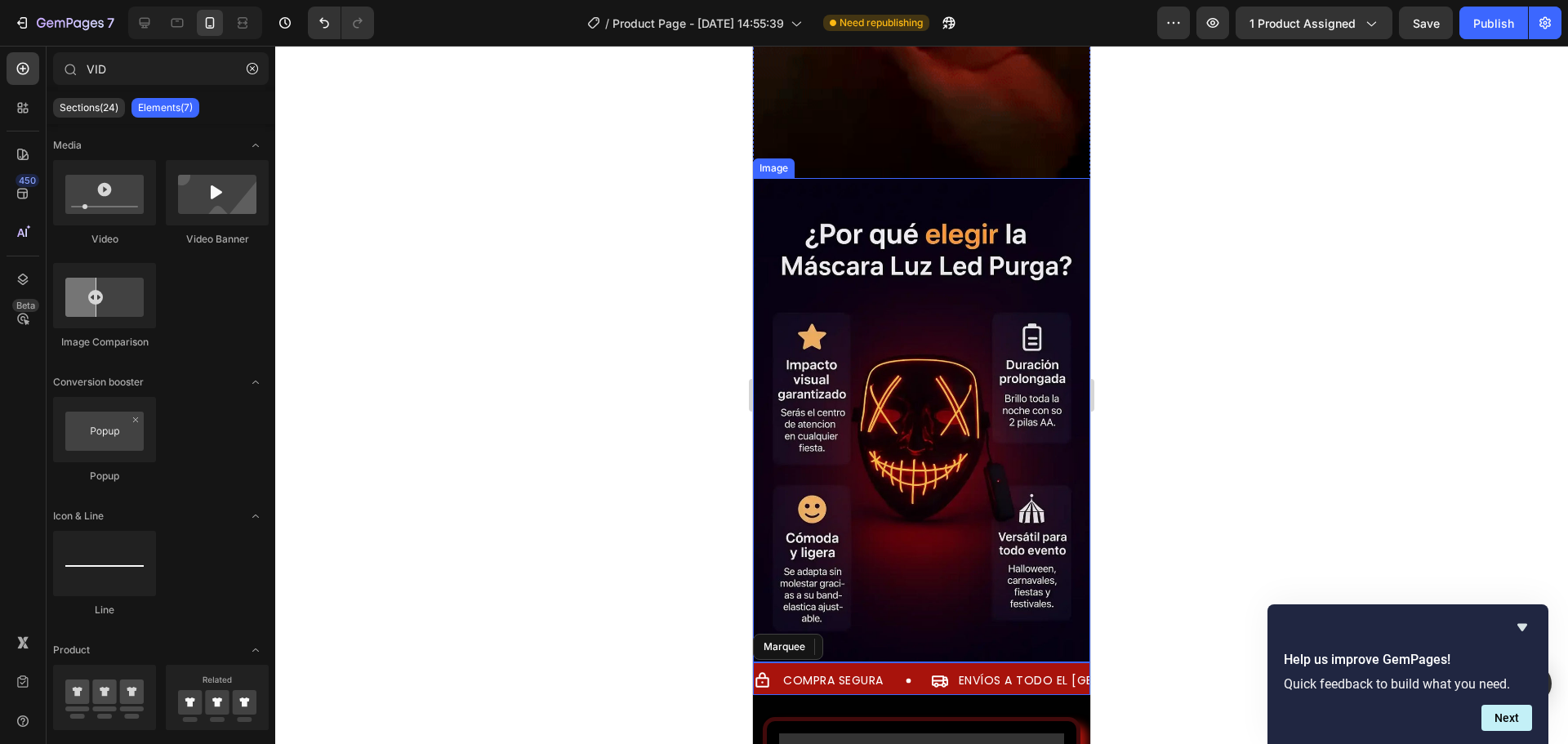
scroll to position [3512, 0]
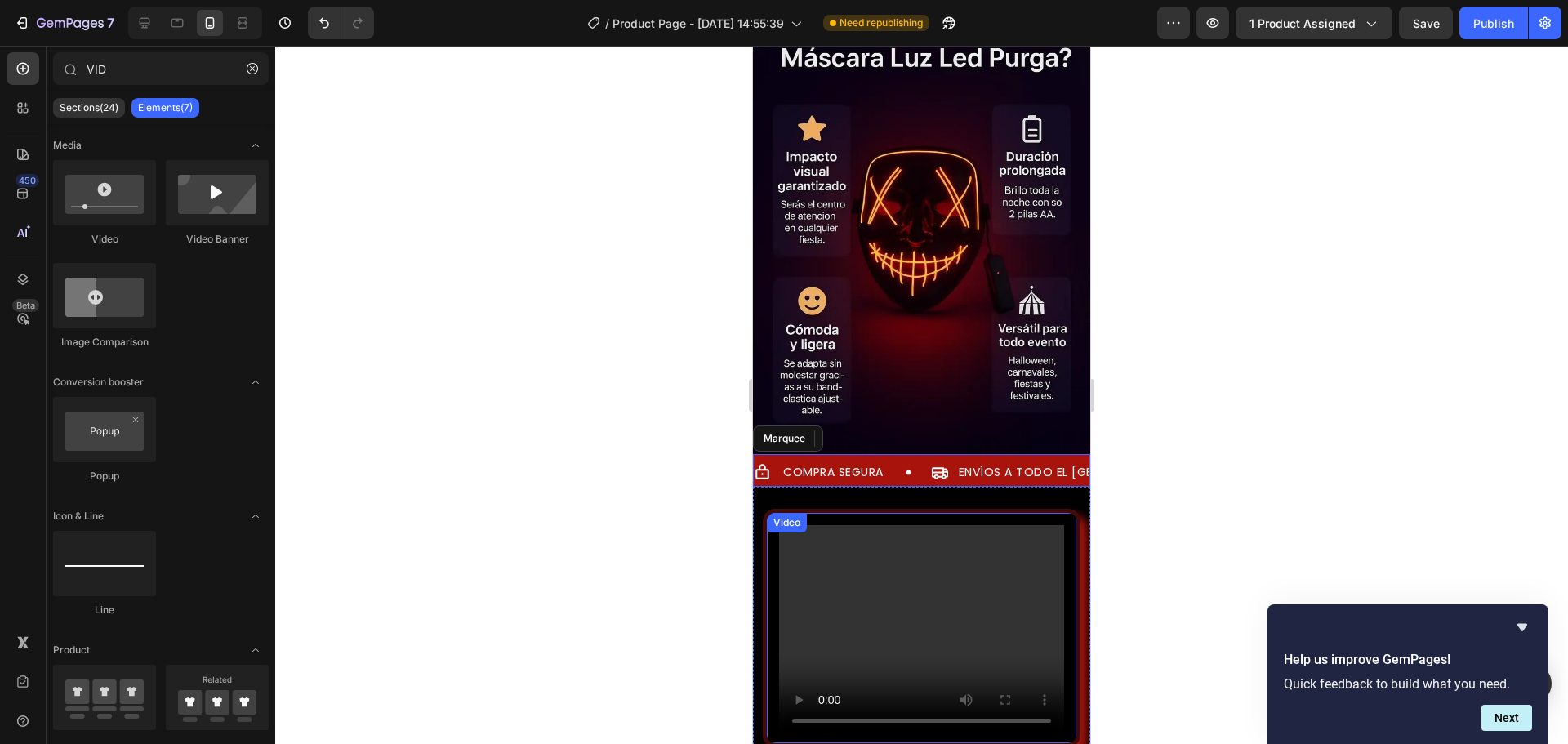
click at [948, 525] on video at bounding box center [921, 632] width 285 height 214
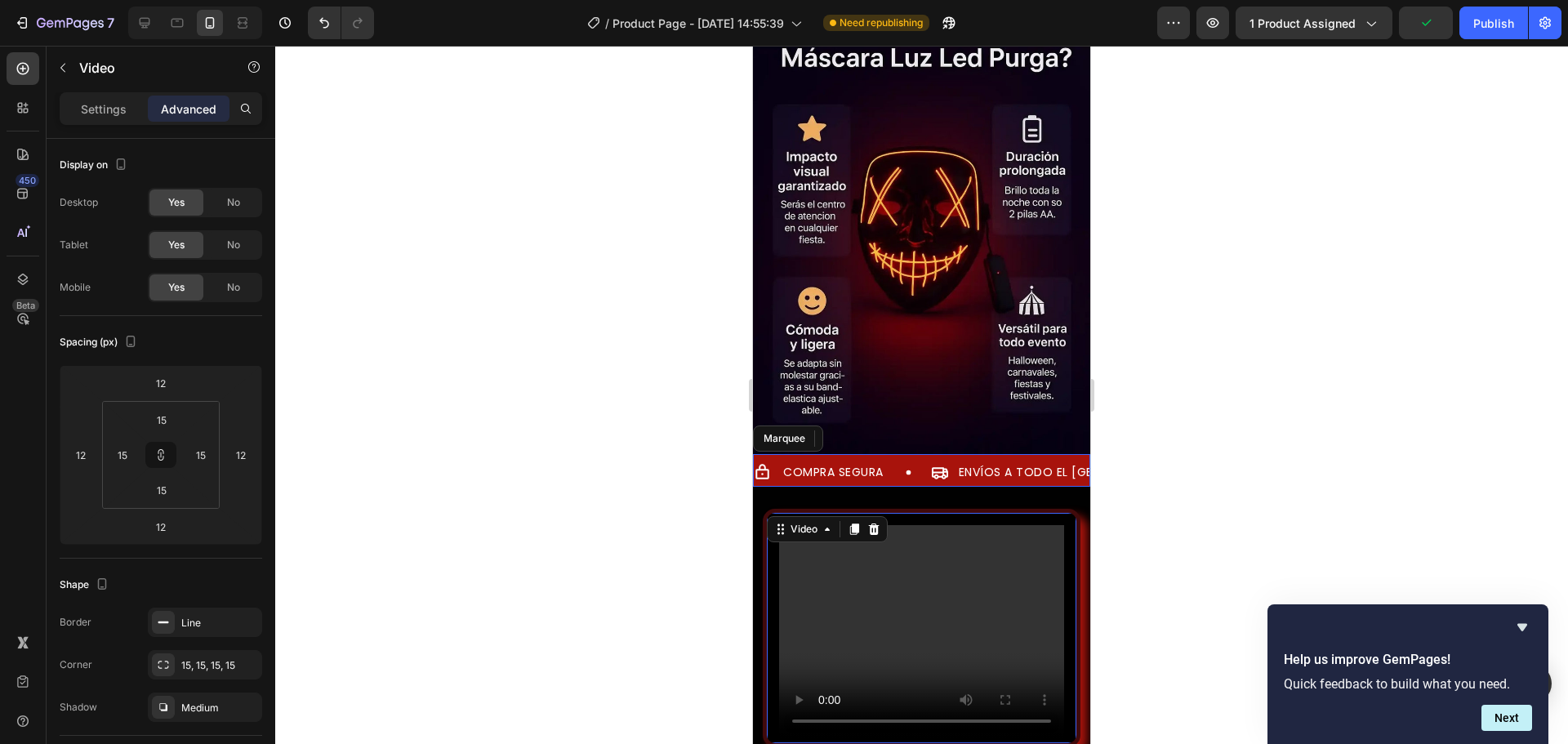
click at [106, 95] on div "Settings Advanced" at bounding box center [161, 108] width 203 height 32
click at [105, 102] on p "Settings" at bounding box center [103, 109] width 46 height 17
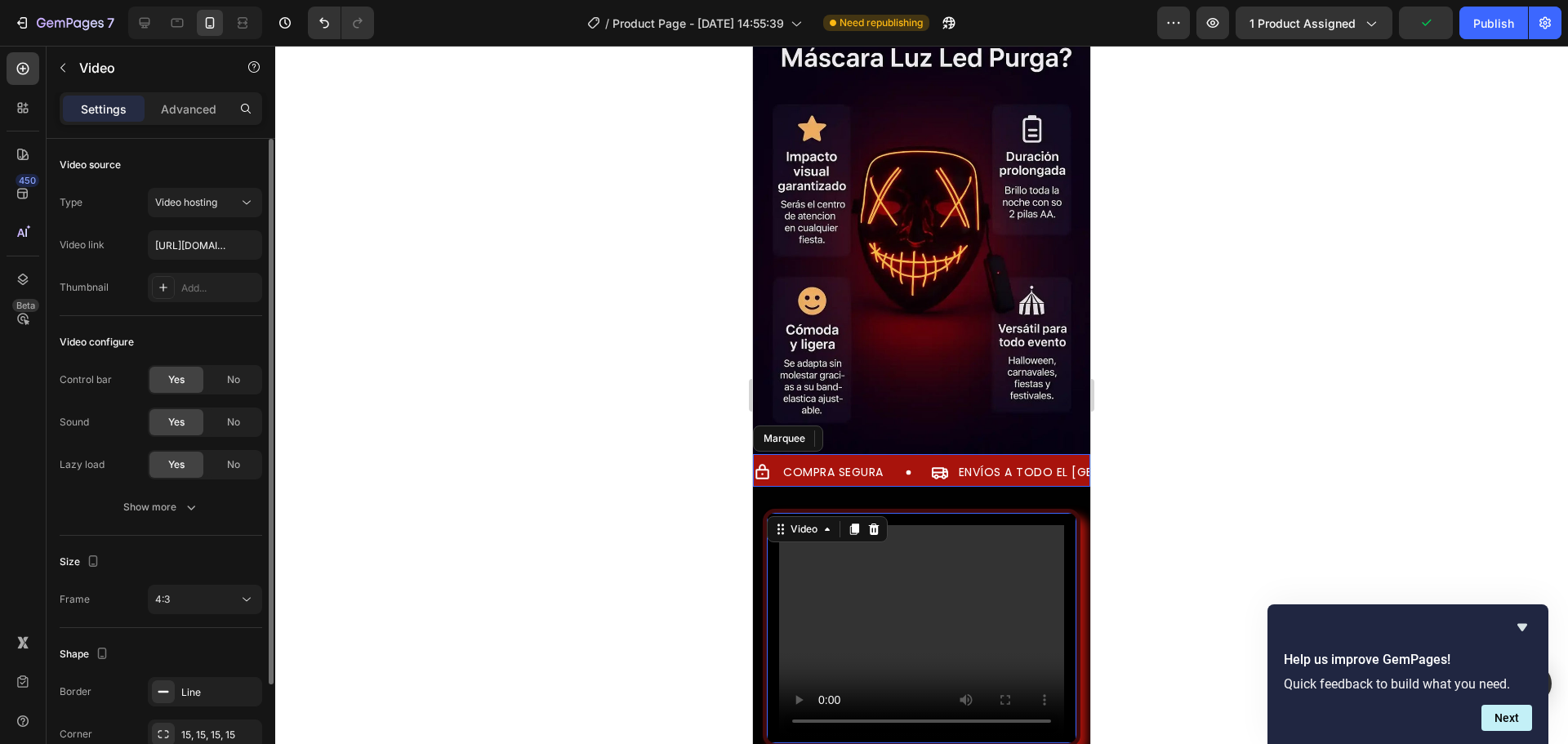
scroll to position [125, 0]
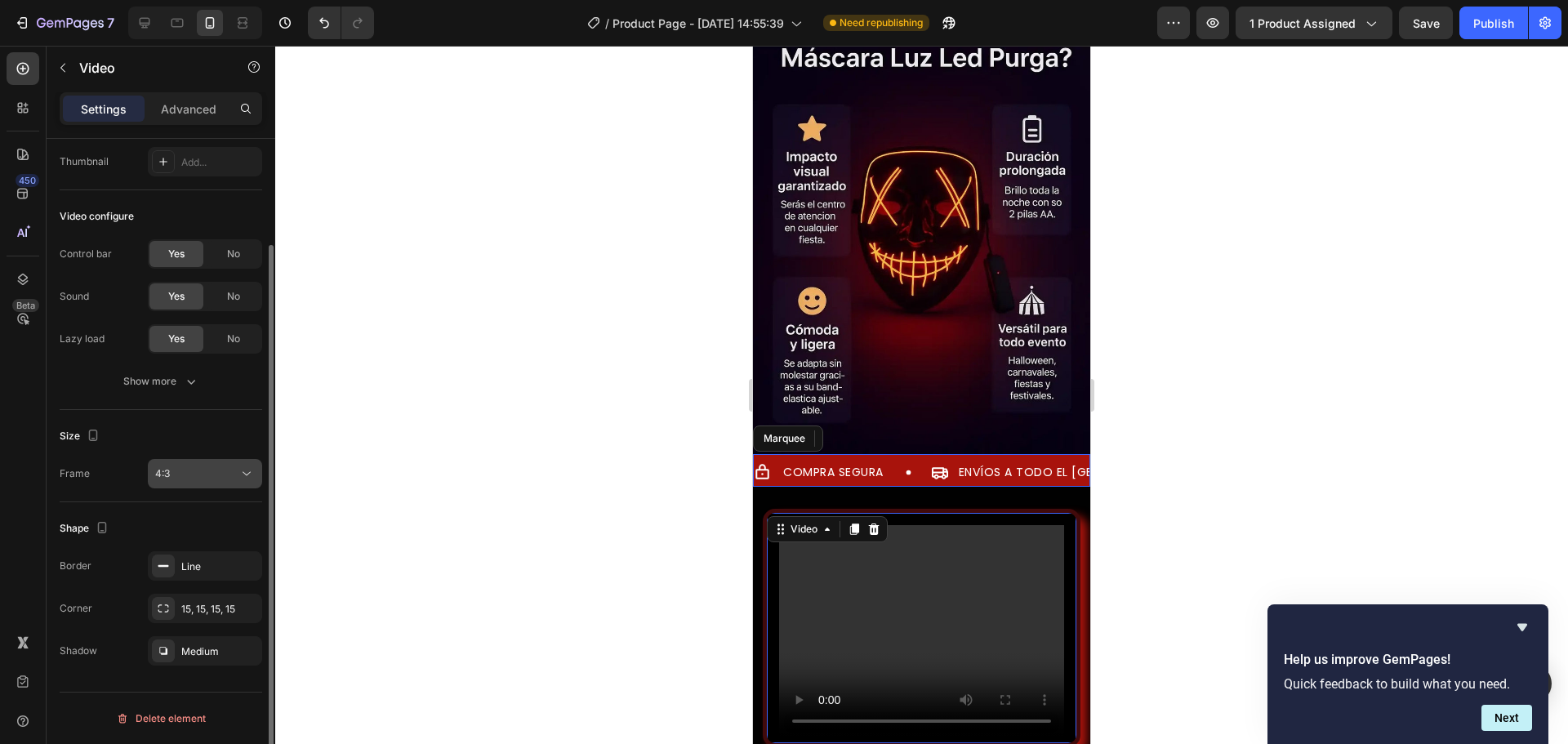
click at [223, 487] on button "4:3" at bounding box center [205, 473] width 115 height 29
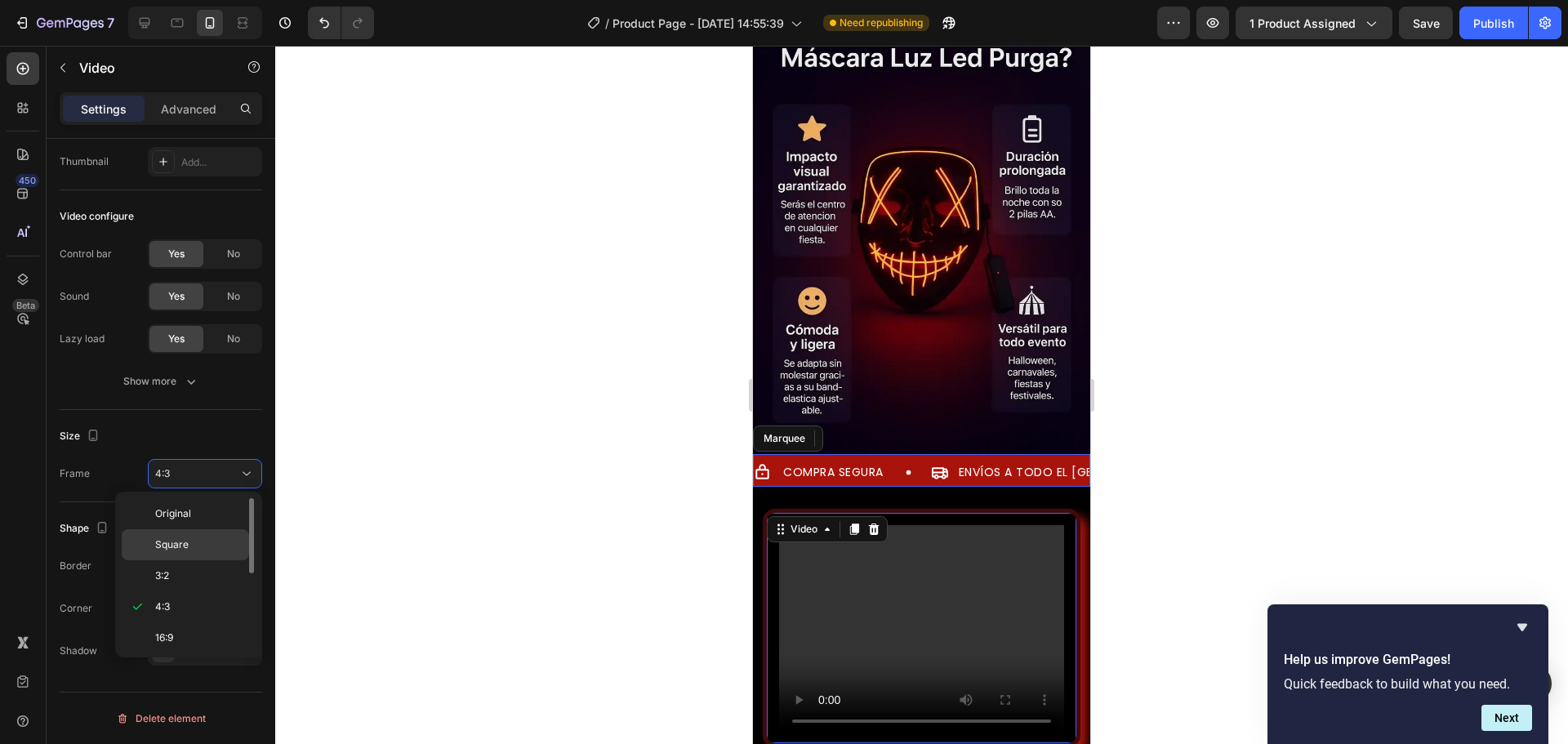
click at [179, 538] on span "Square" at bounding box center [172, 545] width 33 height 15
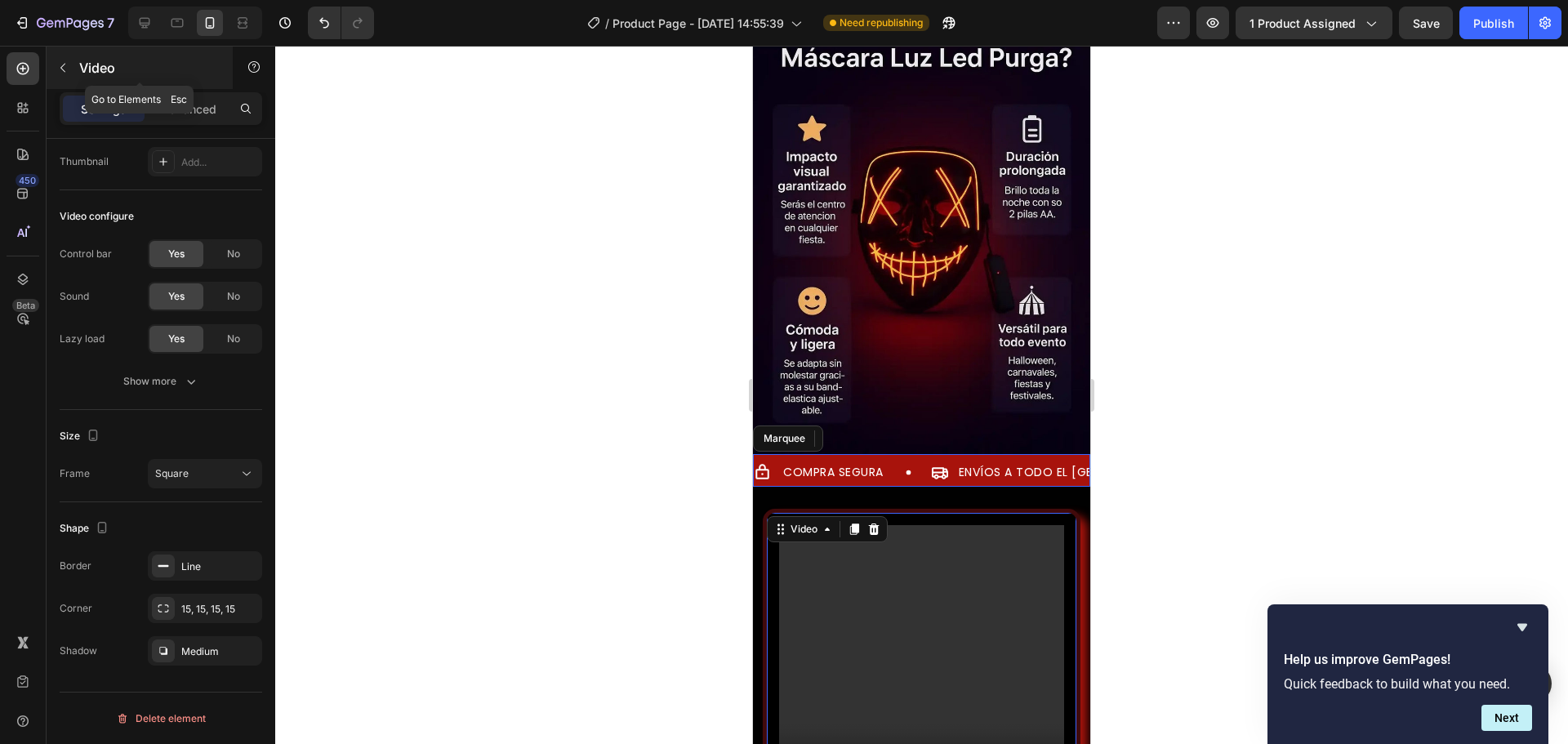
click at [67, 71] on icon "button" at bounding box center [63, 68] width 13 height 13
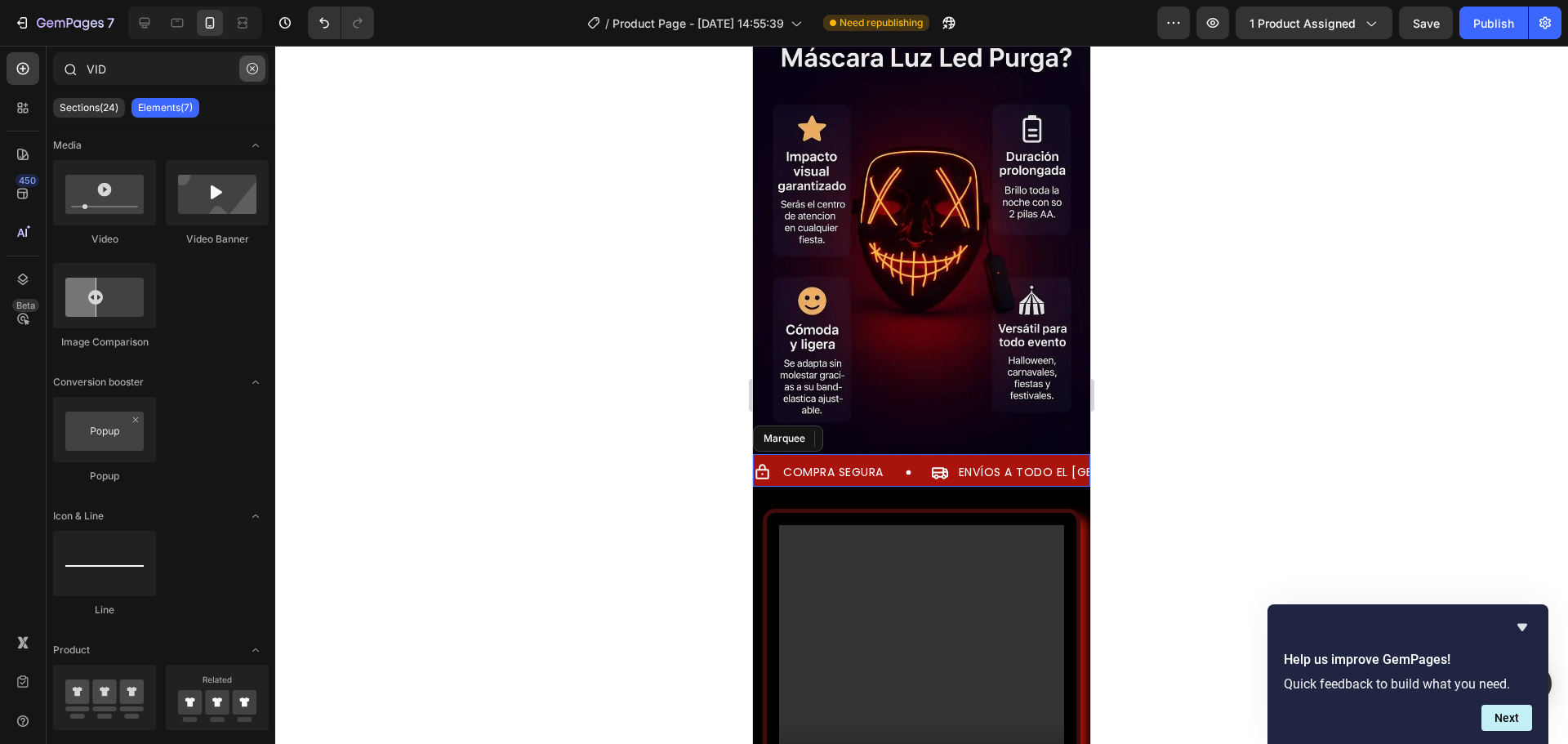
click at [253, 61] on button "button" at bounding box center [252, 68] width 26 height 26
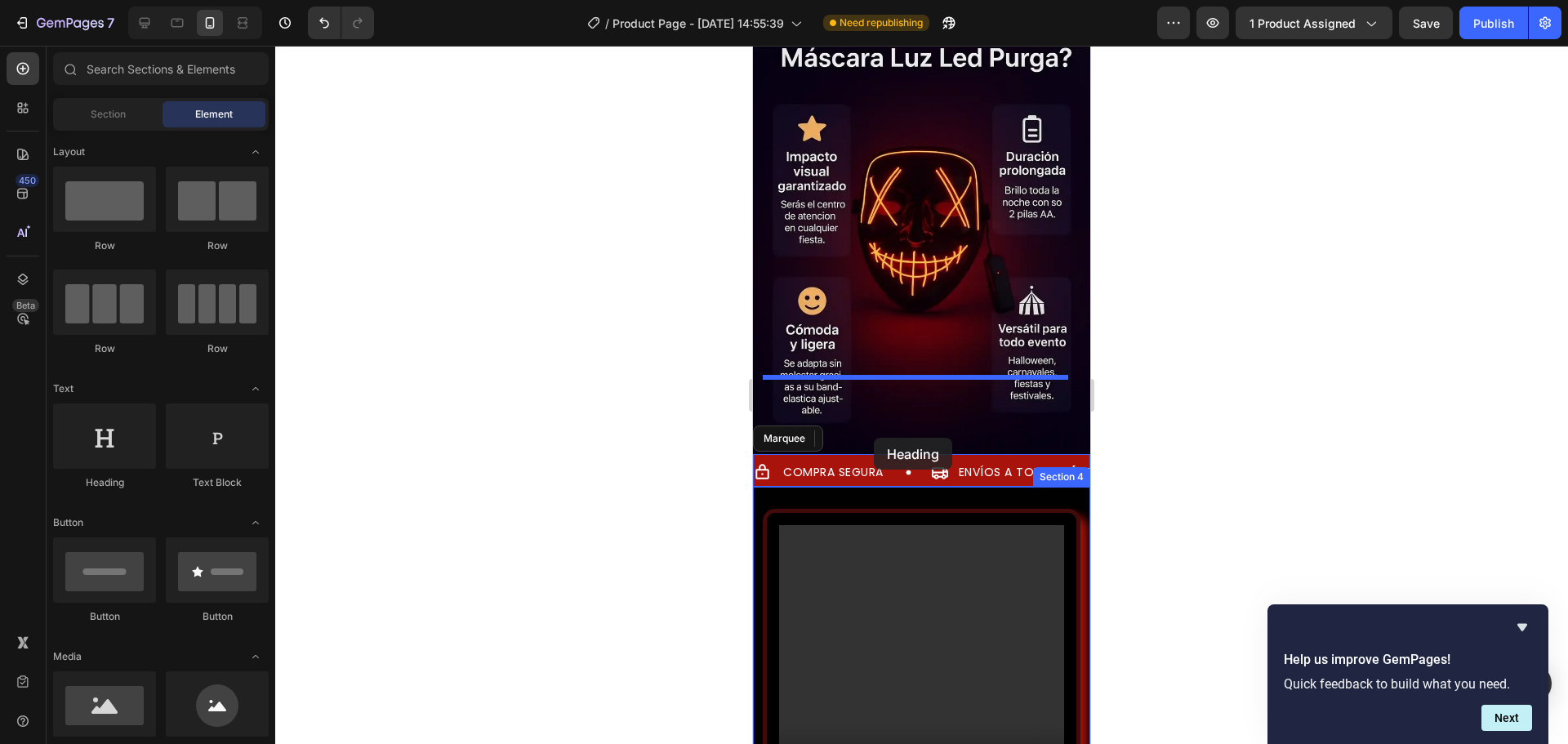
drag, startPoint x: 1038, startPoint y: 487, endPoint x: 874, endPoint y: 438, distance: 171.2
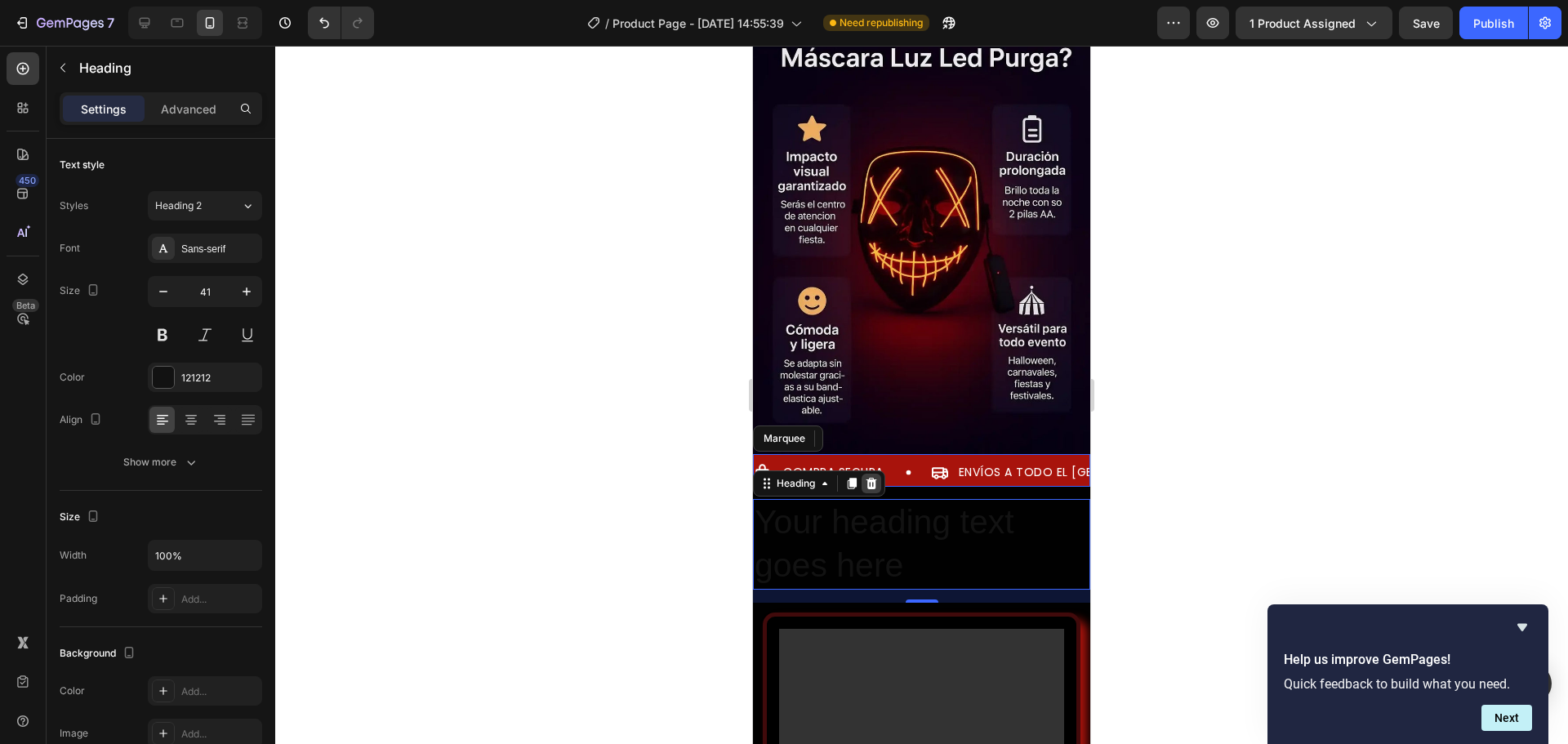
click at [875, 477] on icon at bounding box center [872, 483] width 11 height 12
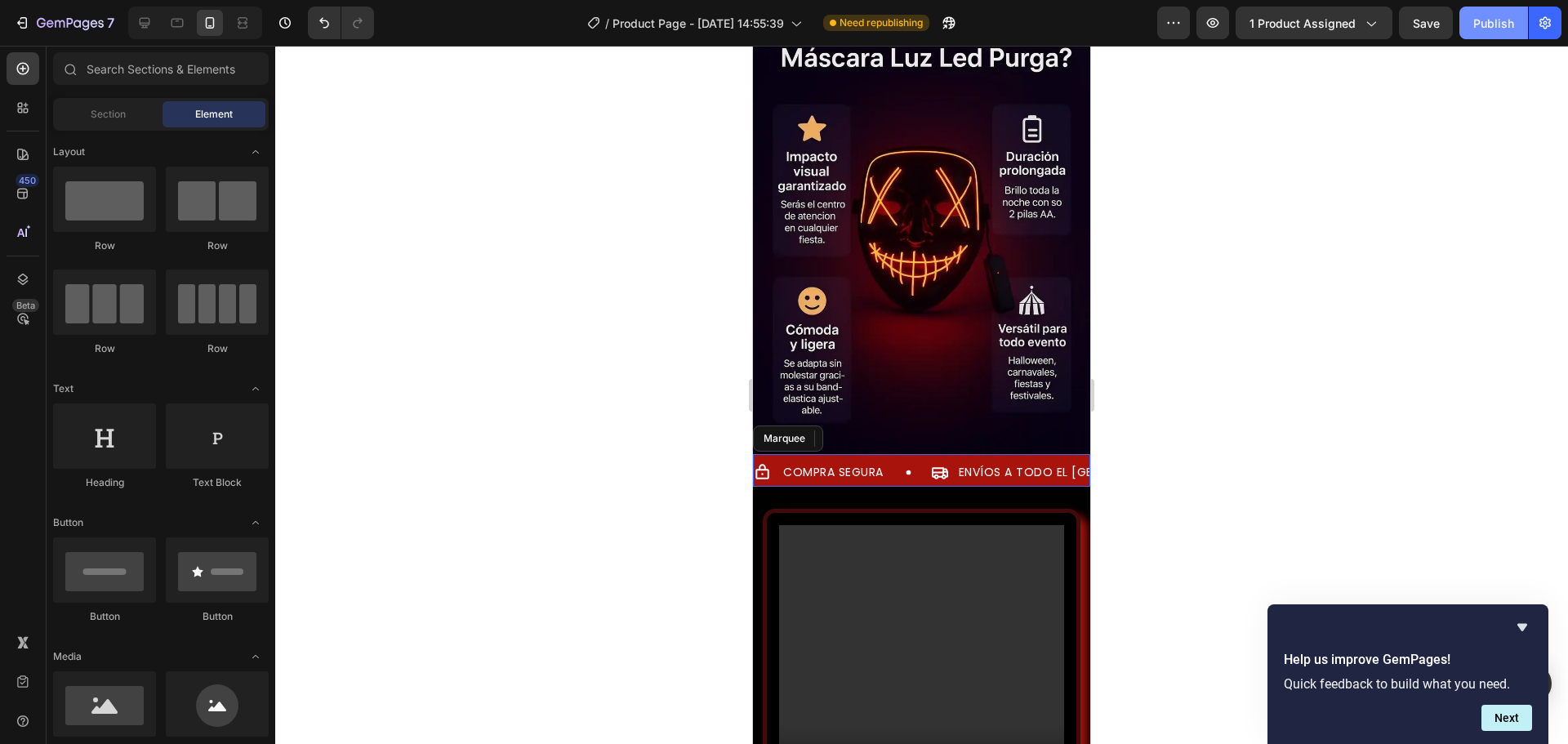
click at [1507, 17] on div "Publish" at bounding box center [1493, 23] width 41 height 17
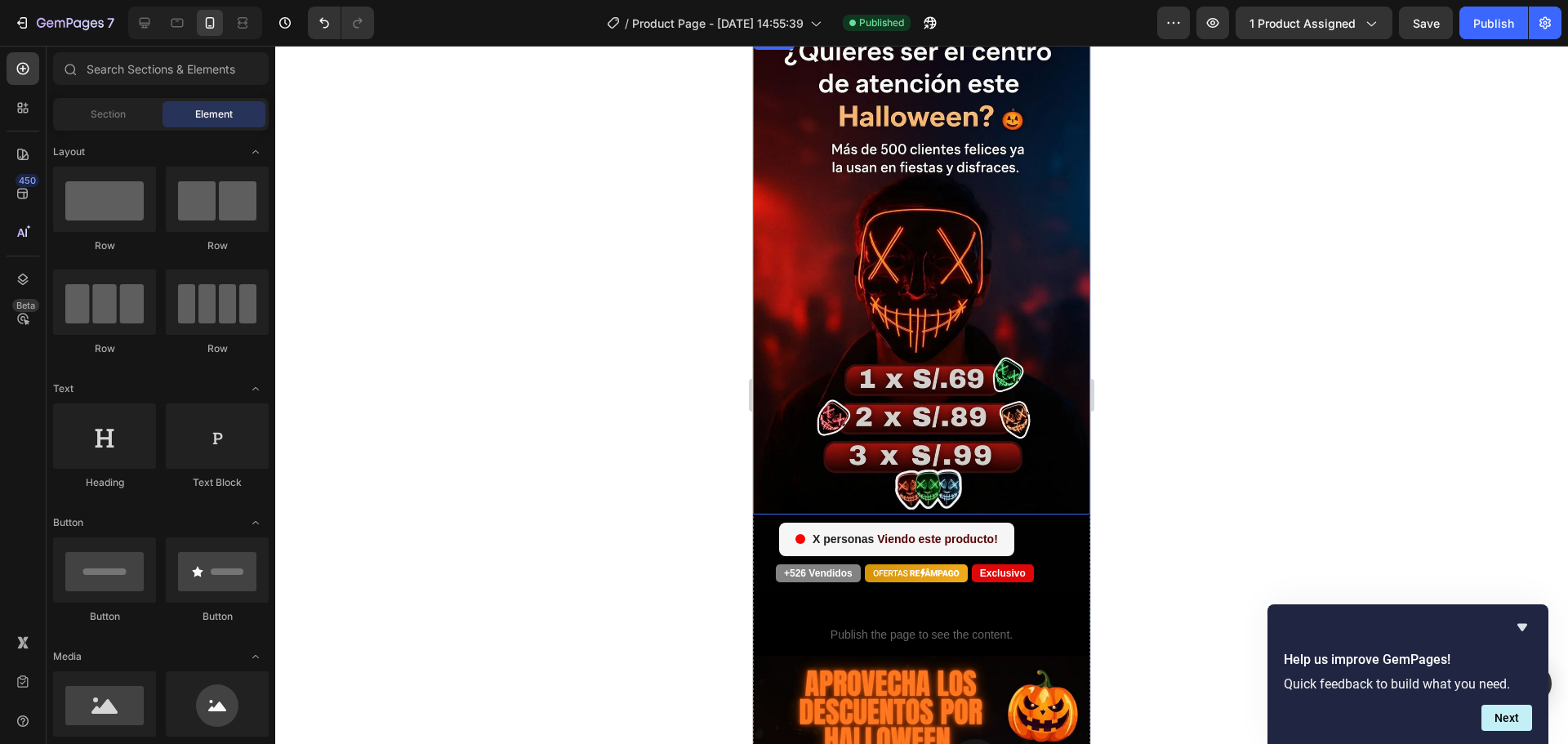
scroll to position [0, 0]
